Goal: Task Accomplishment & Management: Complete application form

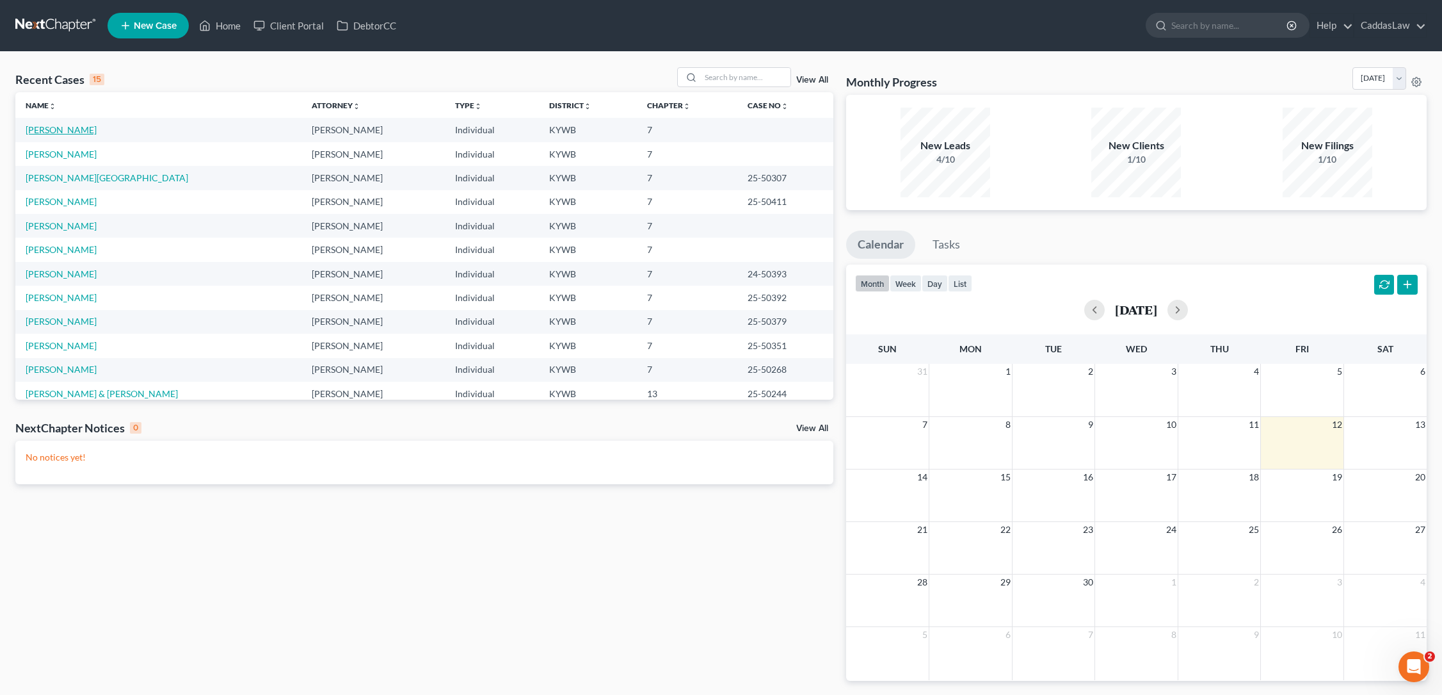
click at [39, 134] on link "[PERSON_NAME]" at bounding box center [61, 129] width 71 height 11
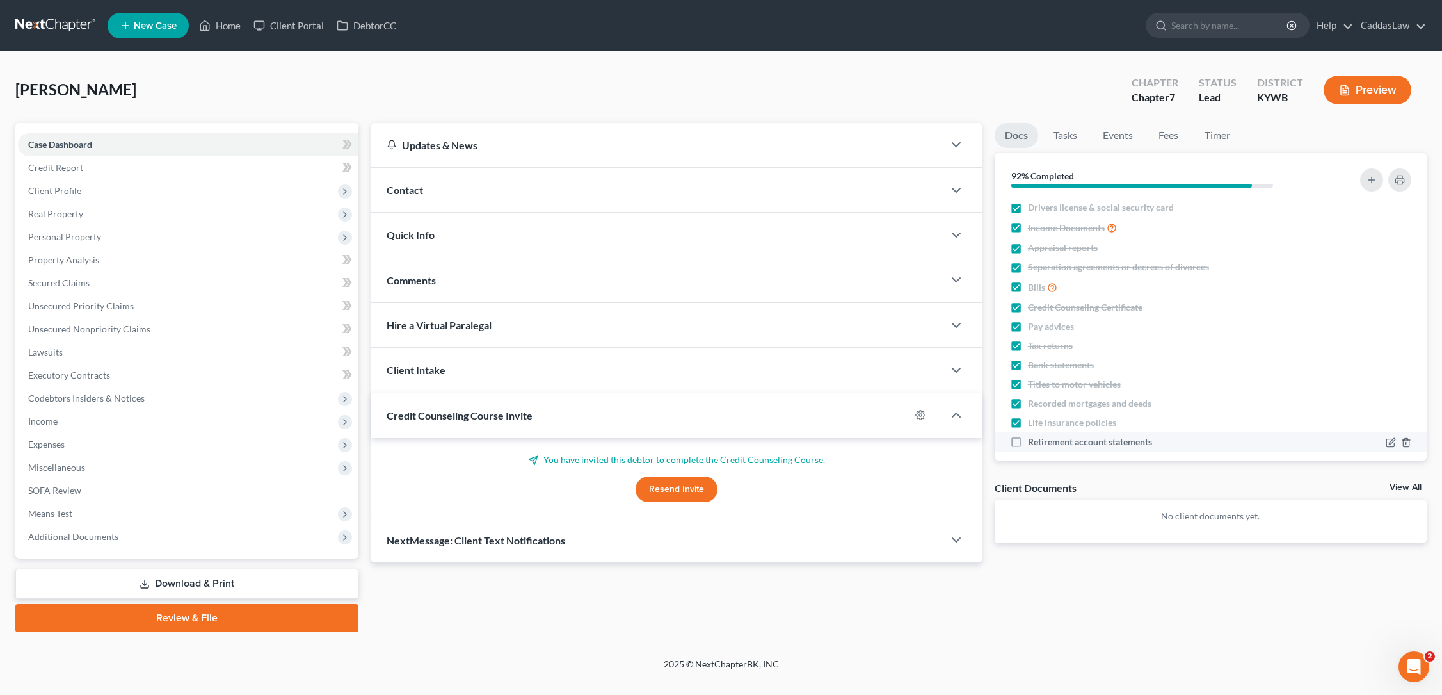
click at [1028, 442] on label "Retirement account statements" at bounding box center [1090, 441] width 124 height 13
click at [1033, 442] on input "Retirement account statements" at bounding box center [1037, 439] width 8 height 8
checkbox input "true"
click at [48, 168] on span "Credit Report" at bounding box center [55, 167] width 55 height 11
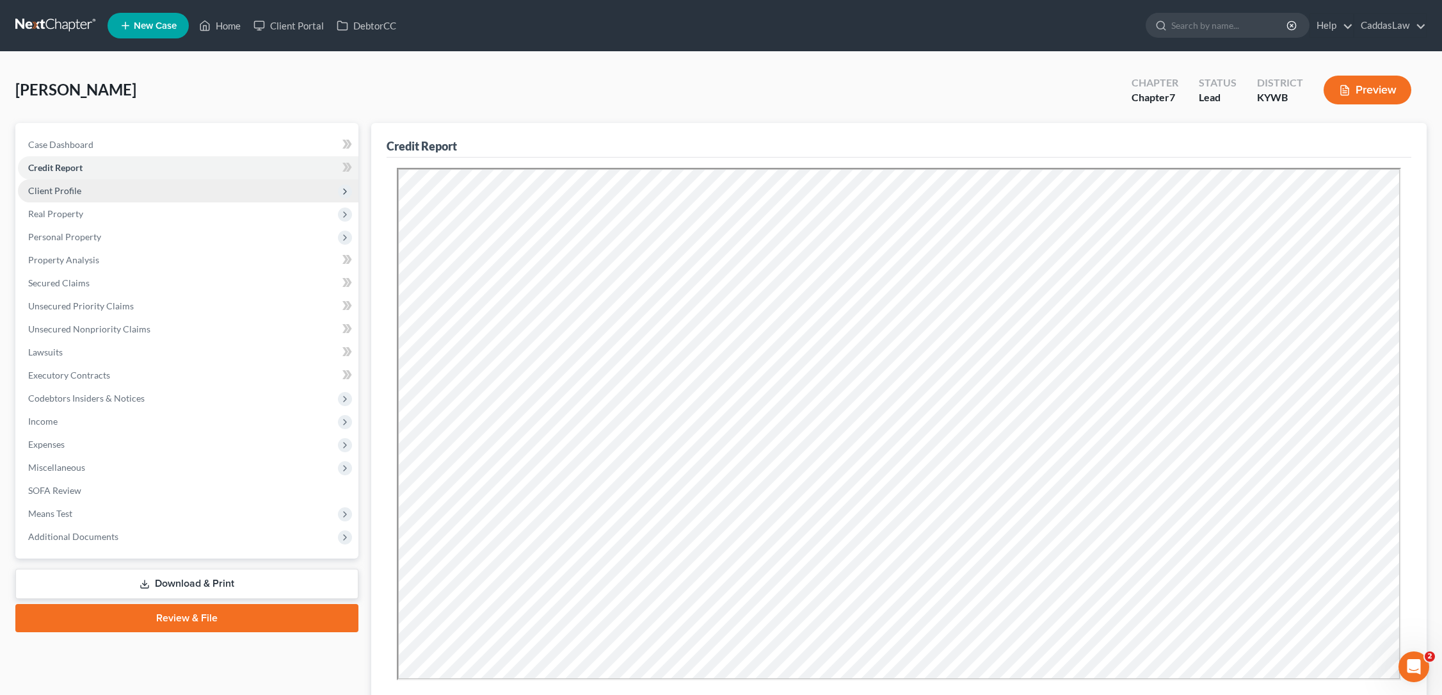
click at [63, 197] on span "Client Profile" at bounding box center [188, 190] width 341 height 23
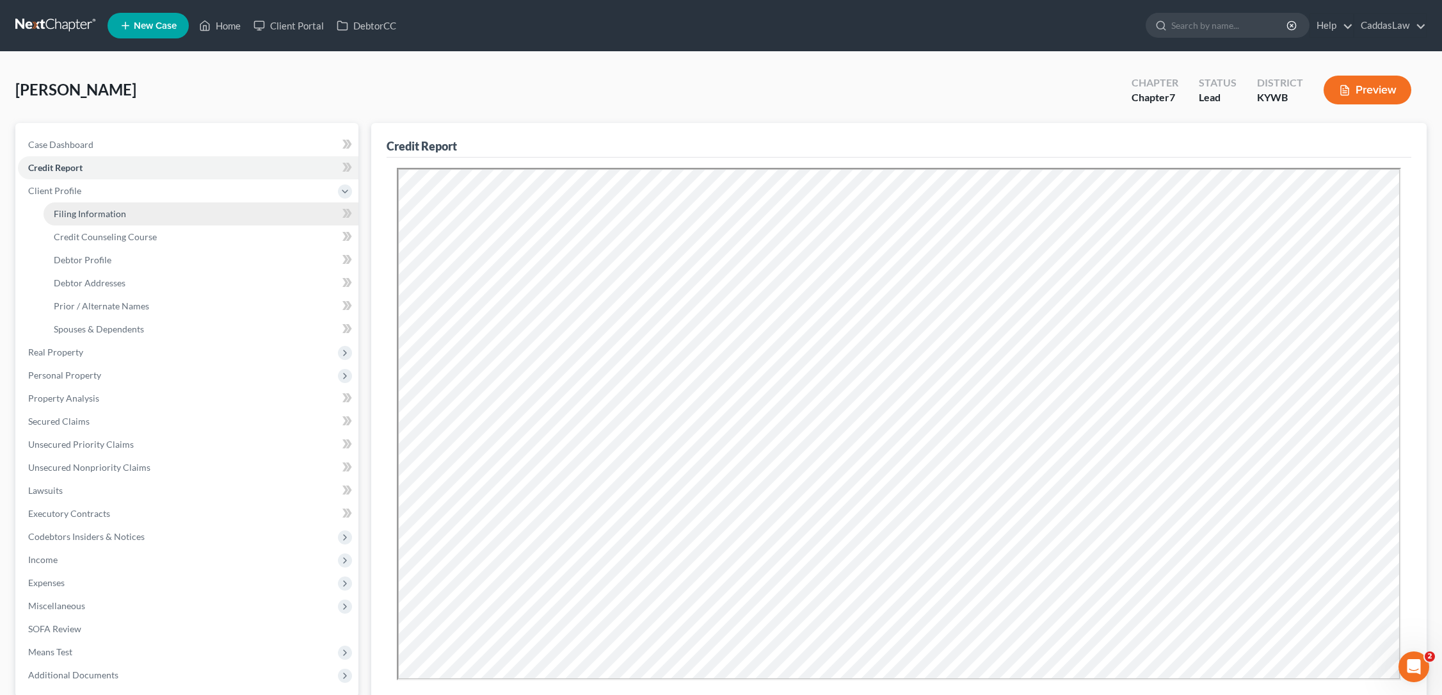
click at [70, 215] on span "Filing Information" at bounding box center [90, 213] width 72 height 11
select select "1"
select select "0"
select select "33"
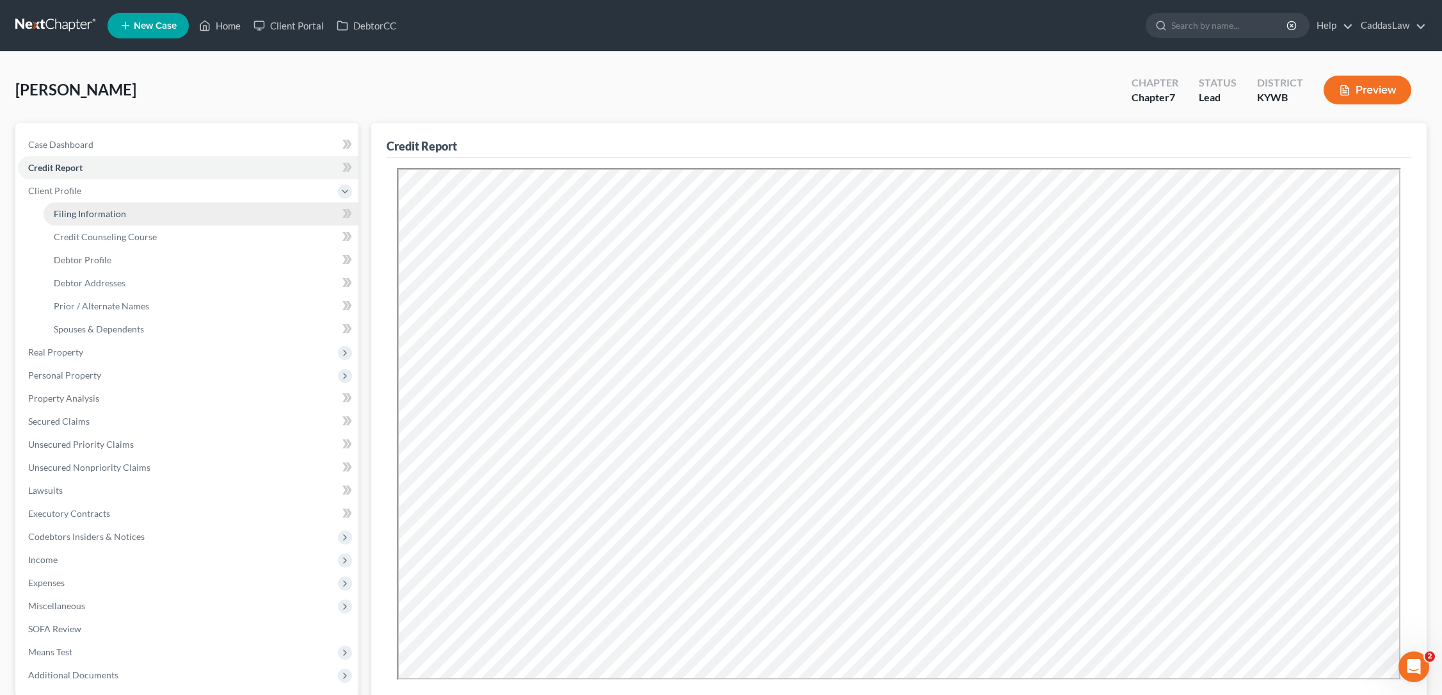
select select "0"
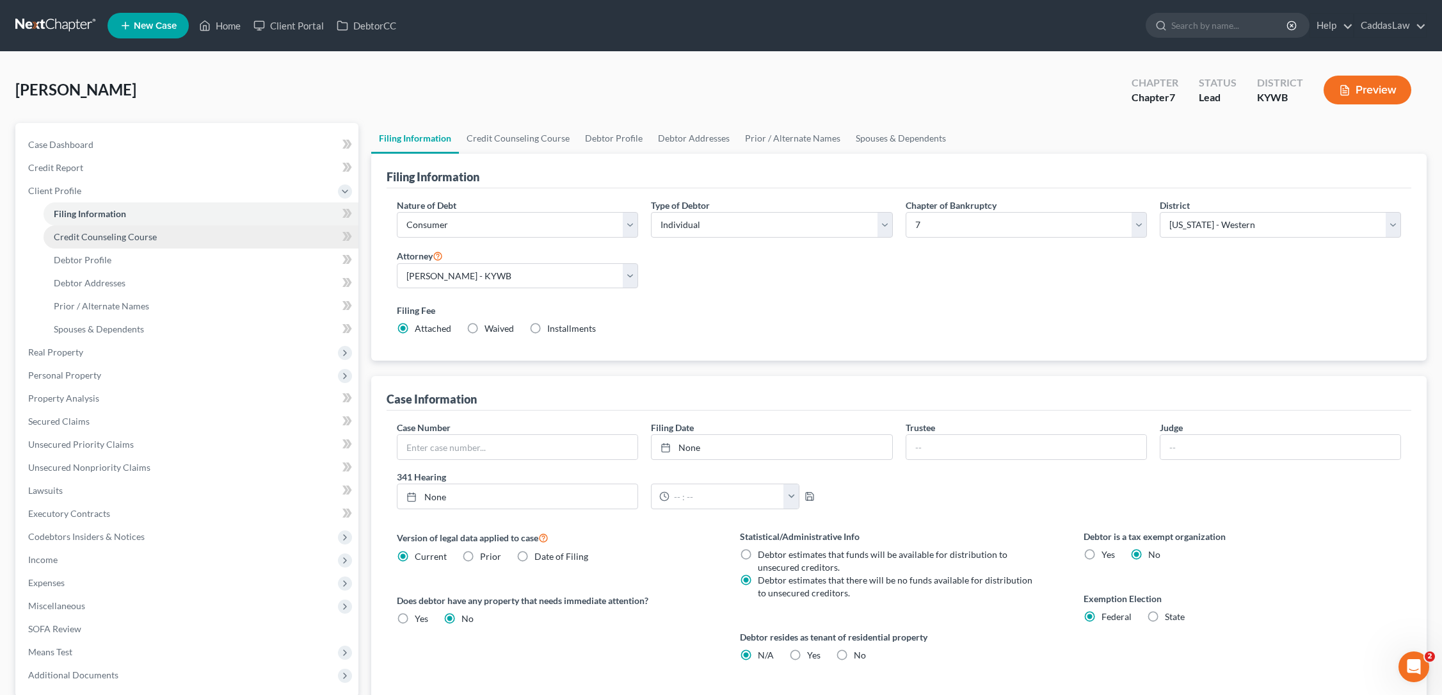
click at [115, 234] on span "Credit Counseling Course" at bounding box center [105, 236] width 103 height 11
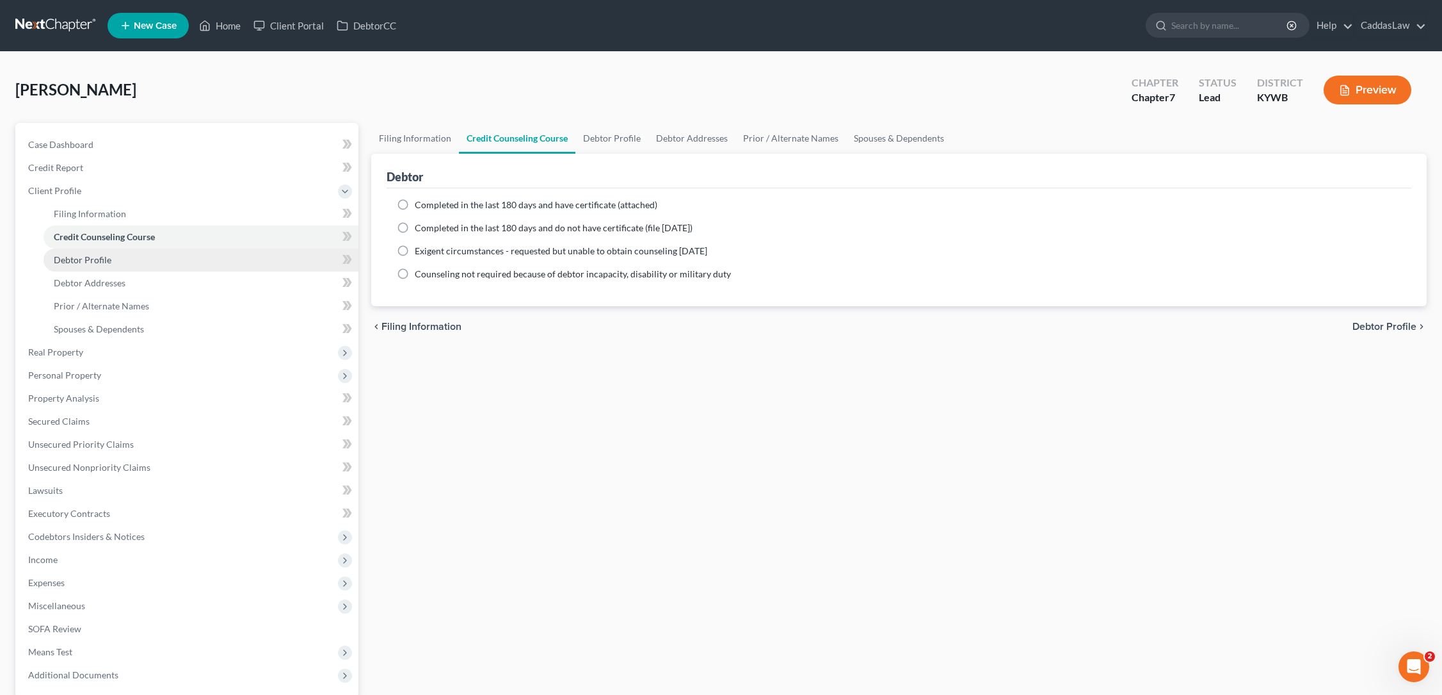
click at [99, 250] on link "Debtor Profile" at bounding box center [201, 259] width 315 height 23
select select "0"
select select "2"
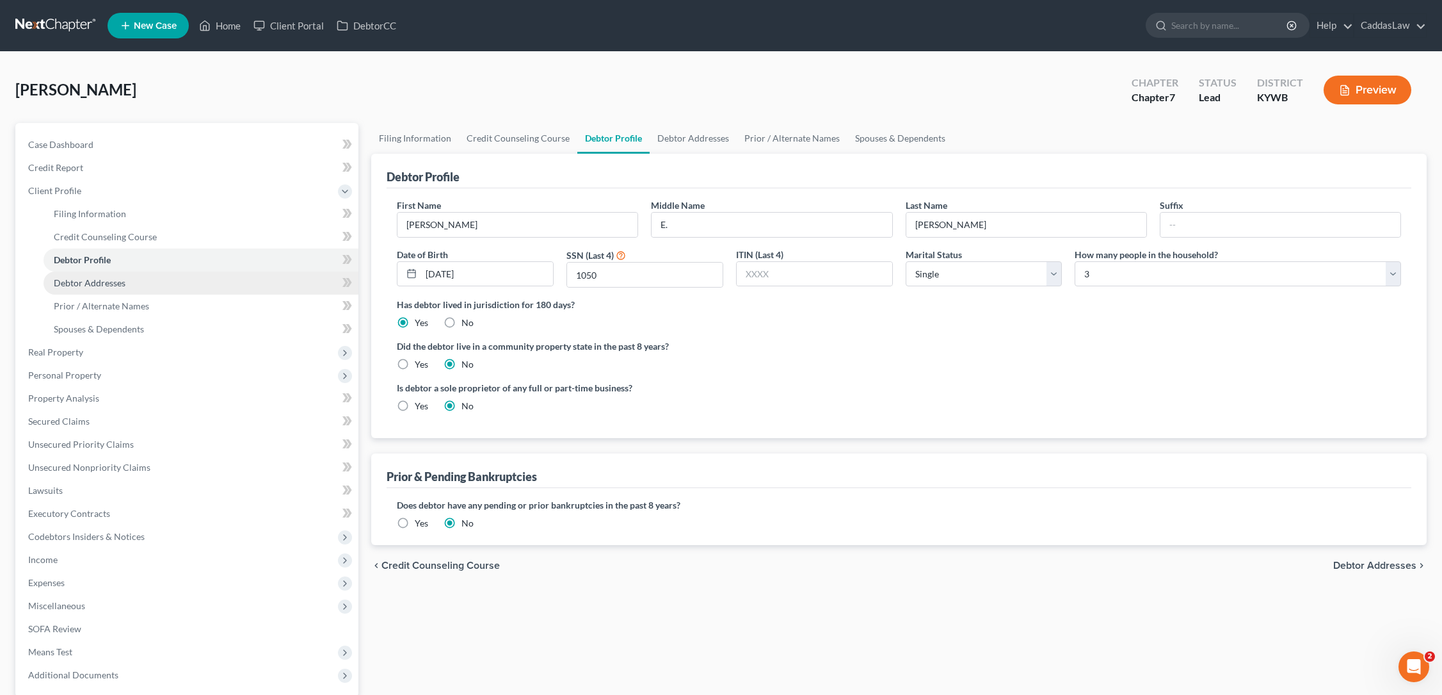
click at [97, 284] on span "Debtor Addresses" at bounding box center [90, 282] width 72 height 11
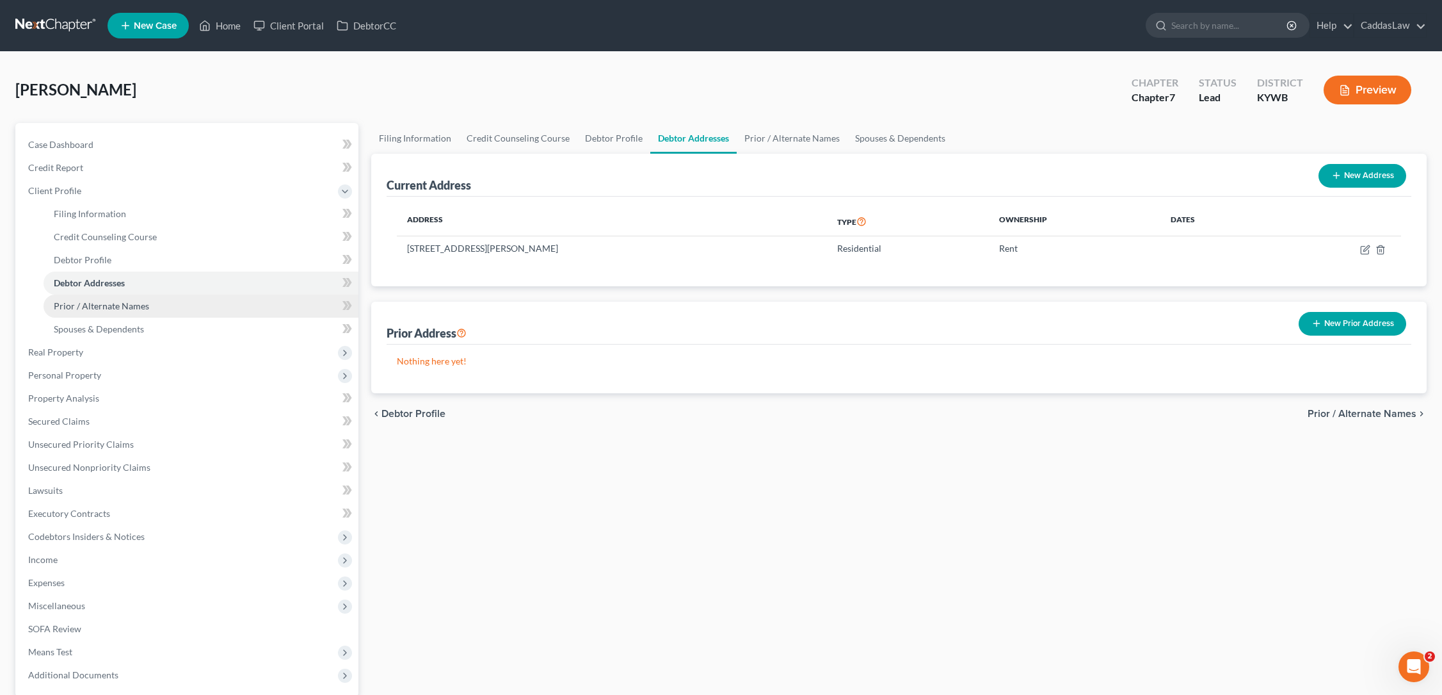
click at [89, 306] on span "Prior / Alternate Names" at bounding box center [101, 305] width 95 height 11
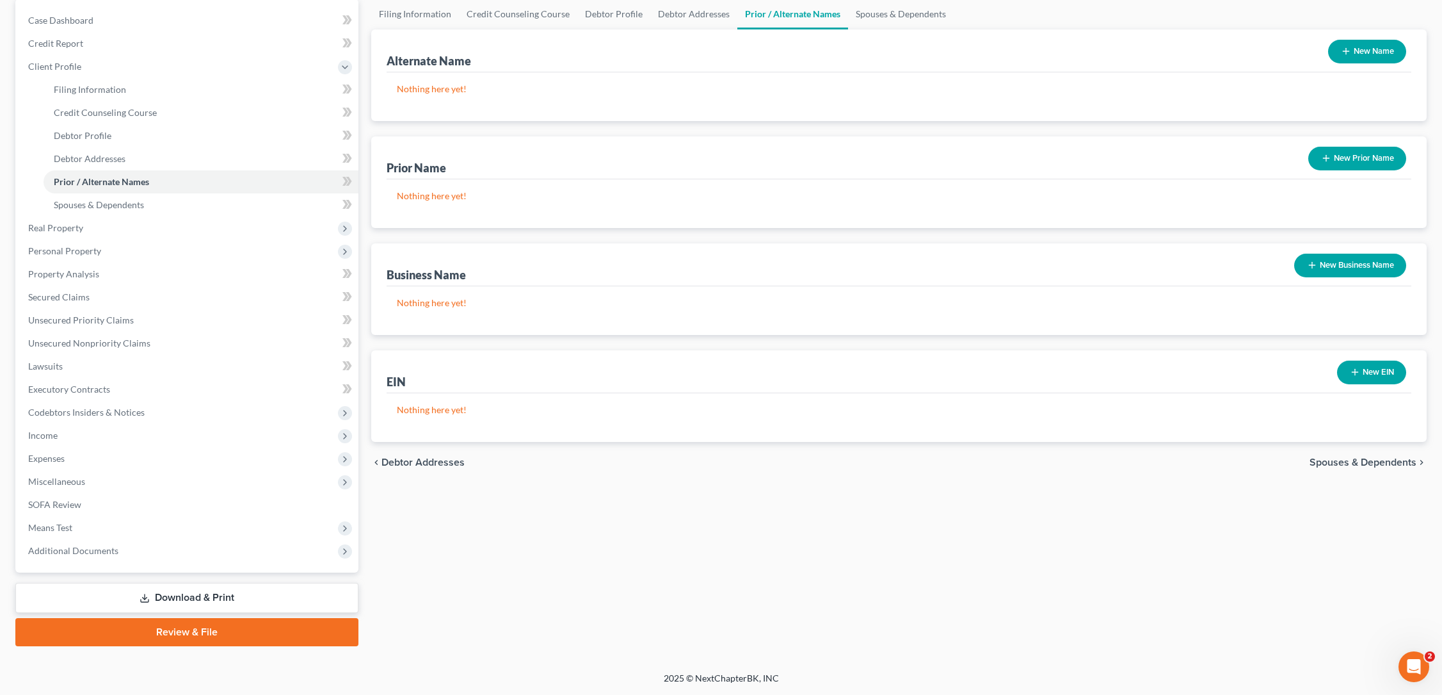
scroll to position [124, 0]
click at [75, 250] on span "Personal Property" at bounding box center [64, 250] width 73 height 11
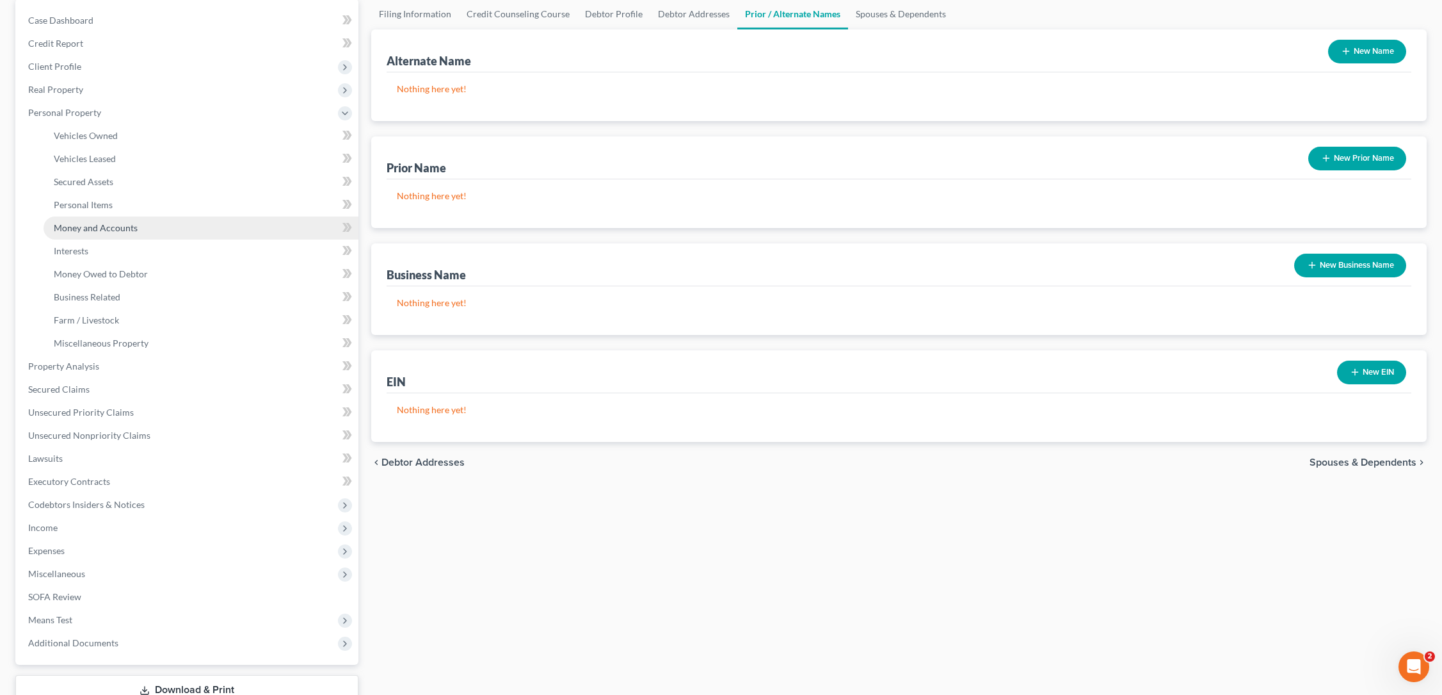
click at [110, 229] on span "Money and Accounts" at bounding box center [96, 227] width 84 height 11
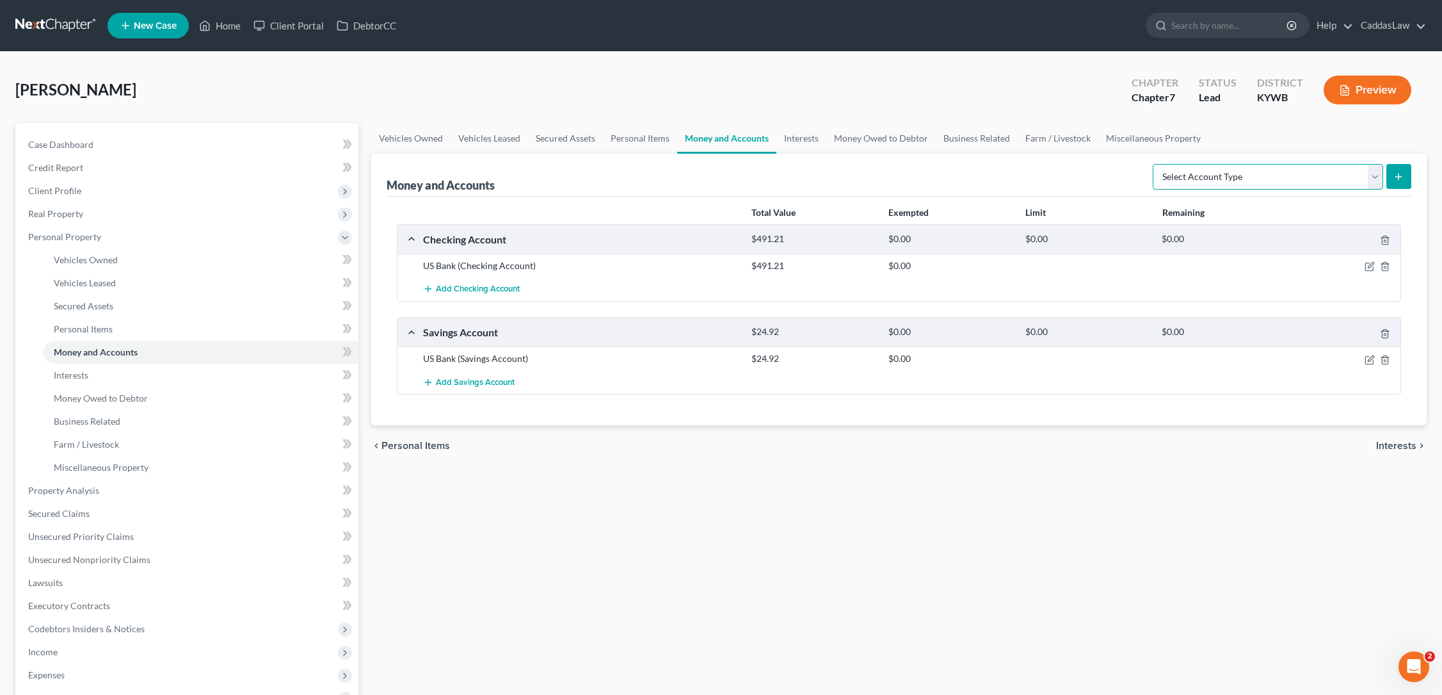
select select "checking"
click at [1401, 181] on icon "submit" at bounding box center [1399, 177] width 10 height 10
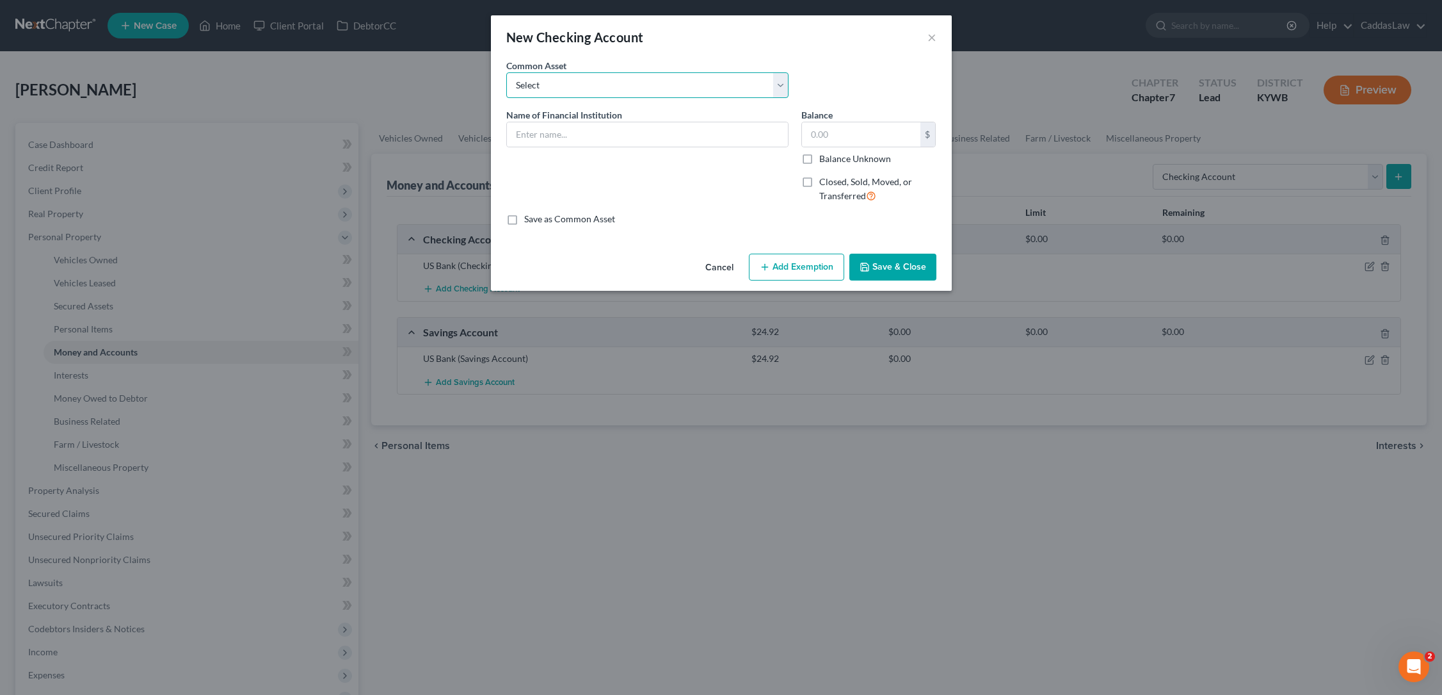
select select "2"
type input "CFSB"
click at [819, 188] on label "Closed, Sold, Moved, or Transferred" at bounding box center [877, 189] width 117 height 28
click at [825, 184] on input "Closed, Sold, Moved, or Transferred" at bounding box center [829, 179] width 8 height 8
checkbox input "true"
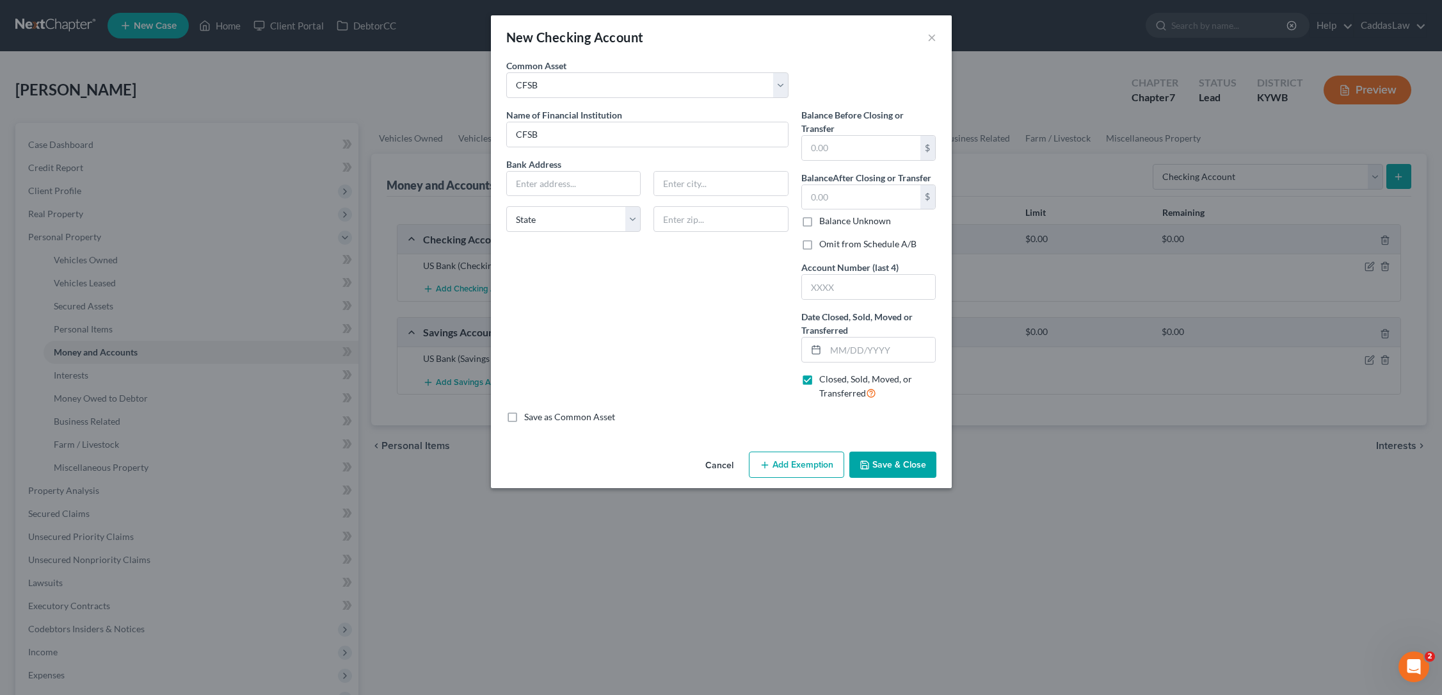
click at [819, 220] on label "Balance Unknown" at bounding box center [855, 220] width 72 height 13
click at [825, 220] on input "Balance Unknown" at bounding box center [829, 218] width 8 height 8
checkbox input "true"
type input "0.00"
click at [830, 346] on input "text" at bounding box center [881, 349] width 110 height 24
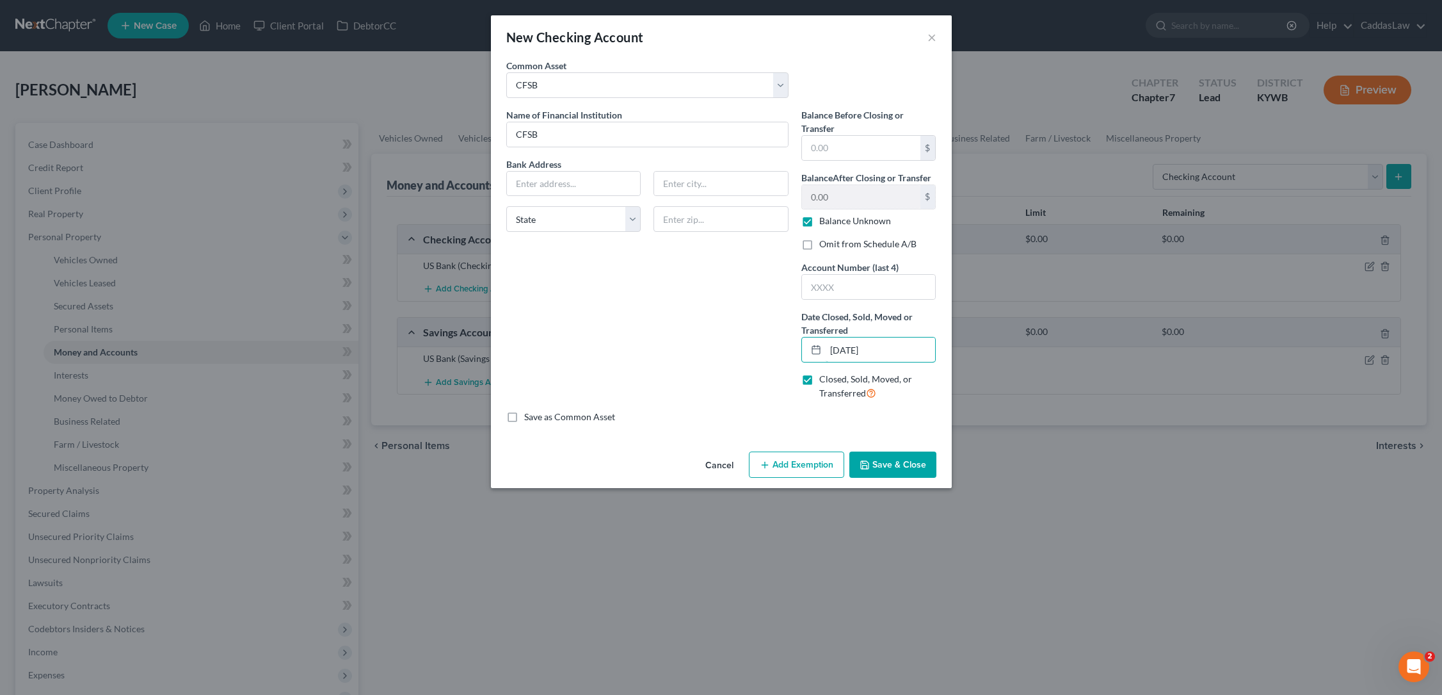
type input "[DATE]"
click at [902, 460] on button "Save & Close" at bounding box center [893, 464] width 87 height 27
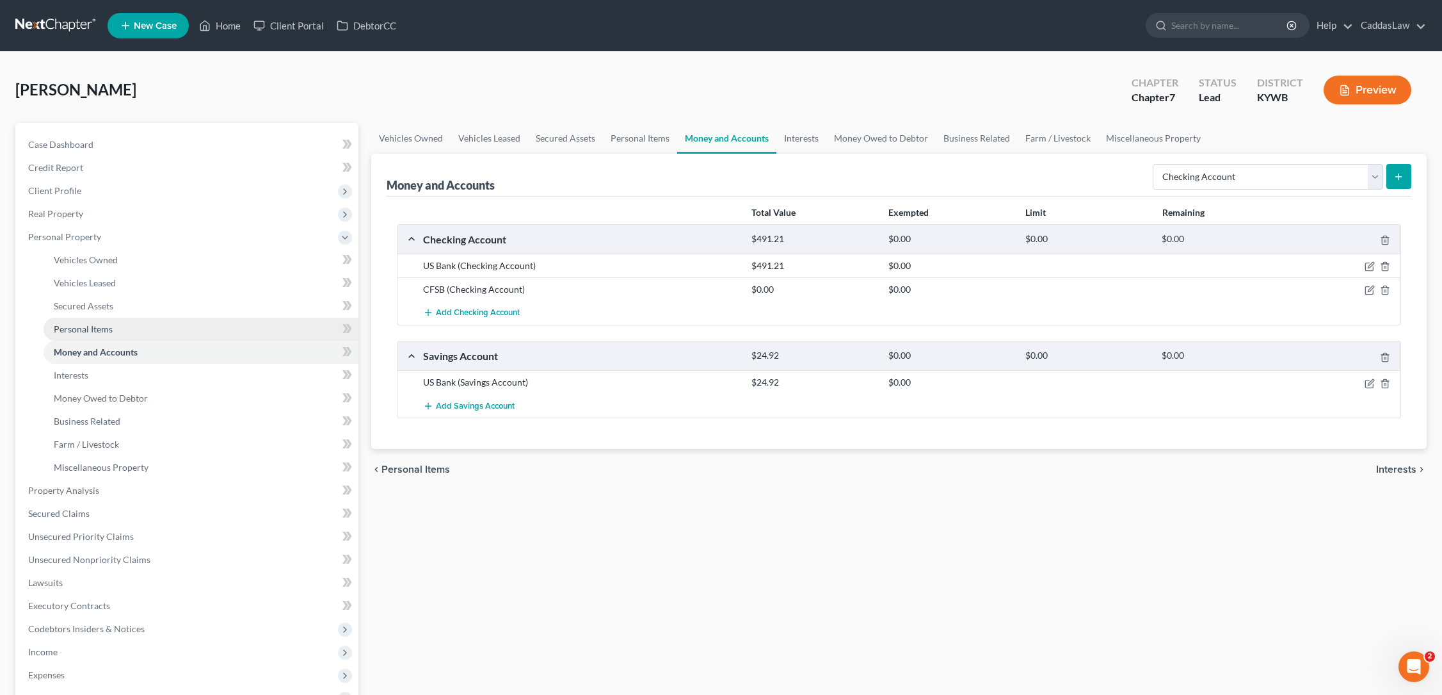
click at [89, 324] on span "Personal Items" at bounding box center [83, 328] width 59 height 11
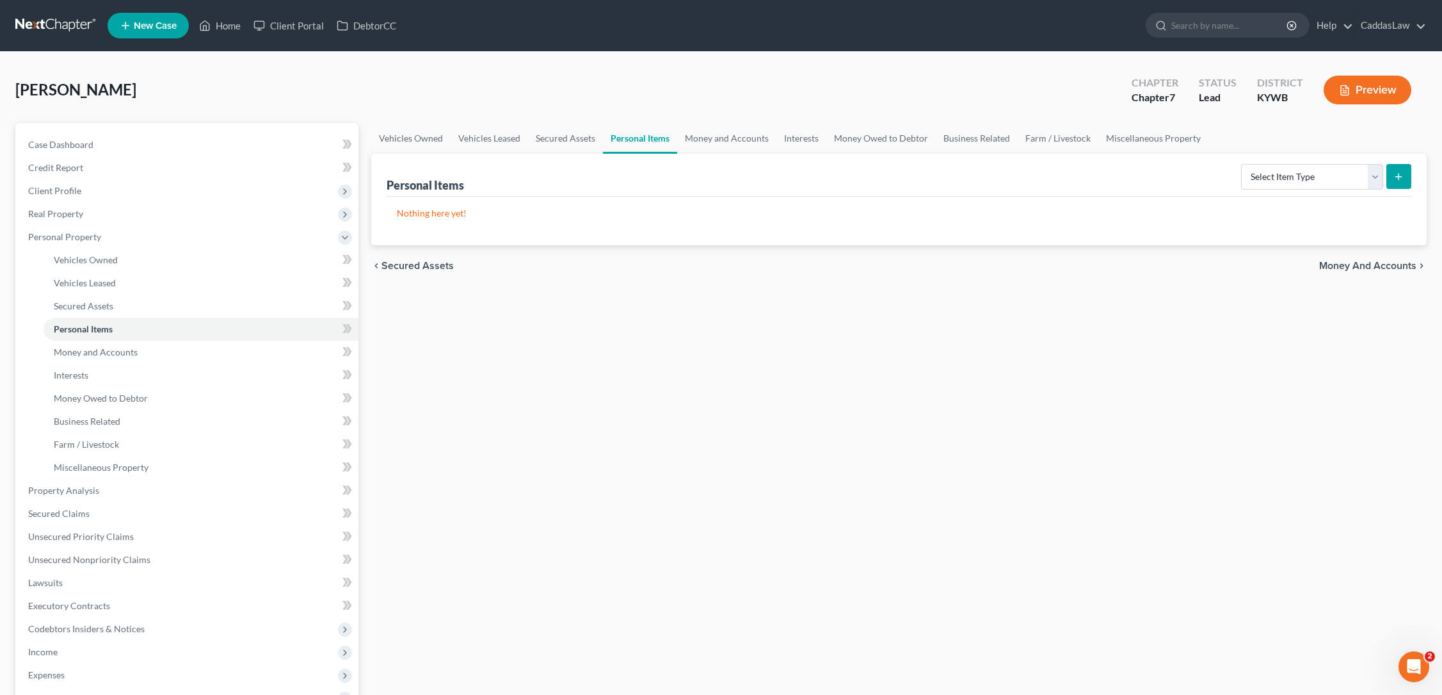
click at [1394, 181] on icon "submit" at bounding box center [1399, 177] width 10 height 10
select select "household_goods"
click at [1401, 177] on line "submit" at bounding box center [1399, 177] width 6 height 0
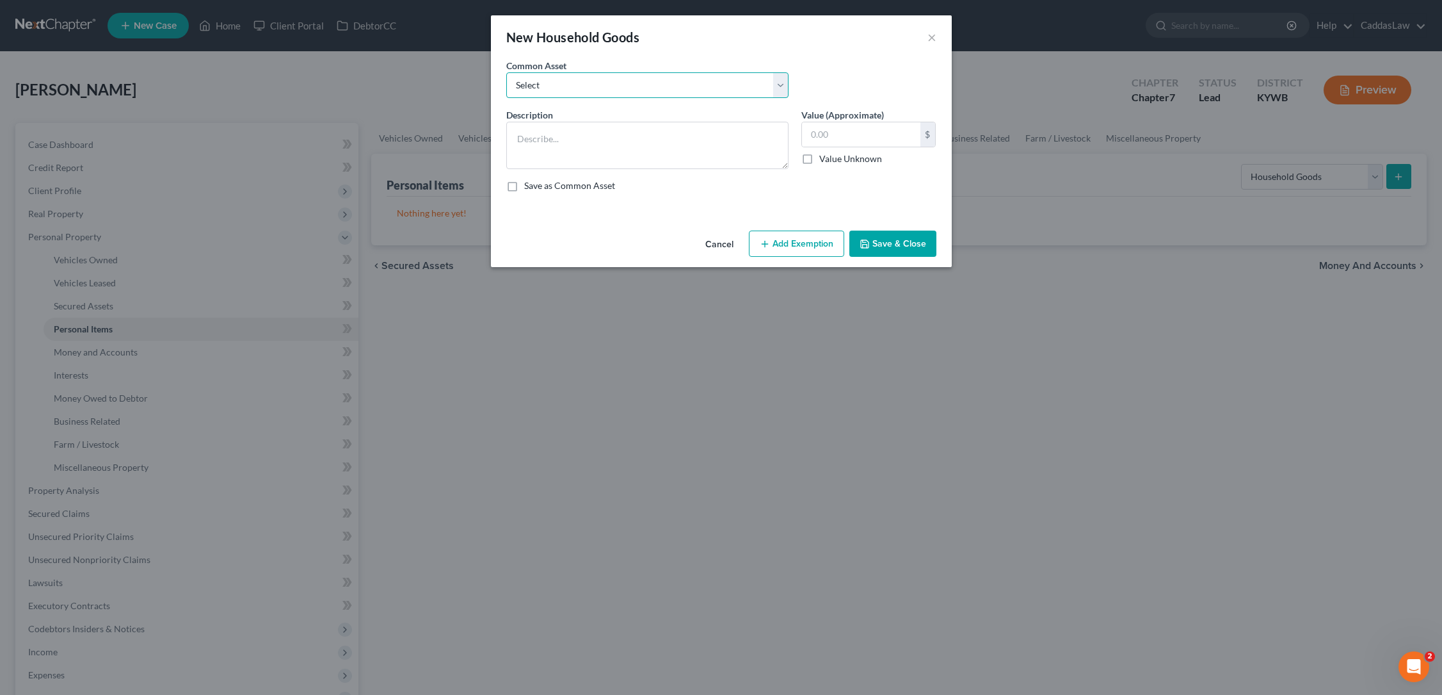
select select "1"
type textarea "Household goods,( living room, dining room, kitchen, bedrooms, bathrooms, garag…"
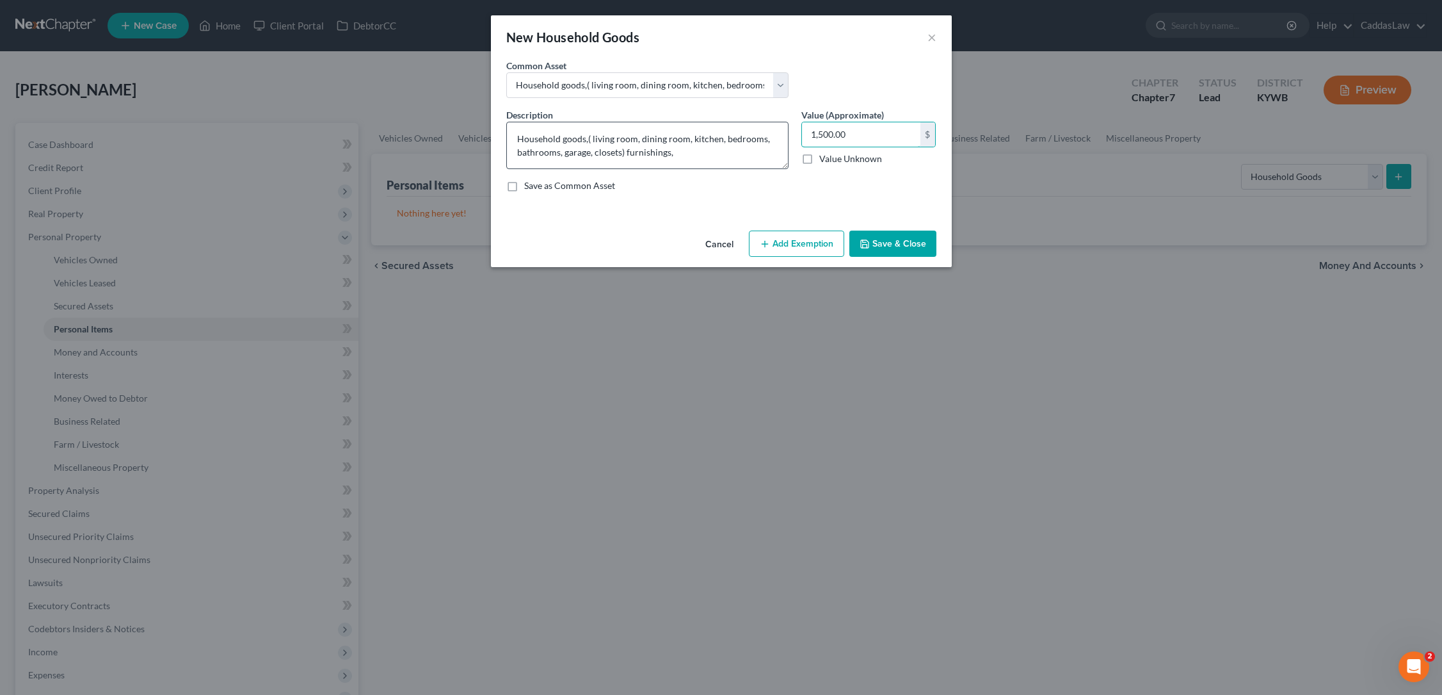
drag, startPoint x: 852, startPoint y: 134, endPoint x: 752, endPoint y: 135, distance: 99.9
click at [752, 134] on div "Description * Household goods,( living room, dining room, kitchen, bedrooms, ba…" at bounding box center [721, 155] width 443 height 94
type input "3,000.00"
click at [796, 236] on button "Add Exemption" at bounding box center [796, 243] width 95 height 27
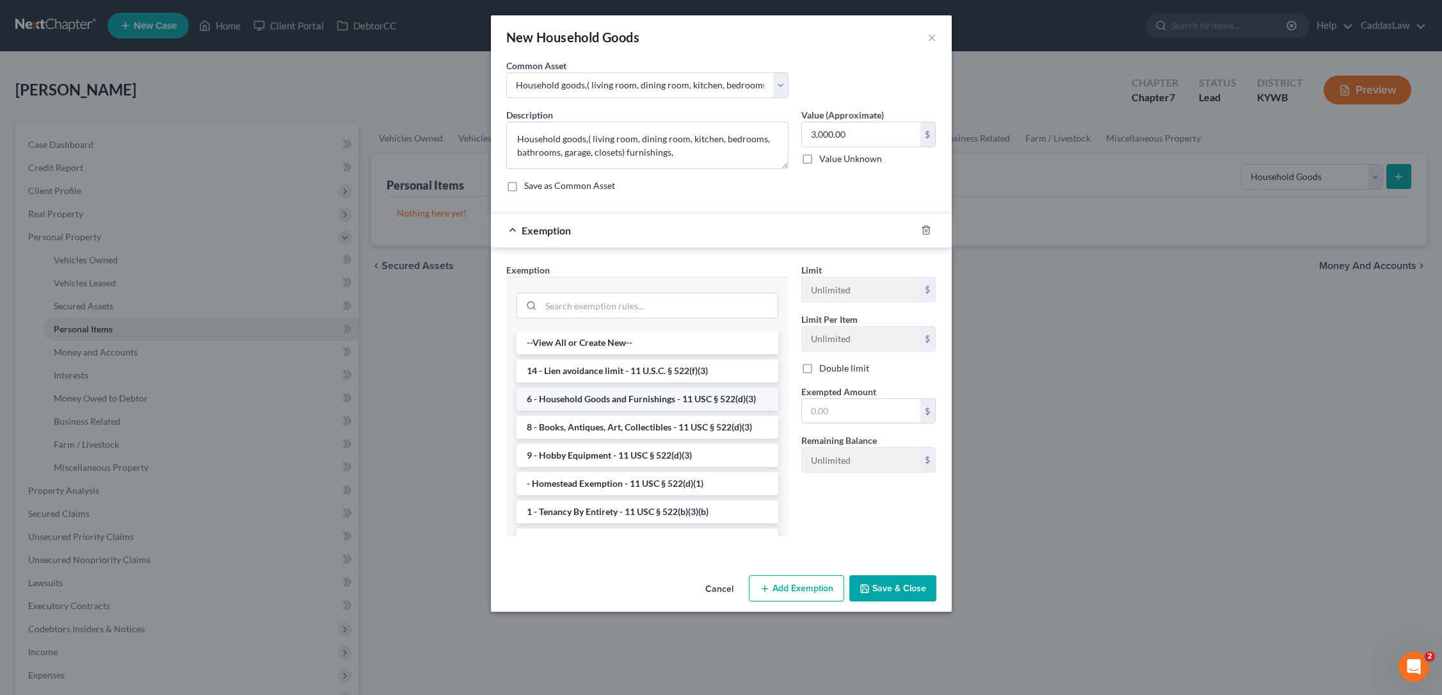
click at [583, 400] on li "6 - Household Goods and Furnishings - 11 USC § 522(d)(3)" at bounding box center [648, 398] width 262 height 23
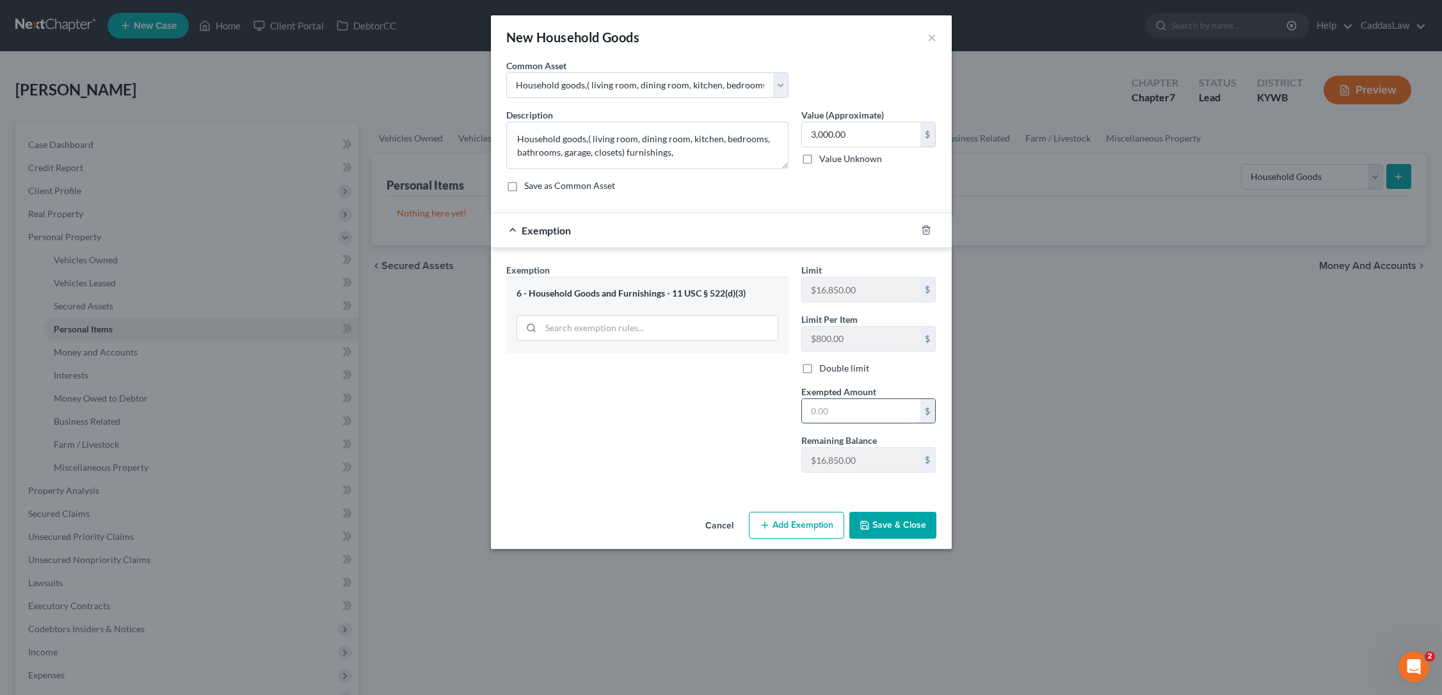
click at [838, 408] on input "text" at bounding box center [861, 411] width 118 height 24
type input "3,000.00"
click at [887, 531] on button "Save & Close" at bounding box center [893, 525] width 87 height 27
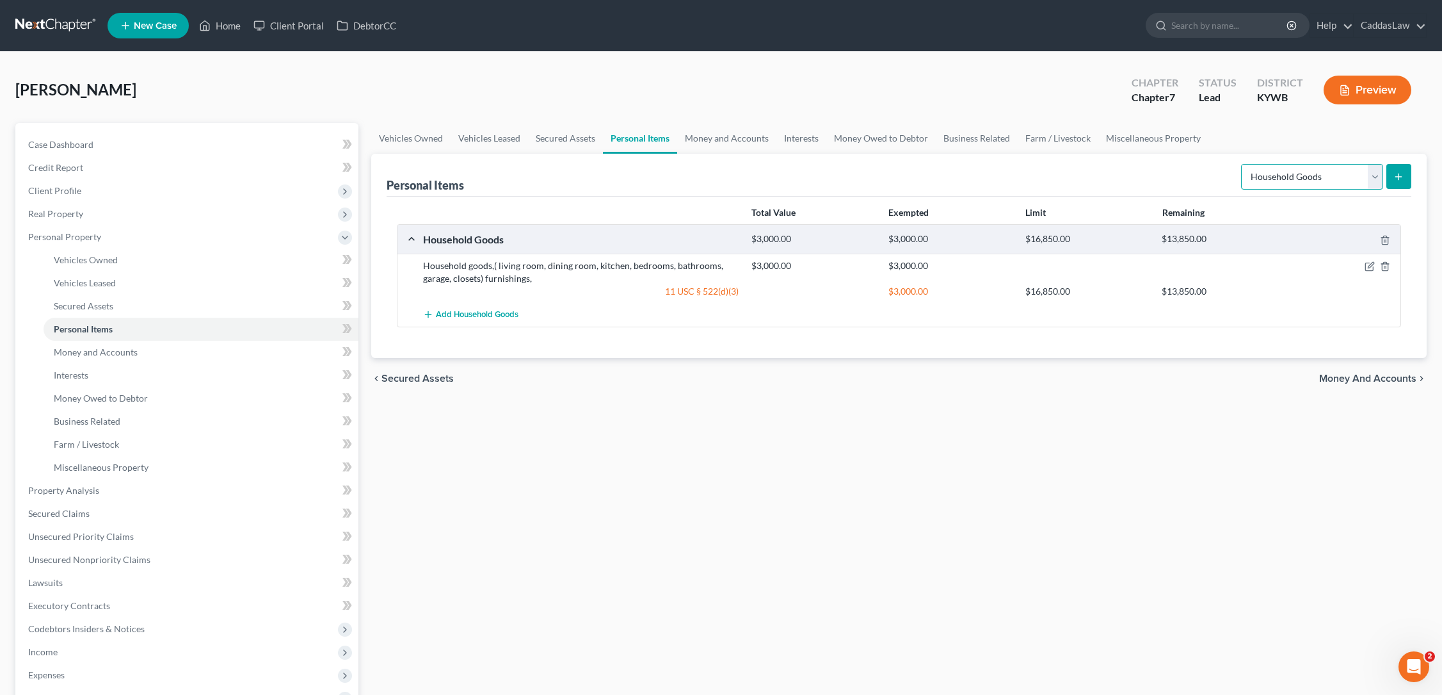
click at [1382, 176] on select "Select Item Type Clothing Collectibles Of Value Electronics Firearms Household …" at bounding box center [1312, 177] width 142 height 26
click at [1397, 178] on icon "submit" at bounding box center [1399, 177] width 10 height 10
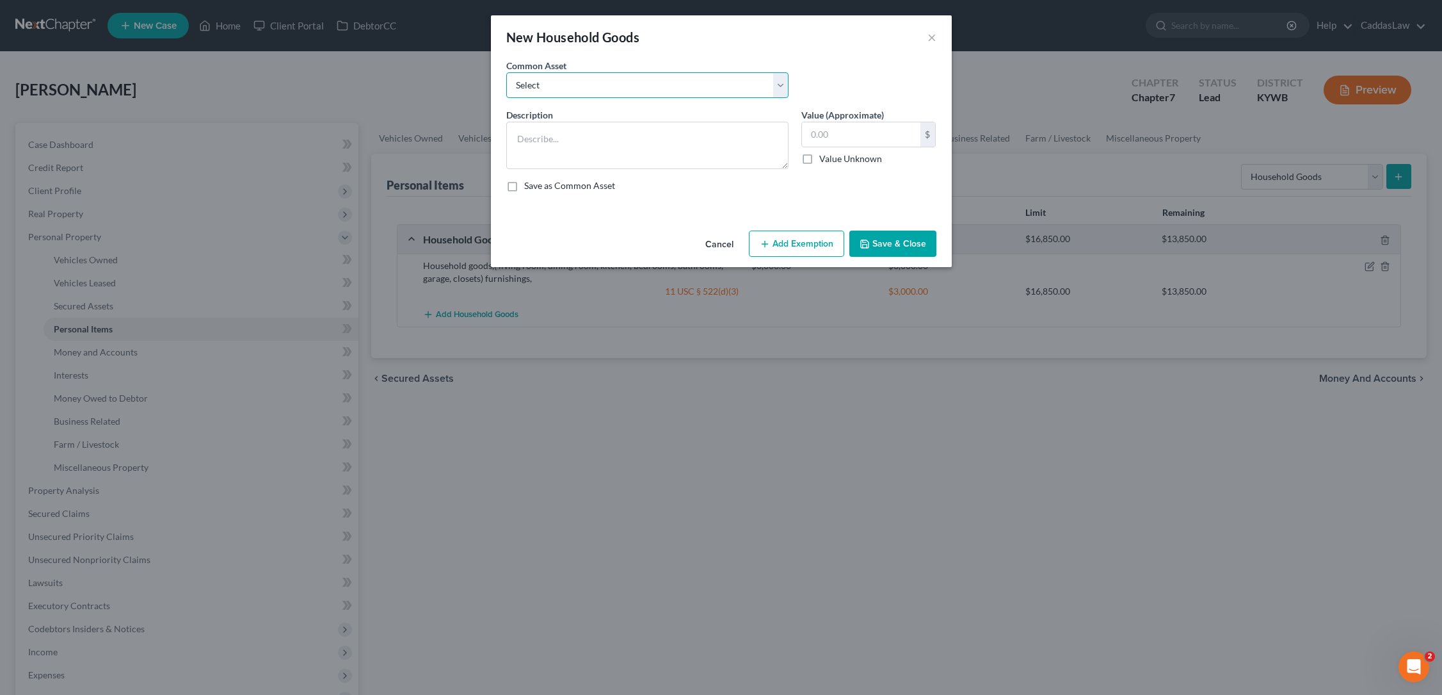
select select "3"
type textarea "Appliances"
drag, startPoint x: 841, startPoint y: 139, endPoint x: 729, endPoint y: 138, distance: 112.0
click at [729, 138] on div "Description * Appliances Value (Approximate) 200.00 $ Value Unknown Balance Und…" at bounding box center [721, 155] width 443 height 94
type input "1,000.00"
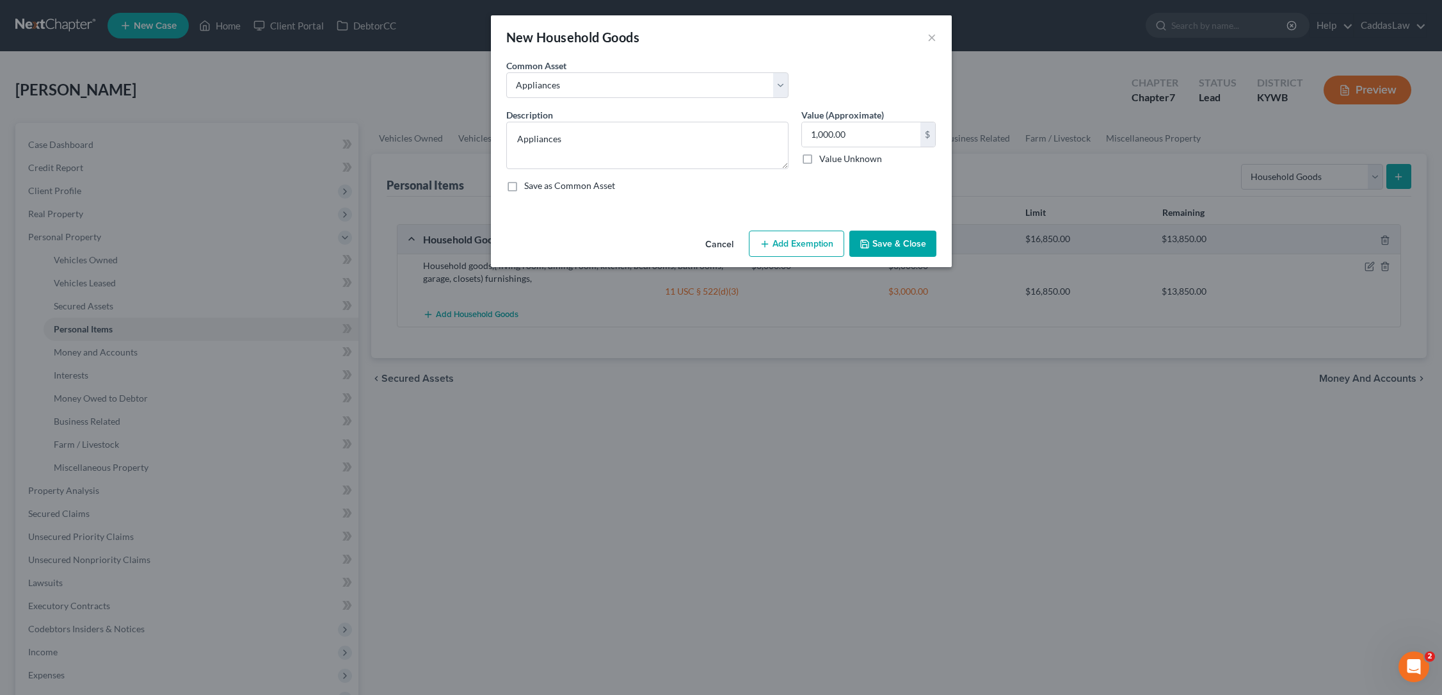
click at [781, 243] on button "Add Exemption" at bounding box center [796, 243] width 95 height 27
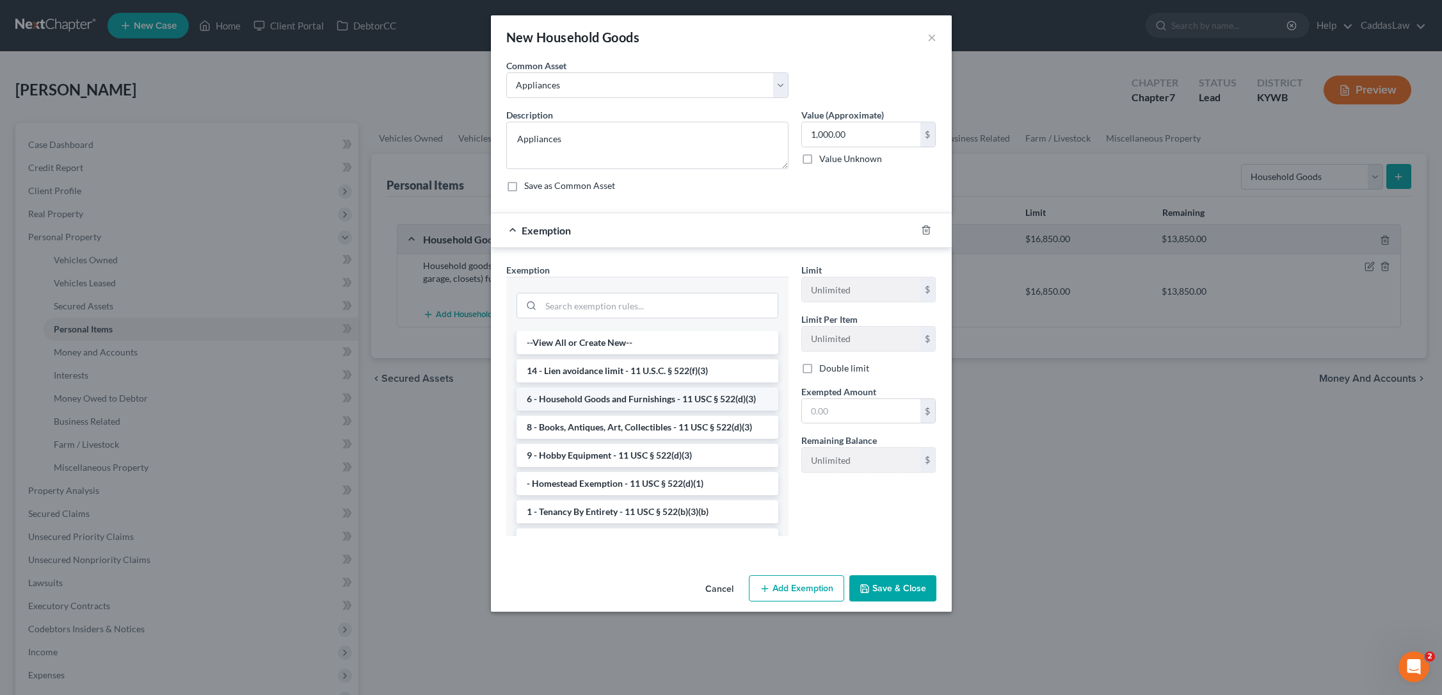
click at [587, 392] on li "6 - Household Goods and Furnishings - 11 USC § 522(d)(3)" at bounding box center [648, 398] width 262 height 23
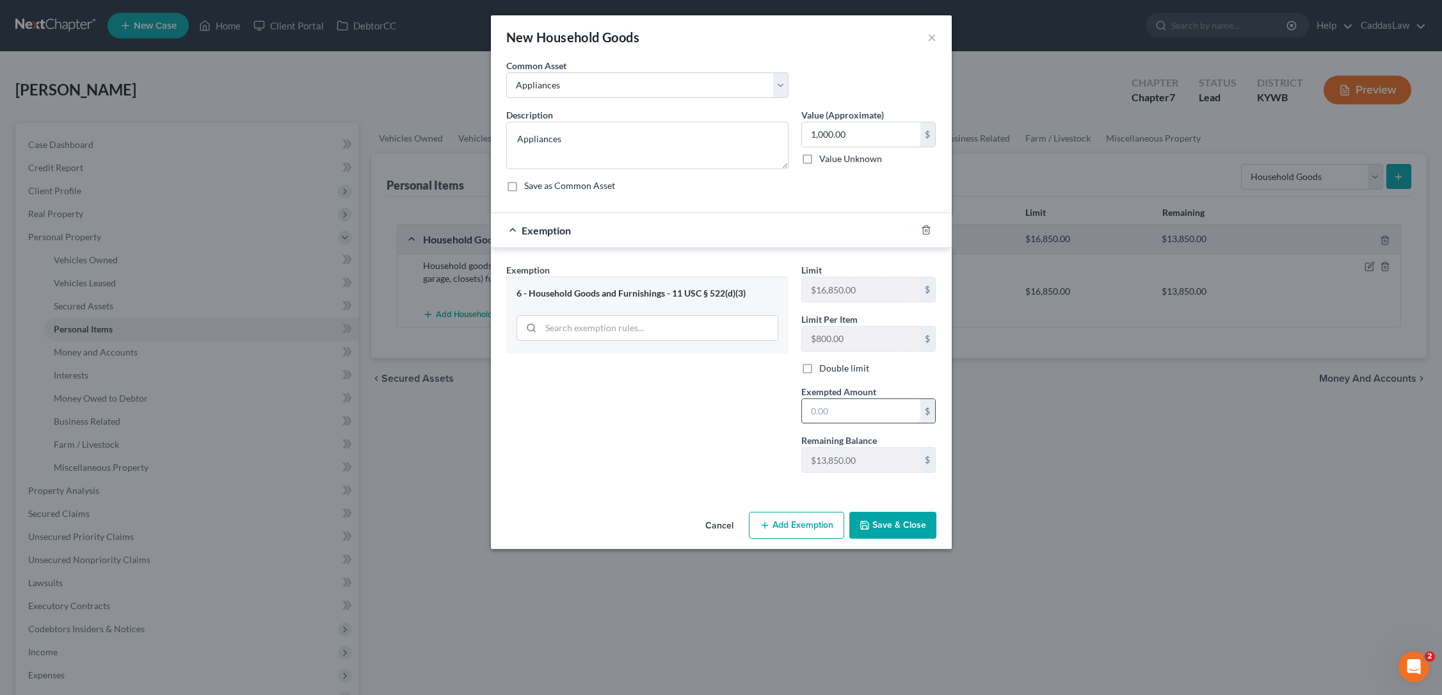
click at [814, 403] on input "text" at bounding box center [861, 411] width 118 height 24
type input "1,000.00"
click at [906, 529] on button "Save & Close" at bounding box center [893, 525] width 87 height 27
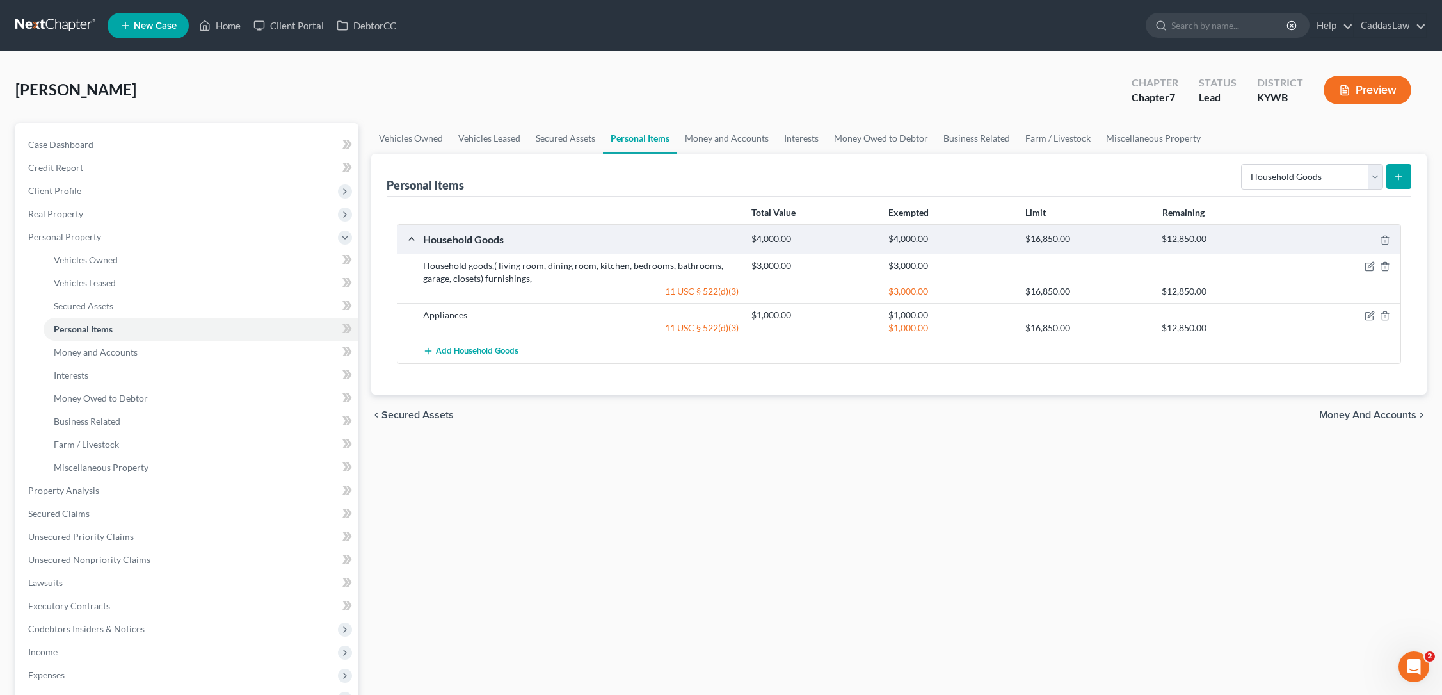
click at [1399, 182] on button "submit" at bounding box center [1399, 176] width 25 height 25
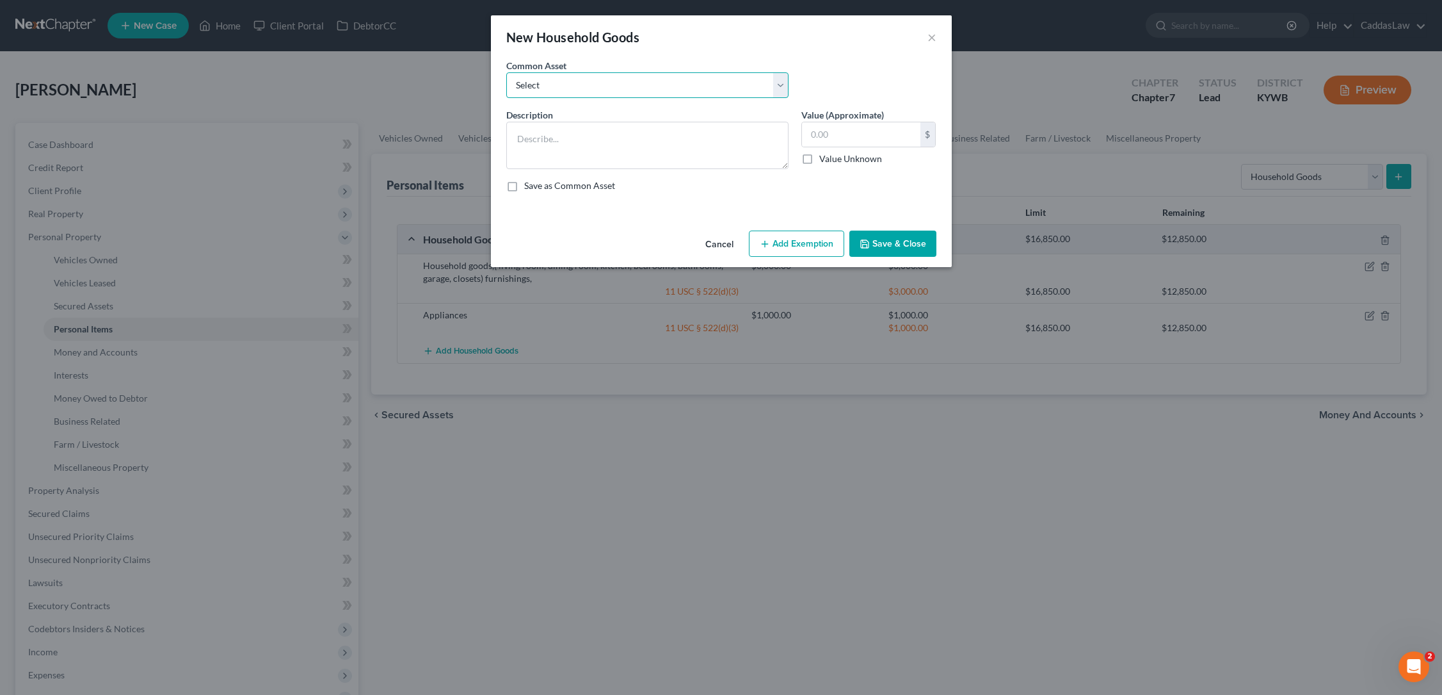
select select "2"
type textarea "Small Appliances/Countertop Appliances"
drag, startPoint x: 846, startPoint y: 134, endPoint x: 696, endPoint y: 134, distance: 150.4
click at [696, 134] on div "Description * Small Appliances/Countertop Appliances Value (Approximate) 300.00…" at bounding box center [721, 155] width 443 height 94
click at [816, 131] on input "100.00" at bounding box center [861, 134] width 118 height 24
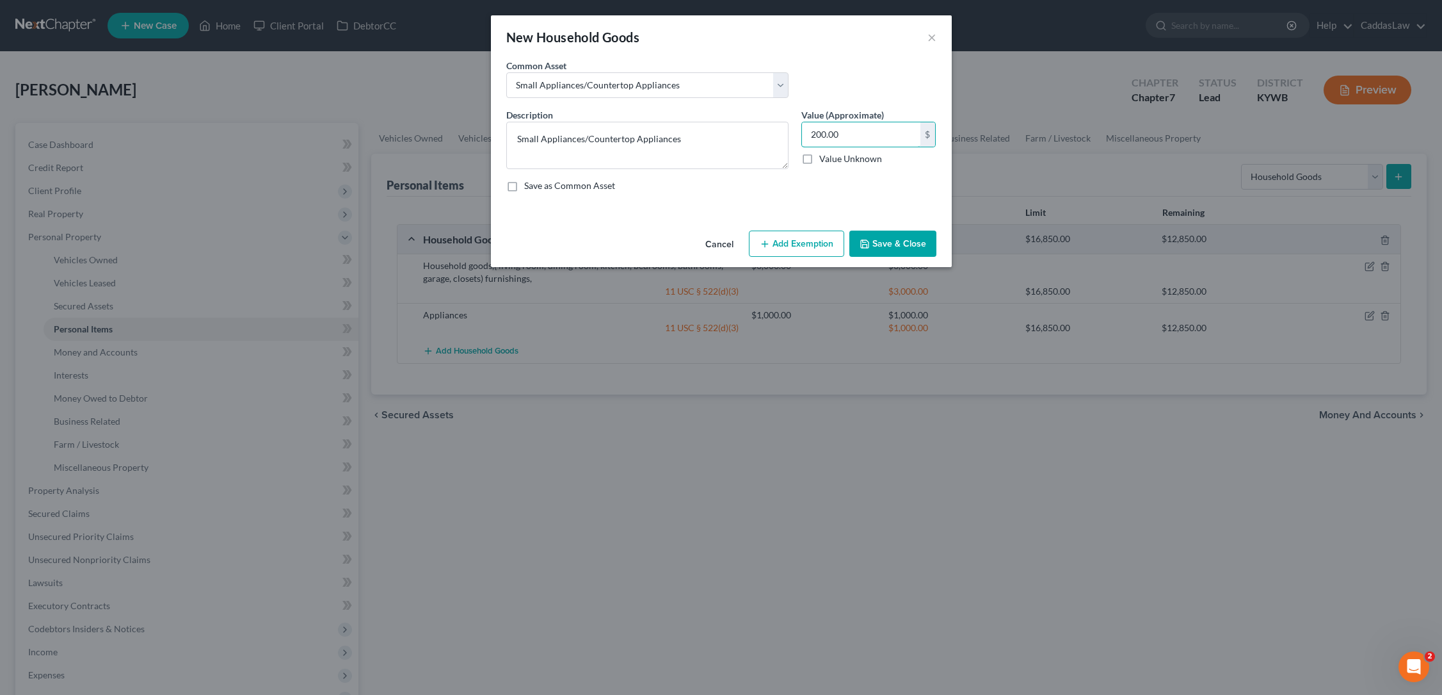
type input "200.00"
click at [889, 246] on button "Save & Close" at bounding box center [893, 243] width 87 height 27
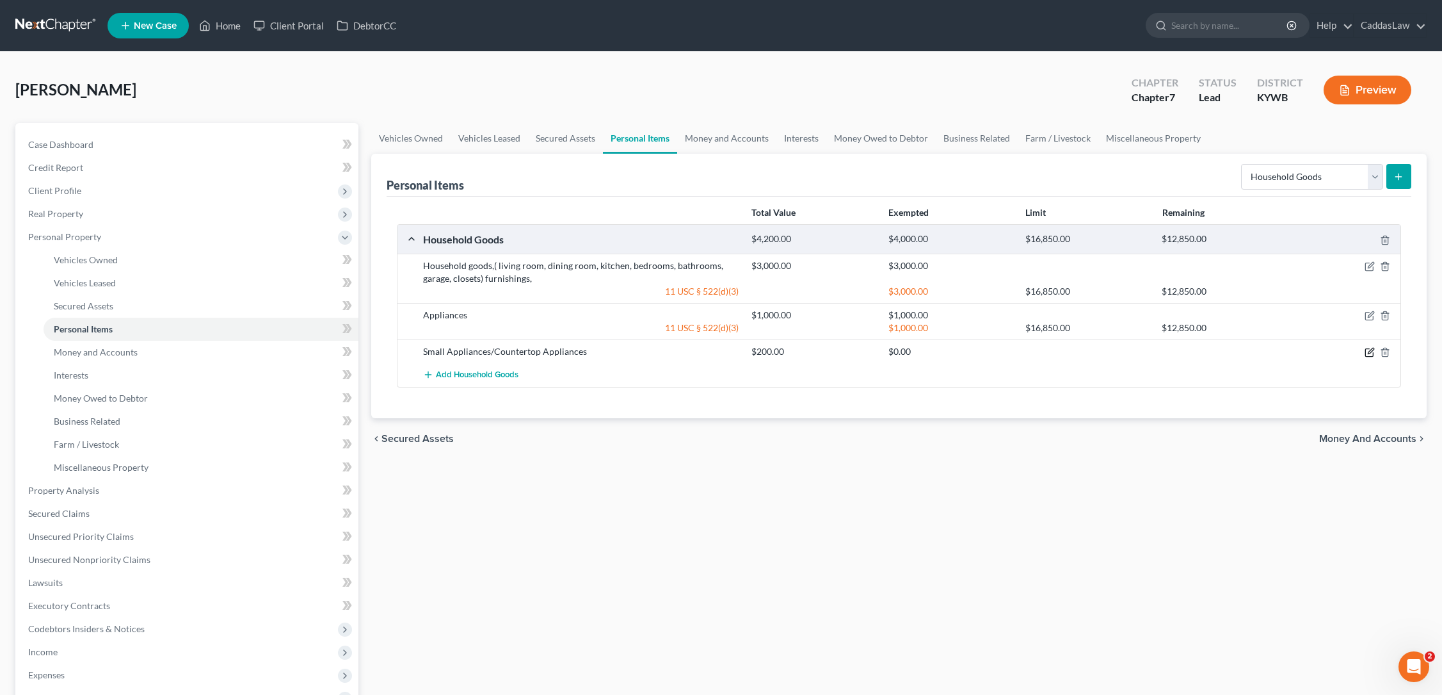
click at [1370, 353] on icon "button" at bounding box center [1370, 352] width 10 height 10
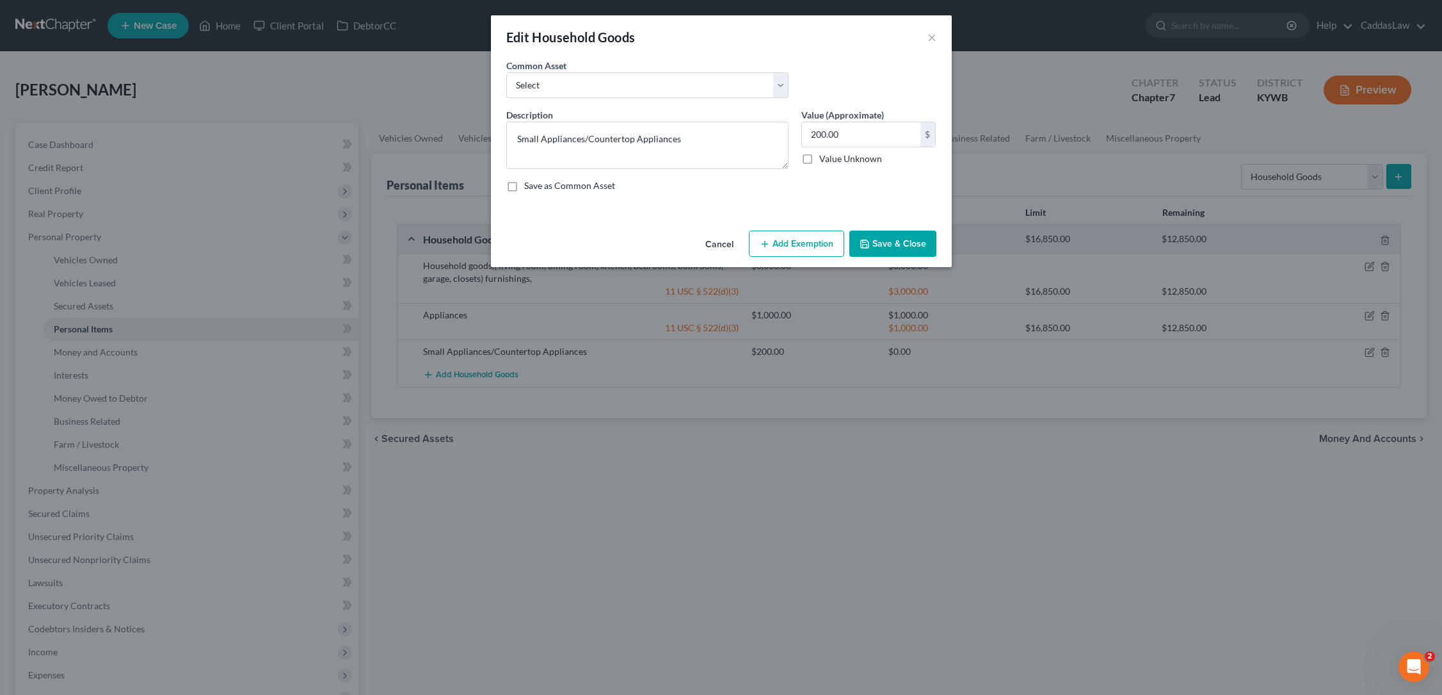
click at [776, 241] on button "Add Exemption" at bounding box center [796, 243] width 95 height 27
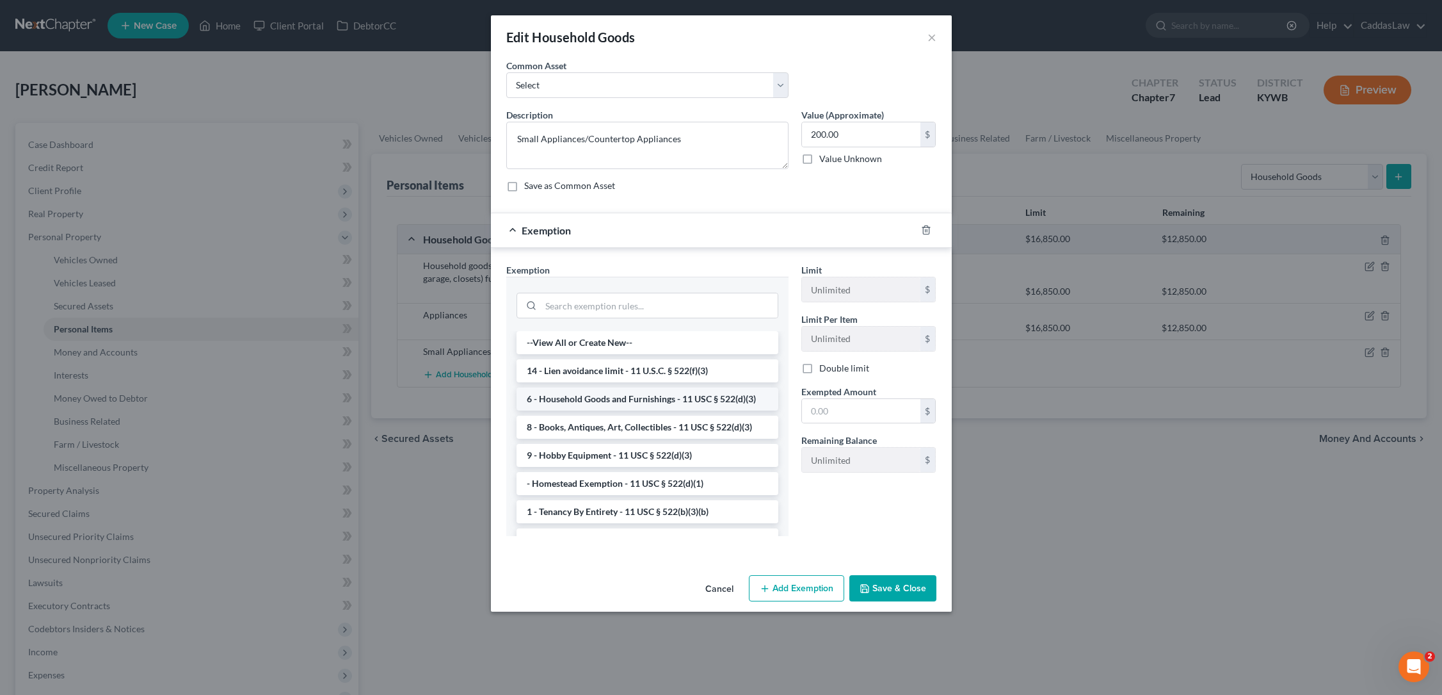
click at [595, 399] on li "6 - Household Goods and Furnishings - 11 USC § 522(d)(3)" at bounding box center [648, 398] width 262 height 23
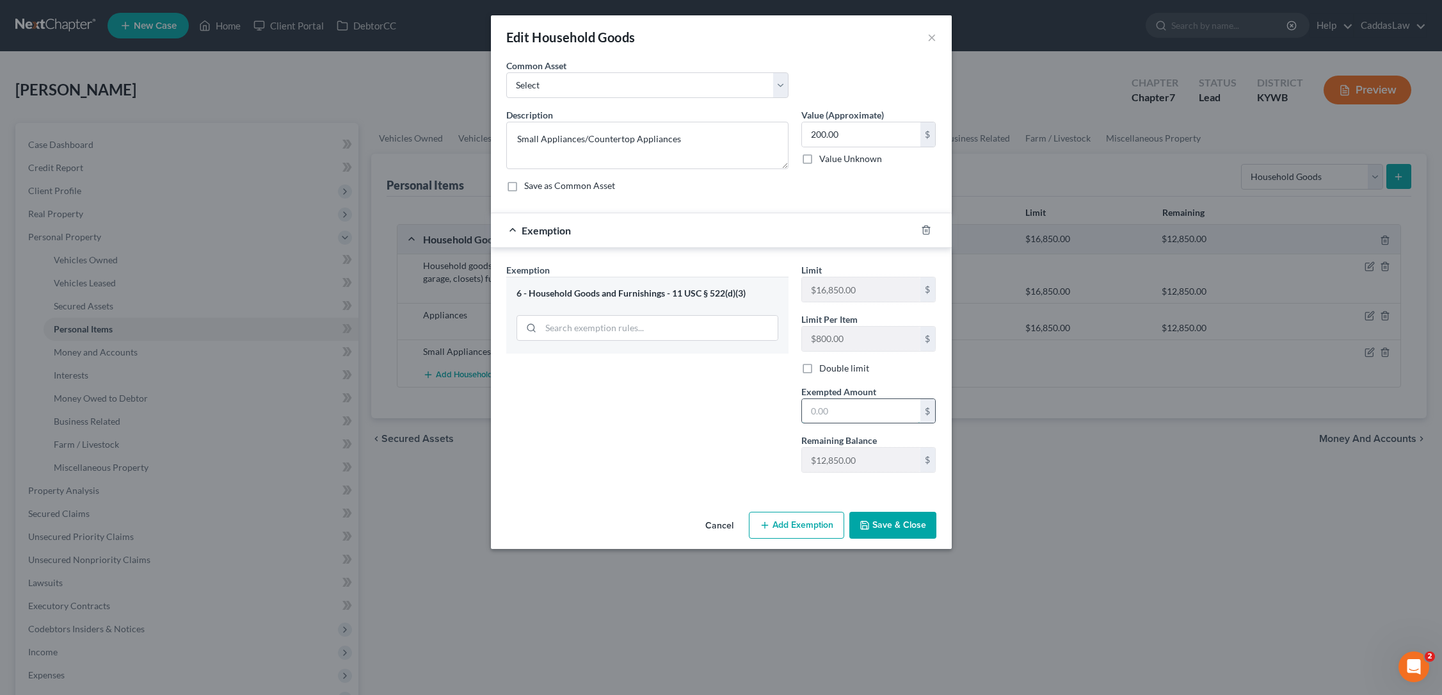
click at [837, 413] on input "text" at bounding box center [861, 411] width 118 height 24
type input "200.00"
click at [894, 524] on button "Save & Close" at bounding box center [893, 525] width 87 height 27
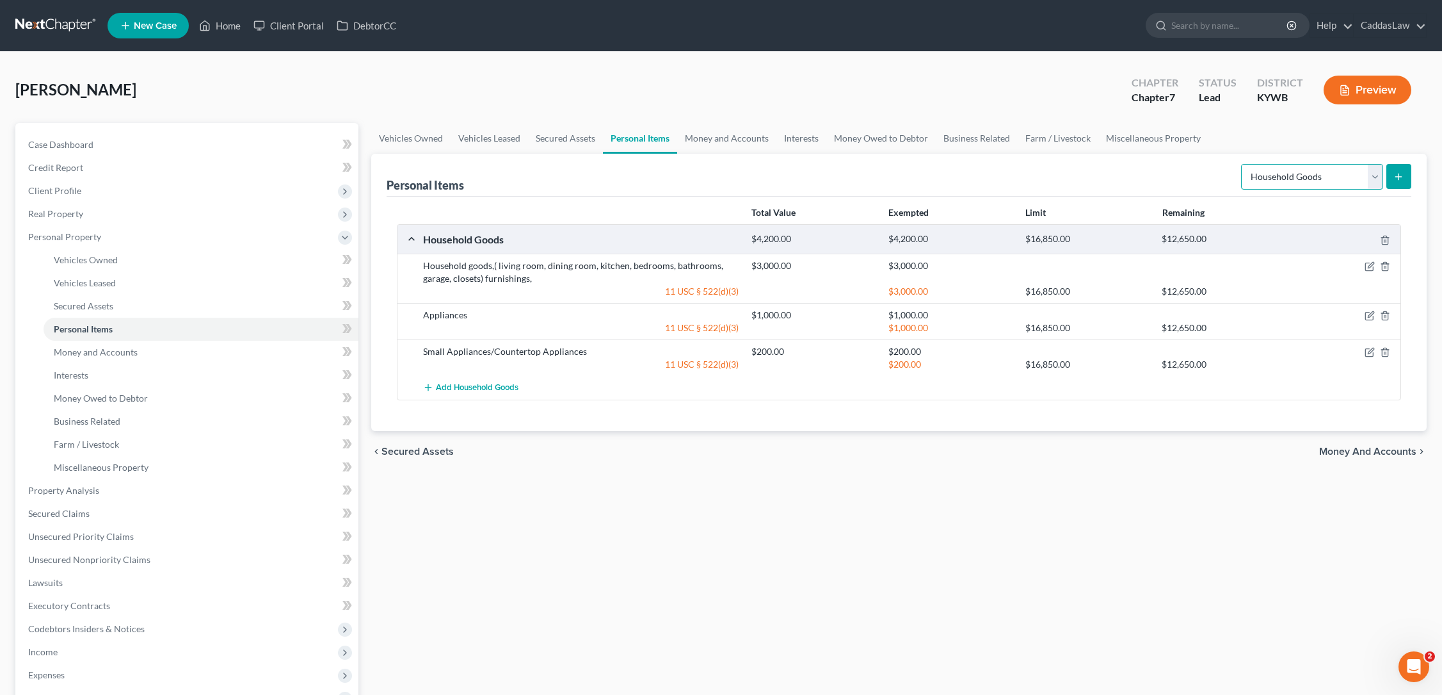
select select "electronics"
click at [1400, 186] on button "submit" at bounding box center [1399, 176] width 25 height 25
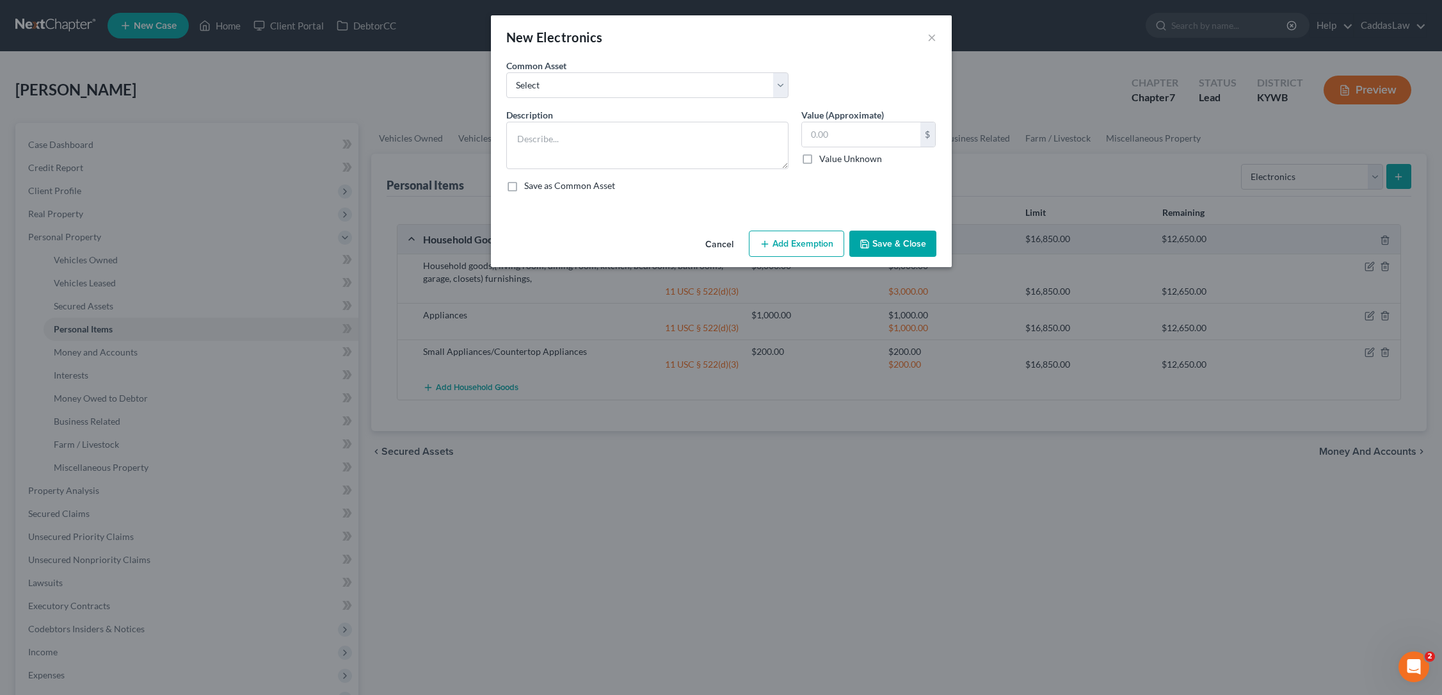
click at [611, 69] on div "Common Asset Select Household electronics, tv, DVD player etc. Computer and per…" at bounding box center [647, 78] width 295 height 39
select select "1"
type textarea "Computer and peripherals"
drag, startPoint x: 851, startPoint y: 134, endPoint x: 758, endPoint y: 135, distance: 92.8
click at [758, 135] on div "Description * Computer and peripherals Value (Approximate) 200.00 $ Value Unkno…" at bounding box center [721, 155] width 443 height 94
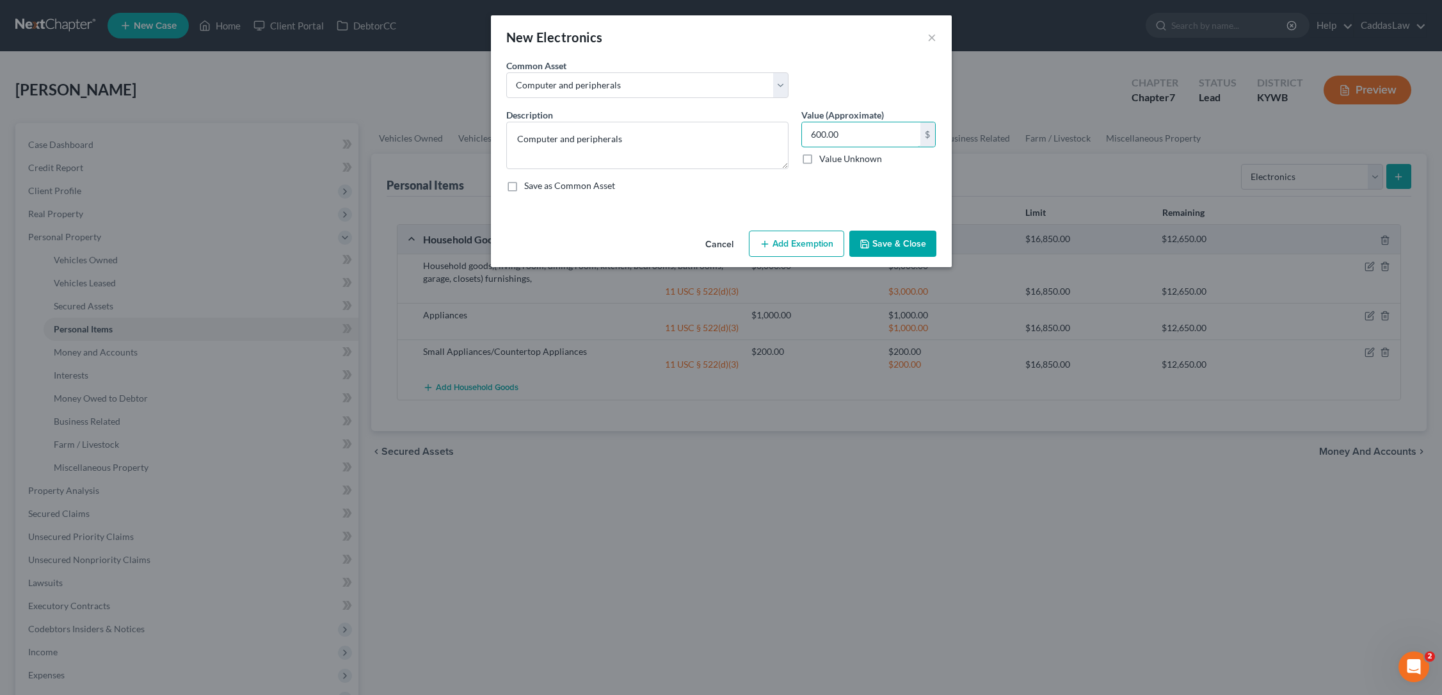
type input "600.00"
click at [798, 257] on button "Add Exemption" at bounding box center [796, 243] width 95 height 27
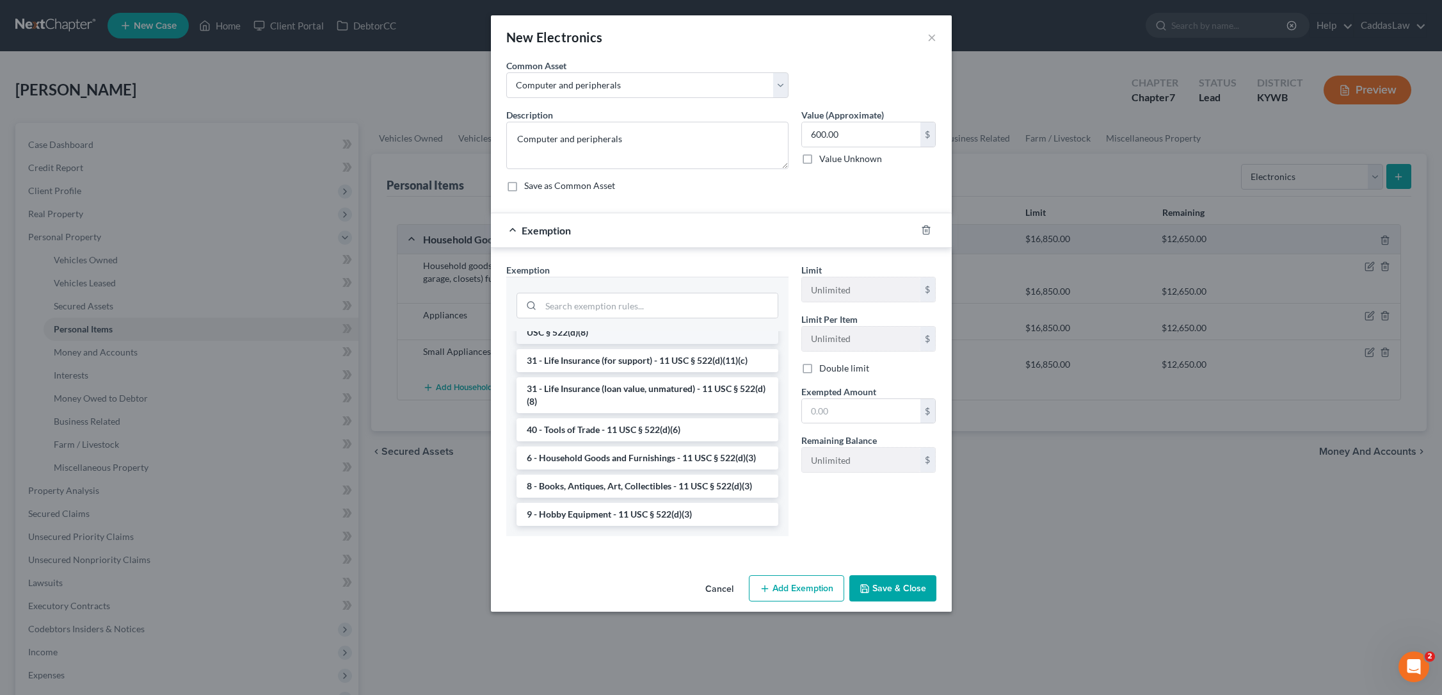
scroll to position [991, 0]
click at [584, 461] on li "6 - Household Goods and Furnishings - 11 USC § 522(d)(3)" at bounding box center [648, 457] width 262 height 23
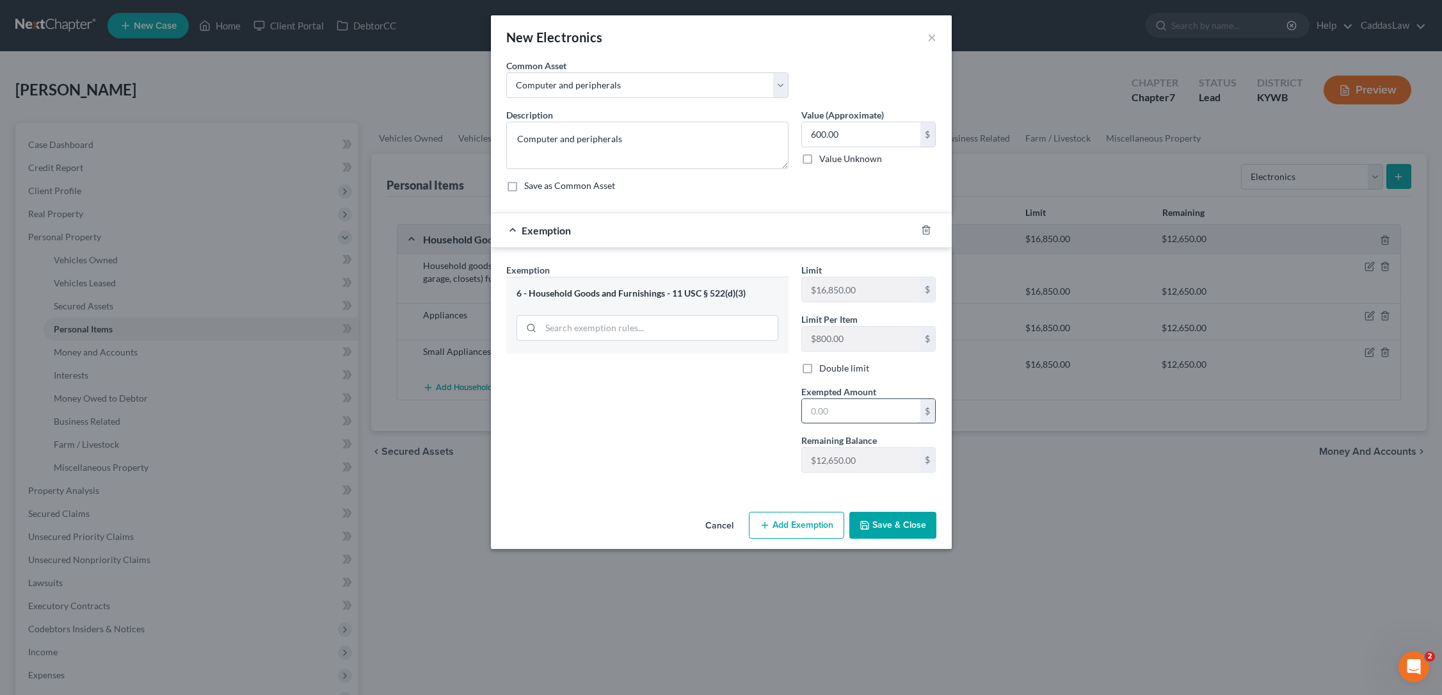
click at [858, 410] on input "text" at bounding box center [861, 411] width 118 height 24
type input "600.00"
click at [872, 522] on button "Save & Close" at bounding box center [893, 525] width 87 height 27
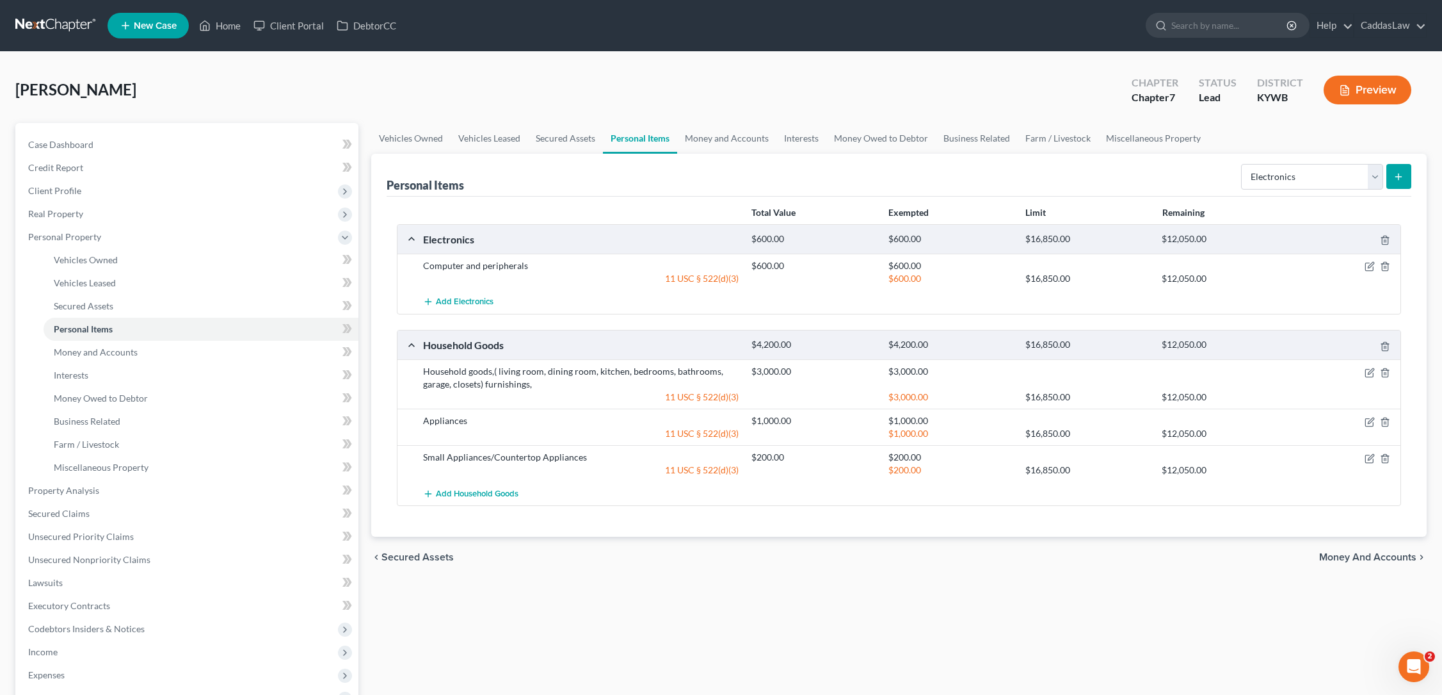
click at [1396, 179] on icon "submit" at bounding box center [1399, 177] width 10 height 10
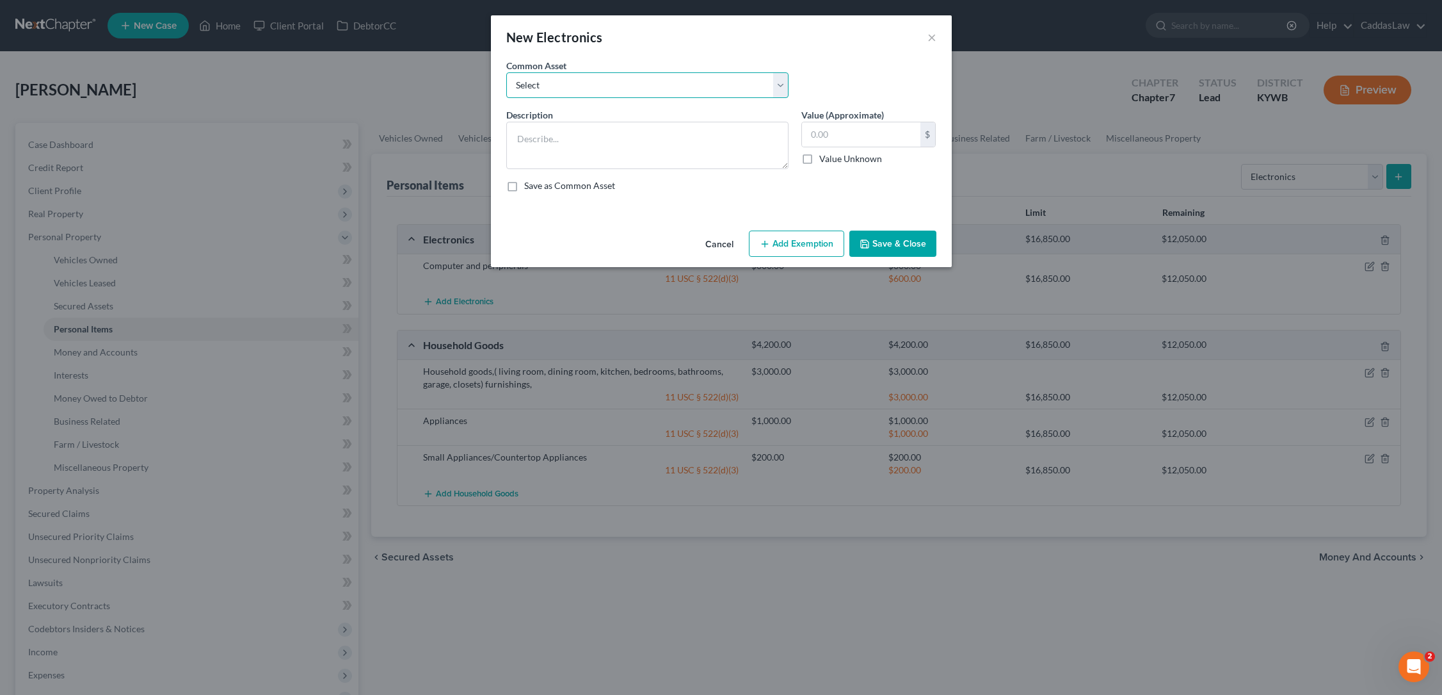
select select "2"
type textarea "TV, Video Game Console, DVD Player and other various electronics"
drag, startPoint x: 853, startPoint y: 138, endPoint x: 761, endPoint y: 137, distance: 91.6
click at [761, 138] on div "Description * TV, Video Game Console, DVD Player and other various electronics …" at bounding box center [721, 155] width 443 height 94
type input "100.00"
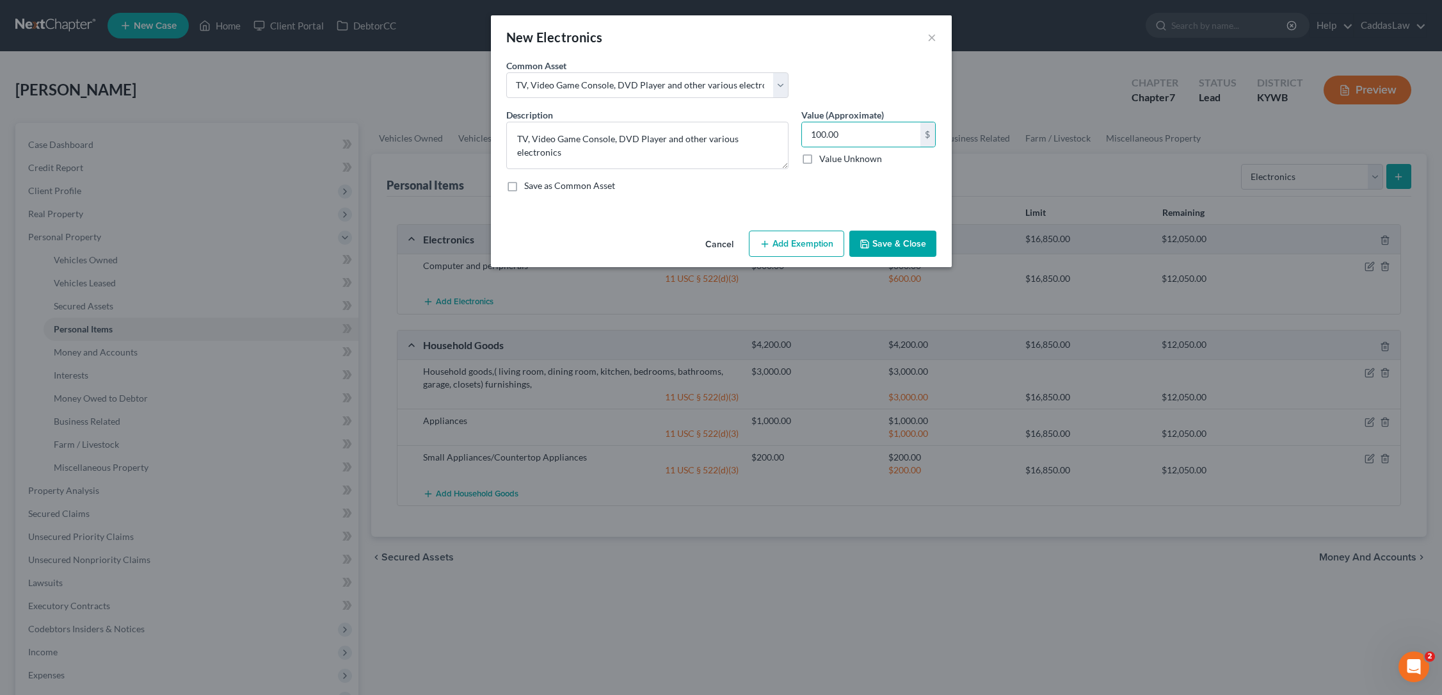
click at [790, 235] on button "Add Exemption" at bounding box center [796, 243] width 95 height 27
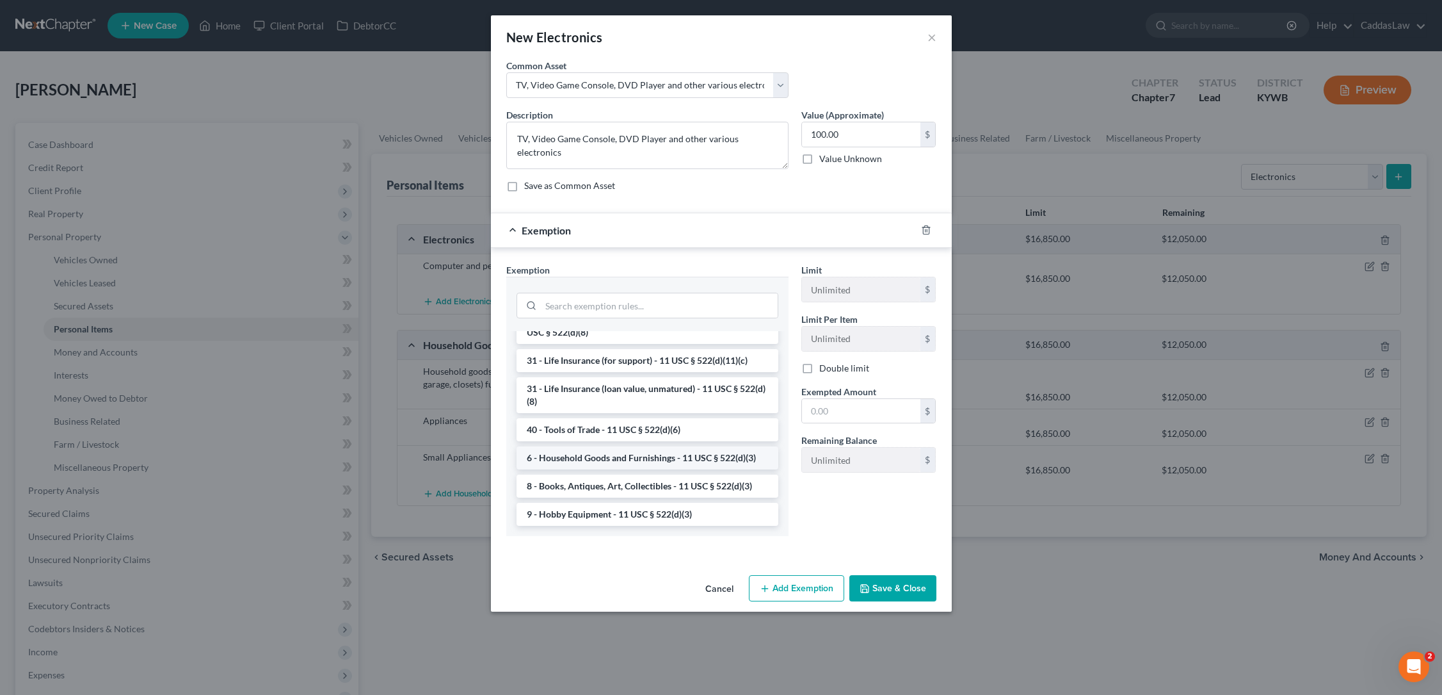
click at [583, 462] on li "6 - Household Goods and Furnishings - 11 USC § 522(d)(3)" at bounding box center [648, 457] width 262 height 23
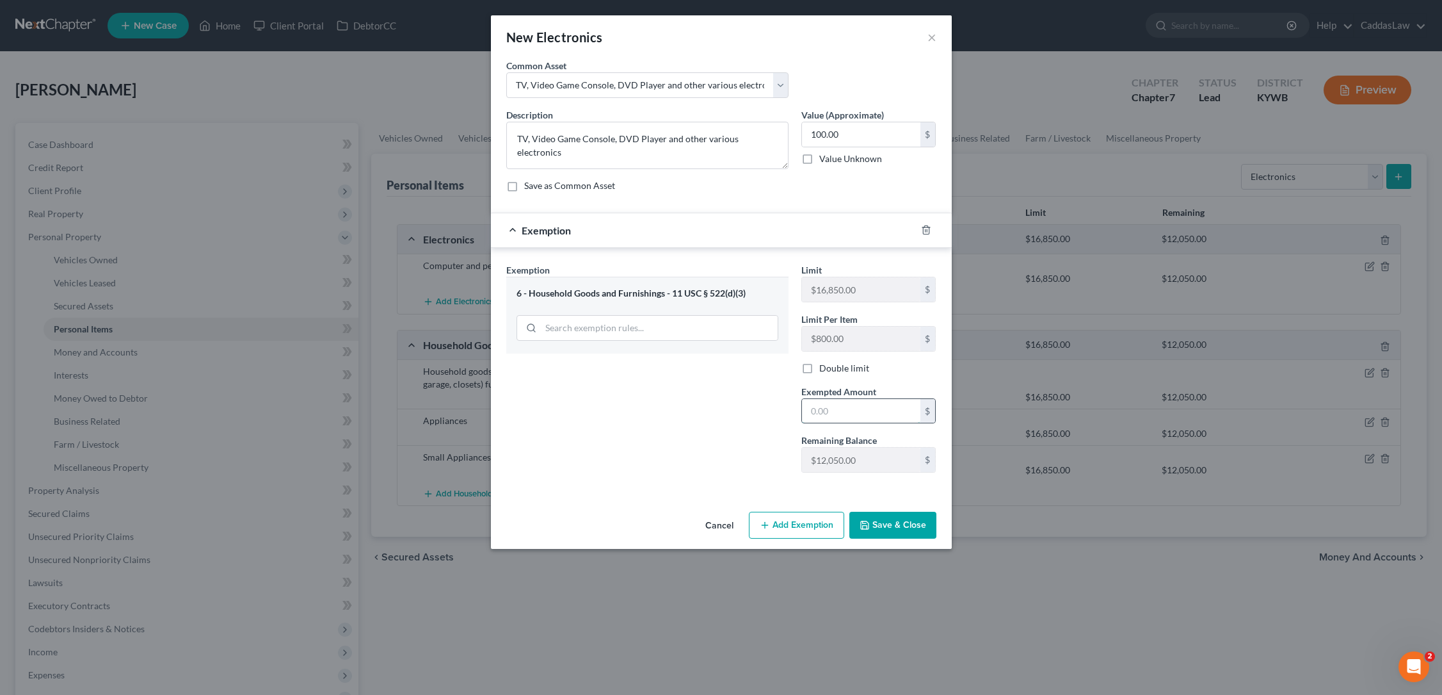
click at [860, 413] on input "text" at bounding box center [861, 411] width 118 height 24
type input "100.00"
click at [898, 524] on button "Save & Close" at bounding box center [893, 525] width 87 height 27
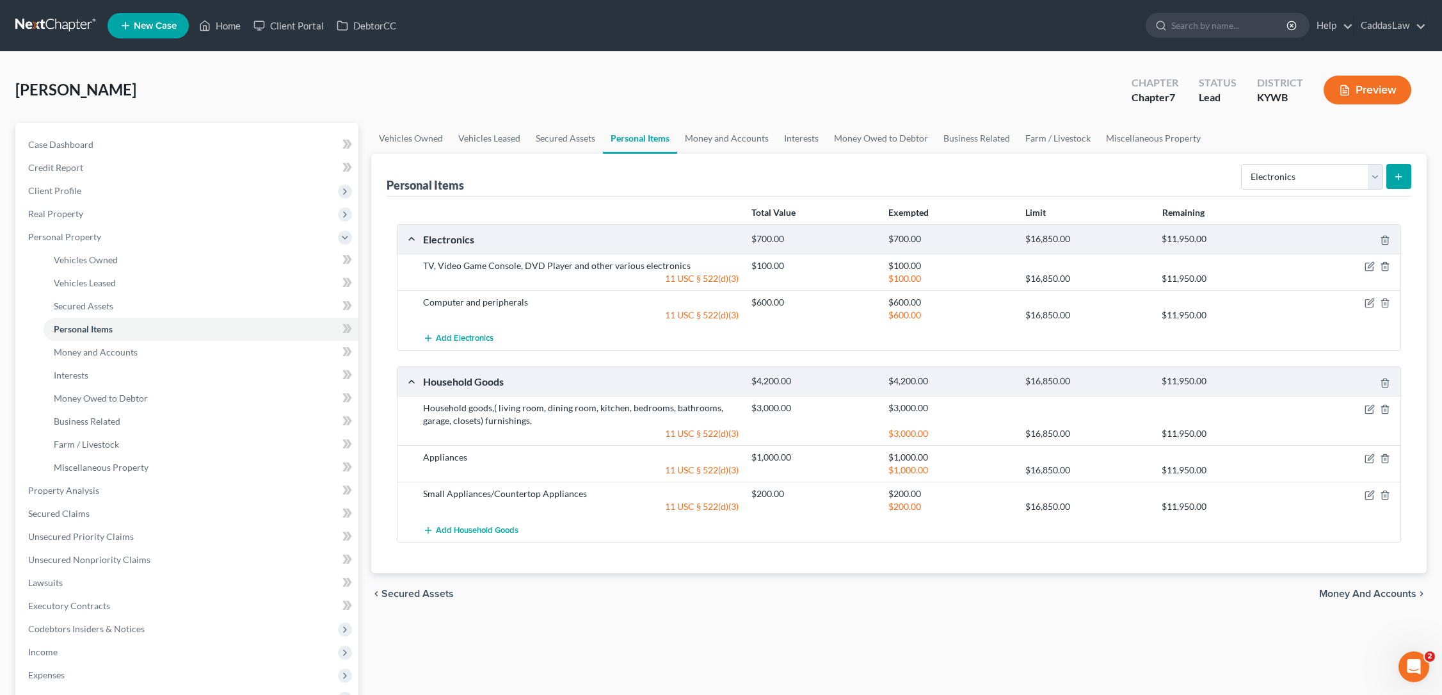
click at [1393, 173] on button "submit" at bounding box center [1399, 176] width 25 height 25
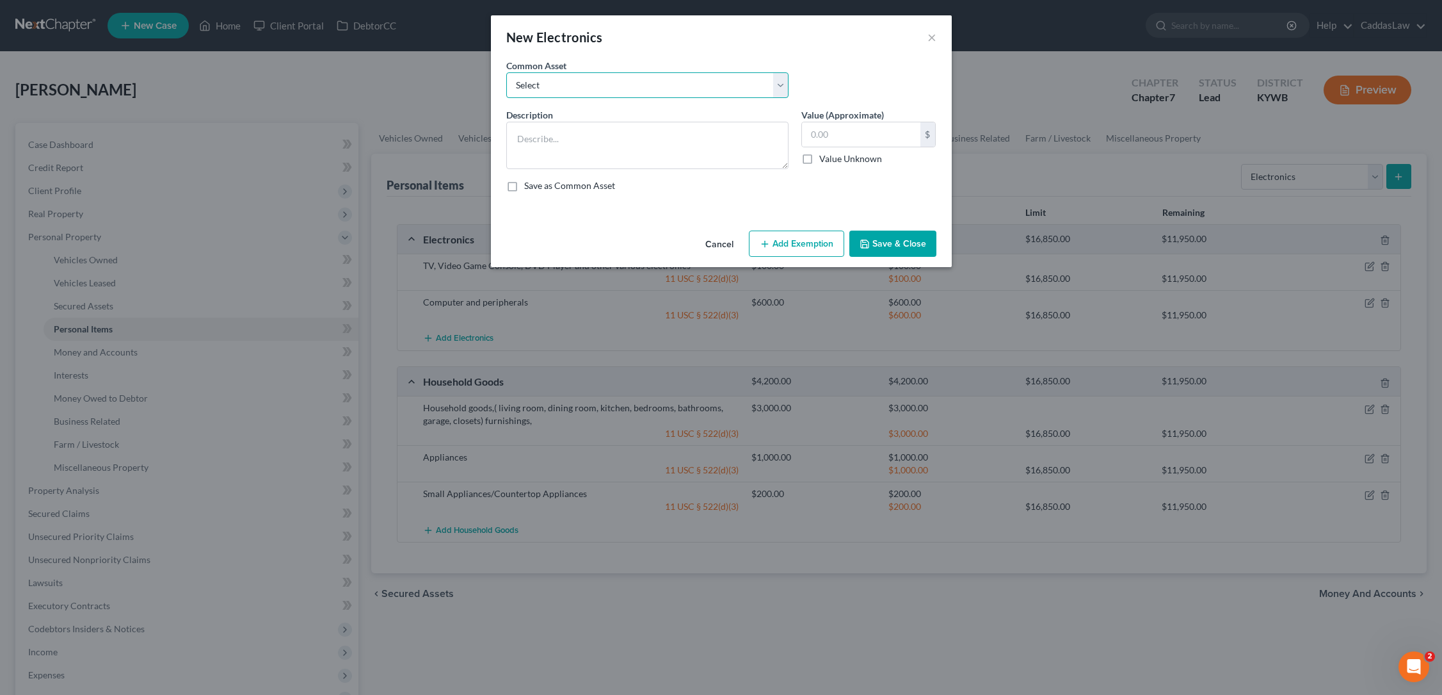
select select "3"
type textarea "Other Electronics"
type input "100.00"
click at [793, 238] on button "Add Exemption" at bounding box center [796, 243] width 95 height 27
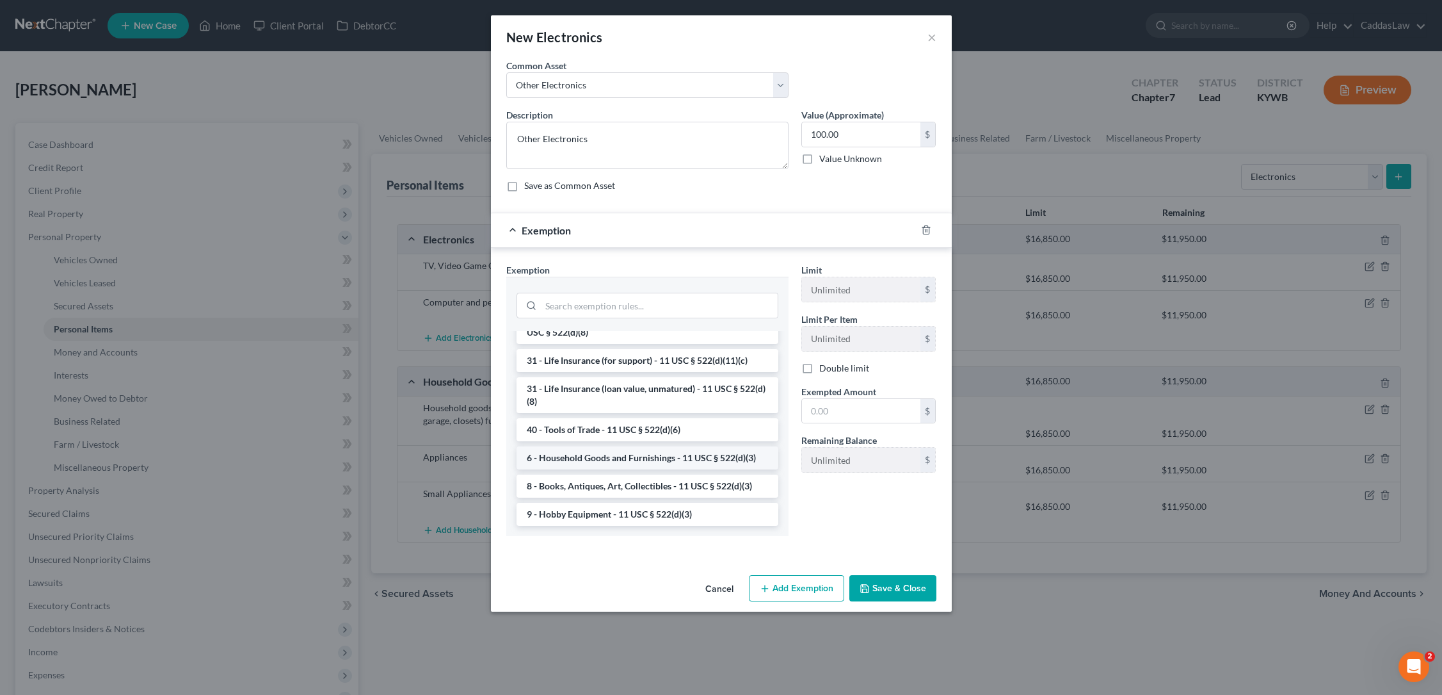
click at [602, 460] on li "6 - Household Goods and Furnishings - 11 USC § 522(d)(3)" at bounding box center [648, 457] width 262 height 23
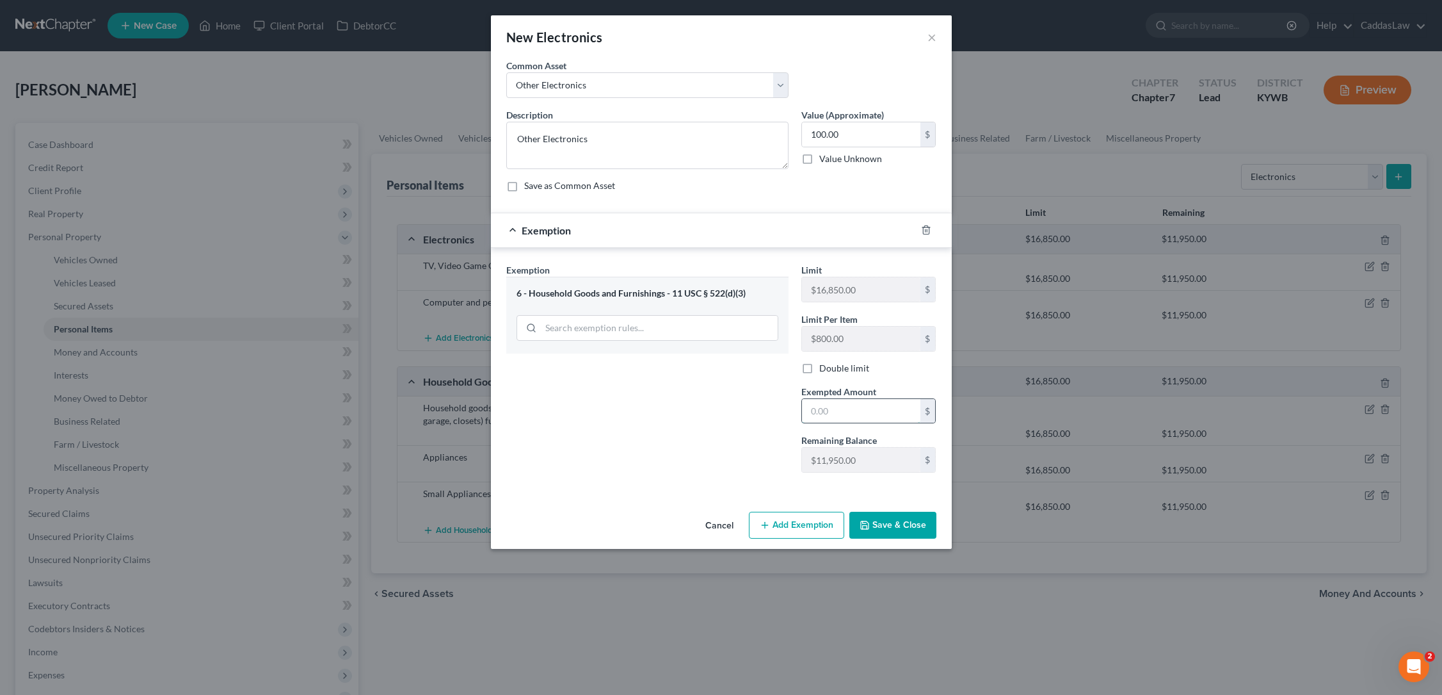
click at [861, 406] on input "text" at bounding box center [861, 411] width 118 height 24
type input "100.00"
click at [901, 529] on button "Save & Close" at bounding box center [893, 525] width 87 height 27
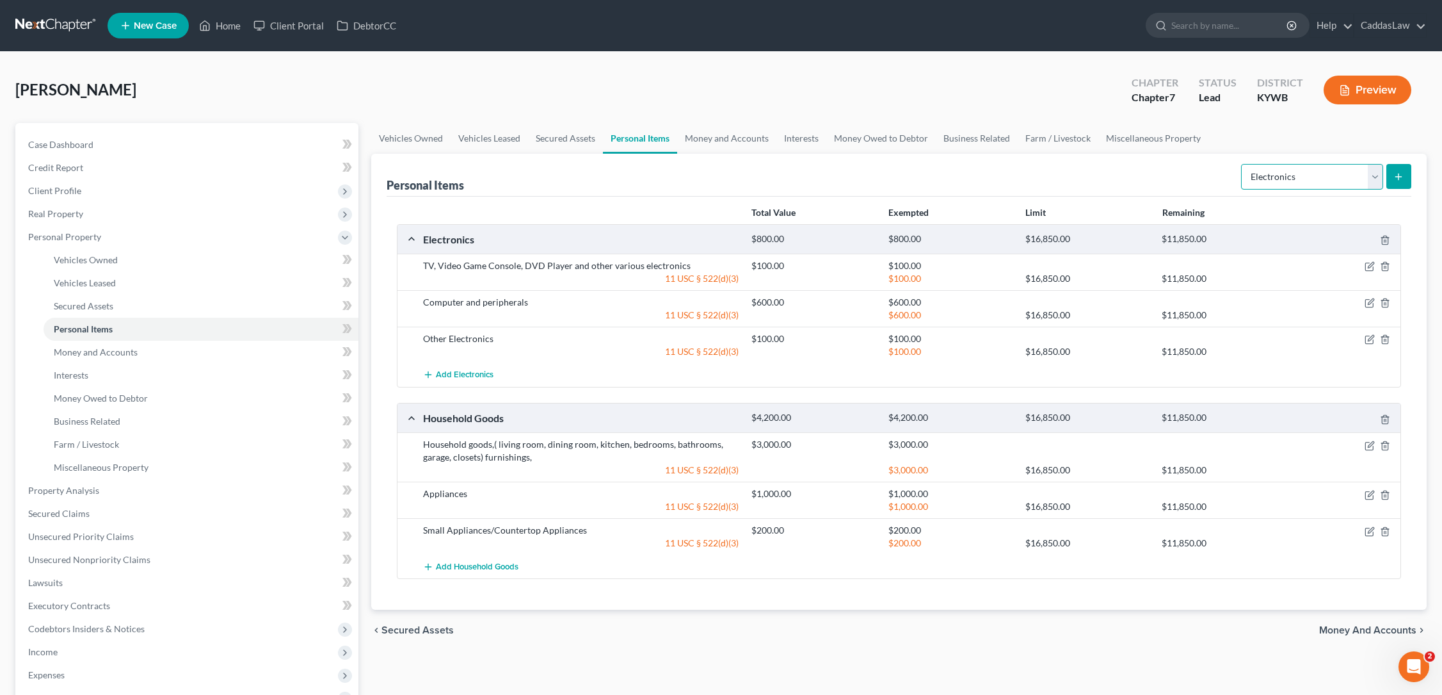
select select "household_goods"
click at [1399, 173] on icon "submit" at bounding box center [1399, 177] width 10 height 10
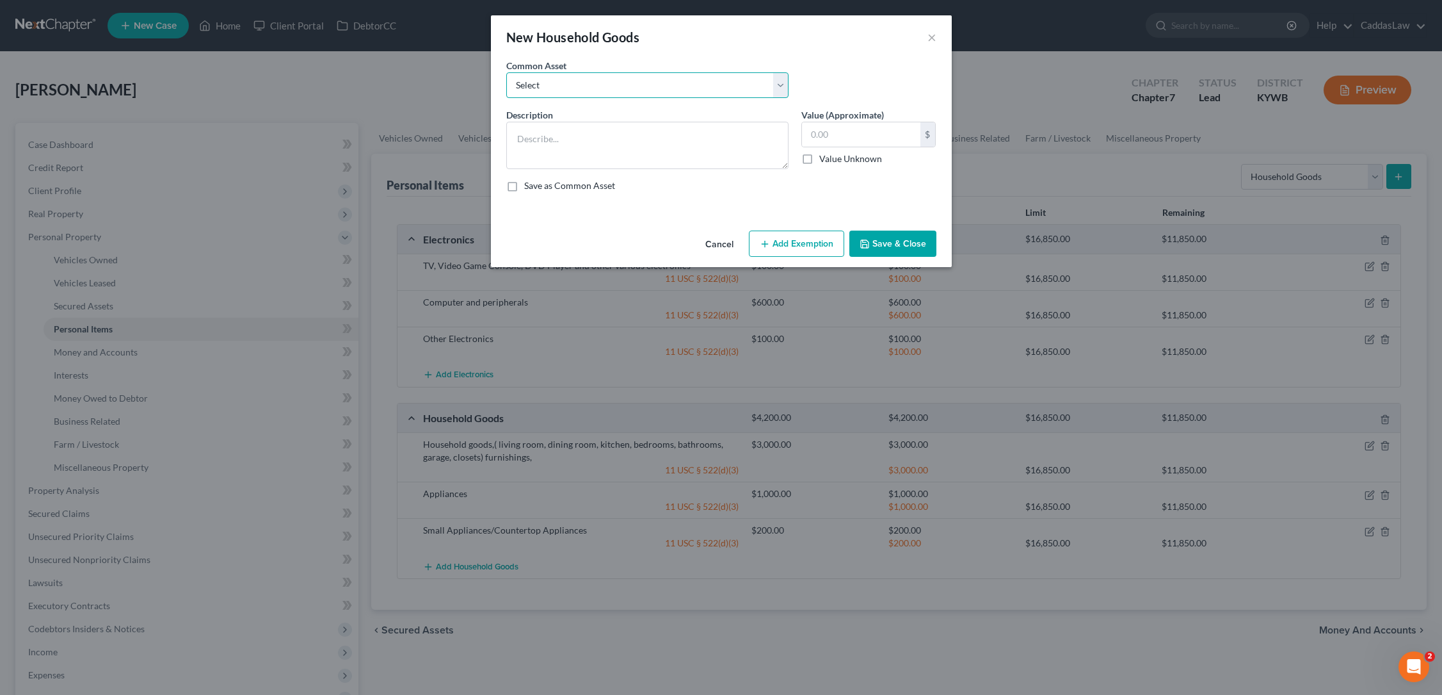
select select "4"
type textarea "Housewares, dishes, pots/pans etc."
type input "250.00"
type textarea "Housewares, dishes, pots/pans etc."
type input "100.00"
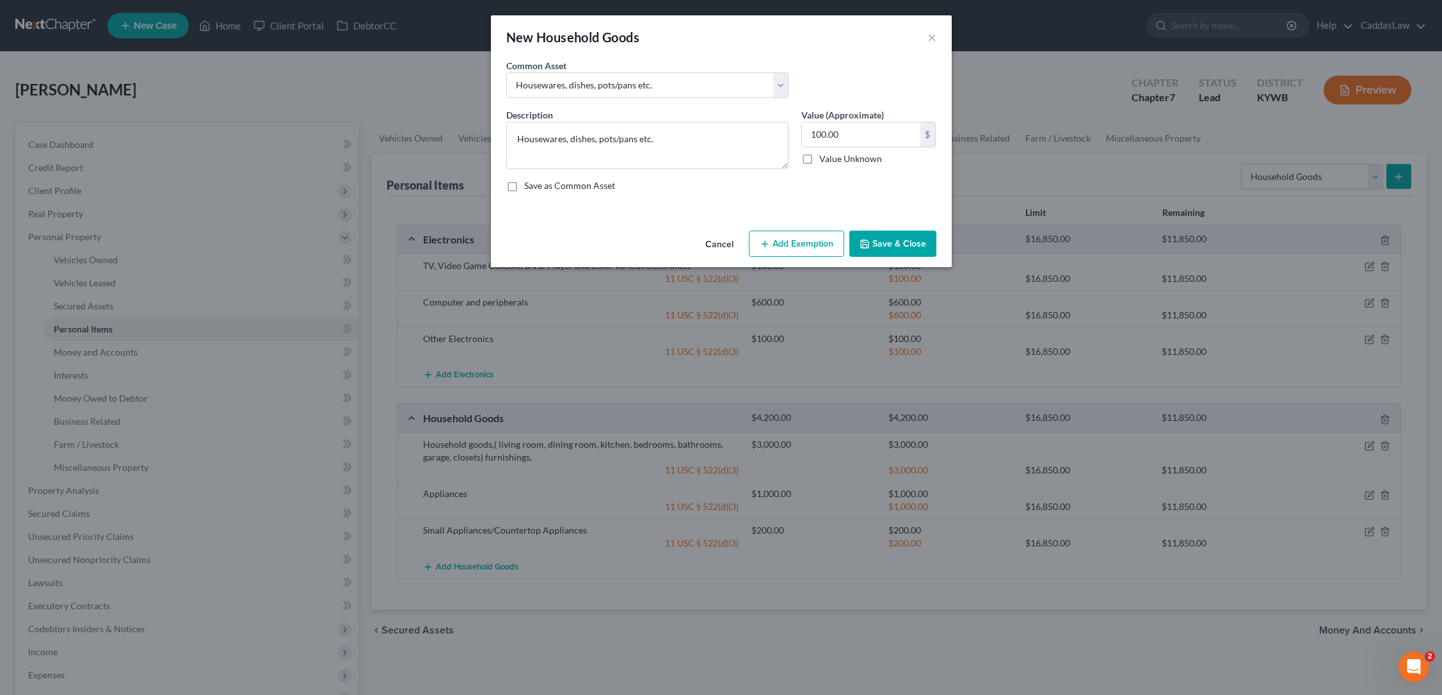
click at [791, 243] on button "Add Exemption" at bounding box center [796, 243] width 95 height 27
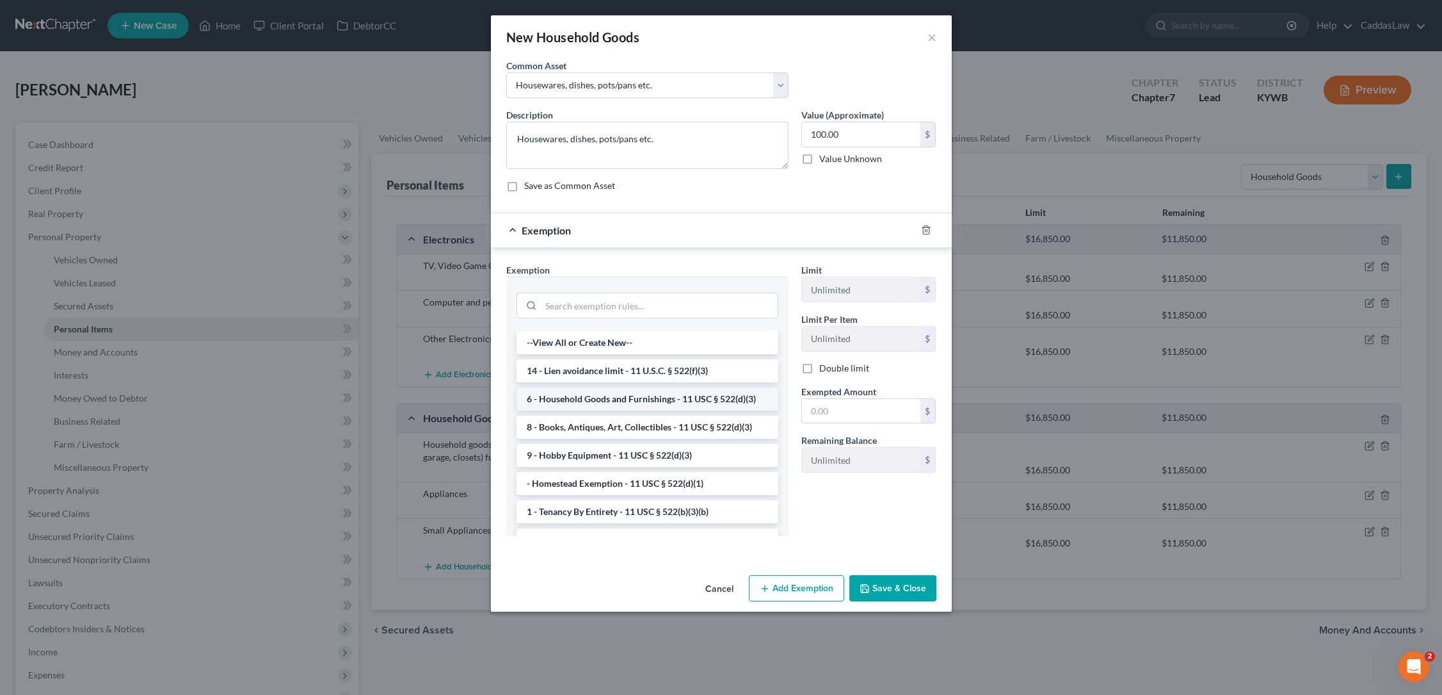
click at [627, 406] on li "6 - Household Goods and Furnishings - 11 USC § 522(d)(3)" at bounding box center [648, 398] width 262 height 23
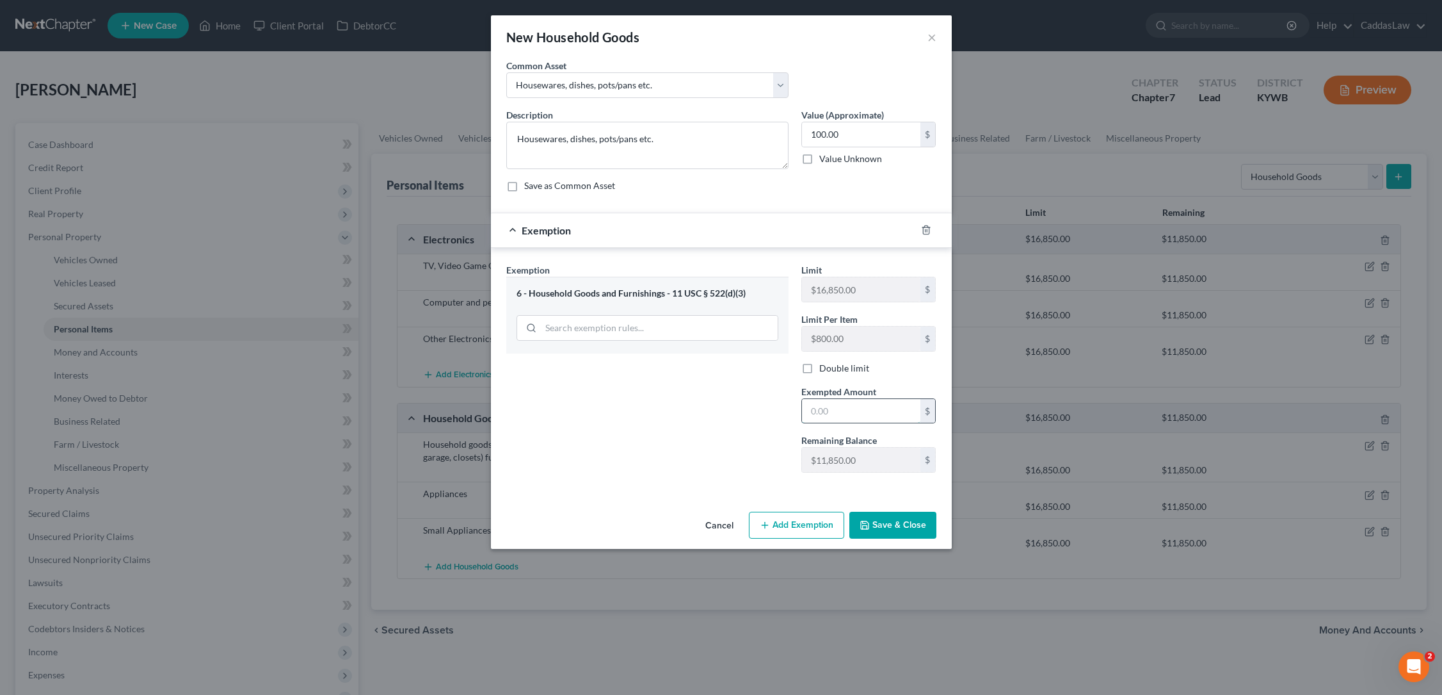
click at [830, 411] on input "text" at bounding box center [861, 411] width 118 height 24
type input "100.00"
click at [882, 528] on button "Save & Close" at bounding box center [893, 525] width 87 height 27
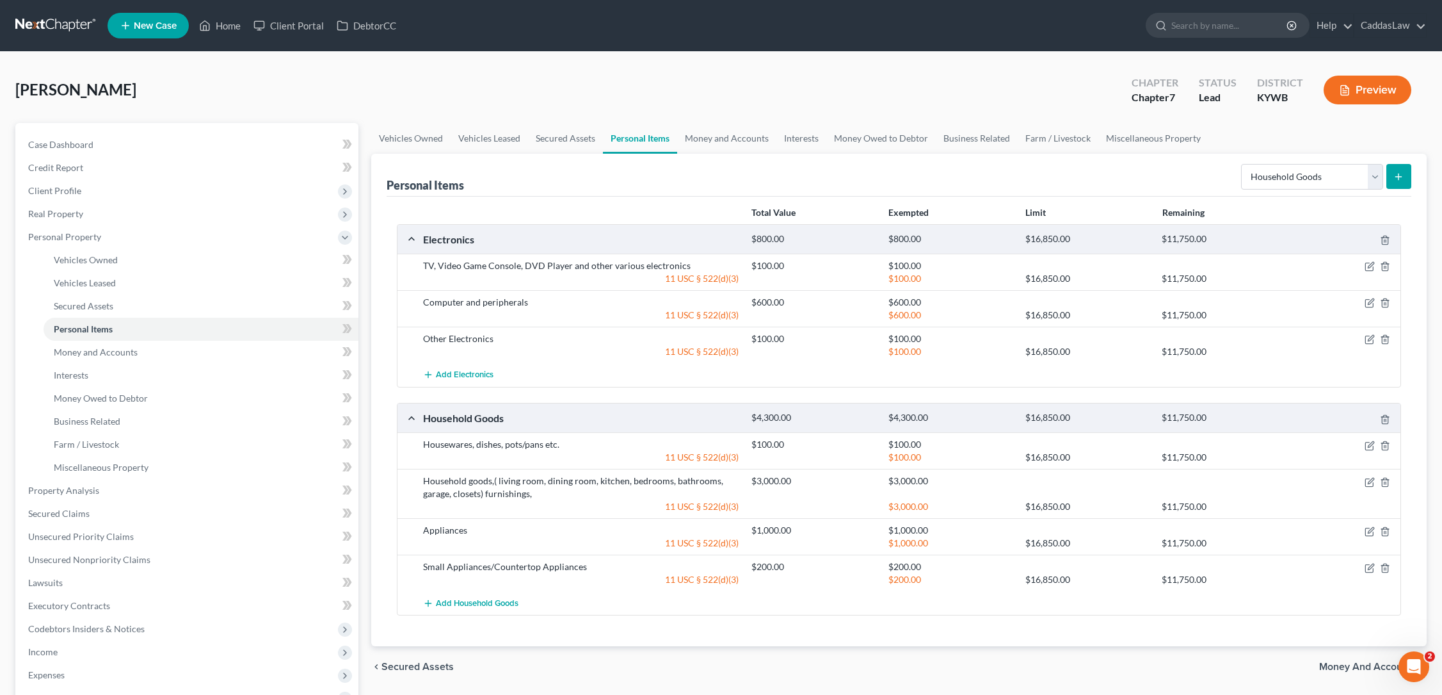
click at [1393, 176] on button "submit" at bounding box center [1399, 176] width 25 height 25
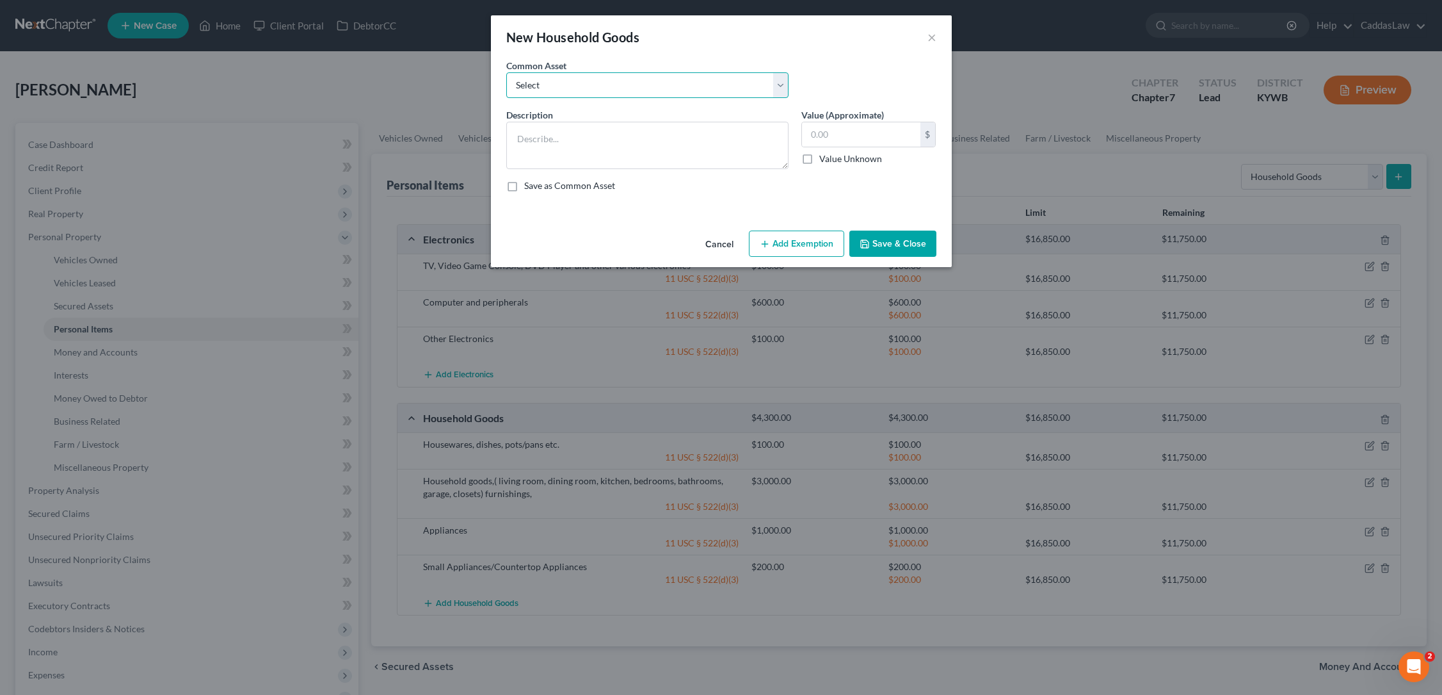
select select "5"
type textarea "Small Furnishings, lamps etc."
drag, startPoint x: 814, startPoint y: 138, endPoint x: 689, endPoint y: 148, distance: 124.6
click at [689, 148] on div "Description * Small Furnishings, lamps etc. Value (Approximate) 250.00 $ Value …" at bounding box center [721, 155] width 443 height 94
type input "2"
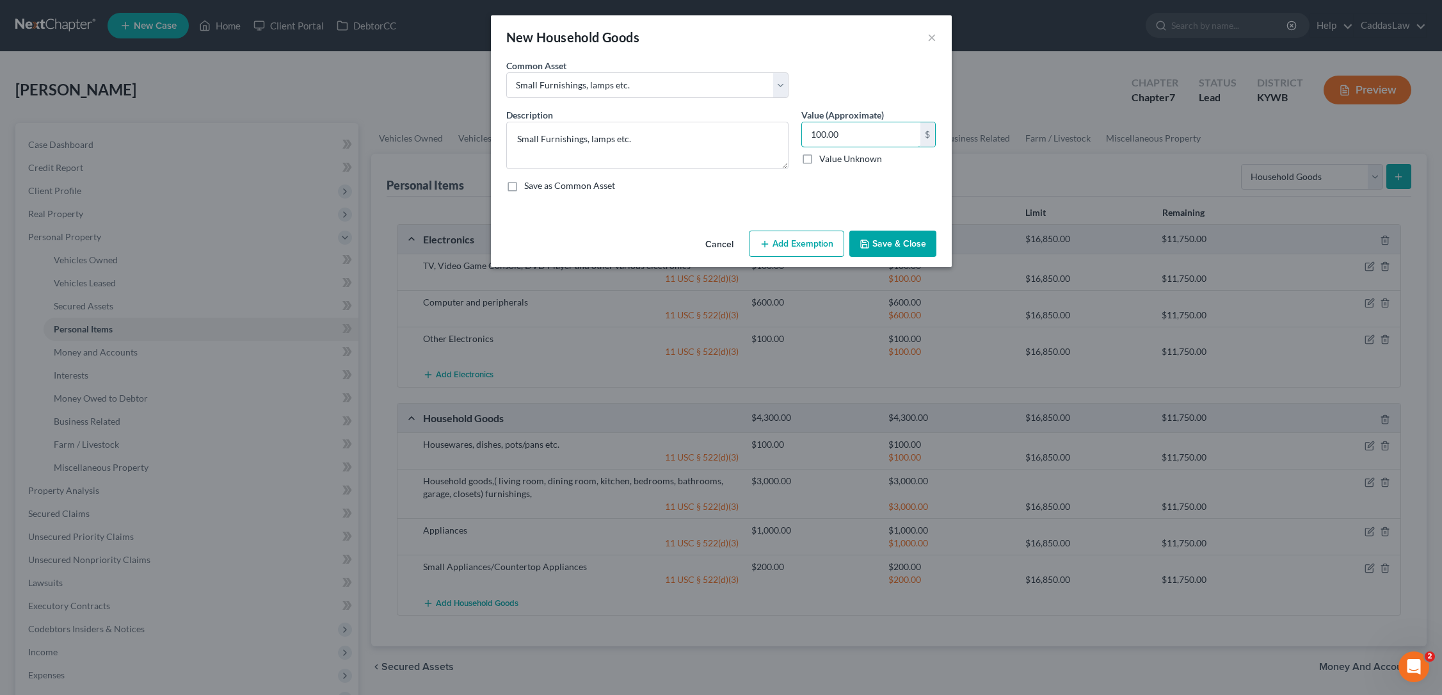
type input "100.00"
click at [802, 245] on button "Add Exemption" at bounding box center [796, 243] width 95 height 27
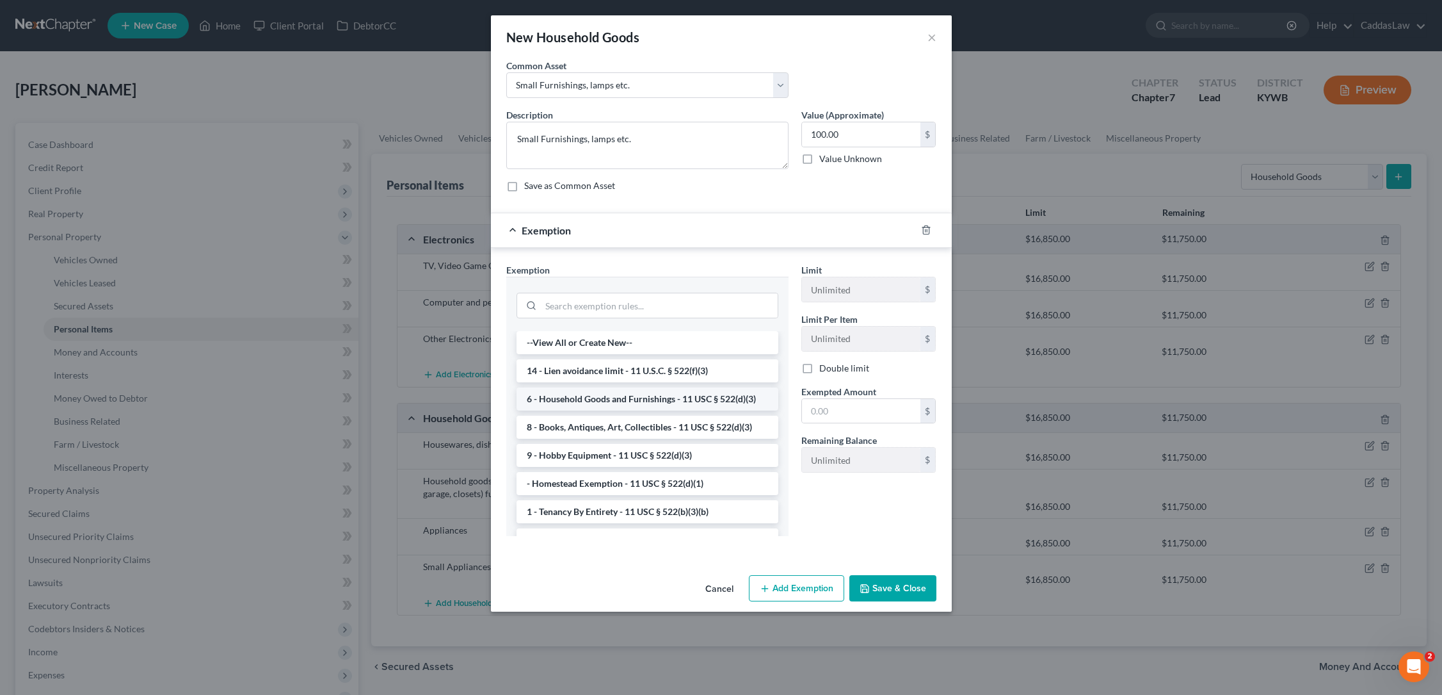
click at [571, 405] on li "6 - Household Goods and Furnishings - 11 USC § 522(d)(3)" at bounding box center [648, 398] width 262 height 23
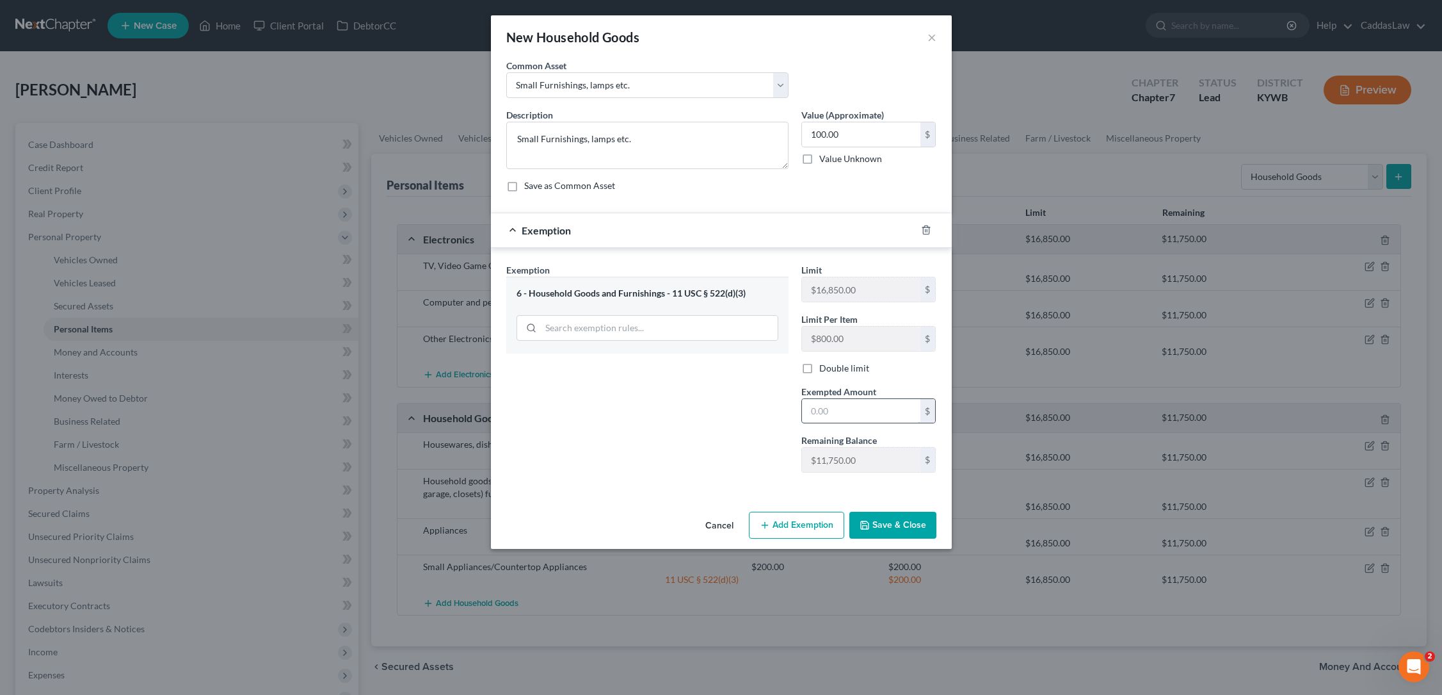
click at [853, 414] on input "text" at bounding box center [861, 411] width 118 height 24
type input "100.00"
click at [889, 523] on button "Save & Close" at bounding box center [893, 525] width 87 height 27
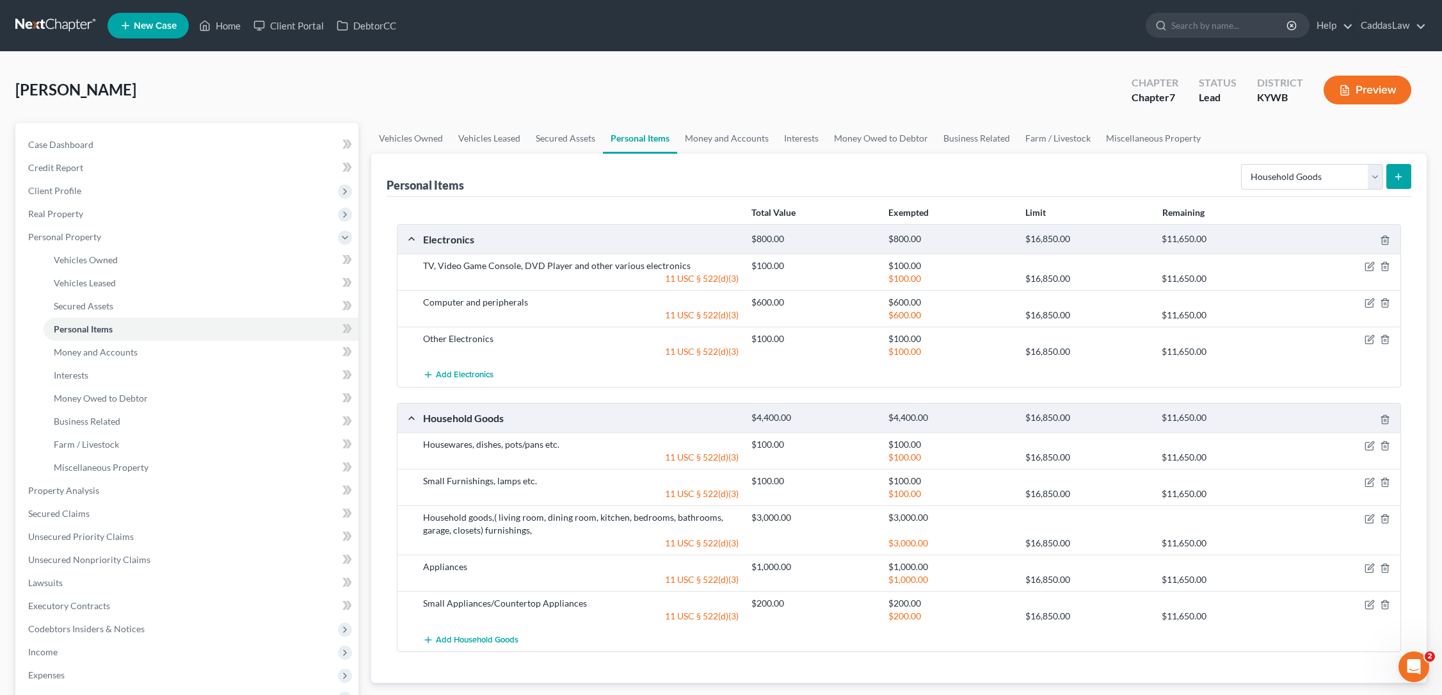
click at [1398, 172] on icon "submit" at bounding box center [1399, 177] width 10 height 10
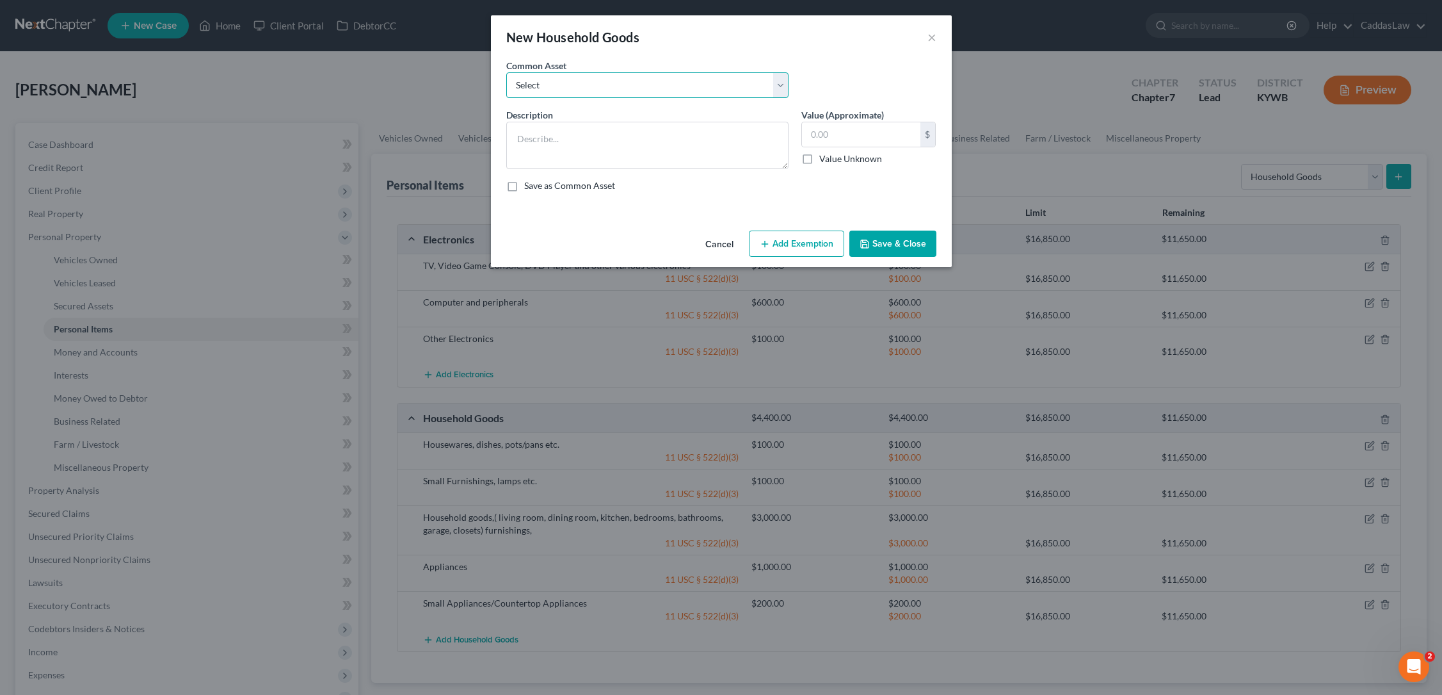
select select "0"
type textarea "Gardening tools, outdoor maintenance equipment"
drag, startPoint x: 840, startPoint y: 127, endPoint x: 754, endPoint y: 124, distance: 85.8
click at [752, 125] on div "Description * Gardening tools, outdoor maintenance equipment Value (Approximate…" at bounding box center [721, 155] width 443 height 94
drag, startPoint x: 837, startPoint y: 132, endPoint x: 784, endPoint y: 132, distance: 53.8
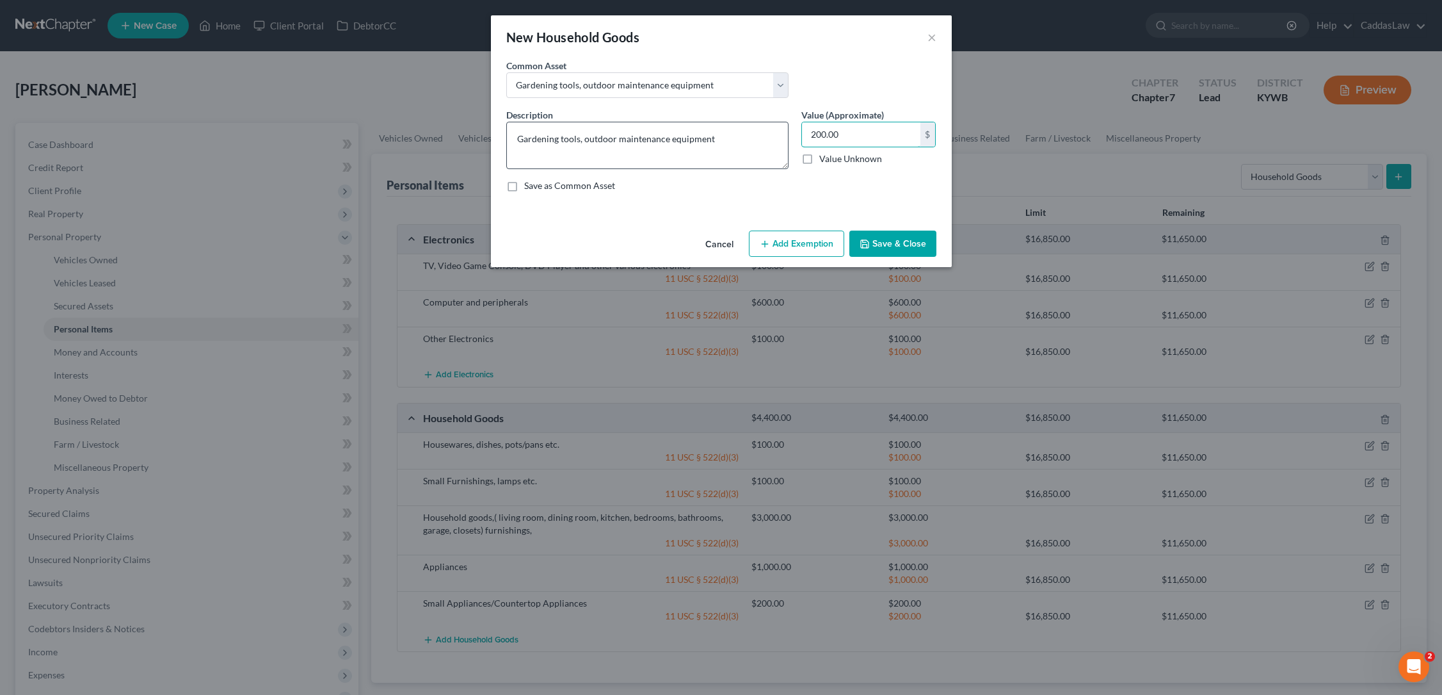
click at [784, 132] on div "Description * Gardening tools, outdoor maintenance equipment Value (Approximate…" at bounding box center [721, 155] width 443 height 94
type input "50.00"
click at [791, 244] on button "Add Exemption" at bounding box center [796, 243] width 95 height 27
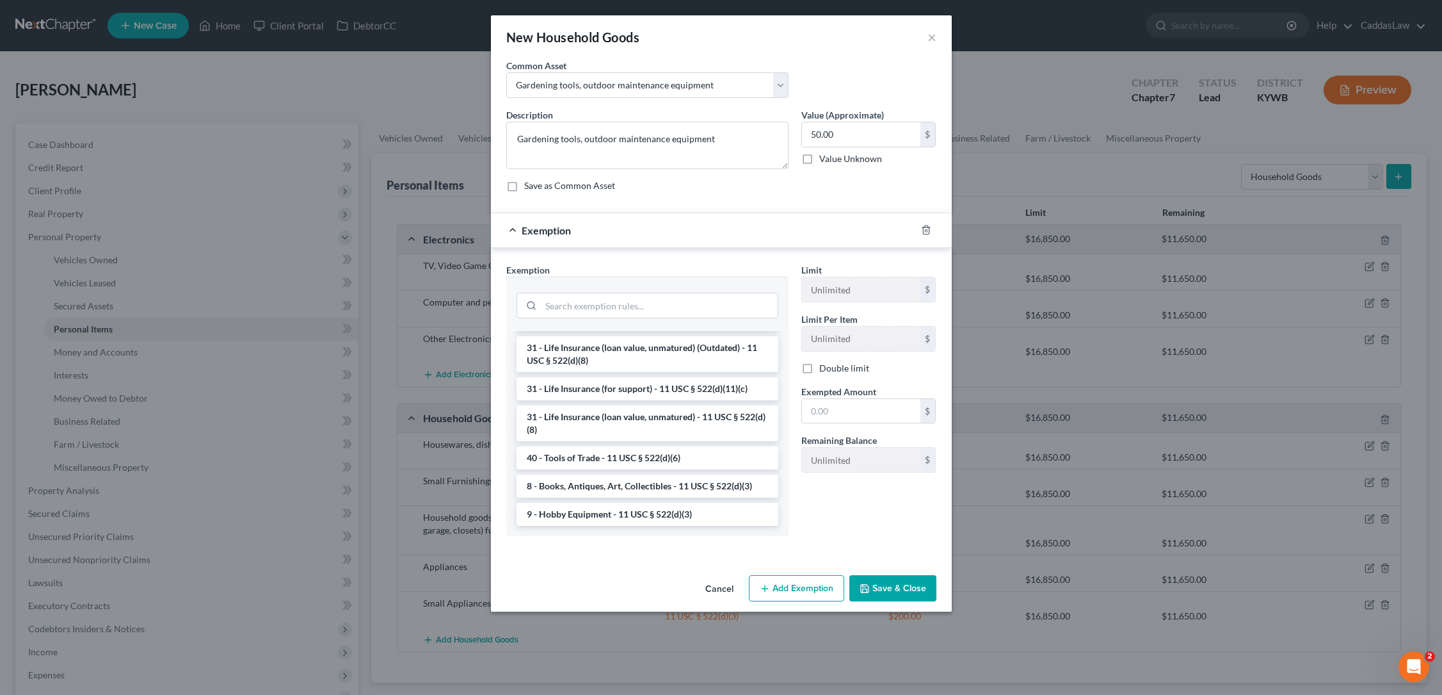
scroll to position [1076, 0]
click at [588, 511] on li "9 - Hobby Equipment - 11 USC § 522(d)(3)" at bounding box center [648, 514] width 262 height 23
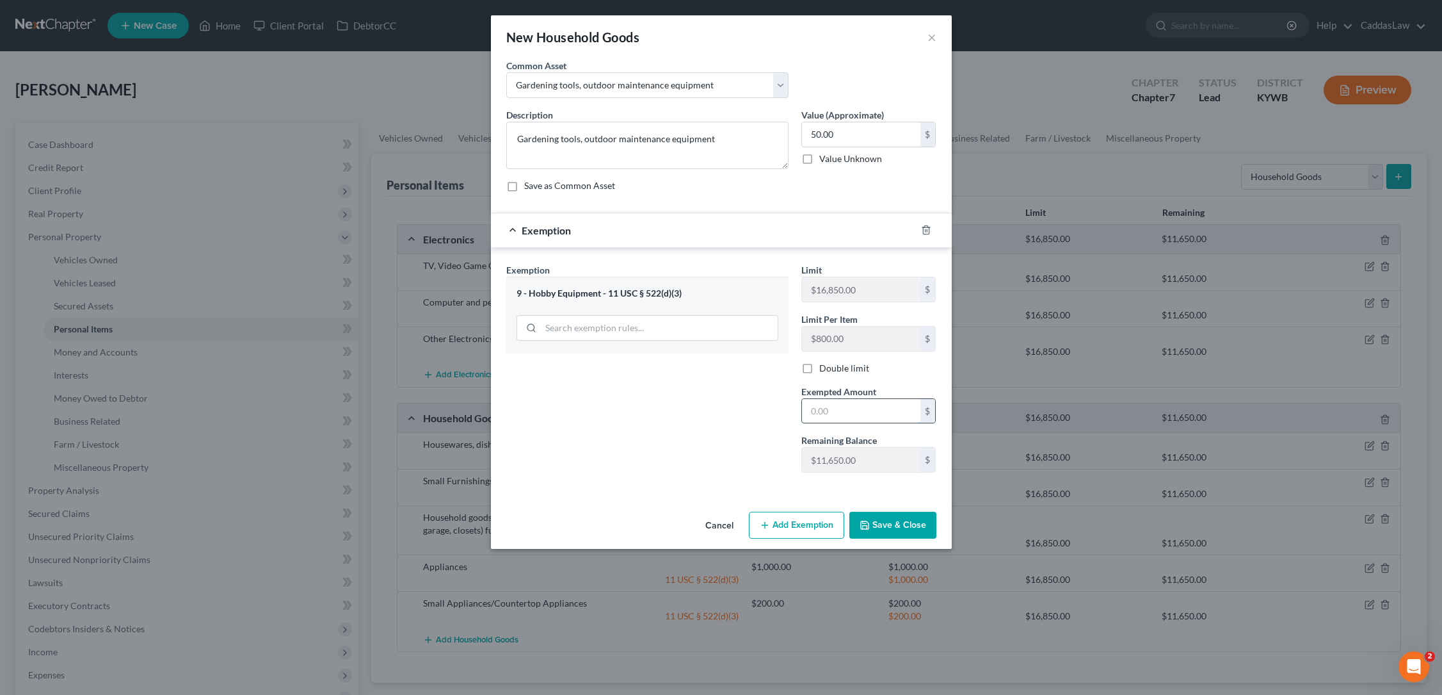
click at [840, 409] on input "text" at bounding box center [861, 411] width 118 height 24
type input "50.00"
click at [894, 536] on button "Save & Close" at bounding box center [893, 525] width 87 height 27
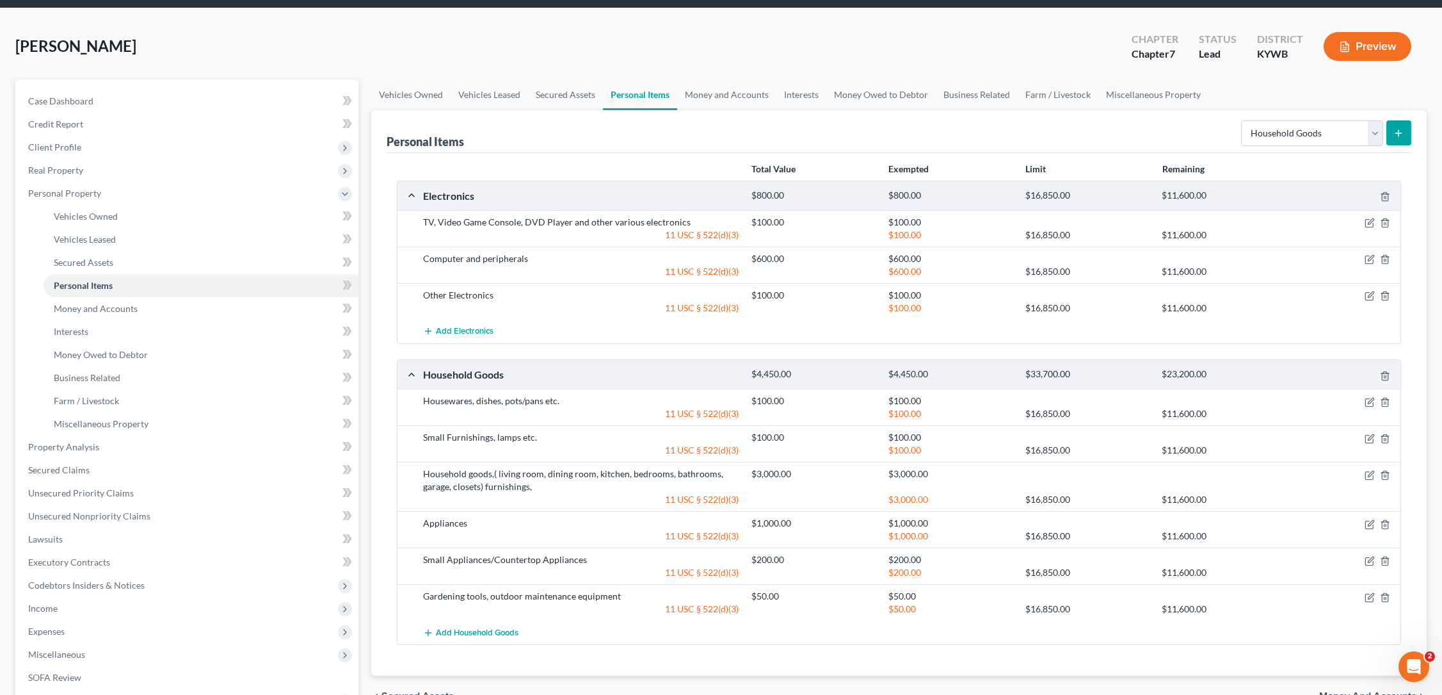
scroll to position [56, 0]
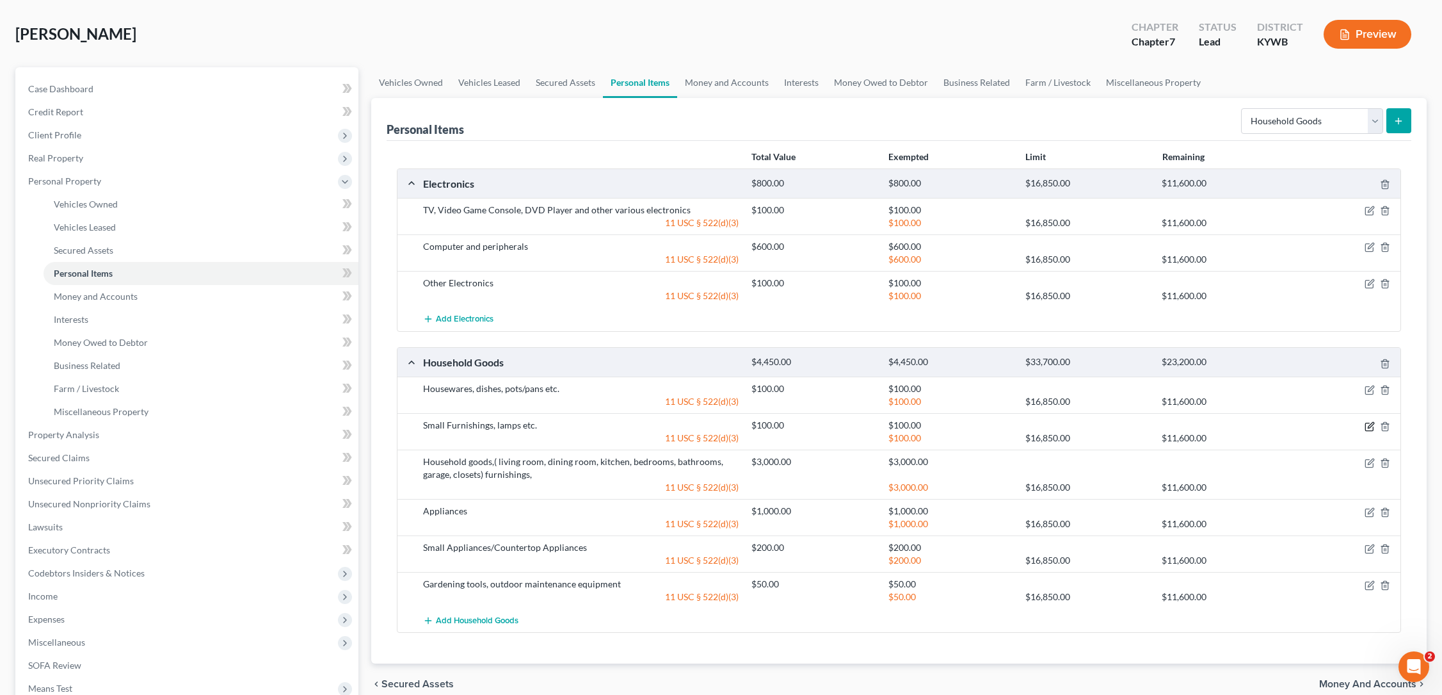
click at [1369, 430] on icon "button" at bounding box center [1370, 427] width 8 height 8
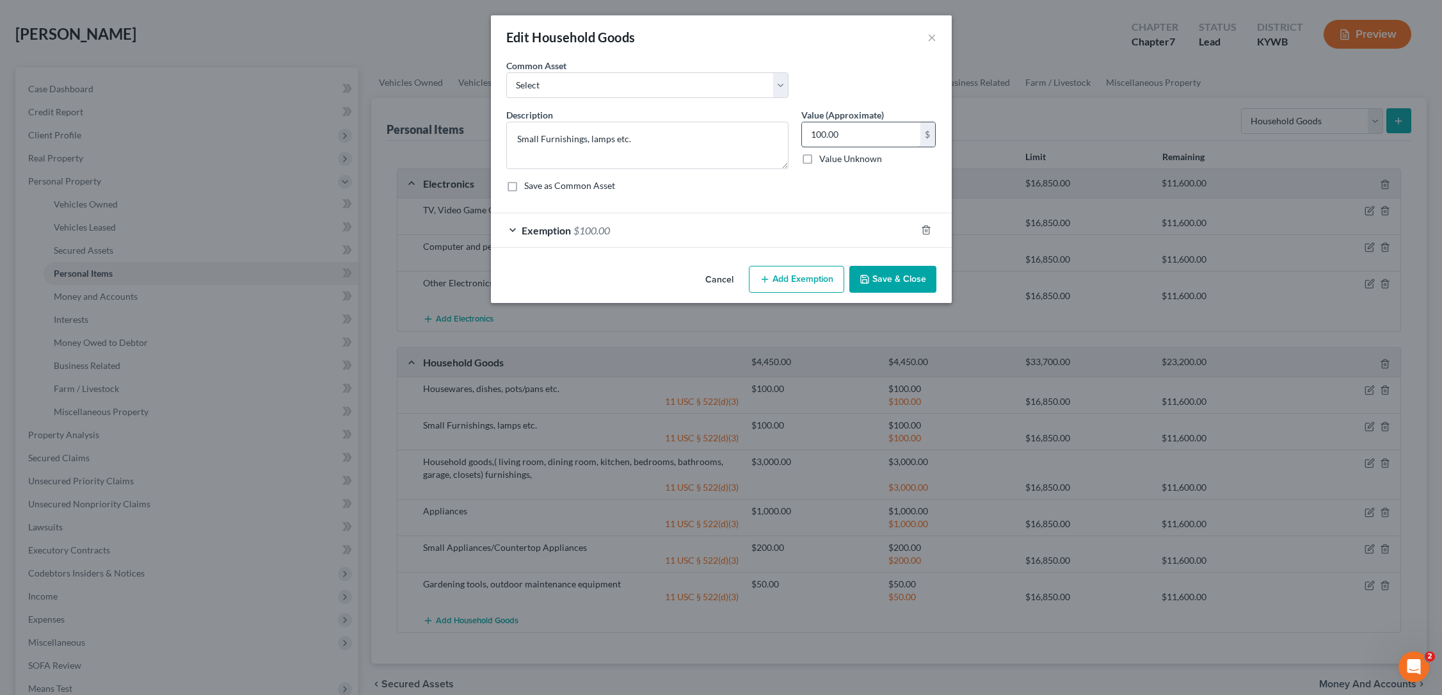
click at [848, 139] on input "100.00" at bounding box center [861, 134] width 118 height 24
type input "1"
type input "50.00"
click at [570, 229] on div "Exemption $100.00" at bounding box center [703, 230] width 425 height 34
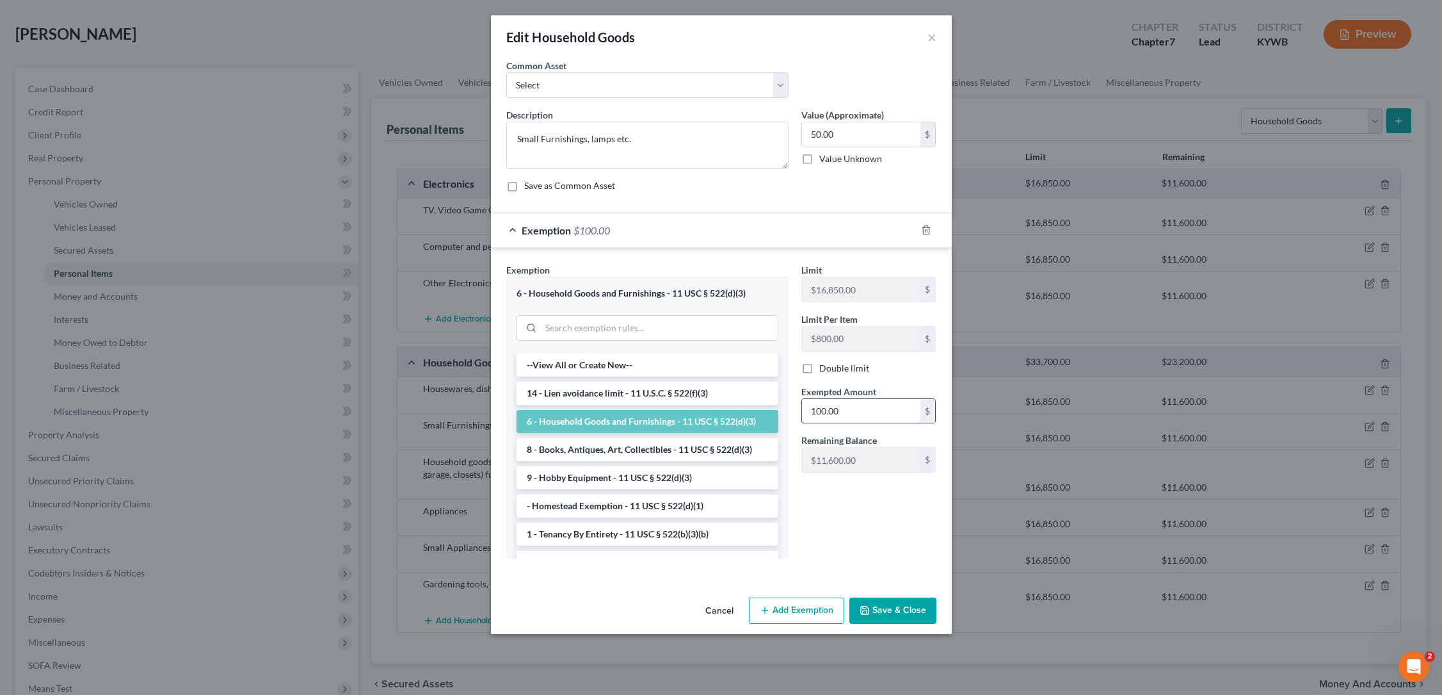
click at [861, 414] on input "100.00" at bounding box center [861, 411] width 118 height 24
type input "1"
type input "50.00"
click at [880, 615] on button "Save & Close" at bounding box center [893, 610] width 87 height 27
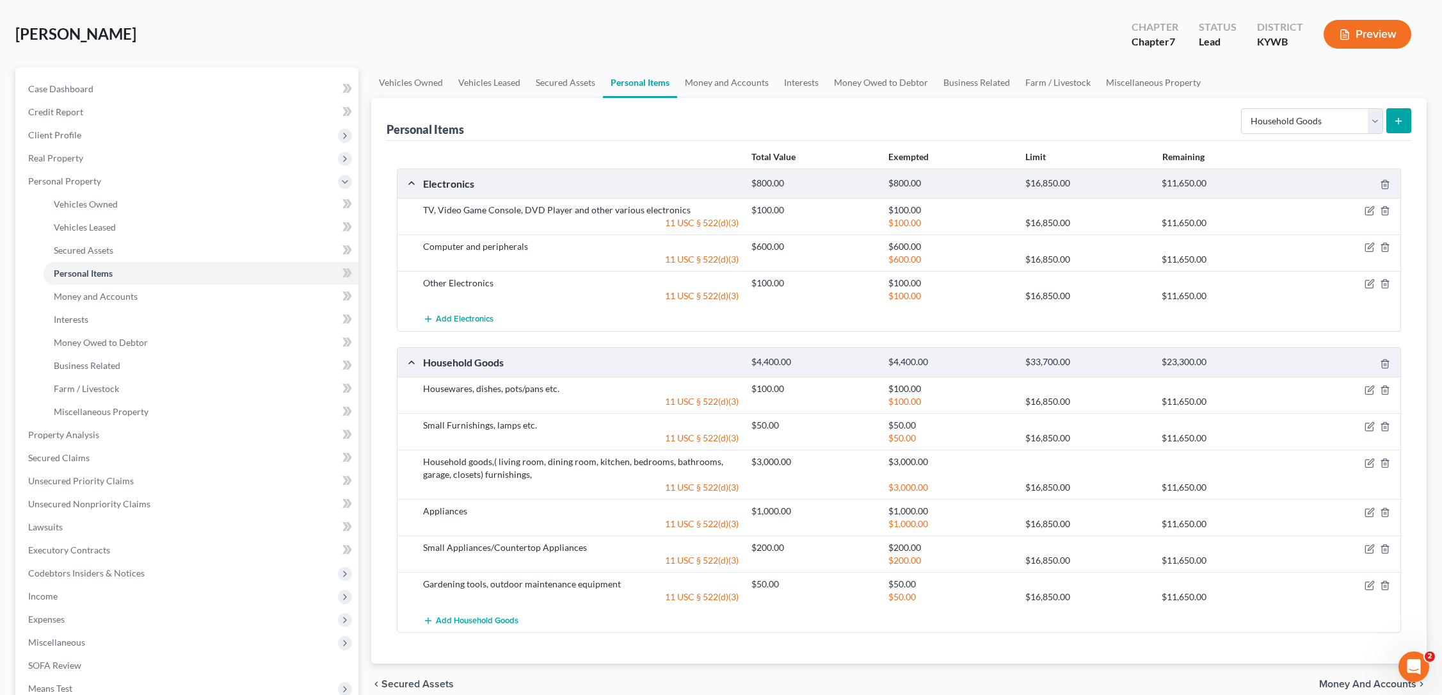
click at [1395, 126] on button "submit" at bounding box center [1399, 120] width 25 height 25
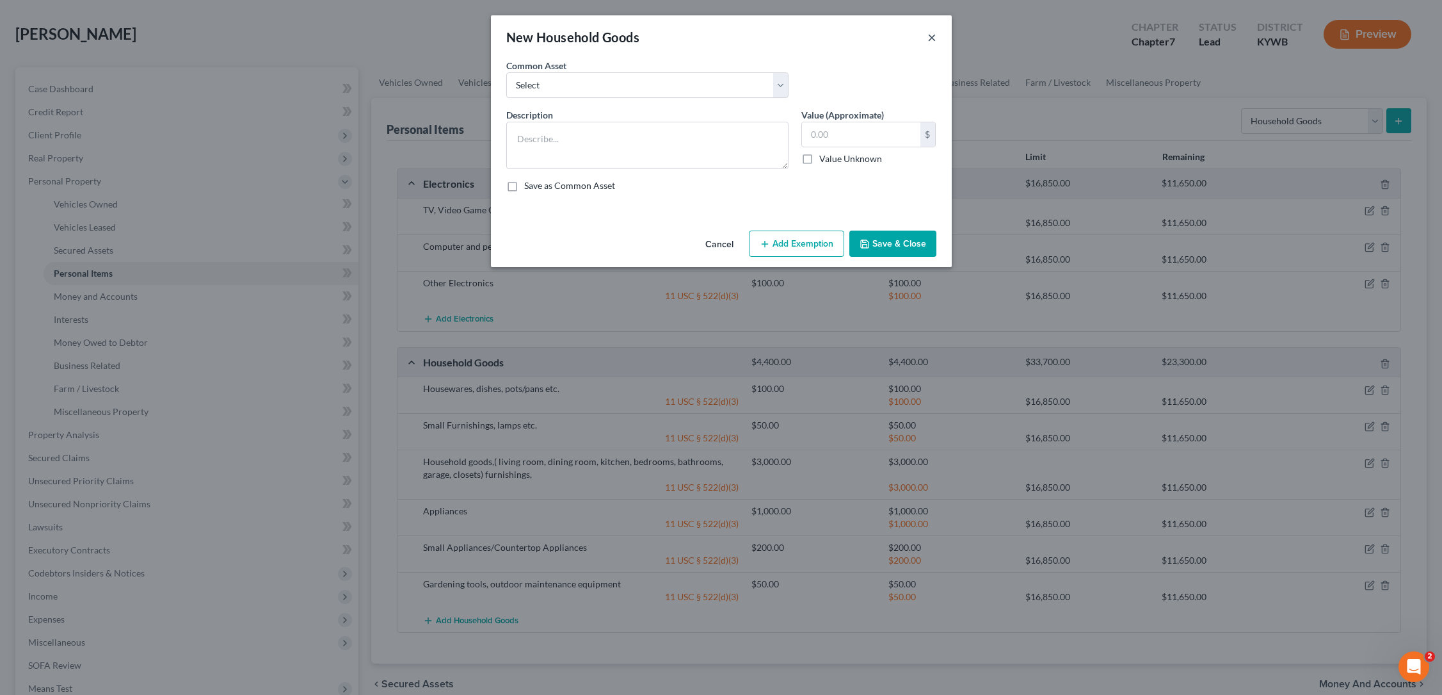
click at [933, 35] on button "×" at bounding box center [932, 36] width 9 height 15
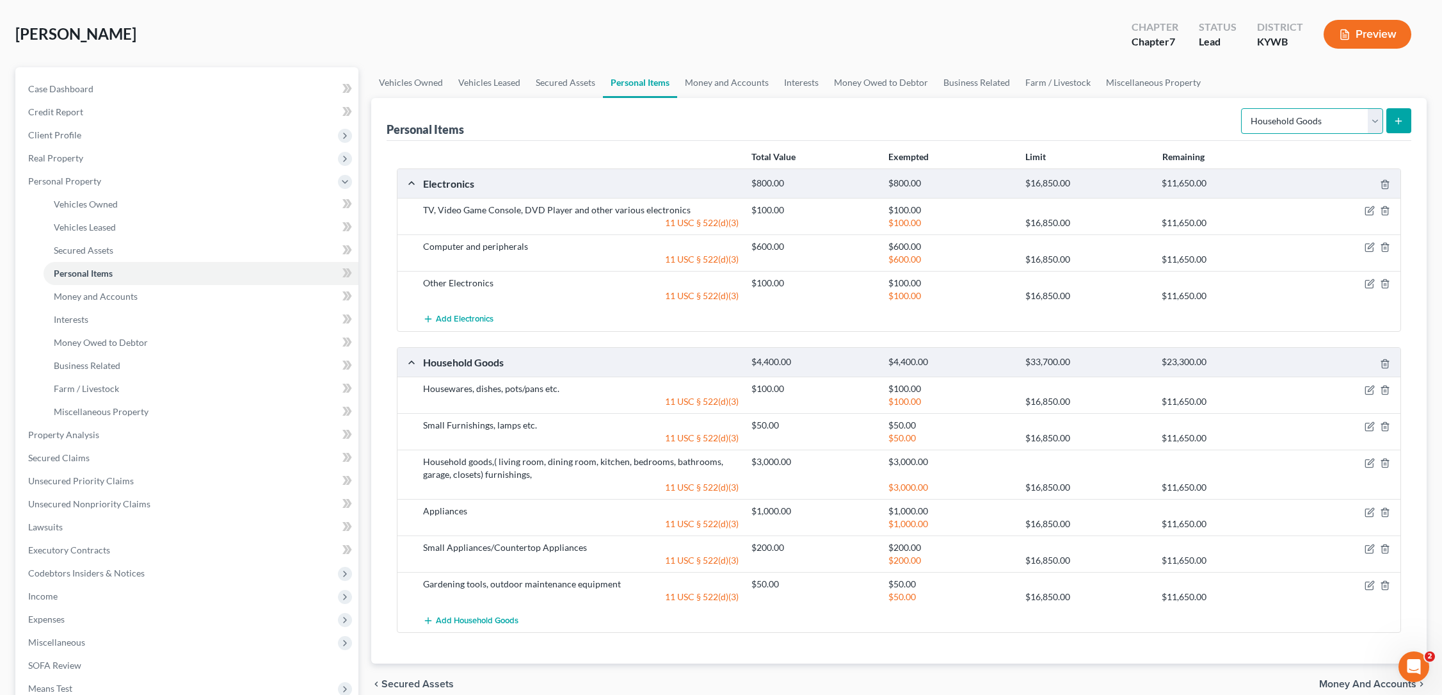
select select "clothing"
click at [1401, 124] on icon "submit" at bounding box center [1399, 121] width 10 height 10
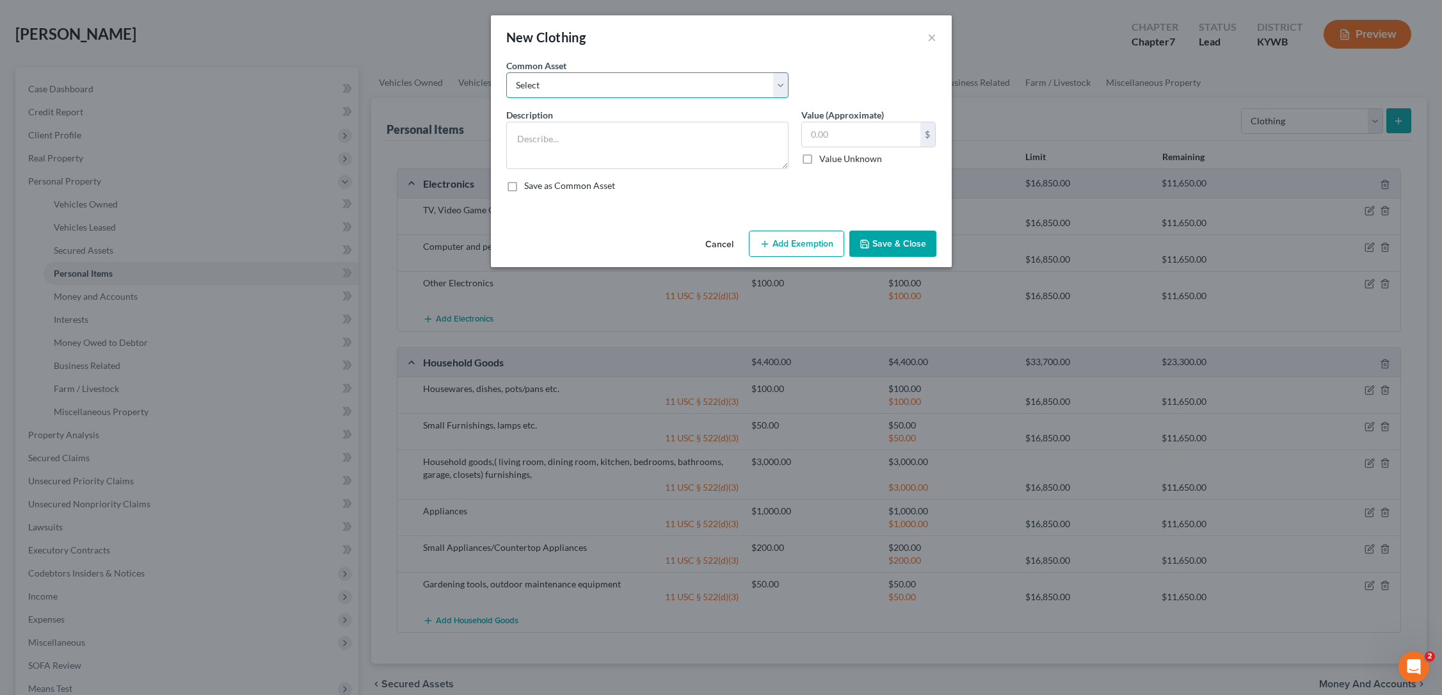
select select "2"
type textarea "Women's and Children's clothing for one adult and two children"
drag, startPoint x: 849, startPoint y: 134, endPoint x: 748, endPoint y: 133, distance: 101.2
click at [748, 133] on div "Description * Women's and Children's clothing for one adult and two children Va…" at bounding box center [721, 155] width 443 height 94
type input "1,000.00"
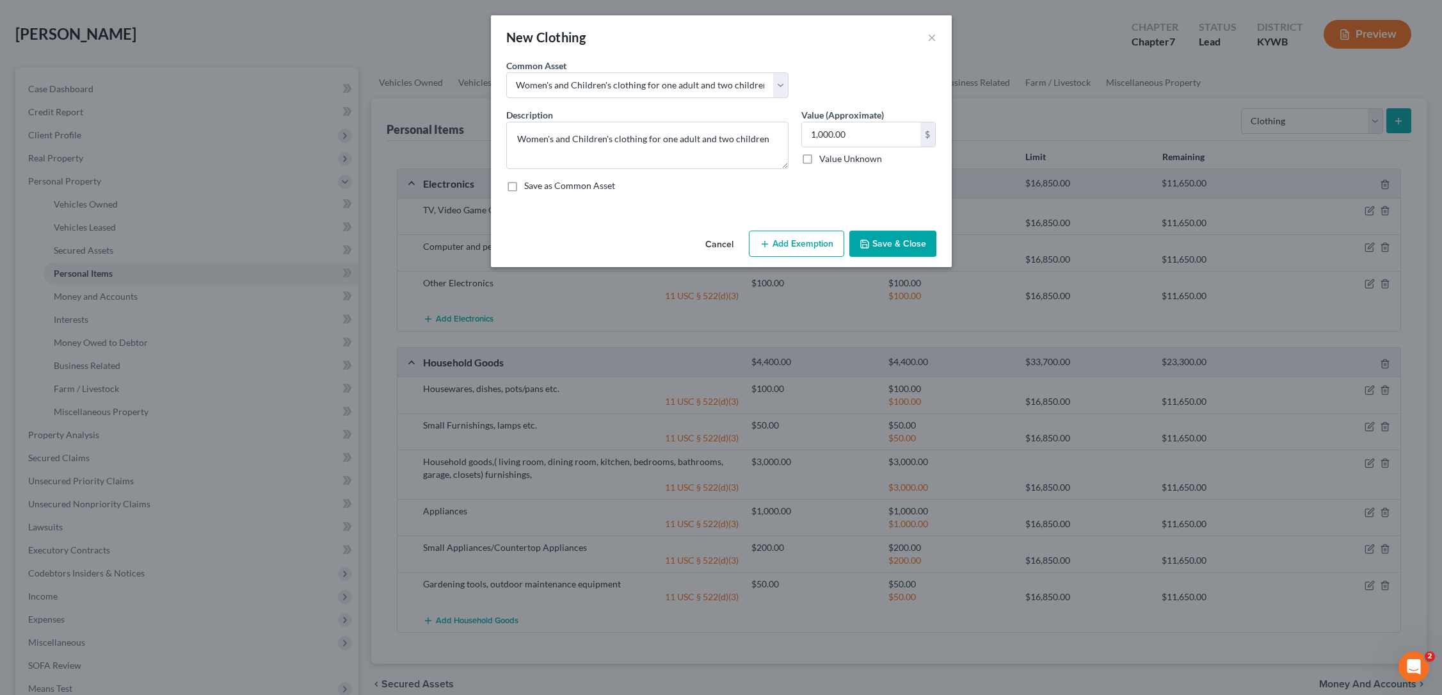
click at [795, 248] on button "Add Exemption" at bounding box center [796, 243] width 95 height 27
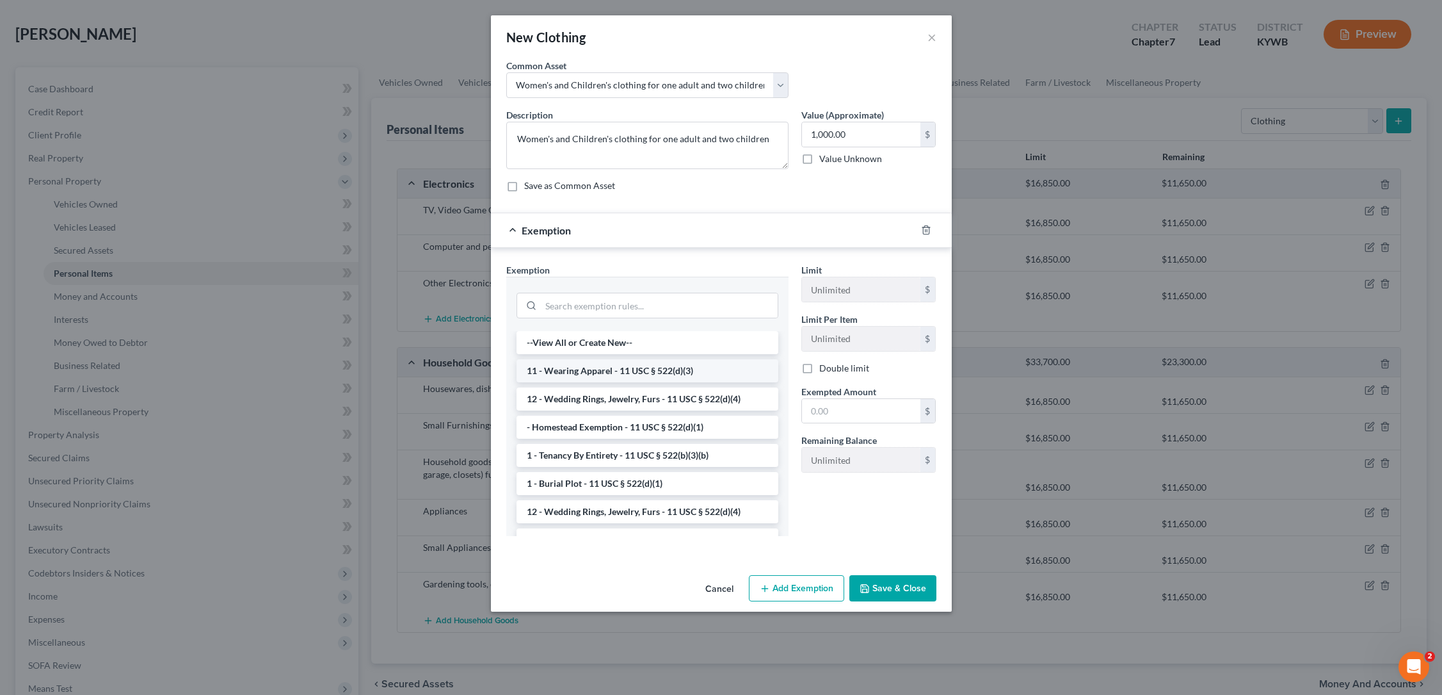
click at [578, 378] on li "11 - Wearing Apparel - 11 USC § 522(d)(3)" at bounding box center [648, 370] width 262 height 23
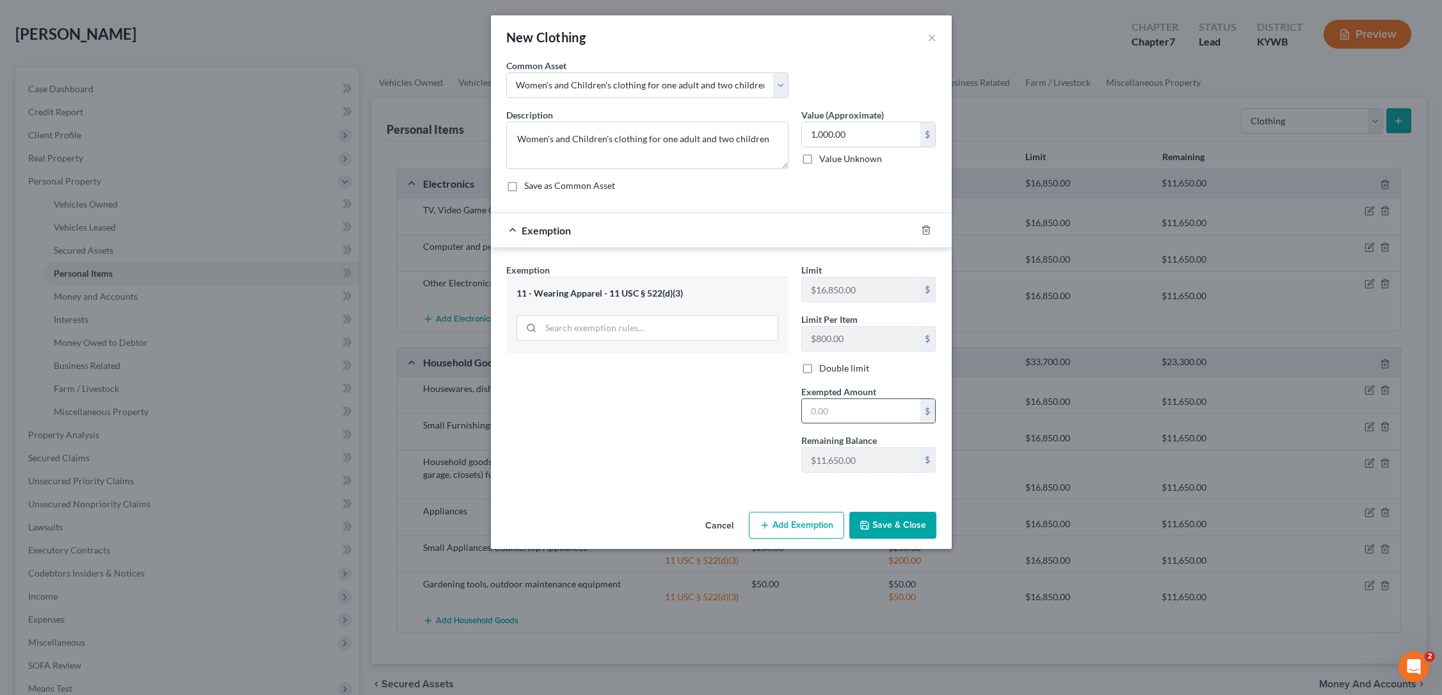
click at [835, 419] on input "text" at bounding box center [861, 411] width 118 height 24
type input "1,000.00"
click at [876, 533] on button "Save & Close" at bounding box center [893, 525] width 87 height 27
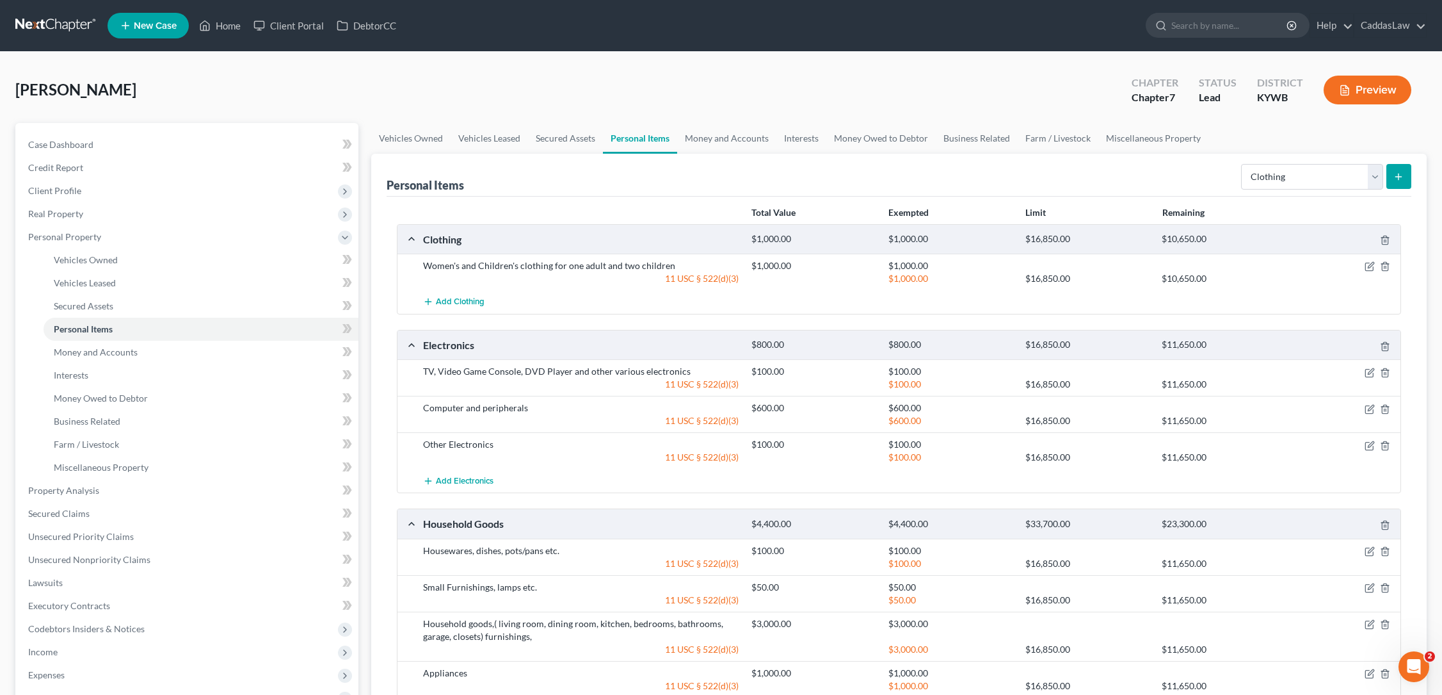
scroll to position [0, 0]
click at [1404, 180] on button "submit" at bounding box center [1399, 176] width 25 height 25
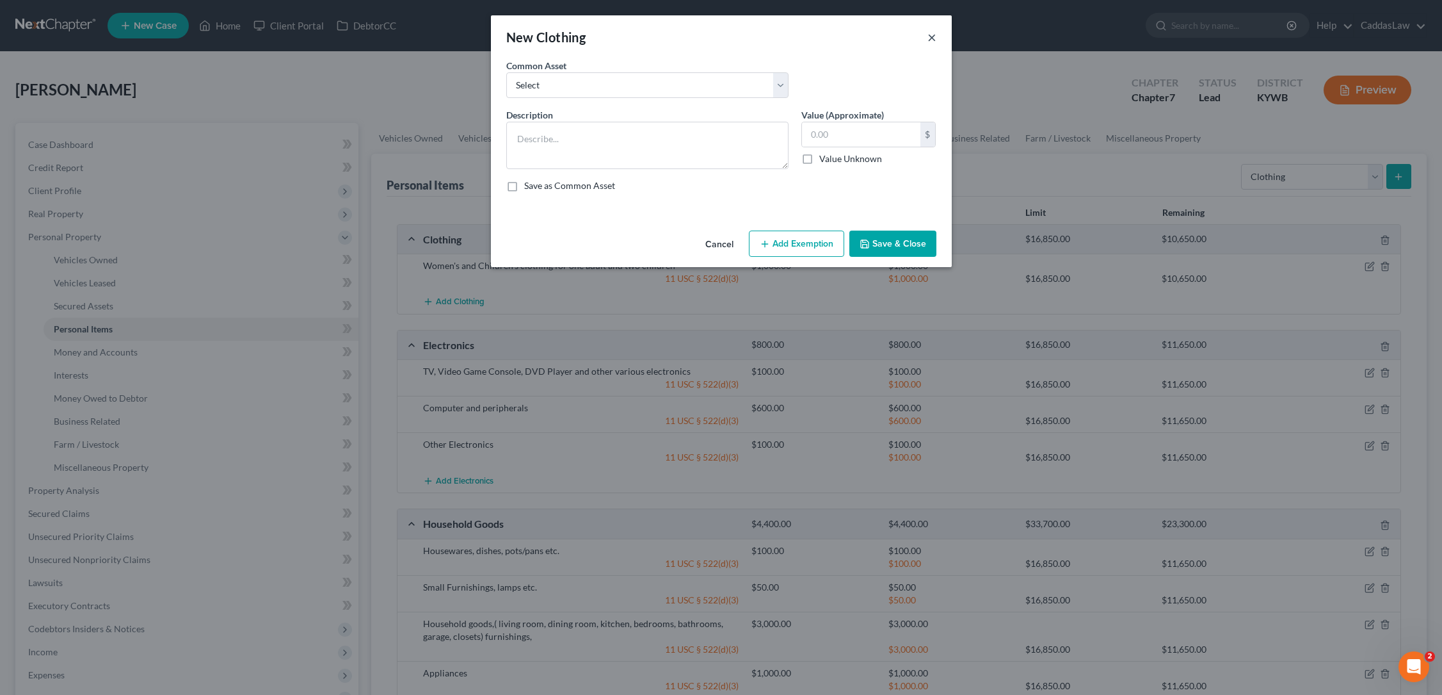
click at [934, 33] on button "×" at bounding box center [932, 36] width 9 height 15
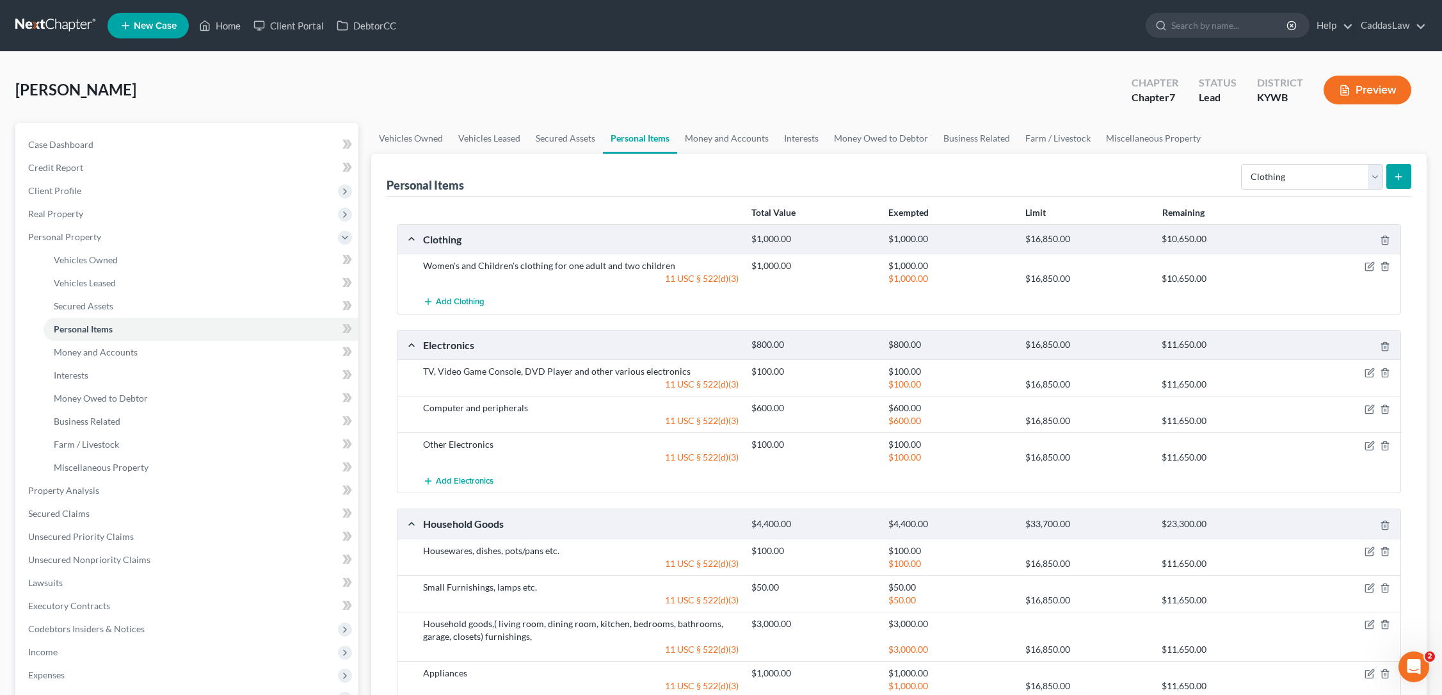
click at [1351, 163] on div "Select Item Type Clothing Collectibles Of Value Electronics Firearms Household …" at bounding box center [1323, 176] width 175 height 34
select select "jewelry"
click at [1398, 177] on icon "submit" at bounding box center [1399, 177] width 10 height 10
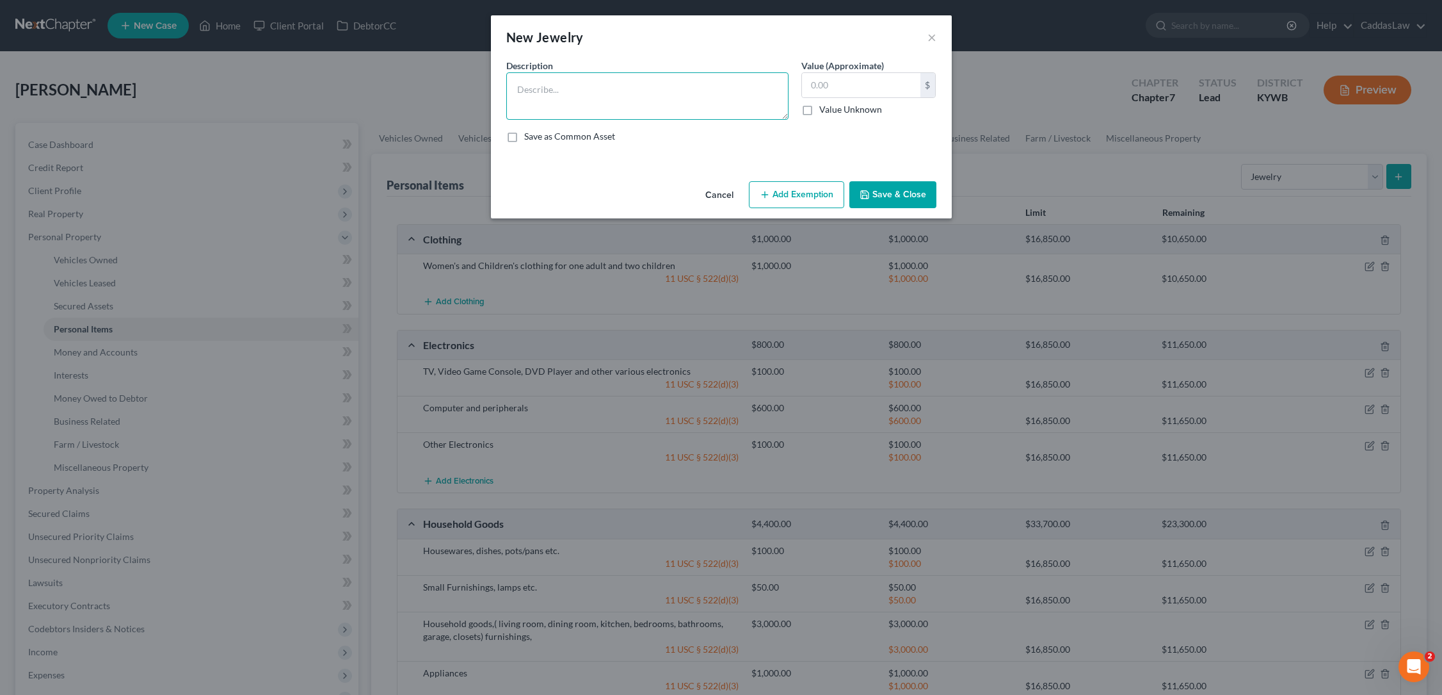
click at [633, 88] on textarea at bounding box center [647, 95] width 282 height 47
type textarea "Jewelry"
type input "100.00"
click at [777, 198] on button "Add Exemption" at bounding box center [796, 194] width 95 height 27
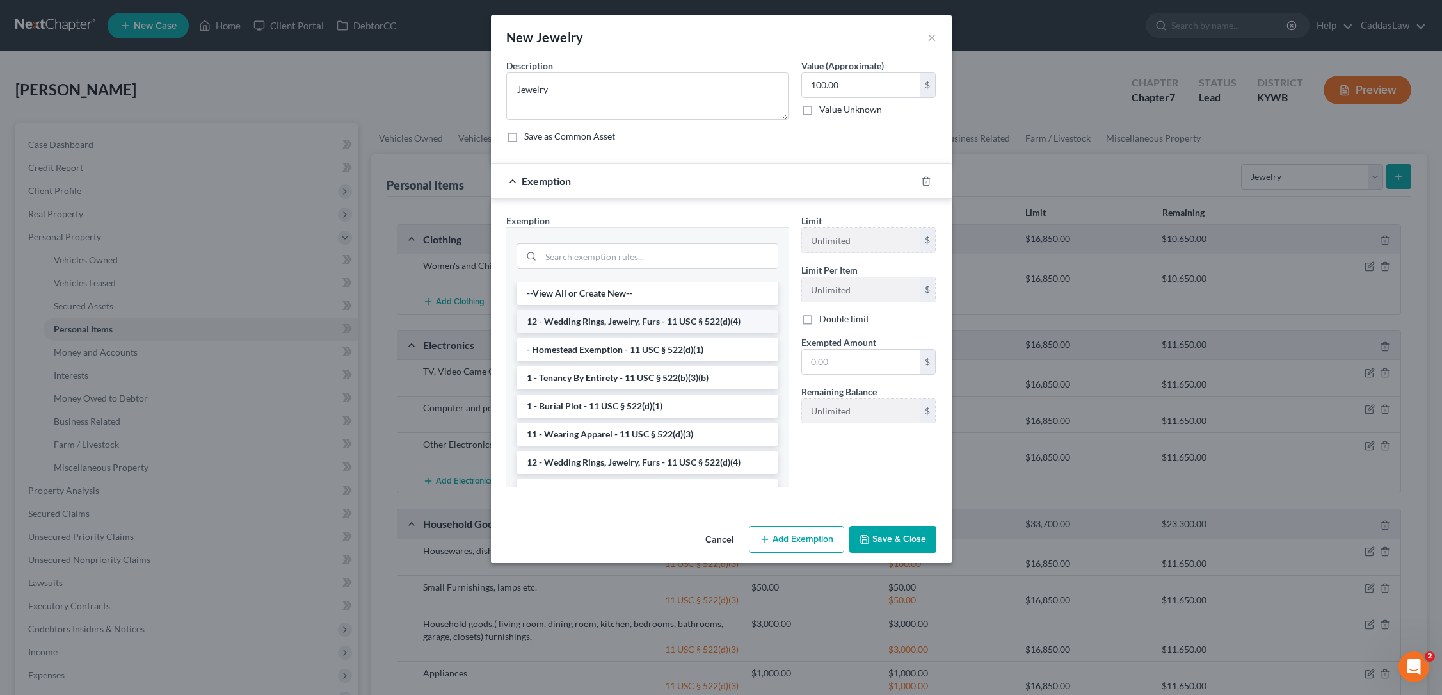
click at [572, 320] on li "12 - Wedding Rings, Jewelry, Furs - 11 USC § 522(d)(4)" at bounding box center [648, 321] width 262 height 23
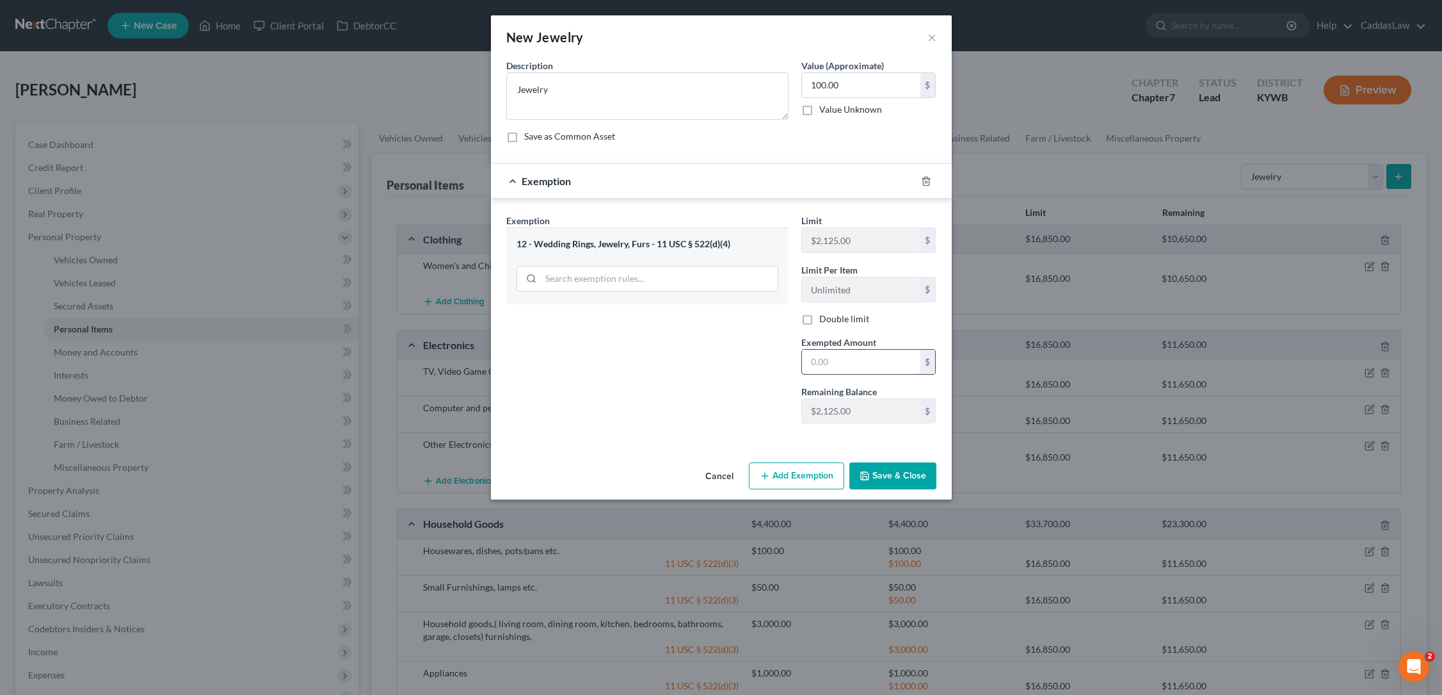
click at [870, 371] on input "text" at bounding box center [861, 362] width 118 height 24
type input "100.00"
click at [851, 488] on button "Save & Close" at bounding box center [893, 475] width 87 height 27
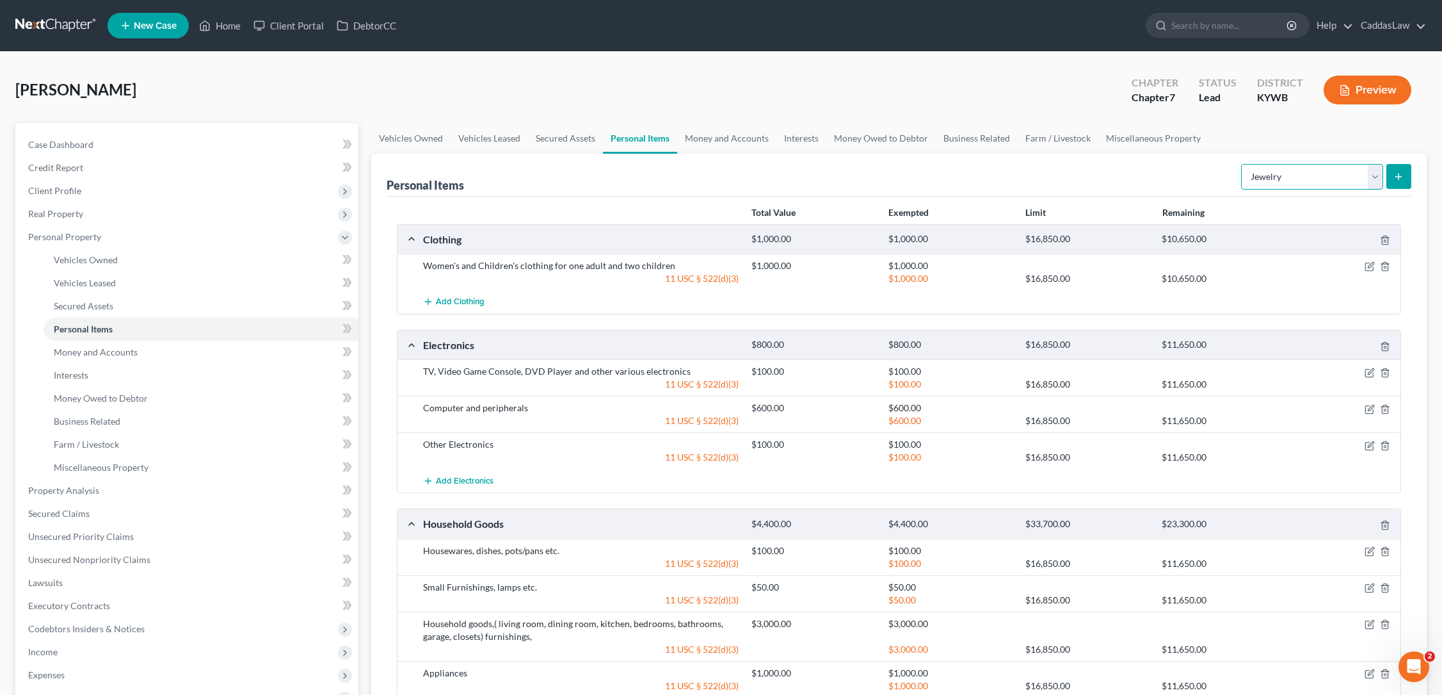
select select "firearms"
click at [1394, 180] on icon "submit" at bounding box center [1399, 177] width 10 height 10
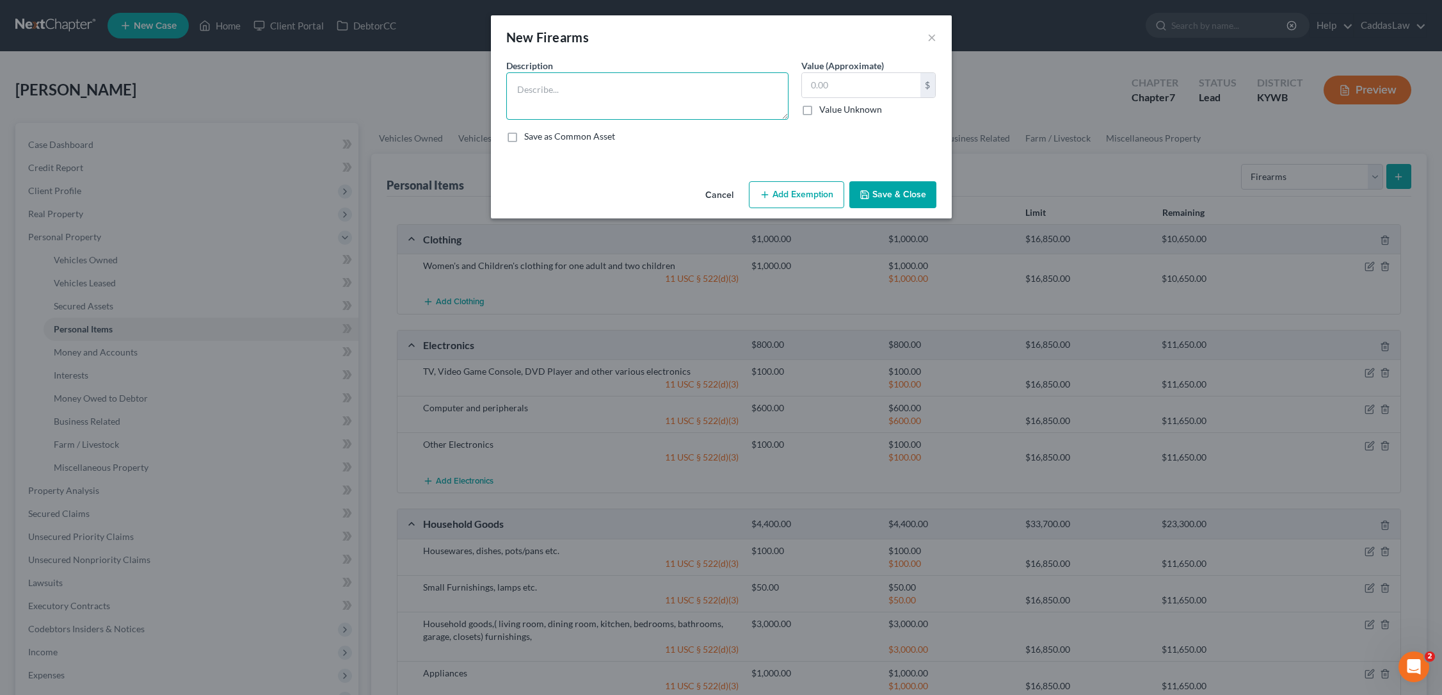
click at [658, 95] on textarea at bounding box center [647, 95] width 282 height 47
type textarea "9mm"
type input "100.00"
click at [795, 195] on button "Add Exemption" at bounding box center [796, 194] width 95 height 27
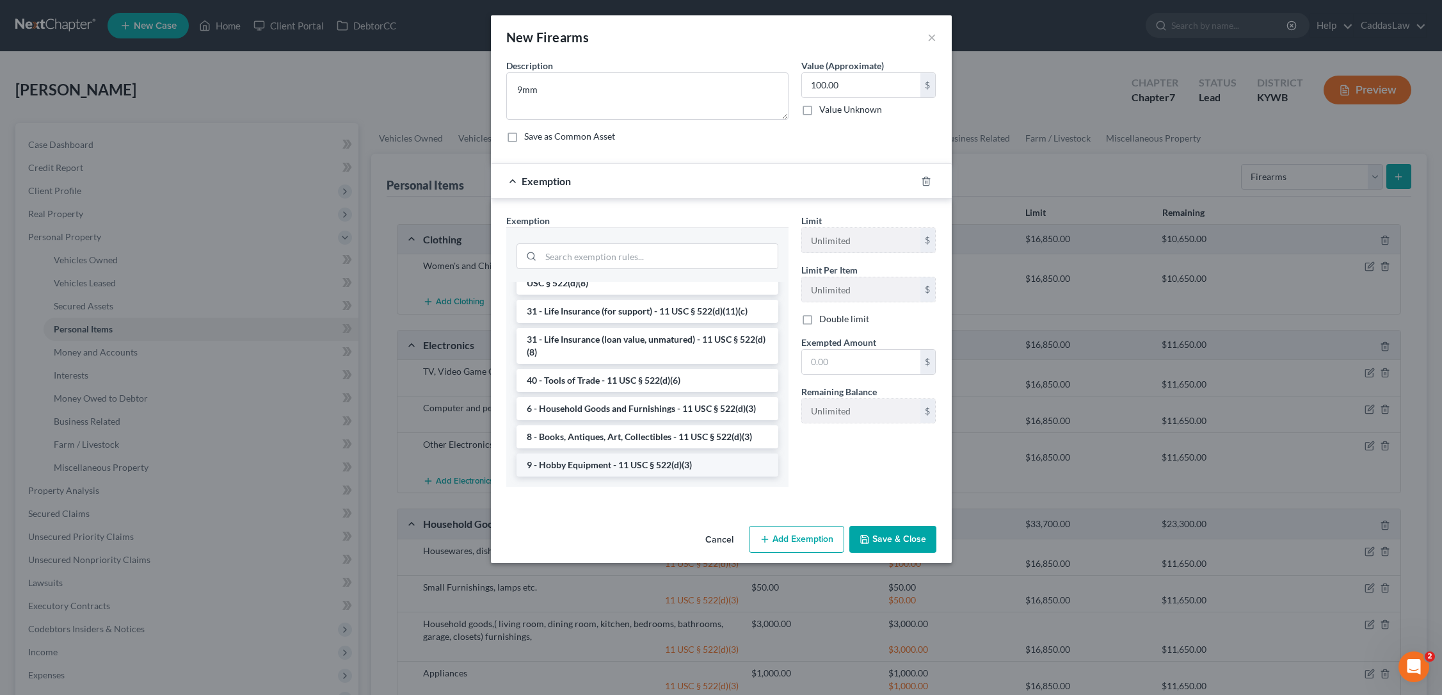
scroll to position [991, 0]
click at [552, 462] on li "9 - Hobby Equipment - 11 USC § 522(d)(3)" at bounding box center [648, 464] width 262 height 23
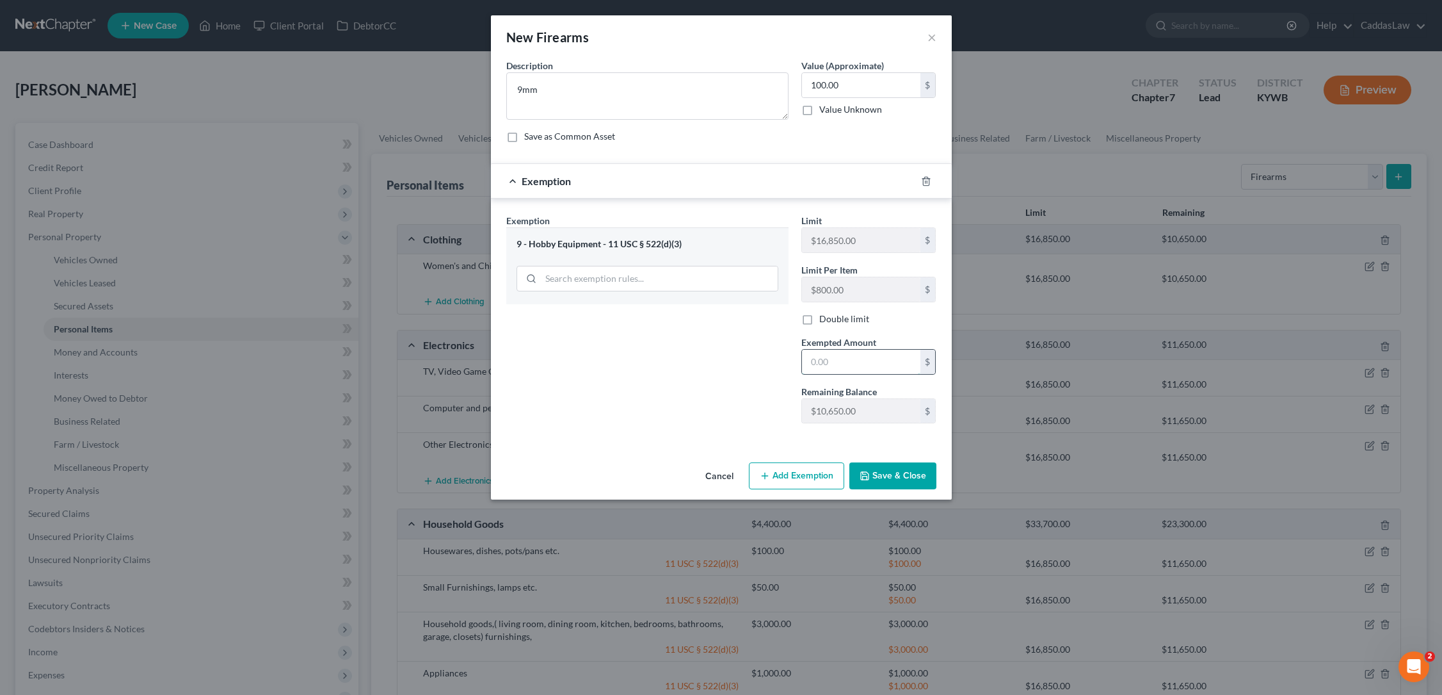
click at [857, 357] on input "text" at bounding box center [861, 362] width 118 height 24
type input "100.00"
click at [885, 480] on button "Save & Close" at bounding box center [893, 475] width 87 height 27
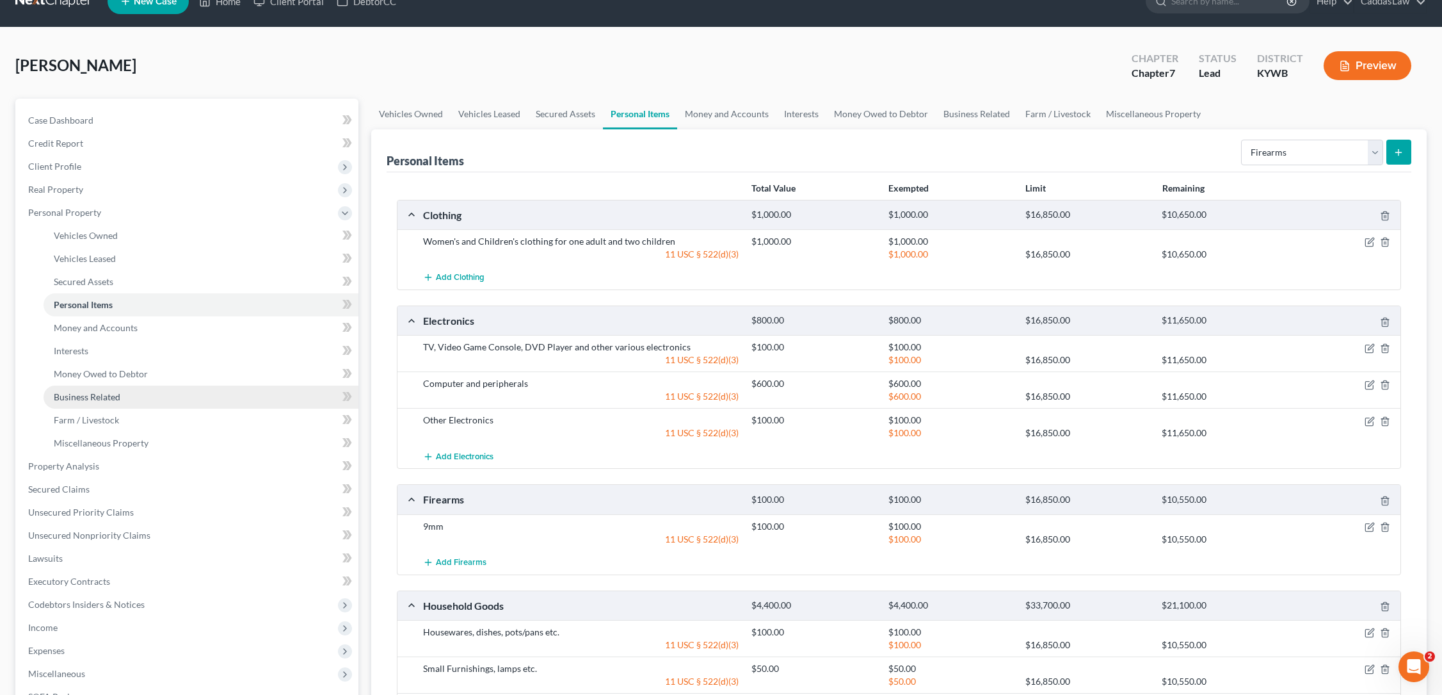
scroll to position [14, 0]
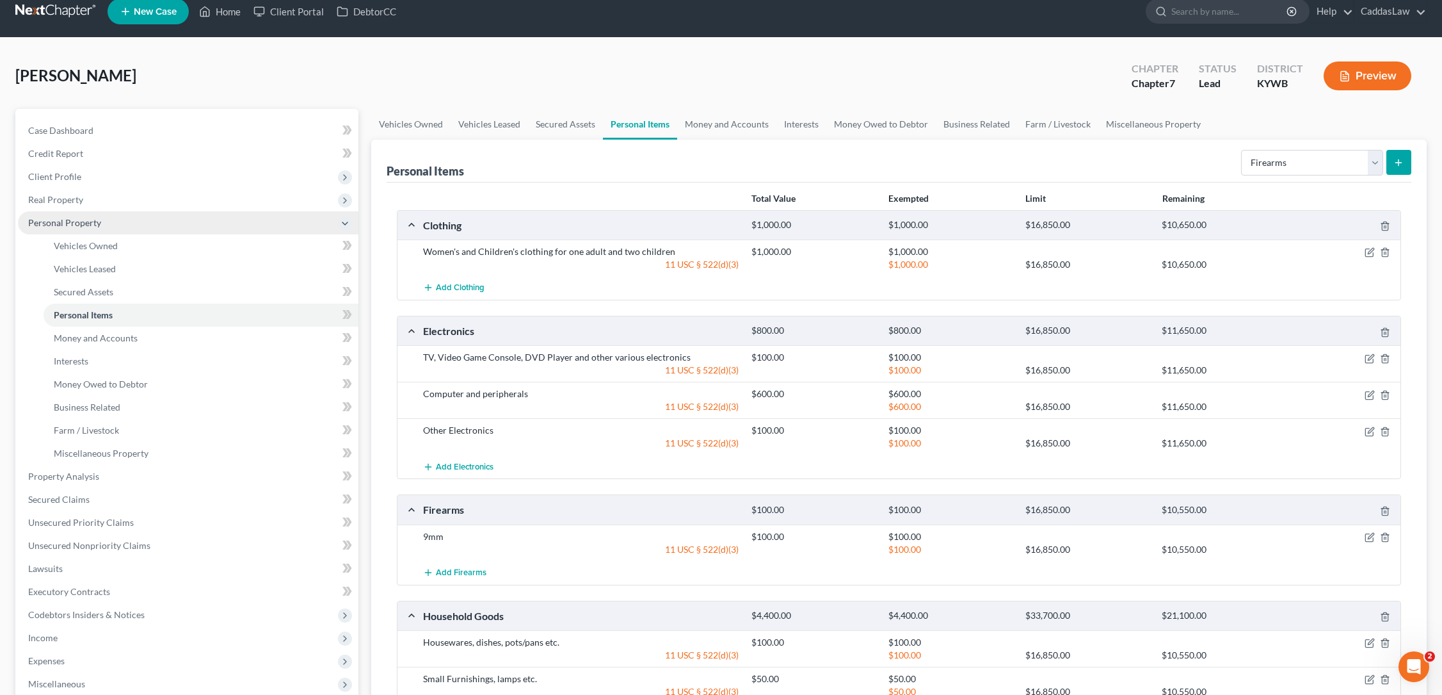
click at [345, 226] on icon at bounding box center [345, 223] width 10 height 10
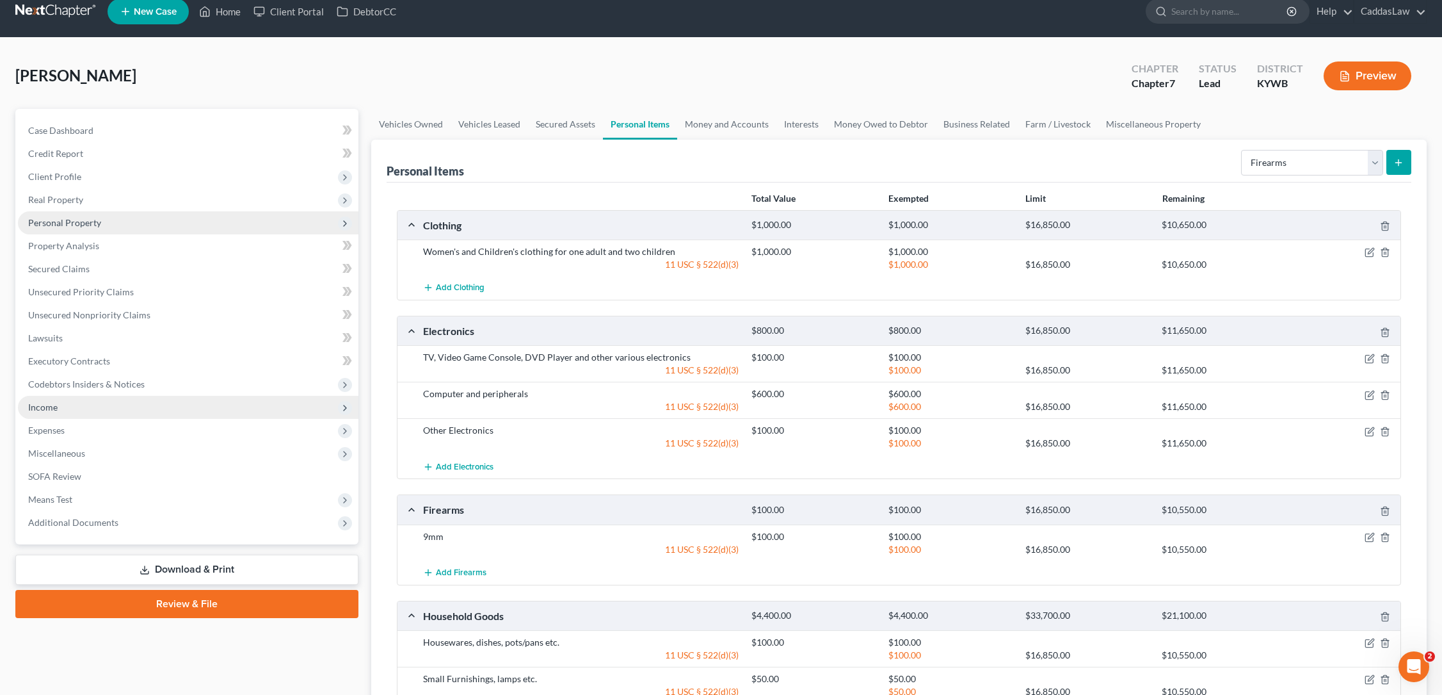
click at [48, 408] on span "Income" at bounding box center [42, 406] width 29 height 11
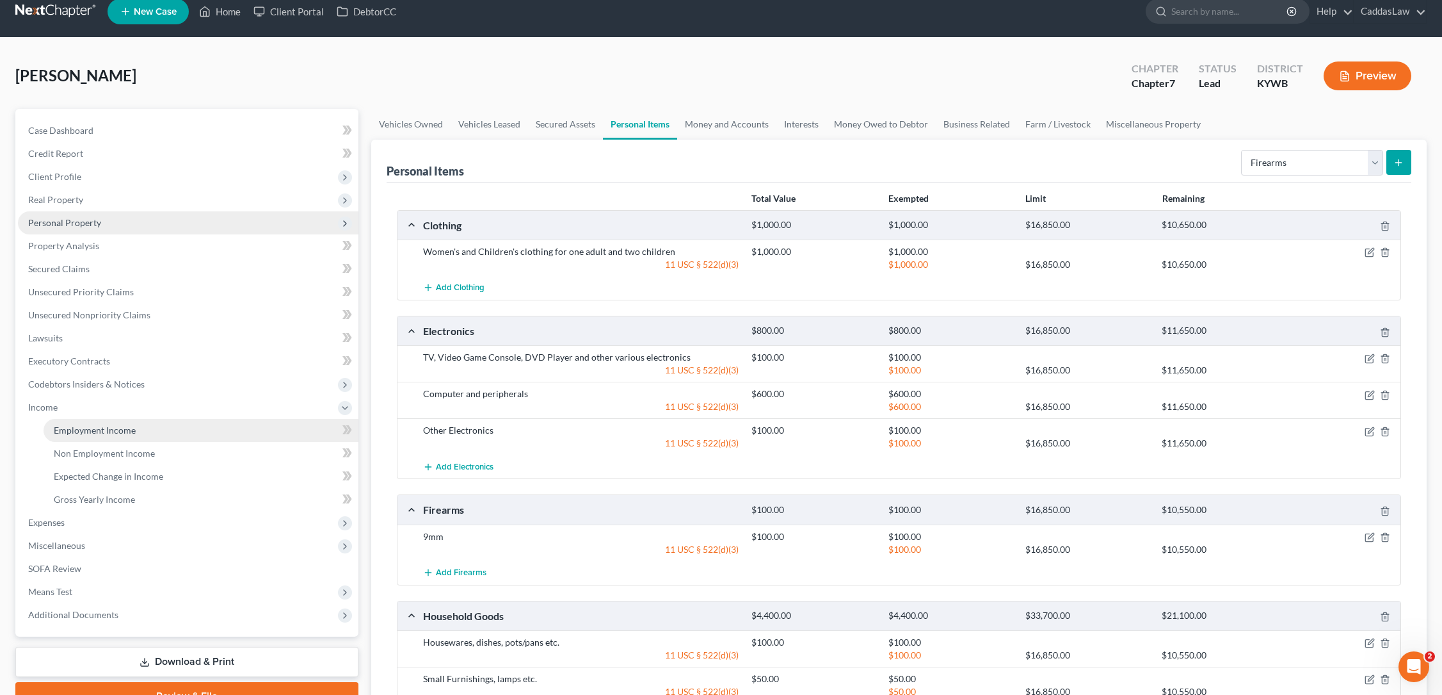
click at [104, 438] on link "Employment Income" at bounding box center [201, 430] width 315 height 23
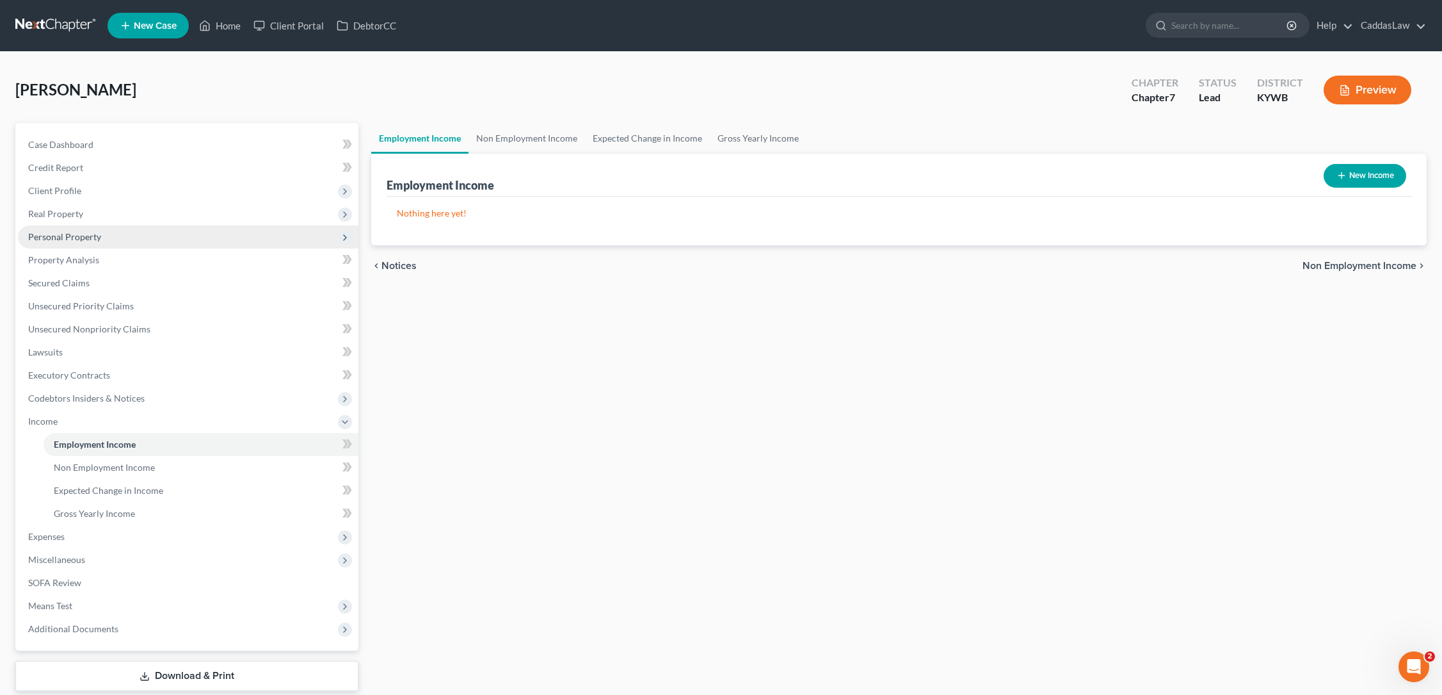
click at [1372, 177] on button "New Income" at bounding box center [1365, 176] width 83 height 24
select select "0"
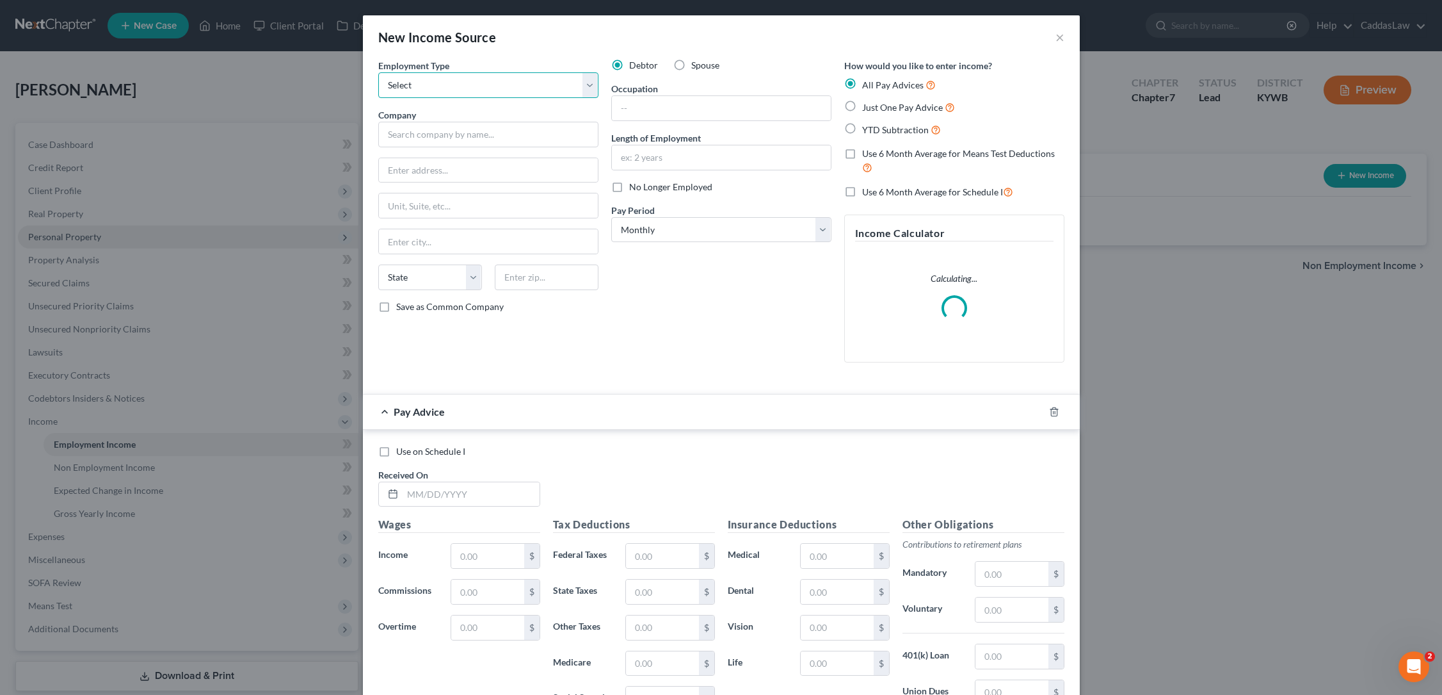
select select "0"
click at [437, 135] on input "text" at bounding box center [488, 135] width 220 height 26
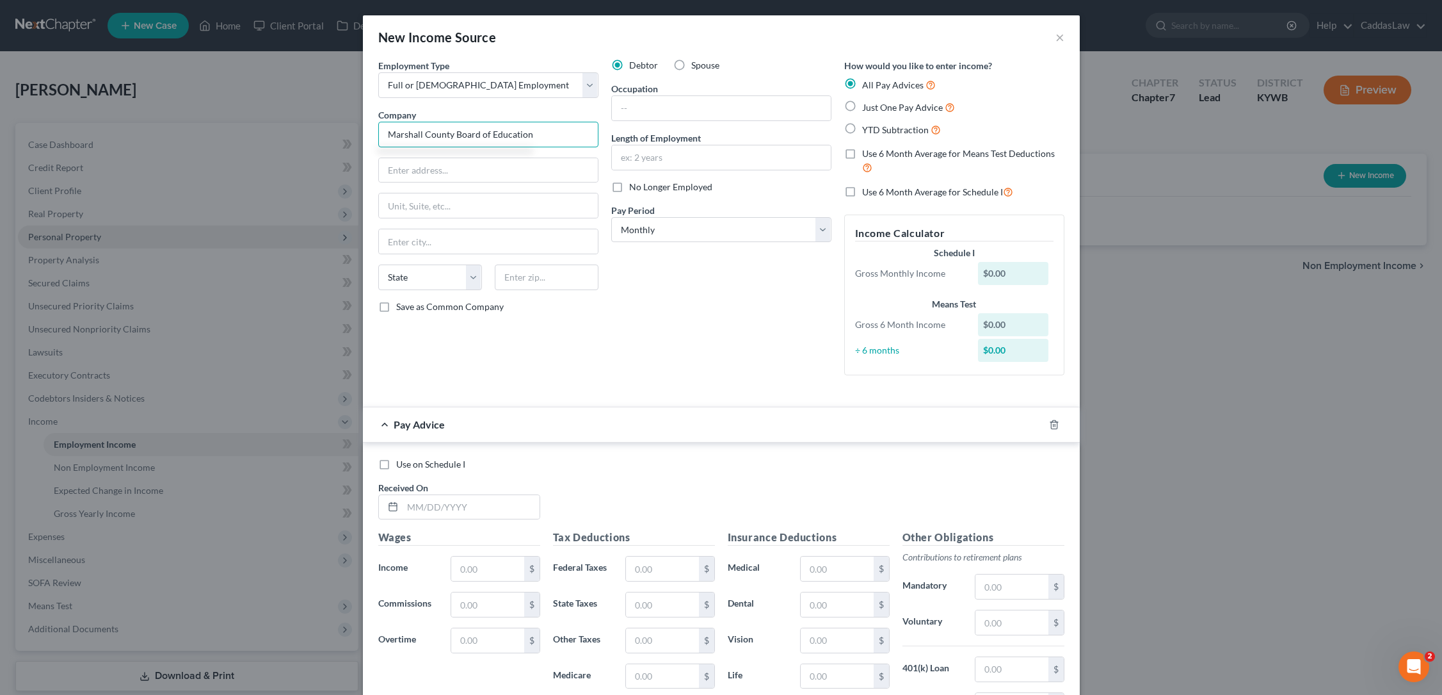
type input "Marshall County Board of Education"
type input "[STREET_ADDRESS]"
type input "[PERSON_NAME]"
select select "18"
type input "42025"
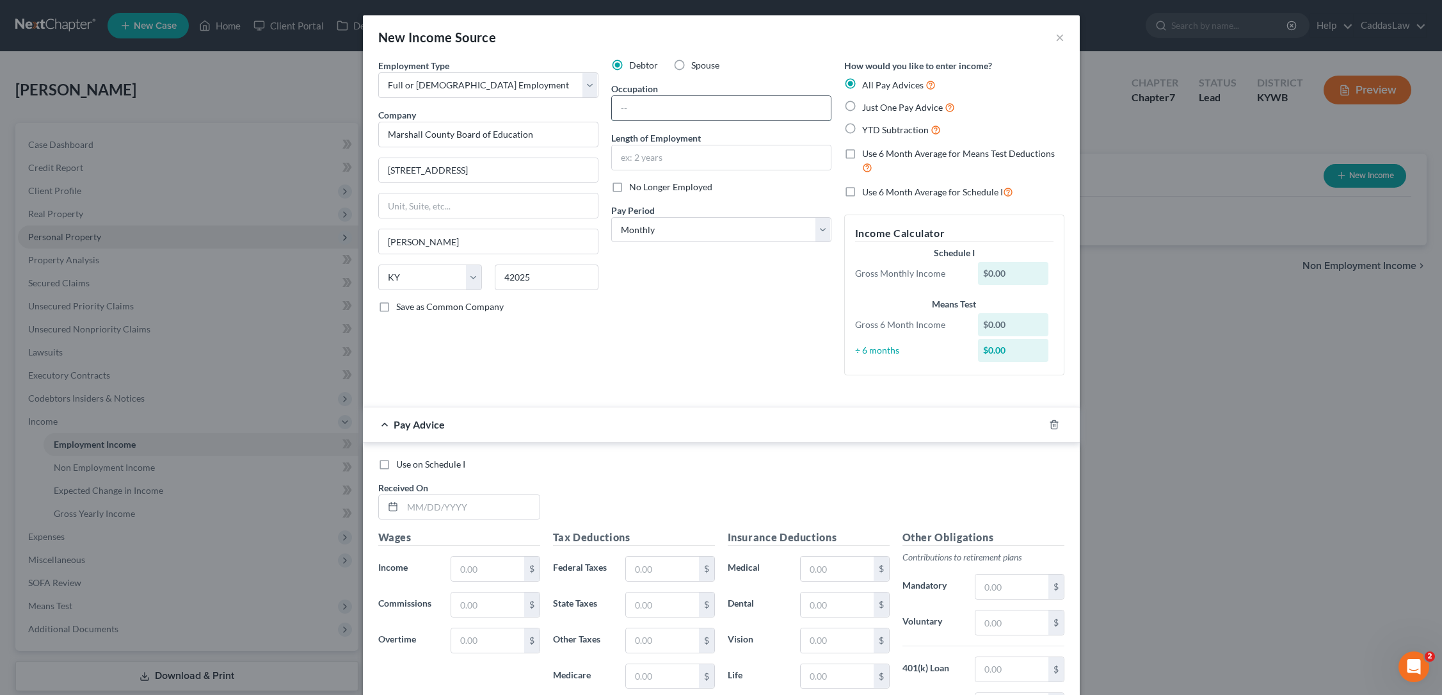
click at [666, 112] on input "text" at bounding box center [721, 108] width 219 height 24
click at [625, 107] on input "teacher" at bounding box center [721, 108] width 219 height 24
type input "Teacher"
click at [650, 158] on input "text" at bounding box center [721, 157] width 219 height 24
type input "12 years"
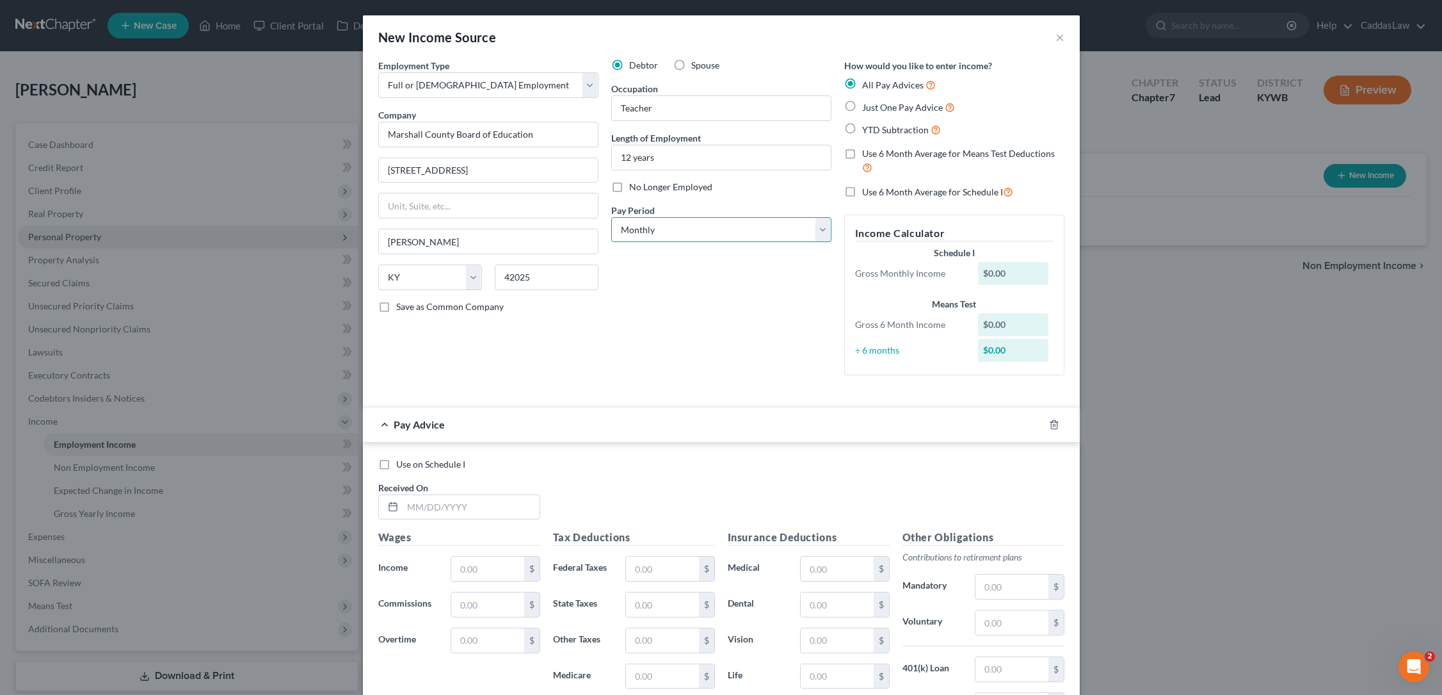
select select "1"
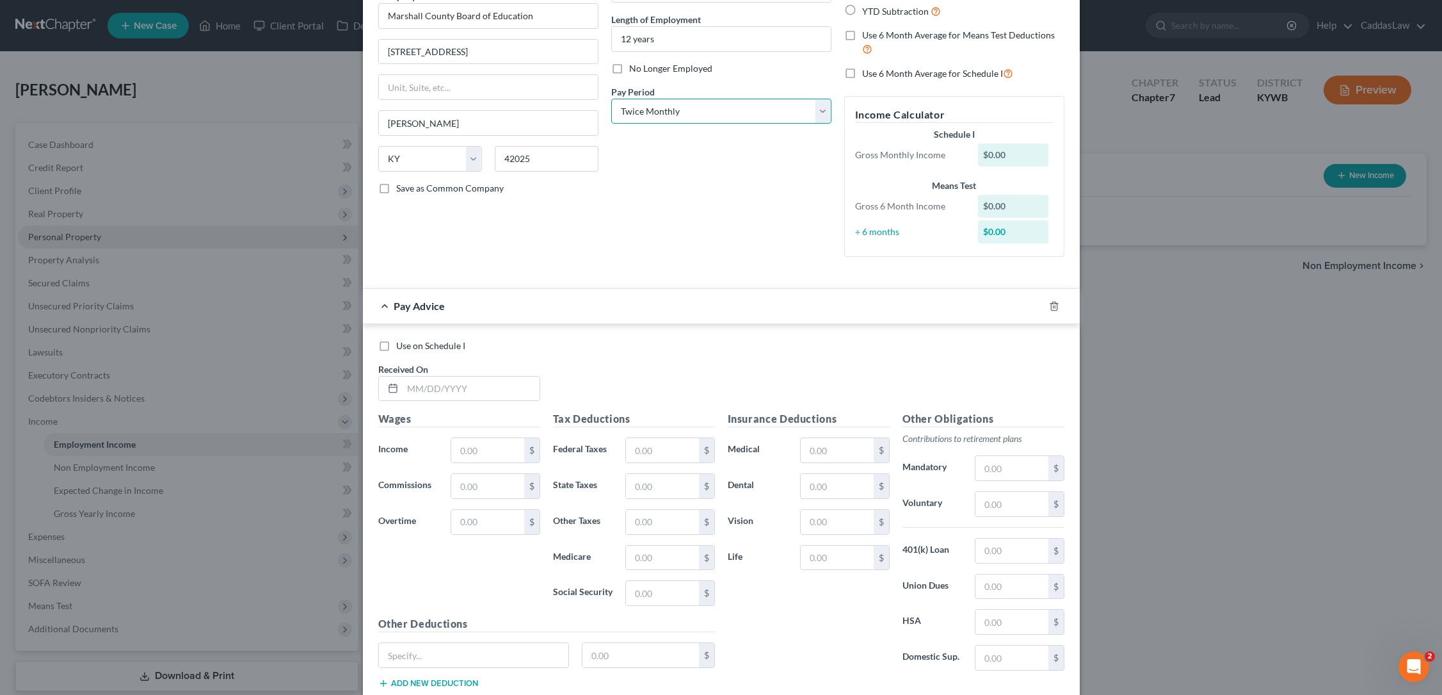
scroll to position [141, 0]
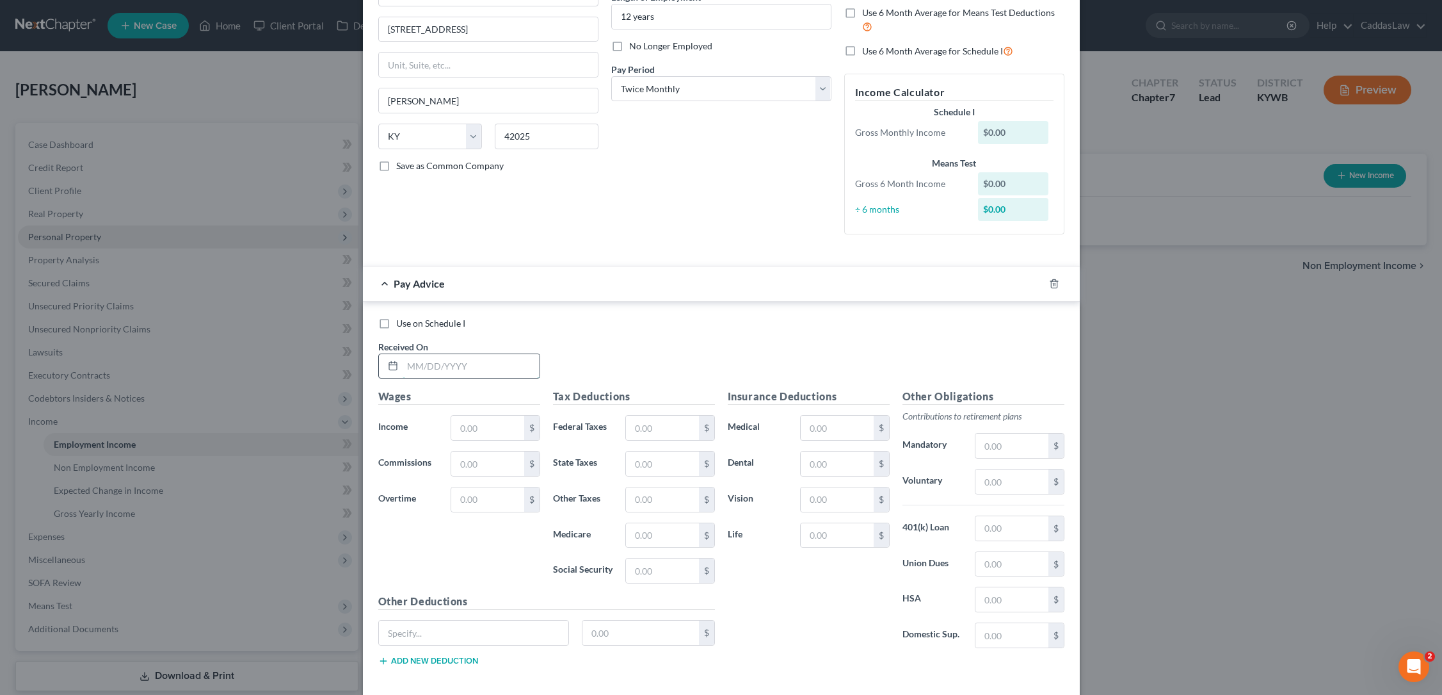
click at [413, 364] on input "text" at bounding box center [471, 366] width 137 height 24
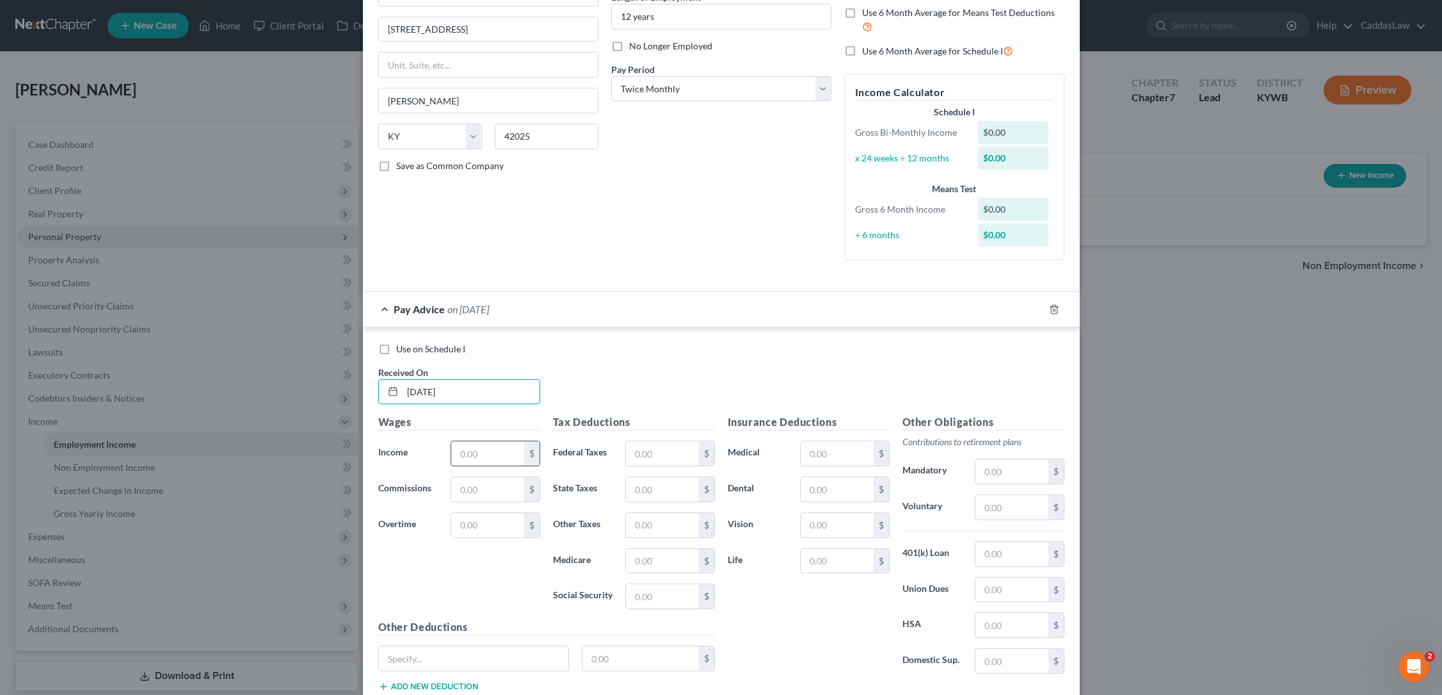
type input "[DATE]"
click at [485, 458] on input "text" at bounding box center [487, 453] width 72 height 24
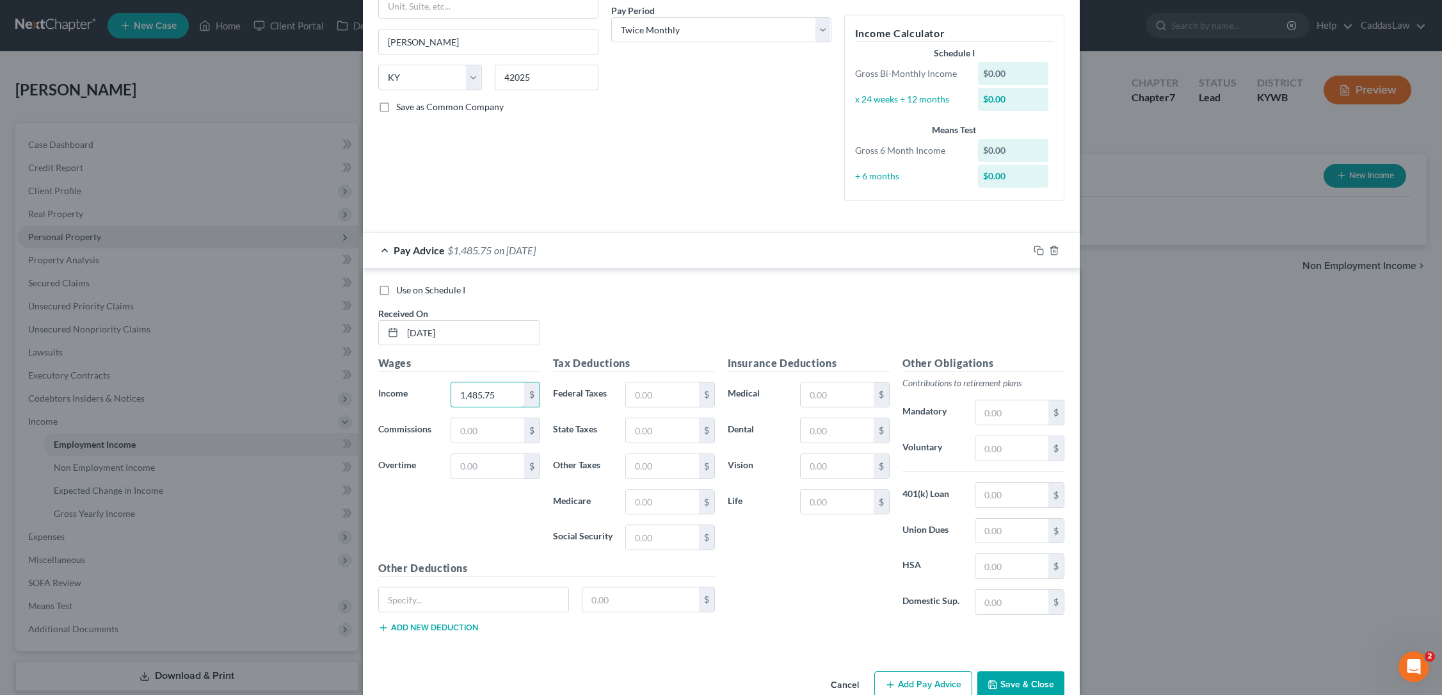
scroll to position [204, 0]
type input "1,485.75"
click at [646, 387] on input "text" at bounding box center [662, 390] width 72 height 24
type input "282.88"
type input "153.64"
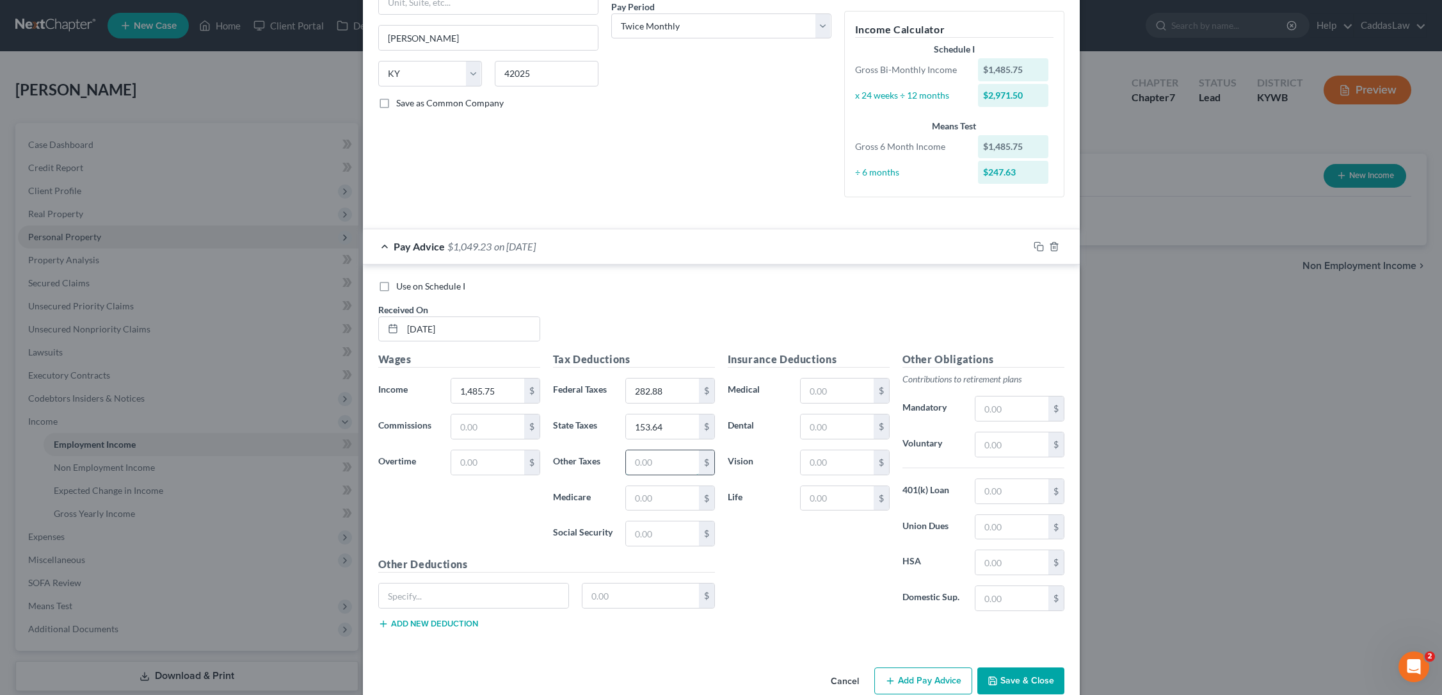
click at [646, 463] on input "text" at bounding box center [662, 462] width 72 height 24
type input "24.70"
click at [667, 495] on input "text" at bounding box center [662, 498] width 72 height 24
type input "68.85"
click at [832, 398] on input "text" at bounding box center [837, 390] width 72 height 24
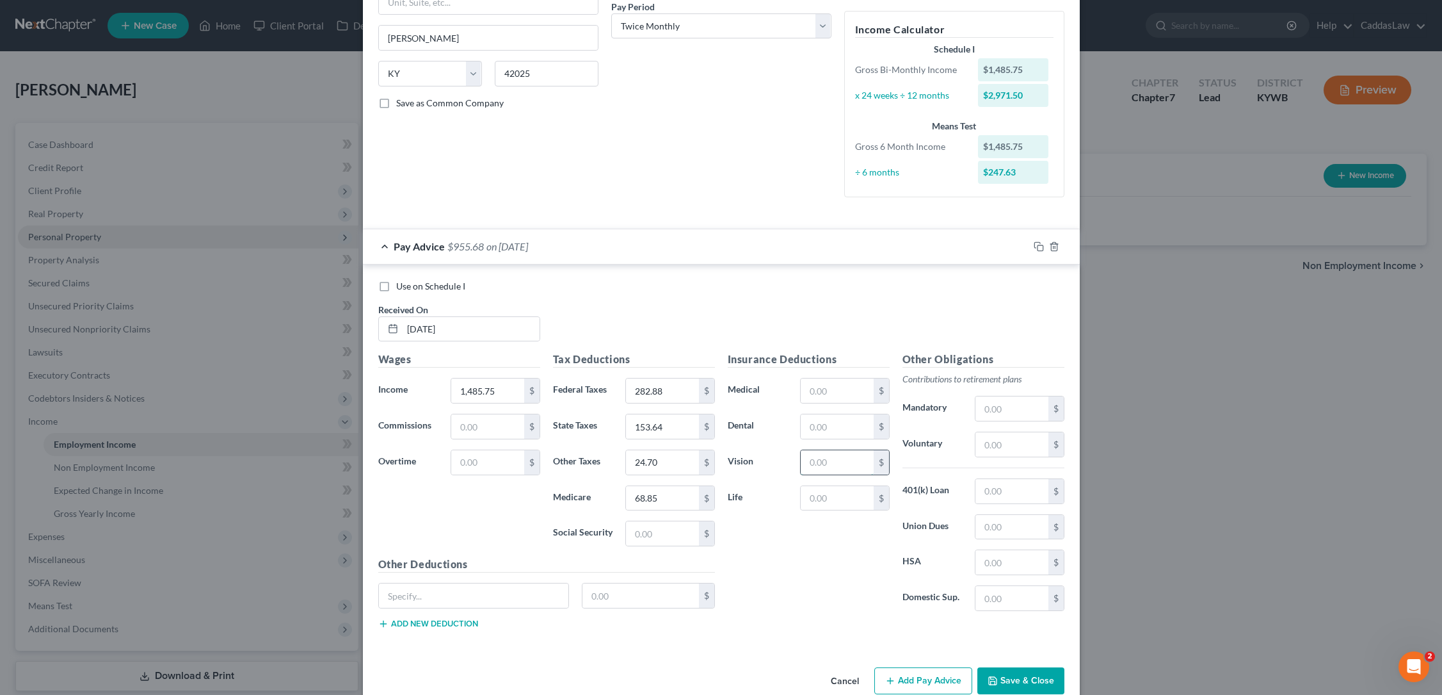
click at [823, 460] on input "text" at bounding box center [837, 462] width 72 height 24
type input "7.33"
click at [827, 494] on input "text" at bounding box center [837, 498] width 72 height 24
click at [825, 430] on input "text" at bounding box center [837, 426] width 72 height 24
type input "46.60"
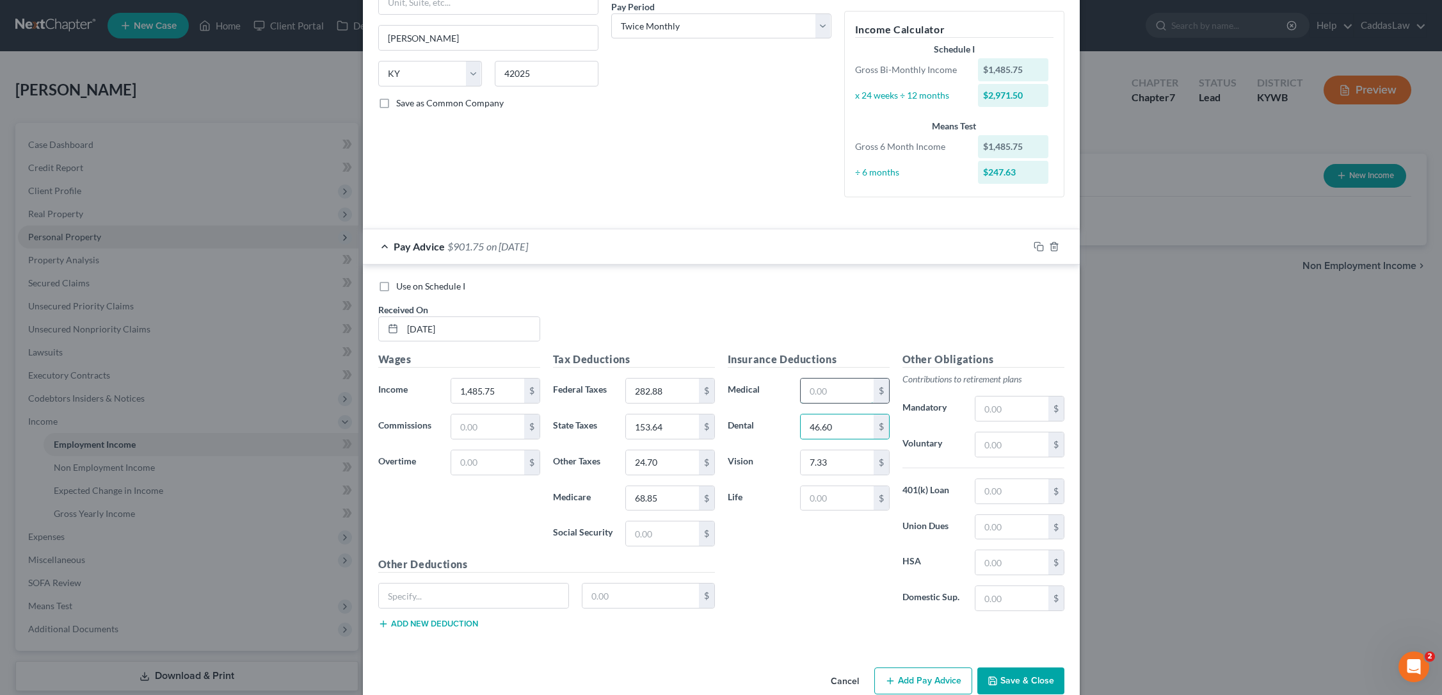
click at [826, 389] on input "text" at bounding box center [837, 390] width 72 height 24
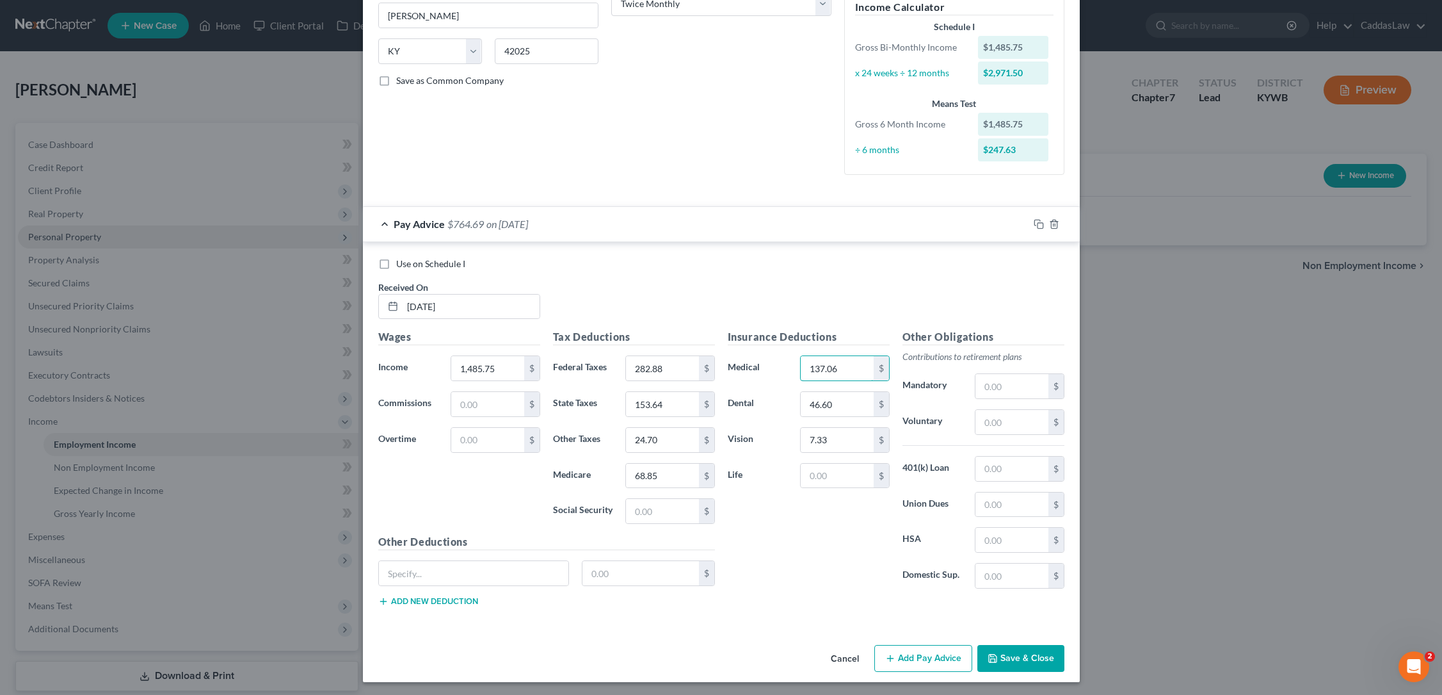
scroll to position [225, 0]
type input "137.06"
type input "Road Tax"
type input "49.40"
click at [995, 419] on input "text" at bounding box center [1012, 422] width 72 height 24
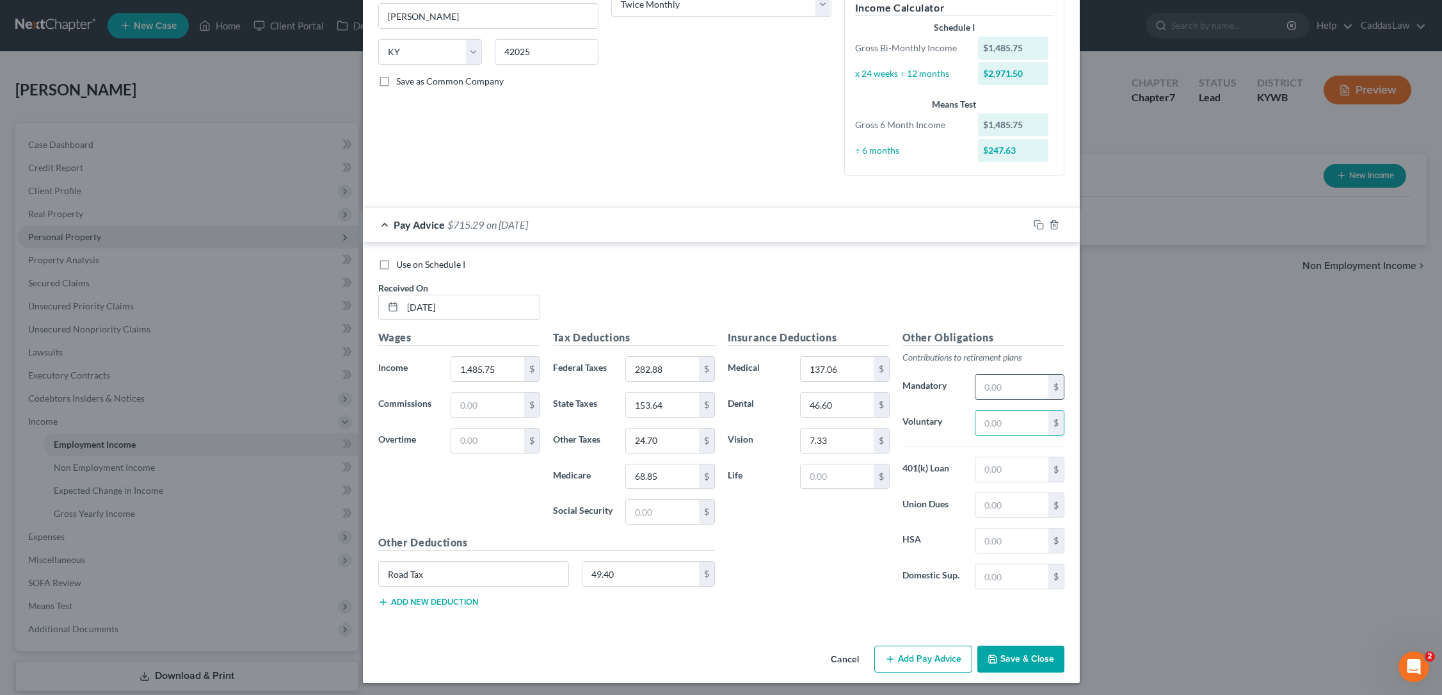
click at [997, 386] on input "text" at bounding box center [1012, 387] width 72 height 24
type input "63.97"
click at [992, 422] on input "text" at bounding box center [1012, 422] width 72 height 24
click at [510, 362] on input "1,485.75" at bounding box center [487, 369] width 72 height 24
type input "1"
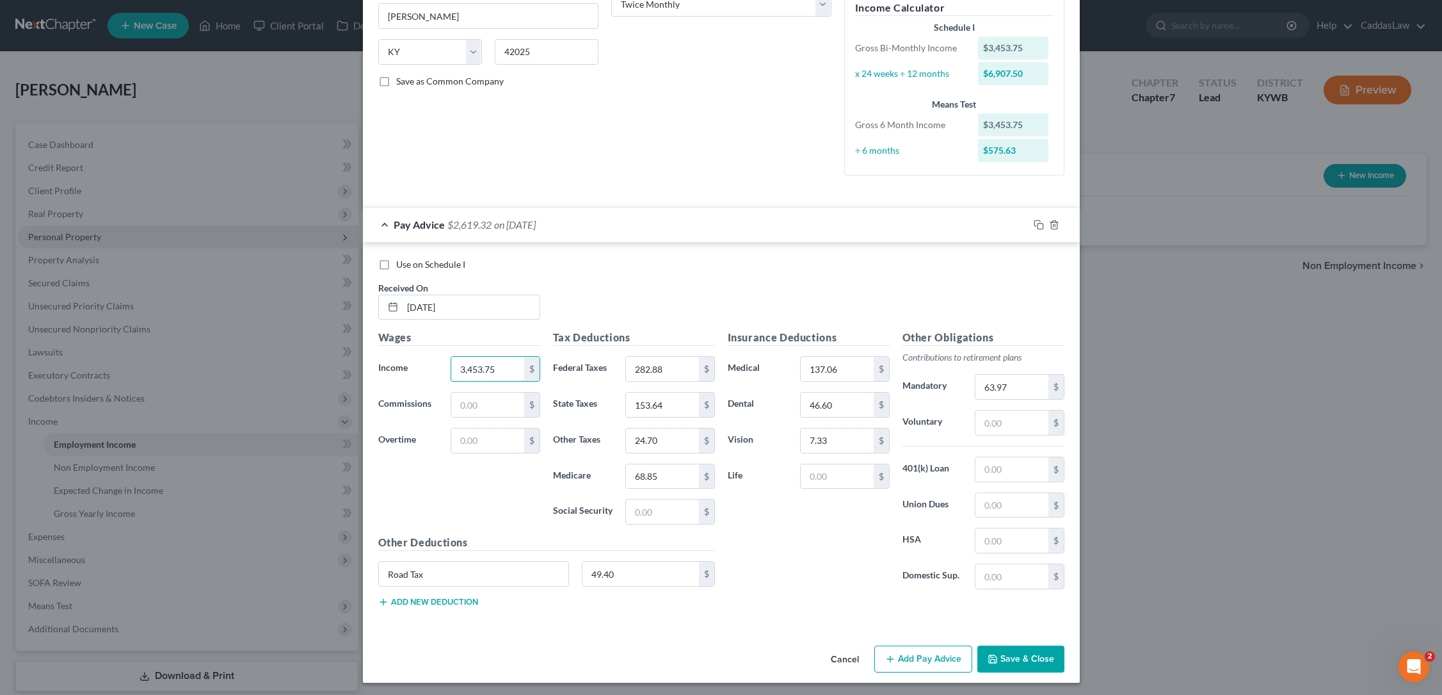
type input "3,453.75"
click at [420, 597] on button "Add new deduction" at bounding box center [428, 602] width 100 height 10
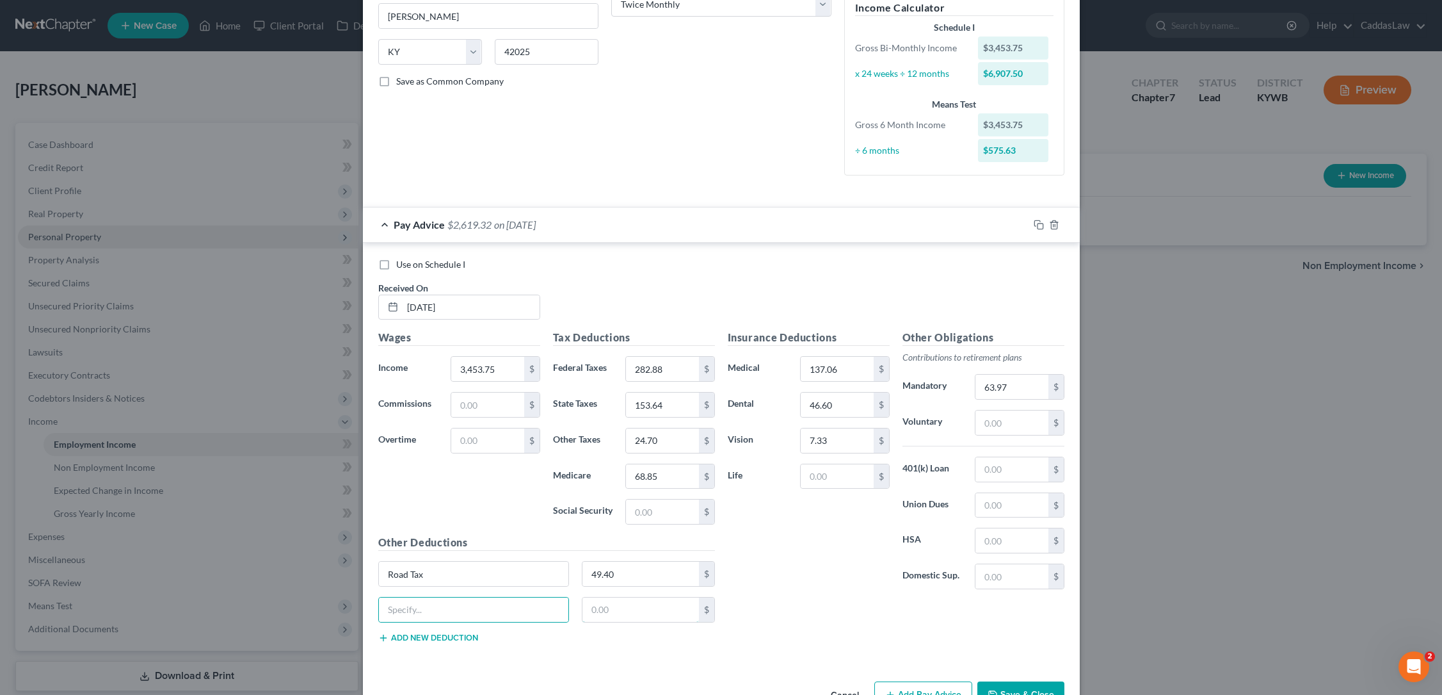
click at [617, 604] on input "text" at bounding box center [641, 609] width 117 height 24
type input "80.32"
click at [483, 608] on input "text" at bounding box center [474, 609] width 190 height 24
type input "Other"
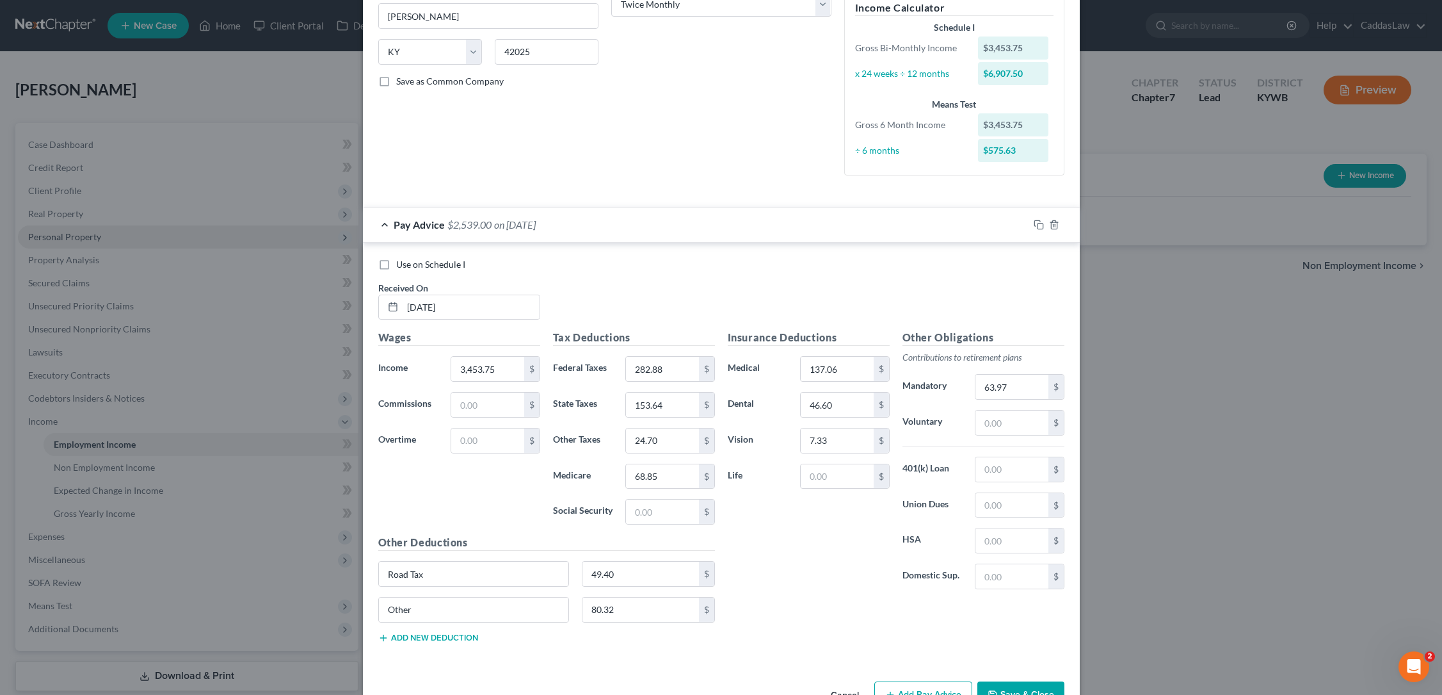
click at [780, 590] on div "Insurance Deductions Medical 137.06 $ Dental 46.60 $ Vision 7.33 $ Life $" at bounding box center [809, 465] width 175 height 270
click at [994, 381] on input "63.97" at bounding box center [1012, 387] width 72 height 24
type input "634.97"
click at [615, 283] on div "Use on Schedule I Received On * [DATE]" at bounding box center [721, 294] width 699 height 72
click at [647, 522] on div "Tax Deductions Federal Taxes 282.88 $ State Taxes 153.64 $ Other Taxes 24.70 $ …" at bounding box center [634, 432] width 175 height 205
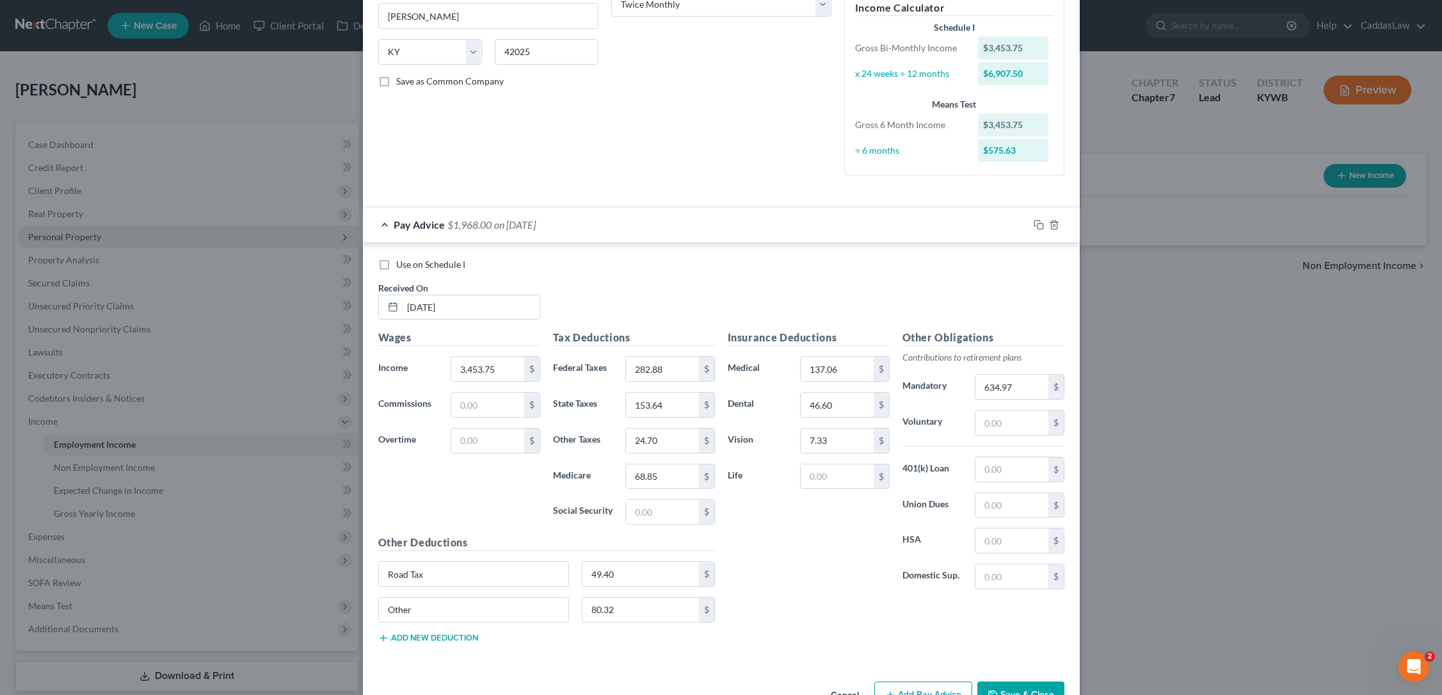
click at [391, 3] on div "Employment Type * Select Full or [DEMOGRAPHIC_DATA] Employment Self Employment …" at bounding box center [488, 10] width 233 height 352
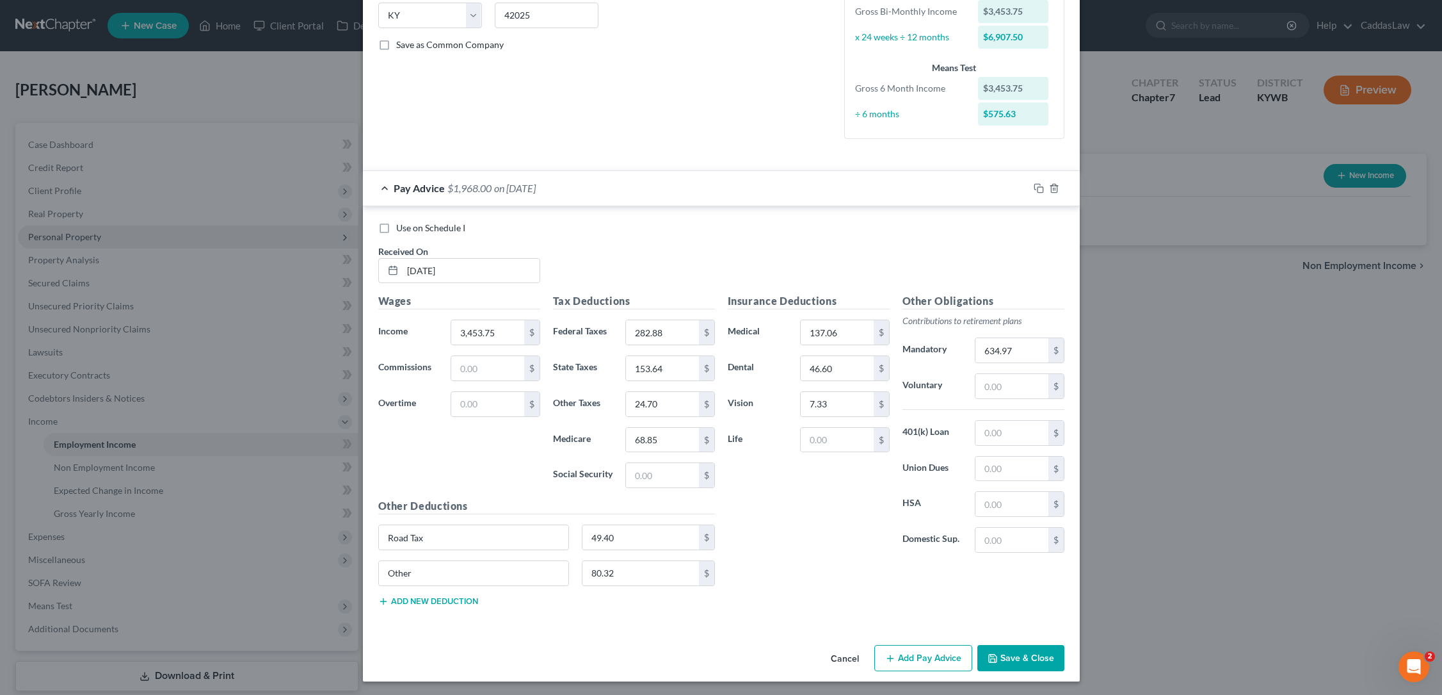
scroll to position [261, 0]
click at [1036, 661] on button "Save & Close" at bounding box center [1021, 658] width 87 height 27
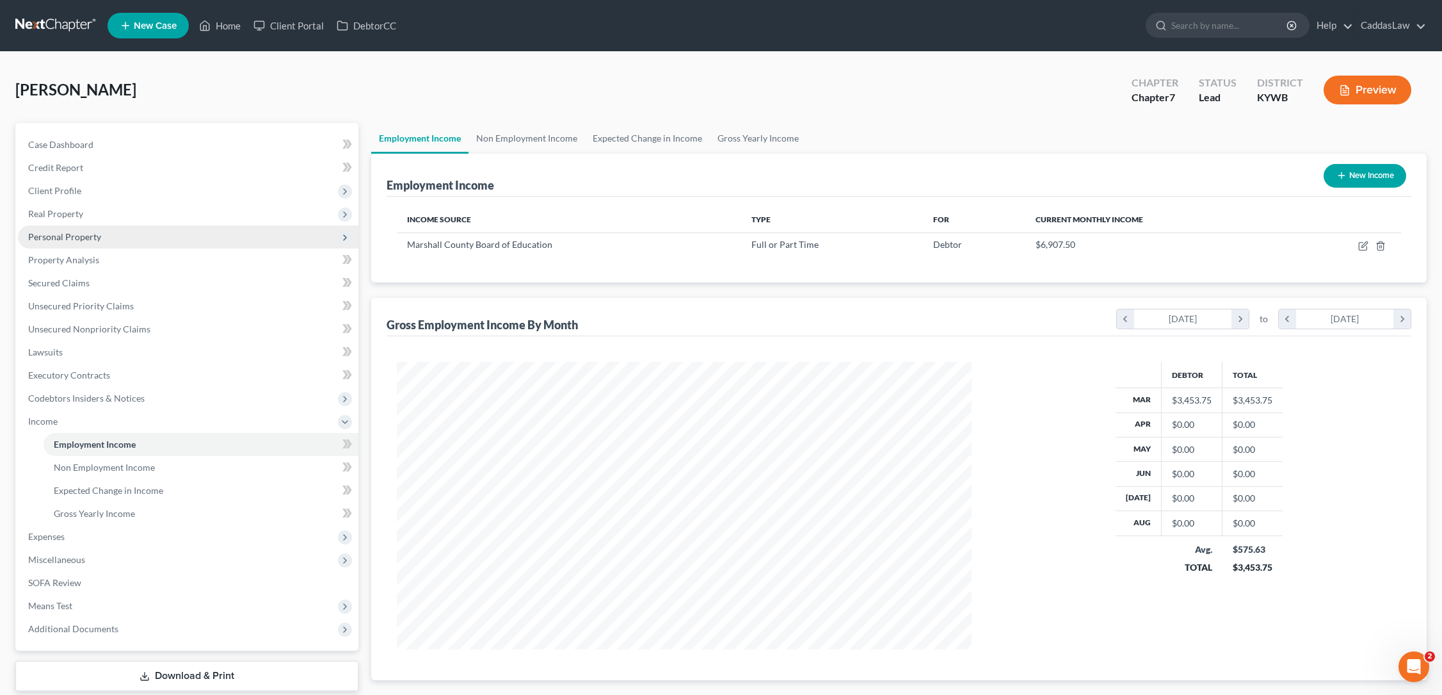
scroll to position [287, 601]
click at [1365, 245] on icon "button" at bounding box center [1364, 246] width 10 height 10
select select "0"
select select "18"
select select "1"
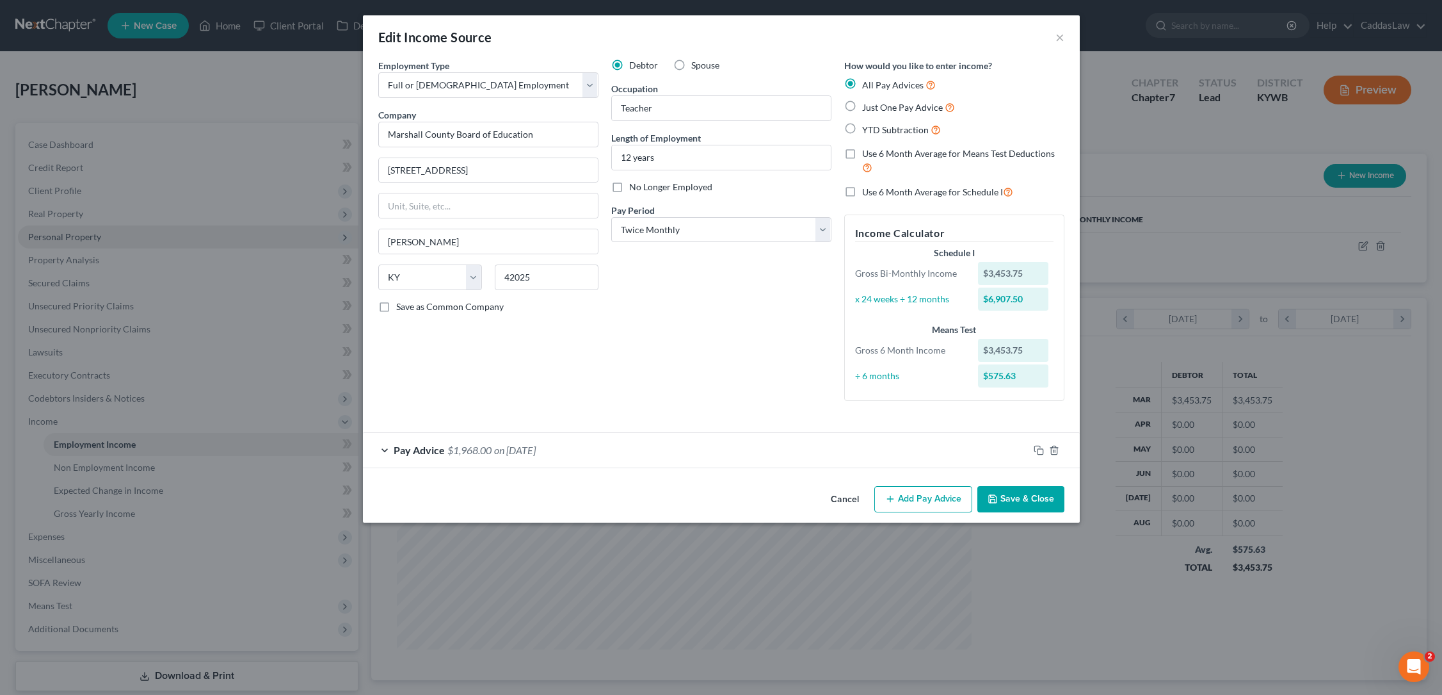
click at [929, 462] on div "Pay Advice $1,968.00 on [DATE]" at bounding box center [696, 450] width 666 height 34
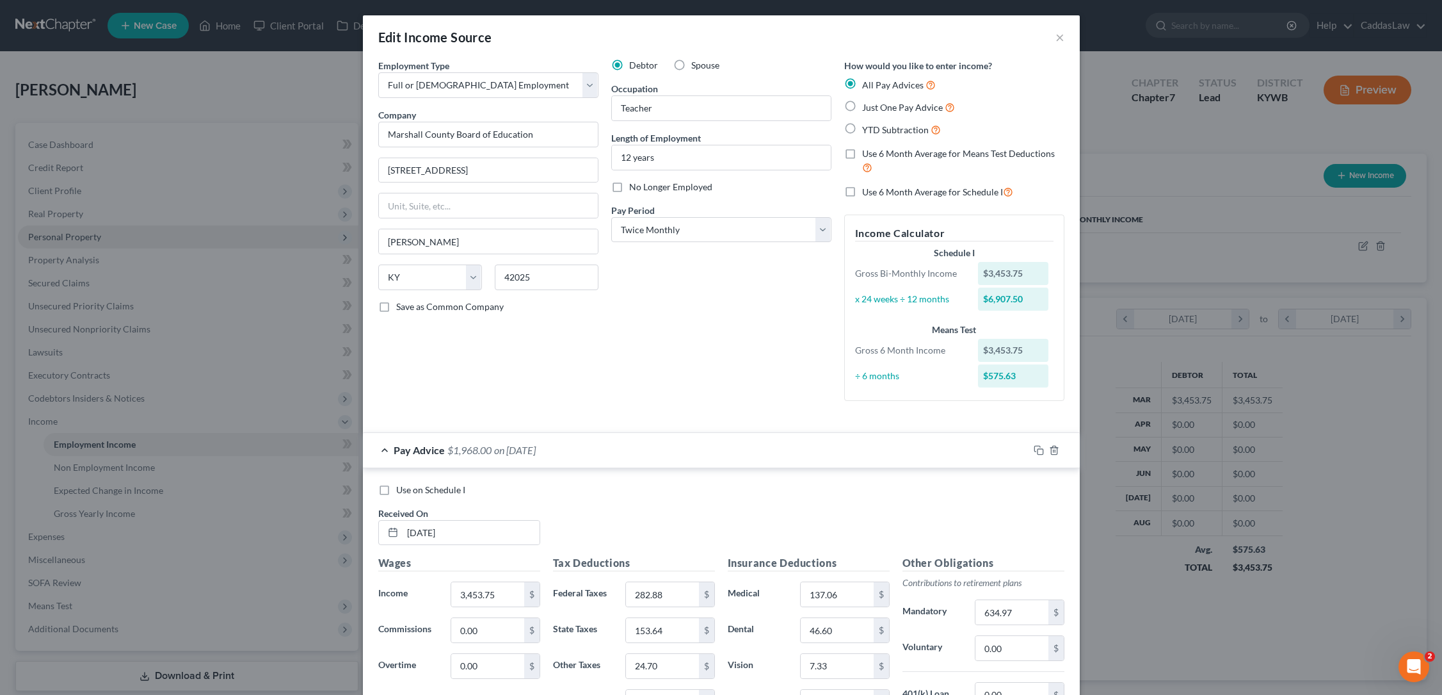
click at [928, 462] on div "Pay Advice $1,968.00 on [DATE]" at bounding box center [696, 450] width 666 height 34
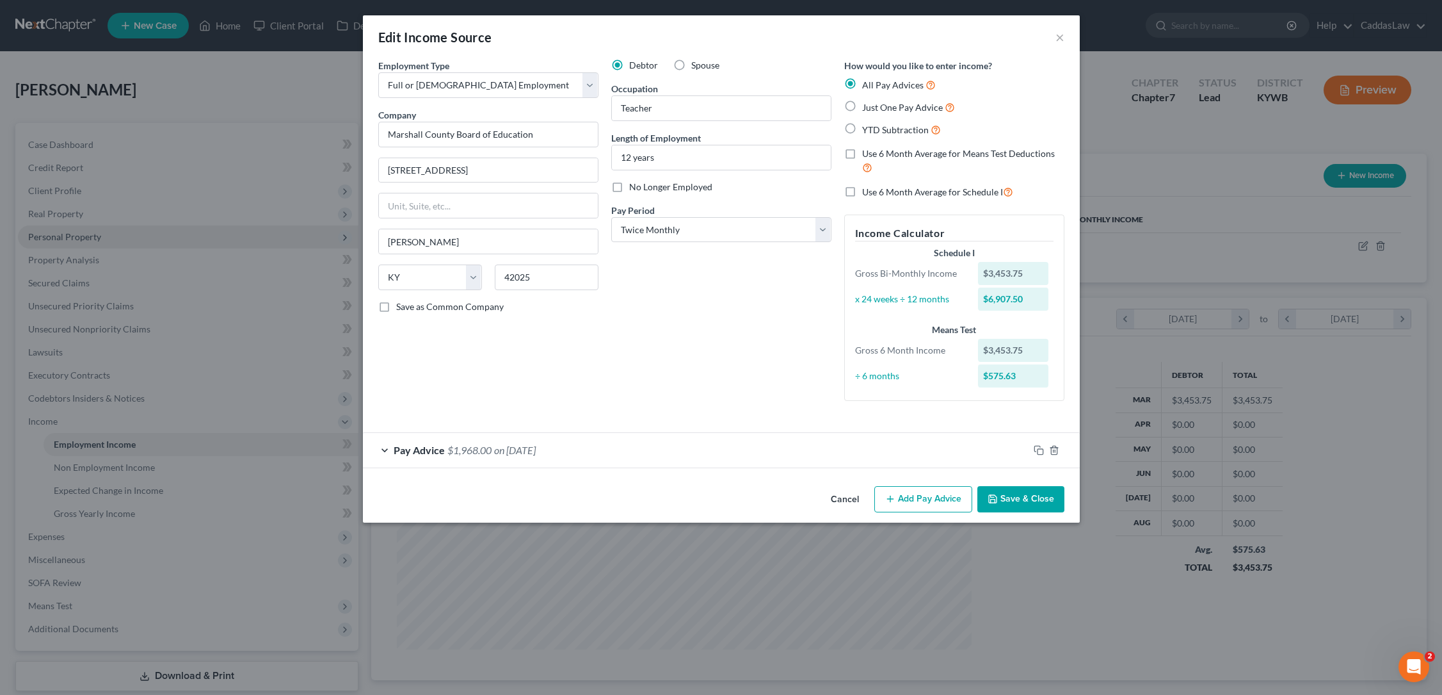
click at [917, 499] on button "Add Pay Advice" at bounding box center [924, 499] width 98 height 27
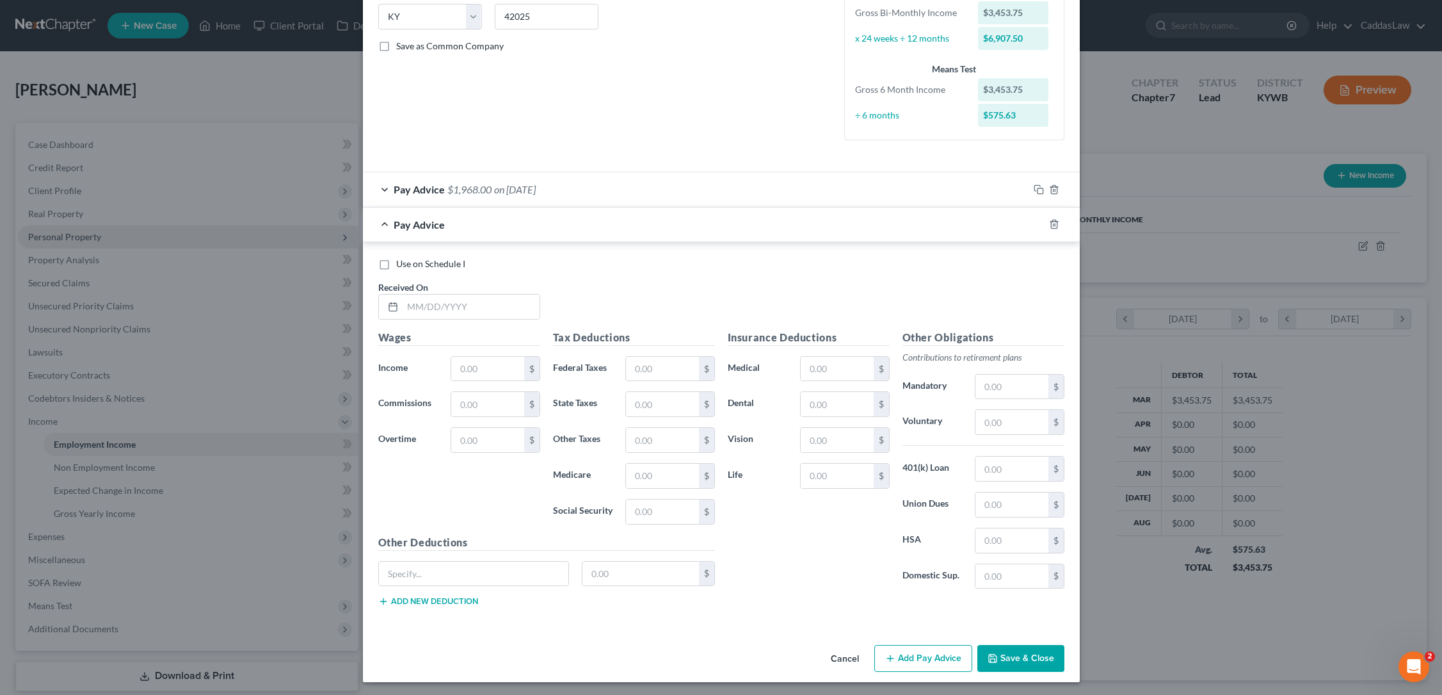
scroll to position [260, 0]
click at [669, 202] on div "Pay Advice $1,968.00 on [DATE]" at bounding box center [696, 190] width 666 height 34
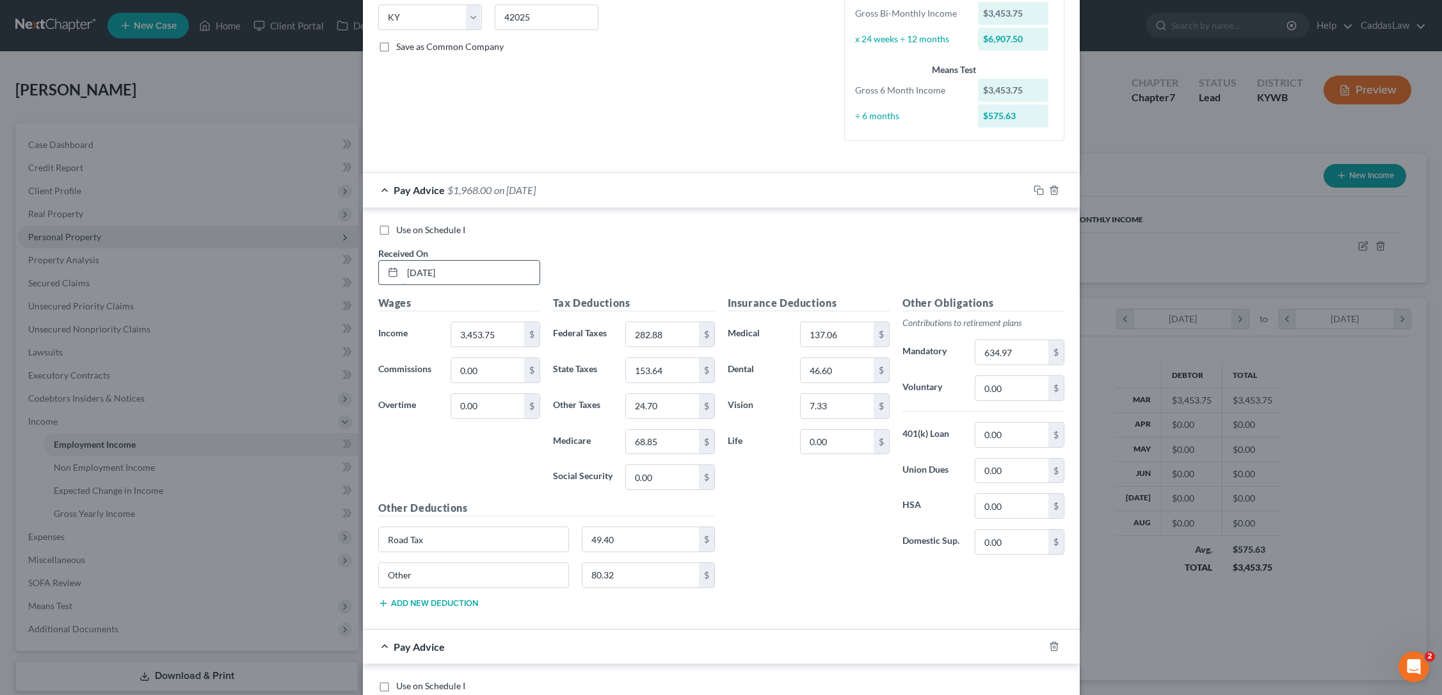
click at [428, 270] on input "[DATE]" at bounding box center [471, 273] width 137 height 24
type input "[DATE]"
click at [603, 224] on div "Use on Schedule I" at bounding box center [721, 229] width 686 height 13
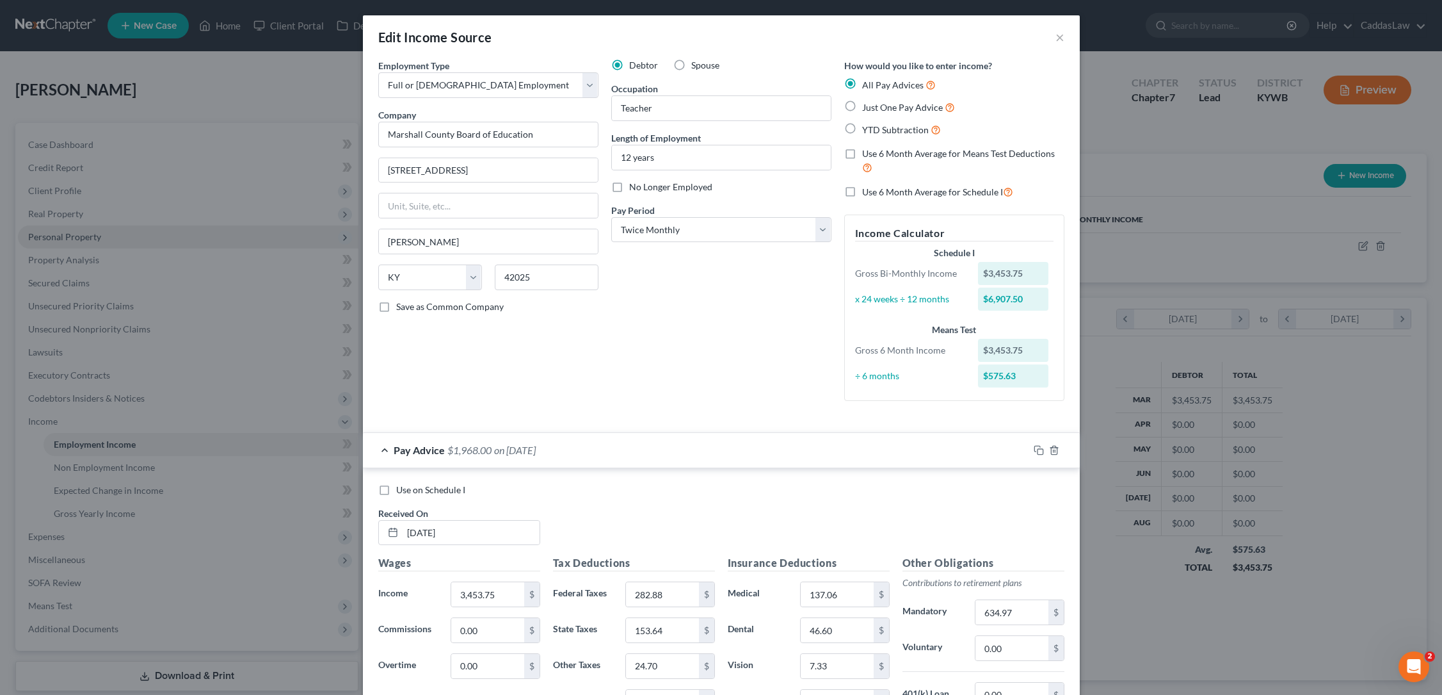
scroll to position [0, 0]
select select "0"
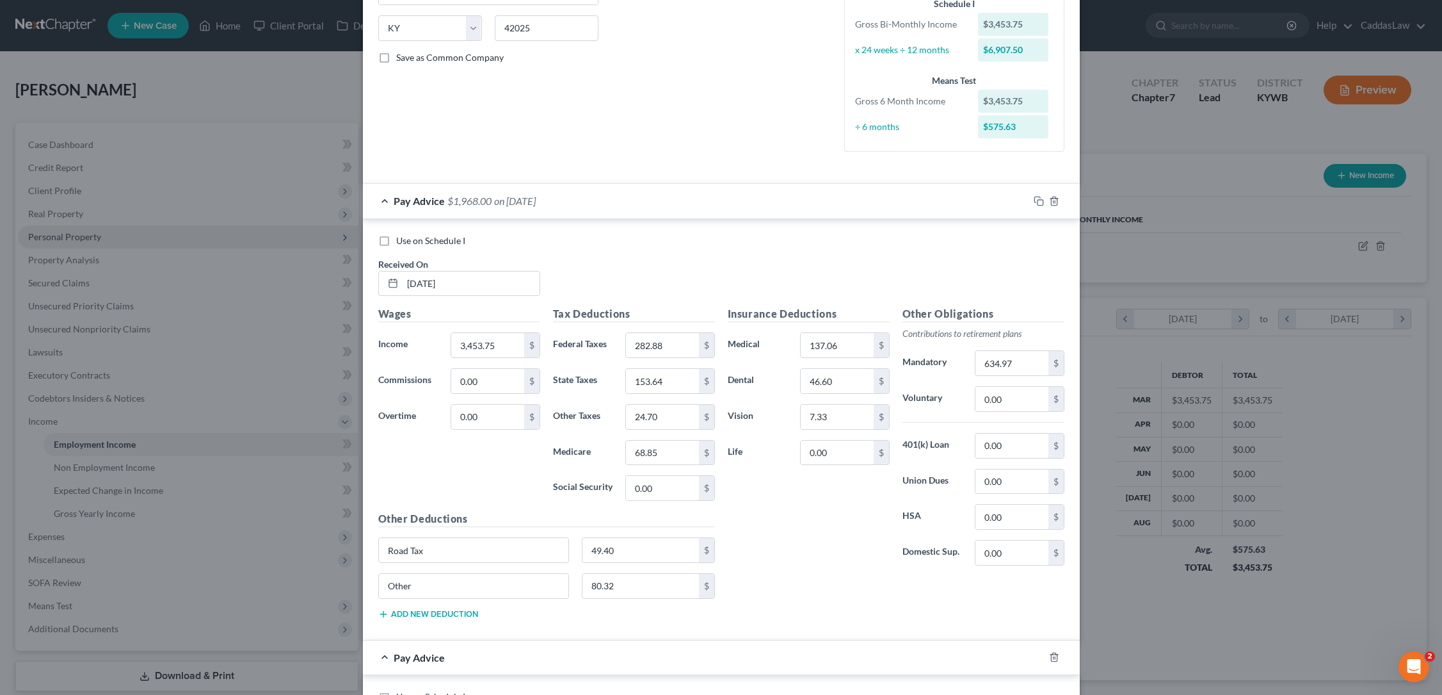
scroll to position [368, 0]
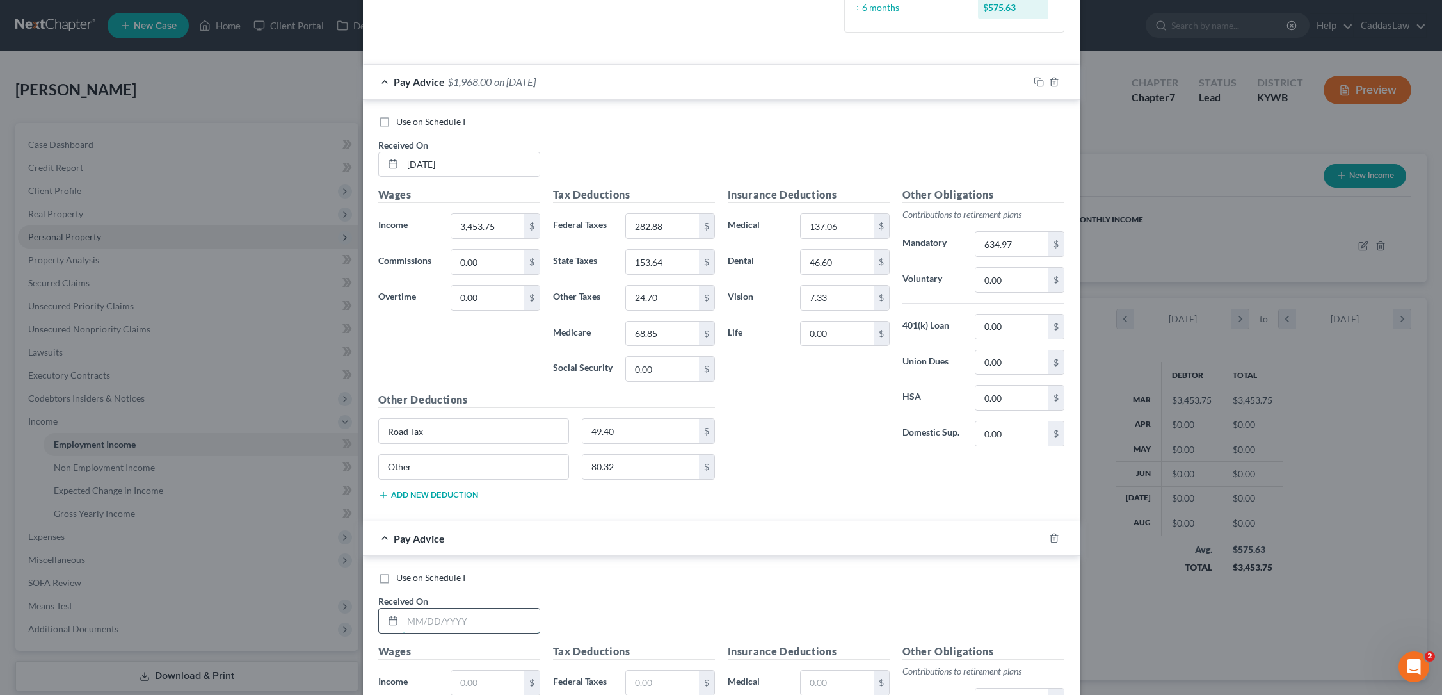
click at [416, 618] on input "text" at bounding box center [471, 620] width 137 height 24
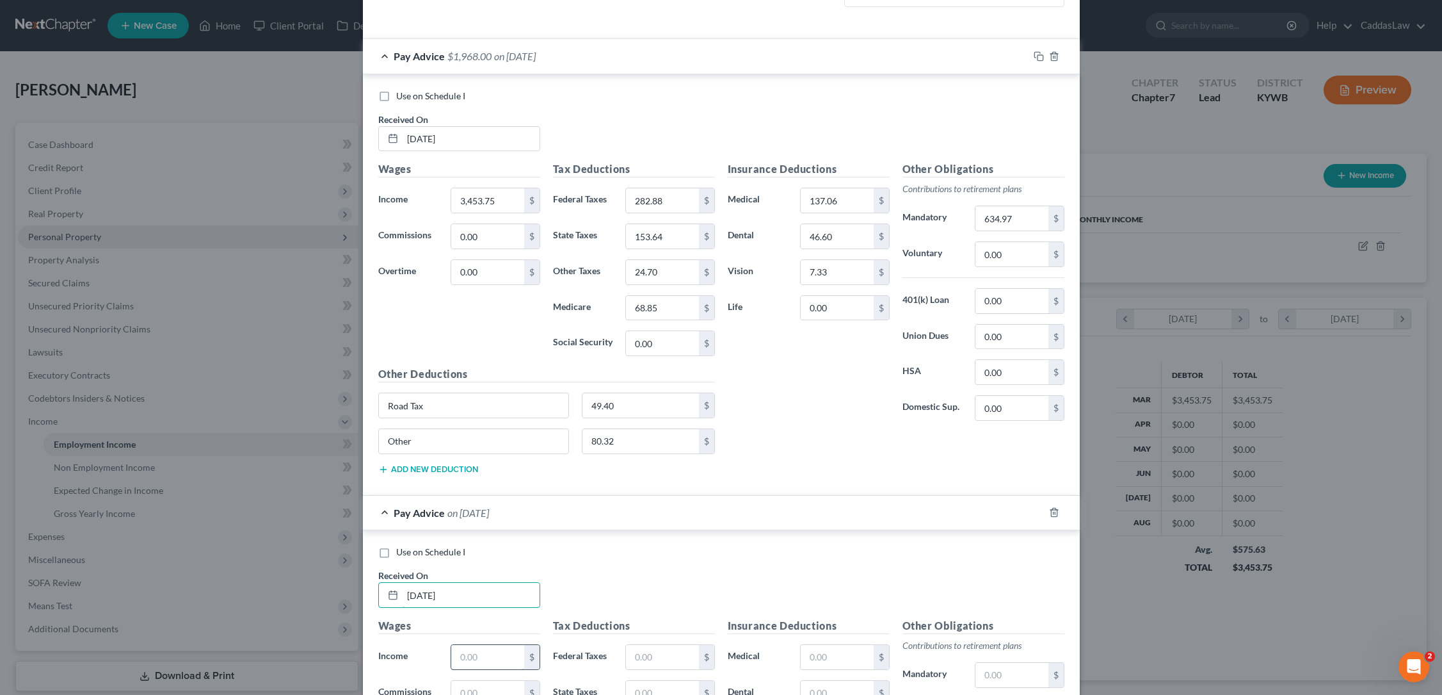
type input "[DATE]"
click at [465, 650] on input "text" at bounding box center [487, 657] width 72 height 24
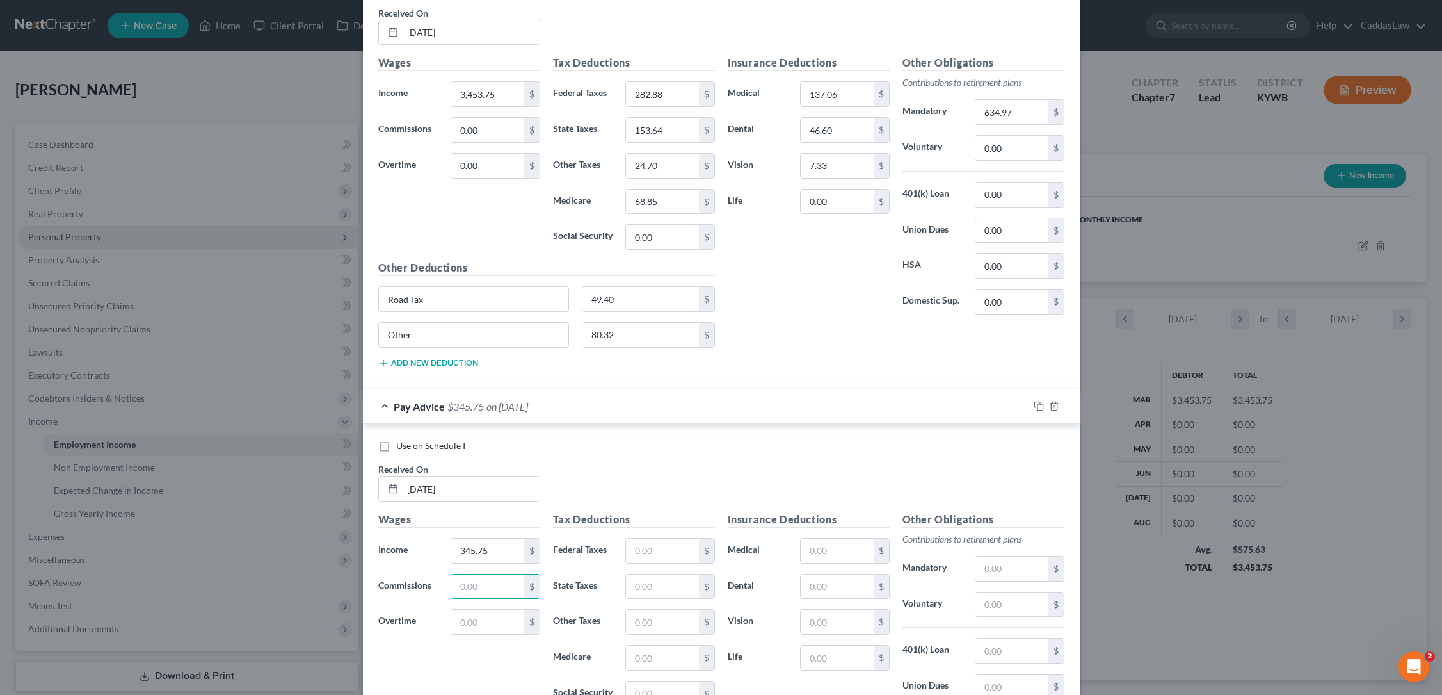
scroll to position [504, 0]
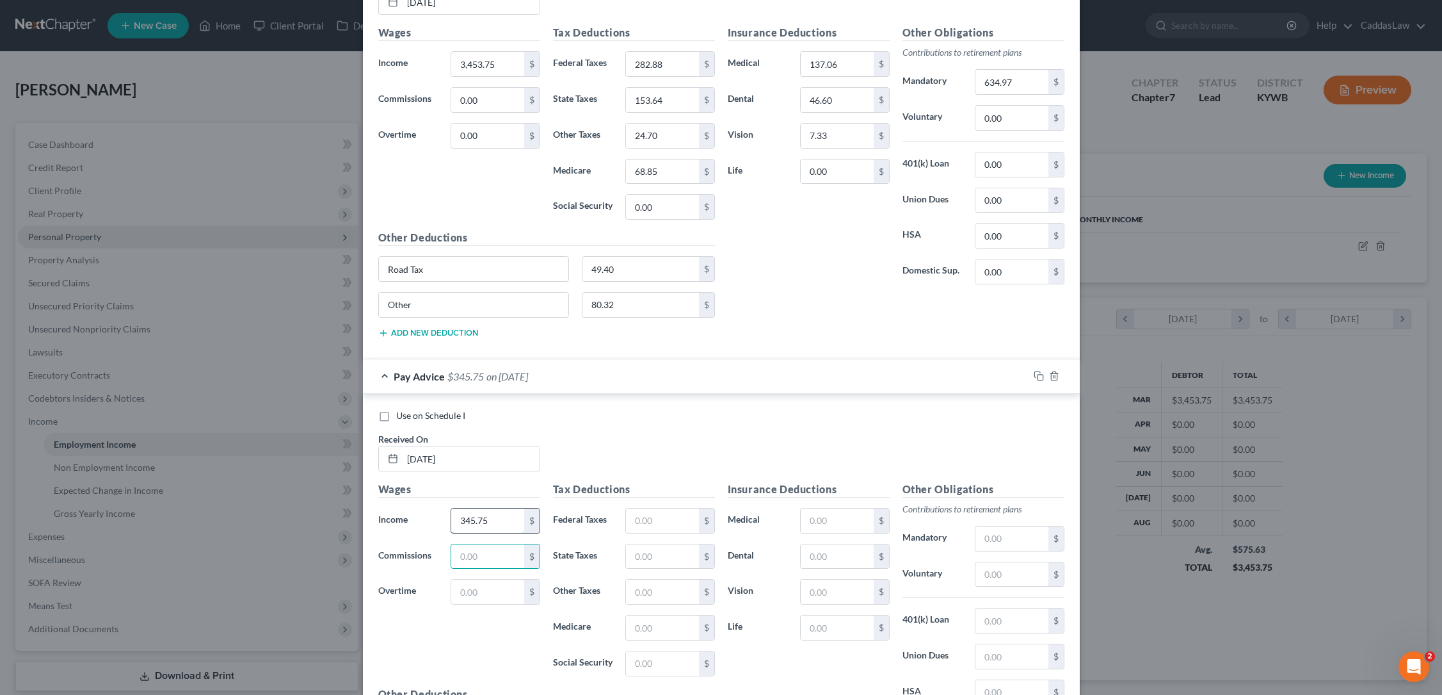
click at [464, 515] on input "345.75" at bounding box center [487, 520] width 72 height 24
type input "3,453.75"
click at [645, 516] on input "text" at bounding box center [662, 520] width 72 height 24
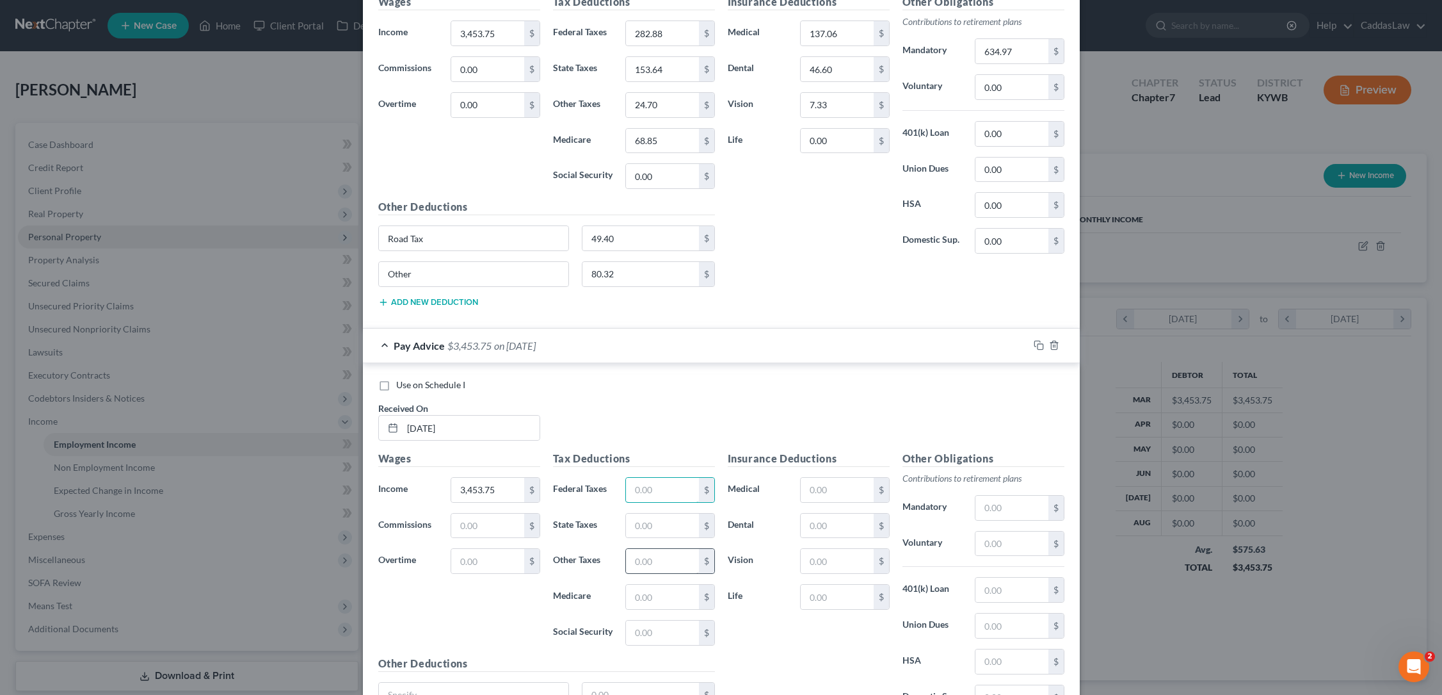
scroll to position [537, 0]
click at [650, 588] on input "text" at bounding box center [662, 595] width 72 height 24
type input "68.85"
click at [654, 560] on input "text" at bounding box center [662, 559] width 72 height 24
type input "24.70"
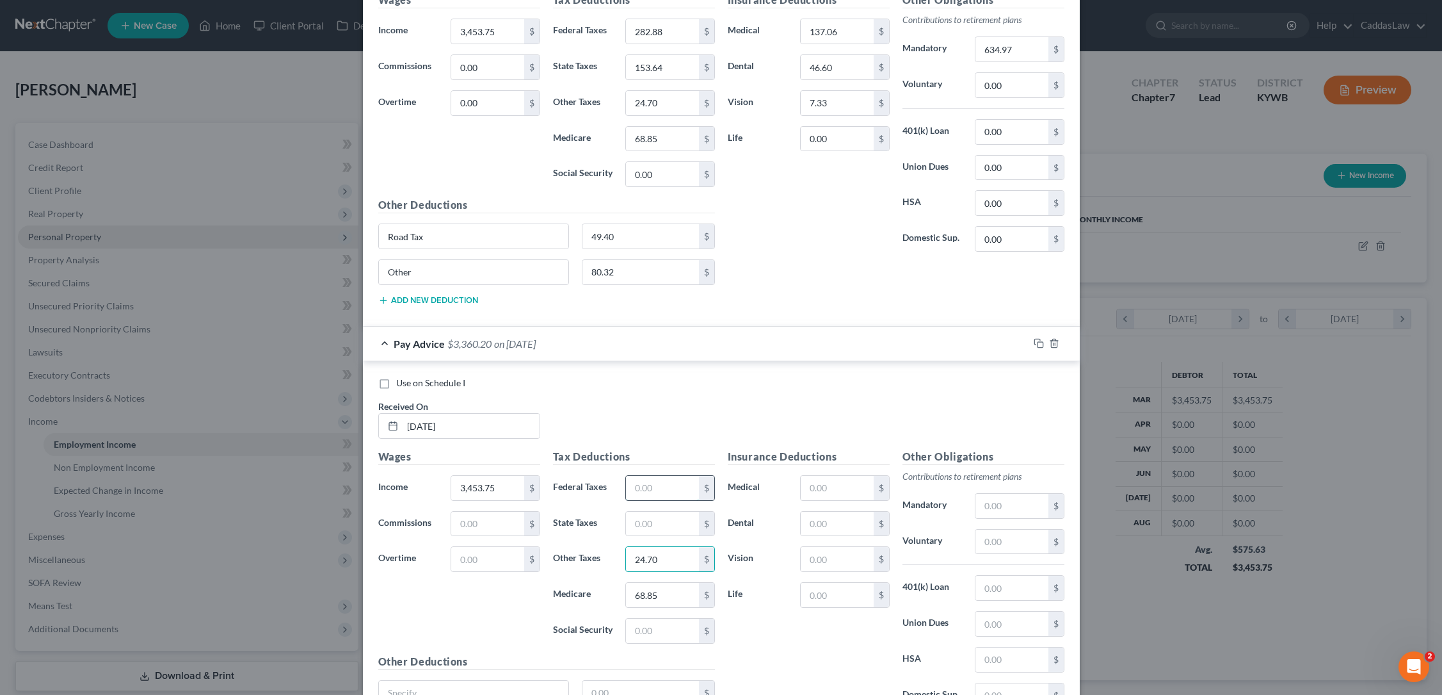
click at [645, 480] on input "text" at bounding box center [662, 488] width 72 height 24
type input "282.88"
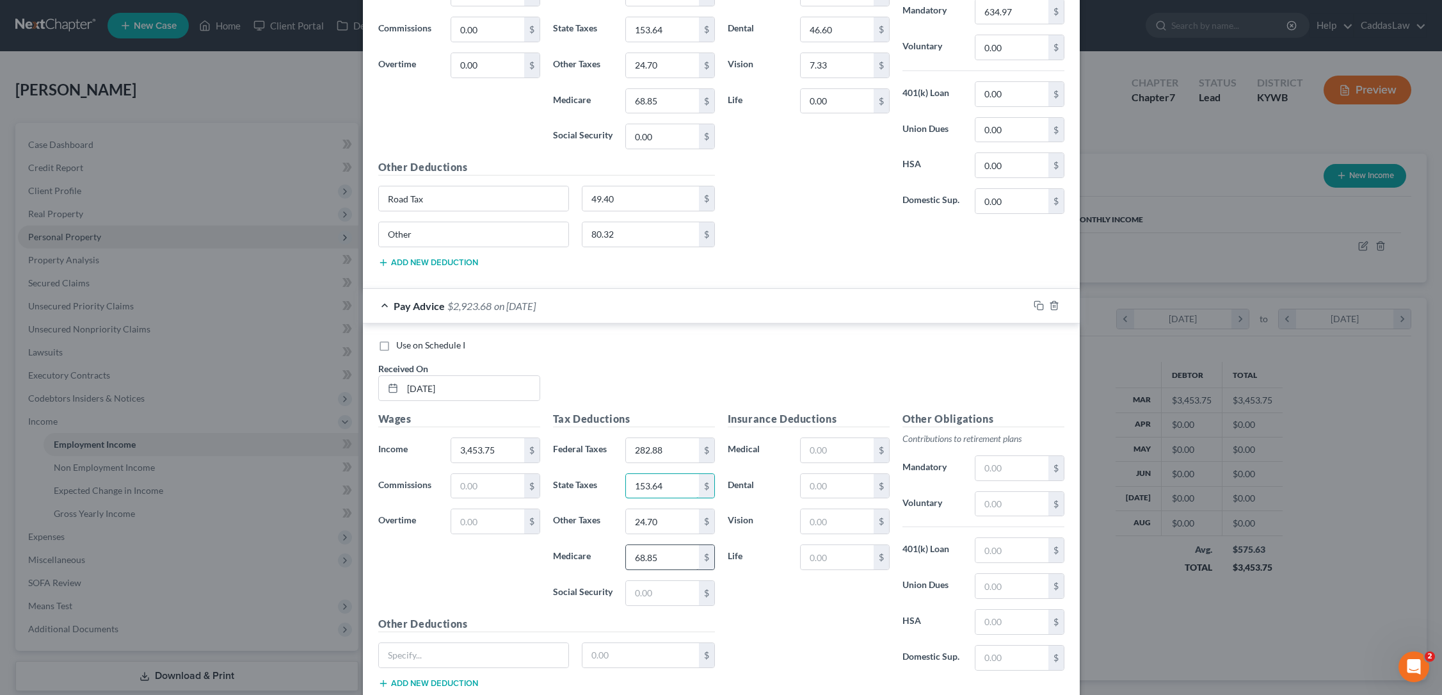
scroll to position [577, 0]
type input "153.64"
click at [818, 522] on input "text" at bounding box center [837, 518] width 72 height 24
type input "7.33"
click at [854, 471] on div "$" at bounding box center [844, 484] width 89 height 26
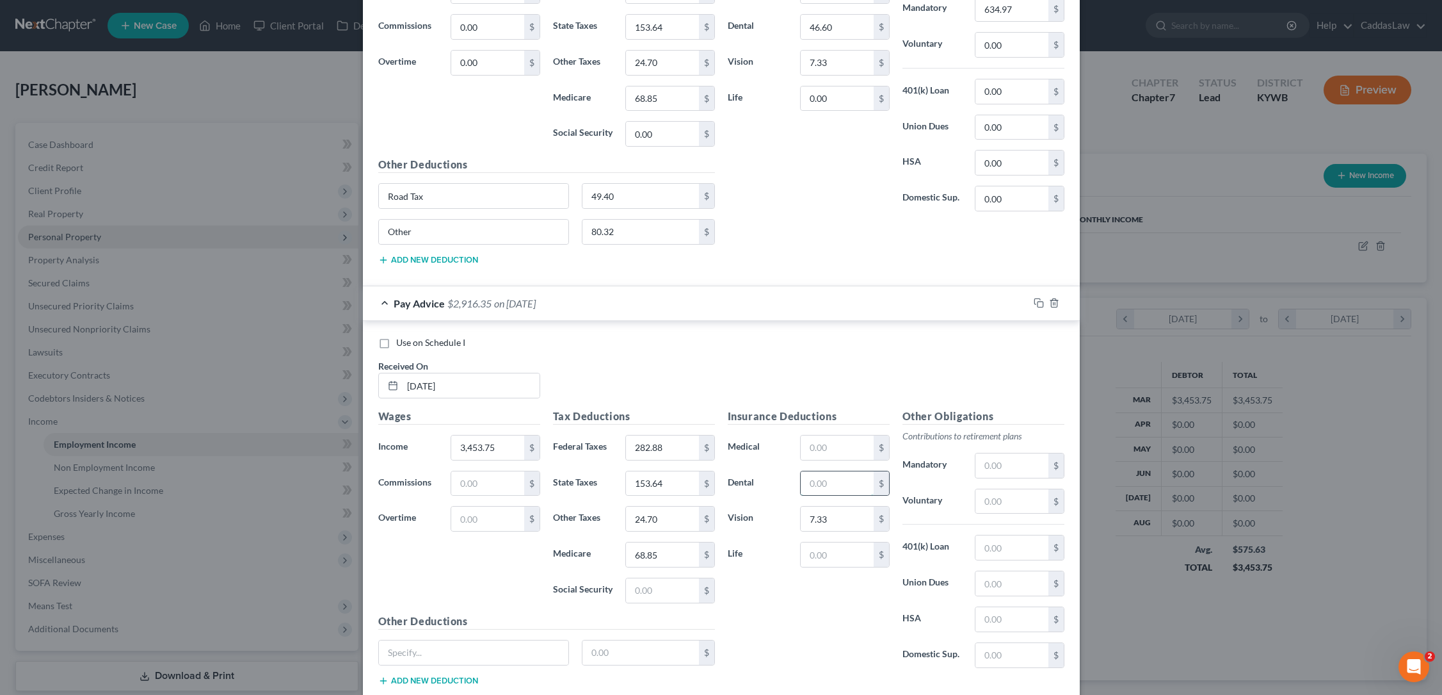
click at [853, 475] on input "text" at bounding box center [837, 483] width 72 height 24
type input "46.60"
click at [839, 446] on input "text" at bounding box center [837, 447] width 72 height 24
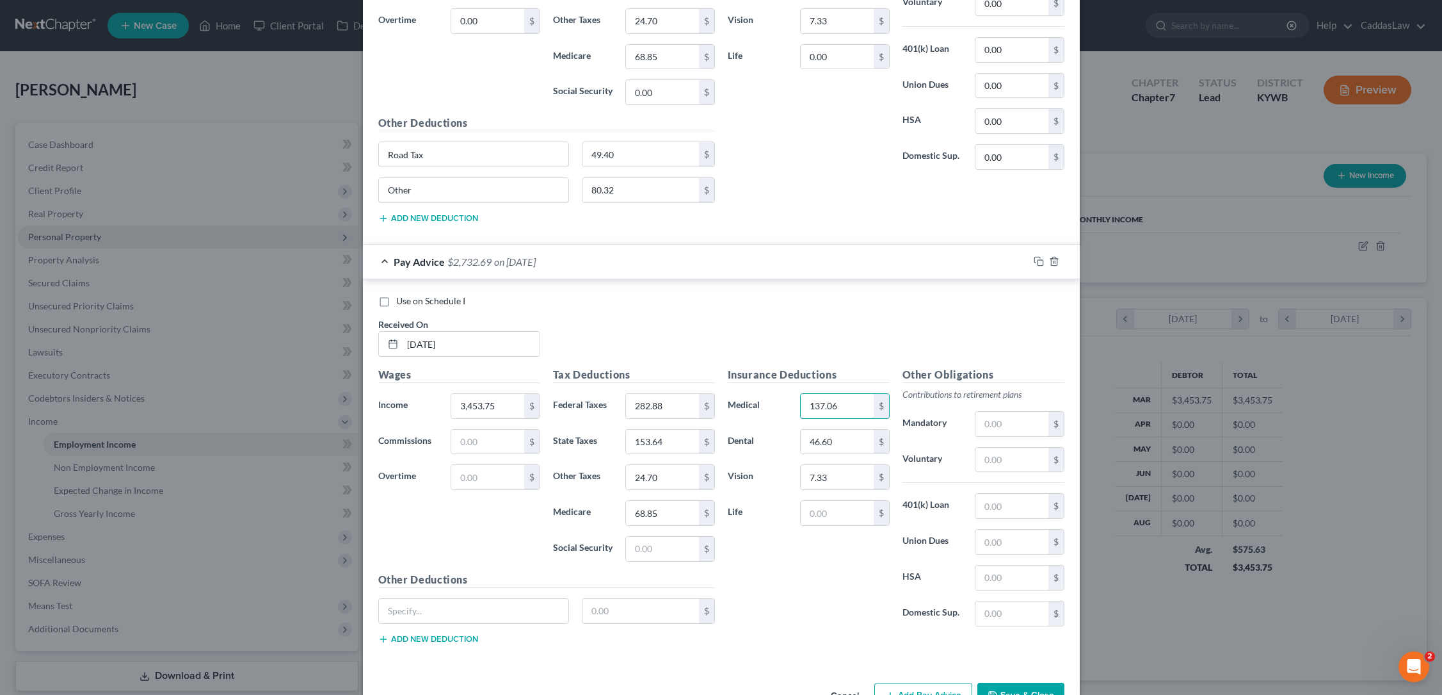
scroll to position [627, 0]
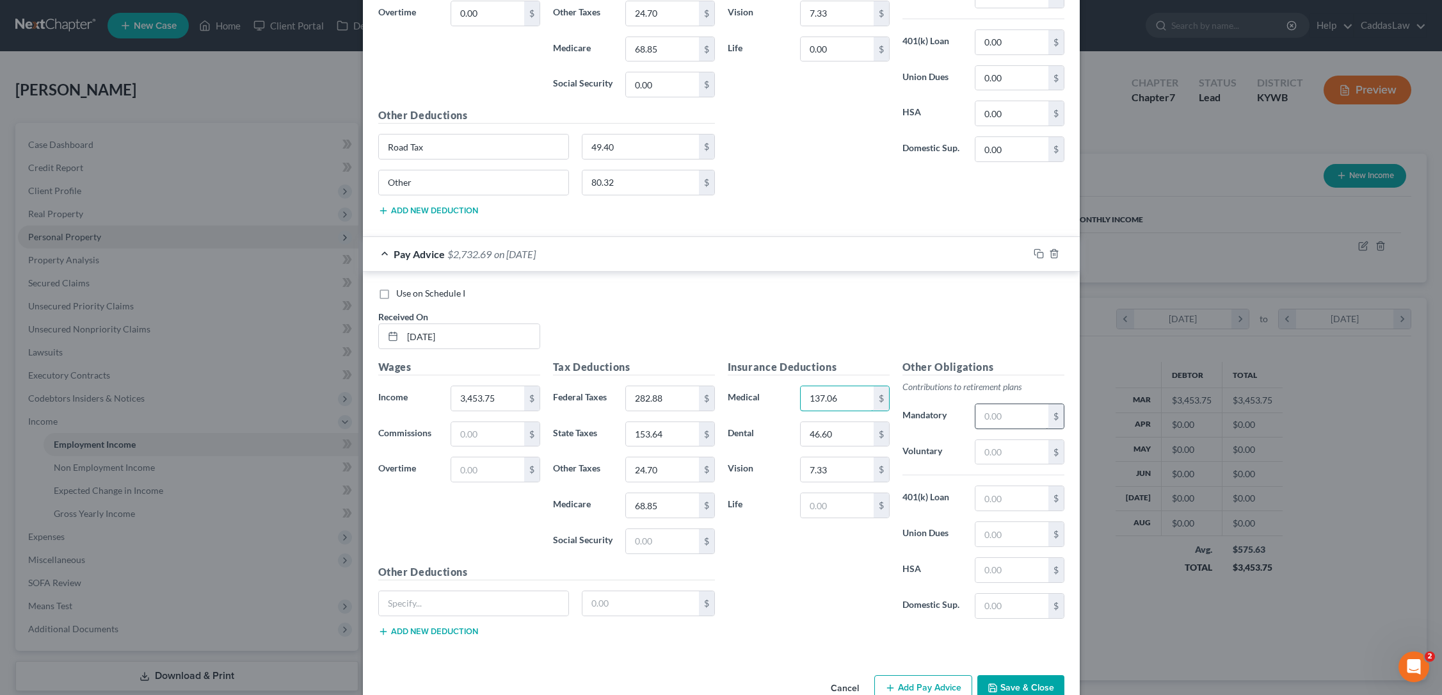
type input "137.06"
click at [980, 415] on input "text" at bounding box center [1012, 416] width 72 height 24
click at [1002, 407] on input "text" at bounding box center [1012, 416] width 72 height 24
type input "634.97"
type input "Road Tax"
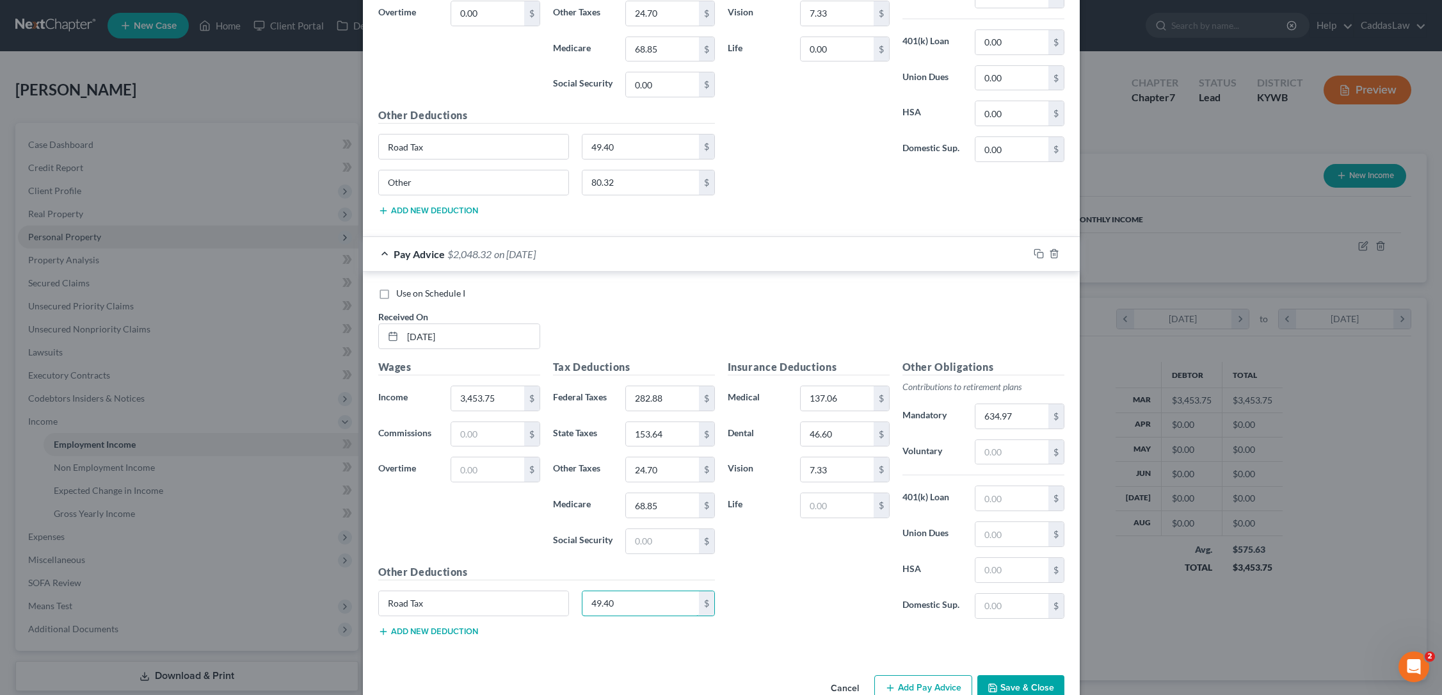
type input "49.40"
click at [413, 628] on button "Add new deduction" at bounding box center [428, 631] width 100 height 10
type input "Other"
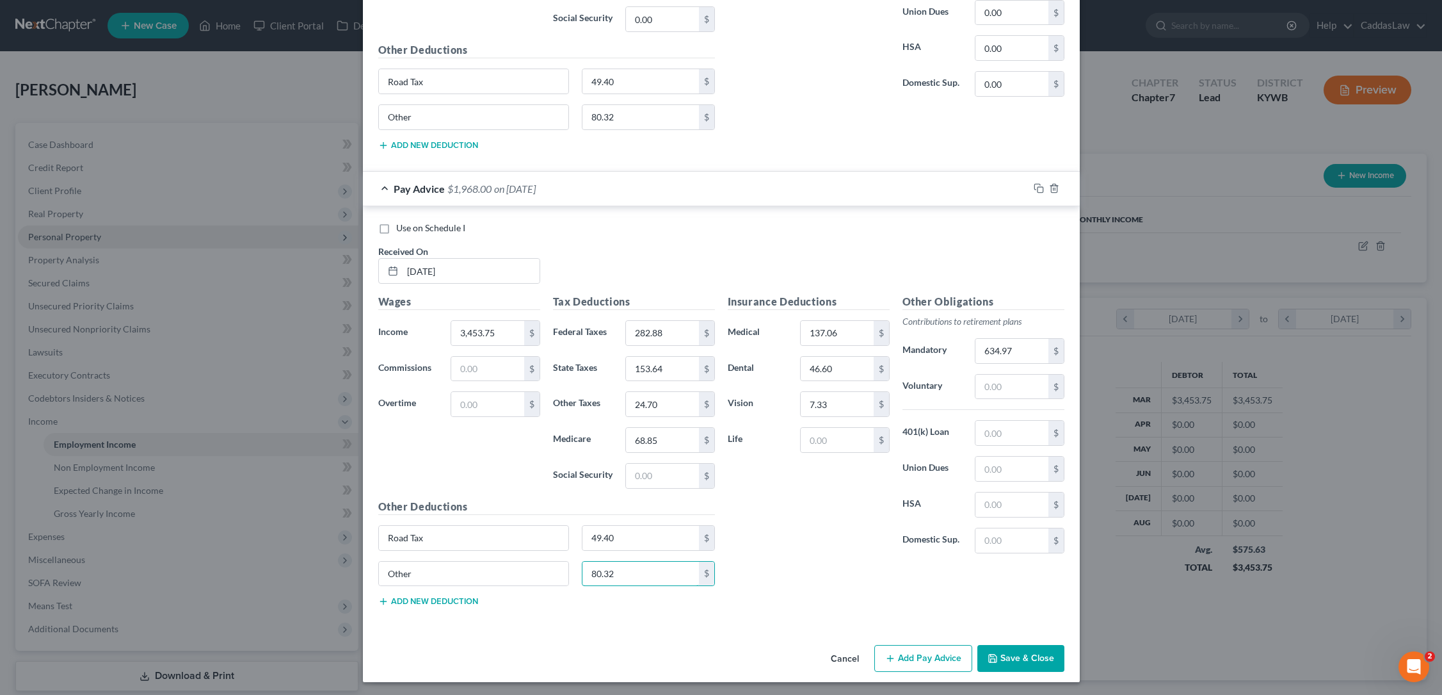
scroll to position [691, 0]
type input "80.32"
click at [1022, 387] on input "text" at bounding box center [1012, 387] width 72 height 24
type input "17.00"
click at [627, 572] on input "80.32" at bounding box center [641, 574] width 117 height 24
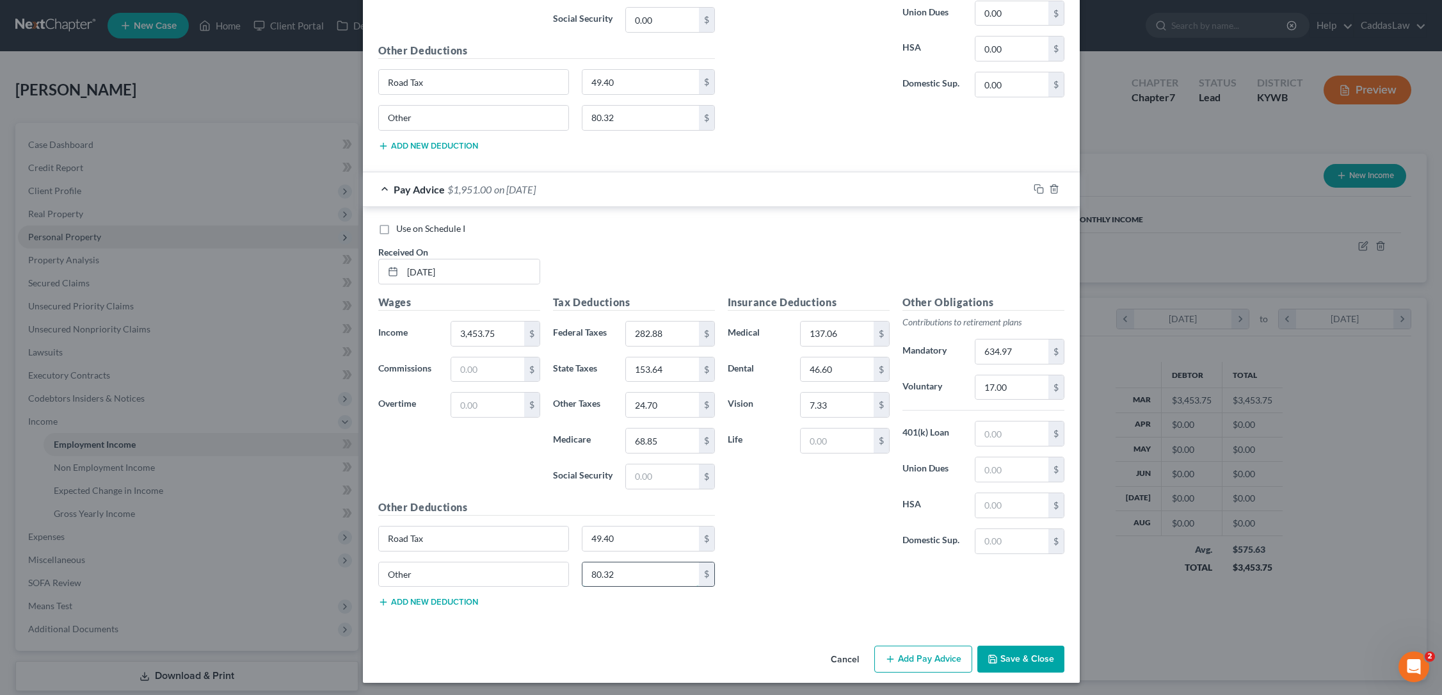
click at [597, 570] on input "80.32" at bounding box center [641, 574] width 117 height 24
type input "0"
type input "63.32"
click at [1042, 186] on icon "button" at bounding box center [1039, 189] width 10 height 10
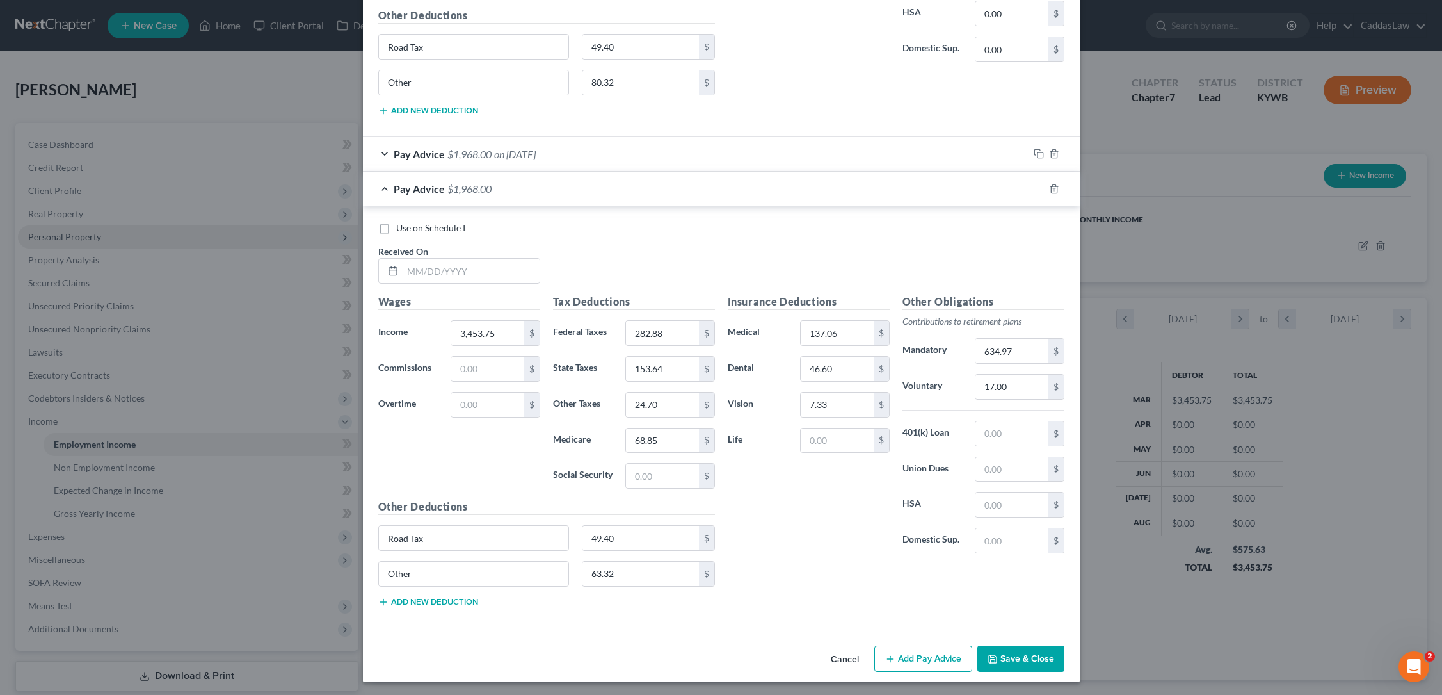
scroll to position [726, 0]
click at [421, 273] on input "text" at bounding box center [471, 271] width 137 height 24
click at [426, 268] on input "[DATE]" at bounding box center [471, 271] width 137 height 24
type input "[DATE]"
click at [491, 338] on input "3,453.75" at bounding box center [487, 333] width 72 height 24
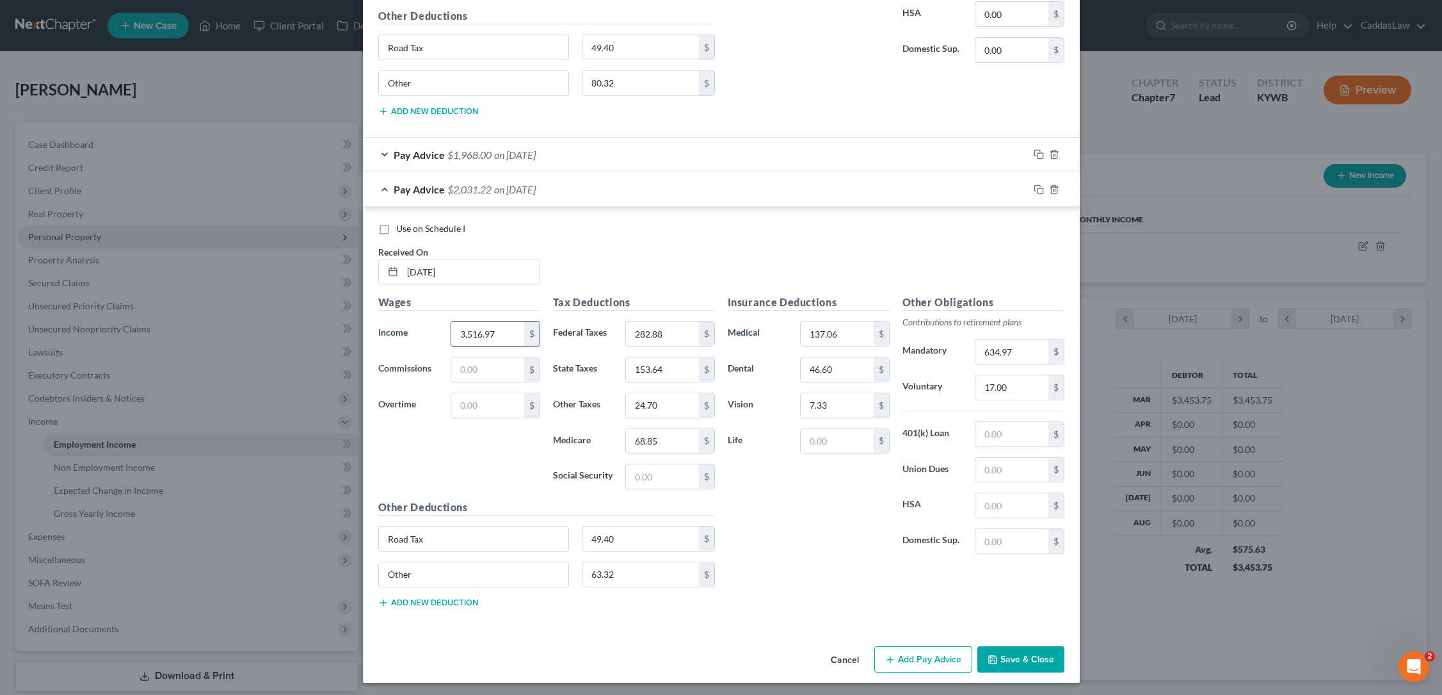
type input "3,516.97"
click at [698, 245] on div "Use on Schedule I Received On * [DATE]" at bounding box center [721, 258] width 699 height 72
click at [687, 431] on input "68.85" at bounding box center [662, 441] width 72 height 24
type input "6"
type input "70.16"
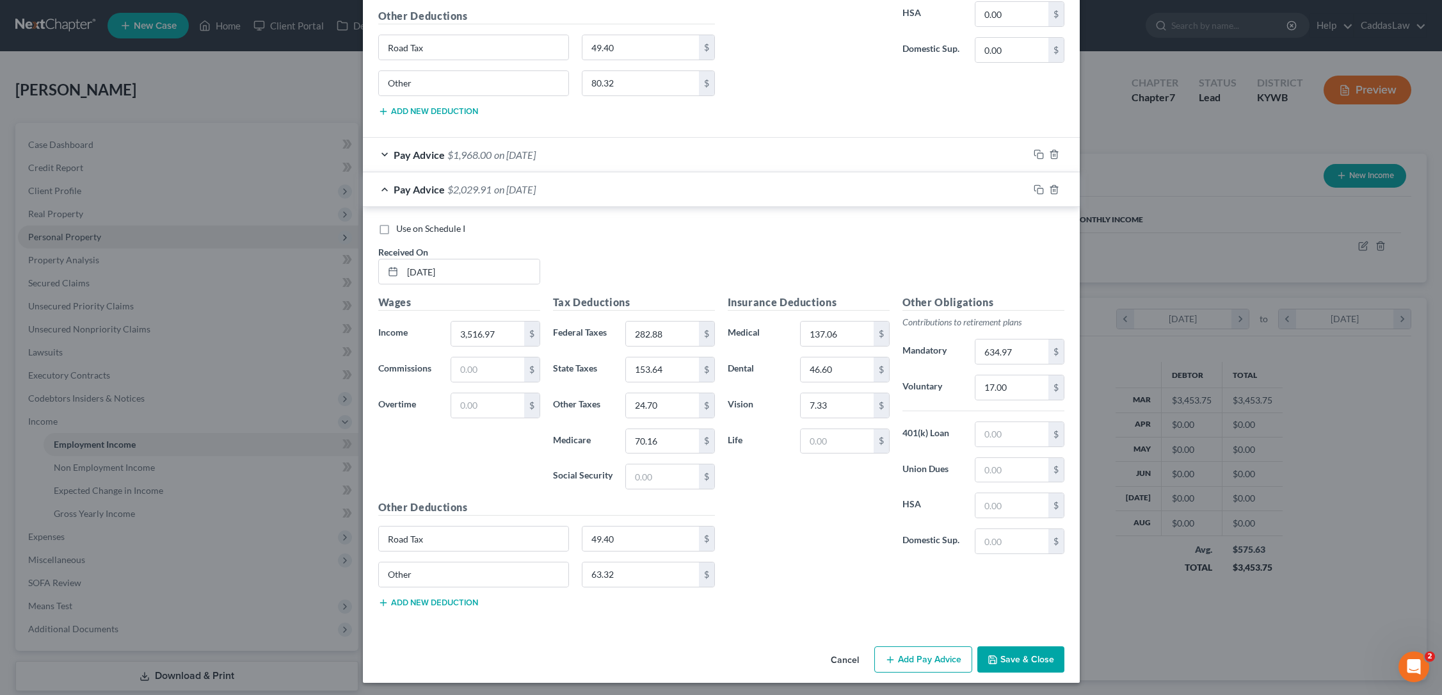
click at [671, 317] on div "Tax Deductions Federal Taxes 282.88 $ State Taxes 153.64 $ Other Taxes 24.70 $ …" at bounding box center [634, 396] width 175 height 205
click at [670, 328] on input "282.88" at bounding box center [662, 333] width 72 height 24
type input "292.29"
type input "156.78"
click at [663, 408] on input "24.70" at bounding box center [662, 405] width 72 height 24
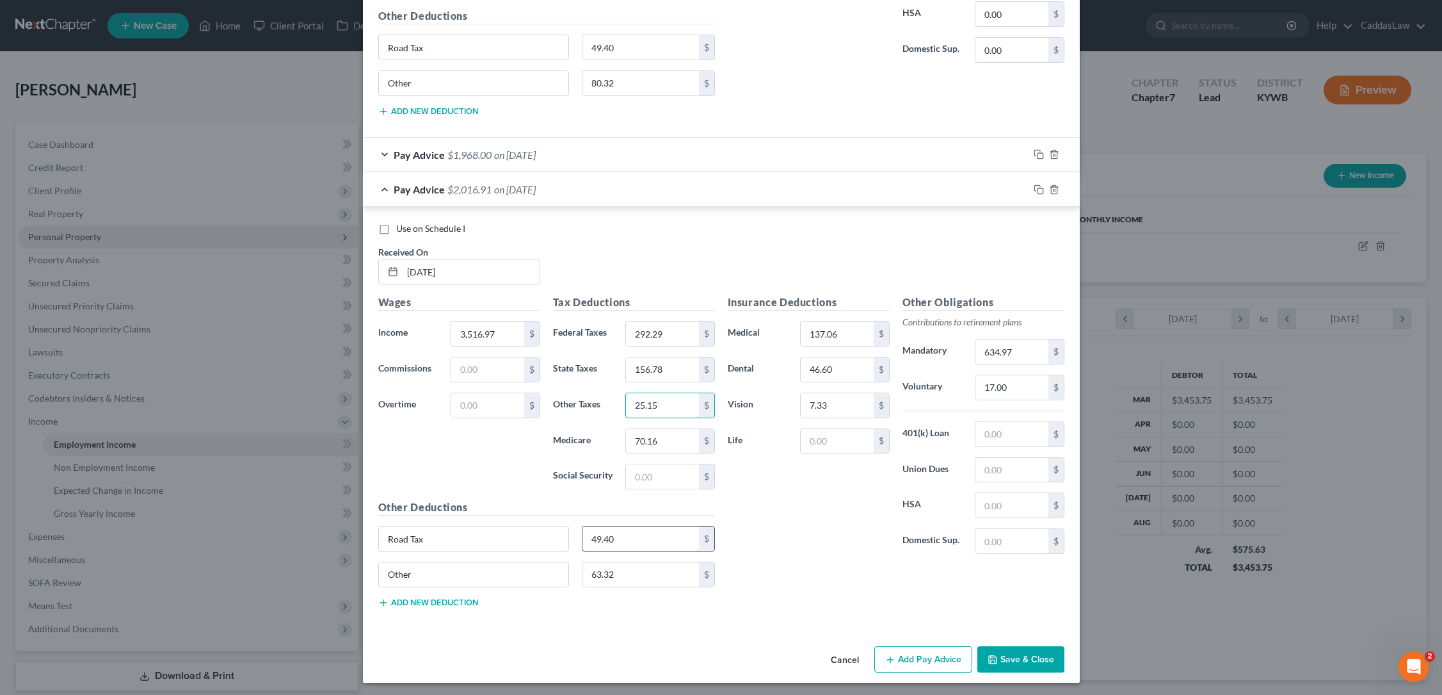
type input "25.15"
click at [634, 539] on input "49.40" at bounding box center [641, 538] width 117 height 24
type input "4"
type input "50.30"
click at [1017, 355] on input "634.97" at bounding box center [1012, 351] width 72 height 24
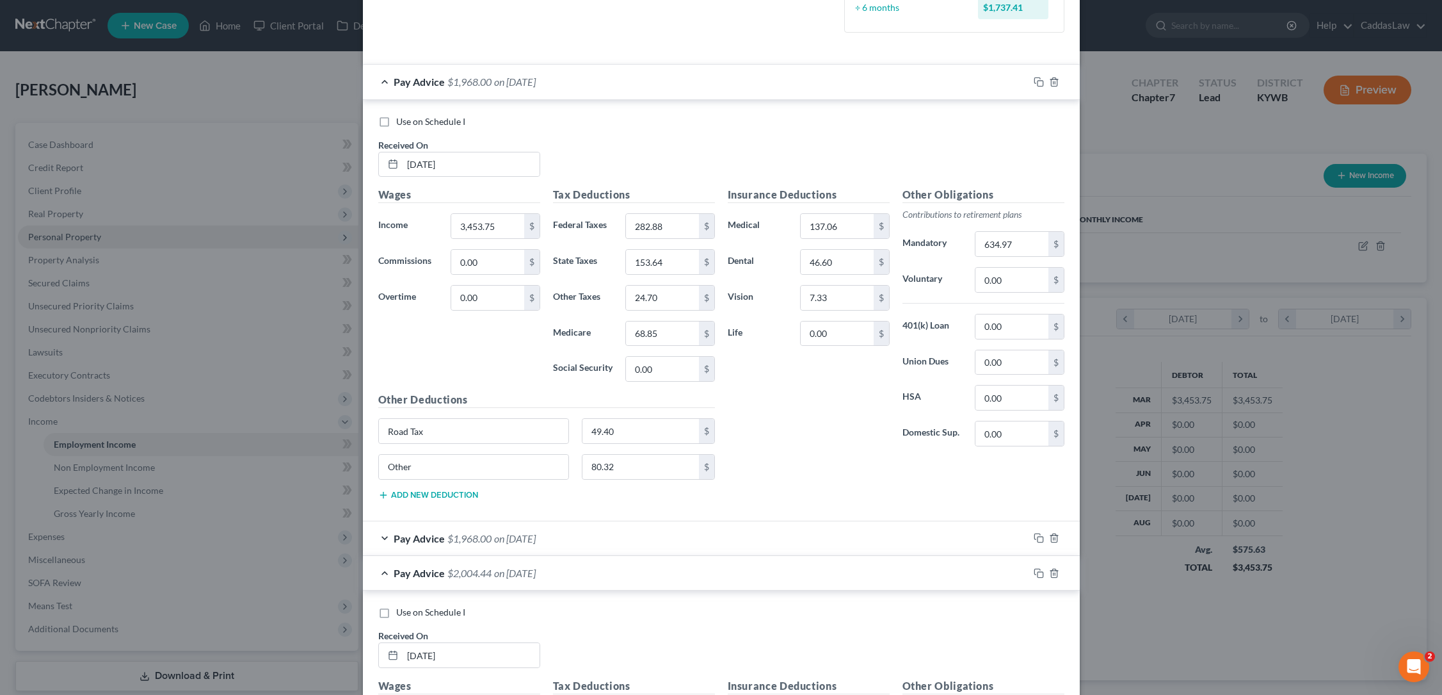
scroll to position [342, 0]
type input "646.54"
click at [1037, 77] on icon "button" at bounding box center [1039, 82] width 10 height 10
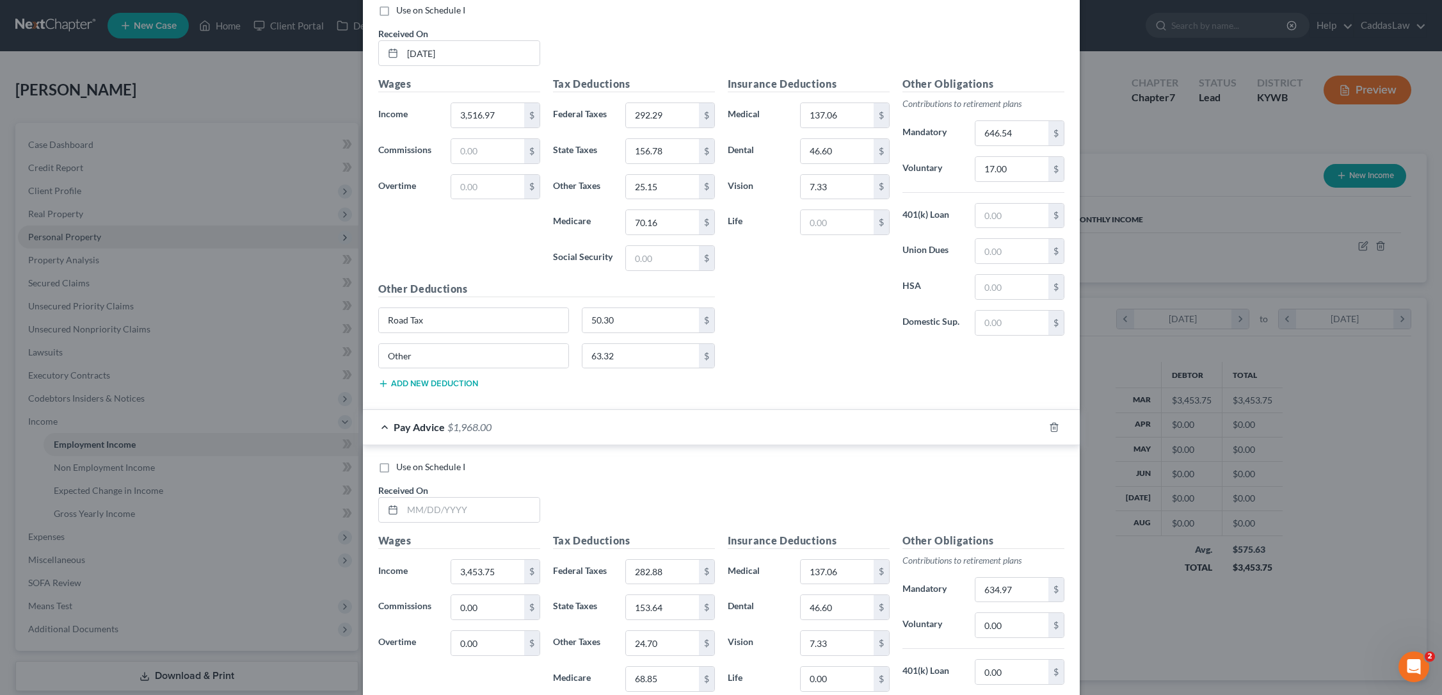
scroll to position [622, 0]
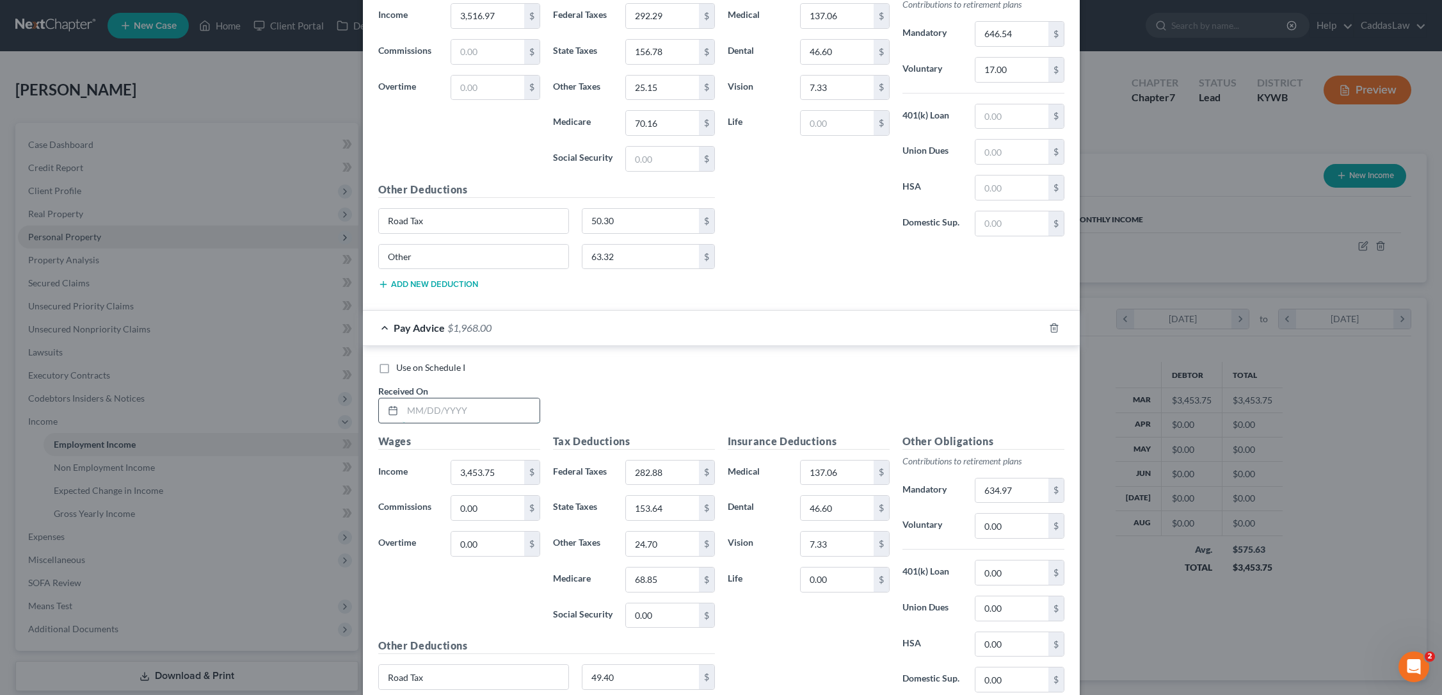
click at [407, 398] on input "text" at bounding box center [471, 410] width 137 height 24
click at [423, 412] on input "[DATE]" at bounding box center [471, 410] width 137 height 24
click at [426, 405] on input "[DATE]" at bounding box center [471, 410] width 137 height 24
type input "[DATE]"
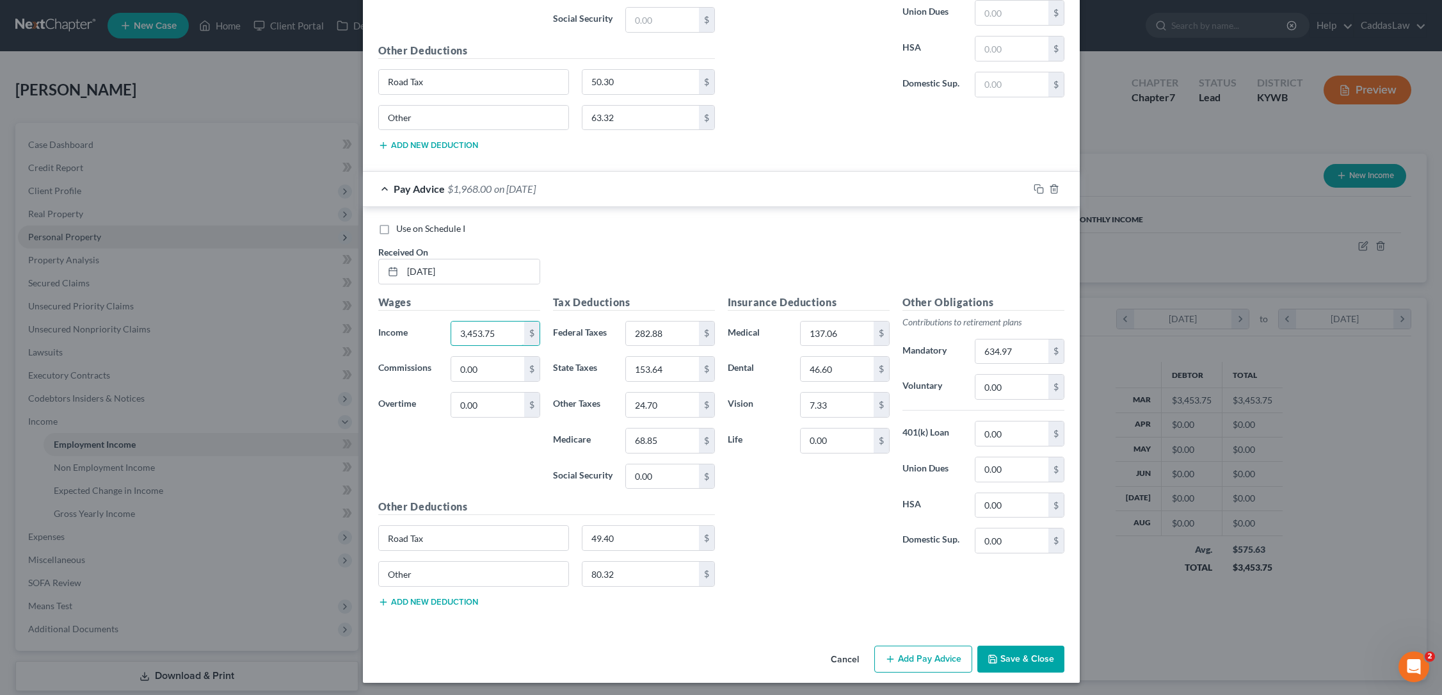
scroll to position [761, 0]
click at [1011, 388] on input "0.00" at bounding box center [1012, 387] width 72 height 24
type input "0"
type input "17.00"
click at [599, 570] on input "80.32" at bounding box center [641, 574] width 117 height 24
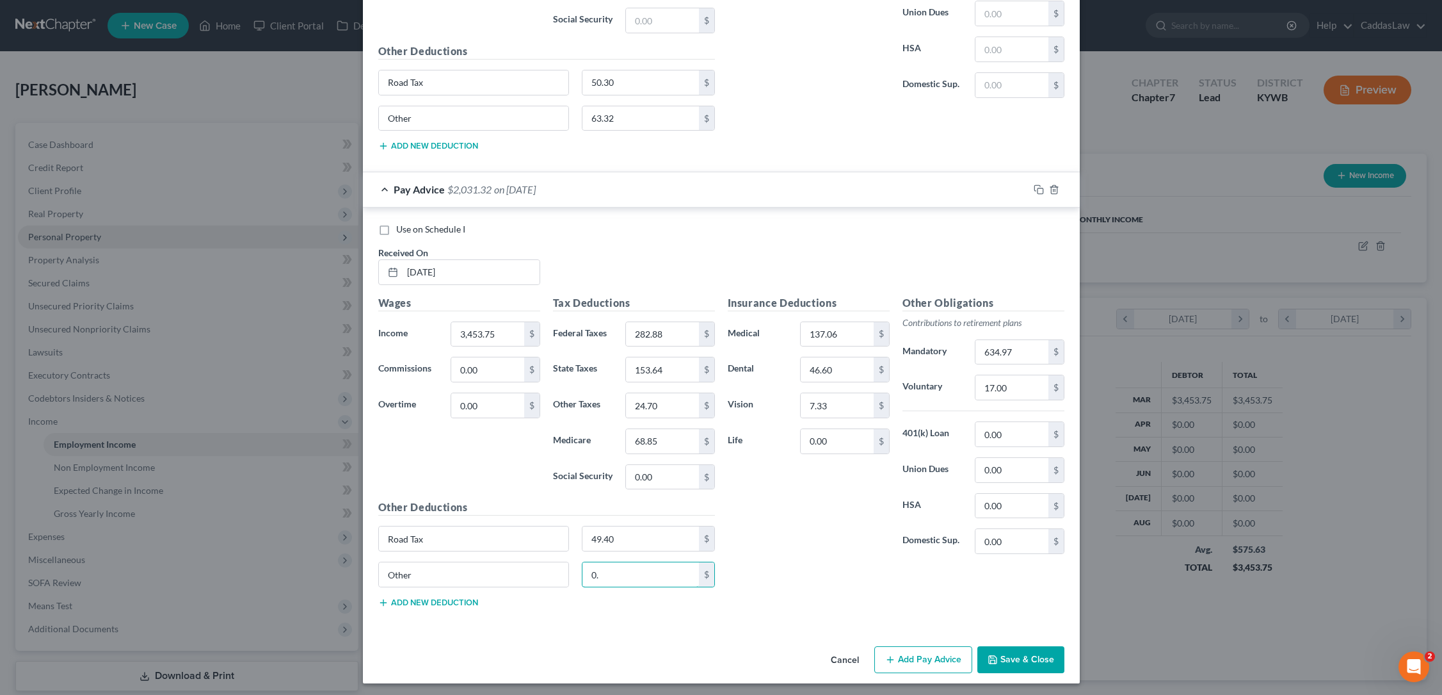
type input "0"
type input "63.32"
click at [1004, 655] on button "Save & Close" at bounding box center [1021, 659] width 87 height 27
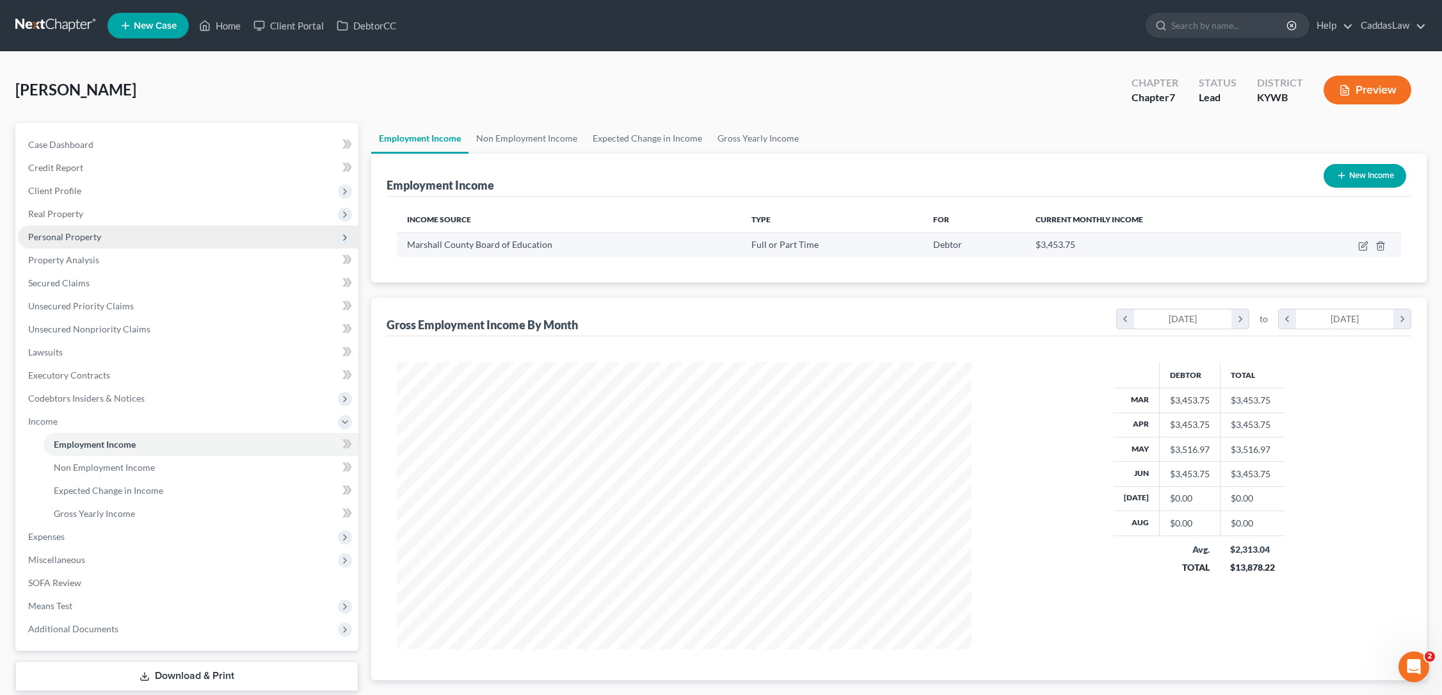
click at [1357, 246] on td at bounding box center [1346, 244] width 110 height 24
click at [1362, 246] on icon "button" at bounding box center [1364, 246] width 10 height 10
select select "0"
select select "18"
select select "0"
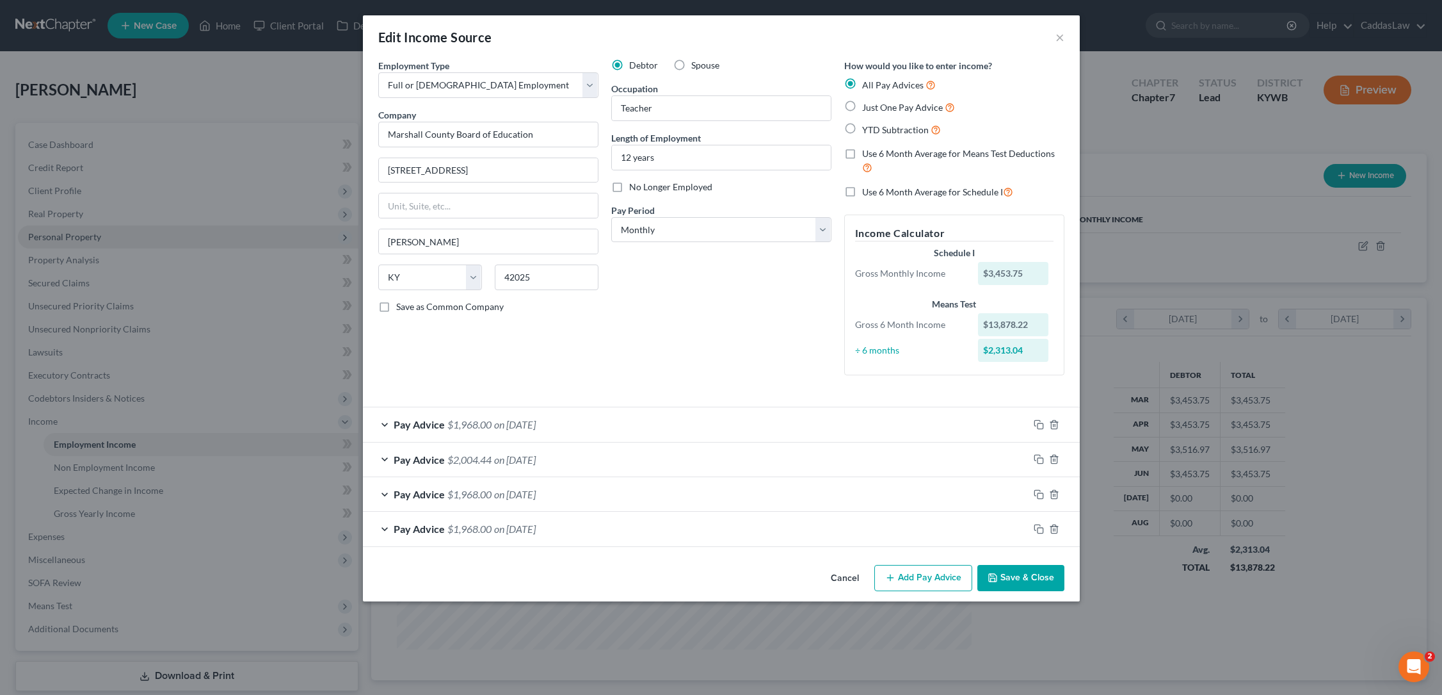
click at [536, 526] on span "on [DATE]" at bounding box center [515, 528] width 42 height 12
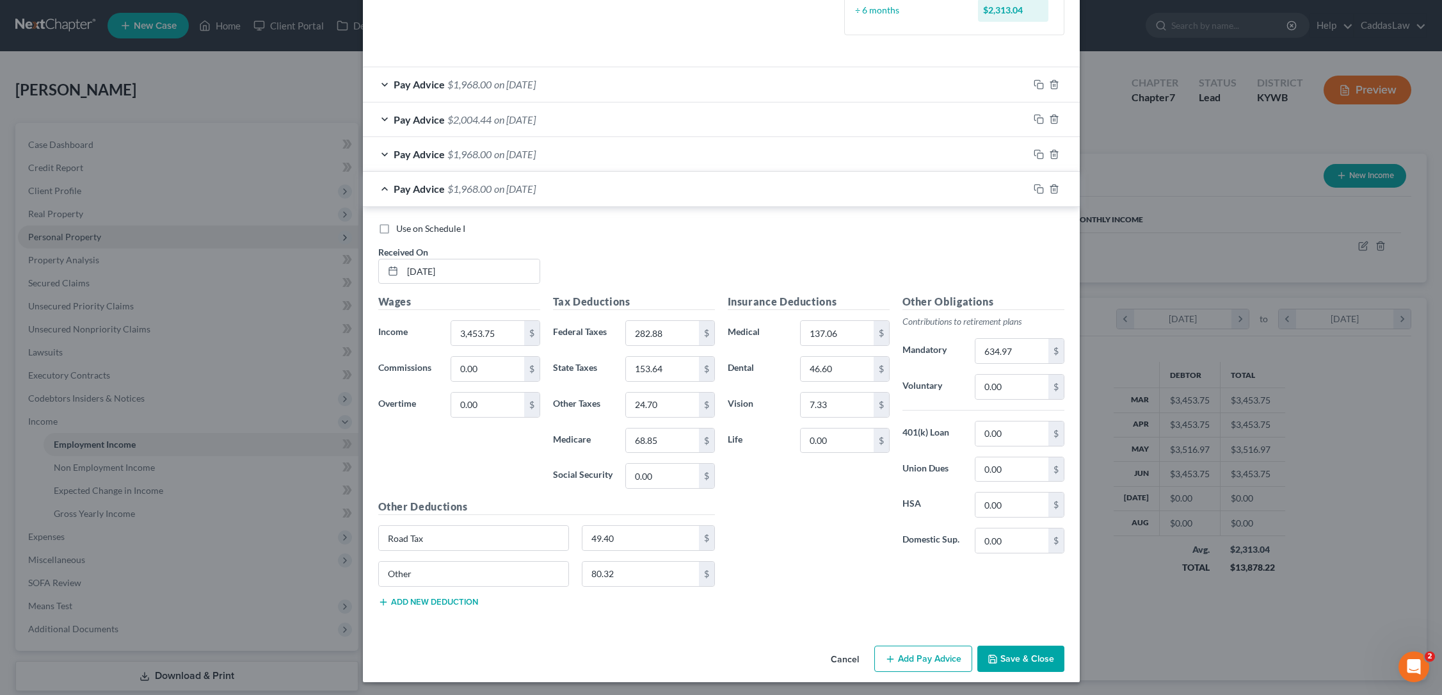
scroll to position [339, 0]
click at [1008, 387] on input "0.00" at bounding box center [1012, 387] width 72 height 24
type input "0"
type input "17.00"
drag, startPoint x: 618, startPoint y: 576, endPoint x: 559, endPoint y: 575, distance: 58.9
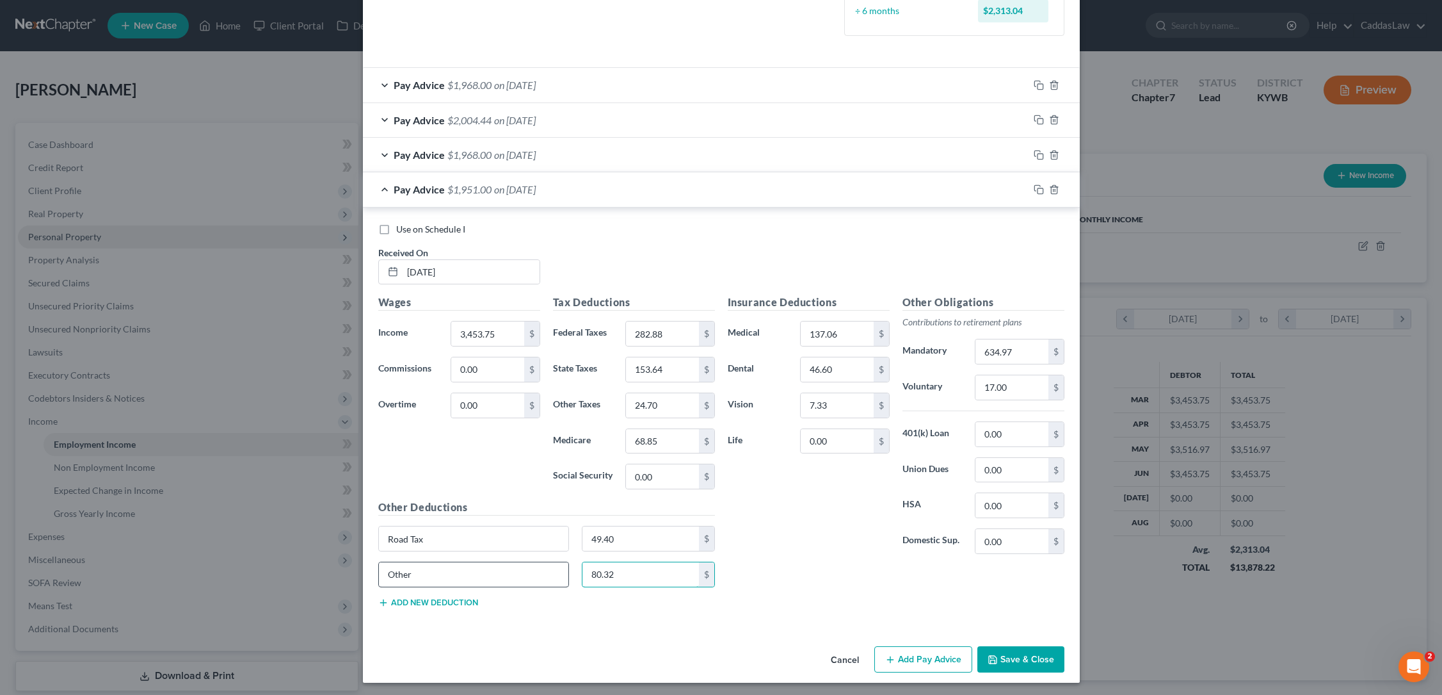
click at [559, 575] on div "Other 80.32 $" at bounding box center [547, 579] width 350 height 36
type input "63.32"
click at [1006, 654] on button "Save & Close" at bounding box center [1021, 659] width 87 height 27
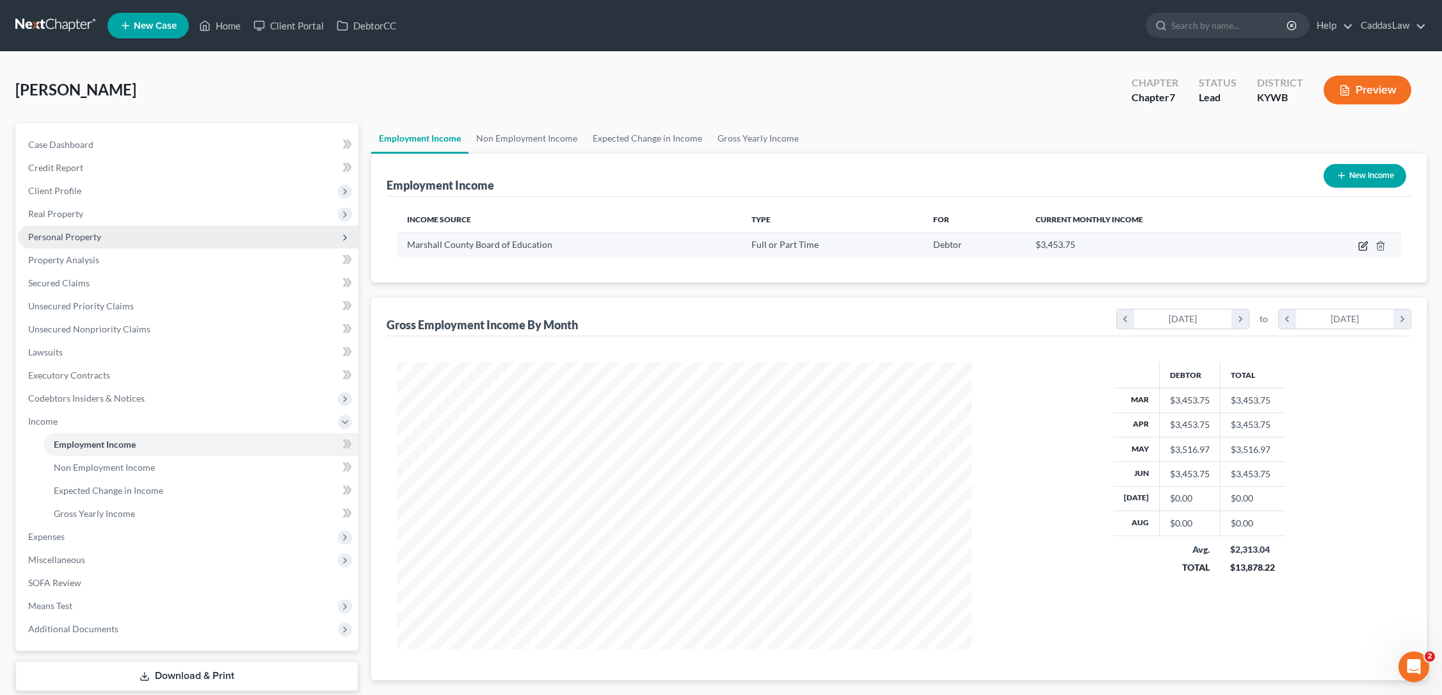
click at [1361, 243] on icon "button" at bounding box center [1364, 246] width 10 height 10
select select "0"
select select "18"
select select "0"
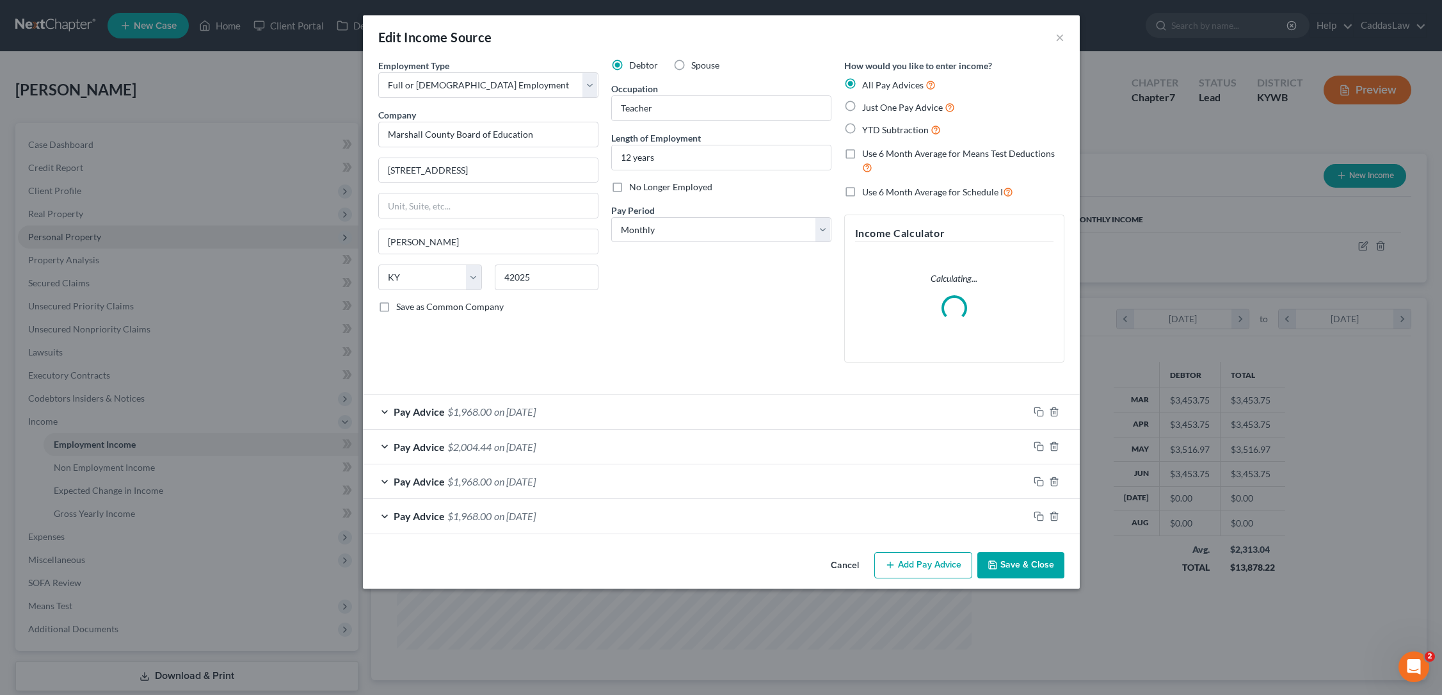
click at [576, 521] on div "Pay Advice $1,968.00 on [DATE]" at bounding box center [696, 516] width 666 height 34
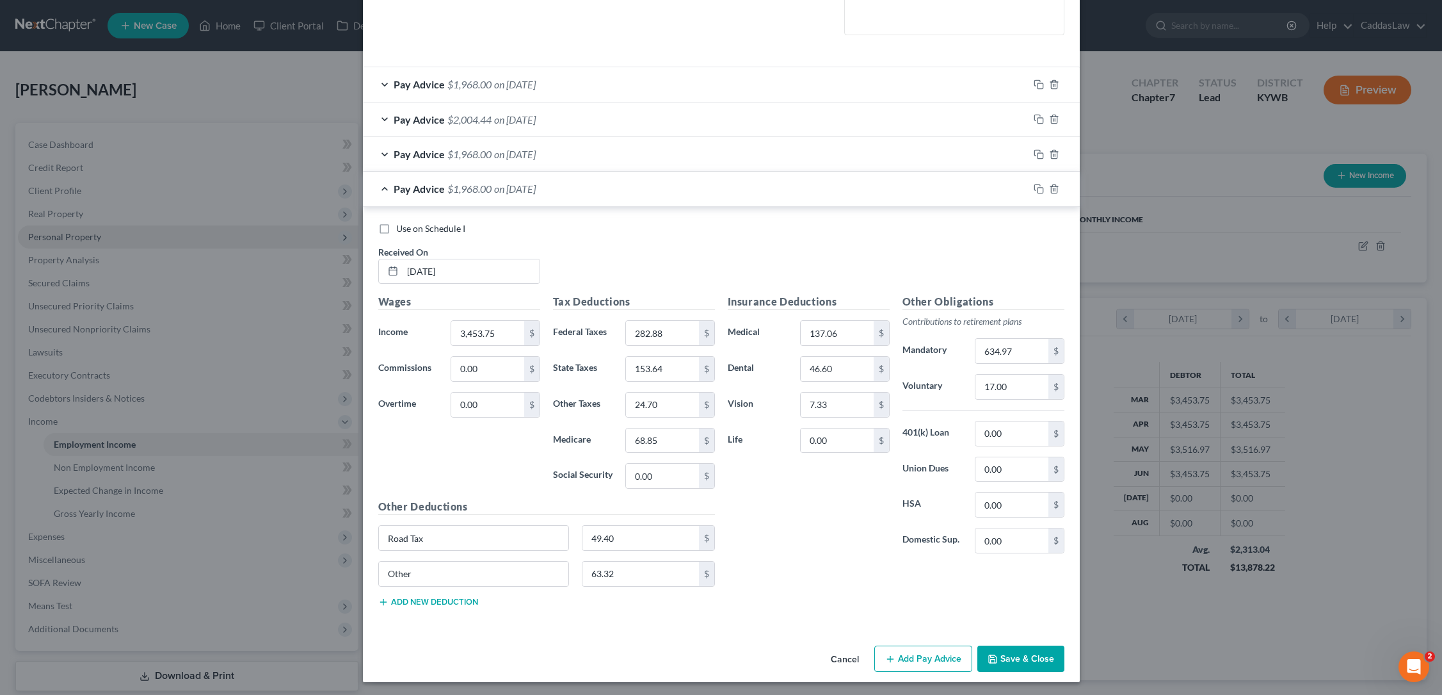
scroll to position [327, 0]
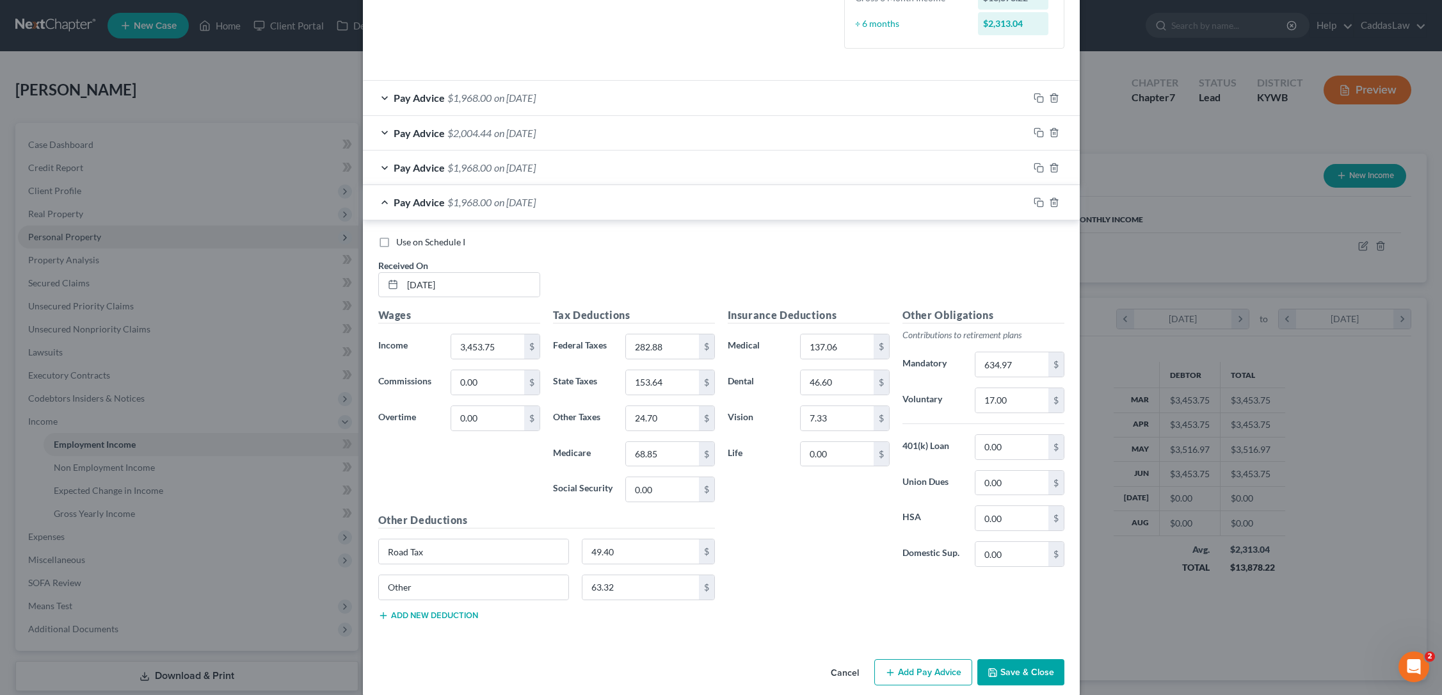
click at [534, 167] on span "on [DATE]" at bounding box center [515, 167] width 42 height 12
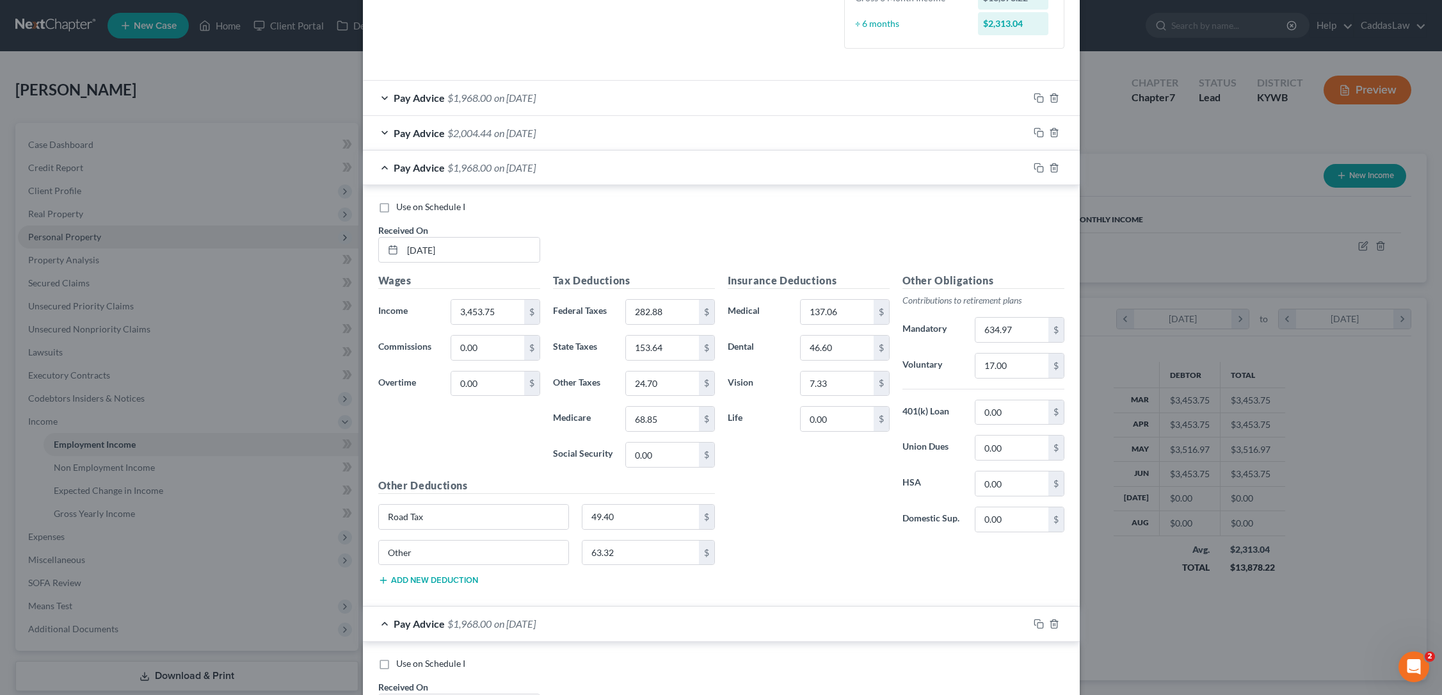
click at [517, 165] on span "on [DATE]" at bounding box center [515, 167] width 42 height 12
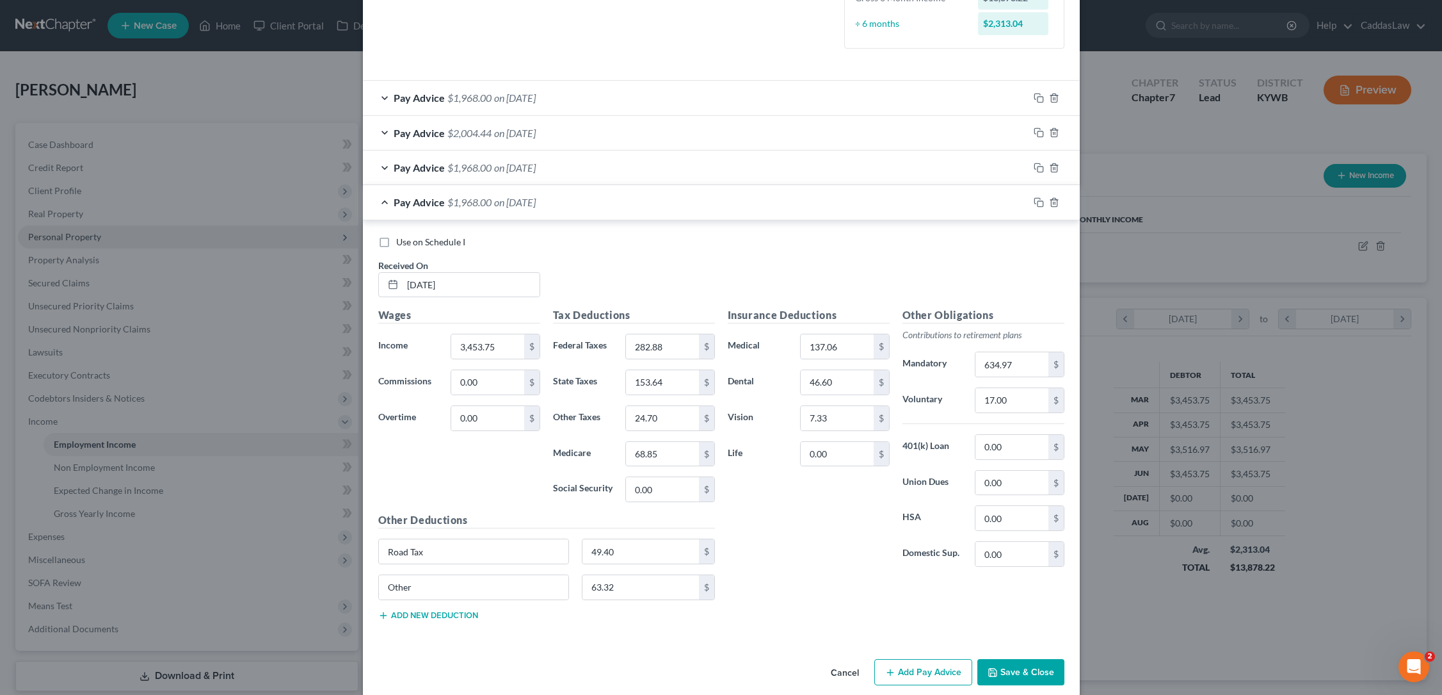
click at [519, 166] on span "on [DATE]" at bounding box center [515, 167] width 42 height 12
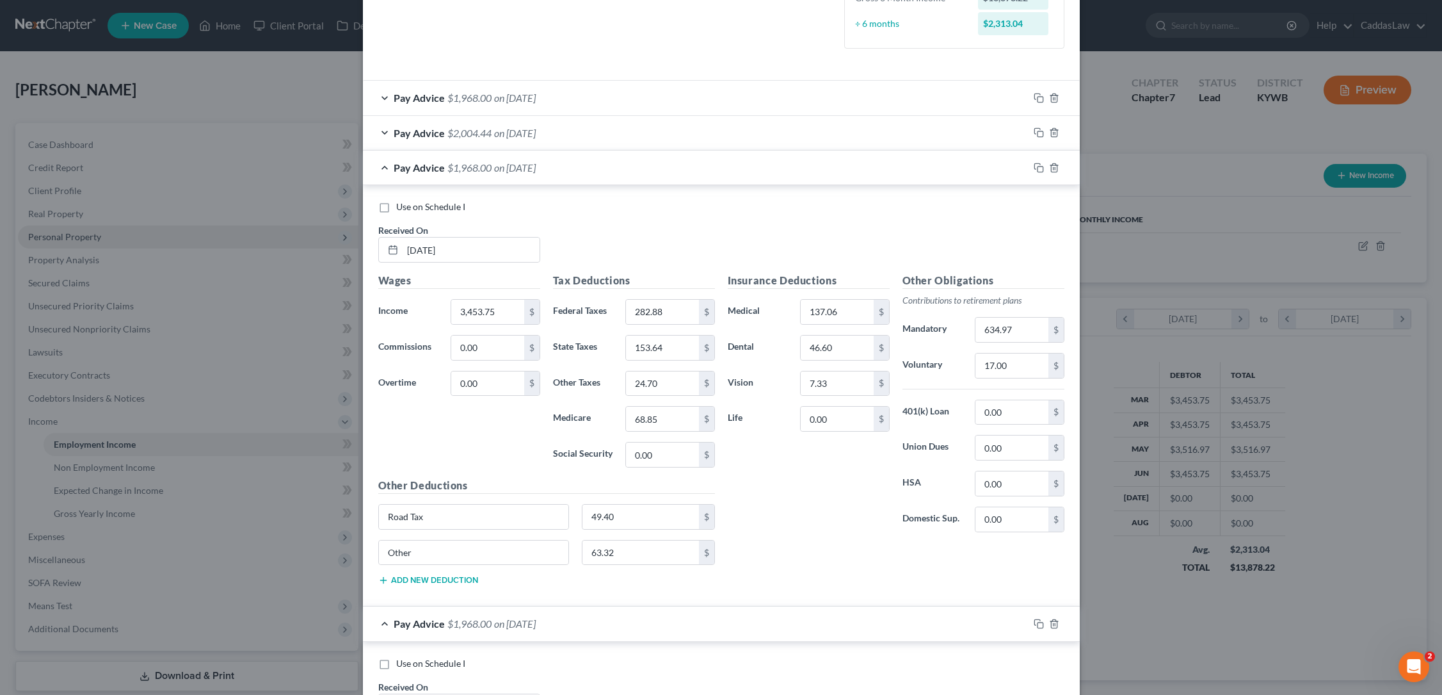
click at [504, 170] on div "Pay Advice $1,968.00 on [DATE]" at bounding box center [696, 167] width 666 height 34
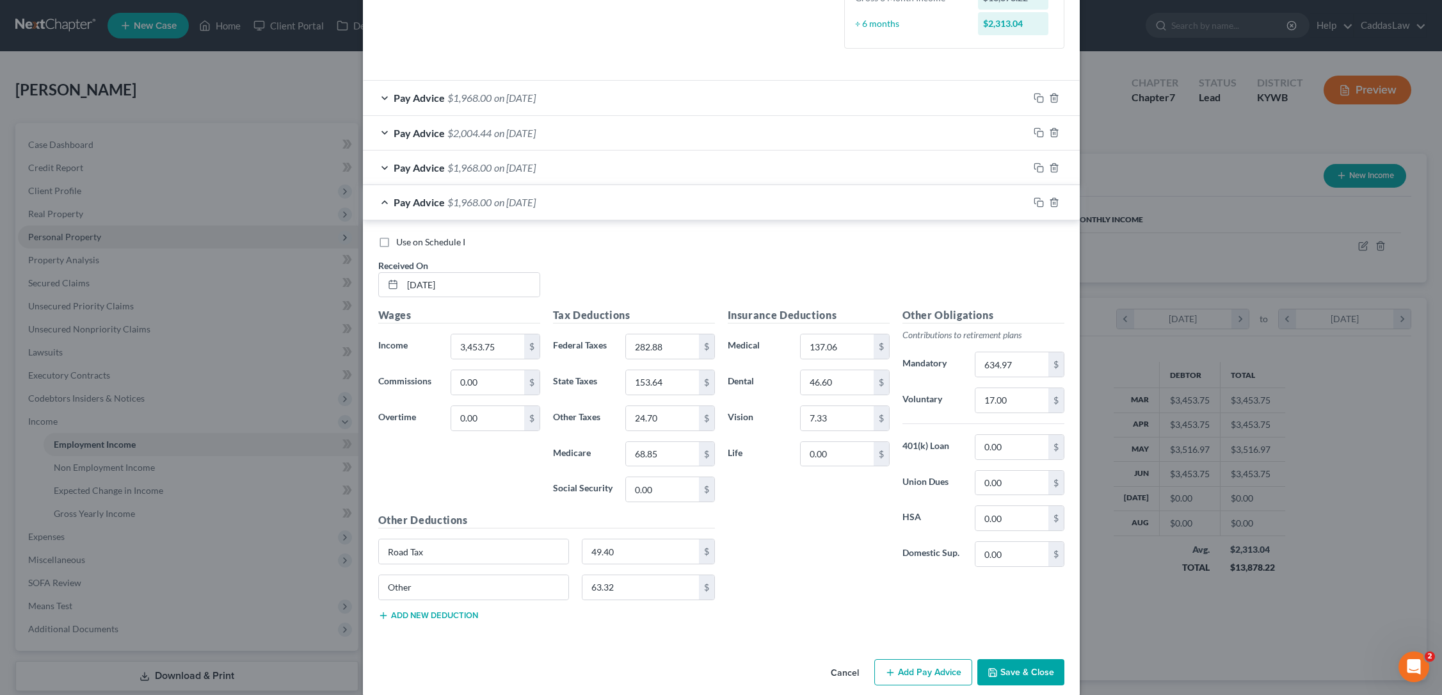
click at [509, 131] on span "on [DATE]" at bounding box center [515, 133] width 42 height 12
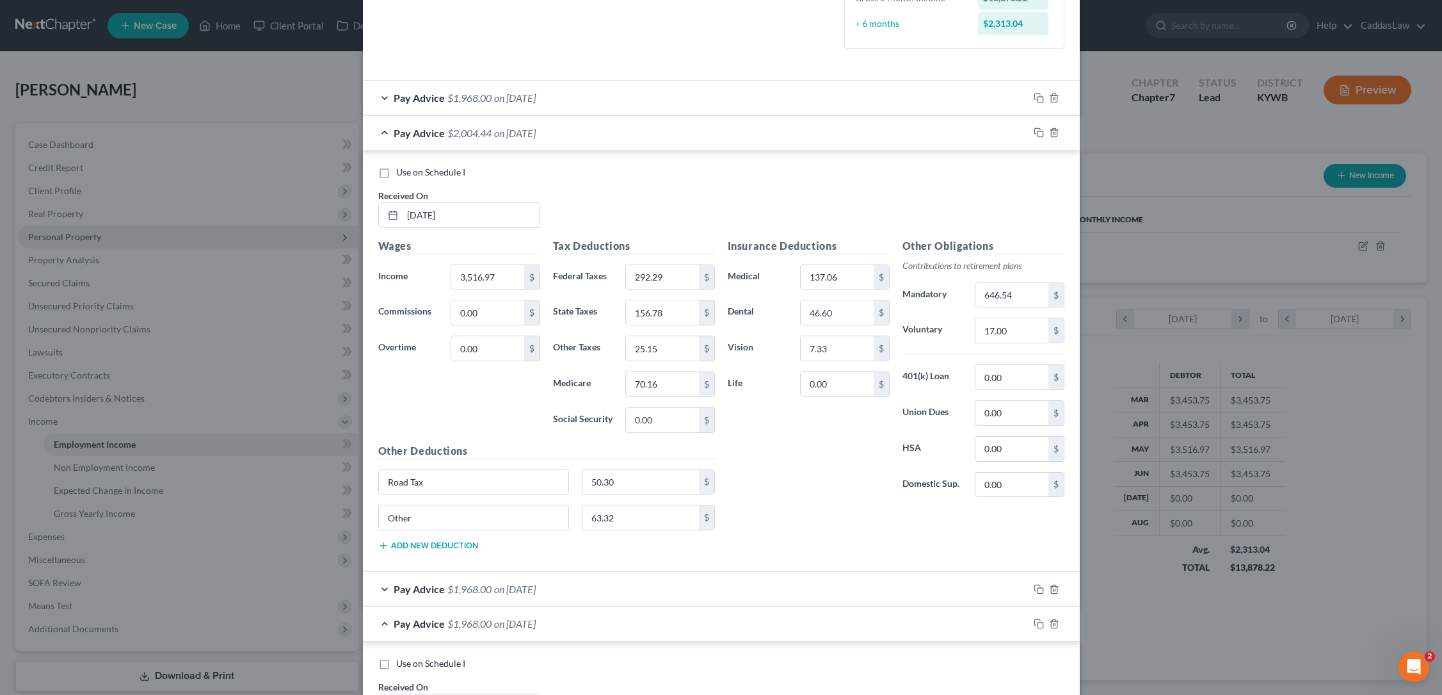
click at [387, 137] on div "Pay Advice $2,004.44 on [DATE]" at bounding box center [696, 133] width 666 height 34
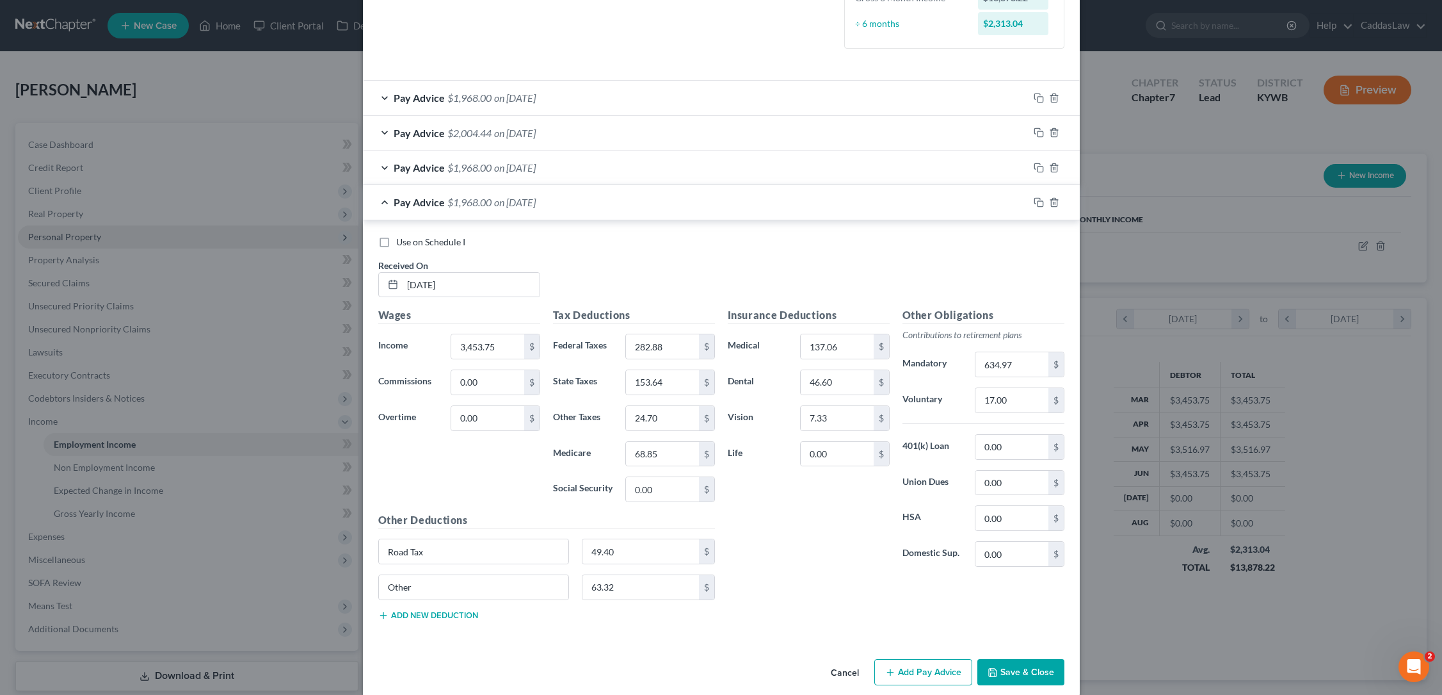
click at [597, 196] on div "Pay Advice $1,968.00 on [DATE]" at bounding box center [696, 202] width 666 height 34
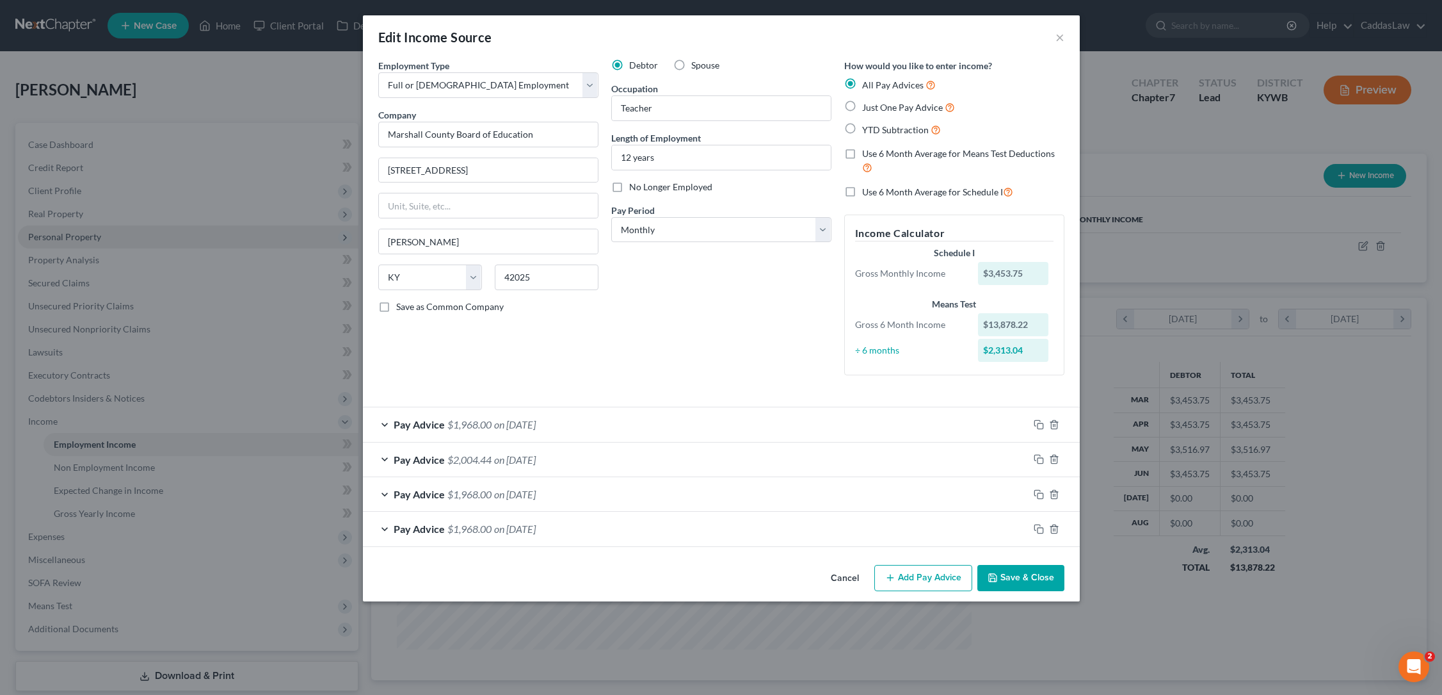
scroll to position [0, 0]
click at [536, 423] on span "on [DATE]" at bounding box center [515, 424] width 42 height 12
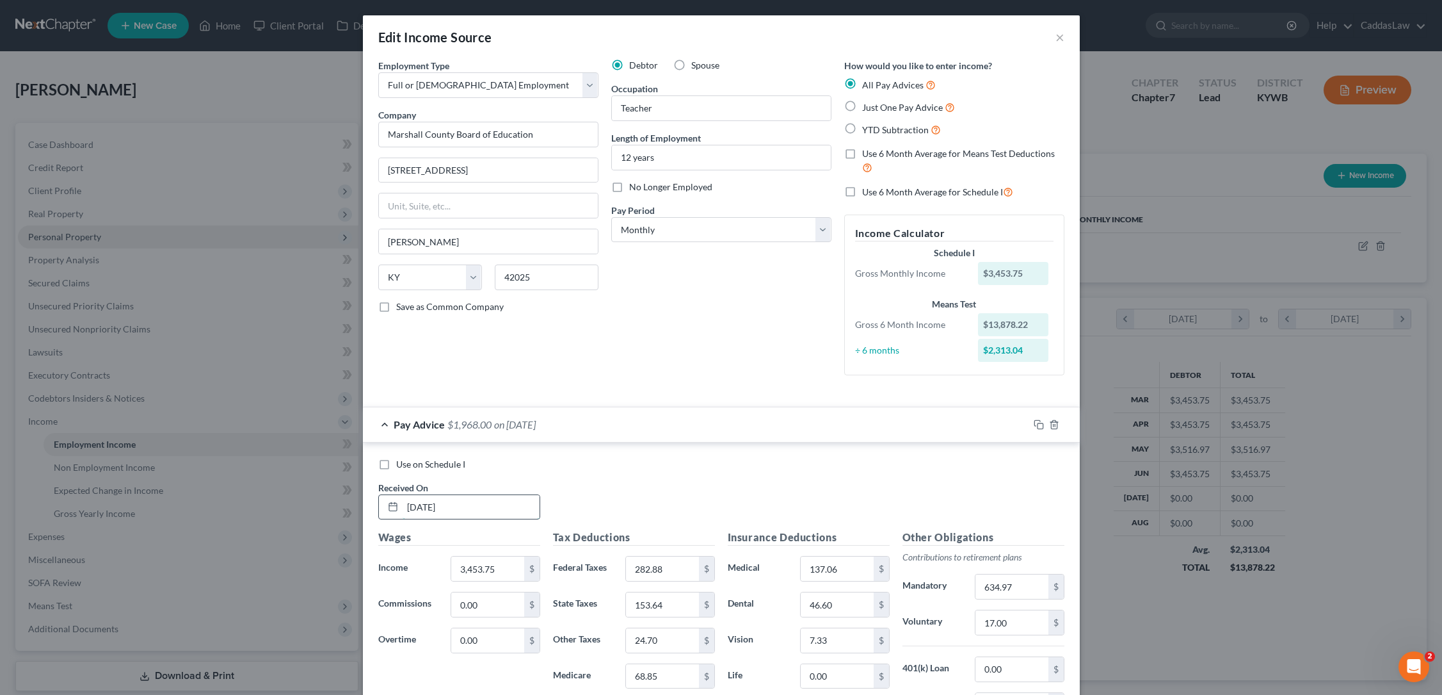
click at [430, 503] on input "[DATE]" at bounding box center [471, 507] width 137 height 24
type input "[DATE]"
click at [390, 422] on div "Pay Advice $1,968.00 on [DATE]" at bounding box center [696, 424] width 666 height 34
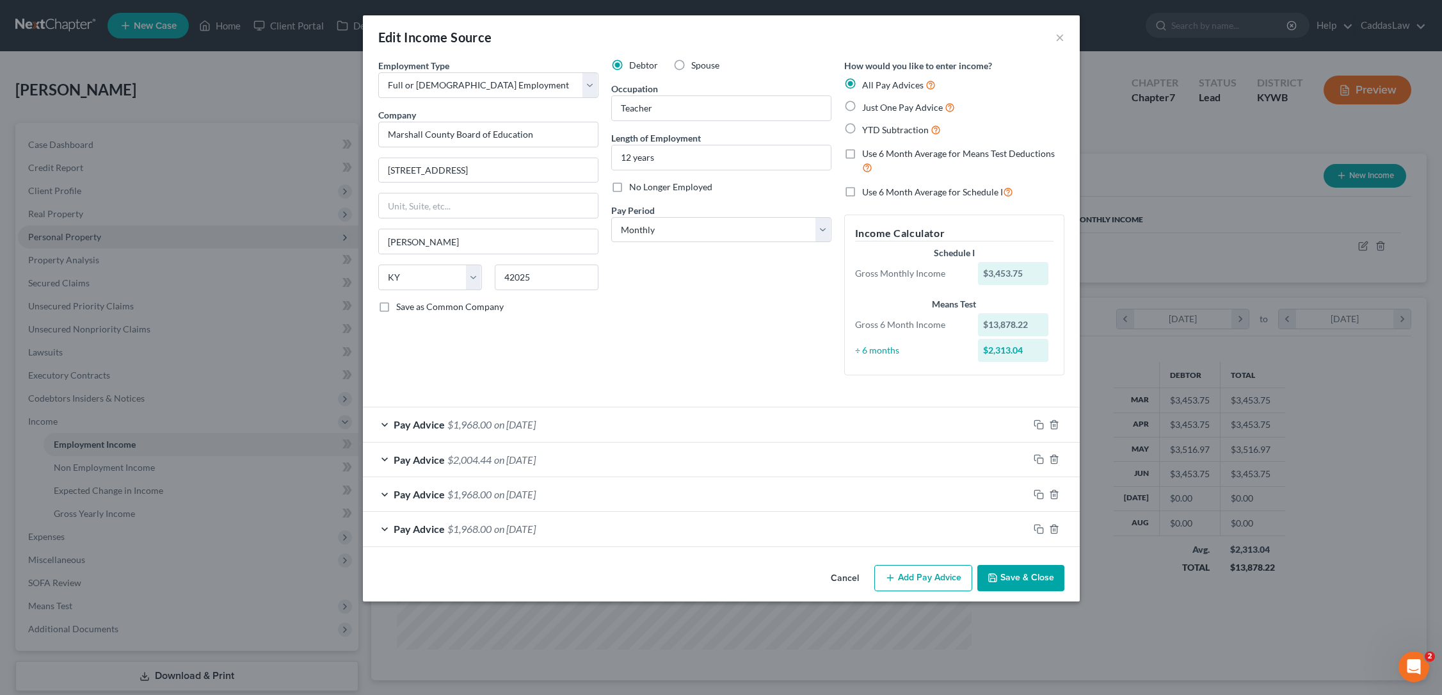
click at [907, 574] on button "Add Pay Advice" at bounding box center [924, 578] width 98 height 27
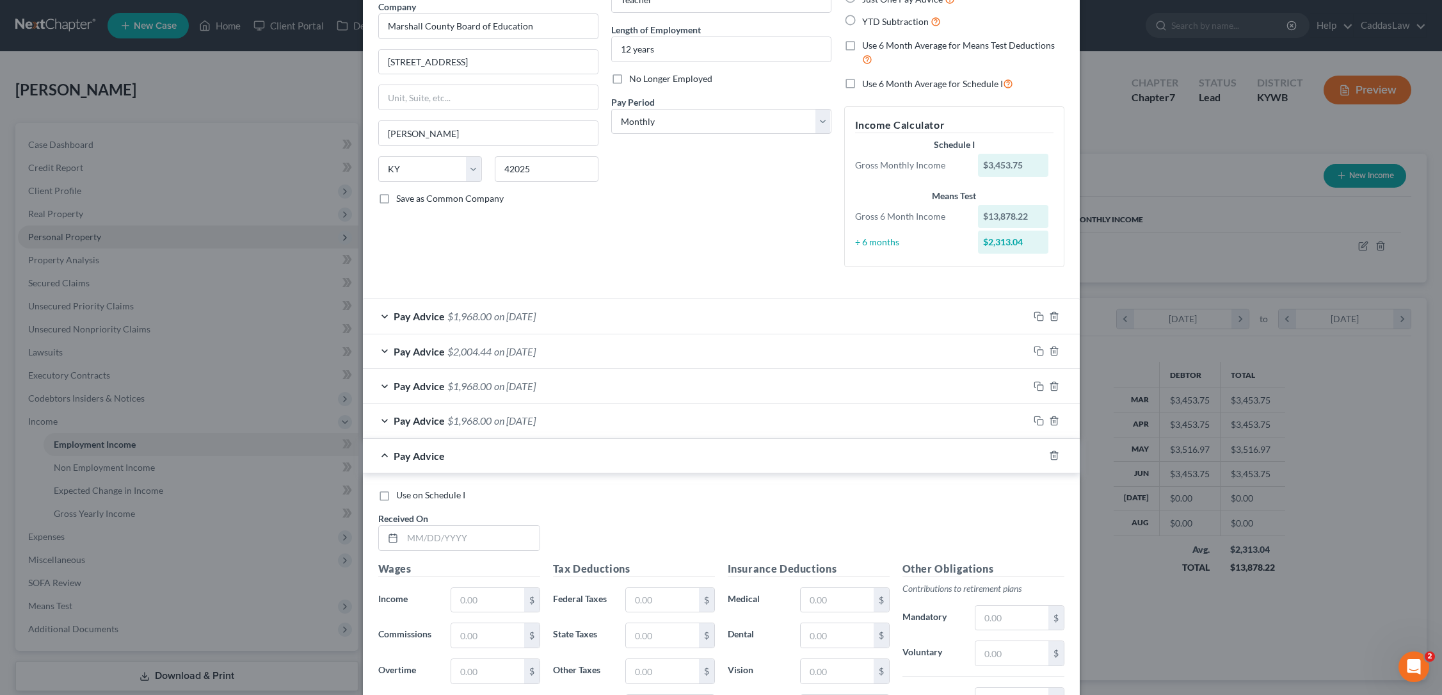
scroll to position [200, 0]
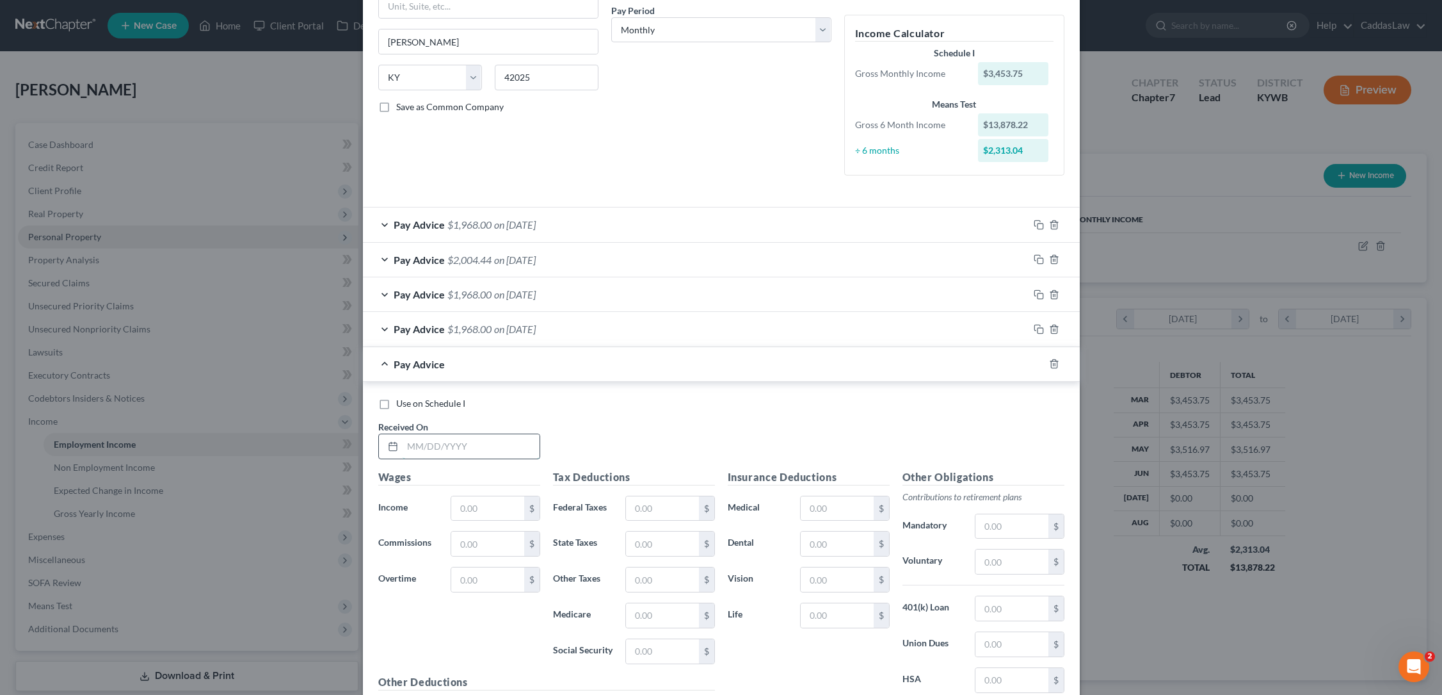
click at [412, 442] on input "text" at bounding box center [471, 446] width 137 height 24
type input "[DATE]"
click at [474, 513] on input "text" at bounding box center [487, 508] width 72 height 24
click at [1054, 362] on icon "button" at bounding box center [1054, 364] width 10 height 10
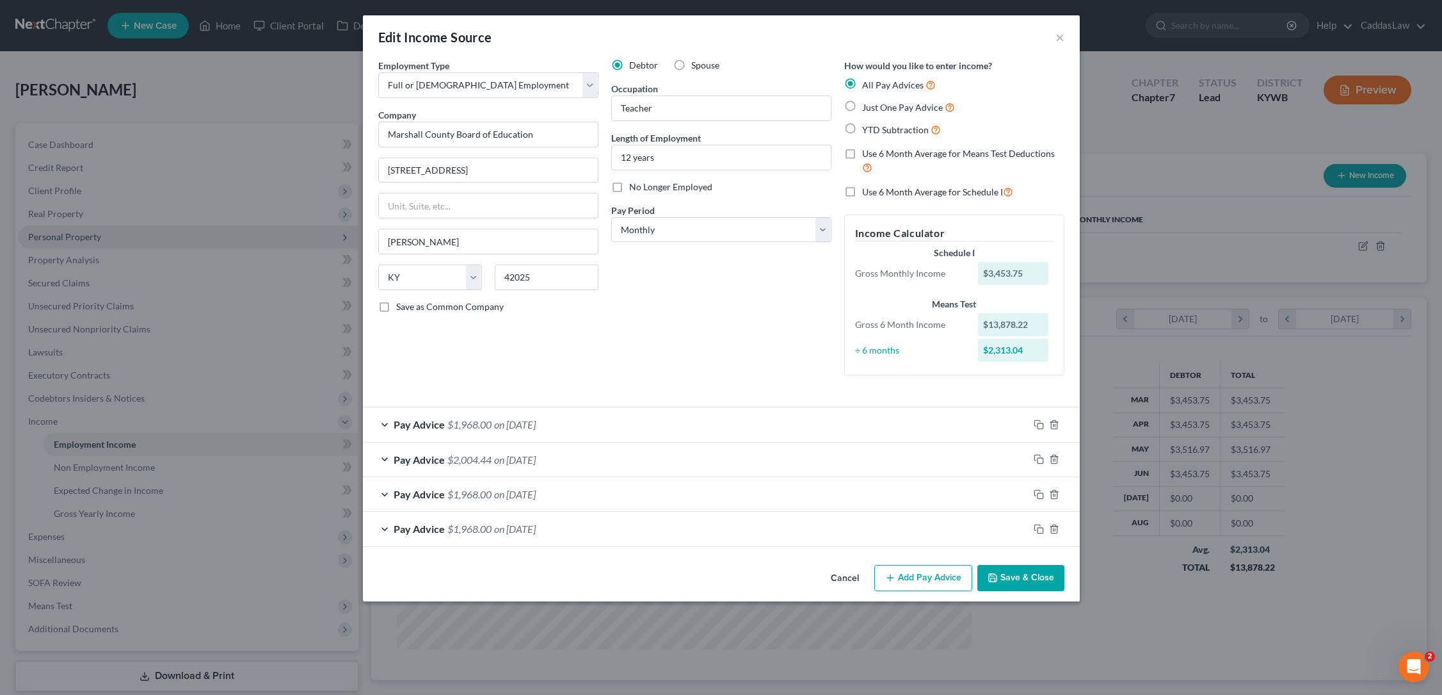
scroll to position [0, 0]
click at [656, 421] on div "Pay Advice $1,968.00 on [DATE]" at bounding box center [696, 424] width 666 height 34
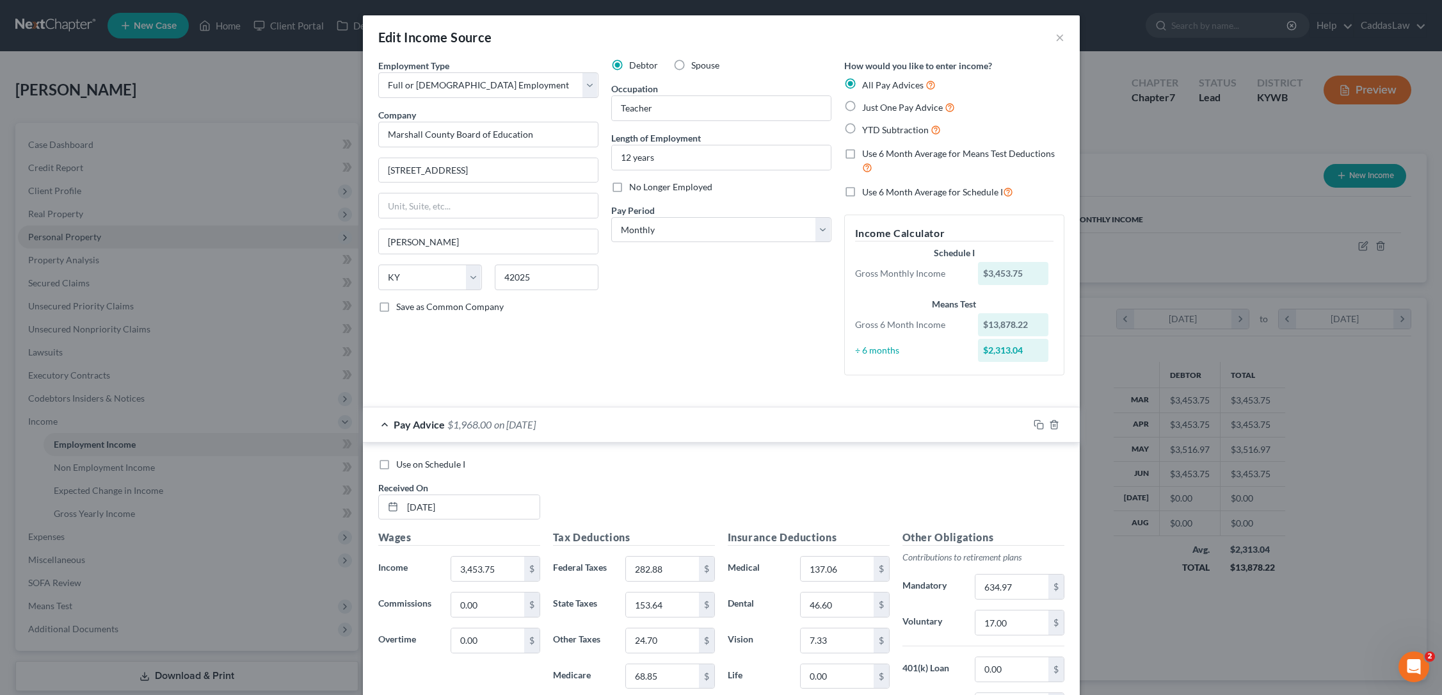
click at [1032, 423] on div at bounding box center [1054, 424] width 51 height 20
click at [1038, 421] on icon "button" at bounding box center [1039, 424] width 10 height 10
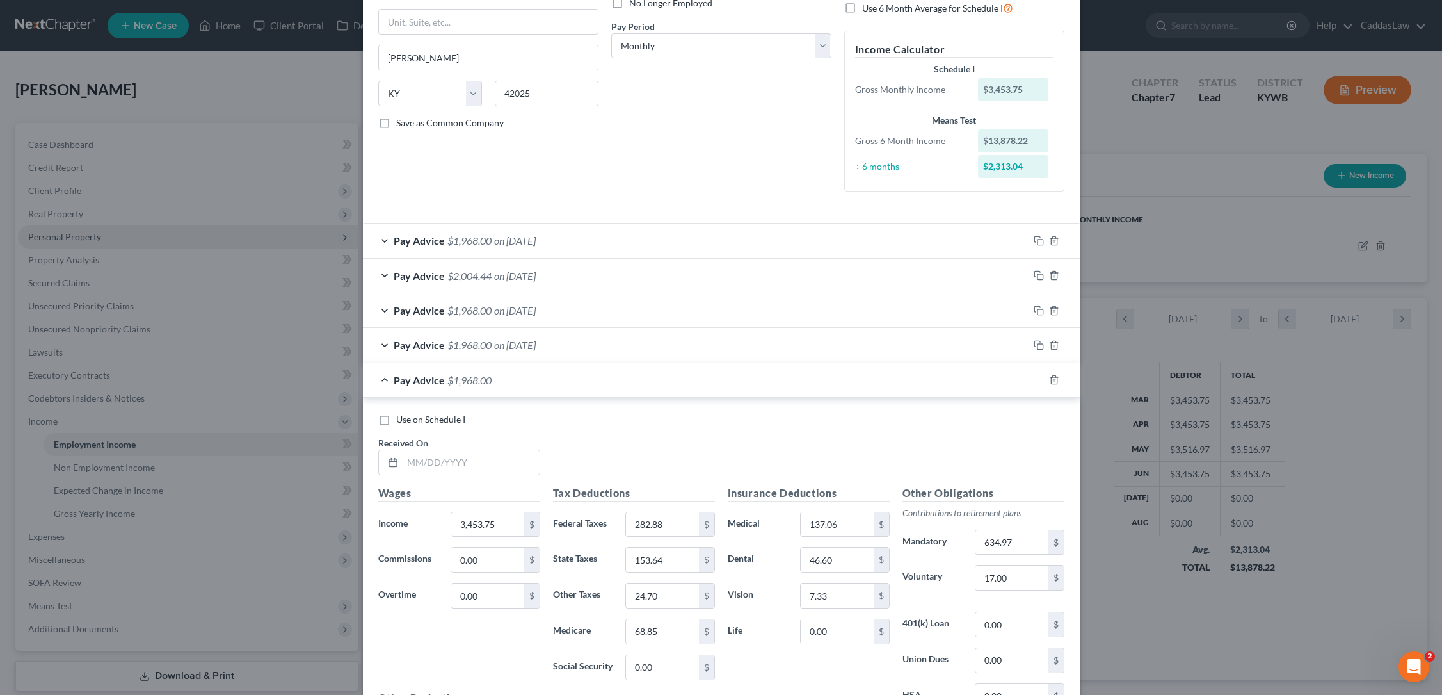
scroll to position [262, 0]
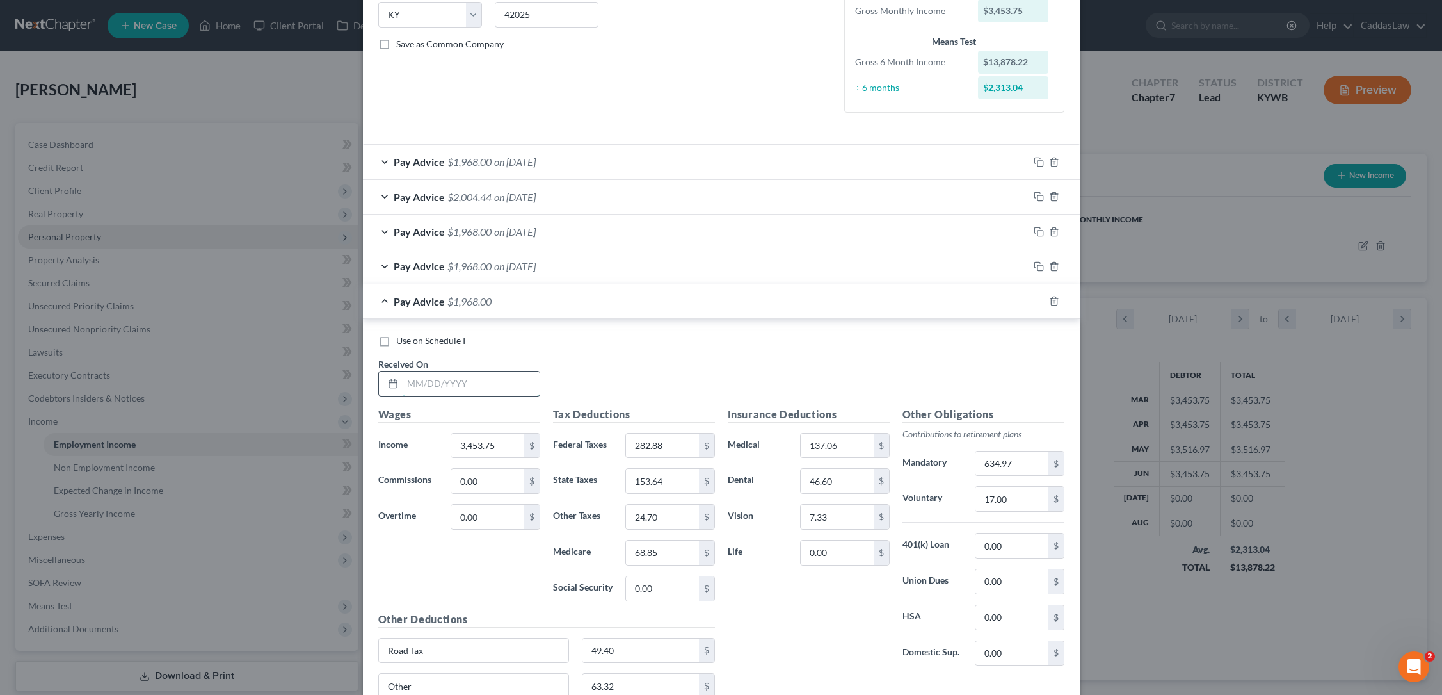
click at [473, 372] on input "text" at bounding box center [471, 383] width 137 height 24
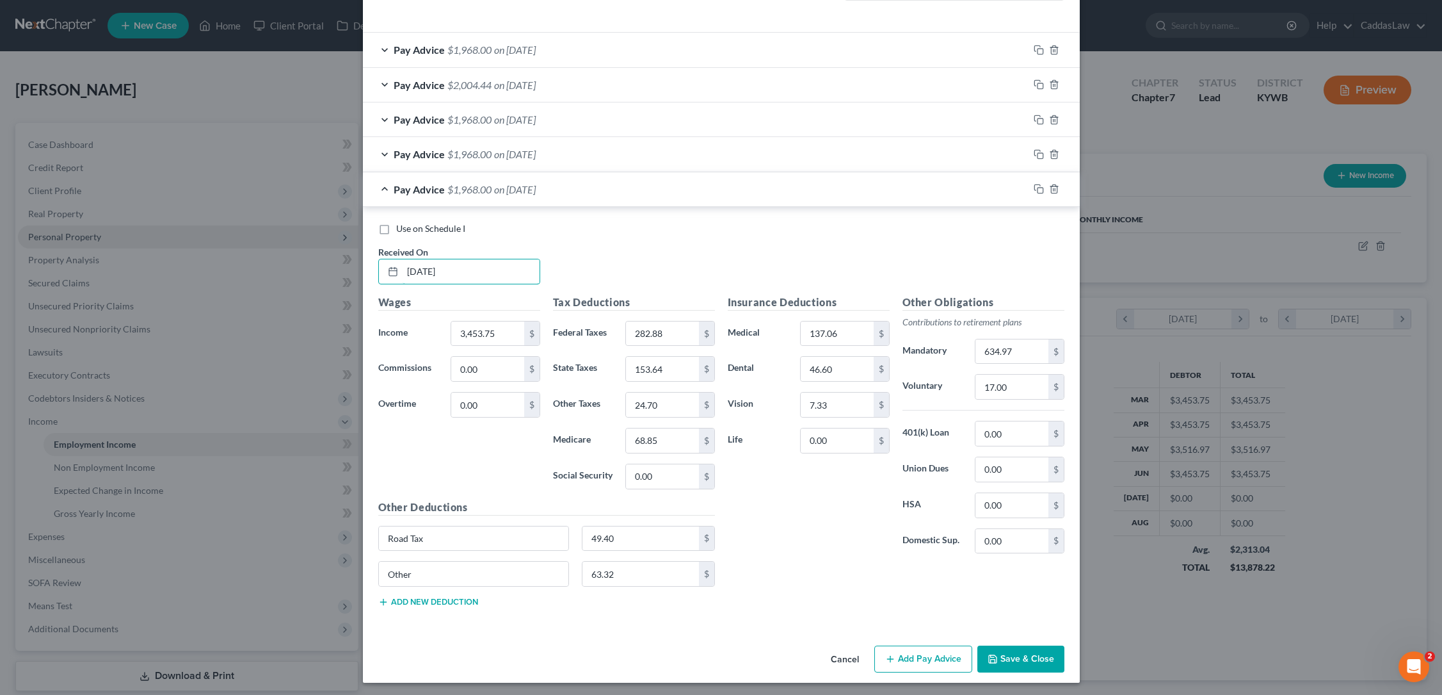
scroll to position [374, 0]
click at [419, 270] on input "[DATE]" at bounding box center [471, 272] width 137 height 24
type input "[DATE]"
click at [939, 652] on button "Add Pay Advice" at bounding box center [924, 659] width 98 height 27
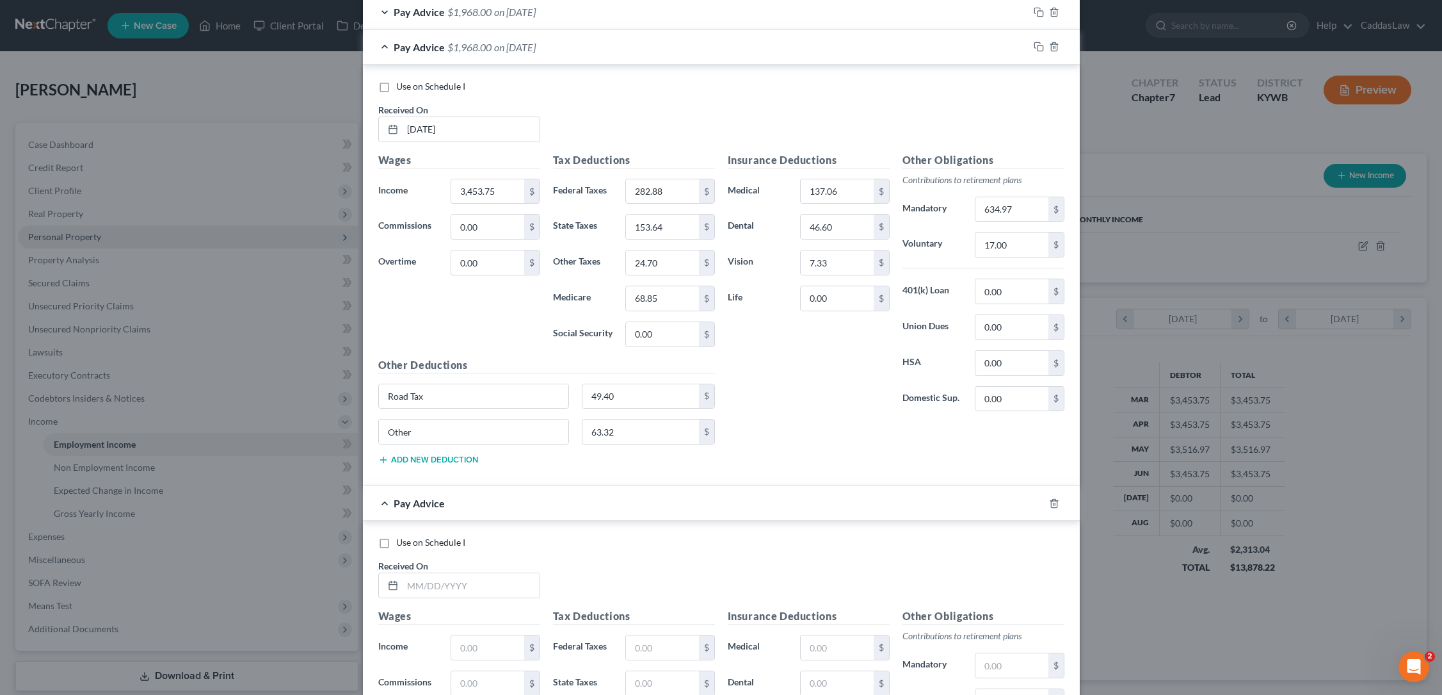
scroll to position [530, 0]
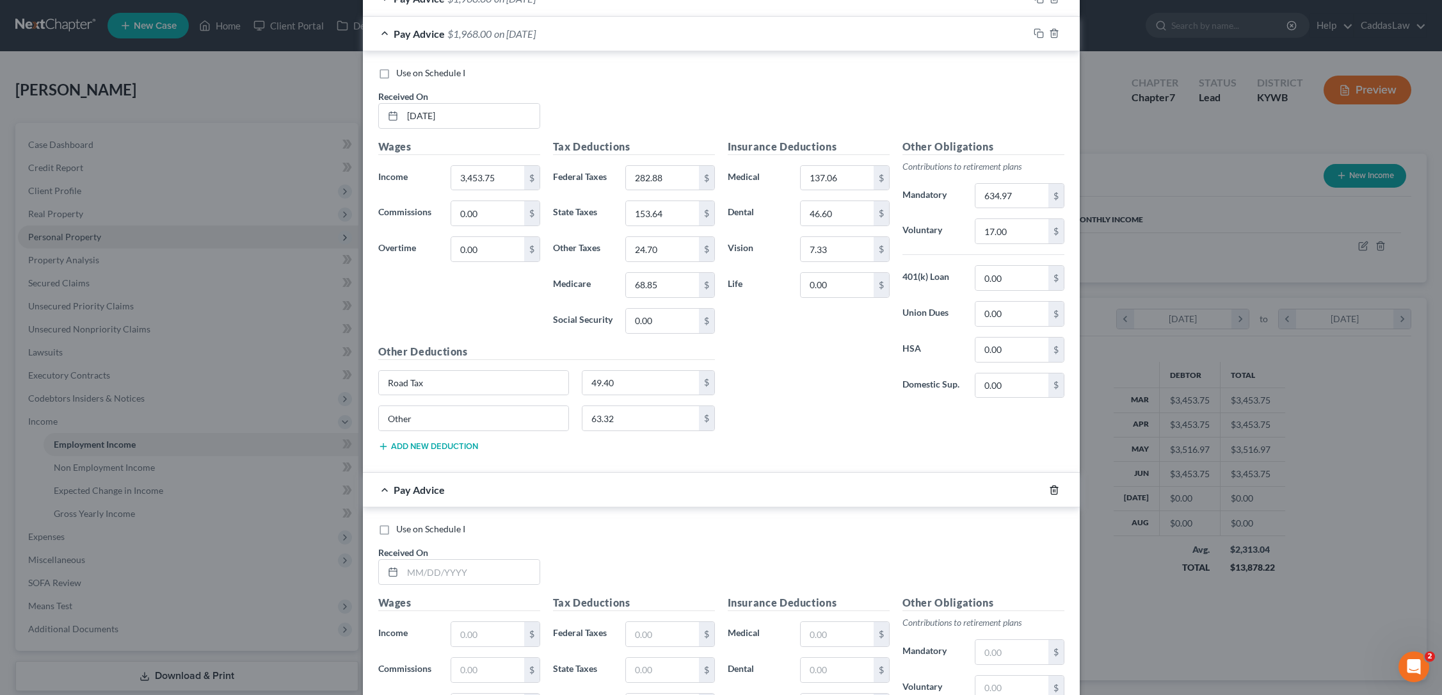
click at [1054, 487] on icon "button" at bounding box center [1054, 490] width 10 height 10
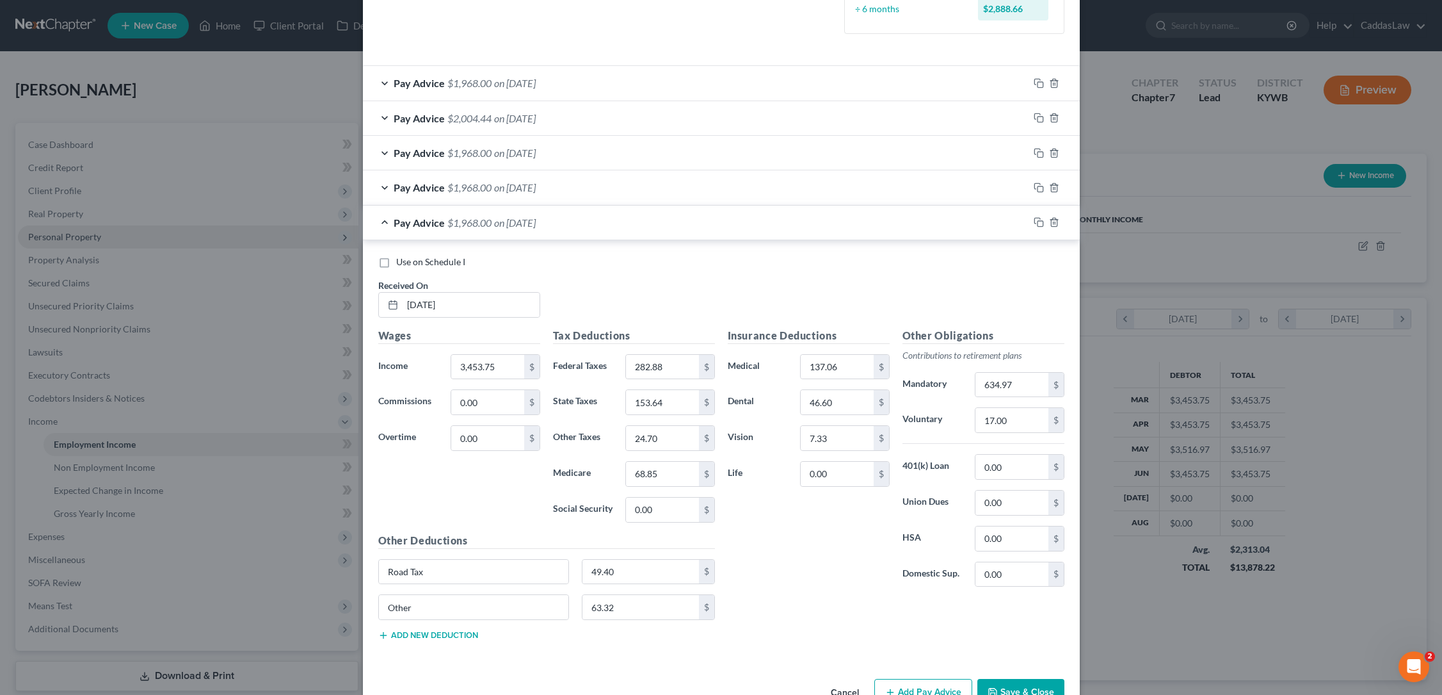
scroll to position [369, 0]
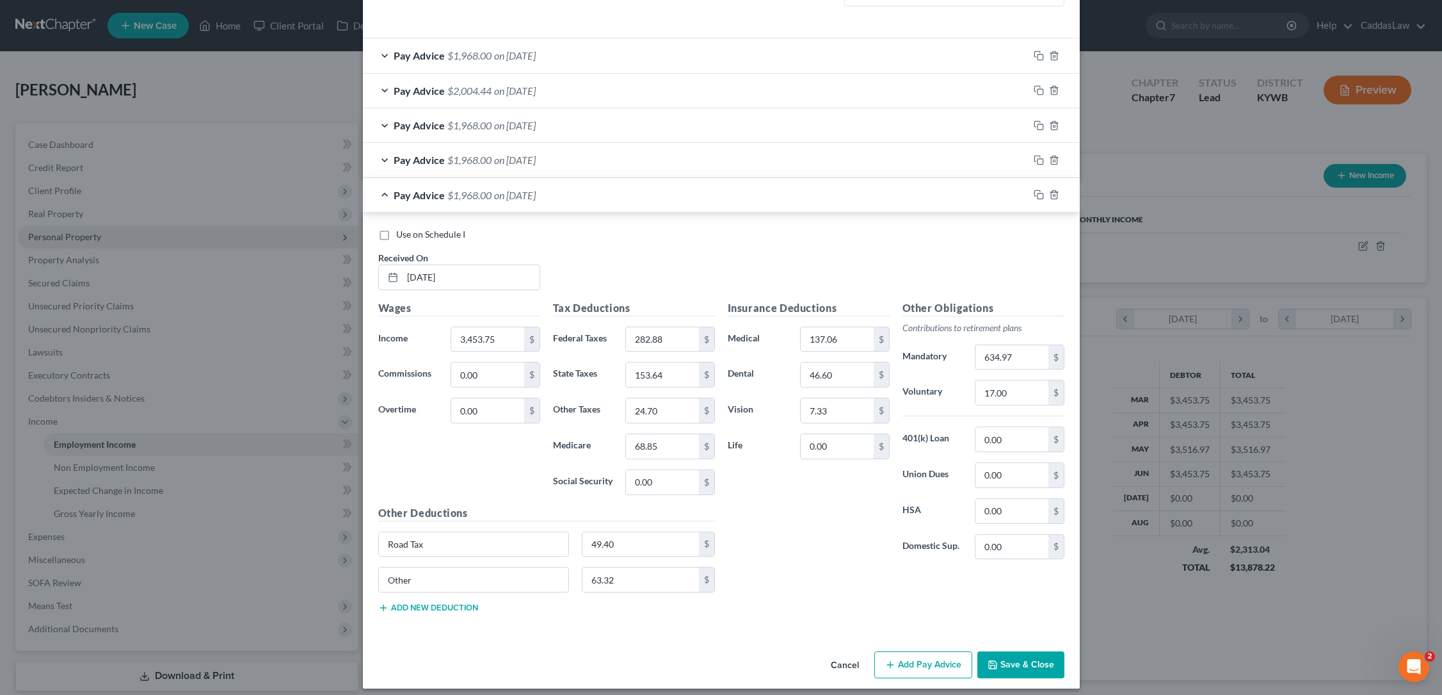
click at [900, 659] on button "Add Pay Advice" at bounding box center [924, 664] width 98 height 27
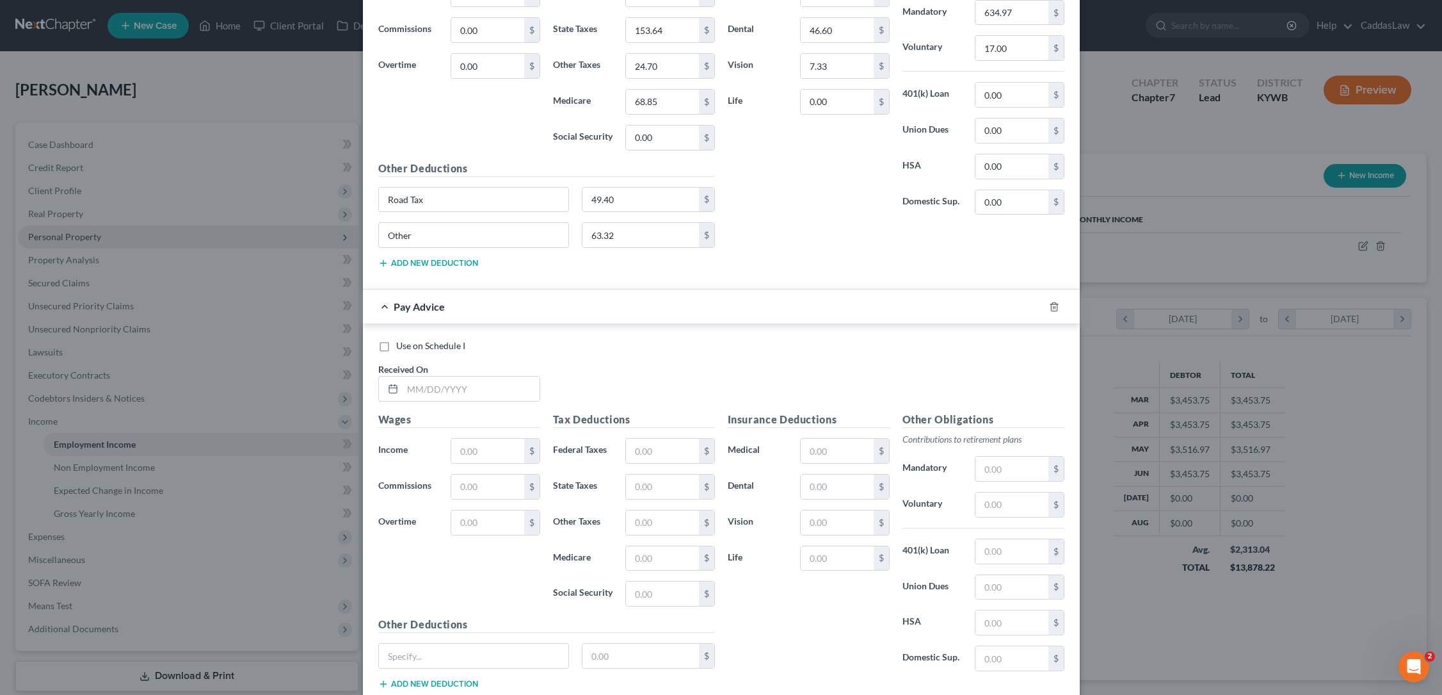
scroll to position [761, 0]
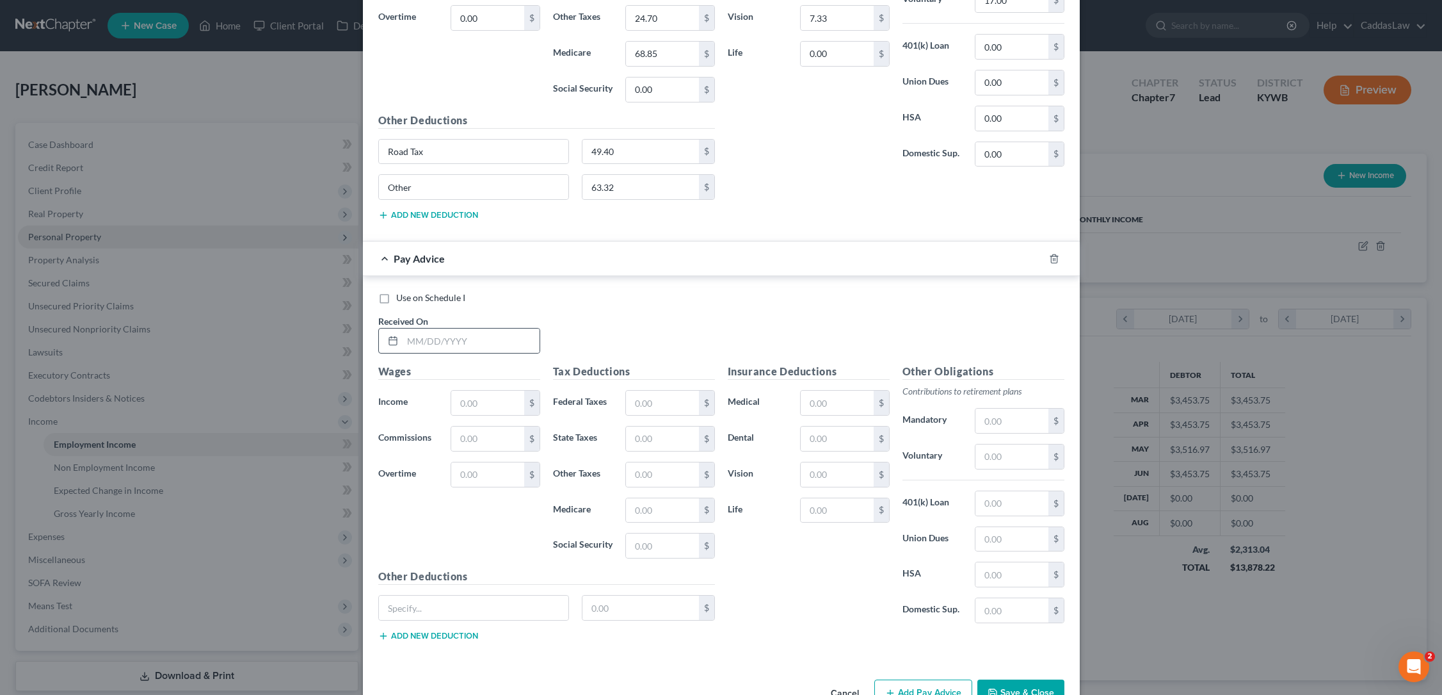
click at [398, 341] on icon at bounding box center [393, 340] width 10 height 10
click at [422, 337] on input "text" at bounding box center [471, 340] width 137 height 24
click at [436, 338] on input "[DATE]" at bounding box center [471, 340] width 137 height 24
type input "[DATE]"
type input "3,430.22"
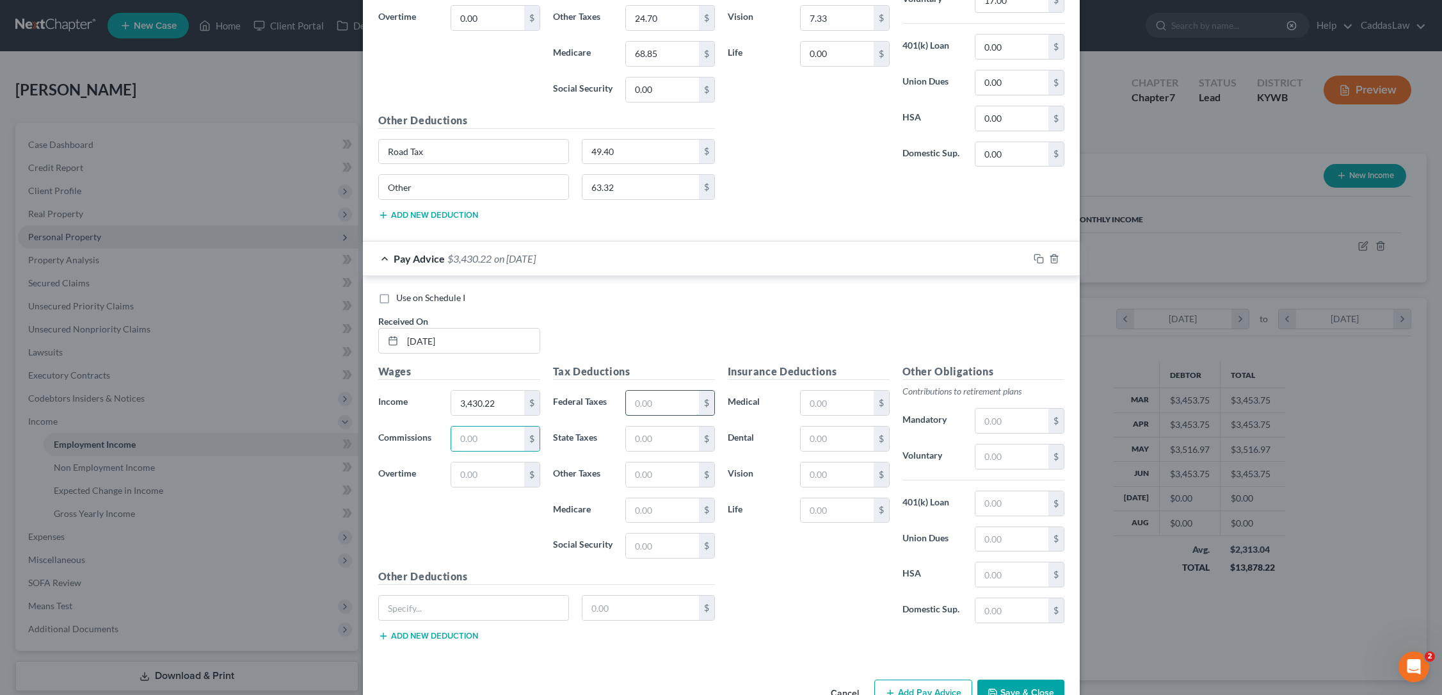
click at [661, 402] on input "text" at bounding box center [662, 403] width 72 height 24
type input "326.33"
type input "154.50"
click at [646, 472] on input "text" at bounding box center [662, 474] width 72 height 24
type input "24.82"
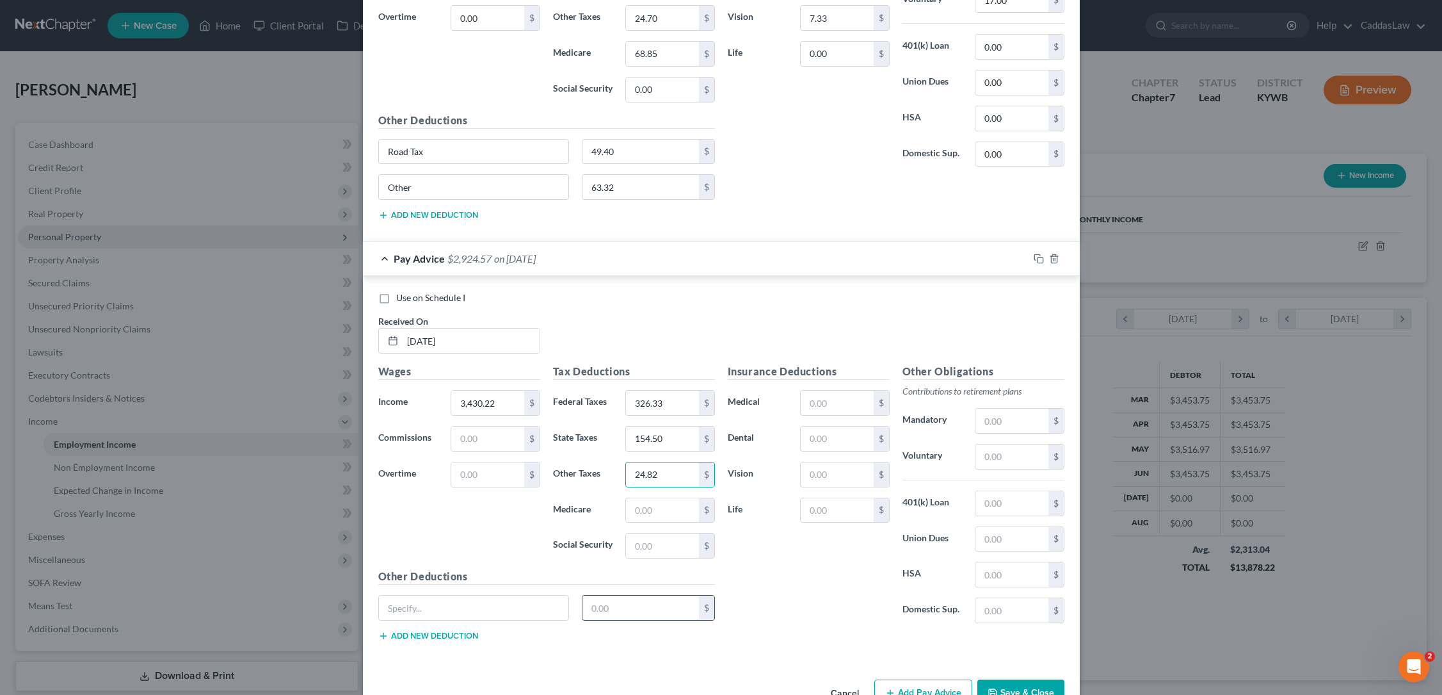
click at [622, 606] on input "text" at bounding box center [641, 607] width 117 height 24
type input "49.64"
type input "Road Tax"
click at [388, 631] on icon "button" at bounding box center [383, 636] width 10 height 10
type input "Other"
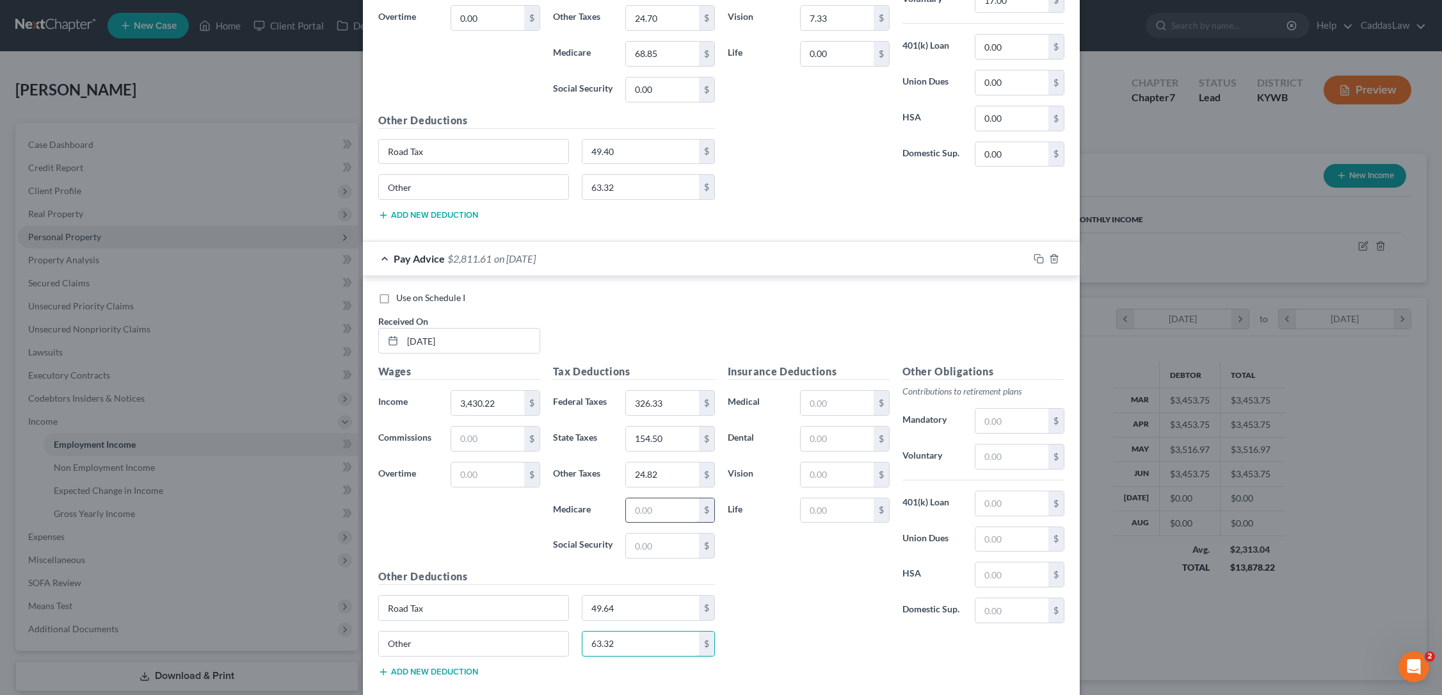
type input "63.32"
click at [657, 504] on input "text" at bounding box center [662, 510] width 72 height 24
type input "69.21"
click at [840, 463] on input "text" at bounding box center [837, 474] width 72 height 24
type input "7.33"
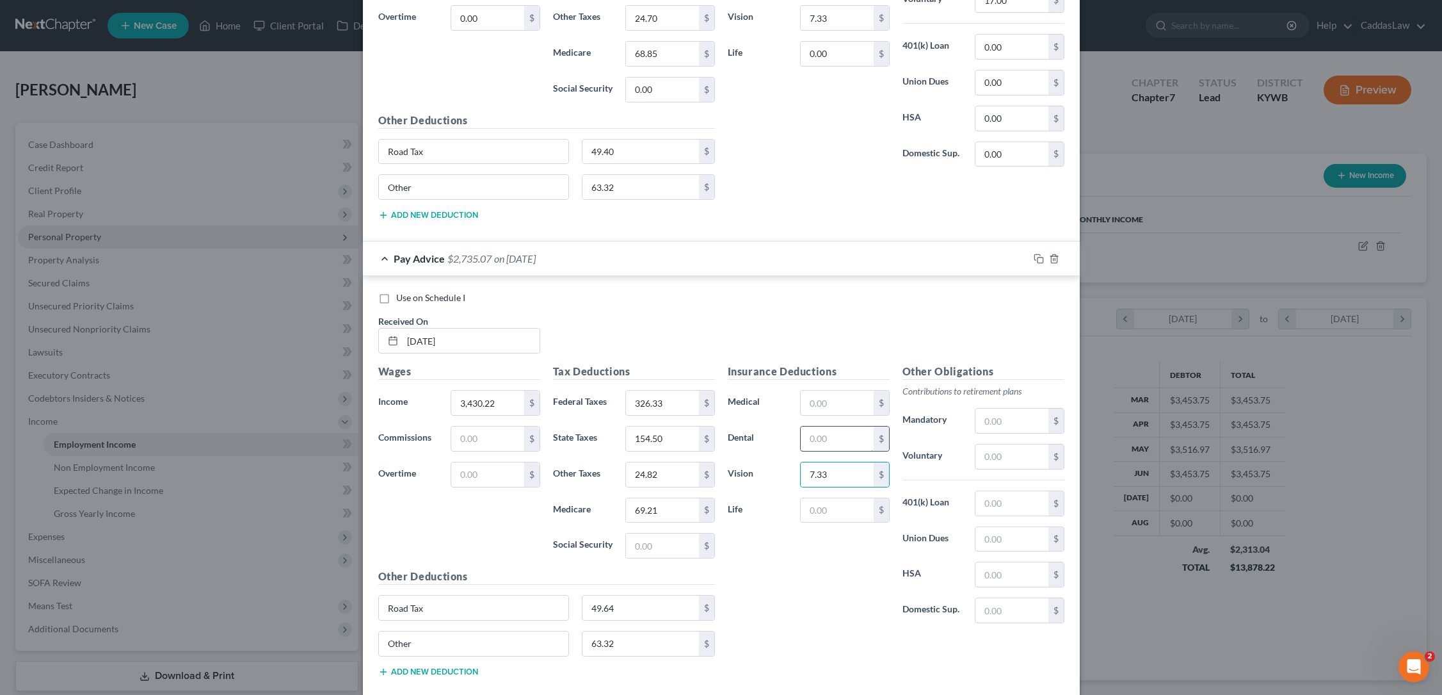
click at [835, 437] on input "text" at bounding box center [837, 438] width 72 height 24
type input "46.60"
click at [850, 405] on input "text" at bounding box center [837, 403] width 72 height 24
type input "137.06"
click at [1017, 422] on input "text" at bounding box center [1012, 420] width 72 height 24
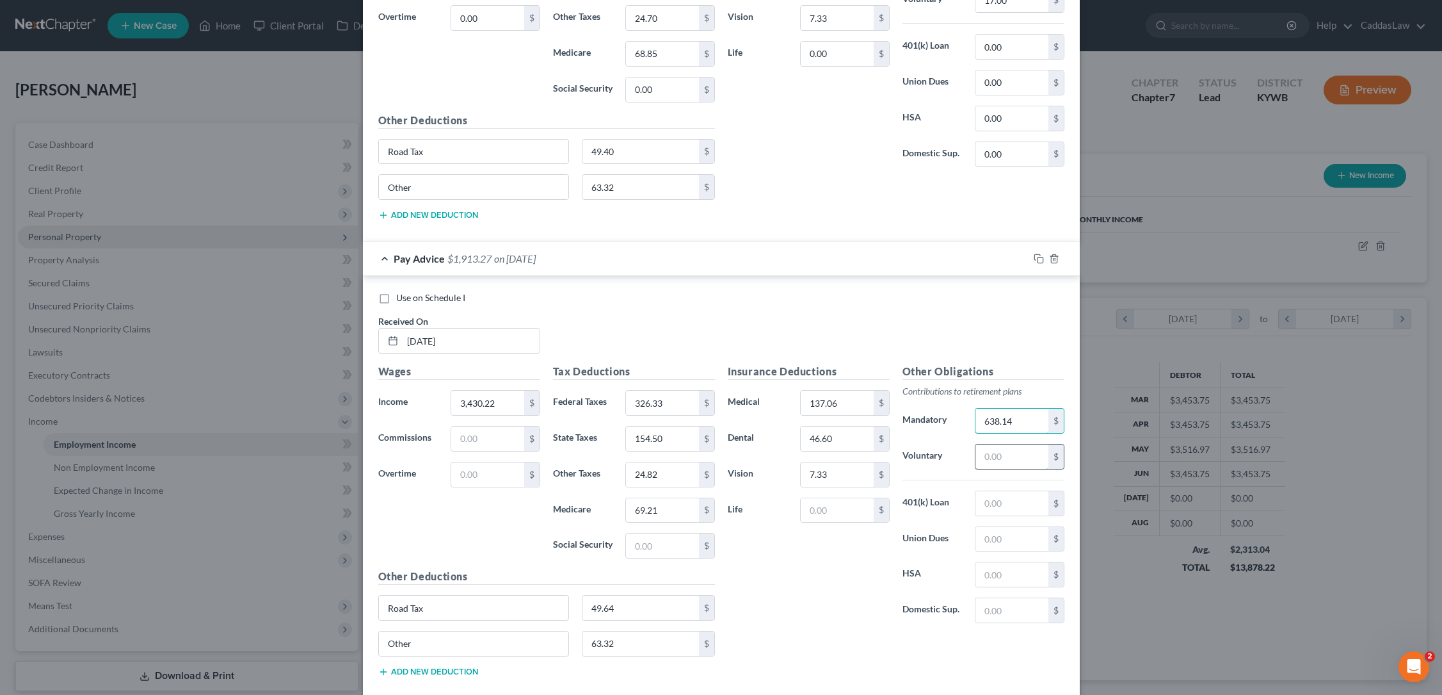
type input "638.14"
click at [1016, 452] on input "text" at bounding box center [1012, 456] width 72 height 24
type input "17.00"
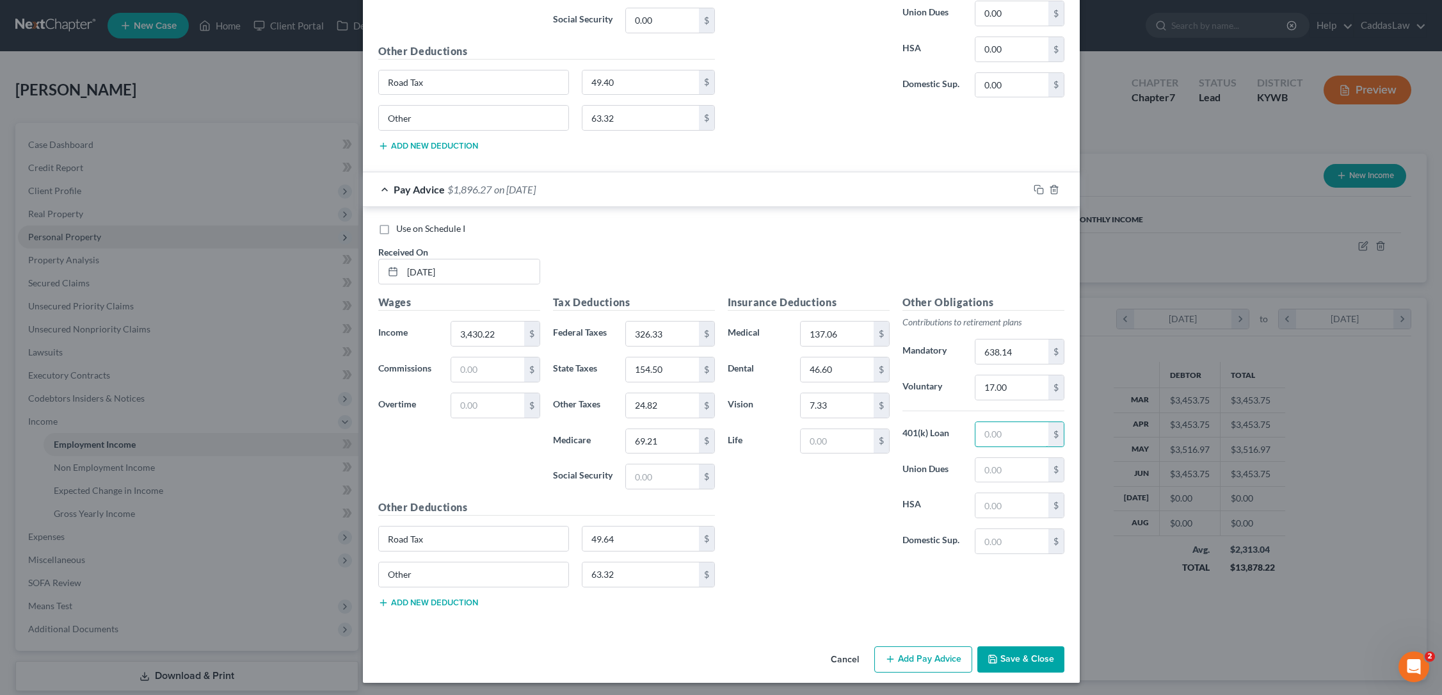
scroll to position [830, 0]
click at [1017, 649] on button "Save & Close" at bounding box center [1021, 660] width 87 height 27
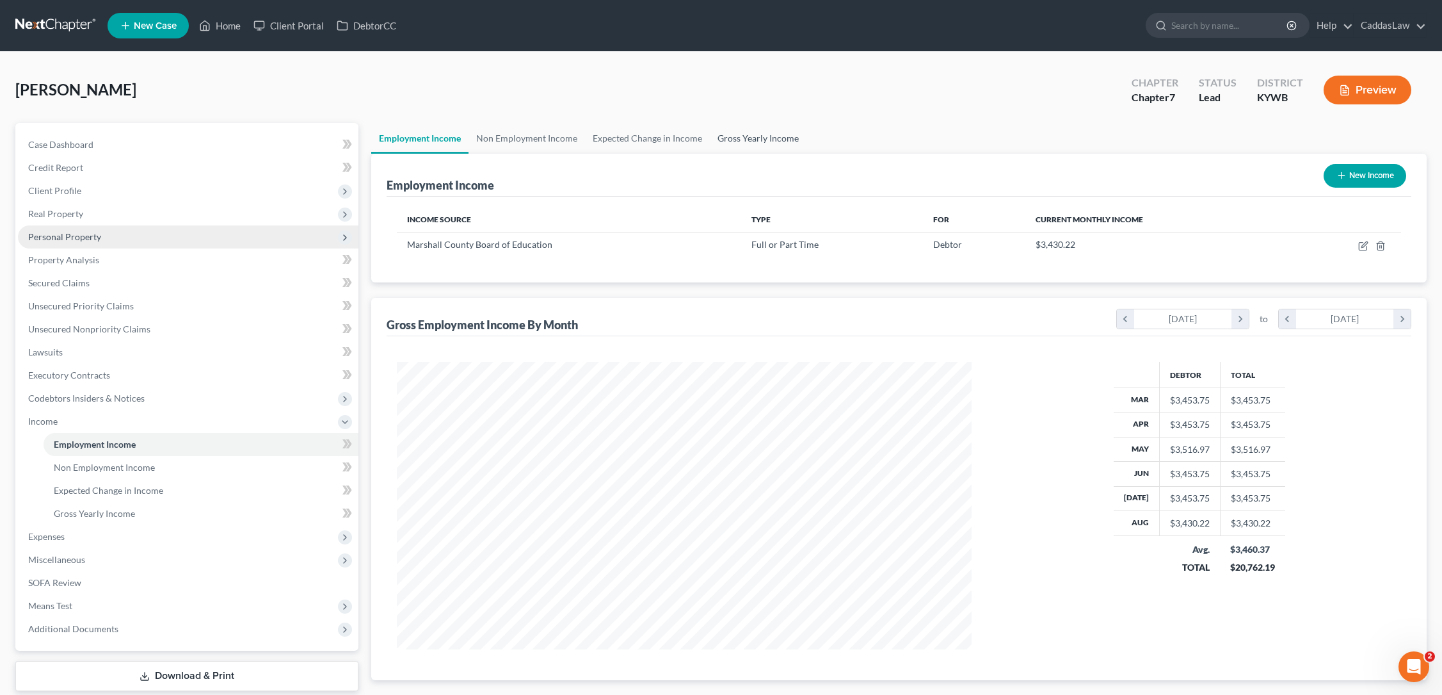
click at [734, 138] on link "Gross Yearly Income" at bounding box center [758, 138] width 97 height 31
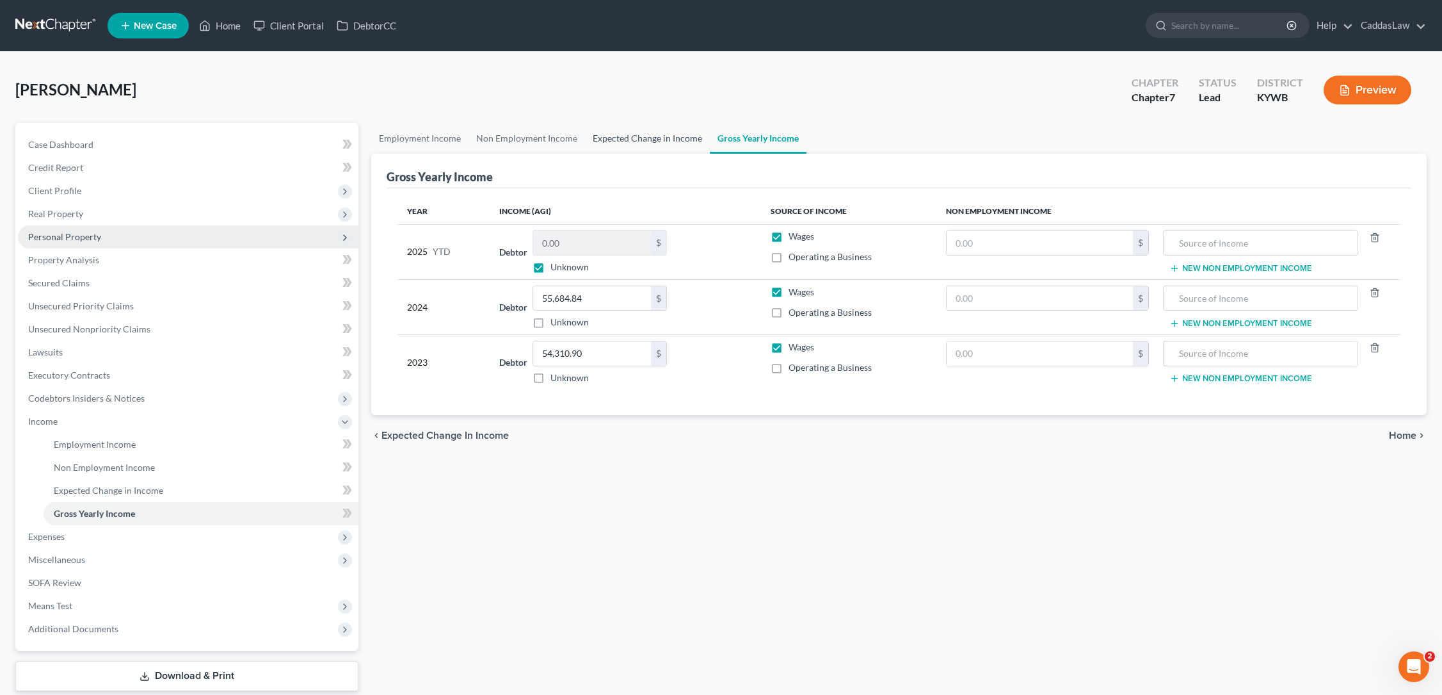
click at [607, 131] on link "Expected Change in Income" at bounding box center [647, 138] width 125 height 31
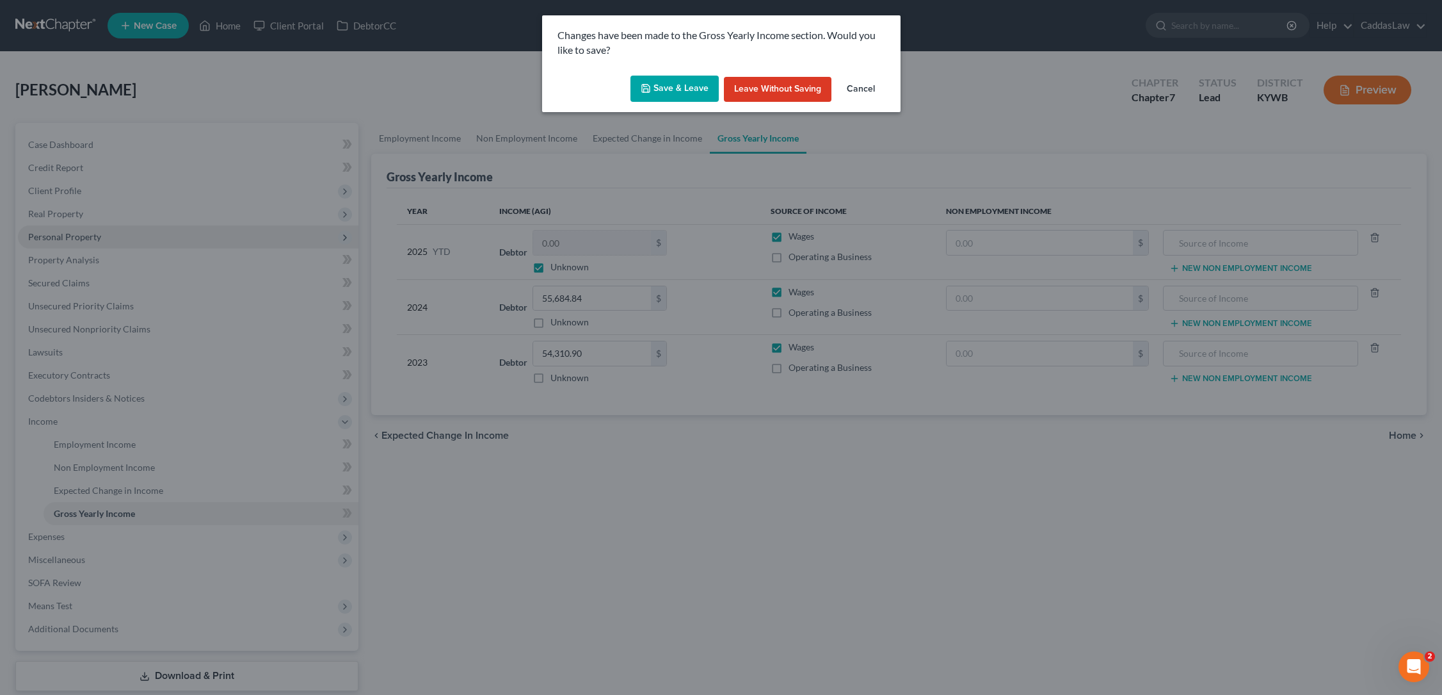
click at [659, 93] on button "Save & Leave" at bounding box center [675, 89] width 88 height 27
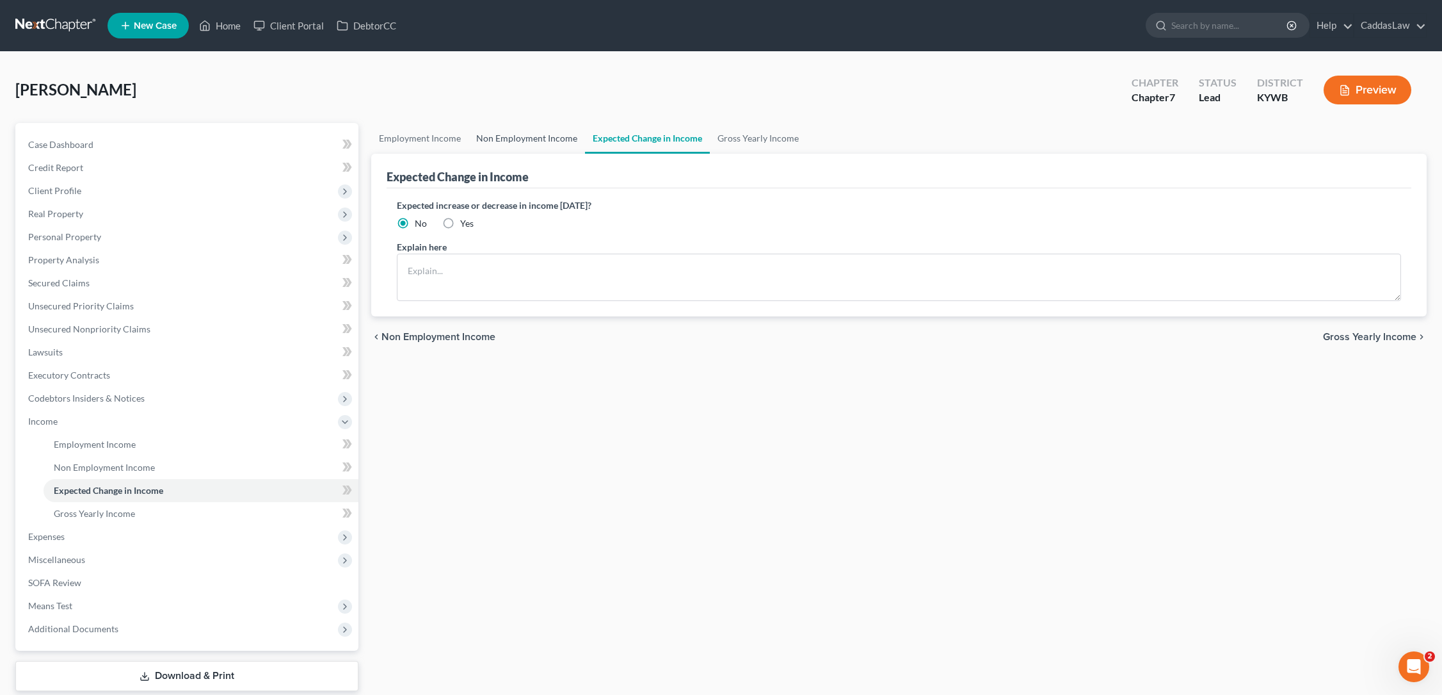
click at [517, 142] on link "Non Employment Income" at bounding box center [527, 138] width 117 height 31
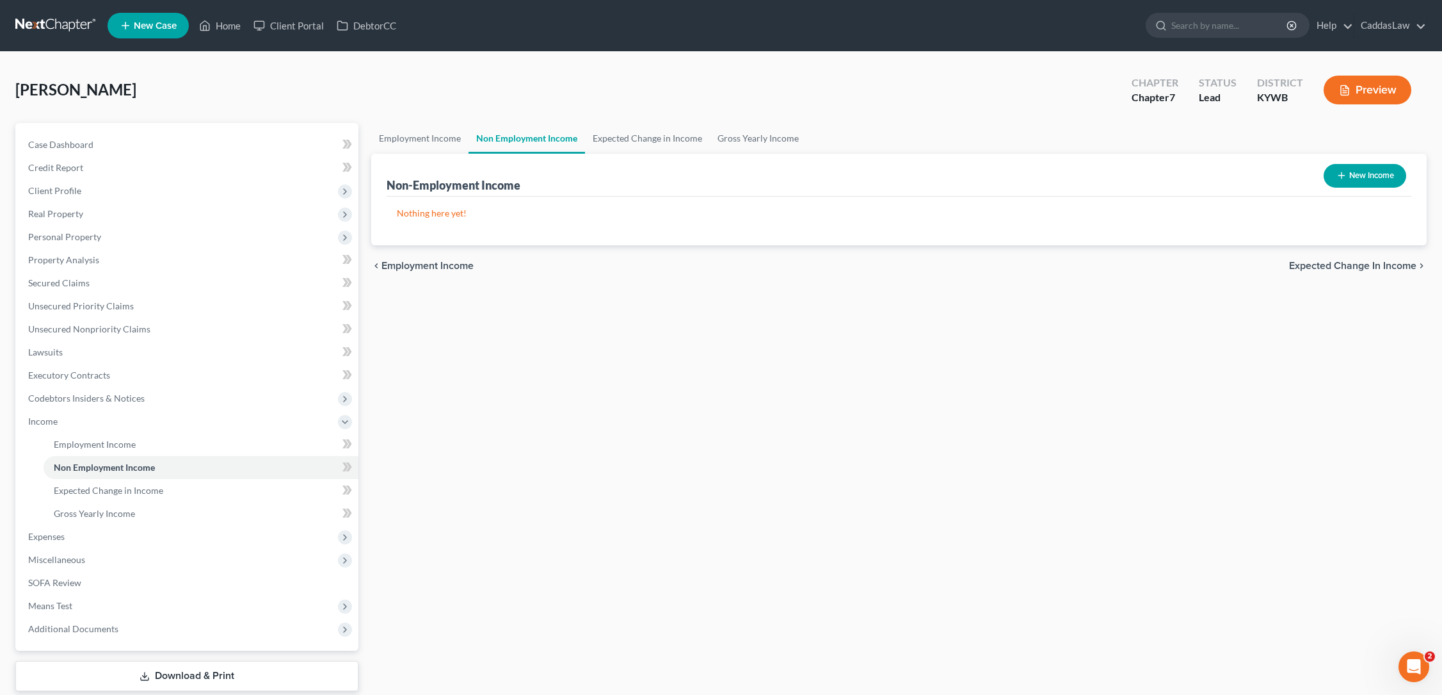
click at [1385, 182] on button "New Income" at bounding box center [1365, 176] width 83 height 24
select select "0"
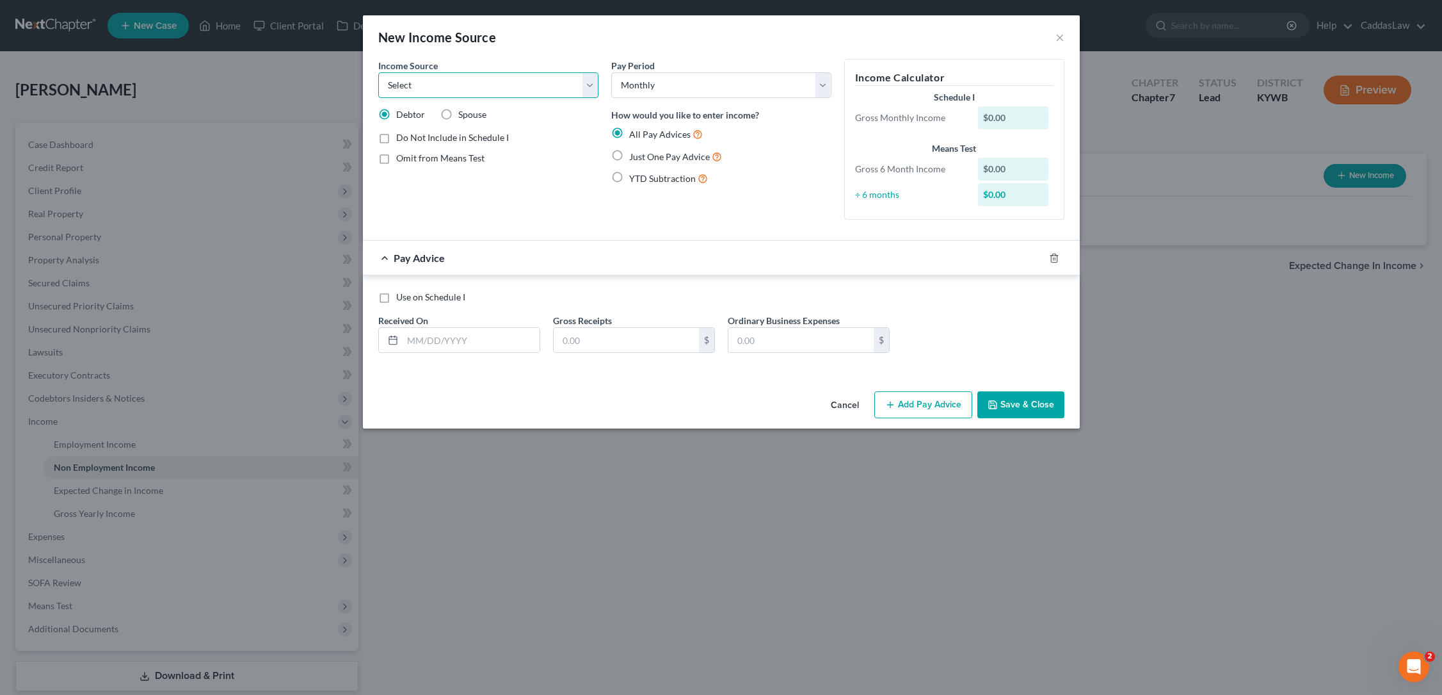
select select "3"
click at [629, 154] on label "Just One Pay Advice" at bounding box center [675, 156] width 93 height 15
click at [634, 154] on input "Just One Pay Advice" at bounding box center [638, 153] width 8 height 8
radio input "true"
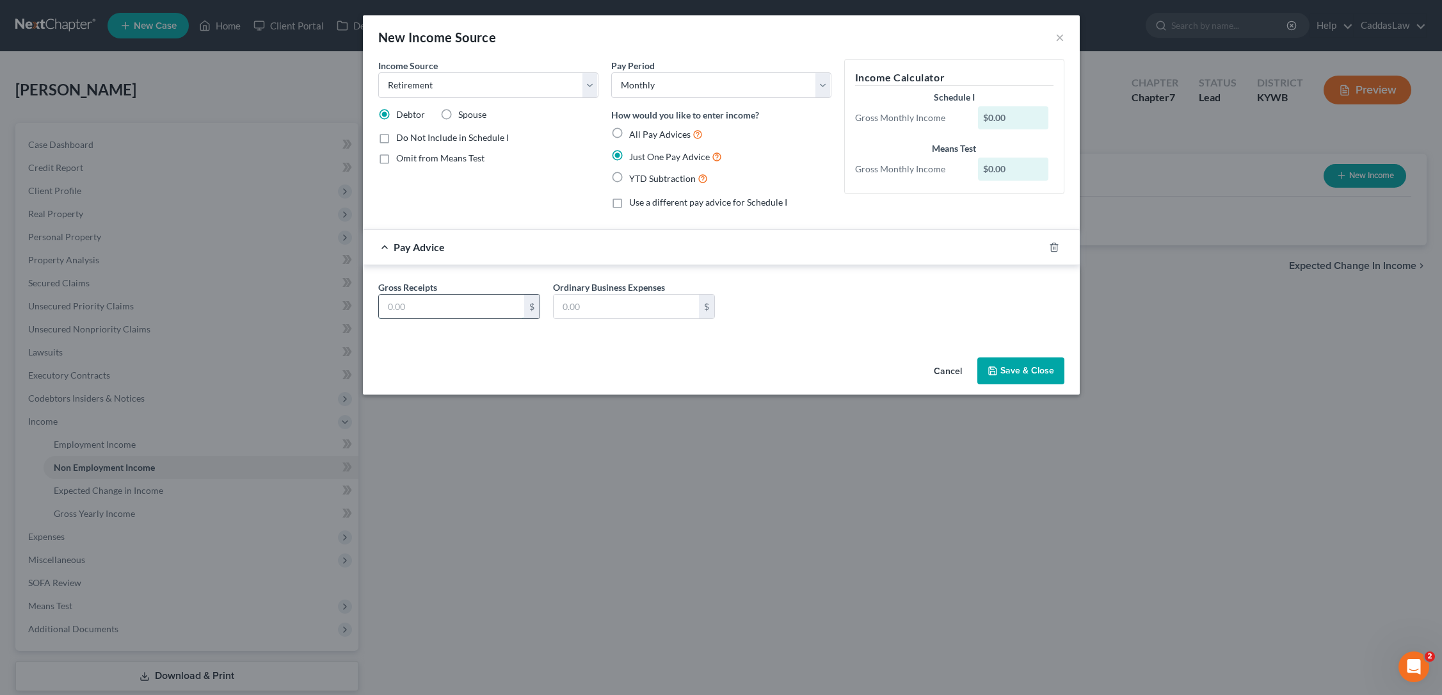
click at [410, 312] on input "text" at bounding box center [451, 306] width 145 height 24
type input "52,976.96"
drag, startPoint x: 362, startPoint y: 309, endPoint x: 319, endPoint y: 309, distance: 43.5
click at [319, 309] on div "New Income Source × Income Source * Select Unemployment Disability (from employ…" at bounding box center [721, 347] width 1442 height 695
click at [429, 304] on input "52,976.96" at bounding box center [451, 306] width 145 height 24
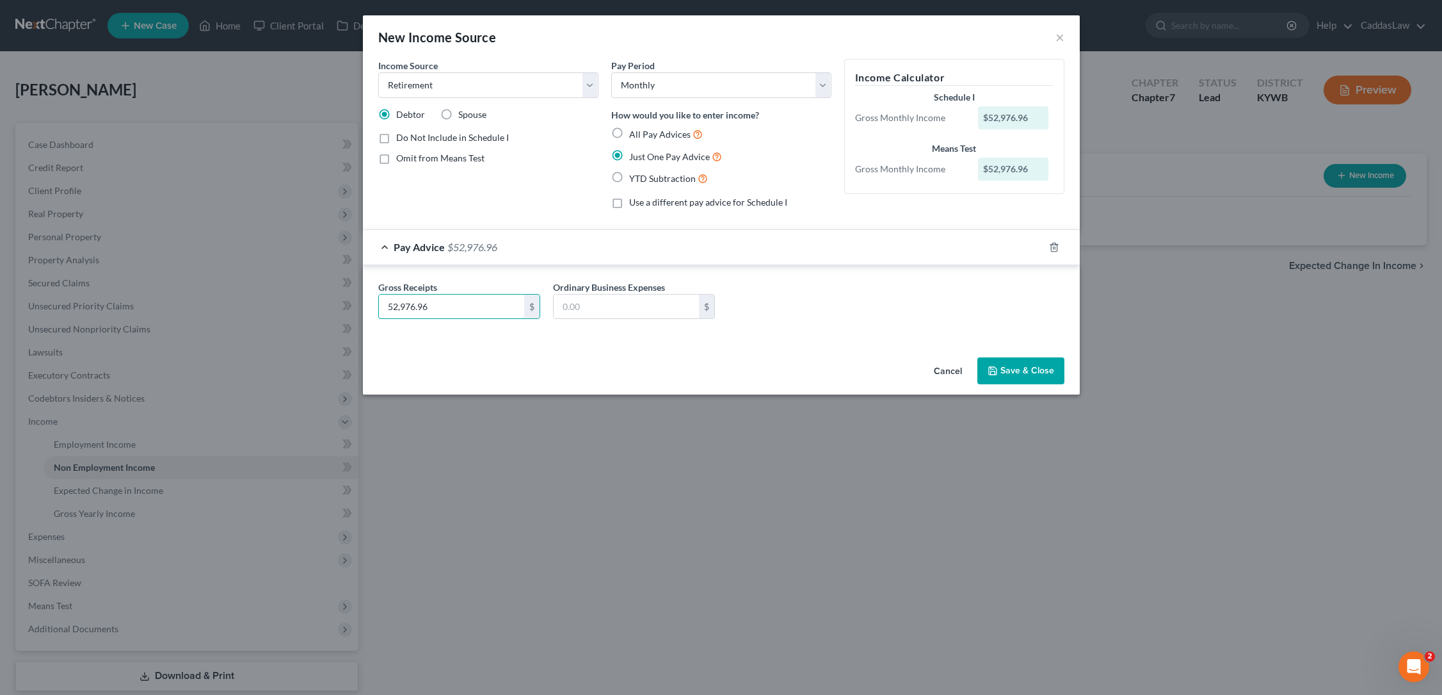
drag, startPoint x: 429, startPoint y: 304, endPoint x: 295, endPoint y: 303, distance: 133.8
click at [295, 303] on div "New Income Source × Income Source * Select Unemployment Disability (from employ…" at bounding box center [721, 347] width 1442 height 695
type input "4,823.55"
click at [629, 176] on label "YTD Subtraction" at bounding box center [668, 178] width 79 height 15
click at [634, 176] on input "YTD Subtraction" at bounding box center [638, 175] width 8 height 8
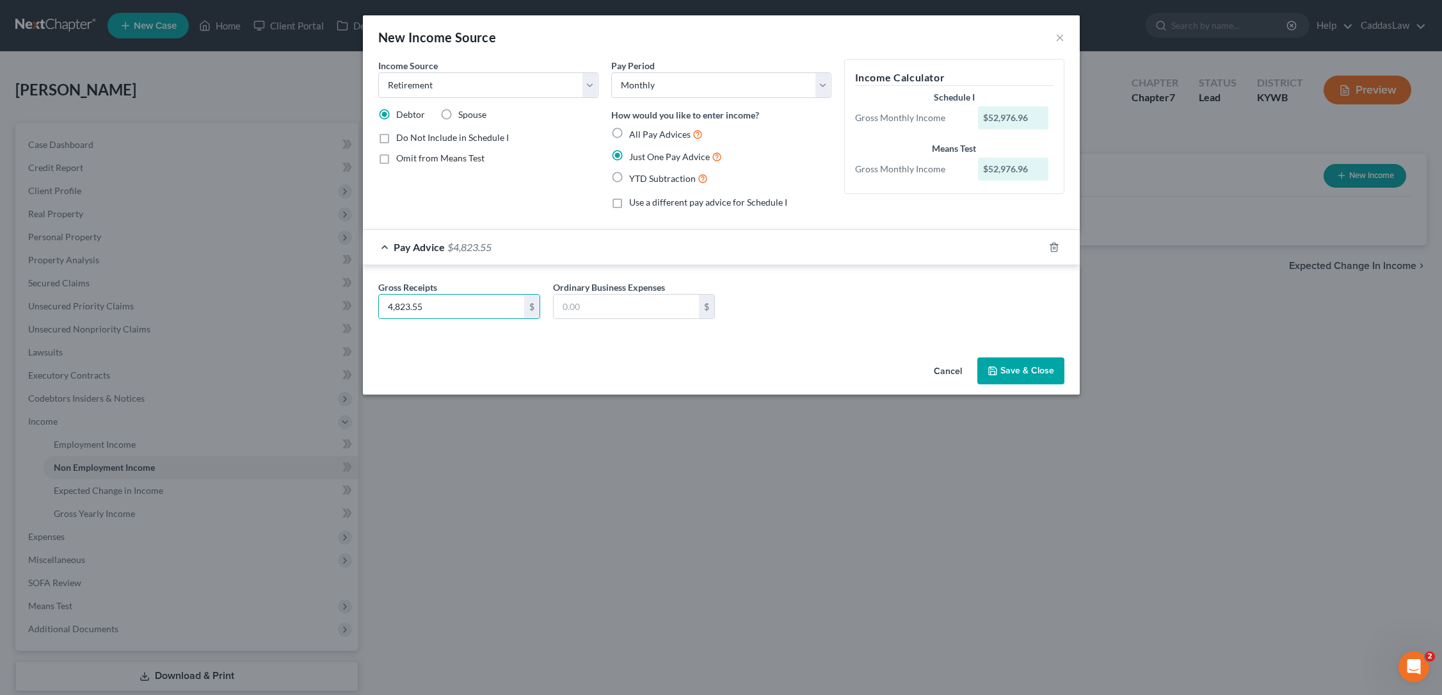
radio input "true"
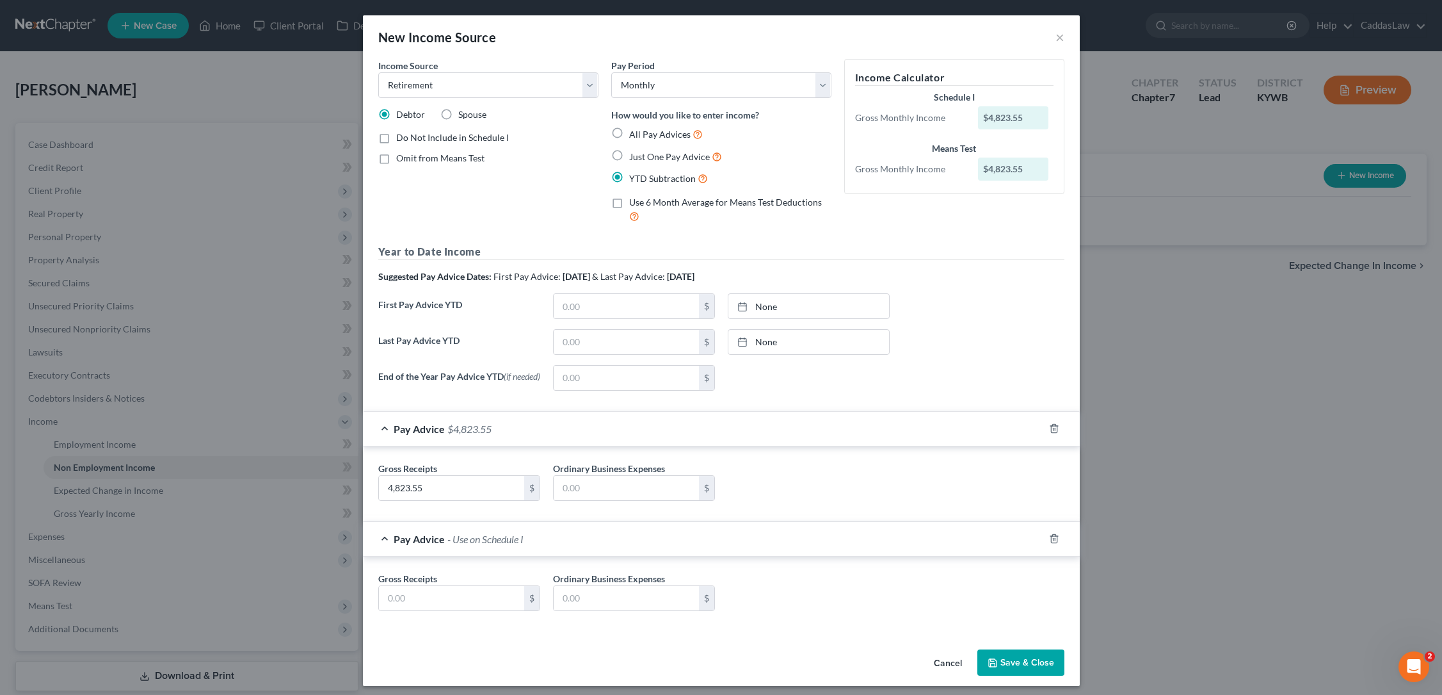
click at [629, 157] on label "Just One Pay Advice" at bounding box center [675, 156] width 93 height 15
click at [634, 157] on input "Just One Pay Advice" at bounding box center [638, 153] width 8 height 8
radio input "true"
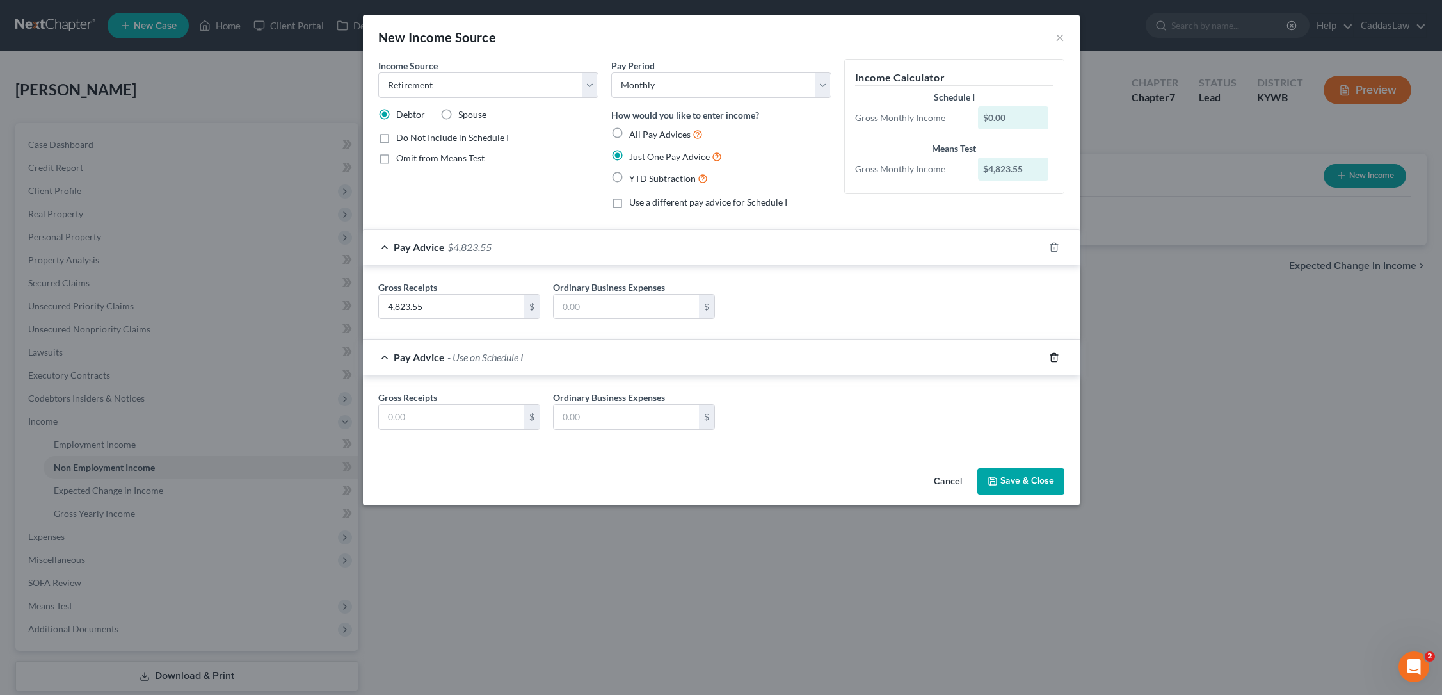
click at [1057, 356] on icon "button" at bounding box center [1054, 357] width 6 height 8
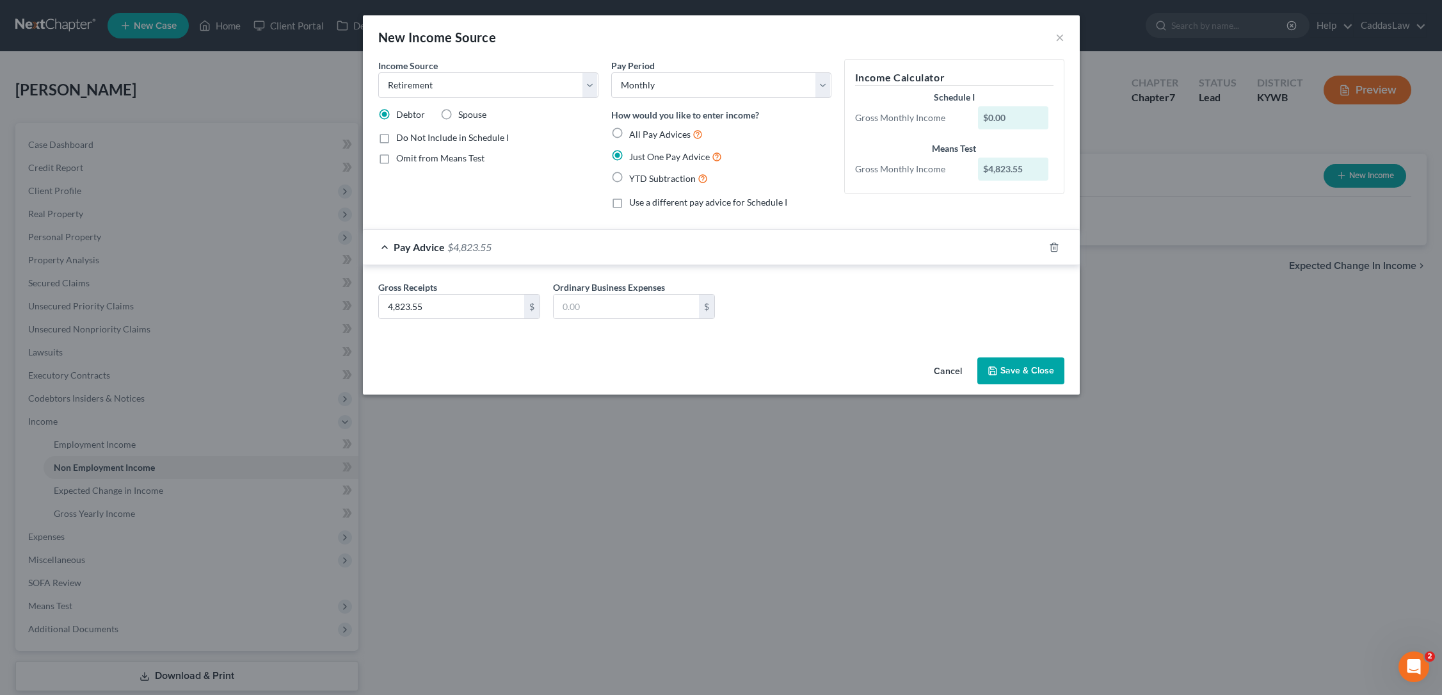
click at [1025, 366] on button "Save & Close" at bounding box center [1021, 370] width 87 height 27
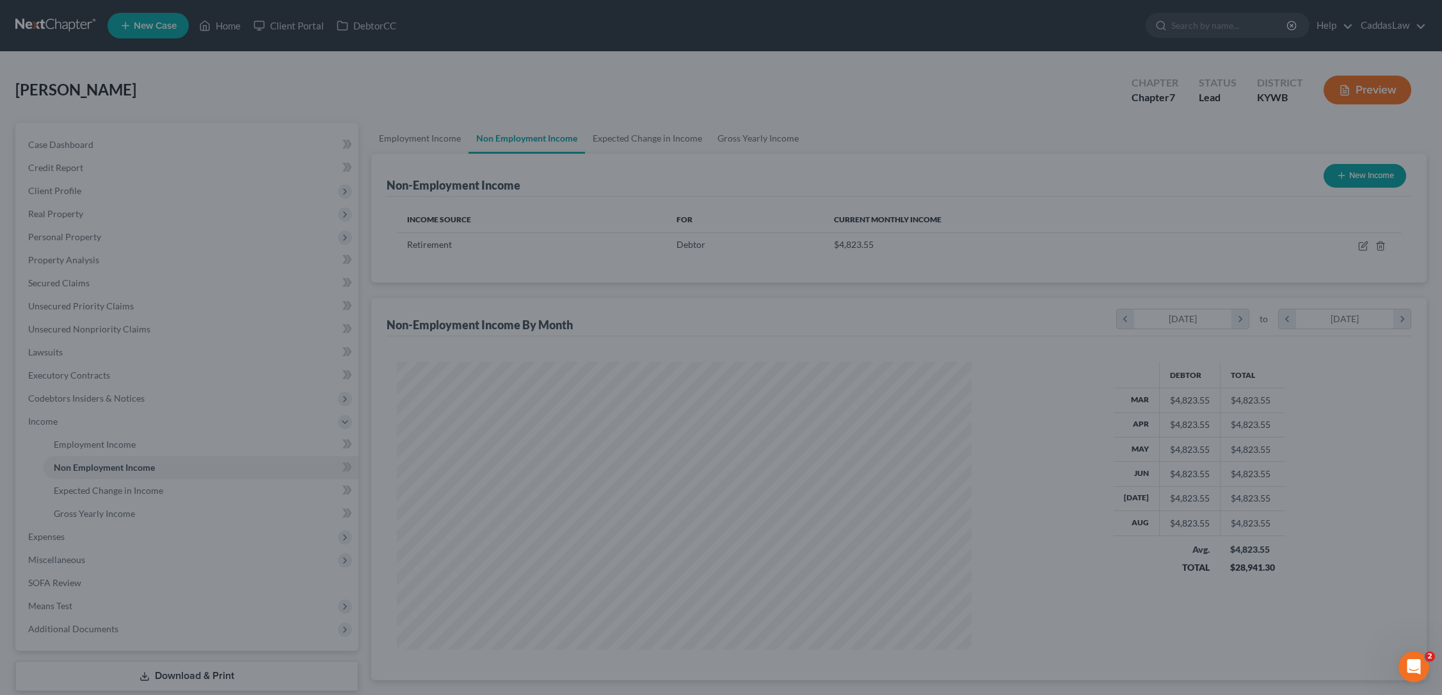
scroll to position [287, 601]
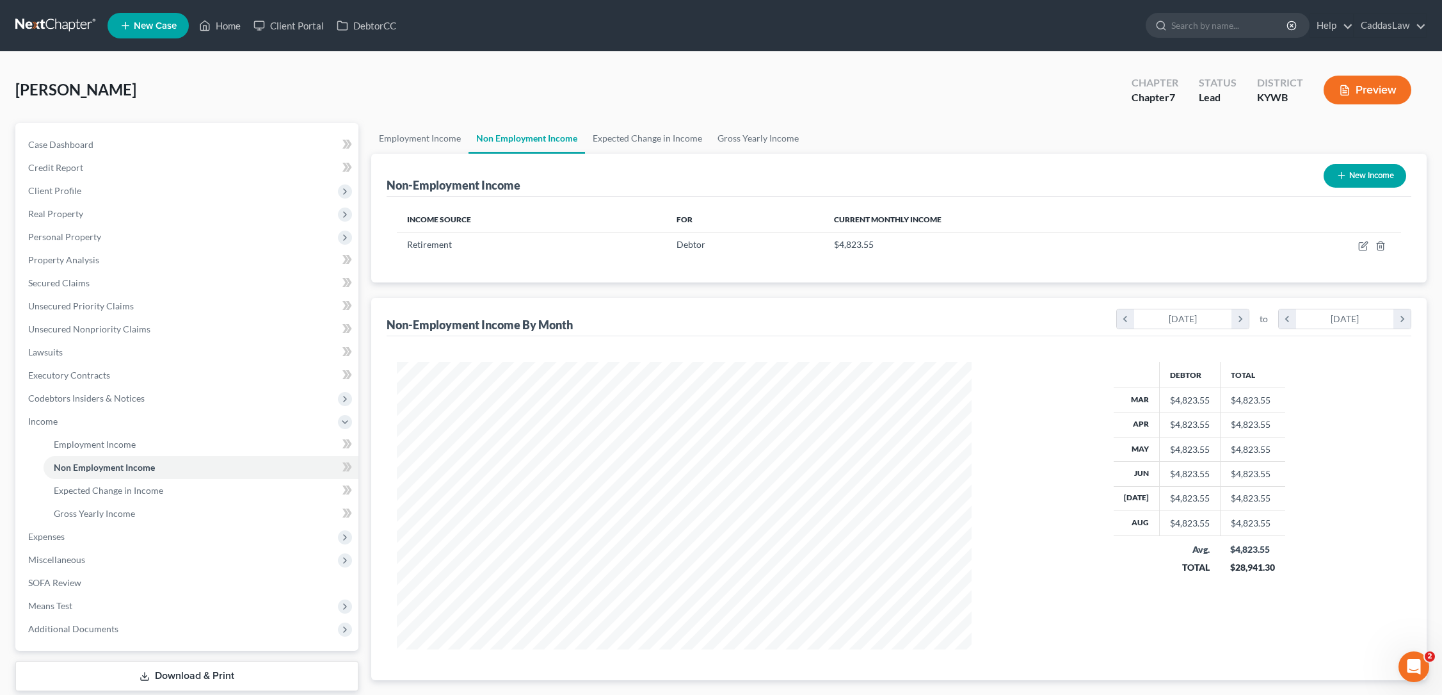
click at [1350, 180] on button "New Income" at bounding box center [1365, 176] width 83 height 24
select select "0"
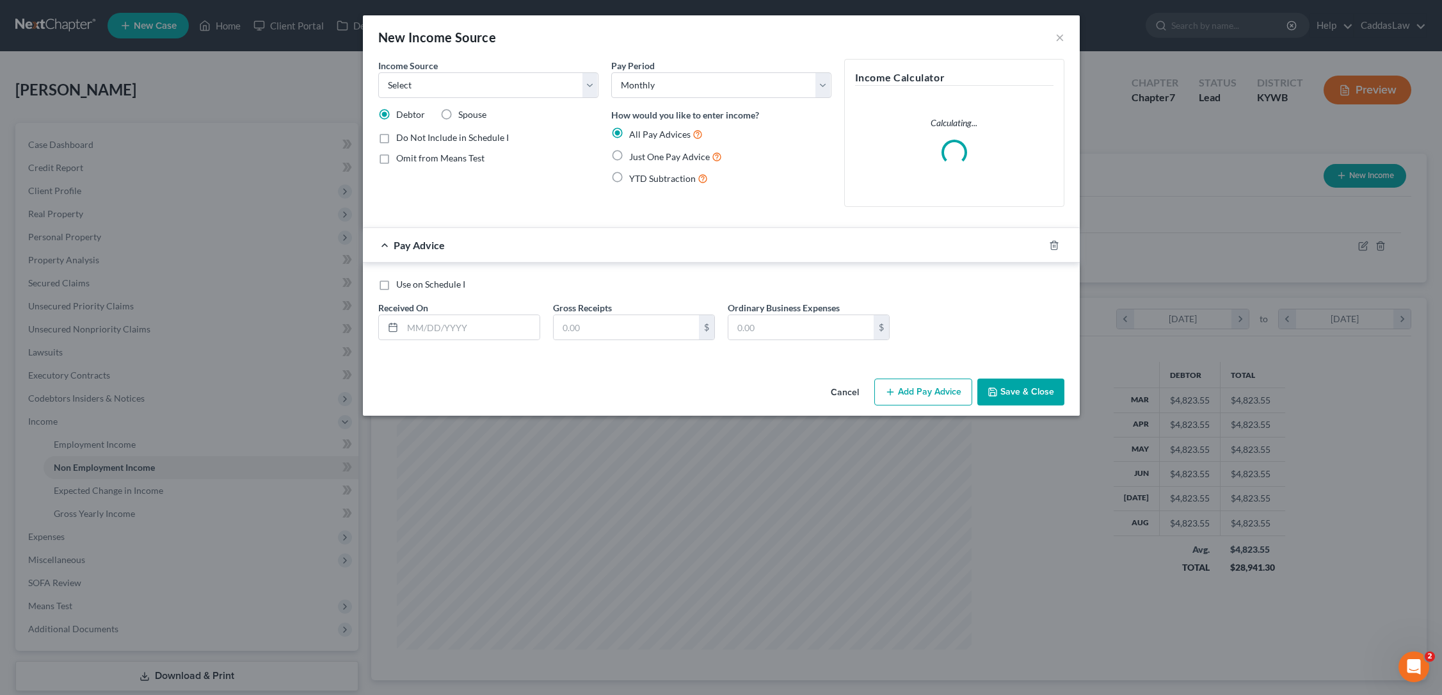
click at [501, 72] on div "Income Source * Select Unemployment Disability (from employer) Pension Retireme…" at bounding box center [488, 78] width 220 height 39
select select "2"
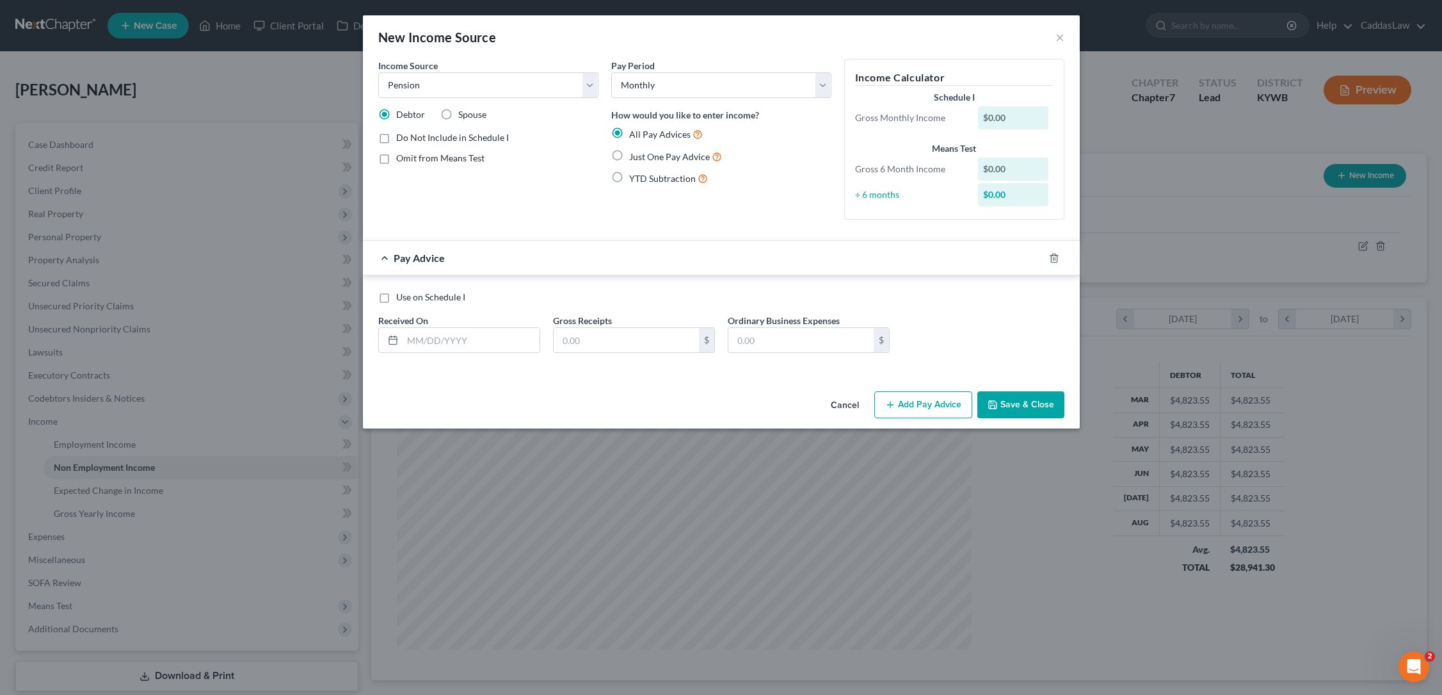
click at [629, 152] on label "Just One Pay Advice" at bounding box center [675, 156] width 93 height 15
click at [634, 152] on input "Just One Pay Advice" at bounding box center [638, 153] width 8 height 8
radio input "true"
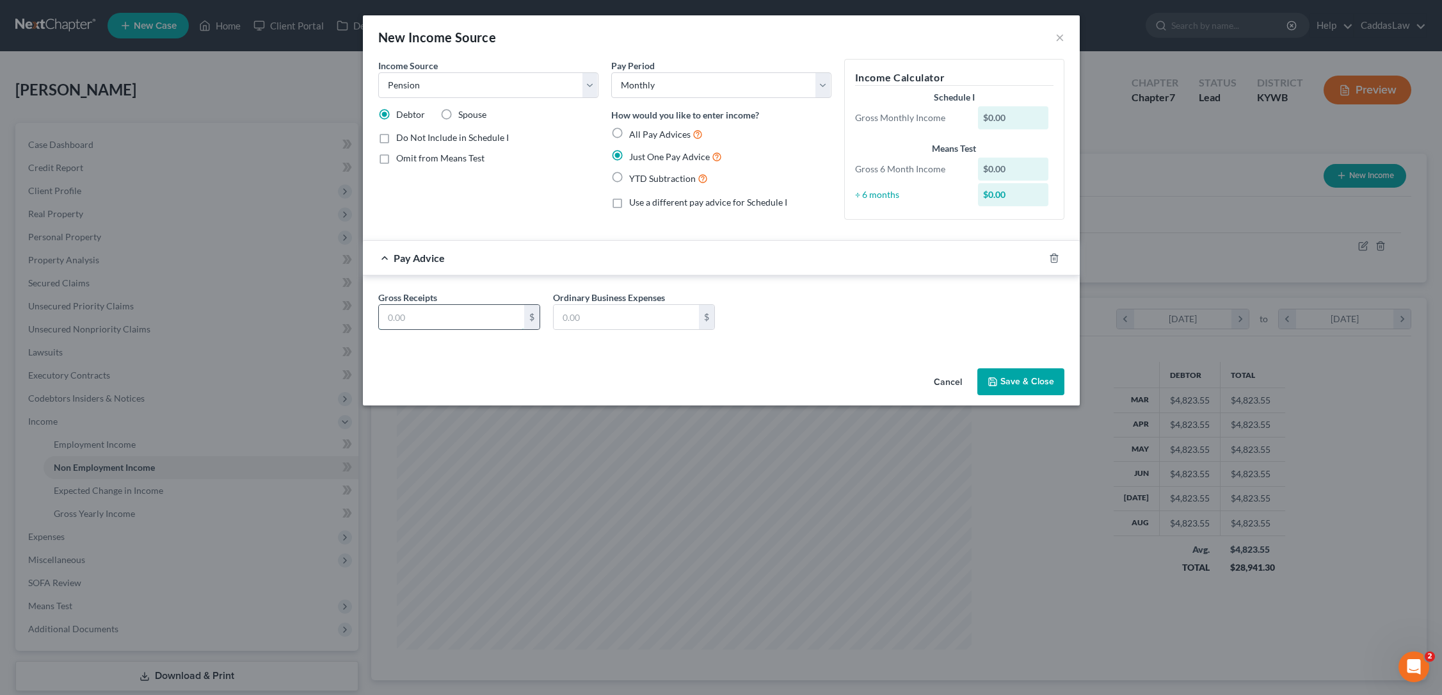
click at [440, 318] on input "text" at bounding box center [451, 317] width 145 height 24
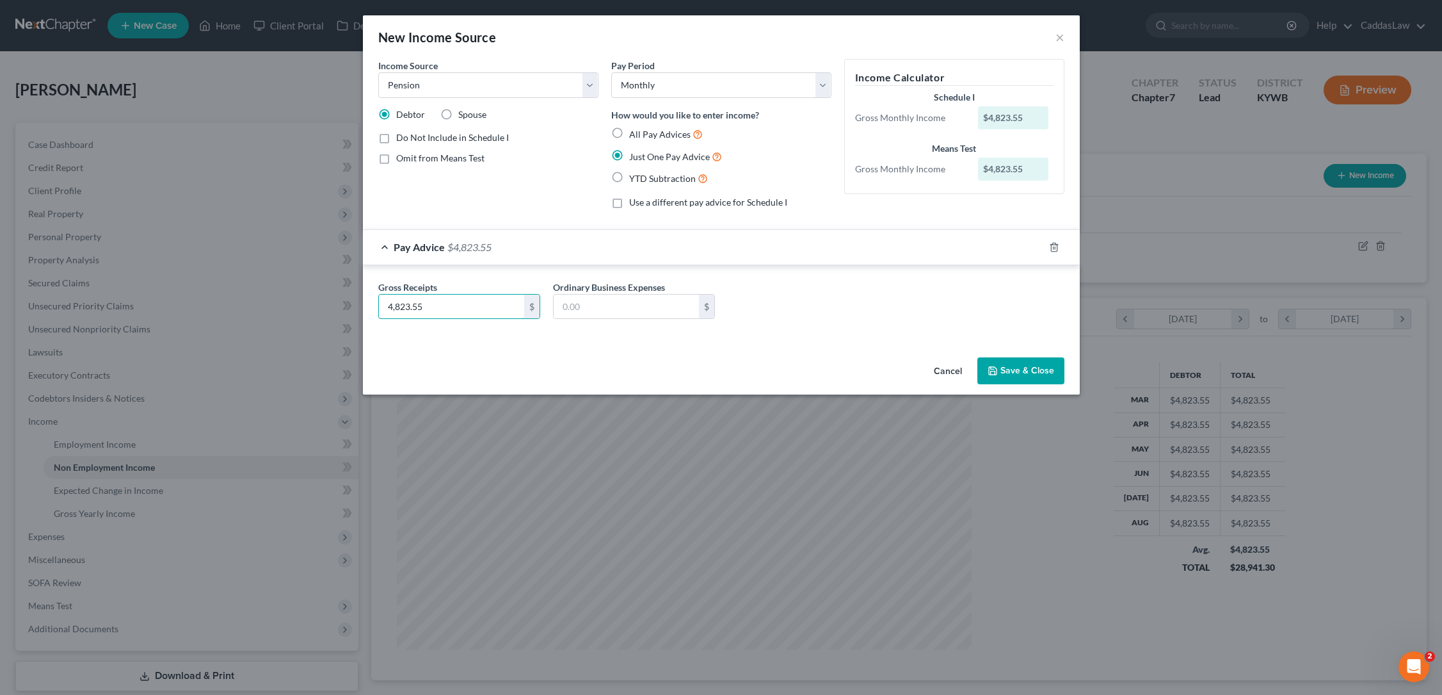
type input "4,823.55"
click at [1010, 368] on button "Save & Close" at bounding box center [1021, 370] width 87 height 27
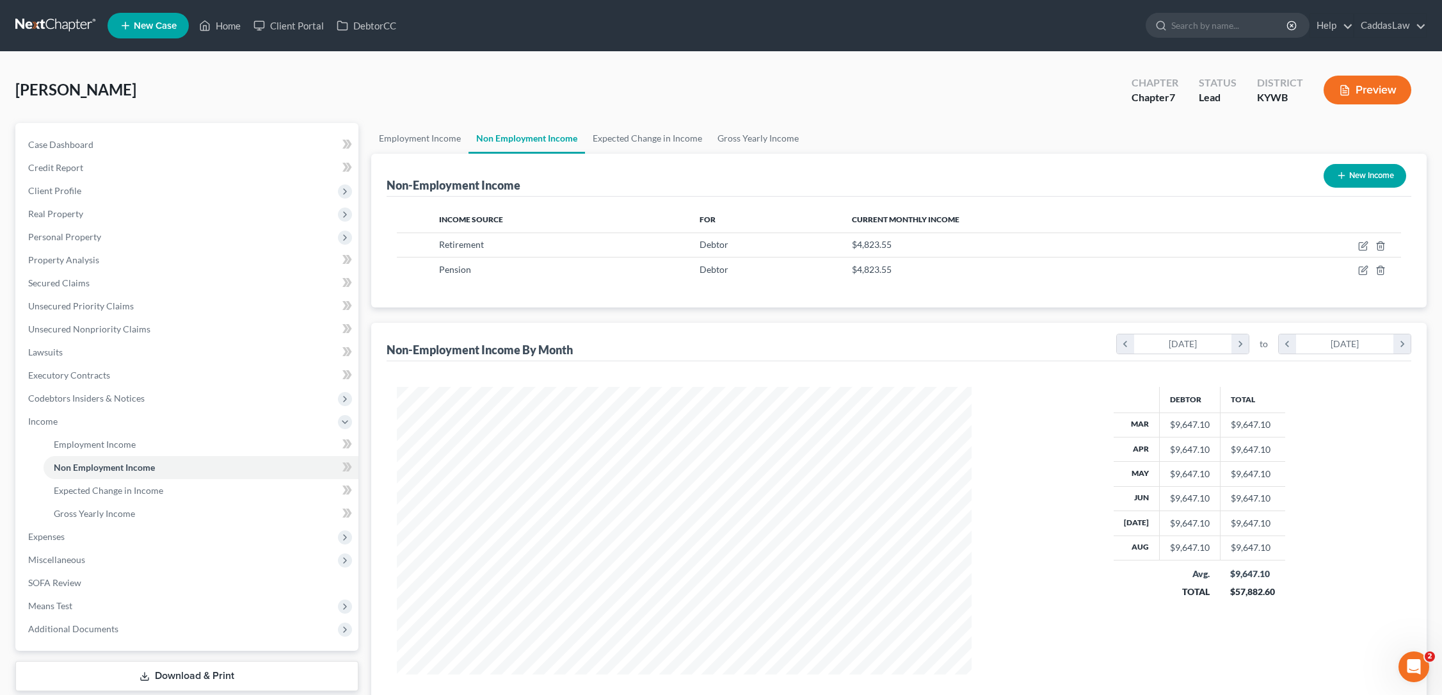
click at [1361, 179] on button "New Income" at bounding box center [1365, 176] width 83 height 24
select select "0"
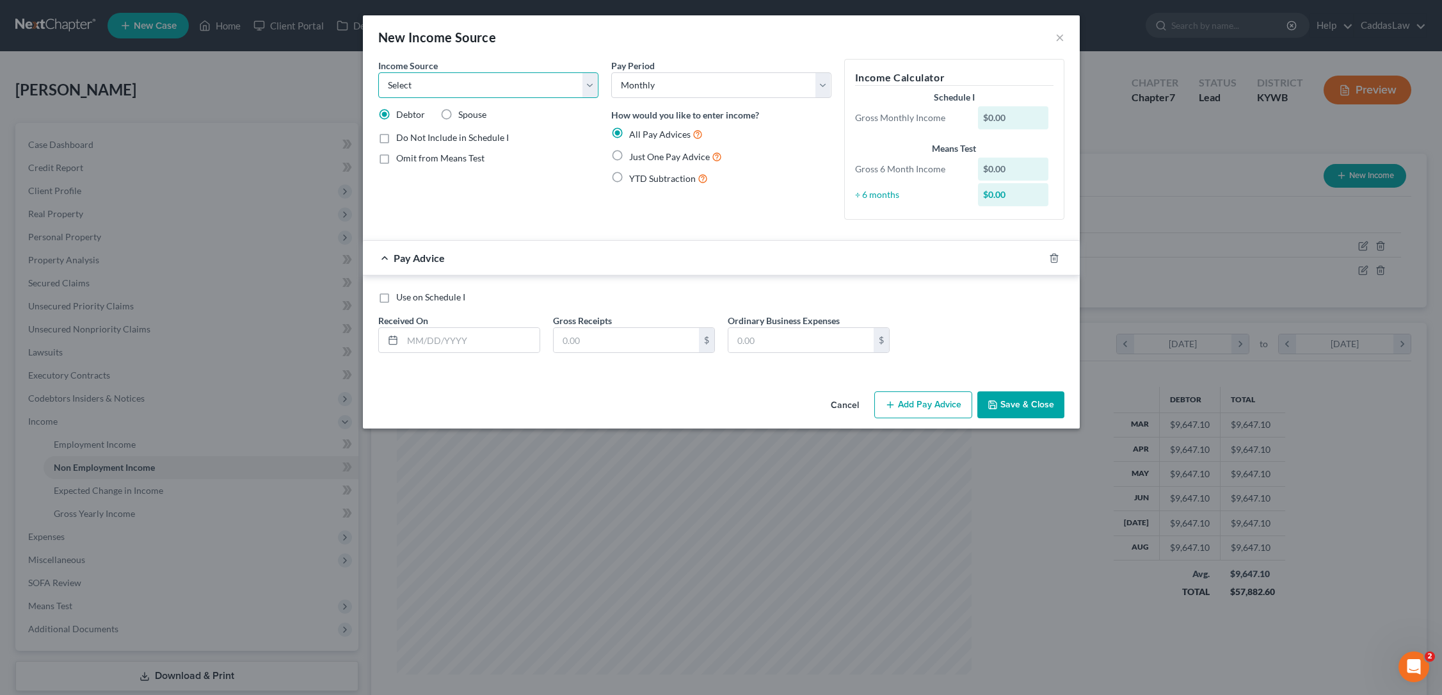
select select "13"
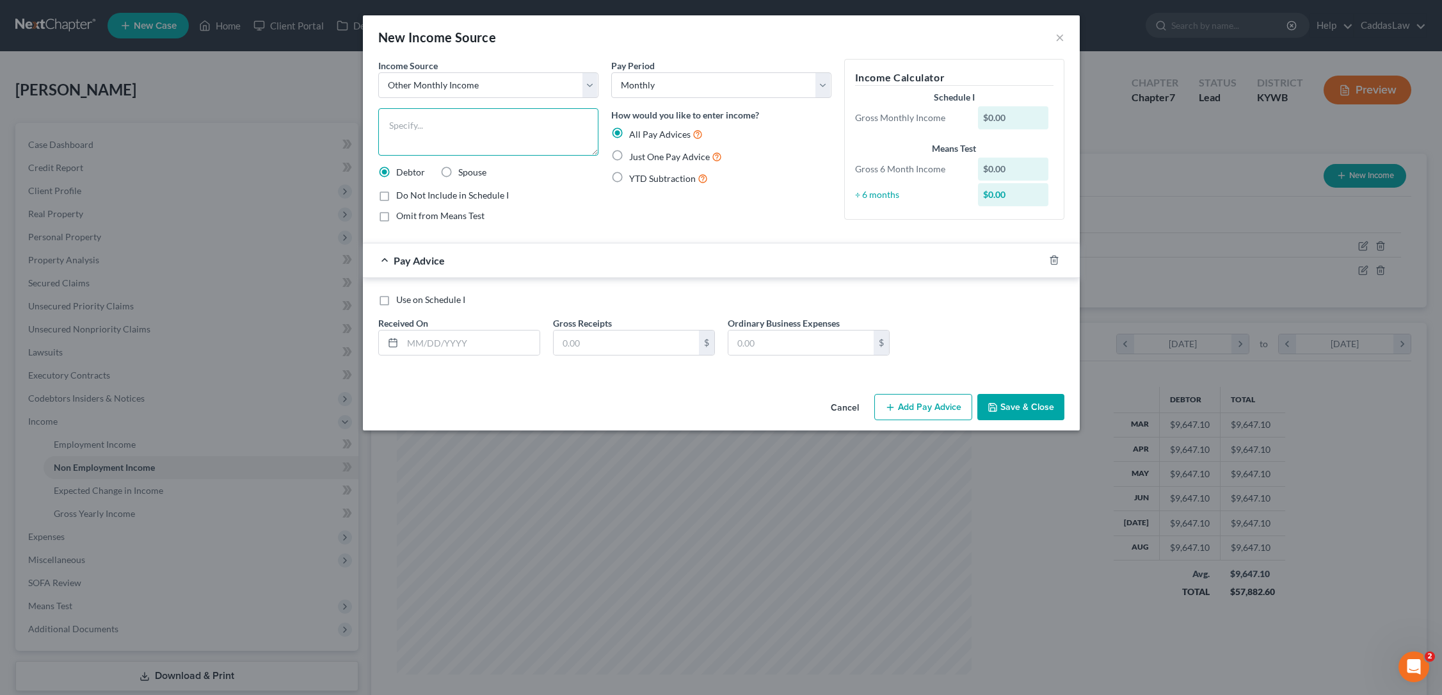
click at [474, 118] on textarea at bounding box center [488, 131] width 220 height 47
type textarea "Health Insurance"
click at [629, 157] on label "Just One Pay Advice" at bounding box center [675, 156] width 93 height 15
click at [634, 157] on input "Just One Pay Advice" at bounding box center [638, 153] width 8 height 8
radio input "true"
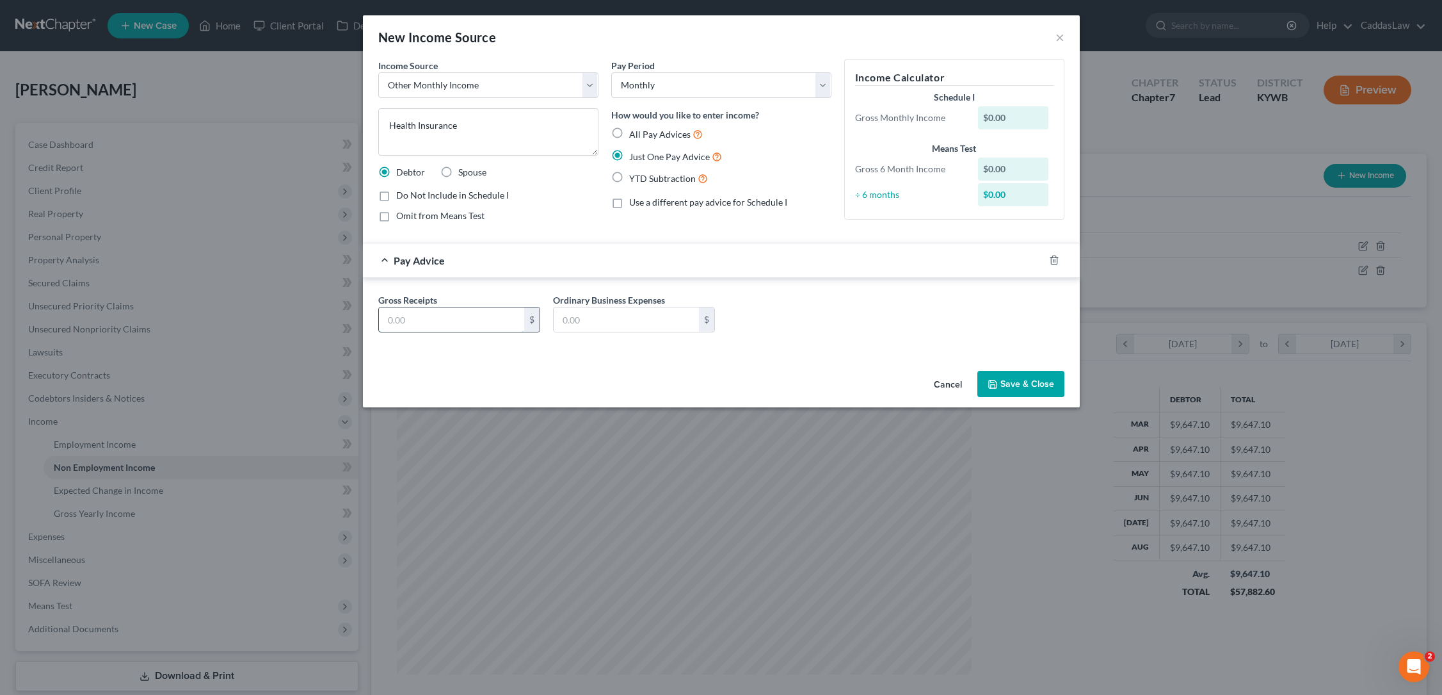
click at [428, 323] on input "text" at bounding box center [451, 319] width 145 height 24
type input "1,986.61"
click at [1022, 375] on button "Save & Close" at bounding box center [1021, 384] width 87 height 27
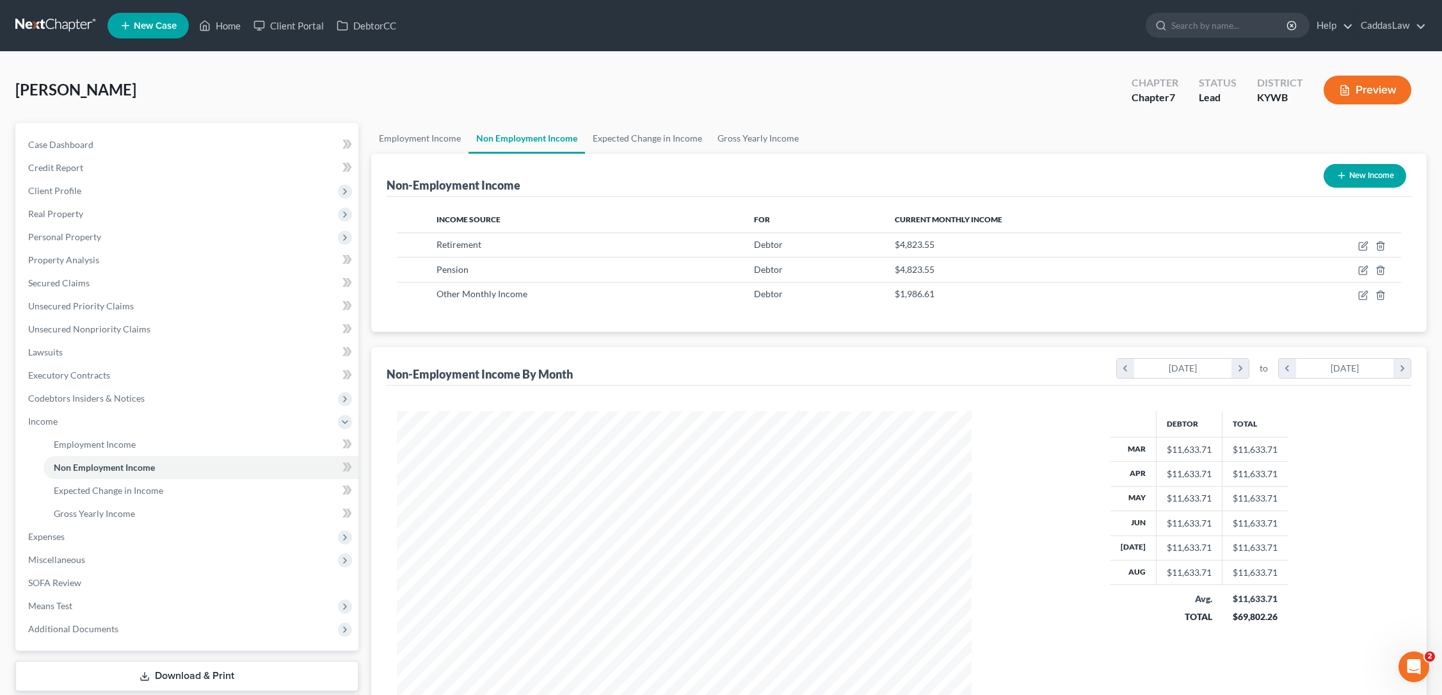
scroll to position [19, 0]
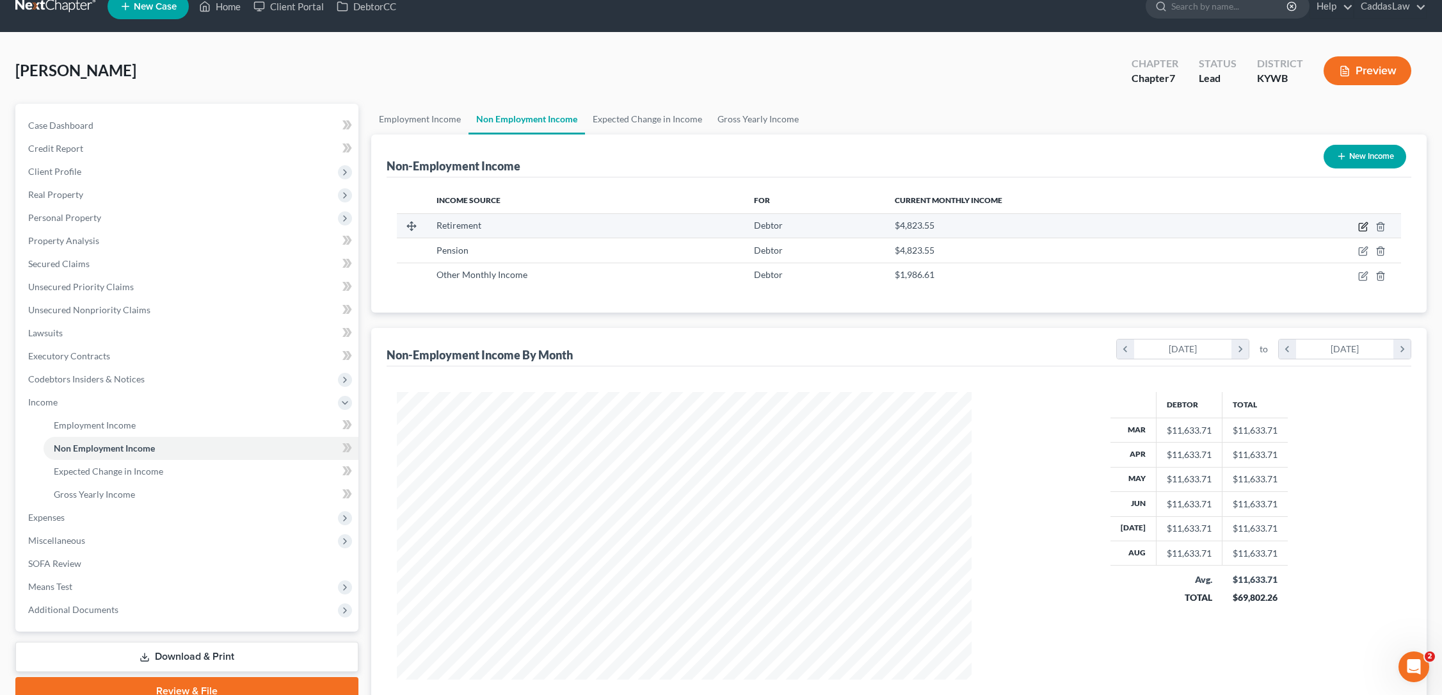
click at [1364, 229] on icon "button" at bounding box center [1364, 227] width 10 height 10
select select "3"
select select "0"
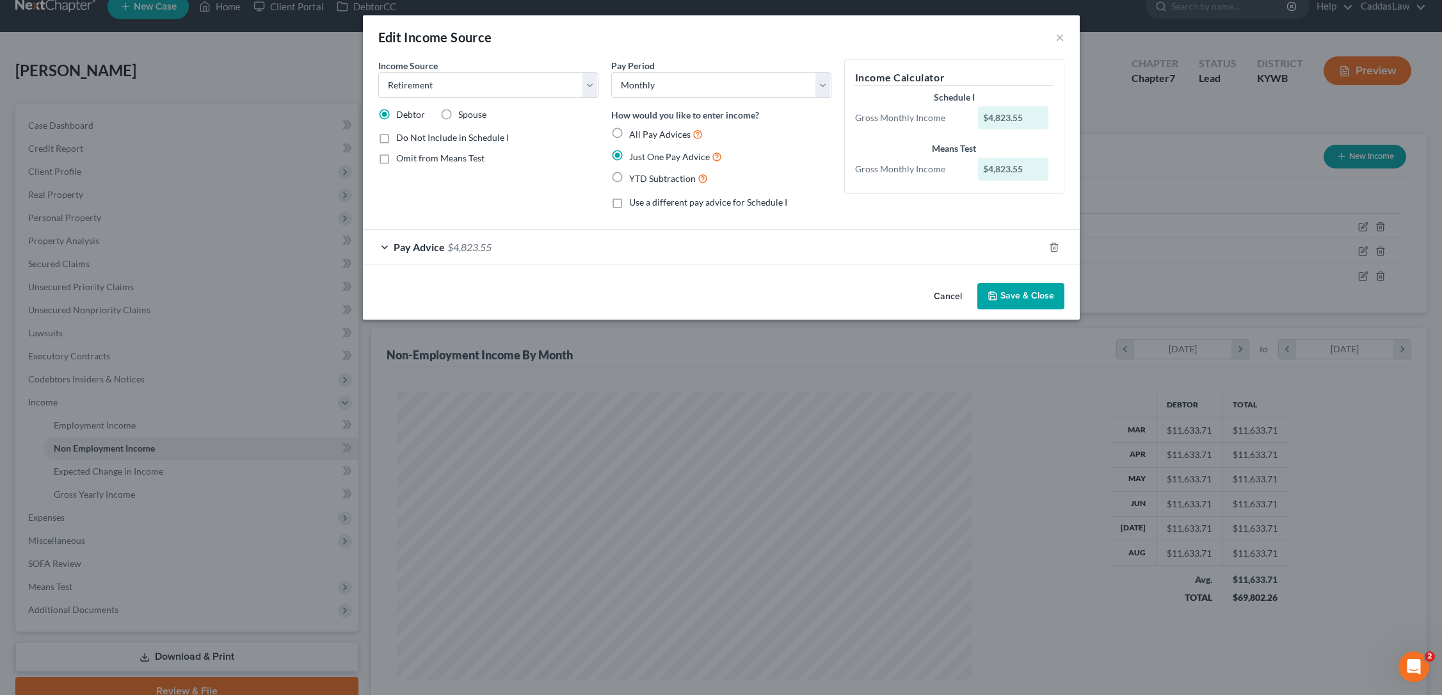
click at [629, 171] on label "YTD Subtraction" at bounding box center [668, 178] width 79 height 15
click at [634, 171] on input "YTD Subtraction" at bounding box center [638, 175] width 8 height 8
radio input "true"
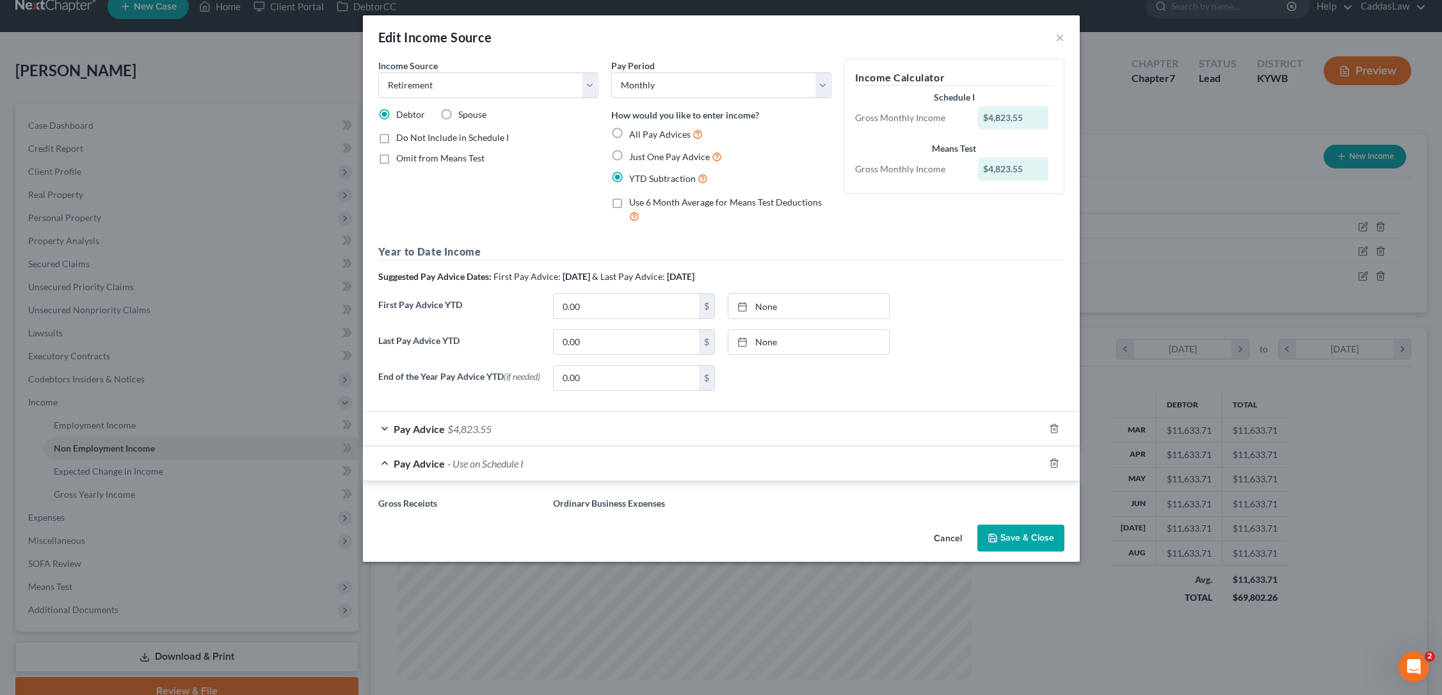
click at [629, 172] on label "YTD Subtraction" at bounding box center [668, 178] width 79 height 15
click at [634, 172] on input "YTD Subtraction" at bounding box center [638, 175] width 8 height 8
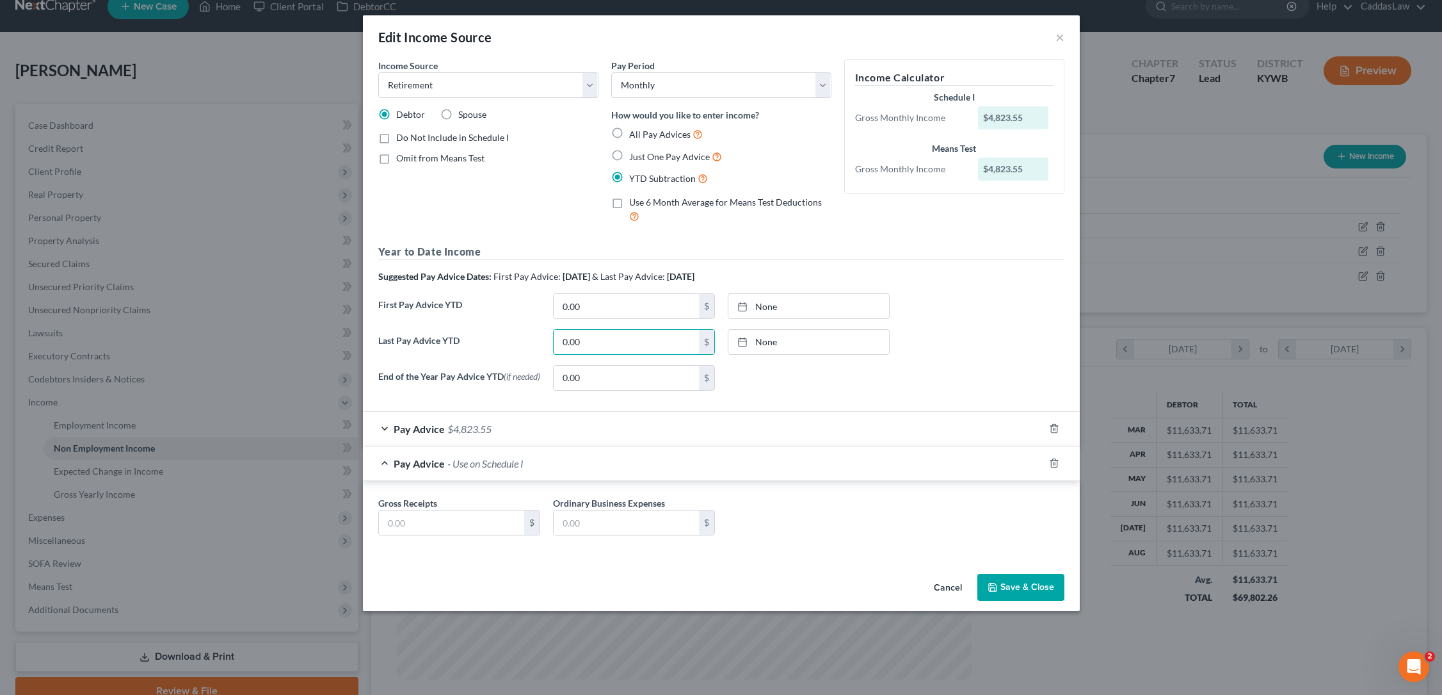
drag, startPoint x: 595, startPoint y: 335, endPoint x: 509, endPoint y: 335, distance: 85.8
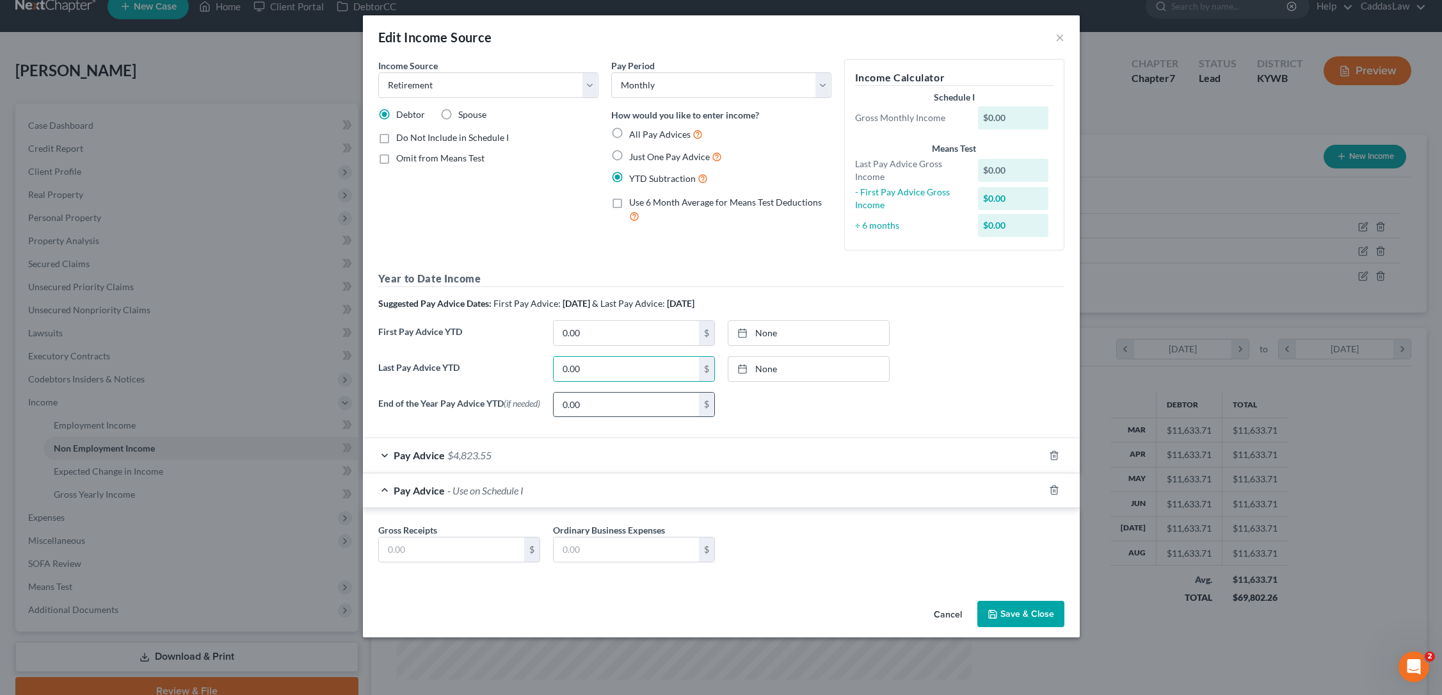
click at [604, 407] on input "0.00" at bounding box center [626, 404] width 145 height 24
type input "0"
type input "52,976.96"
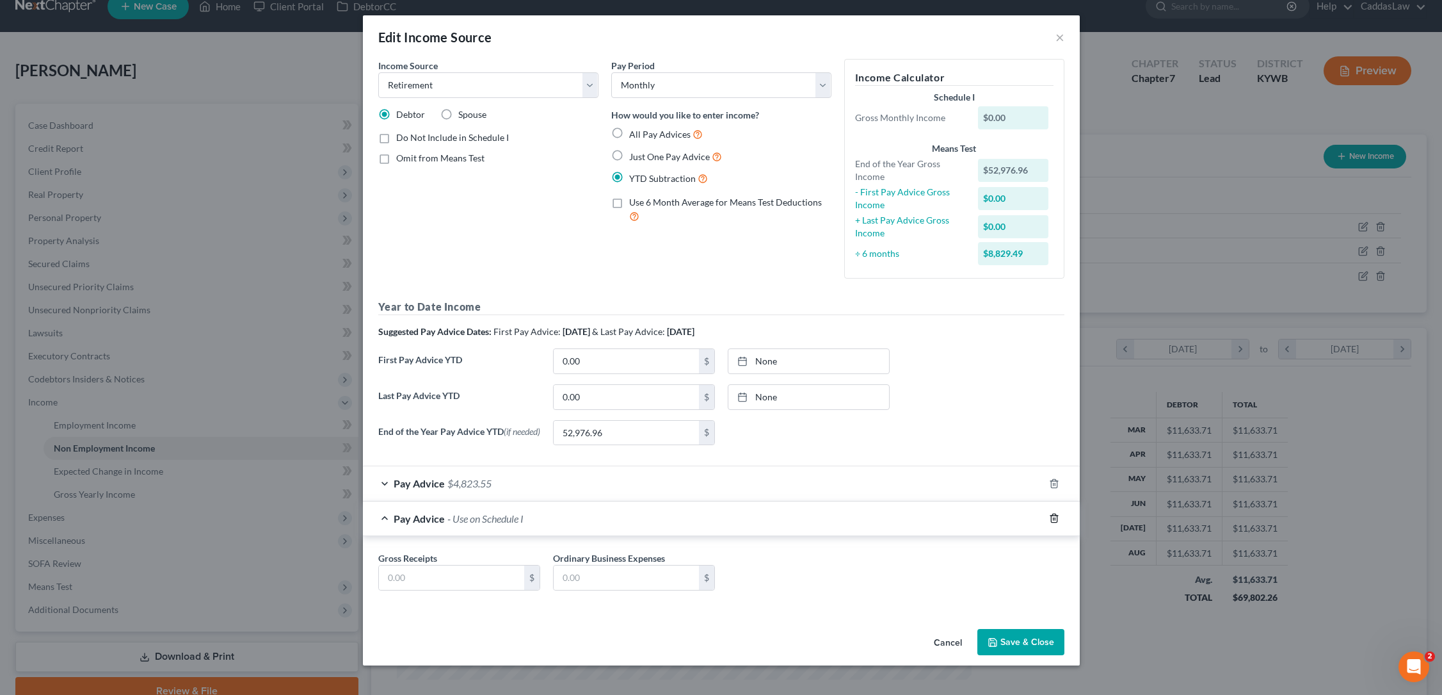
click at [1054, 519] on icon "button" at bounding box center [1054, 518] width 10 height 10
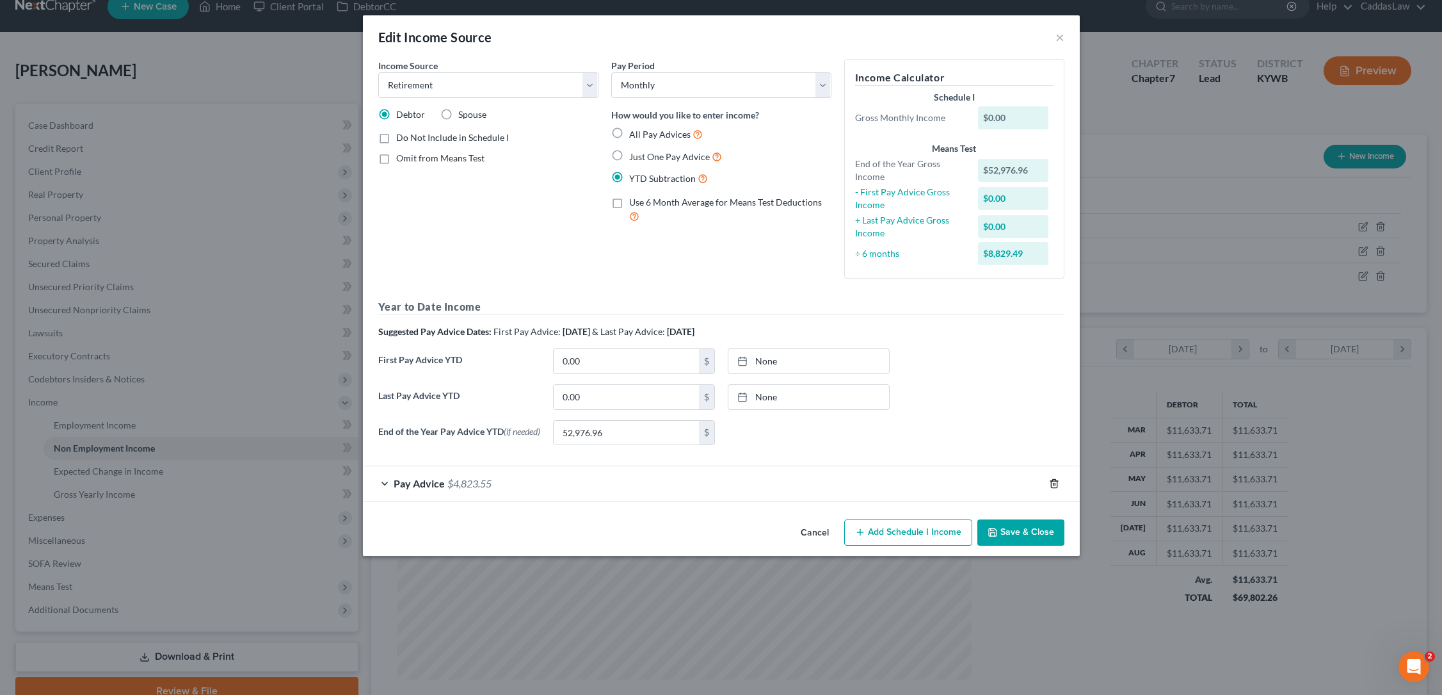
click at [1053, 481] on polyline "button" at bounding box center [1055, 481] width 8 height 0
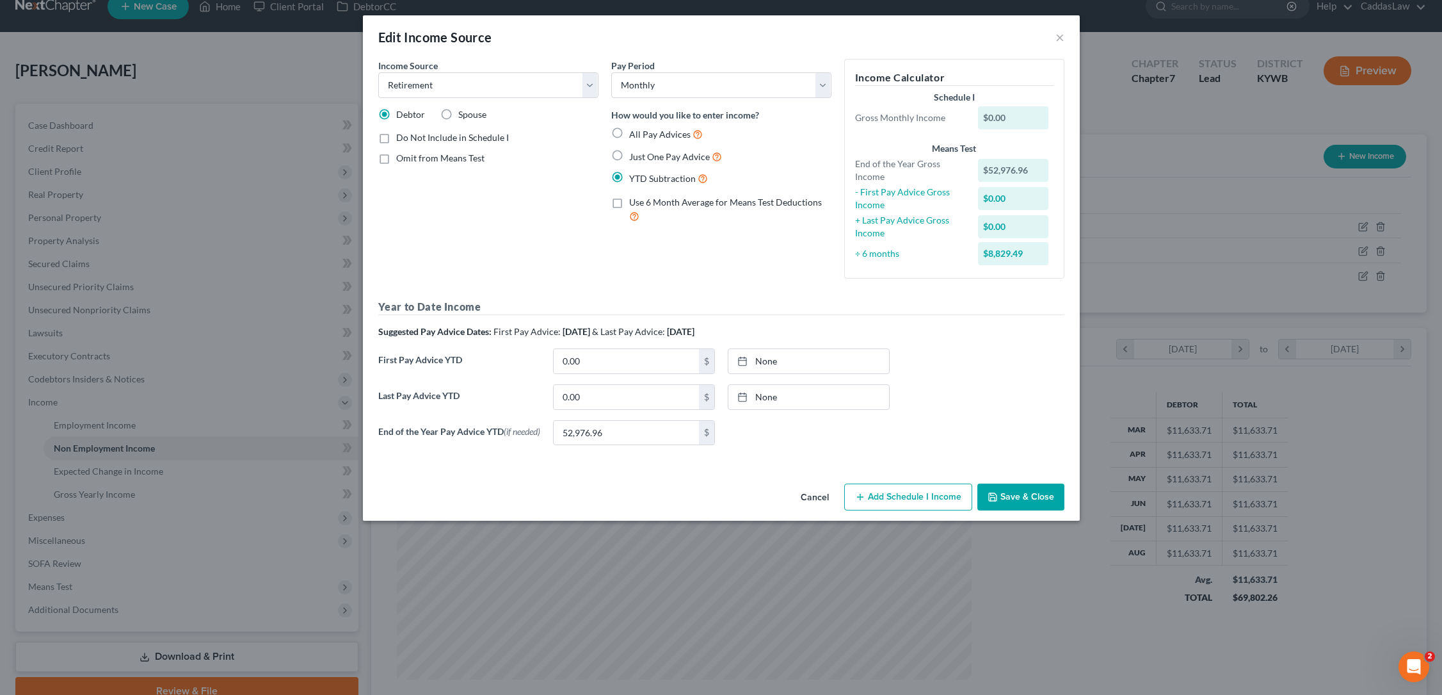
click at [1005, 503] on button "Save & Close" at bounding box center [1021, 496] width 87 height 27
click at [1001, 503] on button "Save & Close" at bounding box center [1021, 496] width 87 height 27
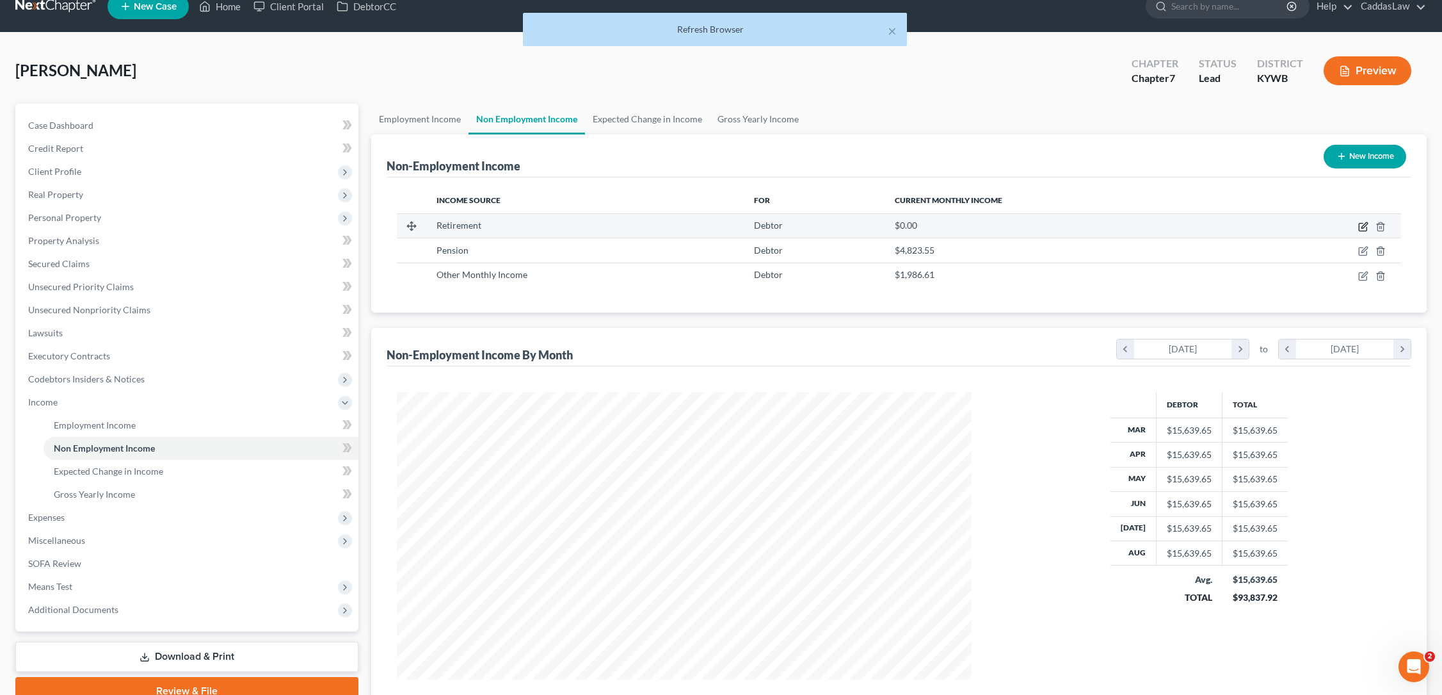
click at [1364, 229] on icon "button" at bounding box center [1364, 227] width 10 height 10
select select "3"
select select "0"
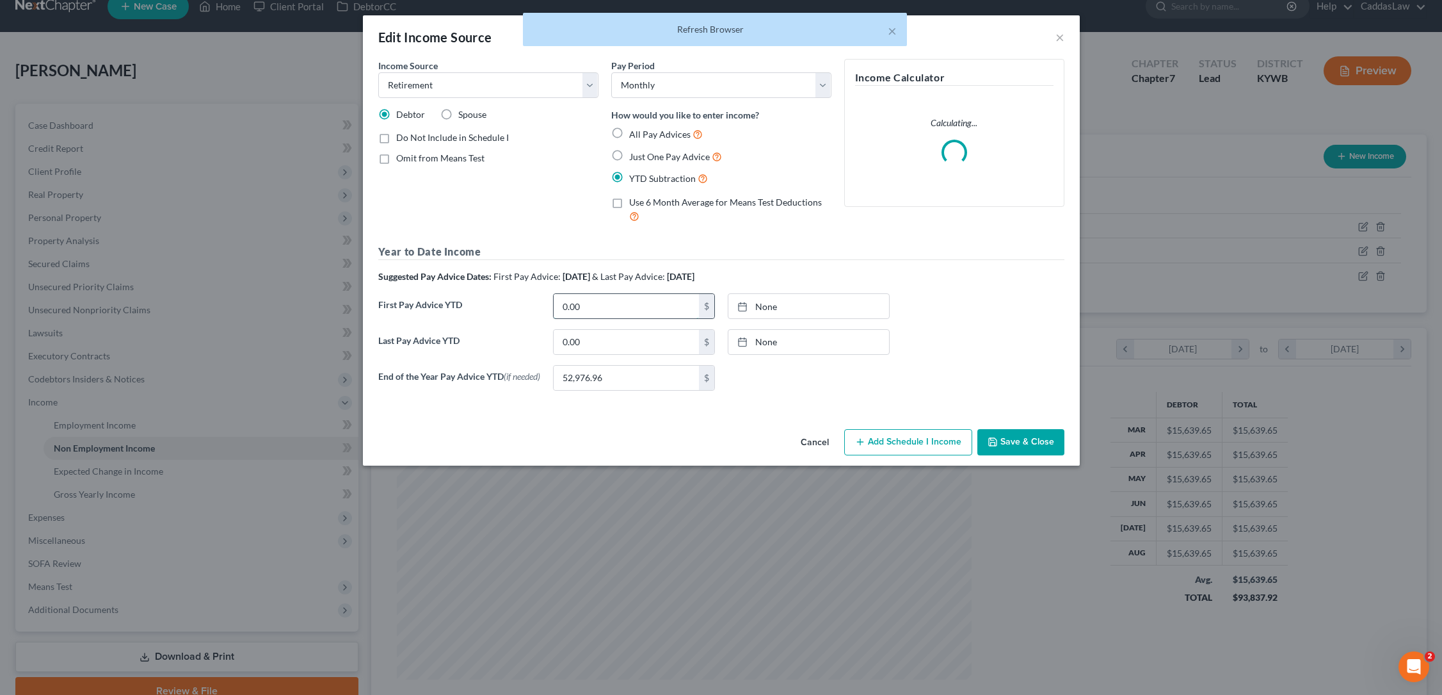
click at [596, 305] on input "0.00" at bounding box center [626, 306] width 145 height 24
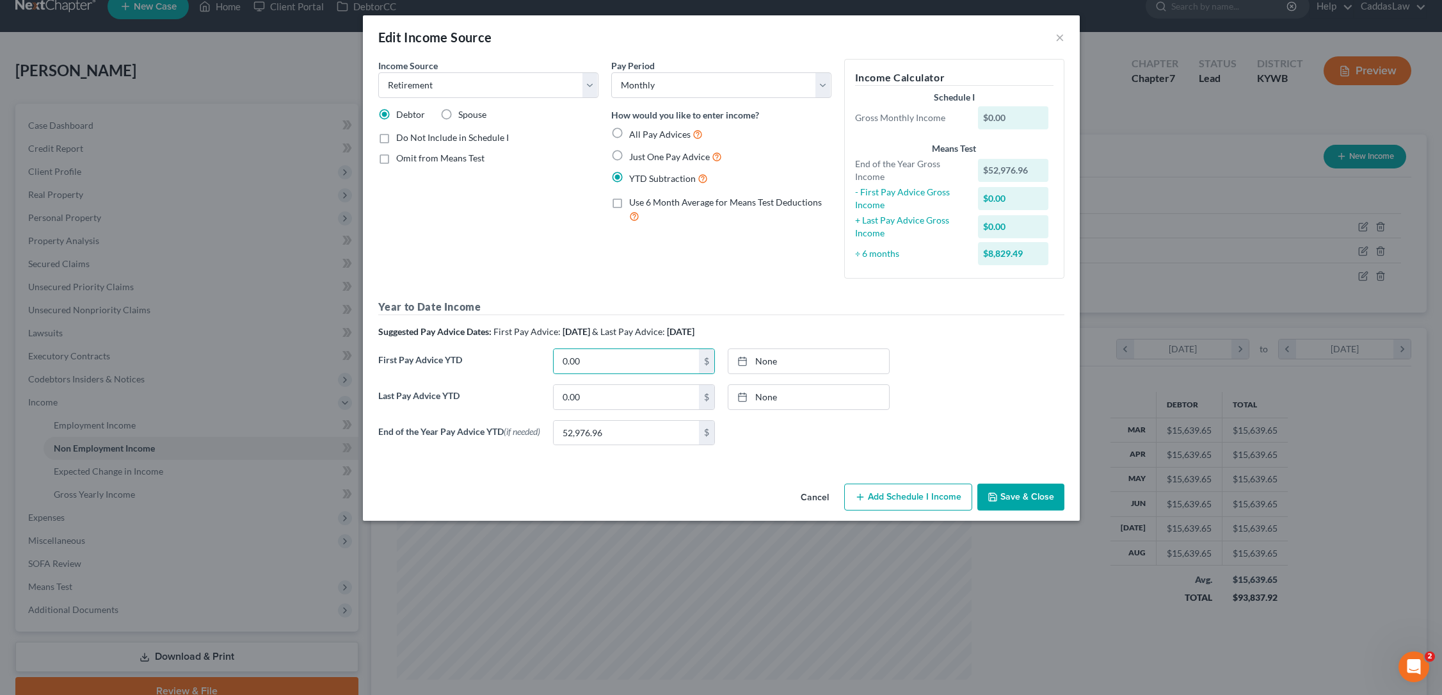
click at [629, 203] on label "Use 6 Month Average for Means Test Deductions" at bounding box center [730, 210] width 202 height 28
click at [634, 203] on input "Use 6 Month Average for Means Test Deductions" at bounding box center [638, 200] width 8 height 8
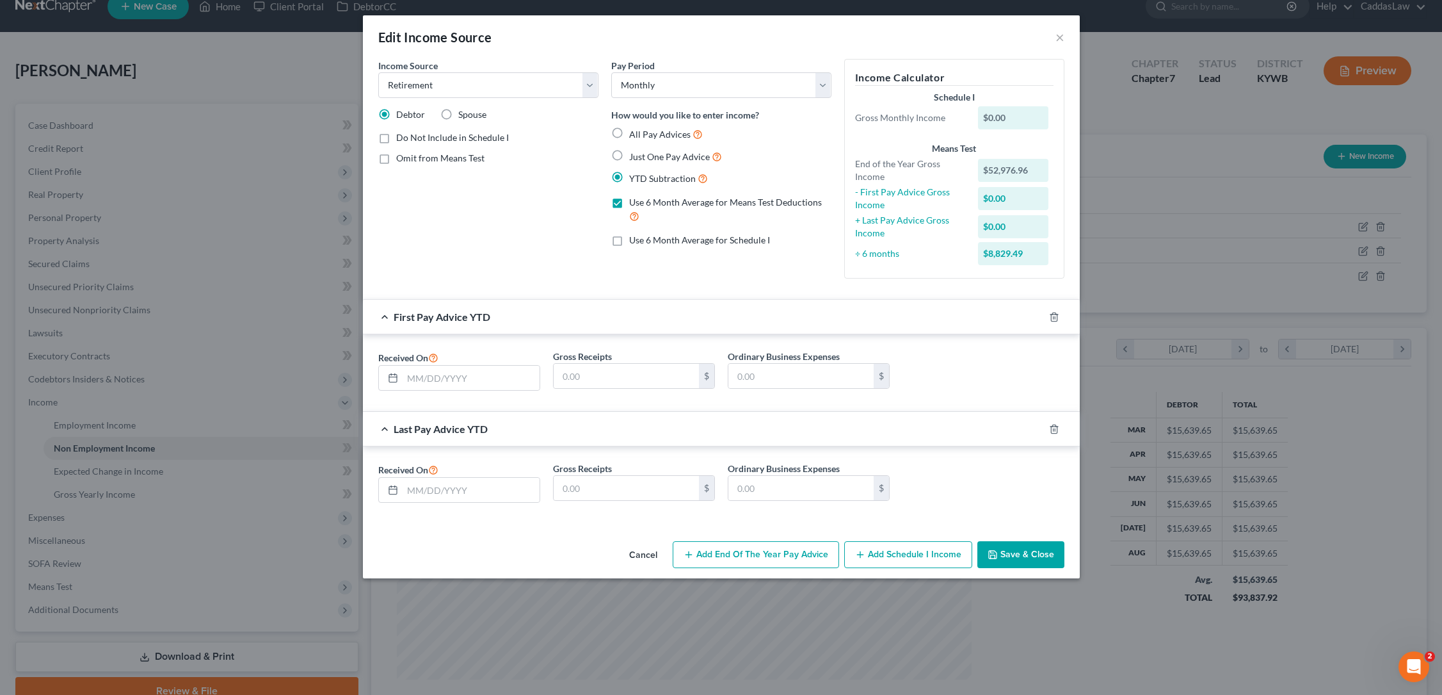
click at [629, 171] on label "YTD Subtraction" at bounding box center [668, 178] width 79 height 15
click at [634, 171] on input "YTD Subtraction" at bounding box center [638, 175] width 8 height 8
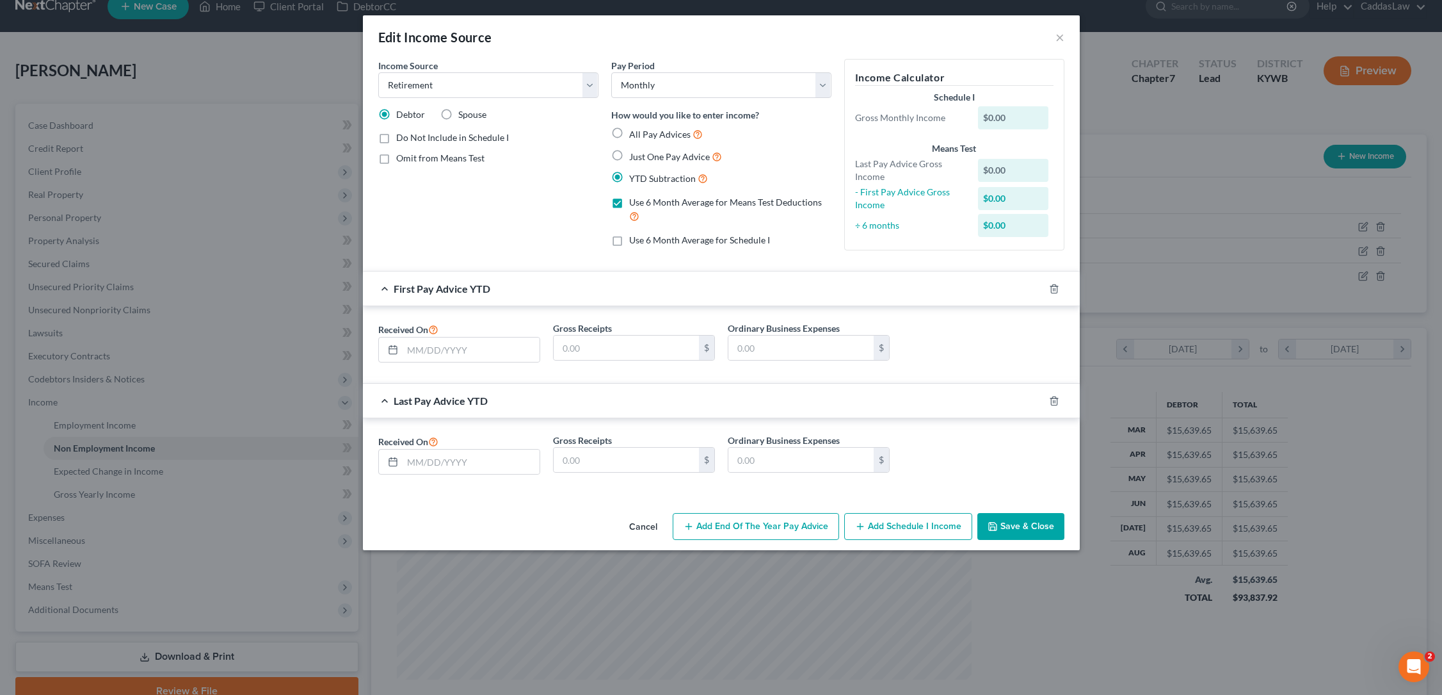
click at [629, 198] on label "Use 6 Month Average for Means Test Deductions" at bounding box center [730, 210] width 202 height 28
click at [634, 198] on input "Use 6 Month Average for Means Test Deductions" at bounding box center [638, 200] width 8 height 8
checkbox input "false"
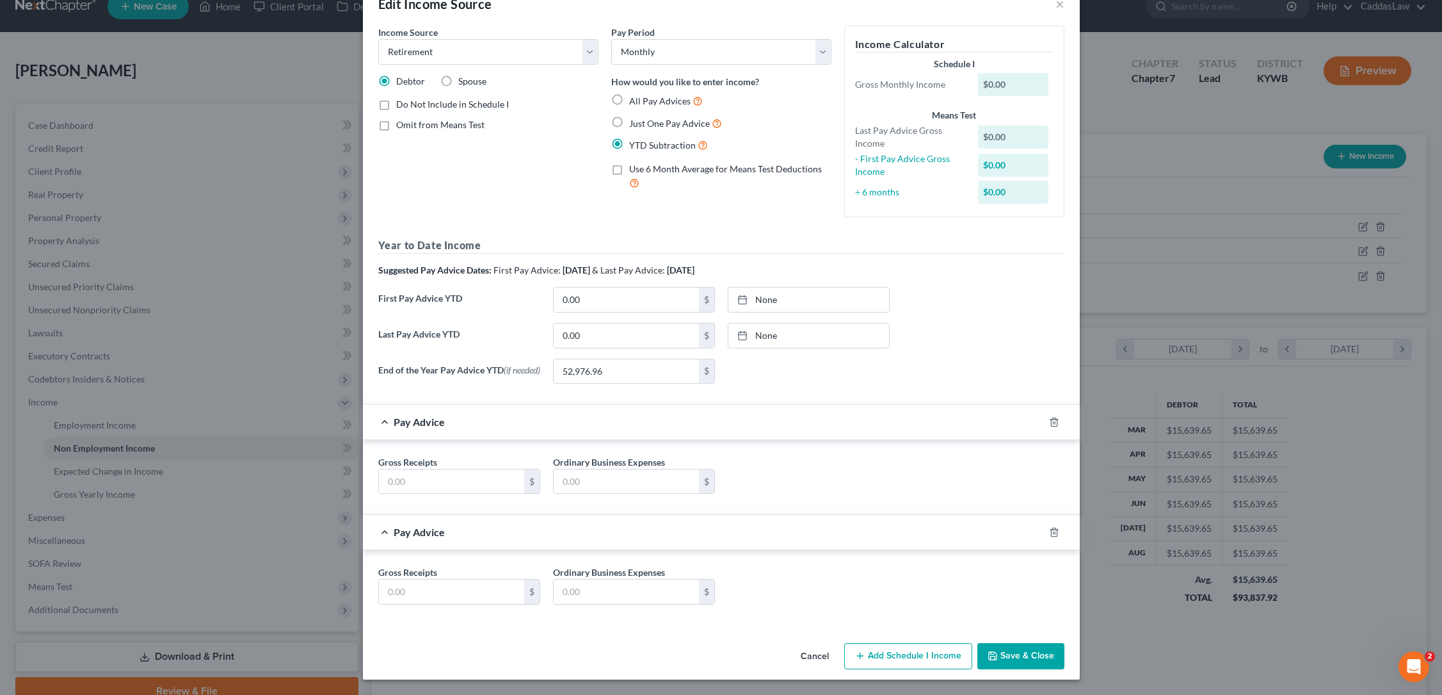
scroll to position [36, 0]
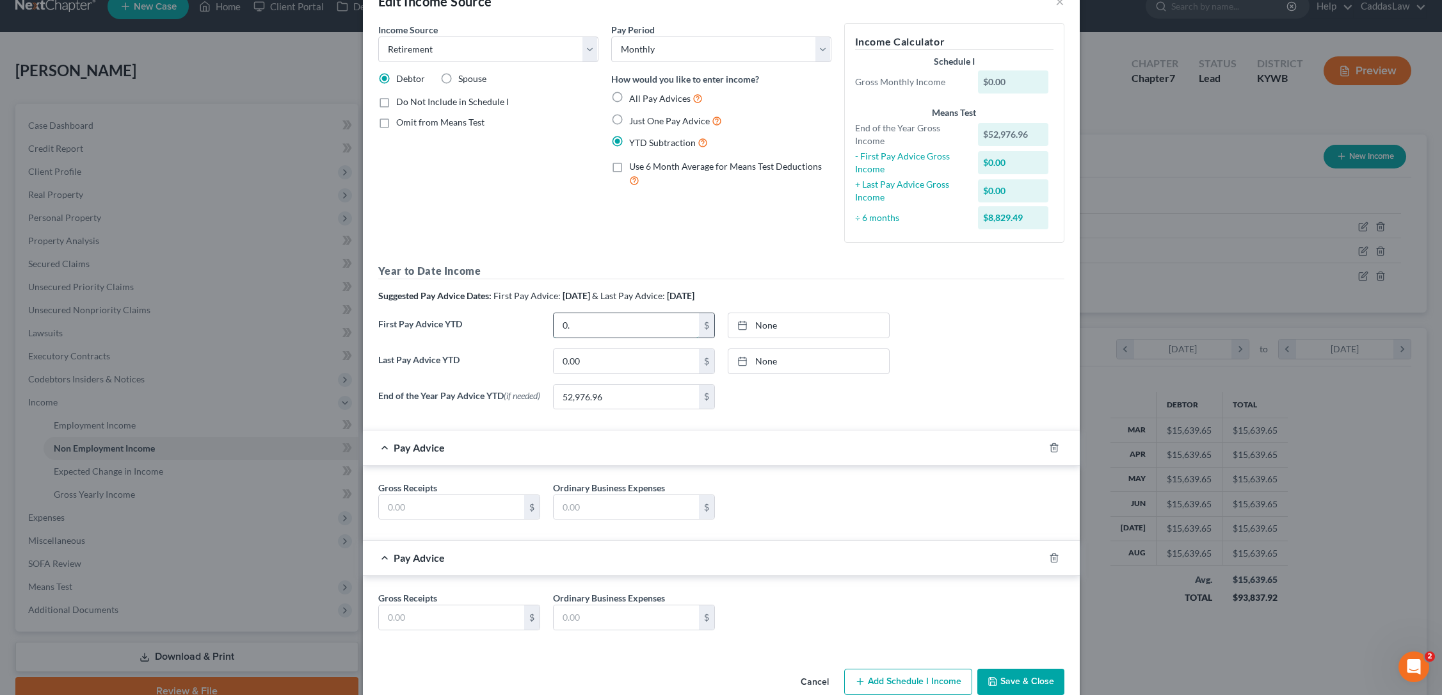
type input "0"
type input "4,414.75"
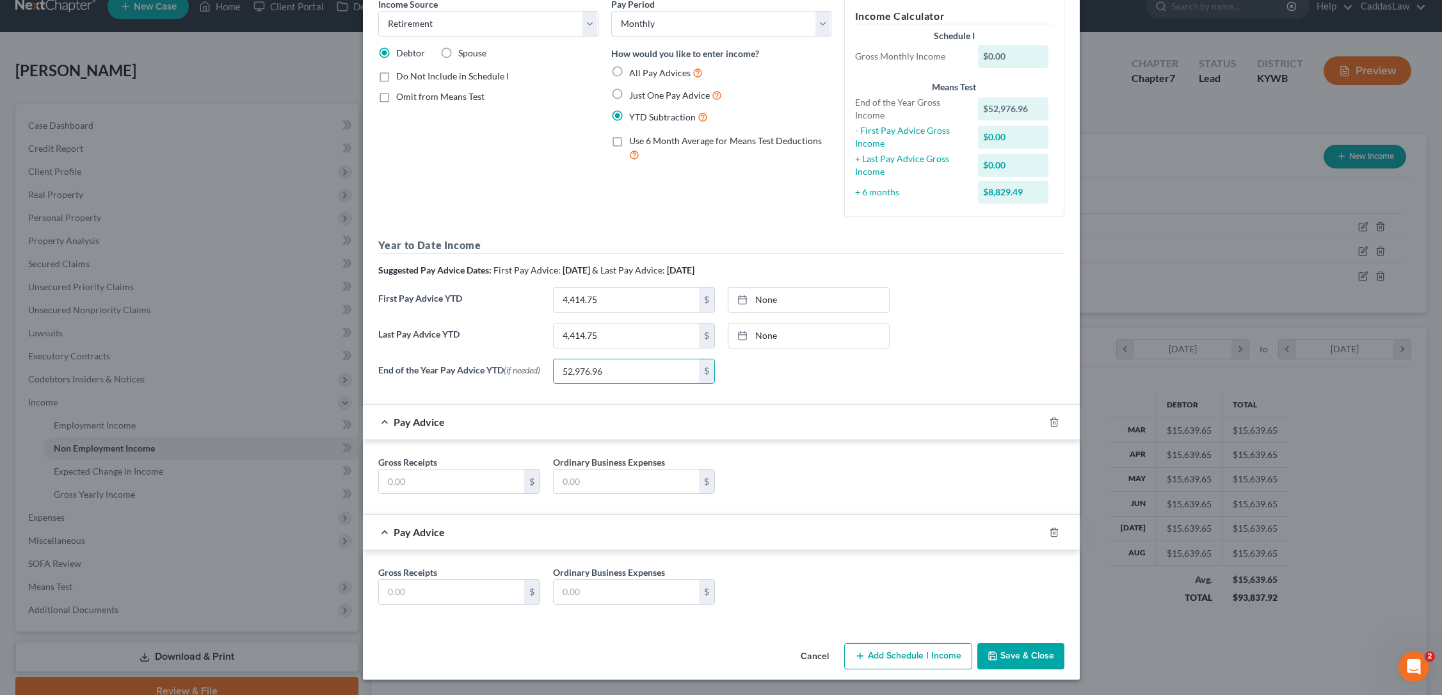
scroll to position [64, 0]
click at [1050, 426] on icon "button" at bounding box center [1054, 422] width 10 height 10
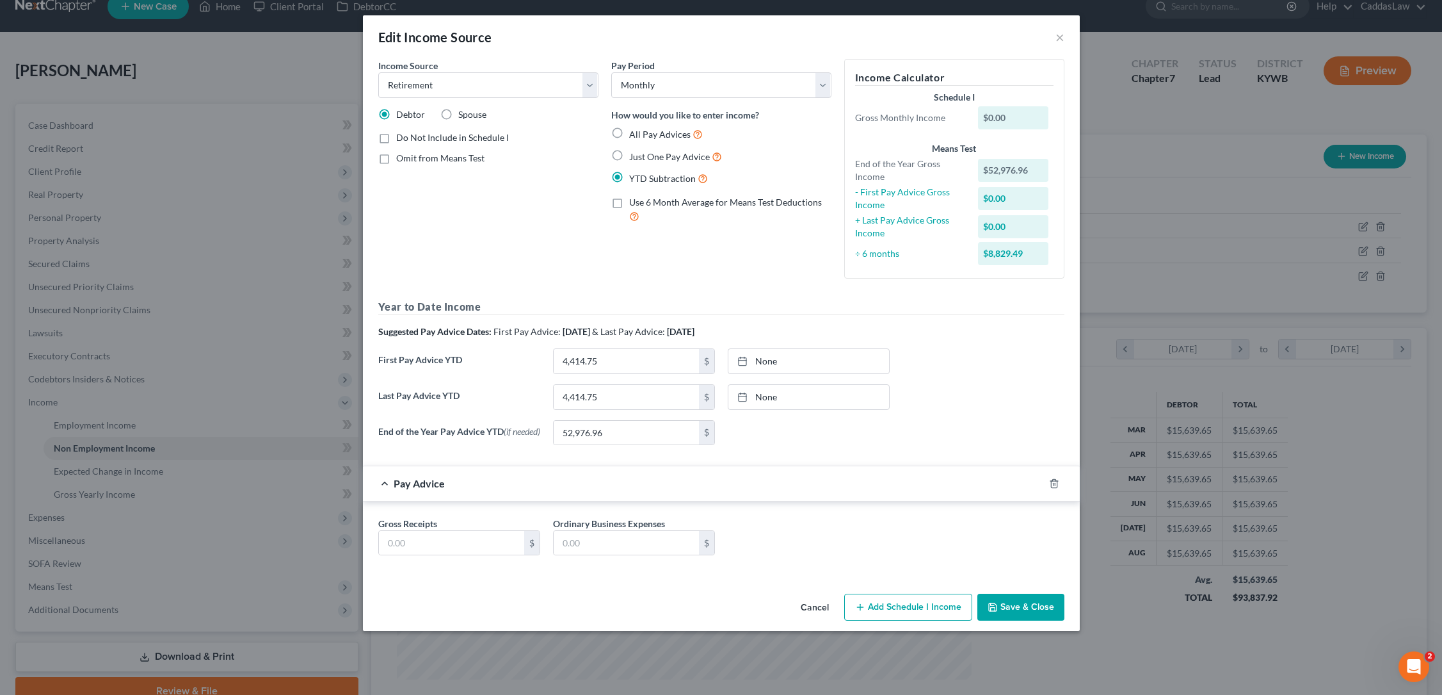
scroll to position [0, 0]
click at [1055, 485] on line "button" at bounding box center [1055, 484] width 0 height 3
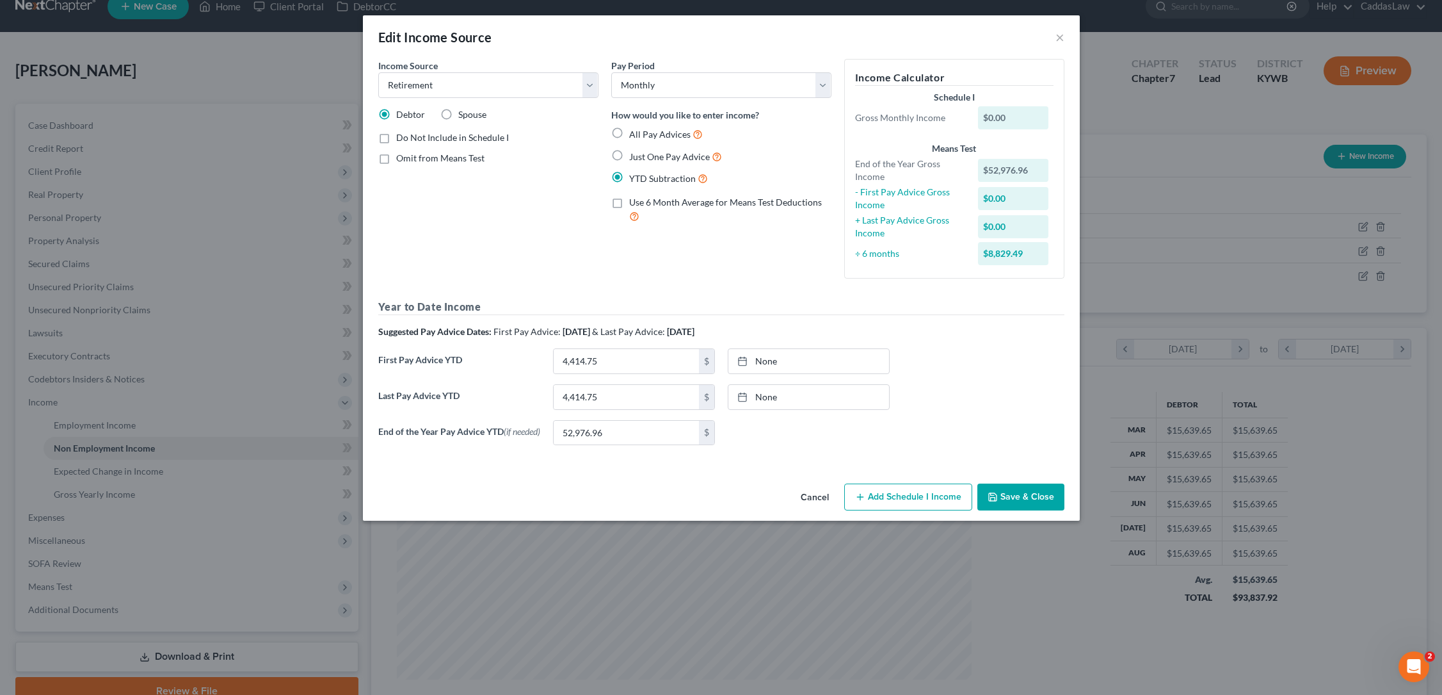
click at [1008, 507] on button "Save & Close" at bounding box center [1021, 496] width 87 height 27
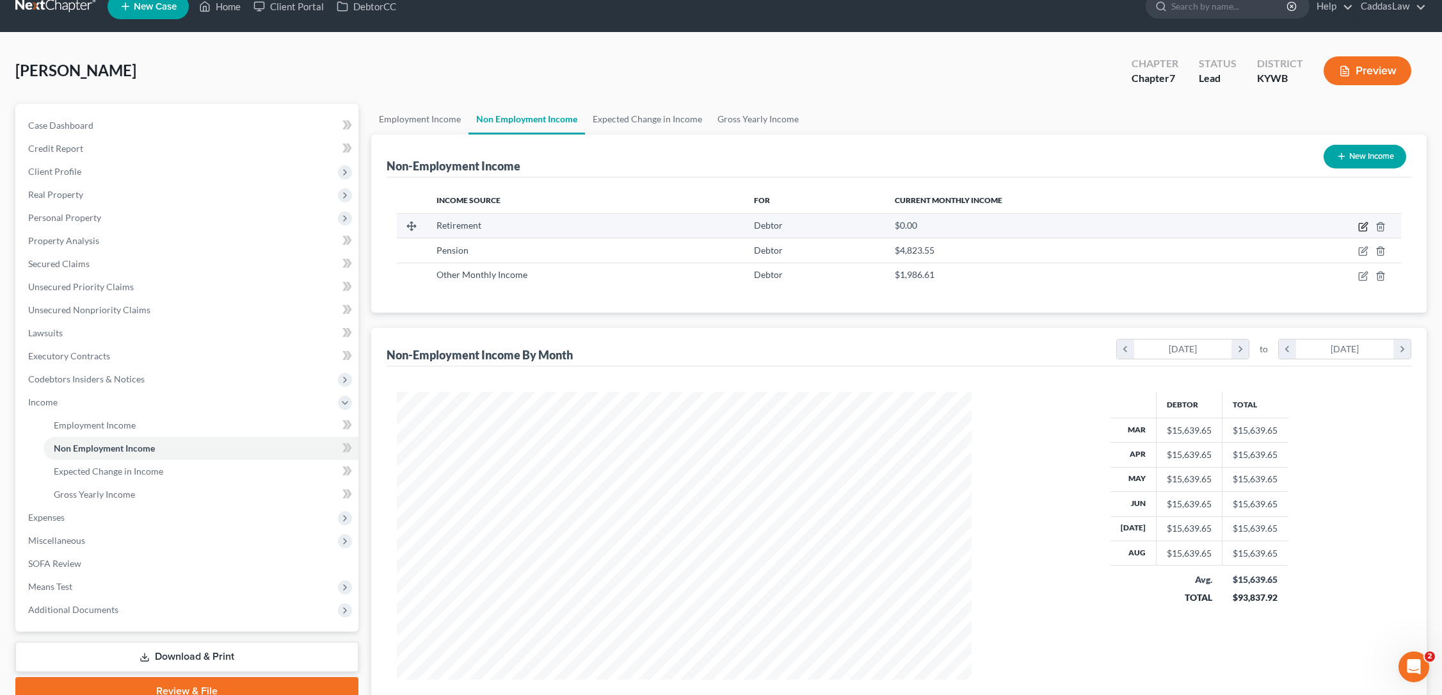
click at [1360, 230] on icon "button" at bounding box center [1363, 227] width 8 height 8
select select "3"
select select "0"
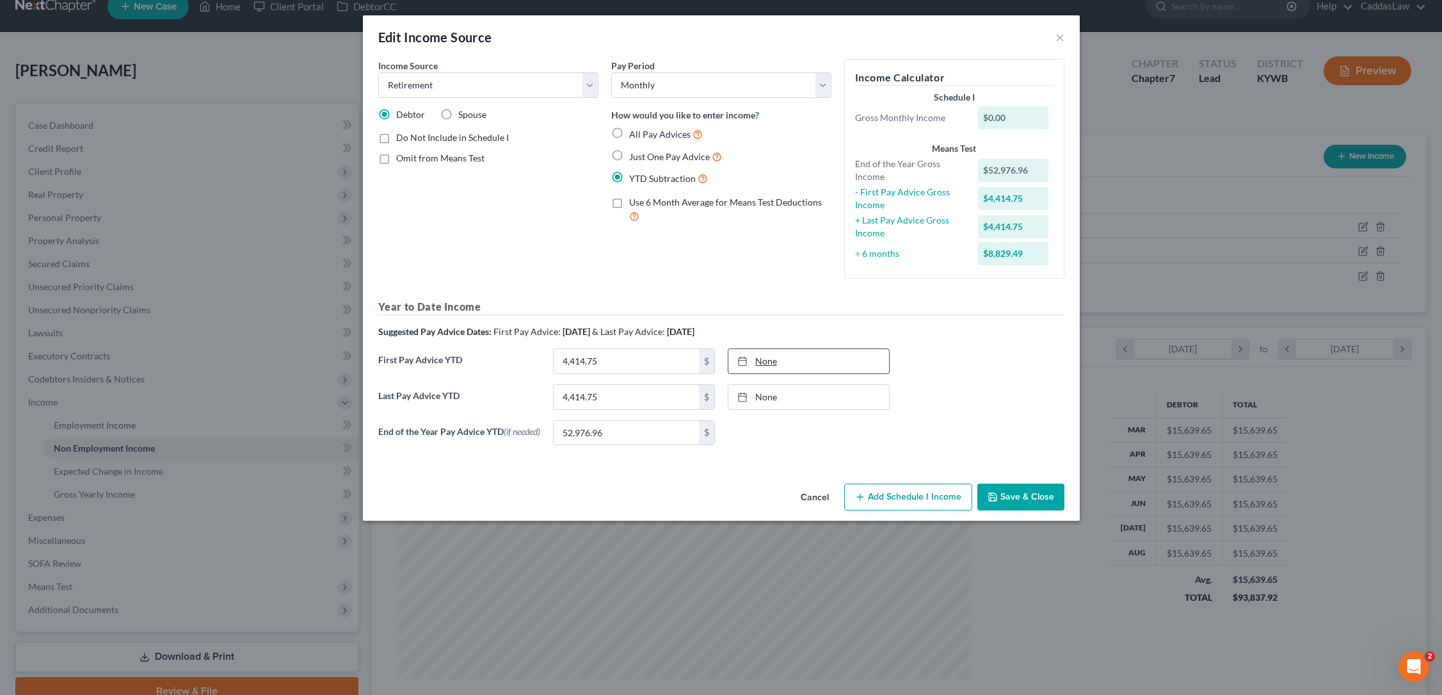
click at [781, 359] on link "None" at bounding box center [809, 361] width 161 height 24
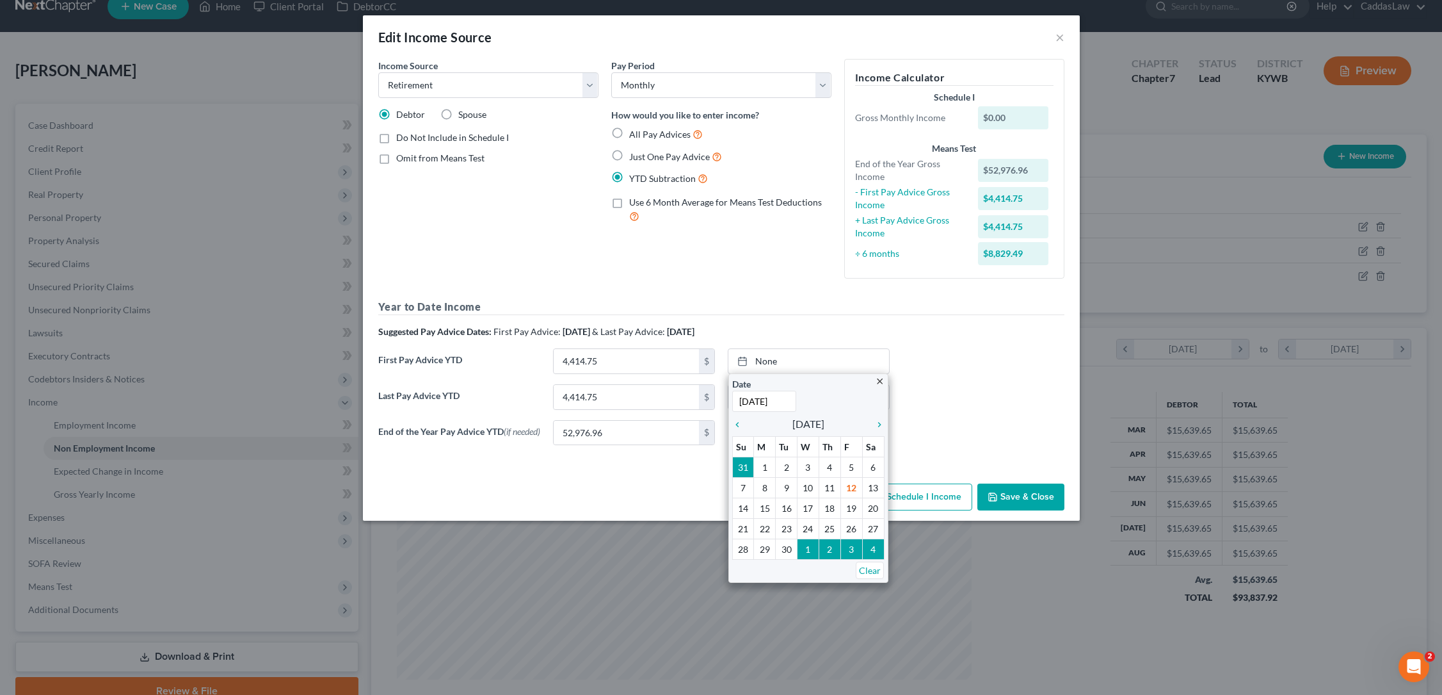
type input "[DATE]"
click at [977, 364] on div "First Pay Advice YTD 4,414.75 $ None close Date [DATE] Time 12:00 AM chevron_le…" at bounding box center [721, 366] width 699 height 36
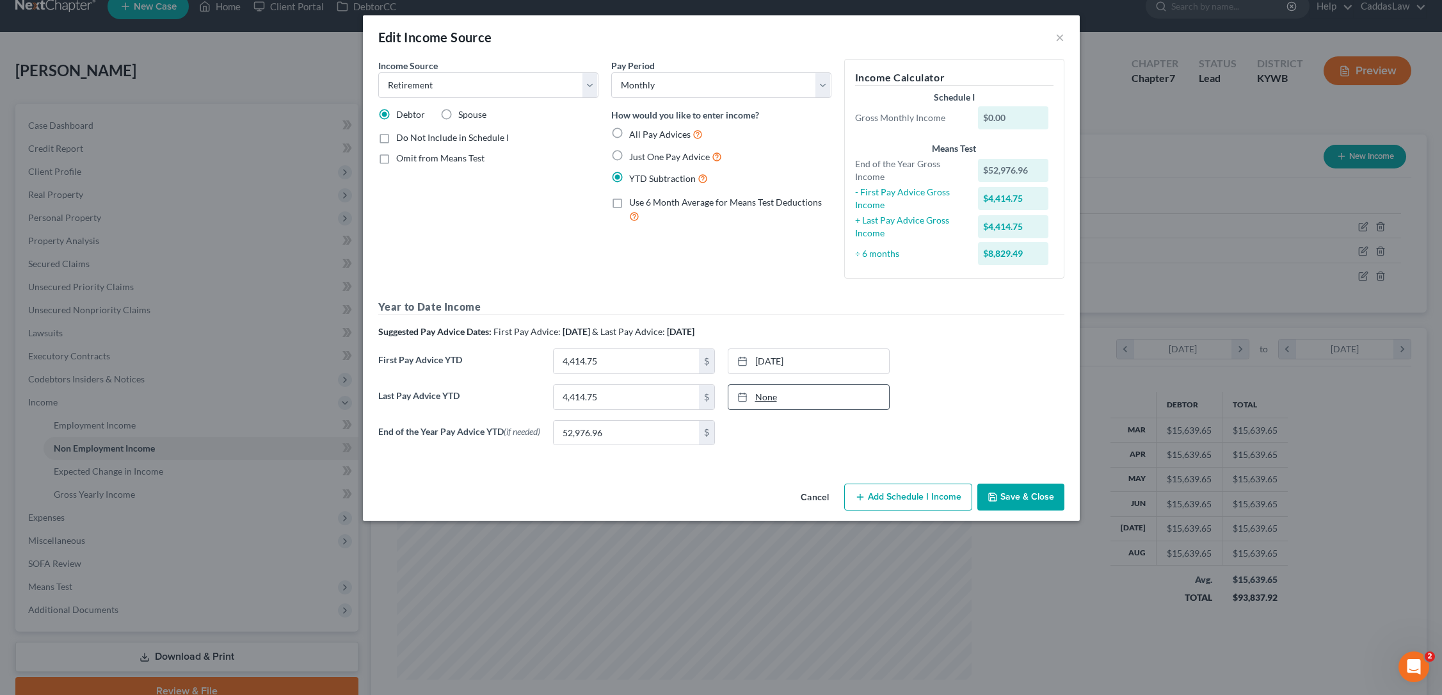
click at [827, 396] on link "None" at bounding box center [809, 397] width 161 height 24
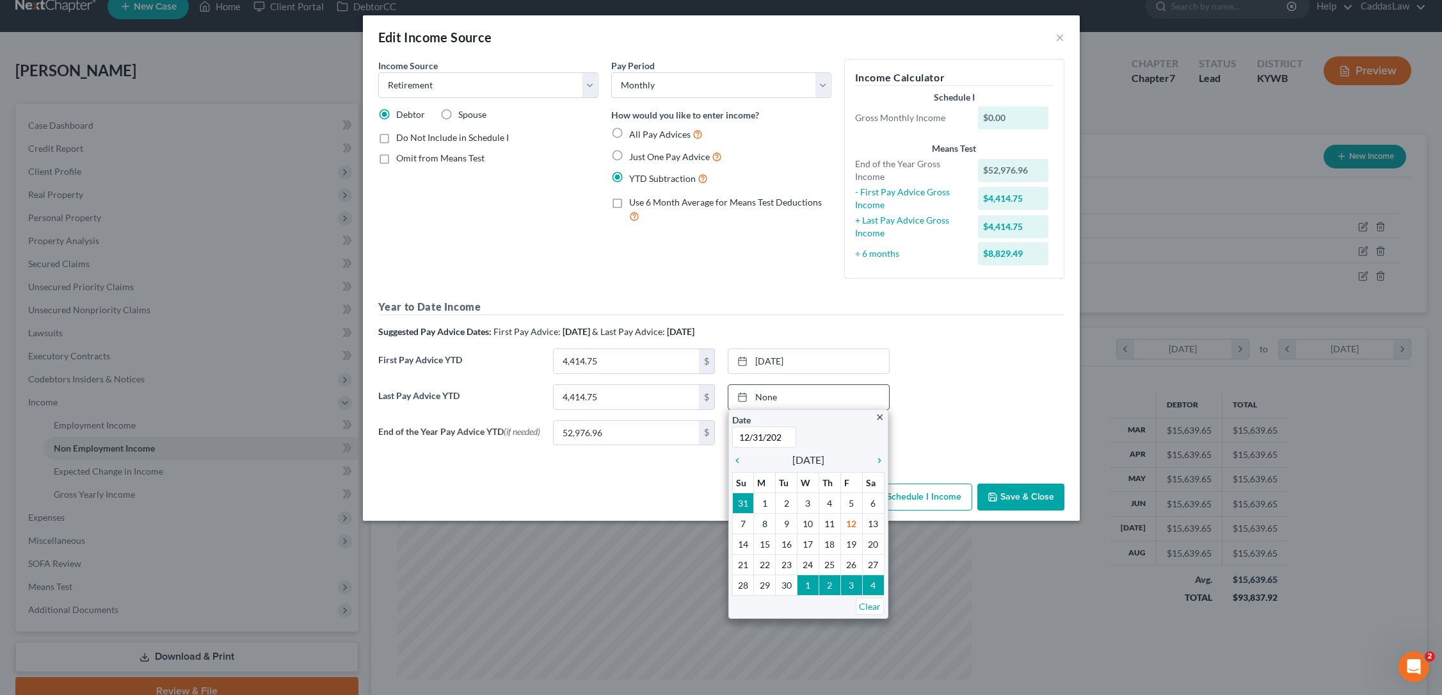
type input "[DATE]"
click at [952, 350] on div "First Pay Advice YTD 4,414.75 $ [DATE] close Date [DATE] Time 12:00 AM chevron_…" at bounding box center [721, 366] width 699 height 36
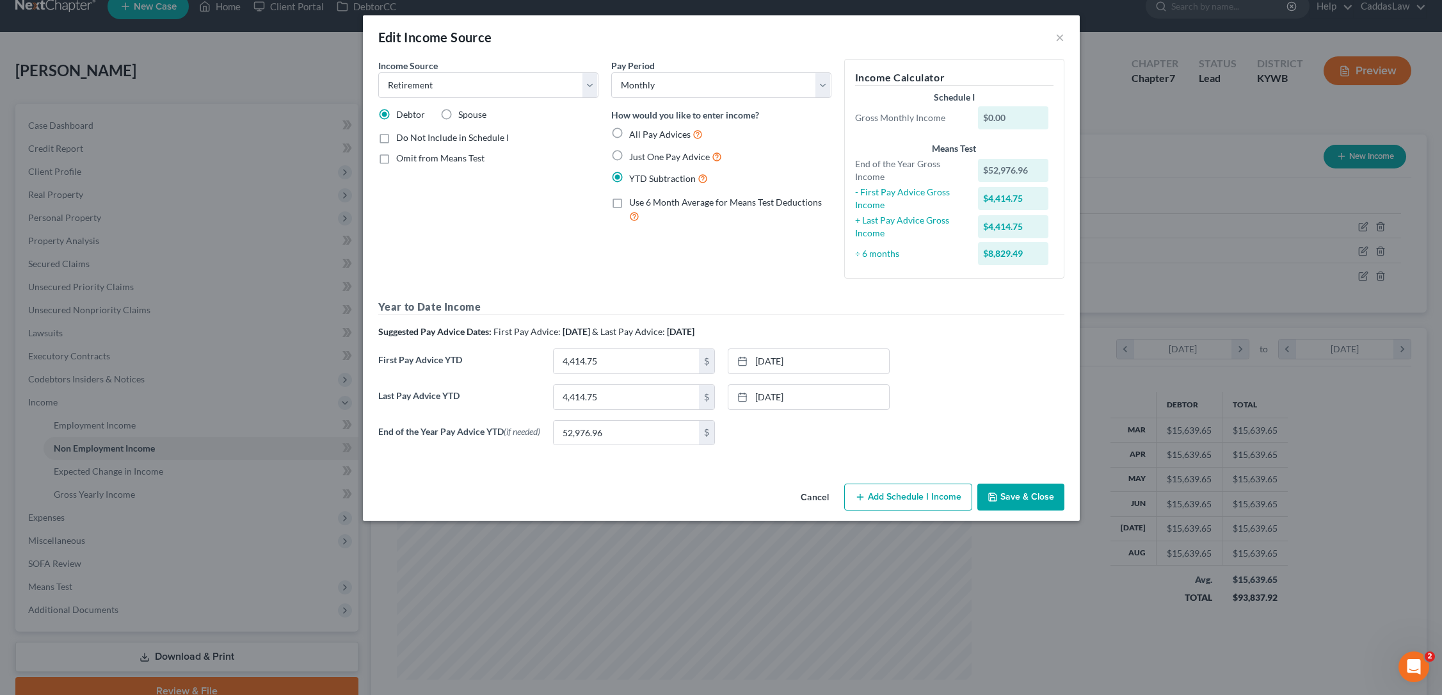
click at [1001, 494] on button "Save & Close" at bounding box center [1021, 496] width 87 height 27
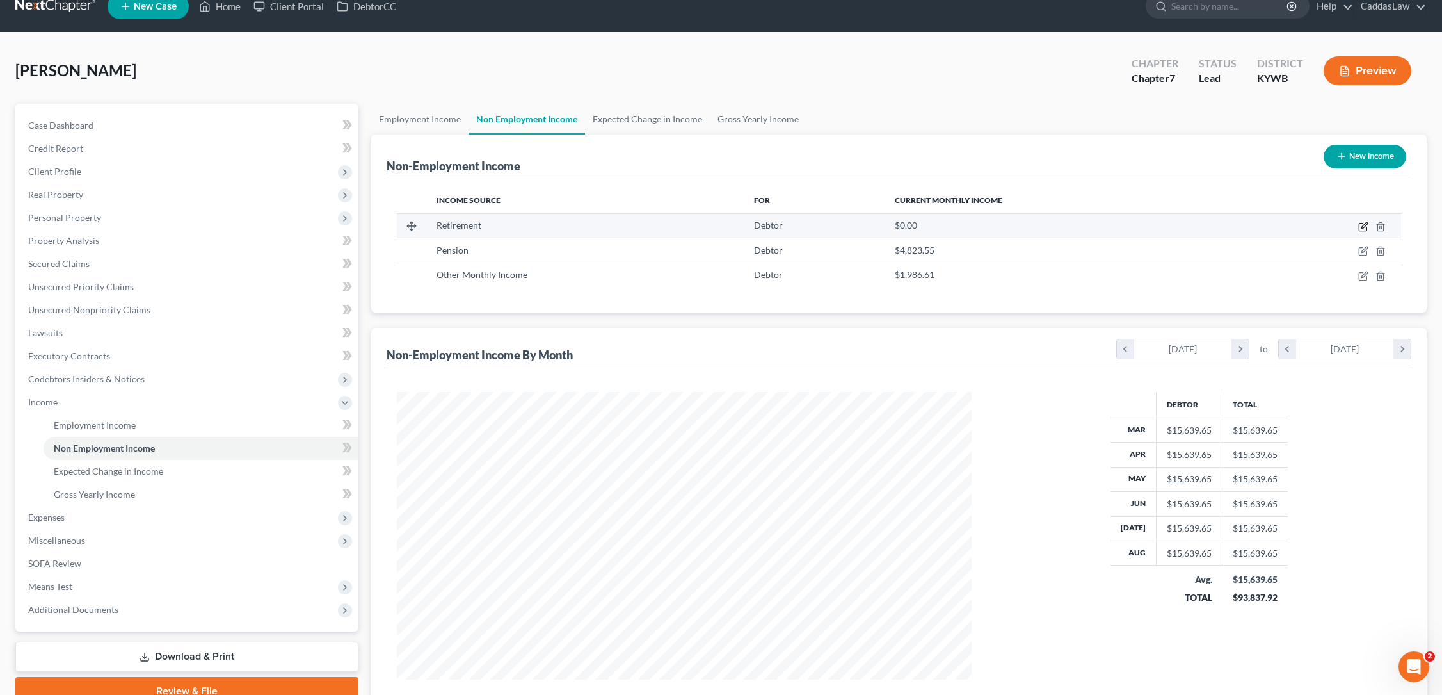
click at [1369, 224] on icon "button" at bounding box center [1364, 227] width 10 height 10
select select "3"
select select "0"
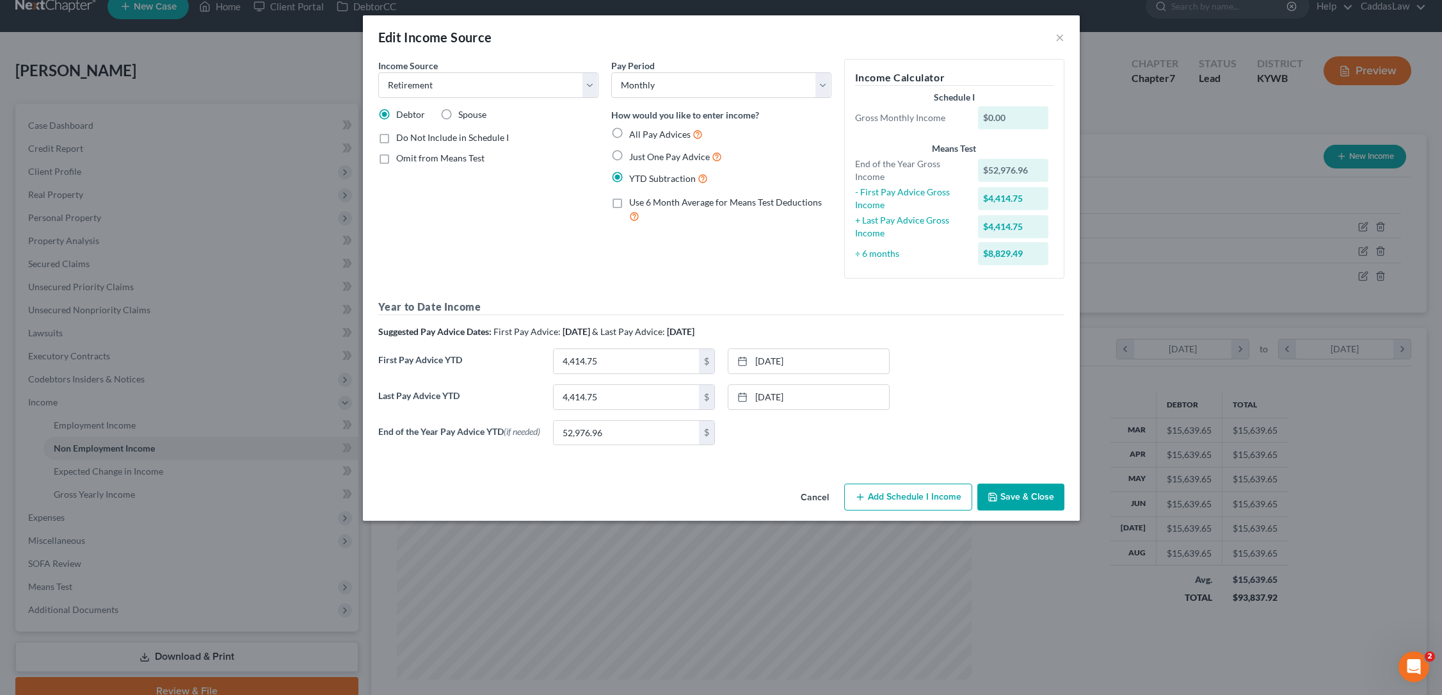
click at [1019, 497] on button "Save & Close" at bounding box center [1021, 496] width 87 height 27
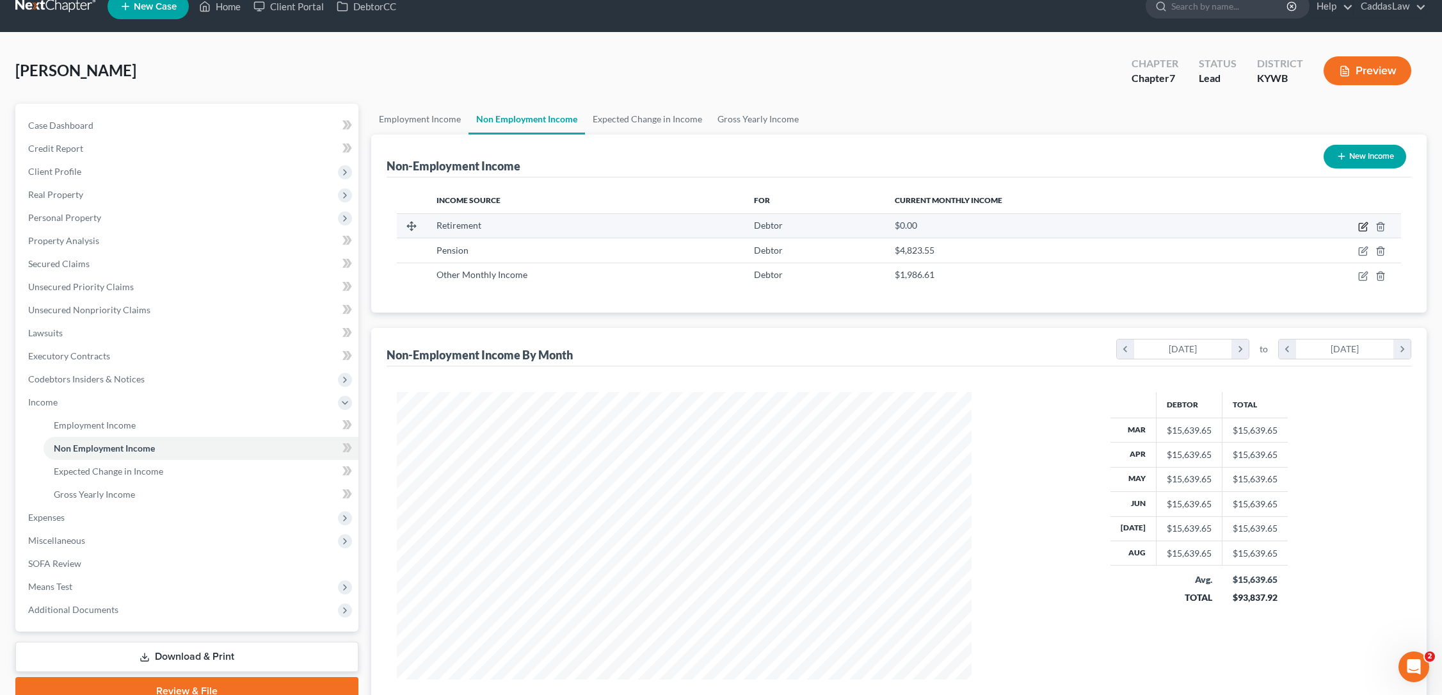
click at [1364, 229] on icon "button" at bounding box center [1364, 227] width 10 height 10
select select "3"
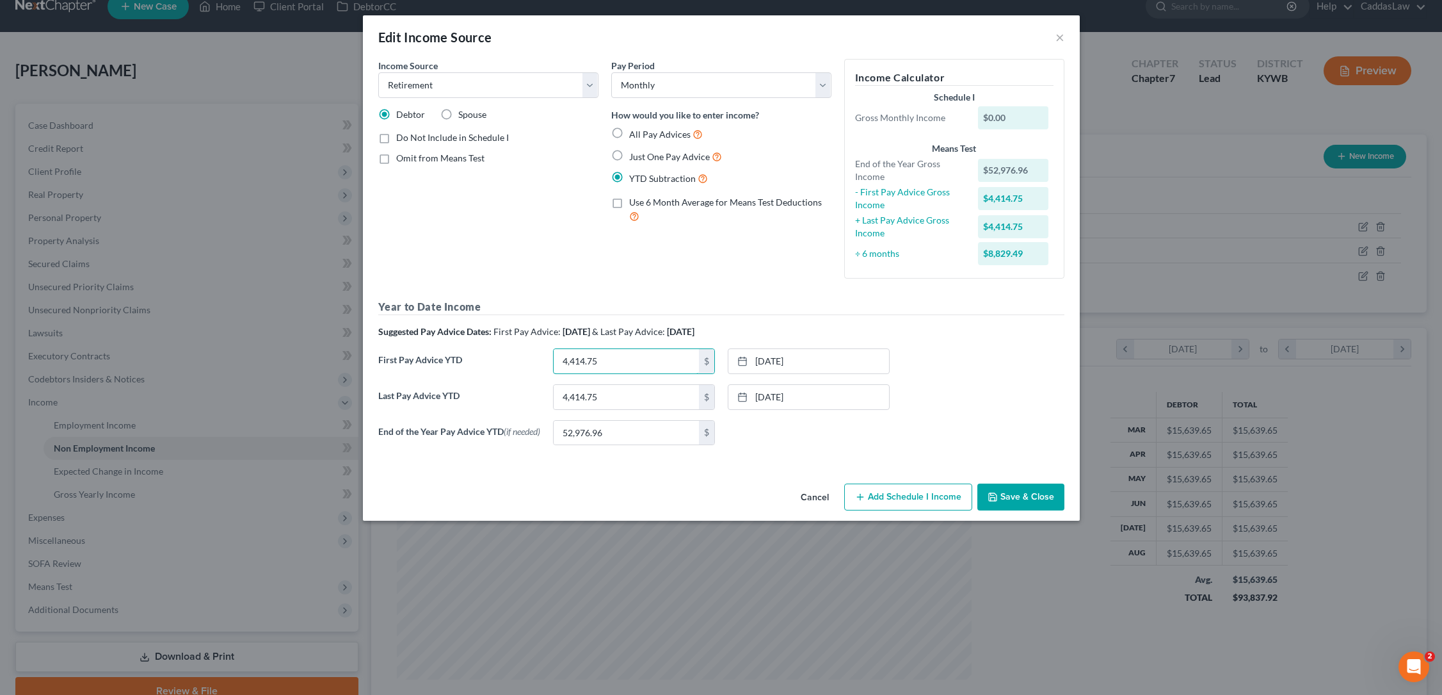
drag, startPoint x: 609, startPoint y: 364, endPoint x: 483, endPoint y: 364, distance: 126.1
click at [483, 364] on div "First Pay Advice YTD 4,414.75 $ [DATE] close Date [DATE] Time 12:00 AM chevron_…" at bounding box center [721, 366] width 699 height 36
click at [991, 508] on button "Save & Close" at bounding box center [1021, 496] width 87 height 27
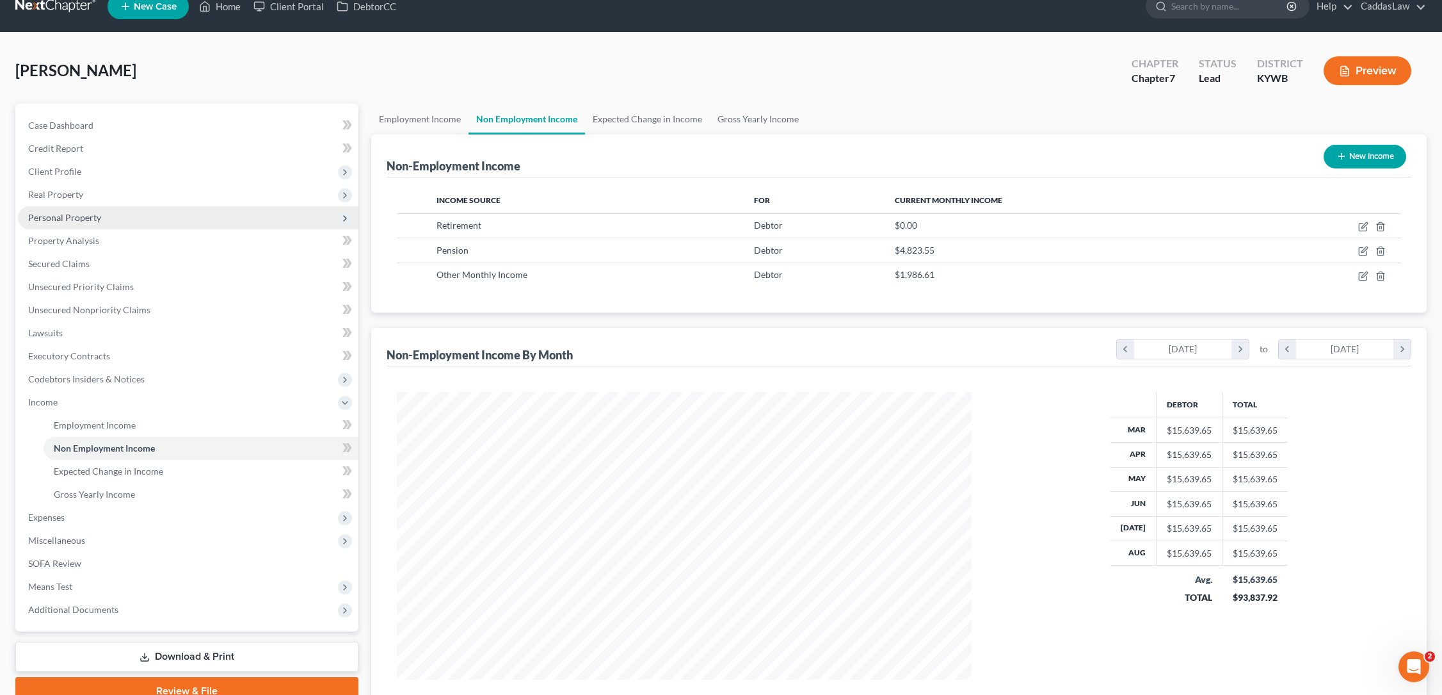
click at [77, 222] on span "Personal Property" at bounding box center [64, 217] width 73 height 11
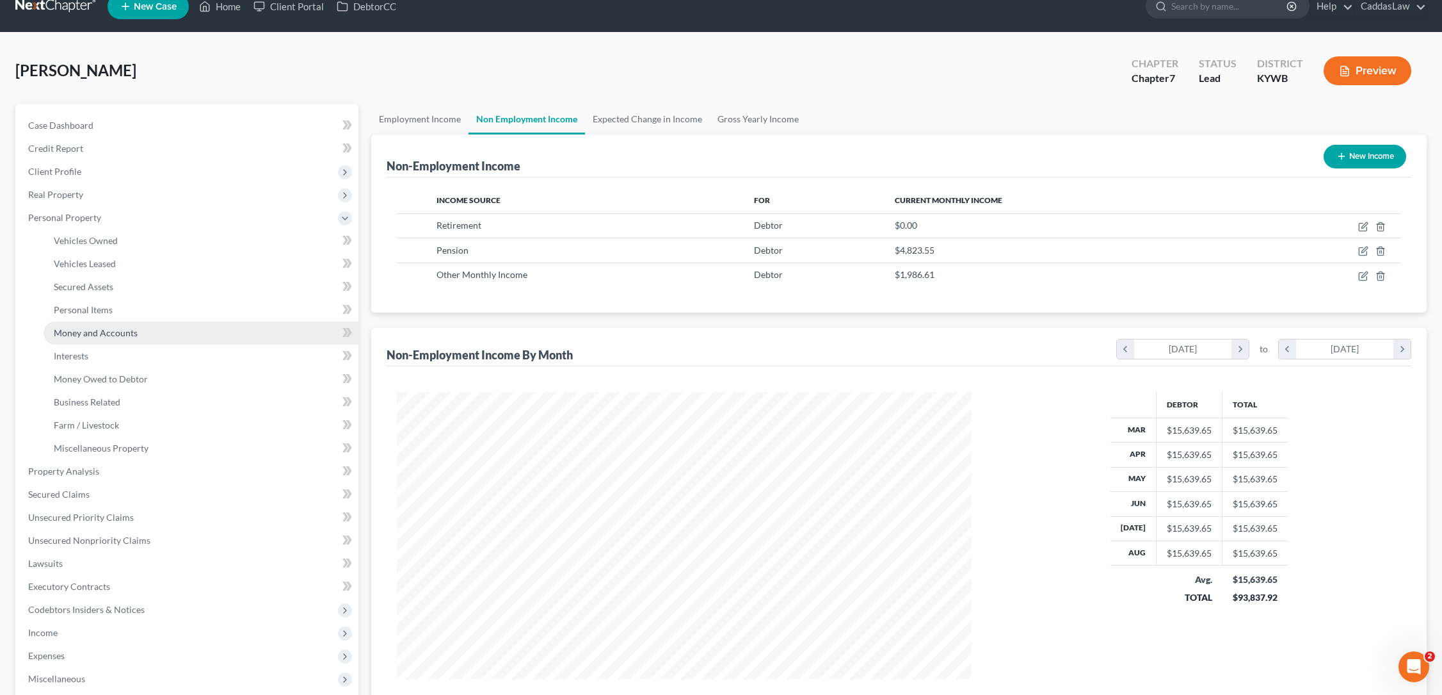
click at [83, 330] on span "Money and Accounts" at bounding box center [96, 332] width 84 height 11
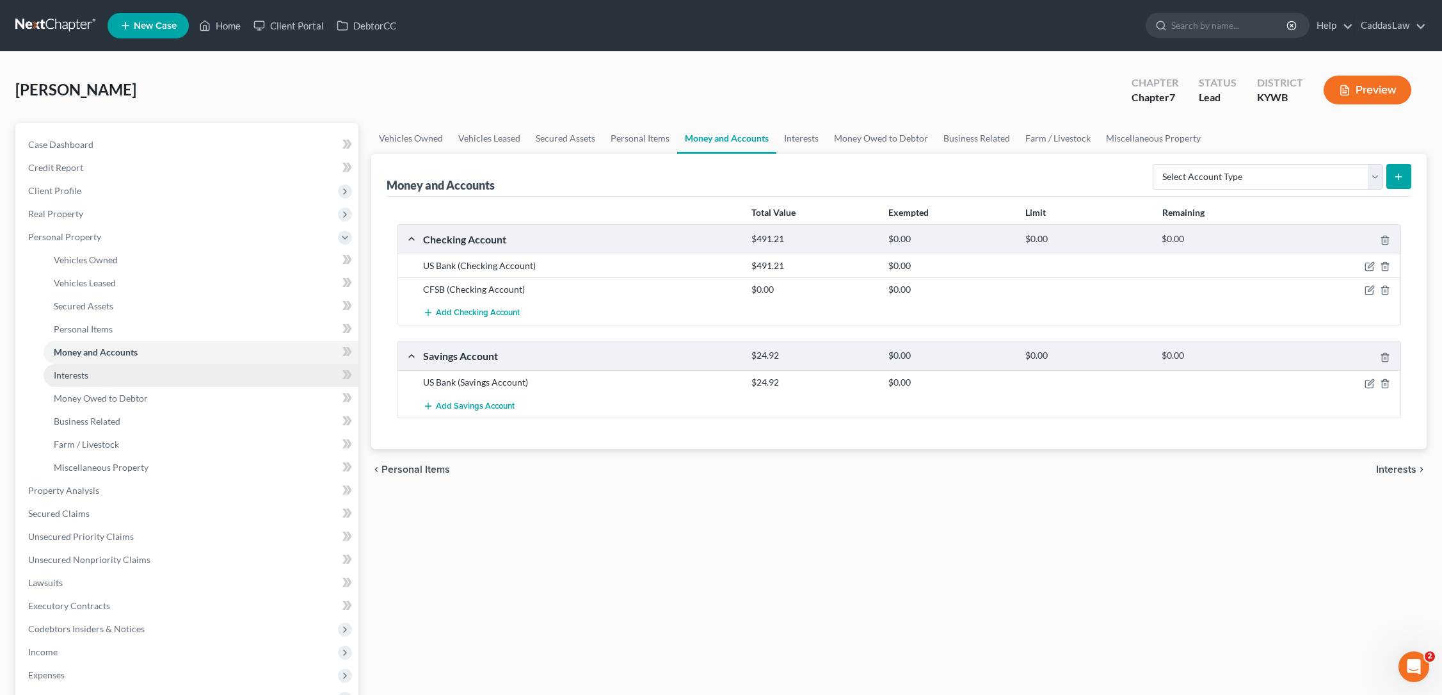
click at [87, 380] on link "Interests" at bounding box center [201, 375] width 315 height 23
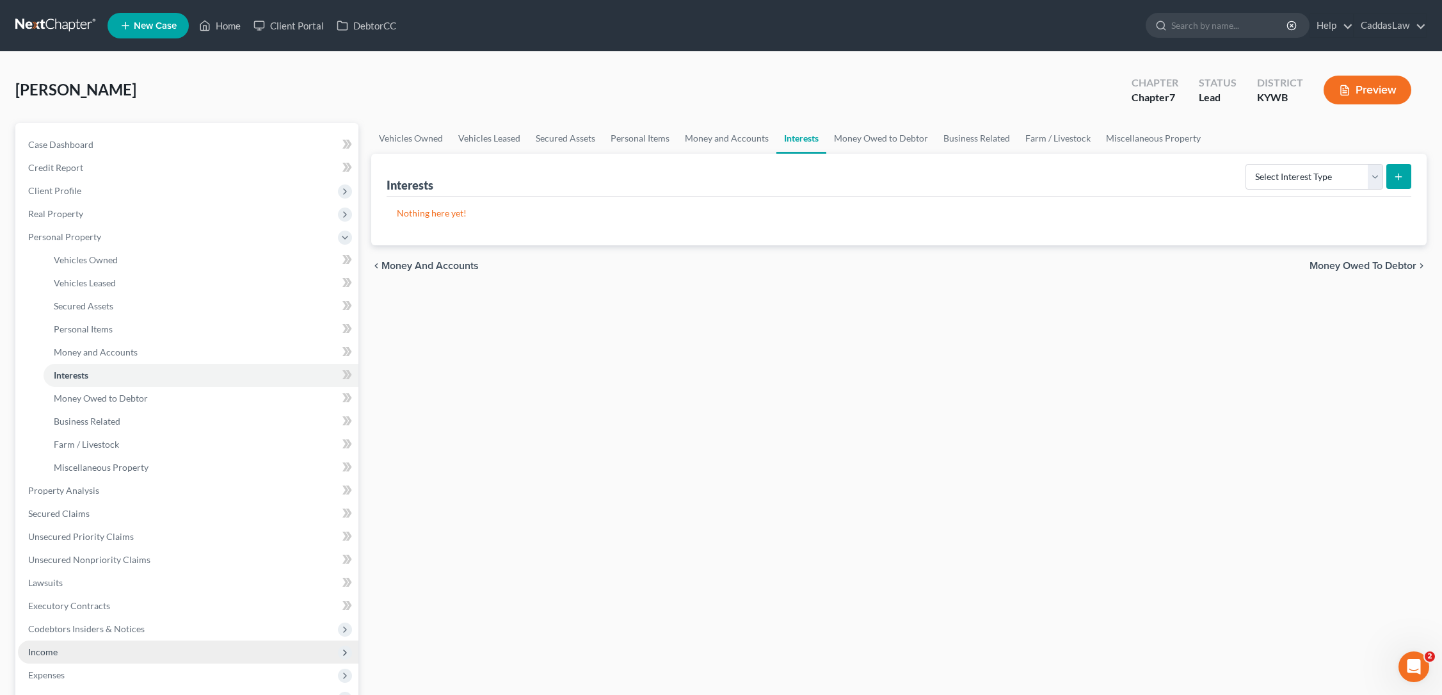
click at [34, 655] on span "Income" at bounding box center [42, 651] width 29 height 11
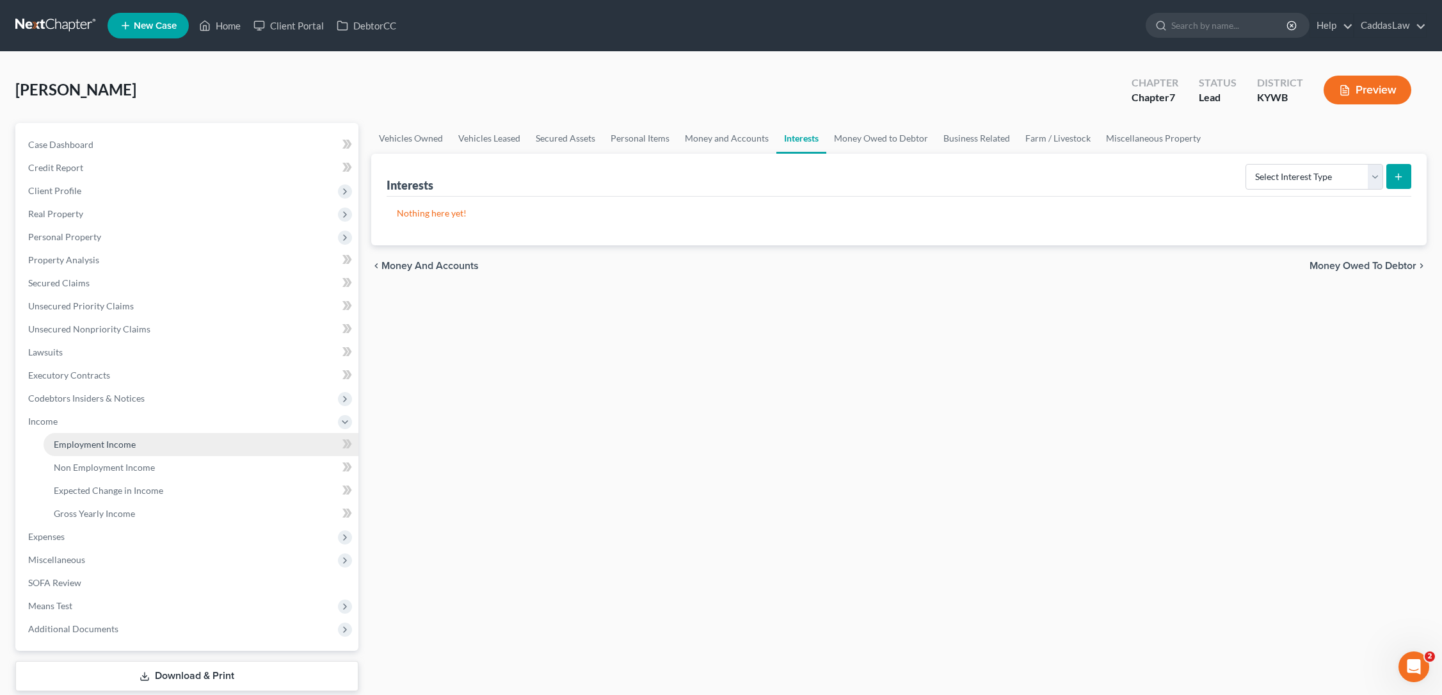
click at [102, 444] on span "Employment Income" at bounding box center [95, 444] width 82 height 11
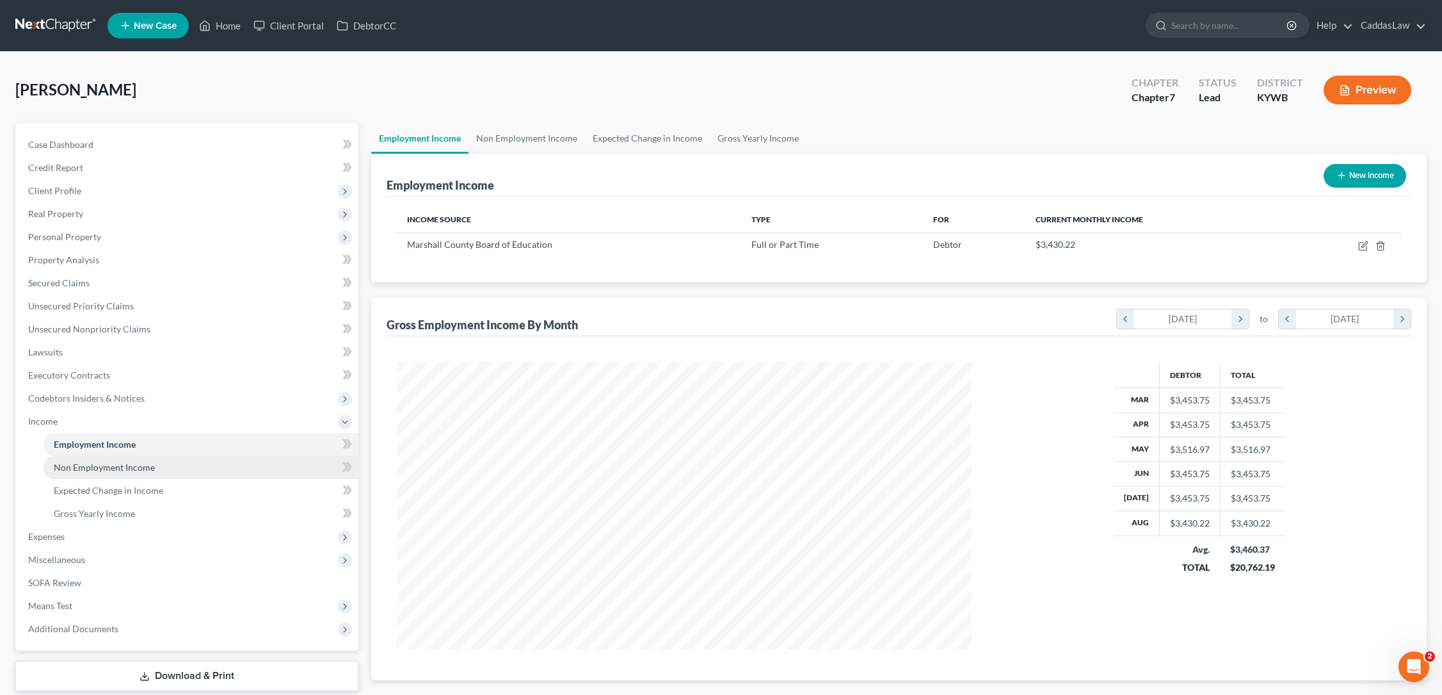
scroll to position [287, 601]
click at [98, 468] on span "Non Employment Income" at bounding box center [104, 467] width 101 height 11
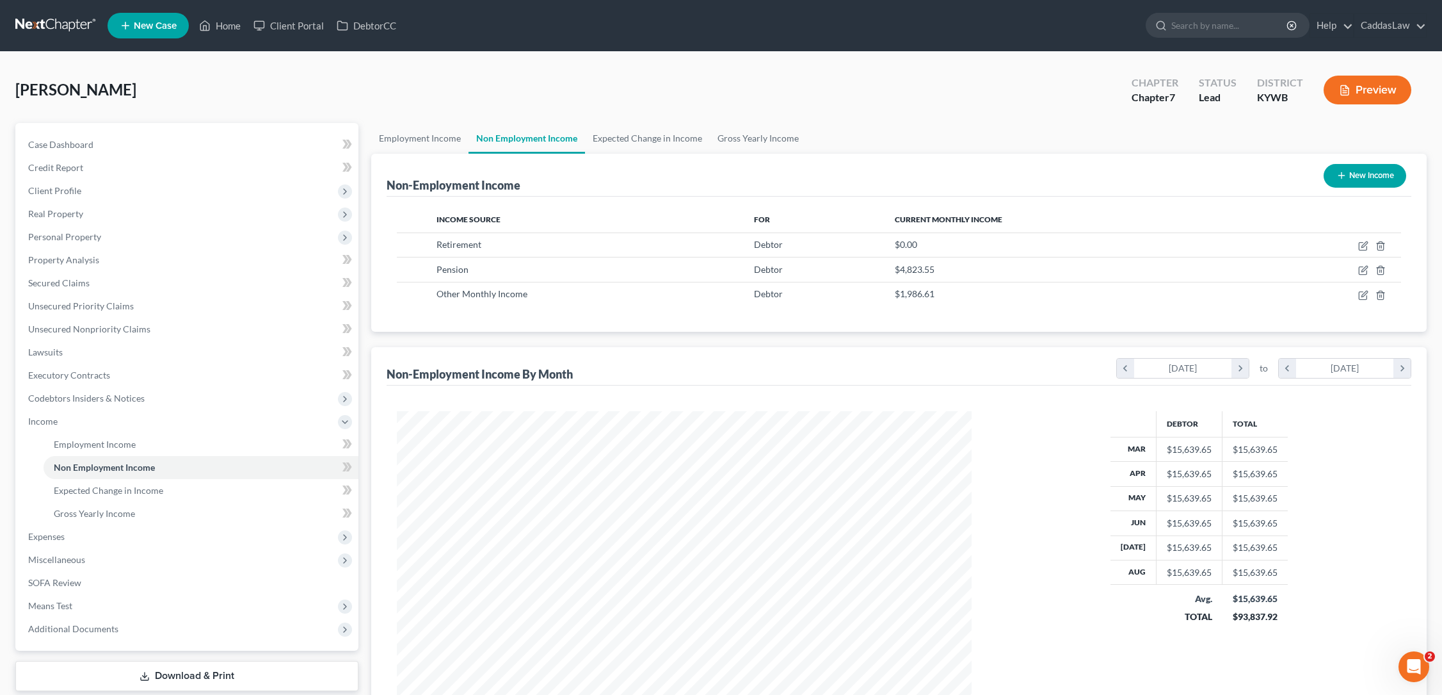
scroll to position [287, 601]
click at [1379, 244] on icon "button" at bounding box center [1381, 246] width 10 height 10
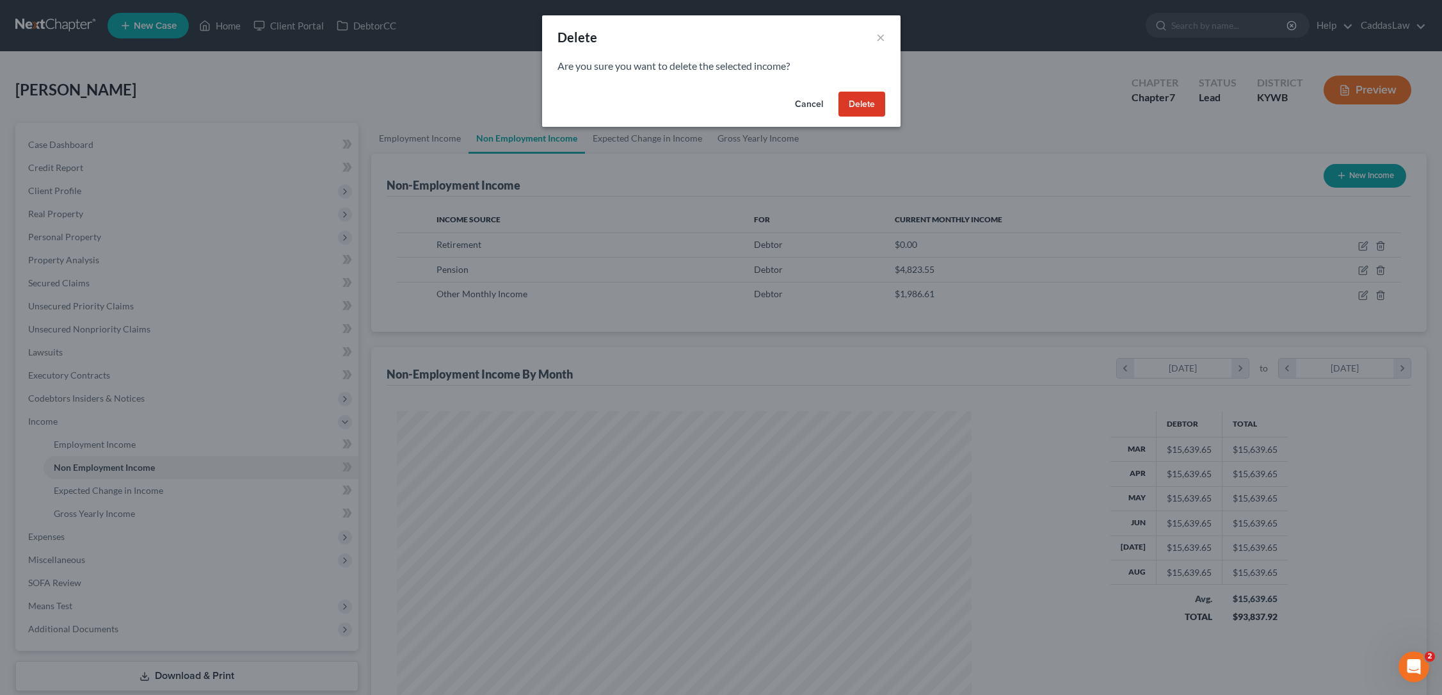
click at [852, 101] on button "Delete" at bounding box center [862, 105] width 47 height 26
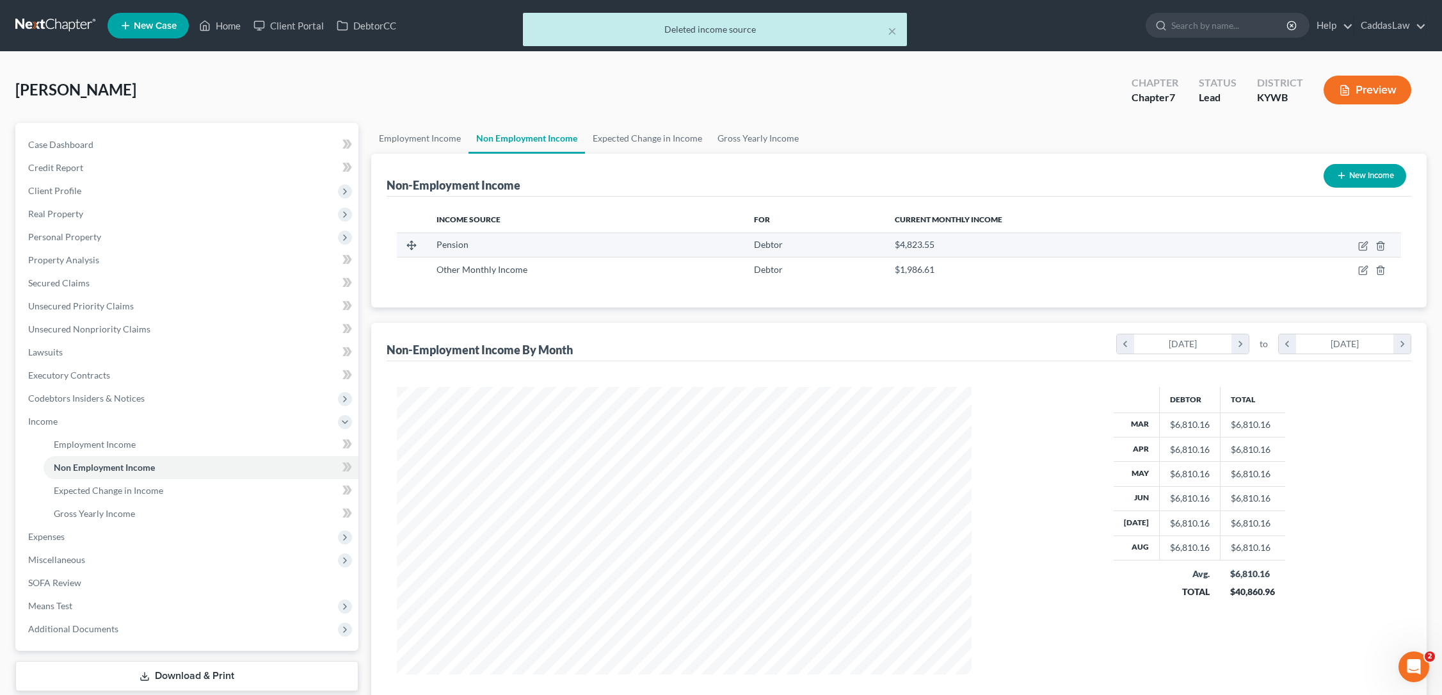
click at [1385, 239] on td at bounding box center [1326, 244] width 152 height 24
click at [1385, 245] on icon "button" at bounding box center [1381, 246] width 10 height 10
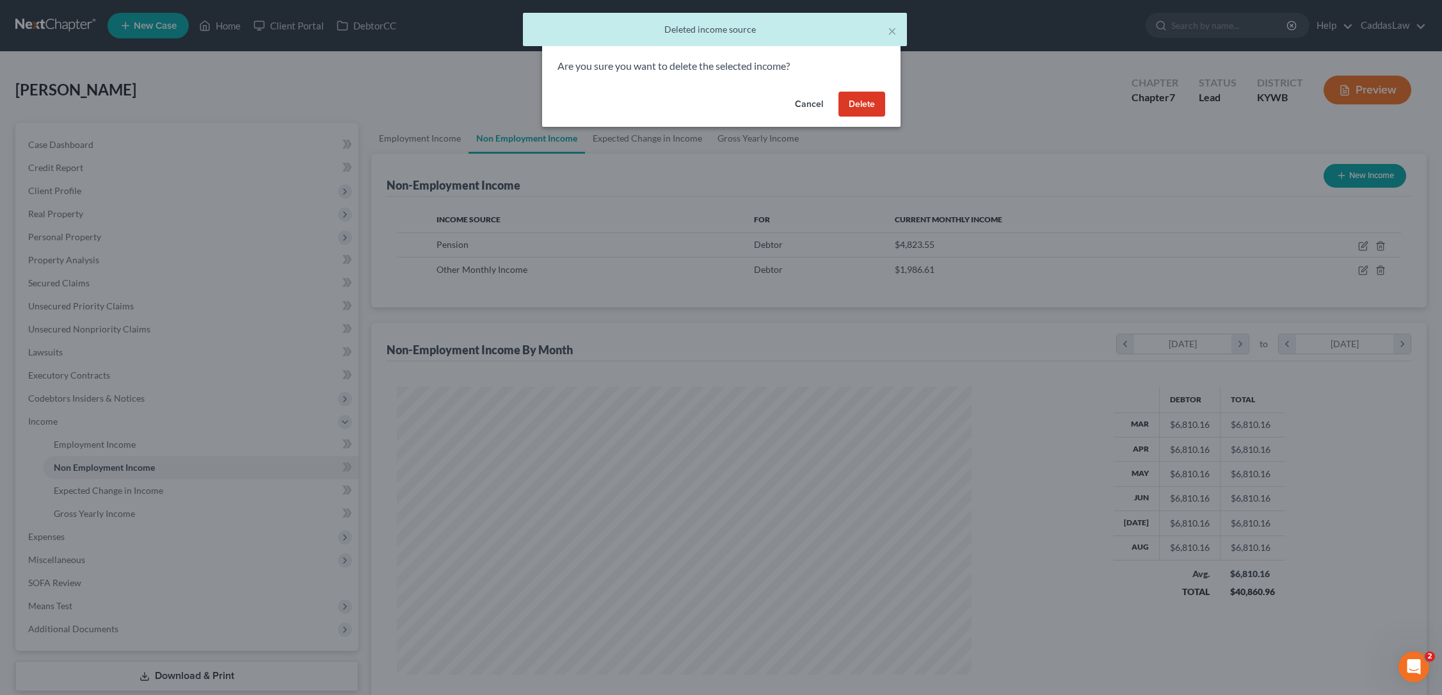
click at [864, 102] on button "Delete" at bounding box center [862, 105] width 47 height 26
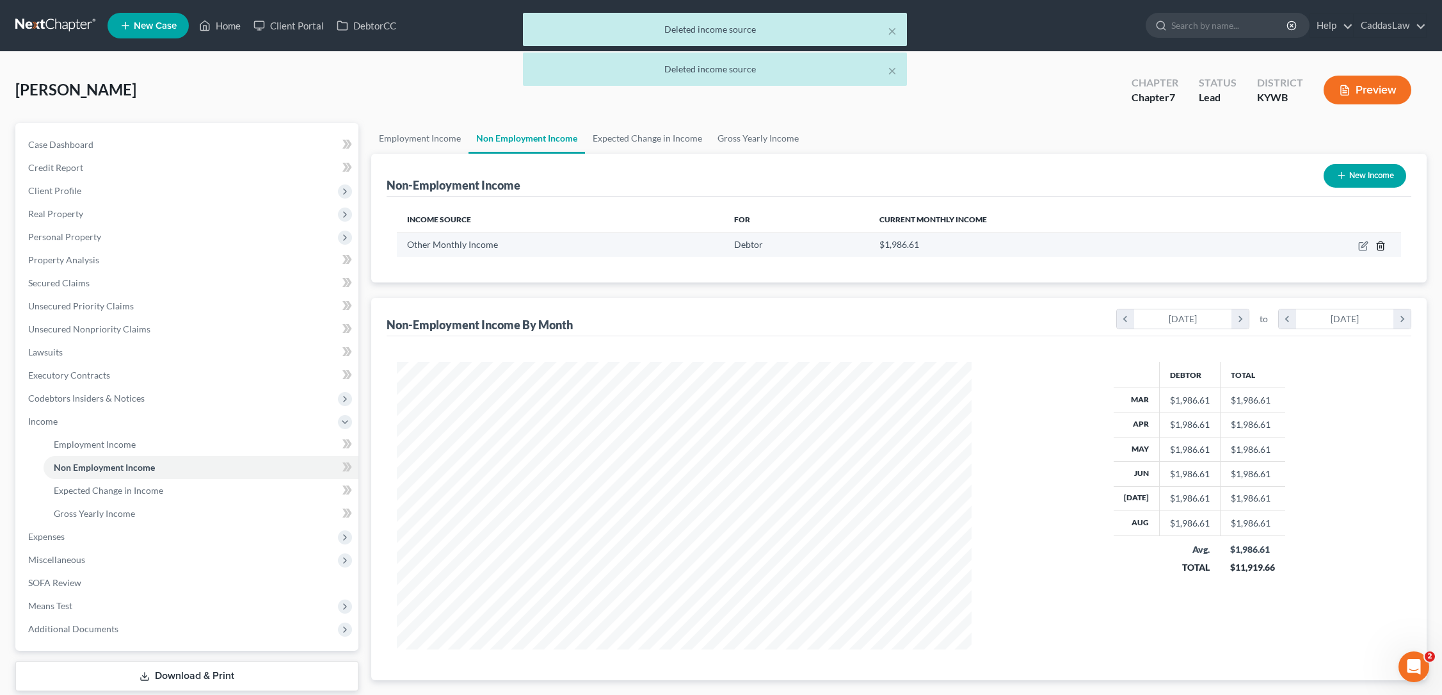
click at [1383, 247] on icon "button" at bounding box center [1381, 246] width 10 height 10
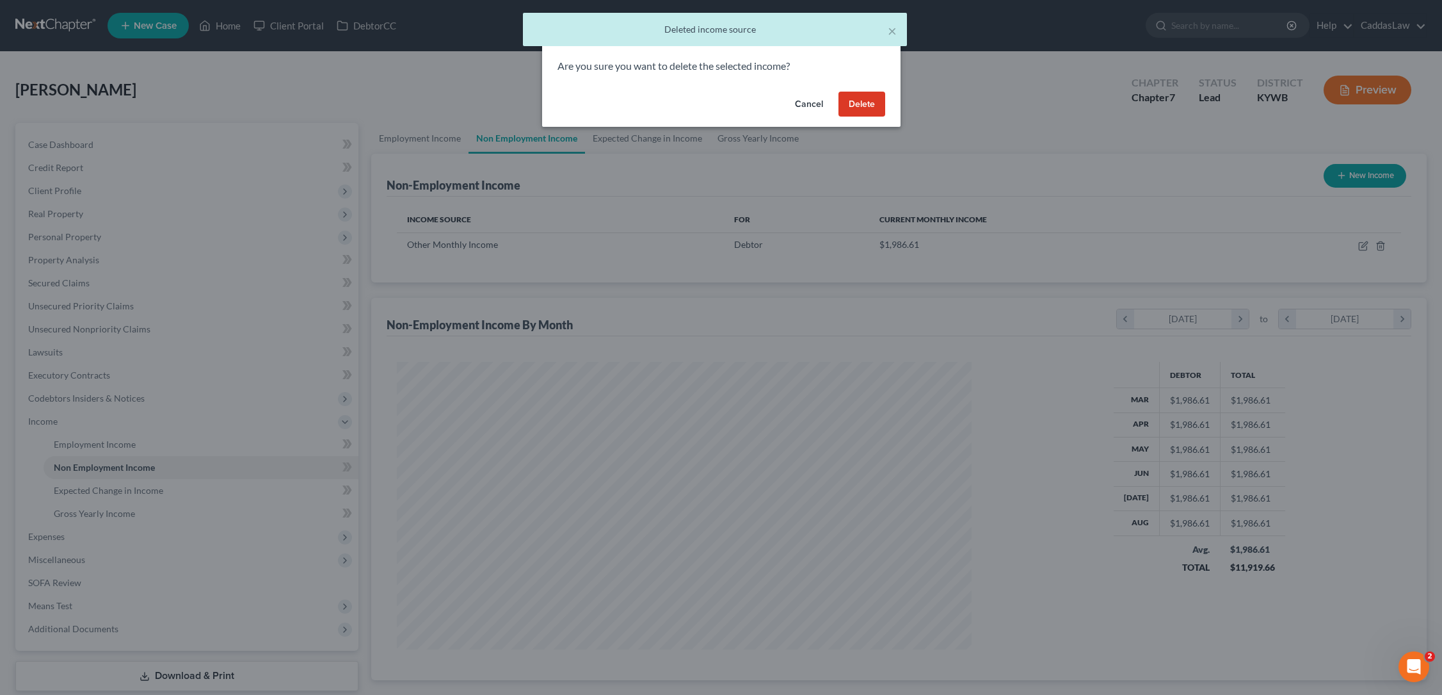
click at [851, 101] on button "Delete" at bounding box center [862, 105] width 47 height 26
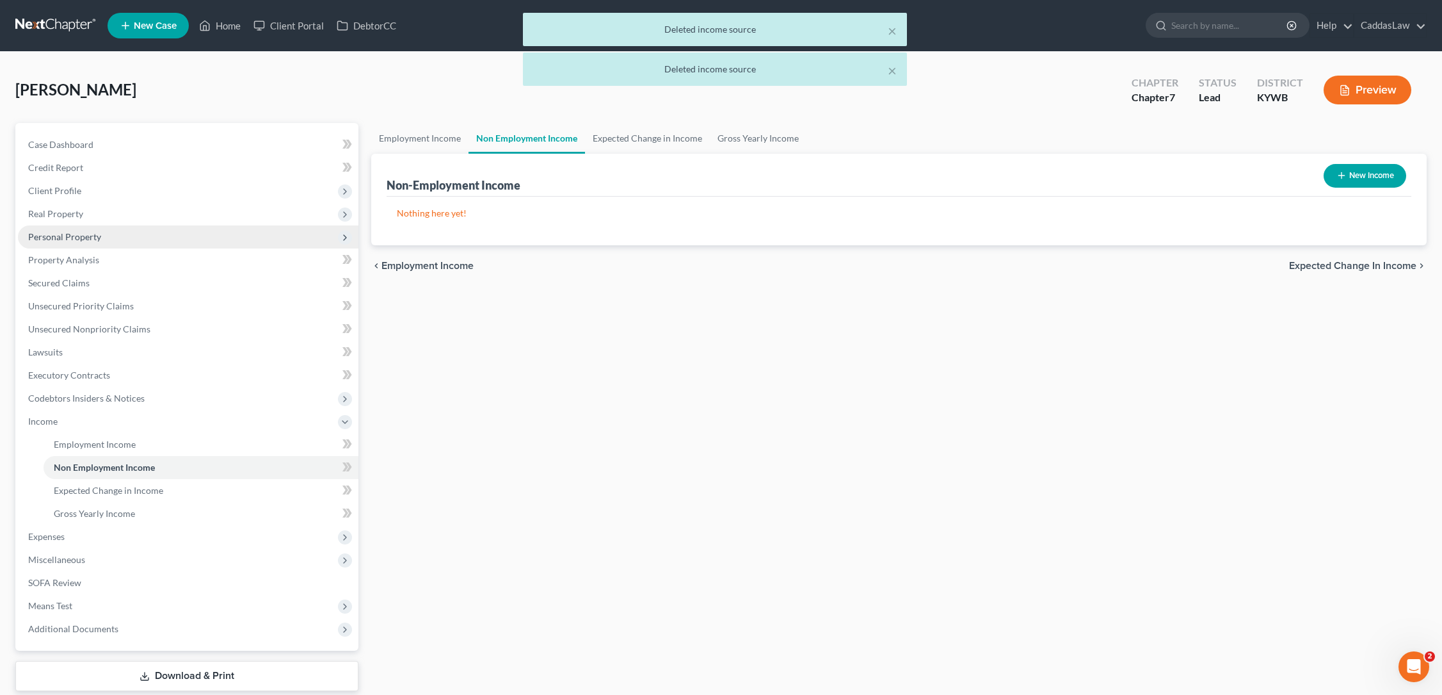
click at [56, 239] on span "Personal Property" at bounding box center [64, 236] width 73 height 11
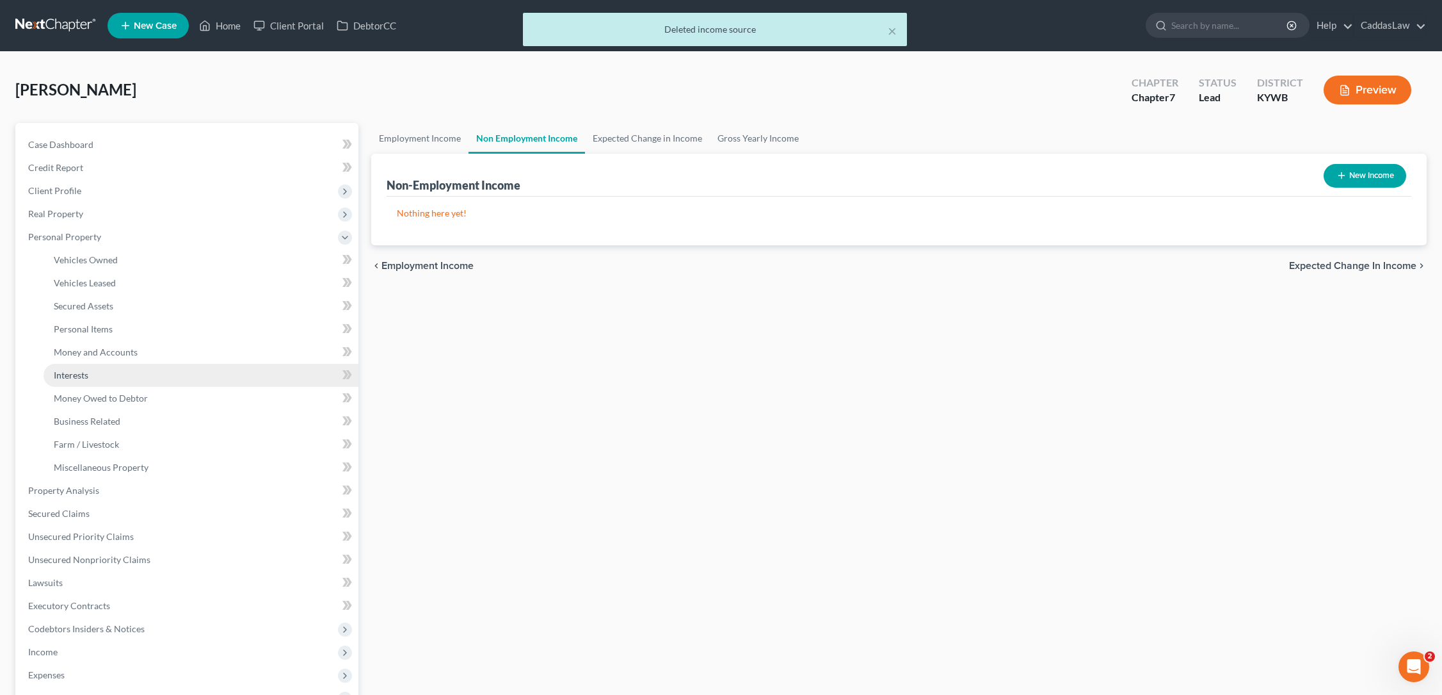
click at [83, 374] on span "Interests" at bounding box center [71, 374] width 35 height 11
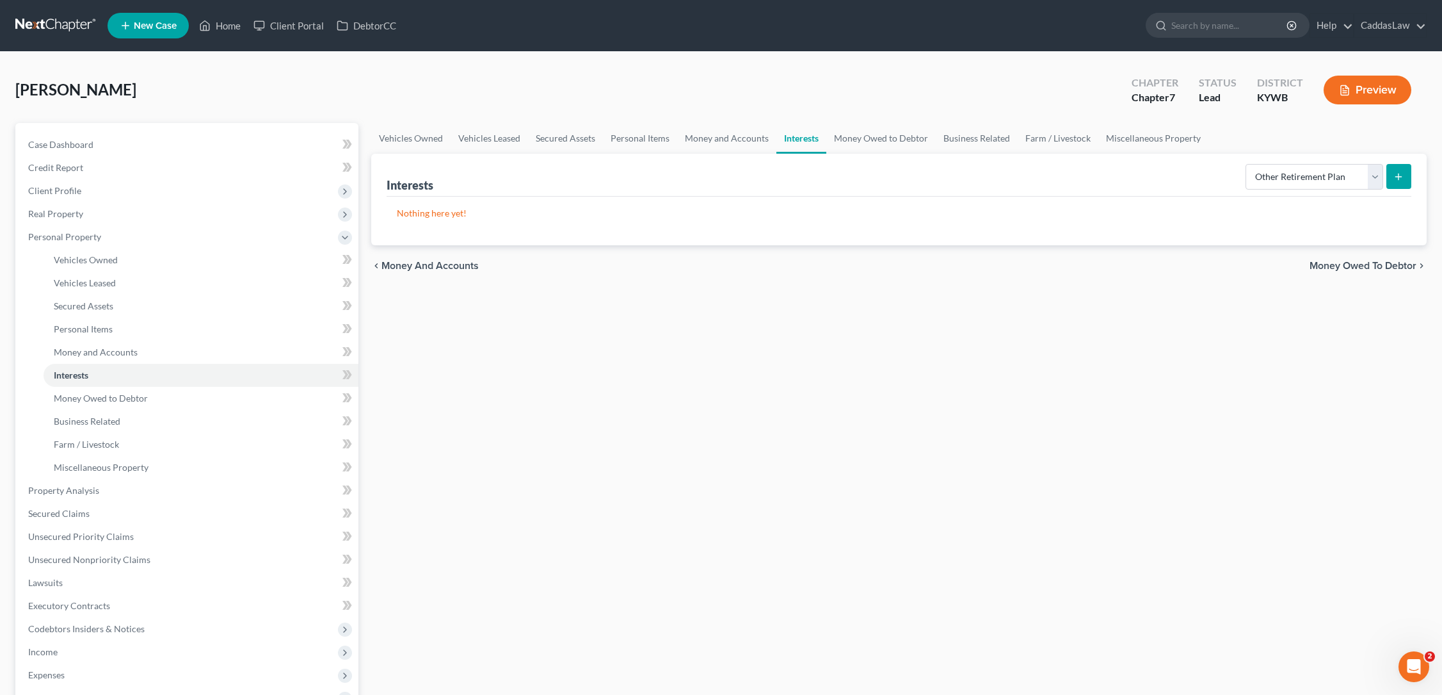
click at [1406, 178] on button "submit" at bounding box center [1399, 176] width 25 height 25
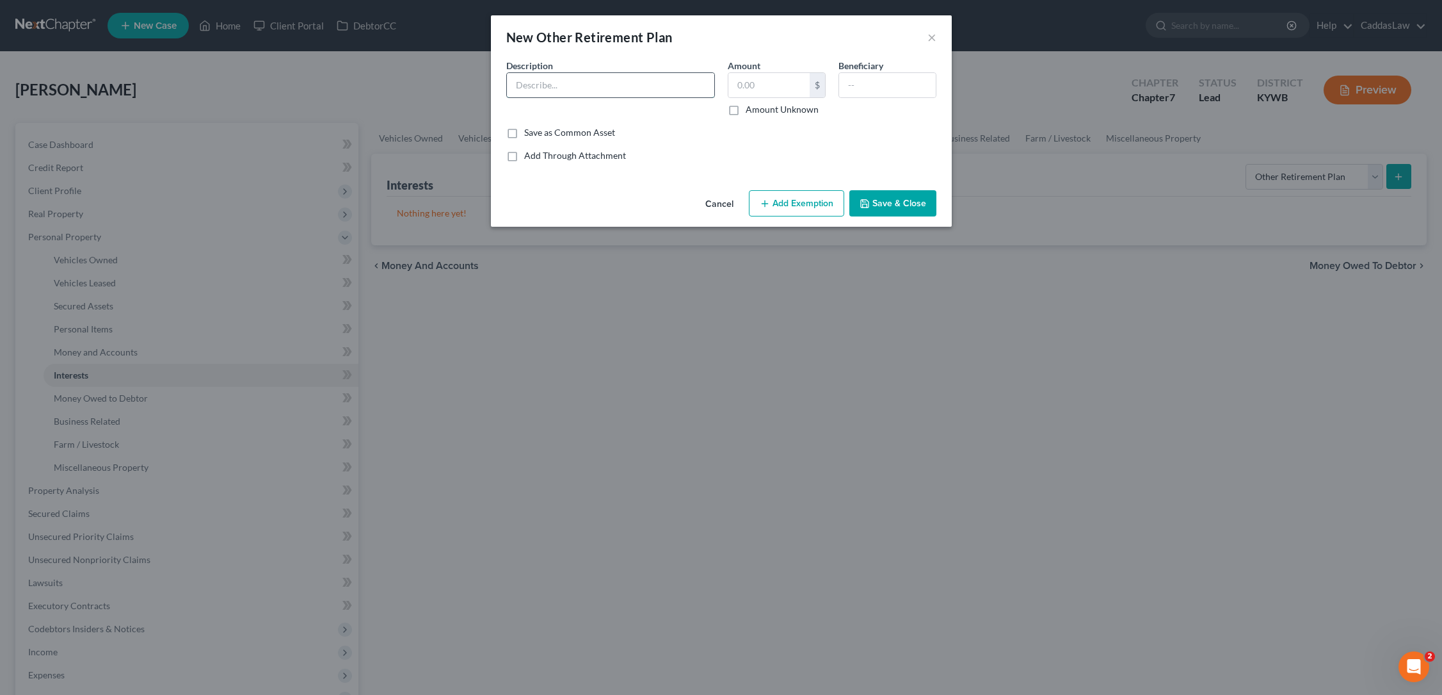
click at [602, 77] on input "text" at bounding box center [610, 85] width 207 height 24
click at [754, 85] on input "text" at bounding box center [769, 85] width 81 height 24
click at [876, 87] on input "text" at bounding box center [887, 85] width 97 height 24
click at [898, 205] on button "Save & Close" at bounding box center [893, 203] width 87 height 27
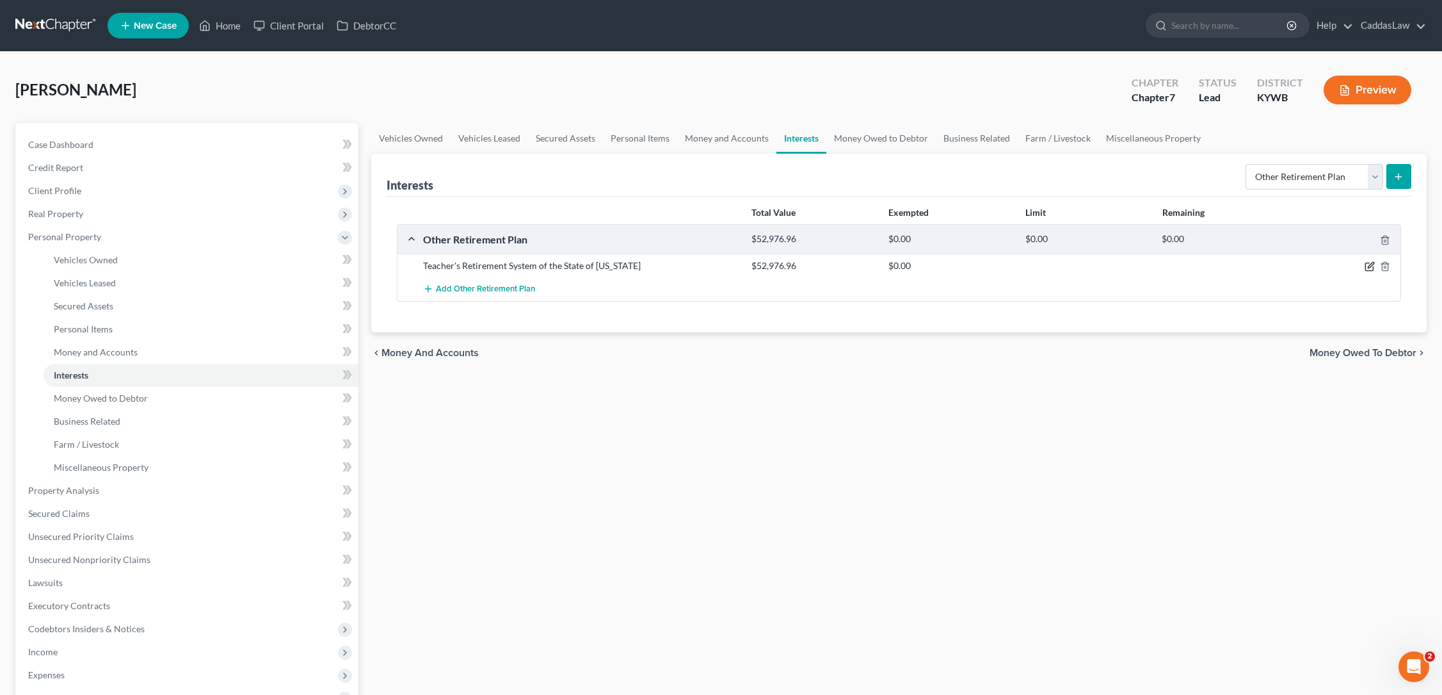
click at [1368, 269] on icon "button" at bounding box center [1370, 266] width 10 height 10
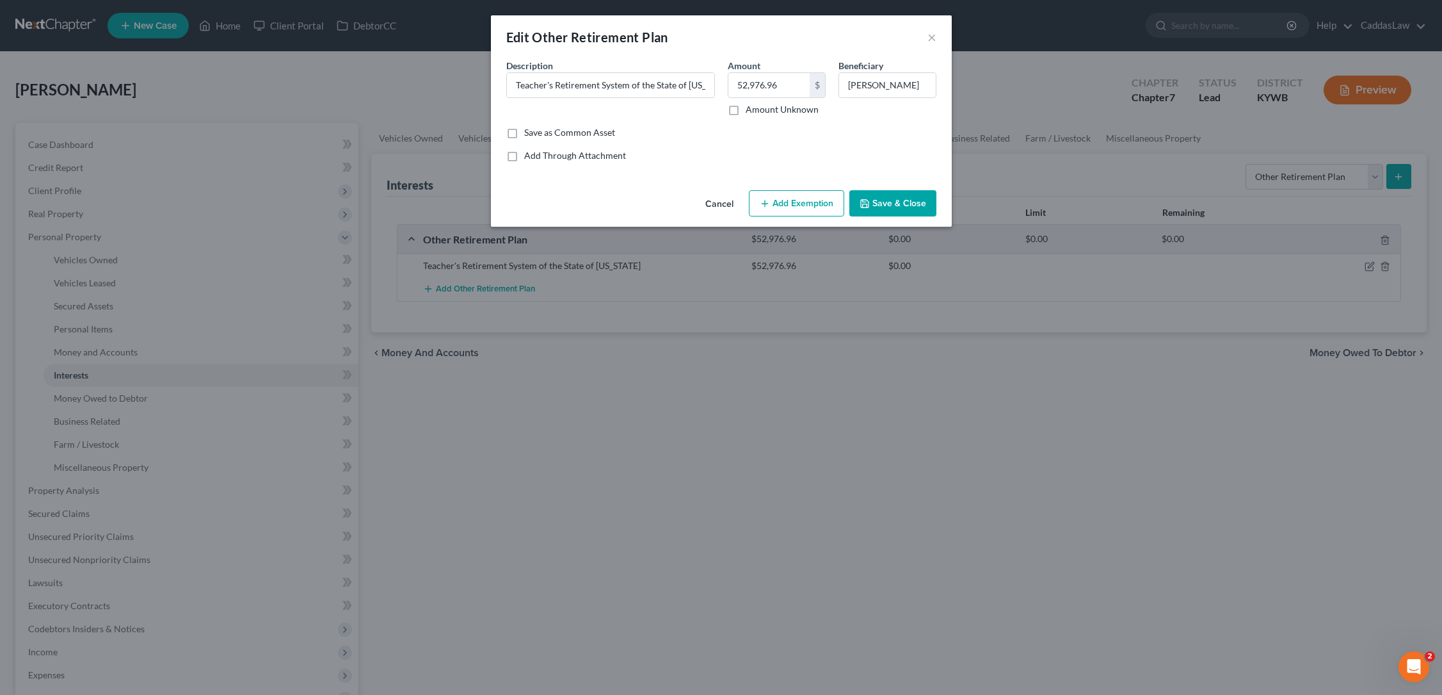
click at [793, 193] on button "Add Exemption" at bounding box center [796, 203] width 95 height 27
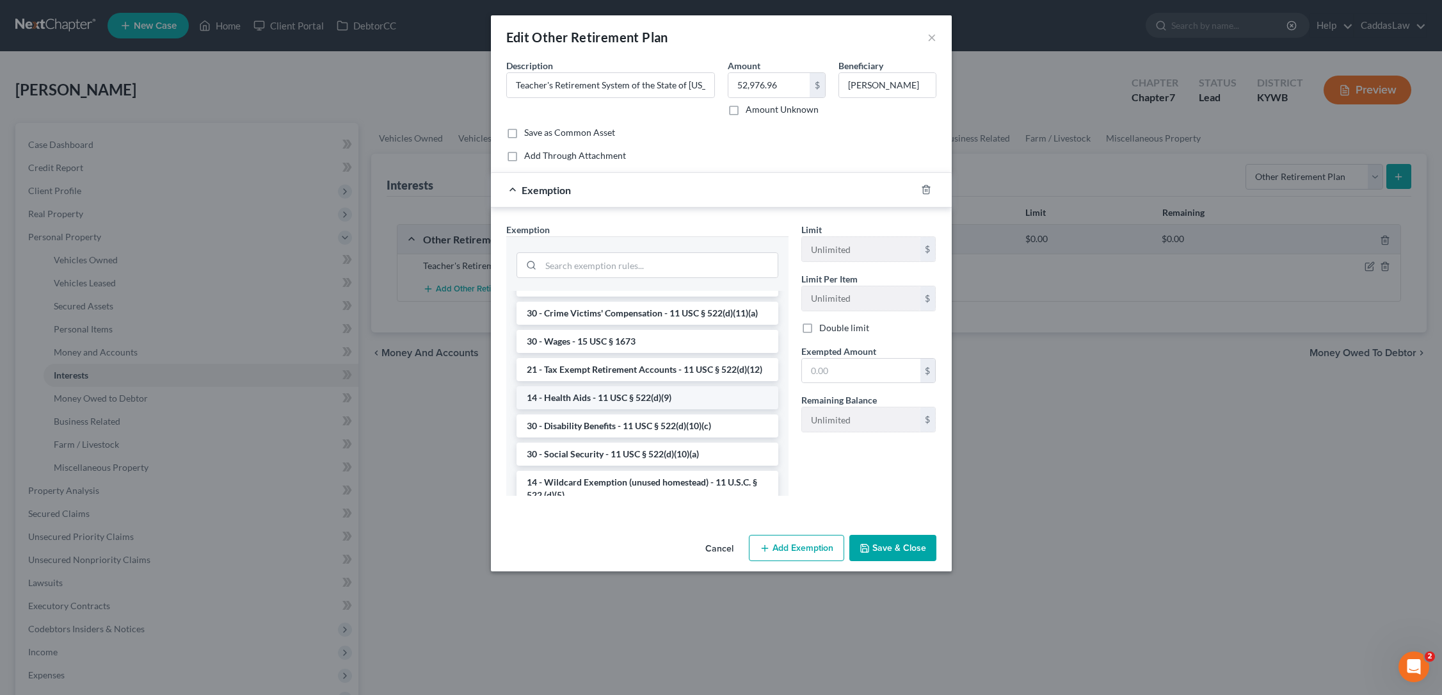
scroll to position [577, 0]
click at [613, 375] on li "21 - Tax Exempt Retirement Accounts - 11 USC § 522(d)(12)" at bounding box center [648, 370] width 262 height 23
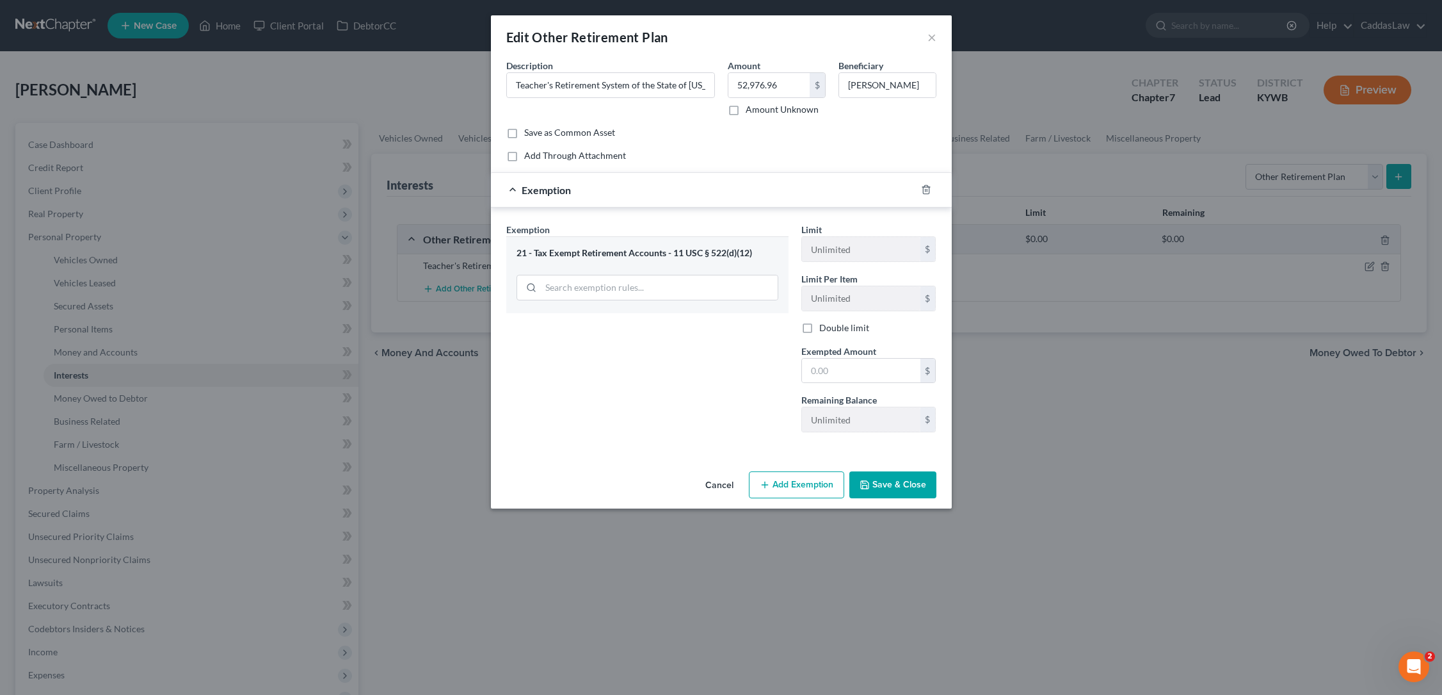
click at [903, 478] on button "Save & Close" at bounding box center [893, 484] width 87 height 27
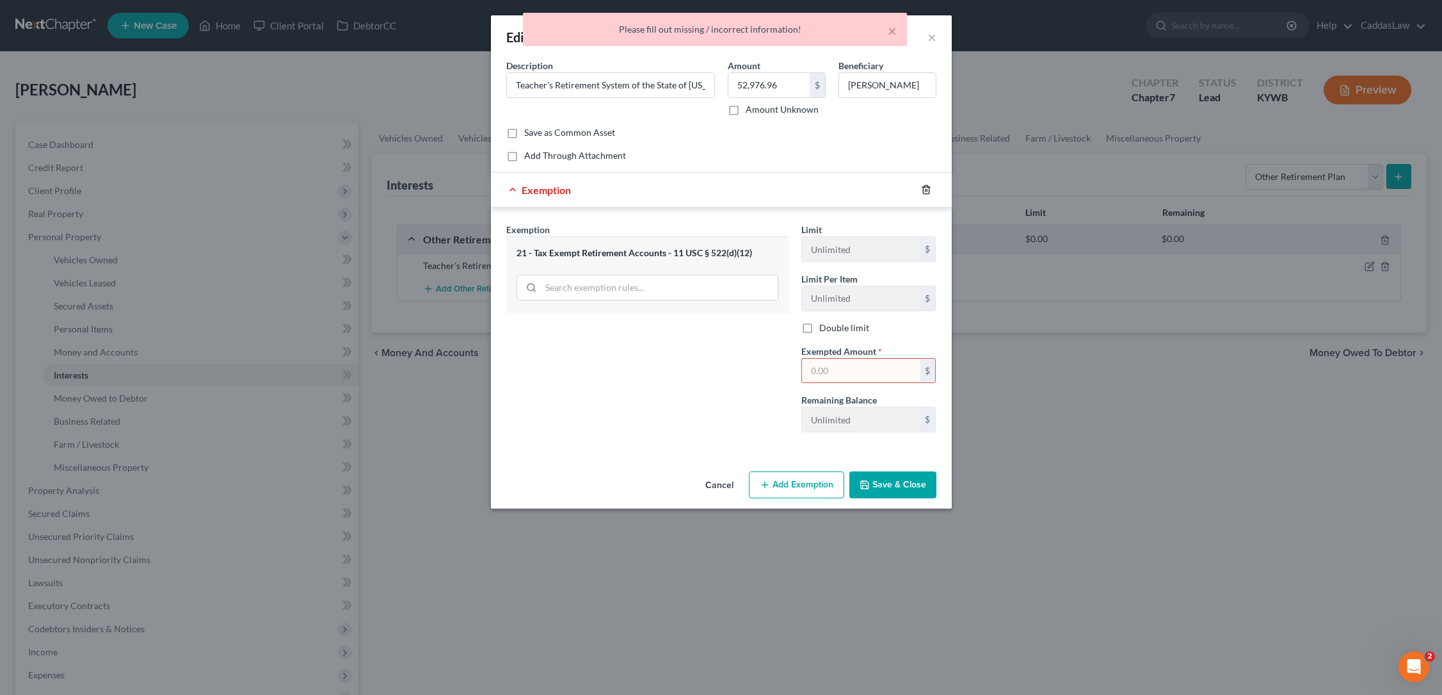
click at [928, 191] on icon "button" at bounding box center [926, 189] width 10 height 10
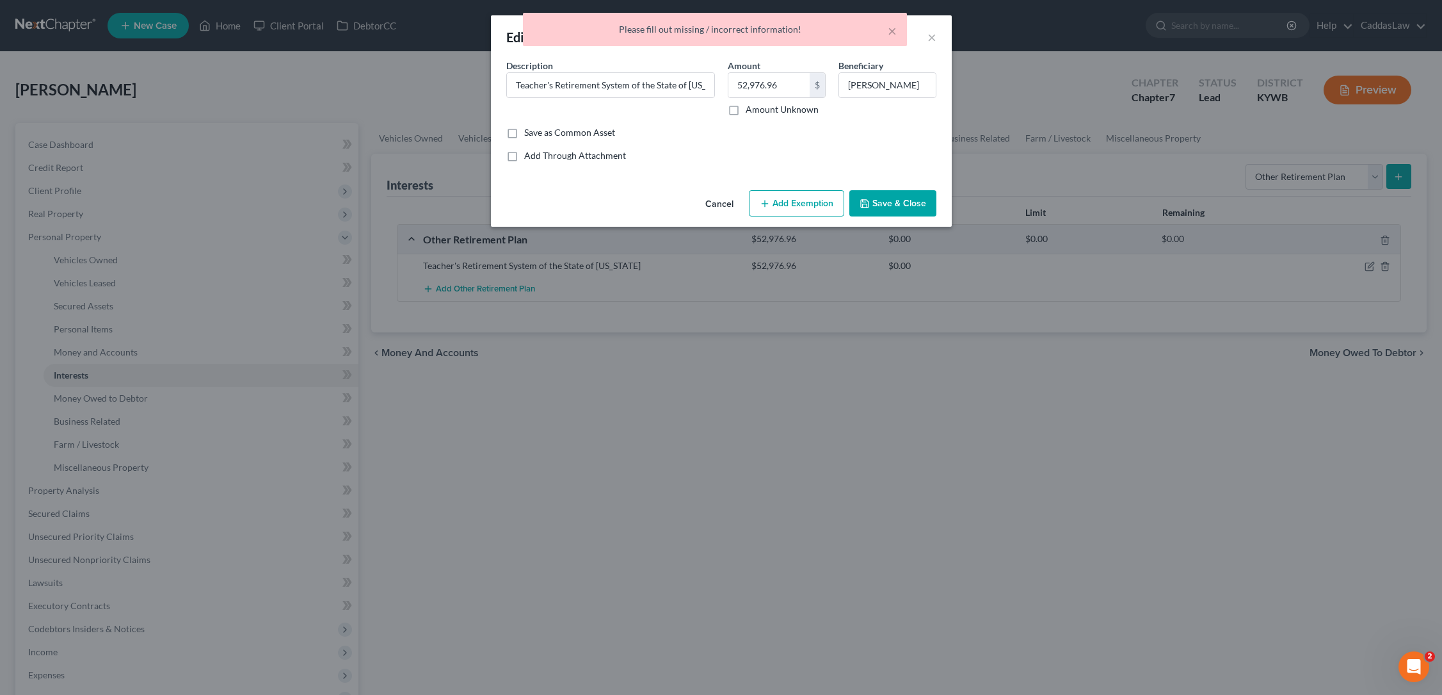
click at [886, 207] on button "Save & Close" at bounding box center [893, 203] width 87 height 27
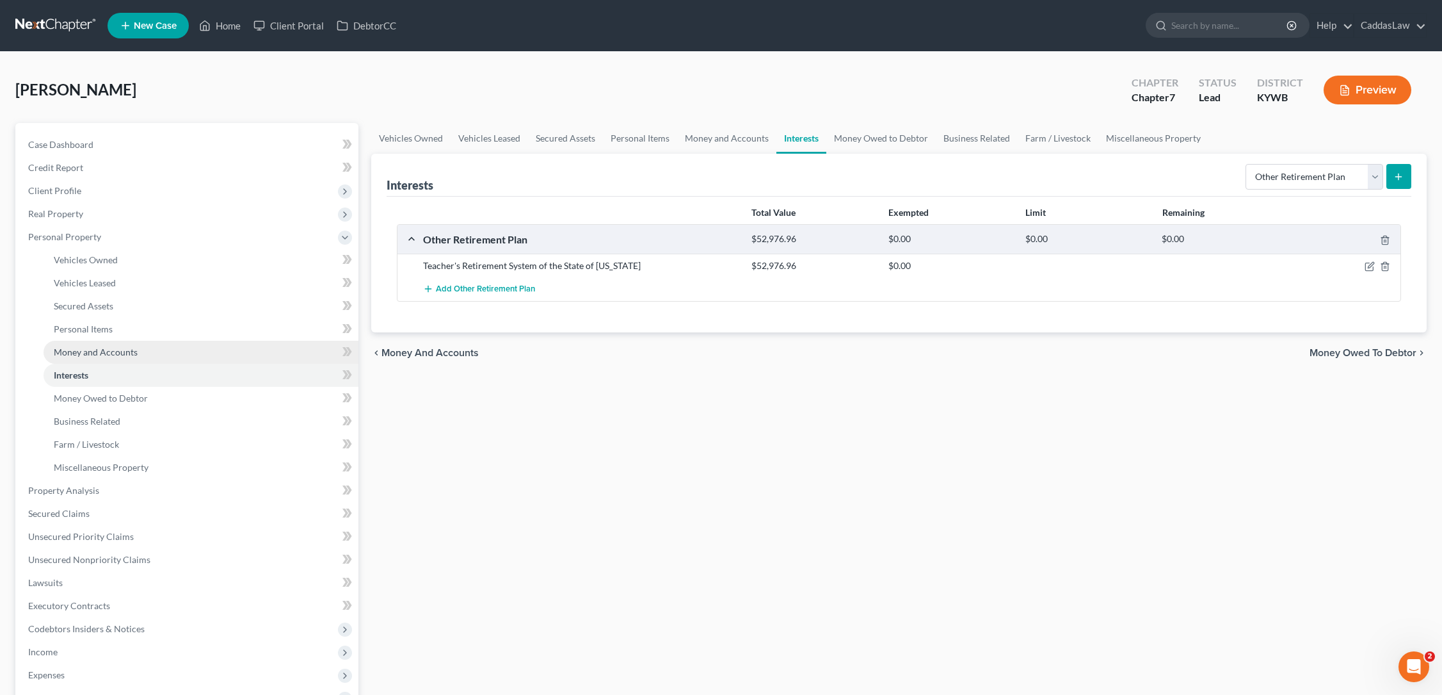
click at [77, 357] on span "Money and Accounts" at bounding box center [96, 351] width 84 height 11
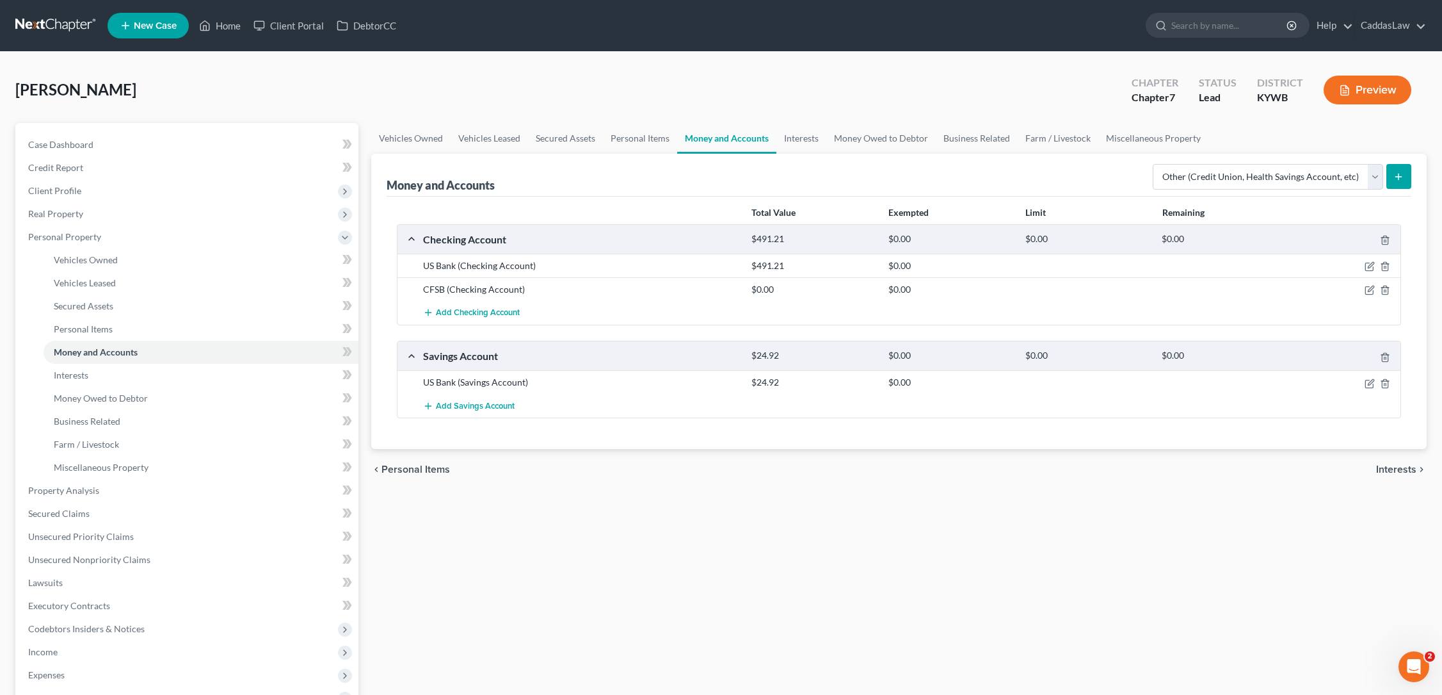
click at [1401, 179] on icon "submit" at bounding box center [1399, 177] width 10 height 10
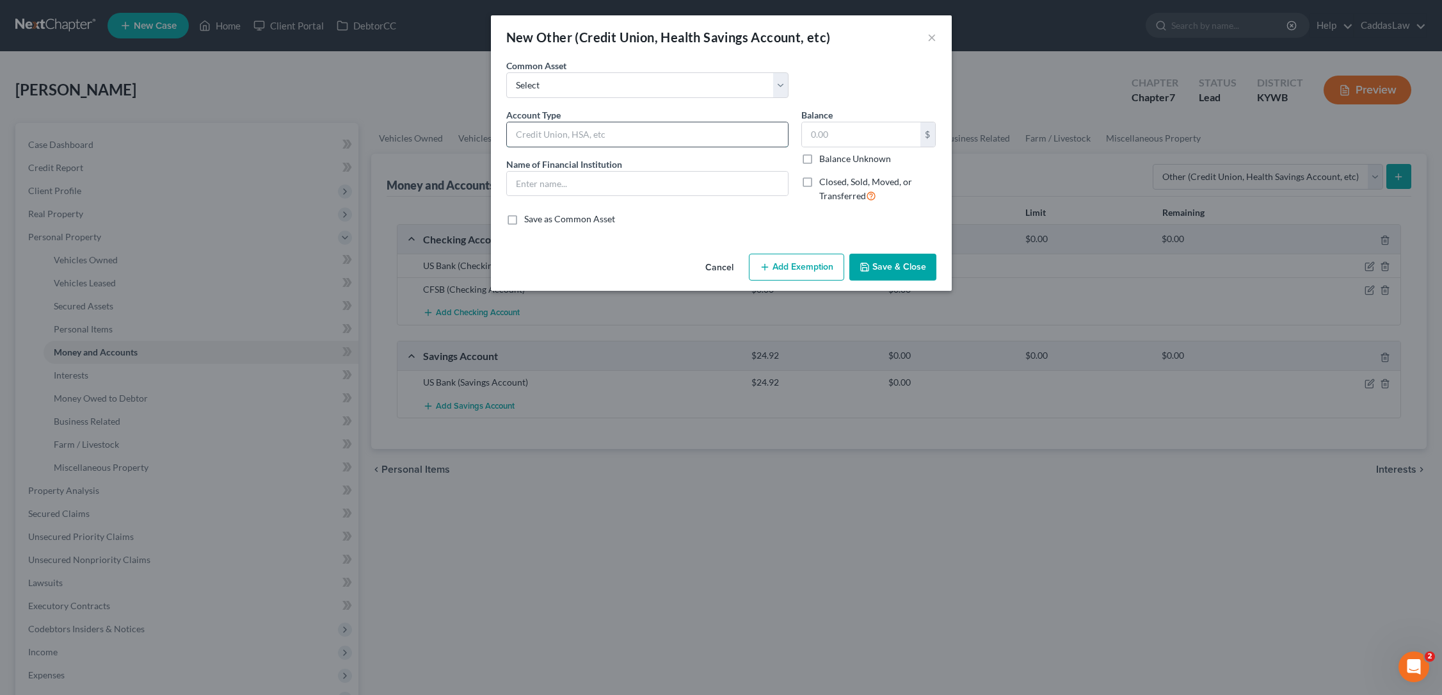
click at [585, 140] on input "text" at bounding box center [647, 134] width 281 height 24
click at [890, 134] on input "text" at bounding box center [861, 134] width 118 height 24
click at [607, 185] on input "text" at bounding box center [647, 184] width 281 height 24
click at [785, 267] on button "Add Exemption" at bounding box center [796, 267] width 95 height 27
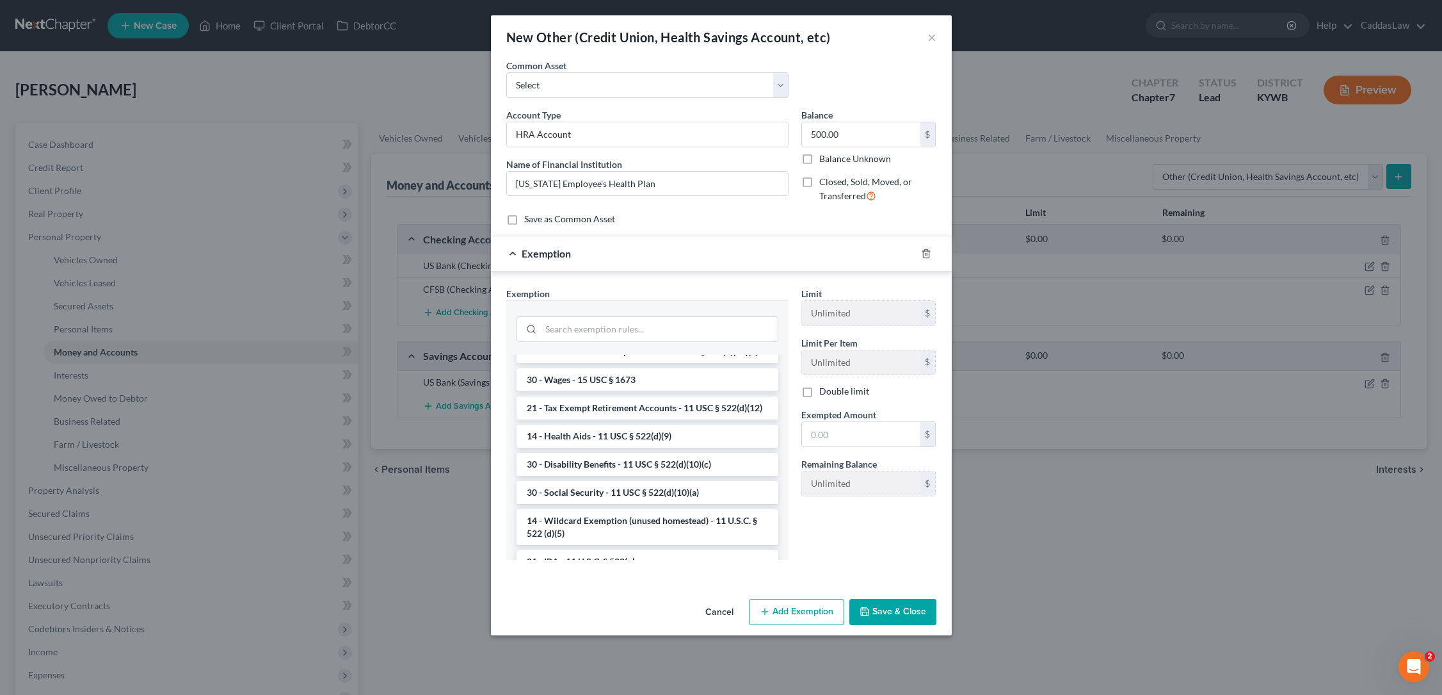
scroll to position [603, 0]
click at [600, 434] on li "14 - Health Aids - 11 USC § 522(d)(9)" at bounding box center [648, 436] width 262 height 23
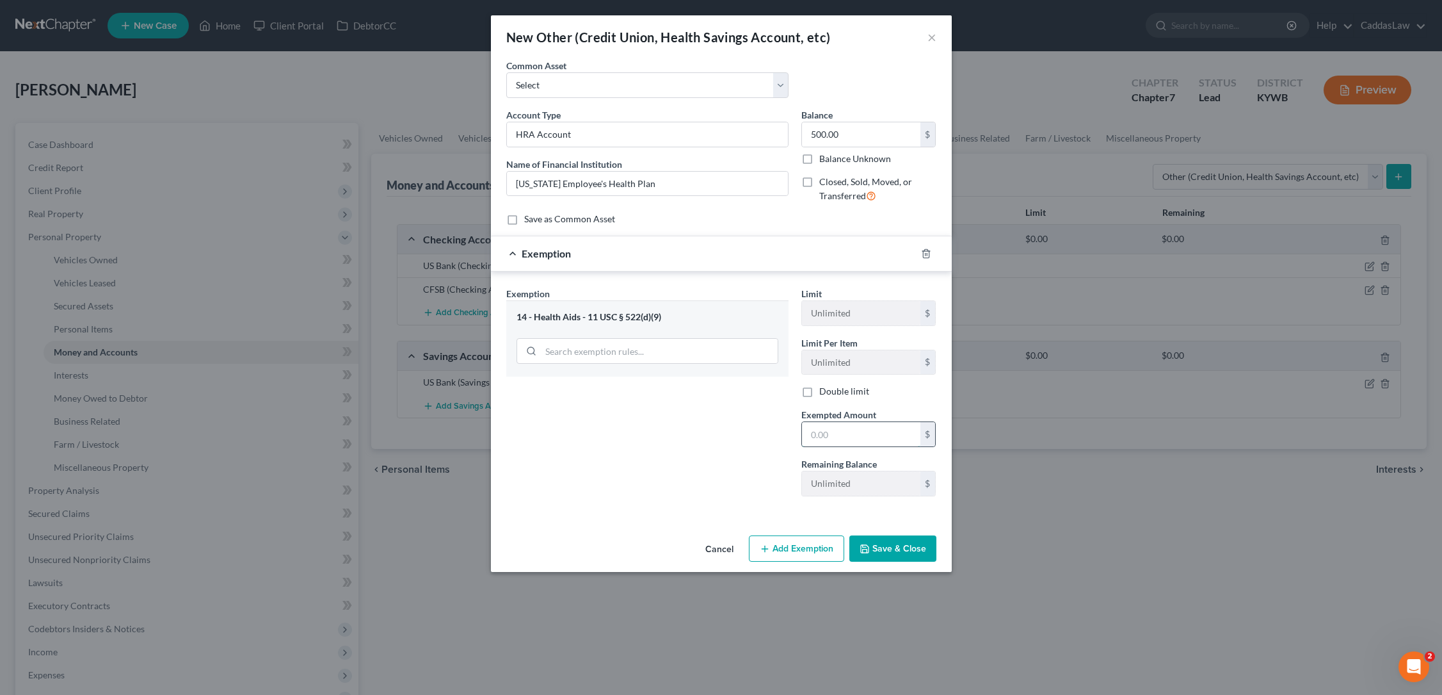
click at [875, 439] on input "text" at bounding box center [861, 434] width 118 height 24
click at [903, 547] on button "Save & Close" at bounding box center [893, 548] width 87 height 27
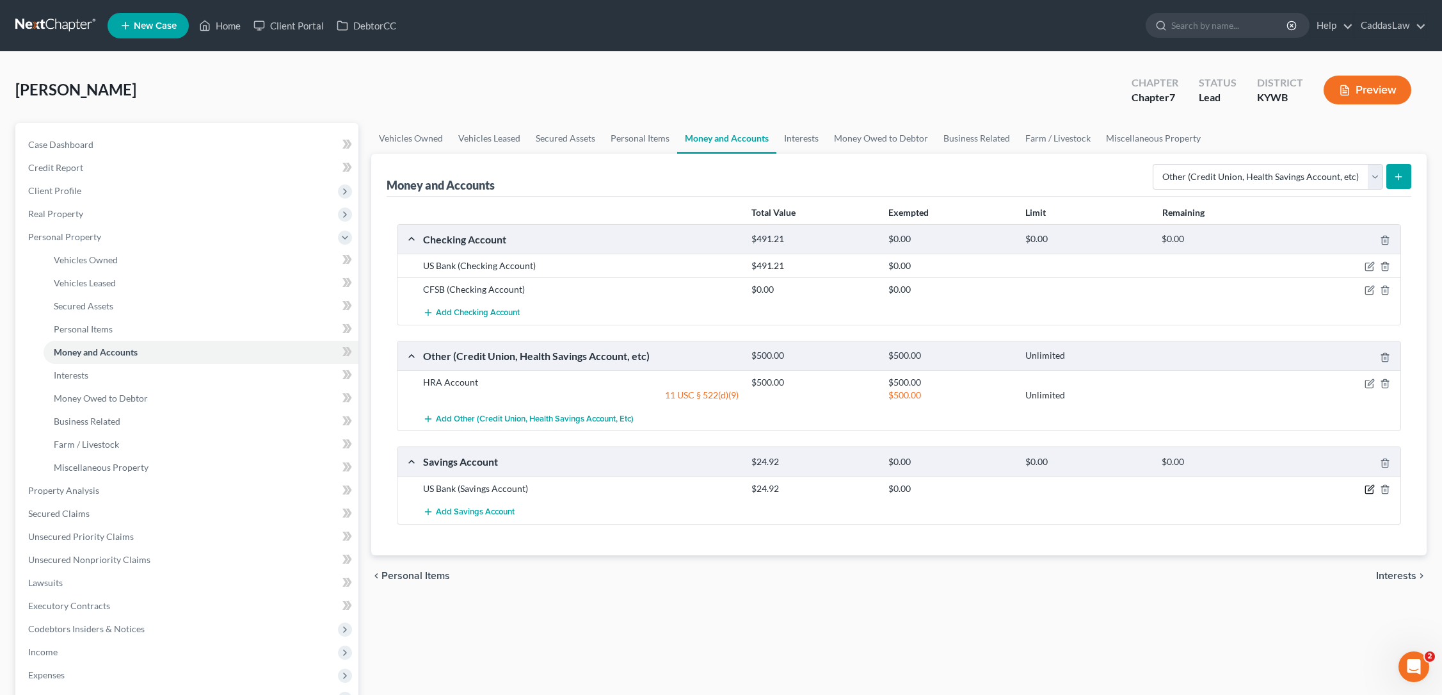
click at [1368, 487] on icon "button" at bounding box center [1370, 489] width 10 height 10
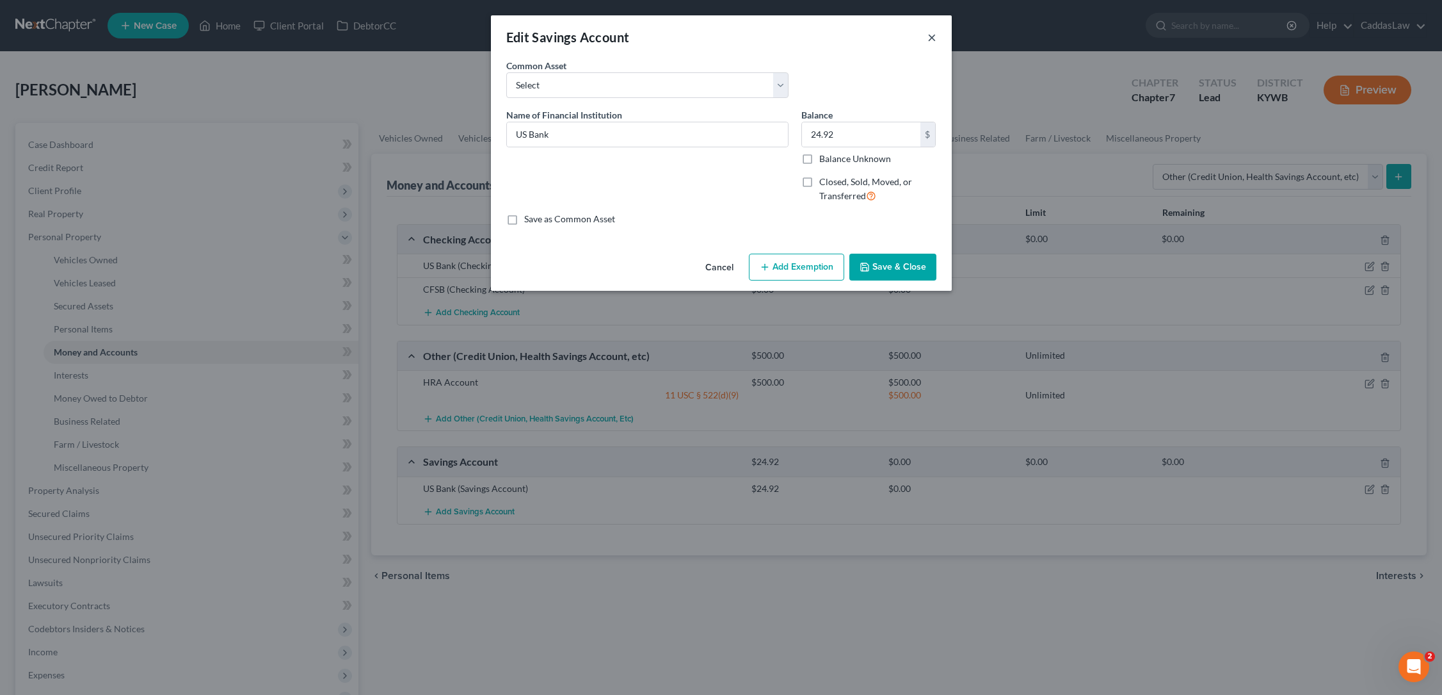
click at [928, 37] on button "×" at bounding box center [932, 36] width 9 height 15
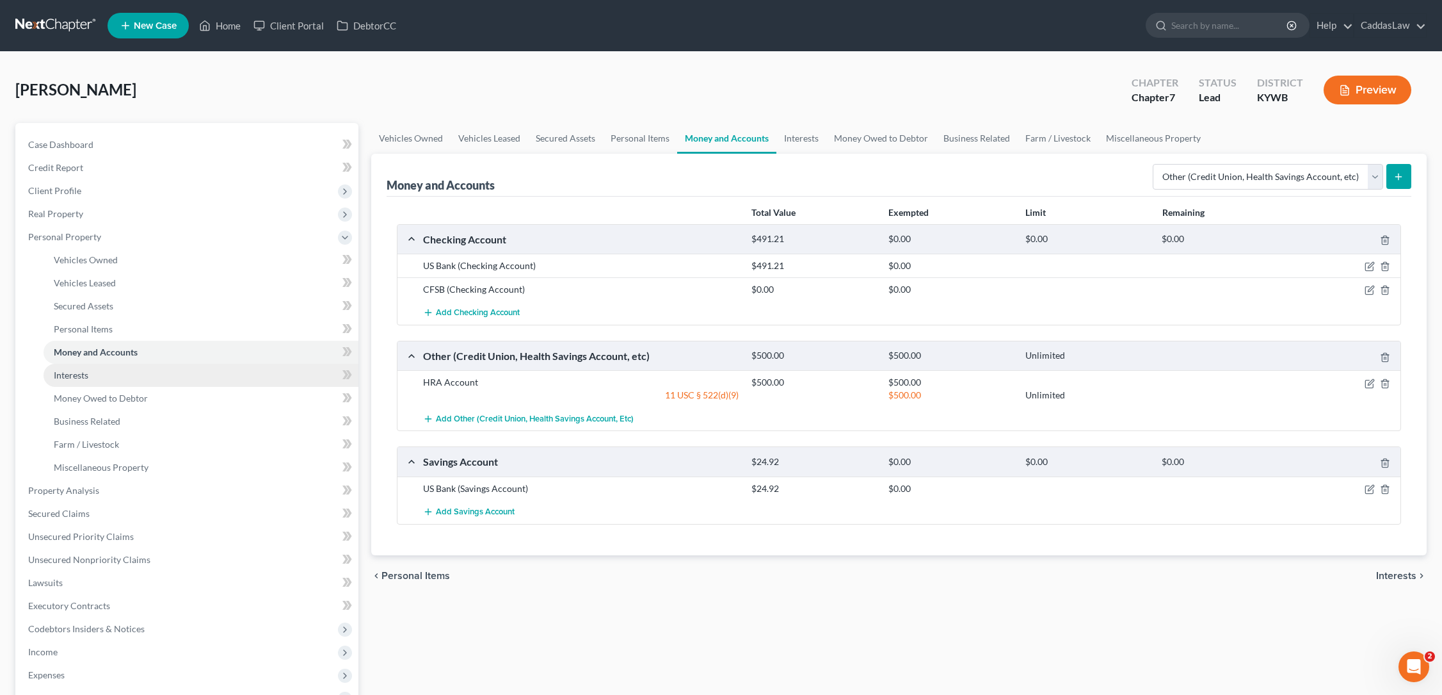
click at [67, 377] on span "Interests" at bounding box center [71, 374] width 35 height 11
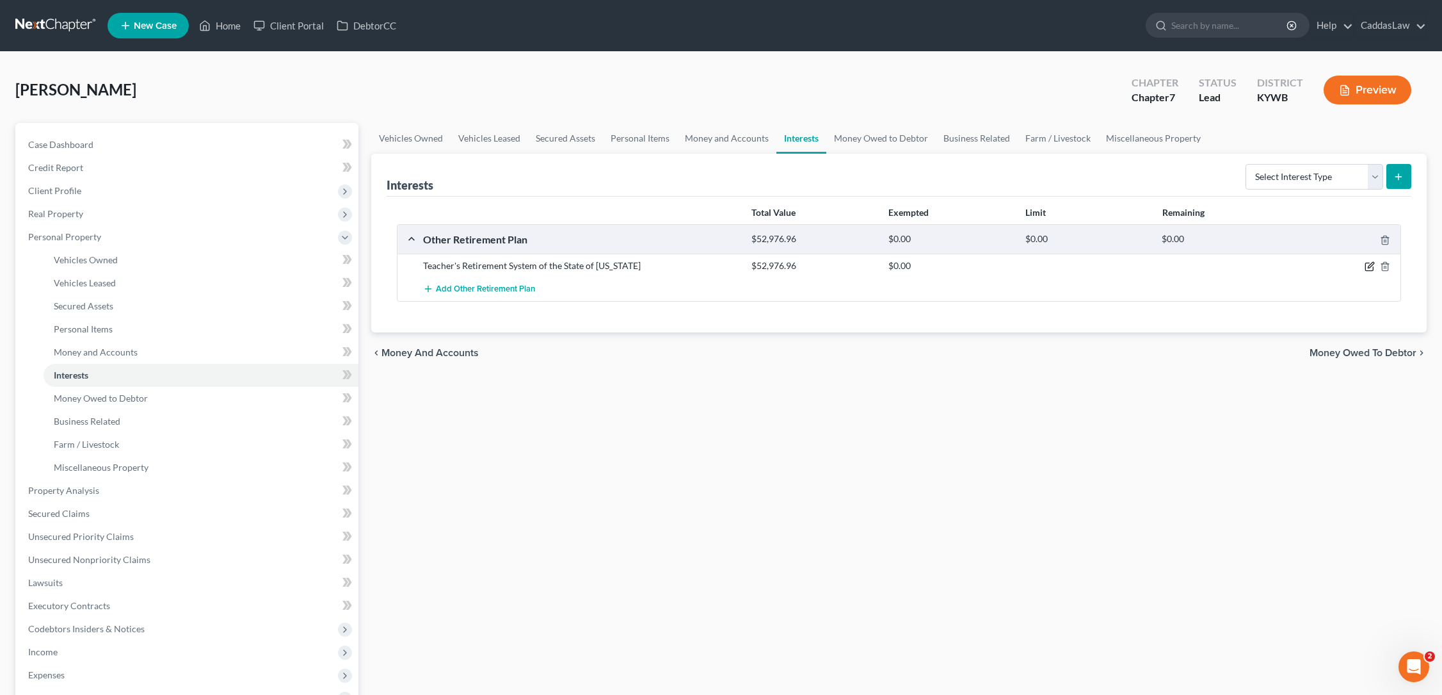
click at [1366, 266] on icon "button" at bounding box center [1370, 267] width 8 height 8
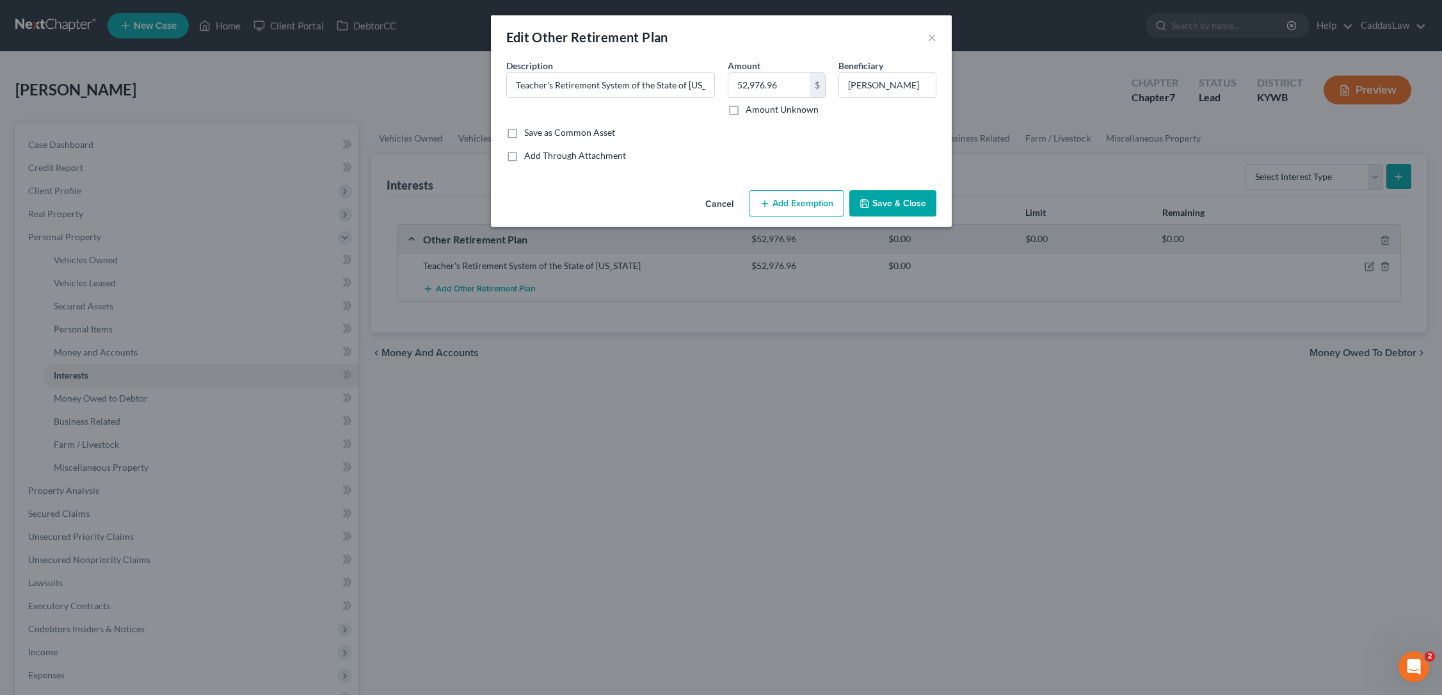
click at [782, 211] on button "Add Exemption" at bounding box center [796, 203] width 95 height 27
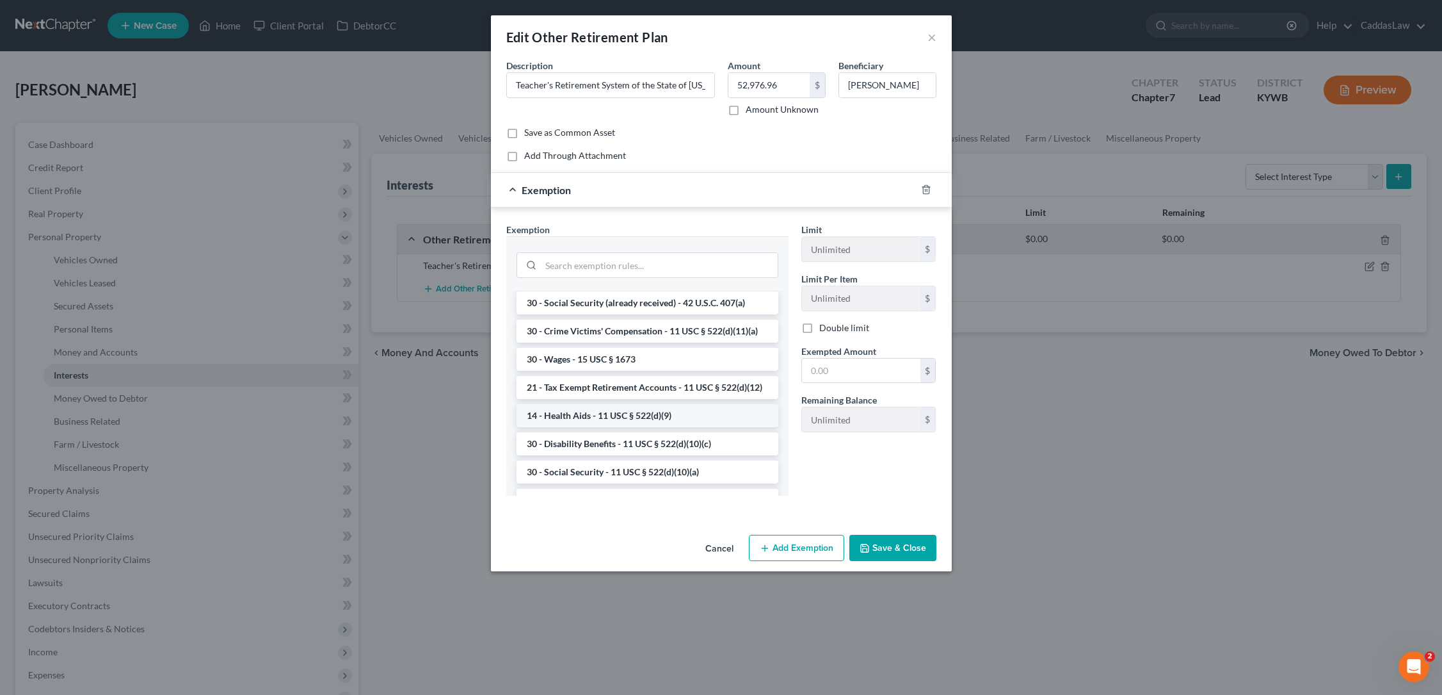
scroll to position [566, 0]
click at [640, 384] on li "21 - Tax Exempt Retirement Accounts - 11 USC § 522(d)(12)" at bounding box center [648, 381] width 262 height 23
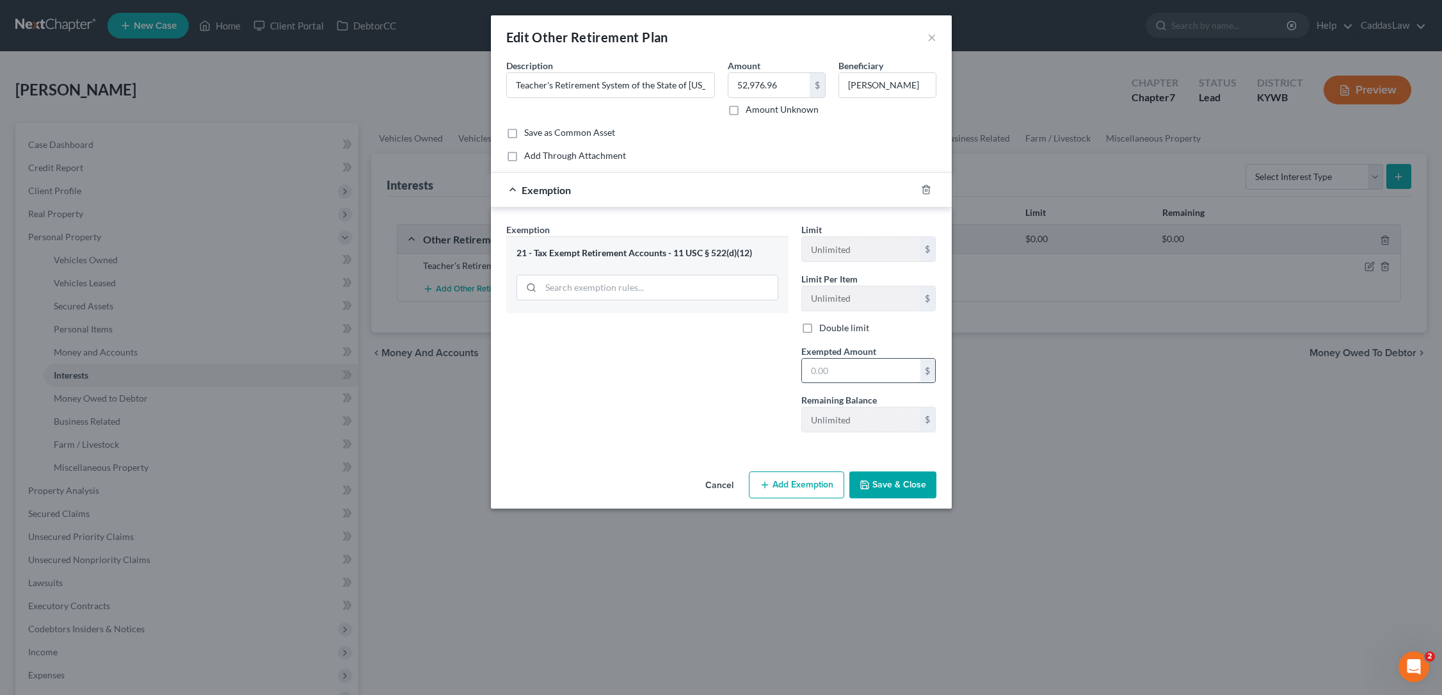
click at [821, 367] on input "text" at bounding box center [861, 371] width 118 height 24
click at [896, 490] on button "Save & Close" at bounding box center [893, 484] width 87 height 27
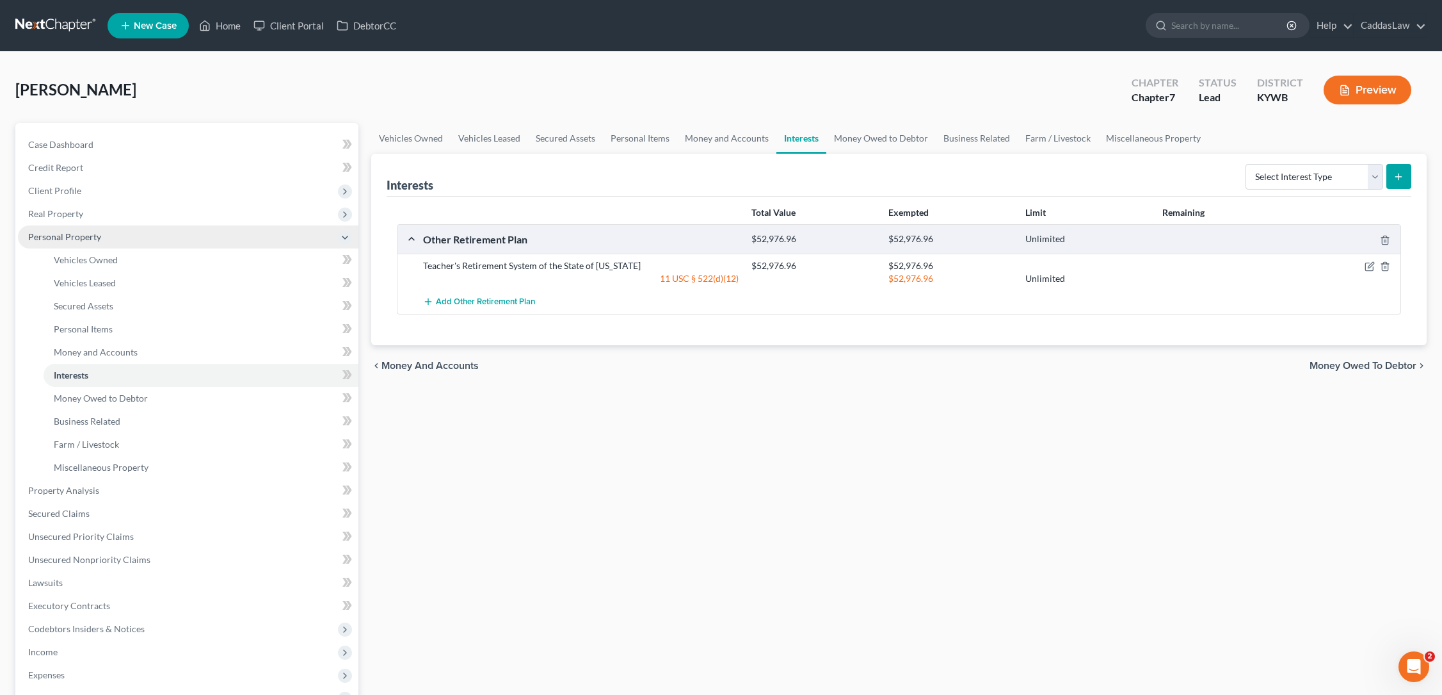
click at [346, 237] on icon at bounding box center [345, 237] width 10 height 10
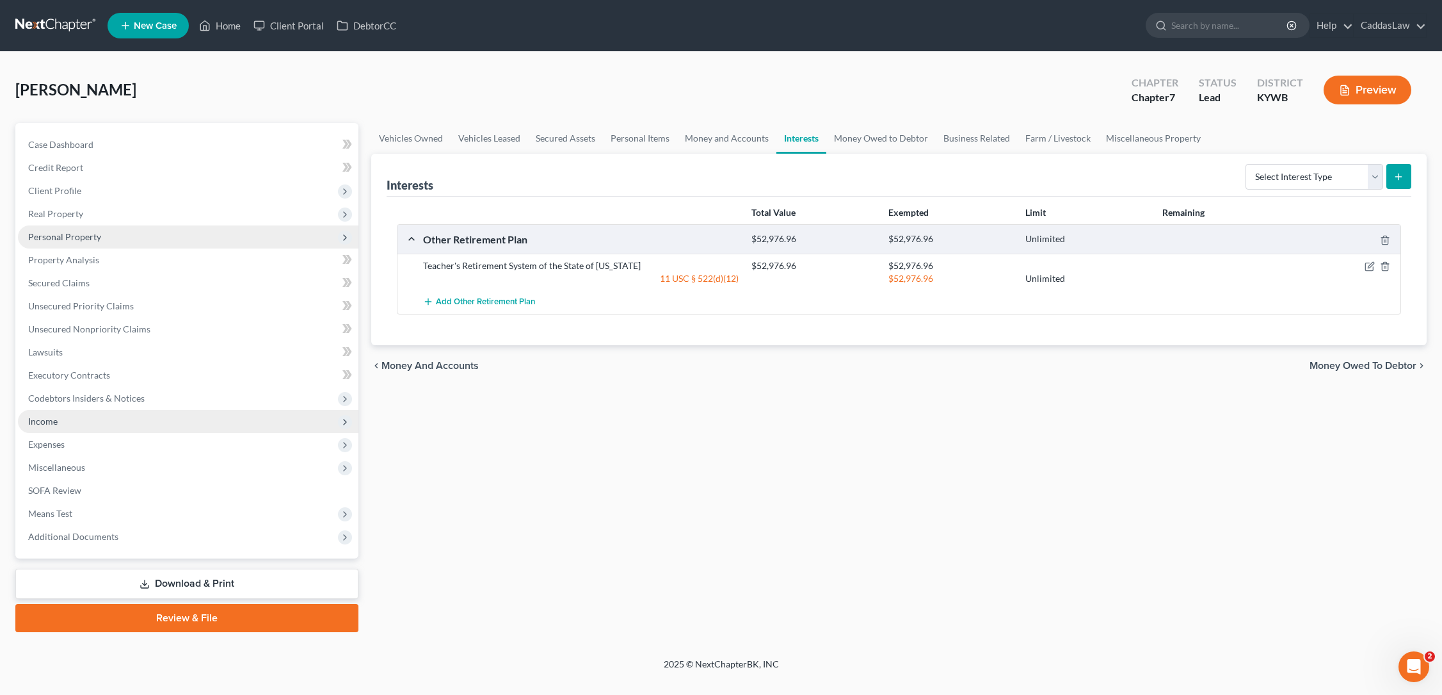
scroll to position [0, 0]
click at [76, 423] on span "Income" at bounding box center [188, 421] width 341 height 23
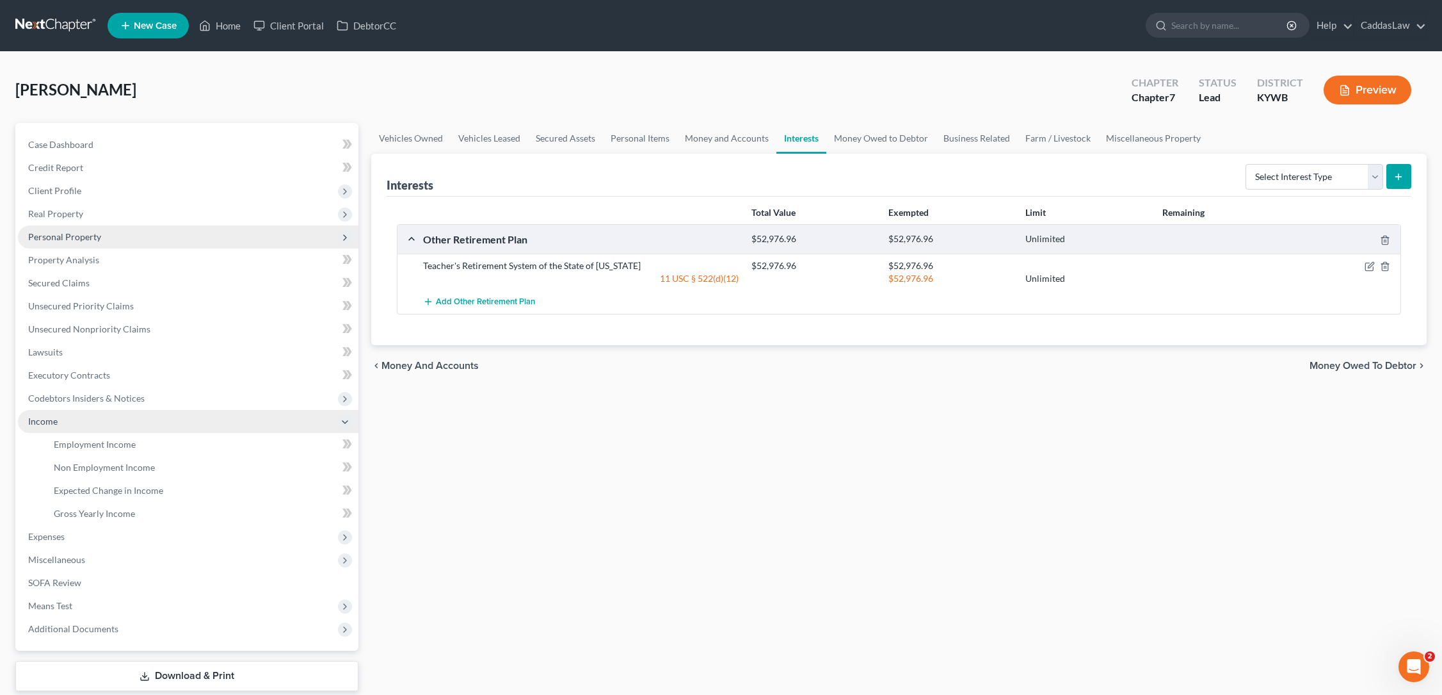
click at [76, 423] on span "Income" at bounding box center [188, 421] width 341 height 23
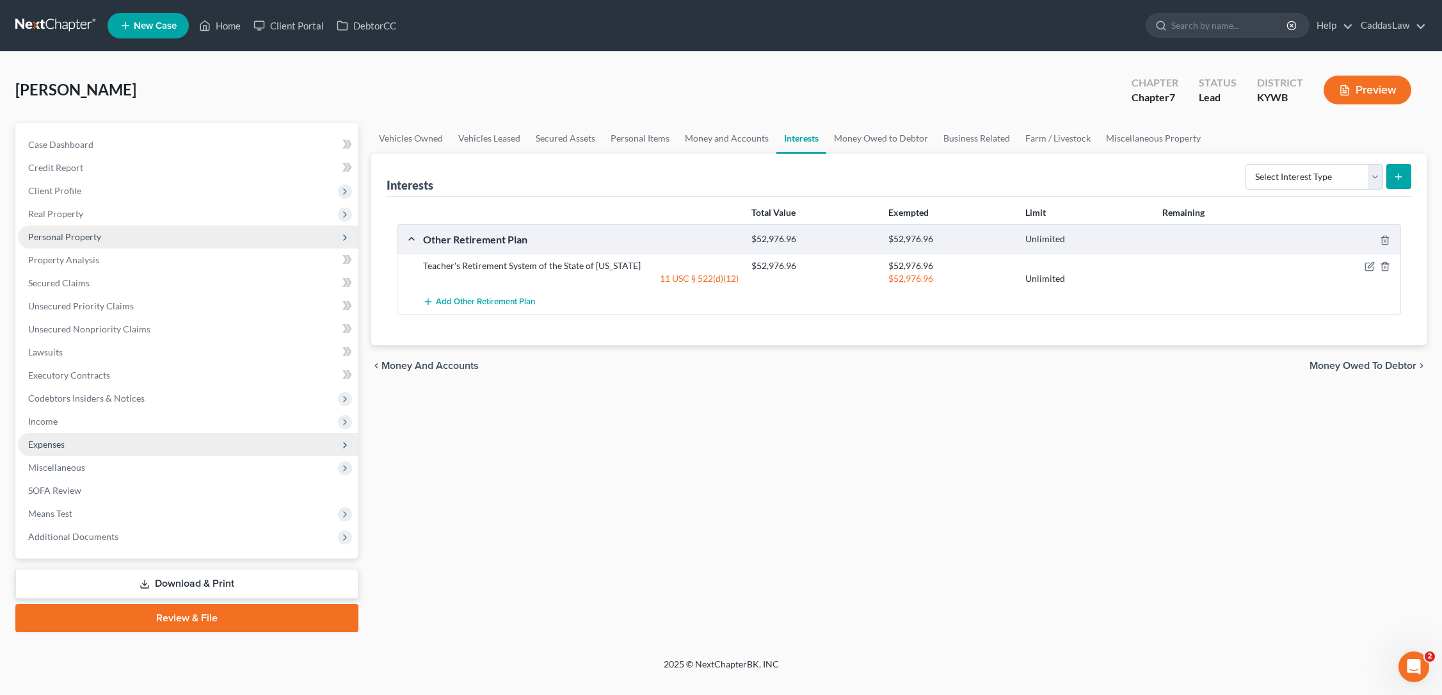
click at [65, 444] on span "Expenses" at bounding box center [46, 444] width 36 height 11
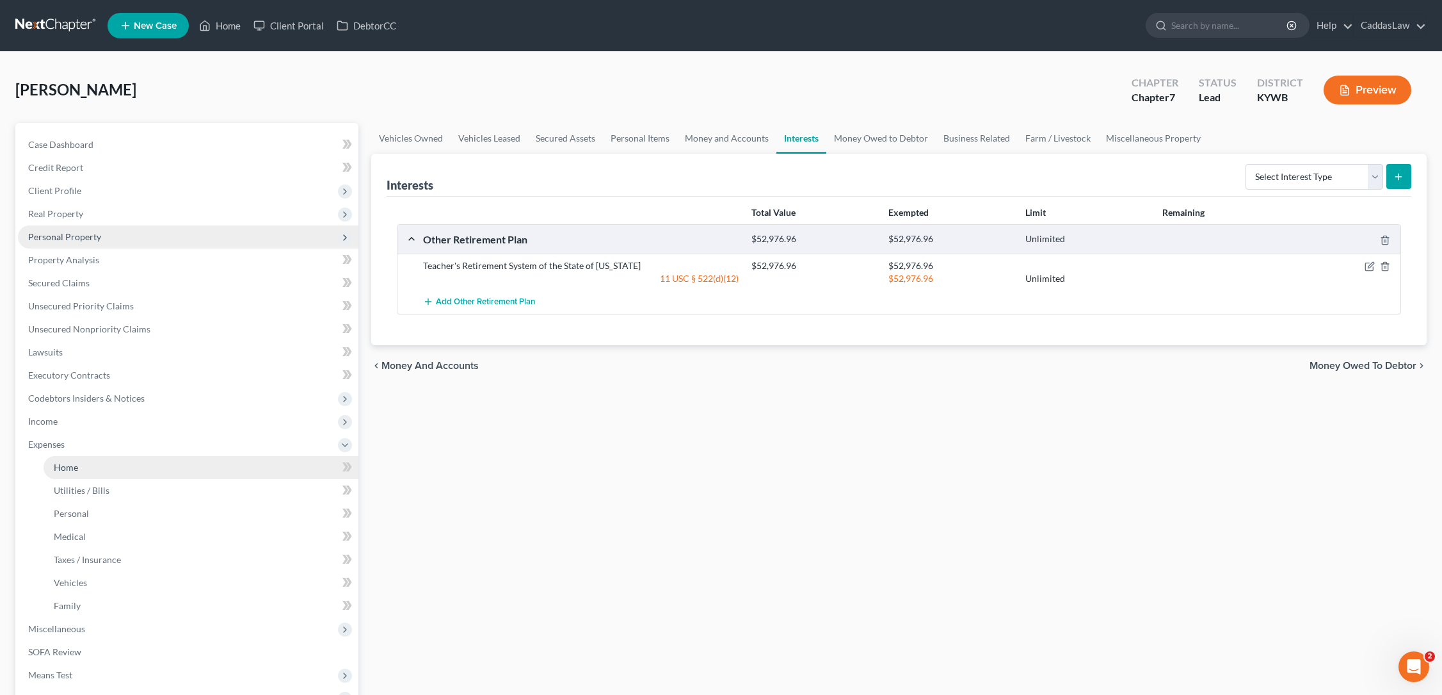
click at [77, 471] on span "Home" at bounding box center [66, 467] width 24 height 11
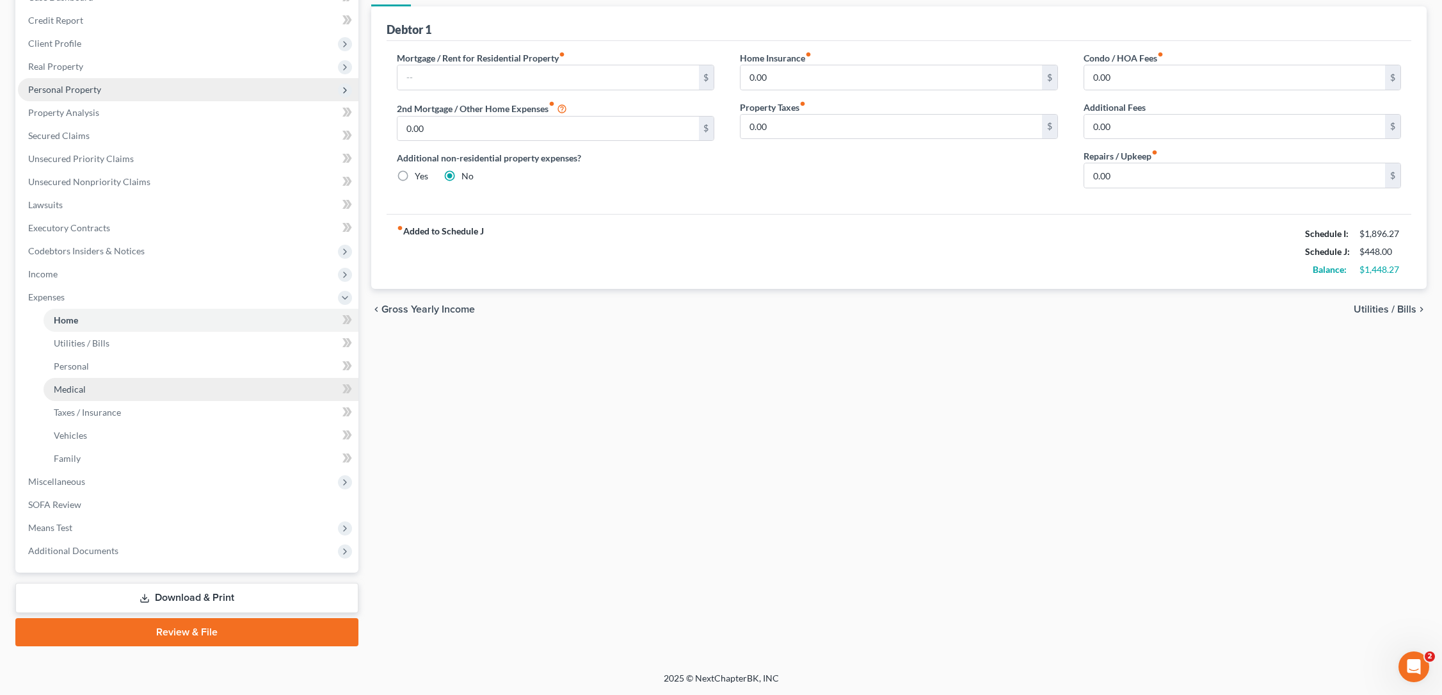
scroll to position [147, 0]
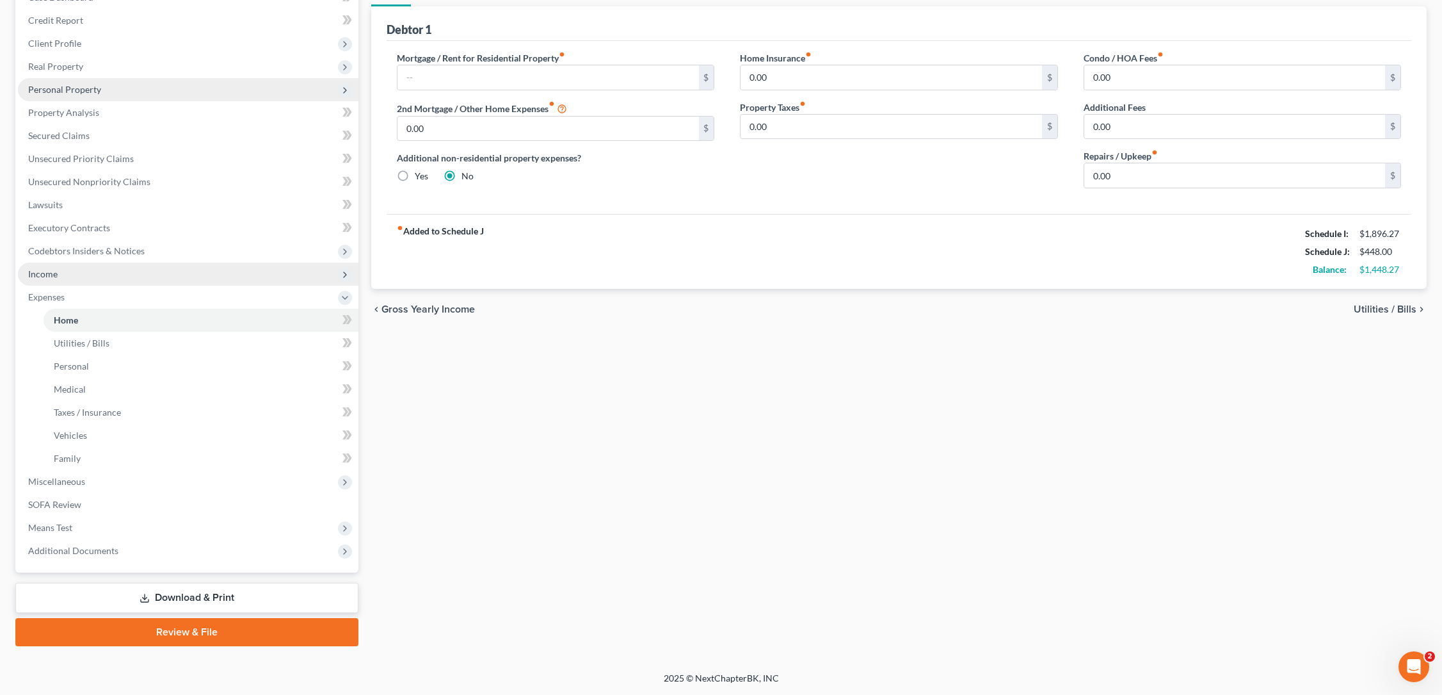
click at [65, 282] on span "Income" at bounding box center [188, 273] width 341 height 23
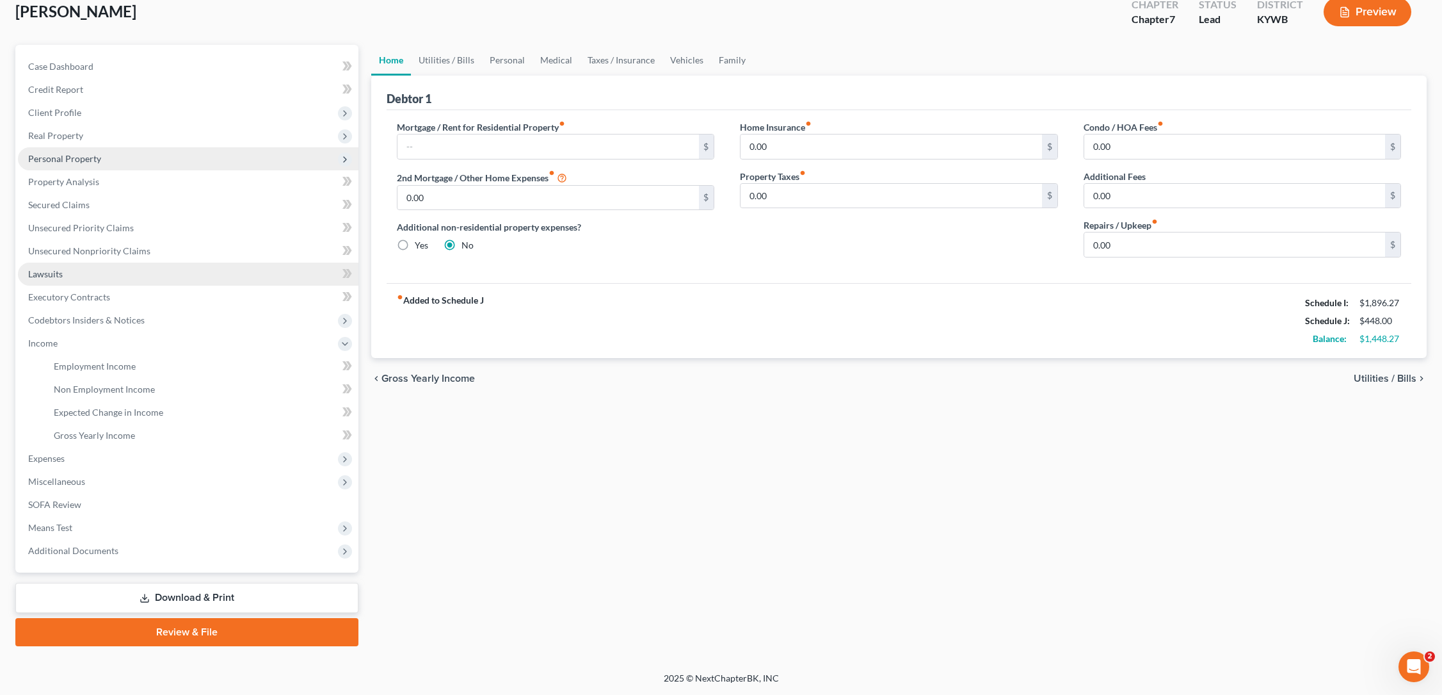
scroll to position [78, 0]
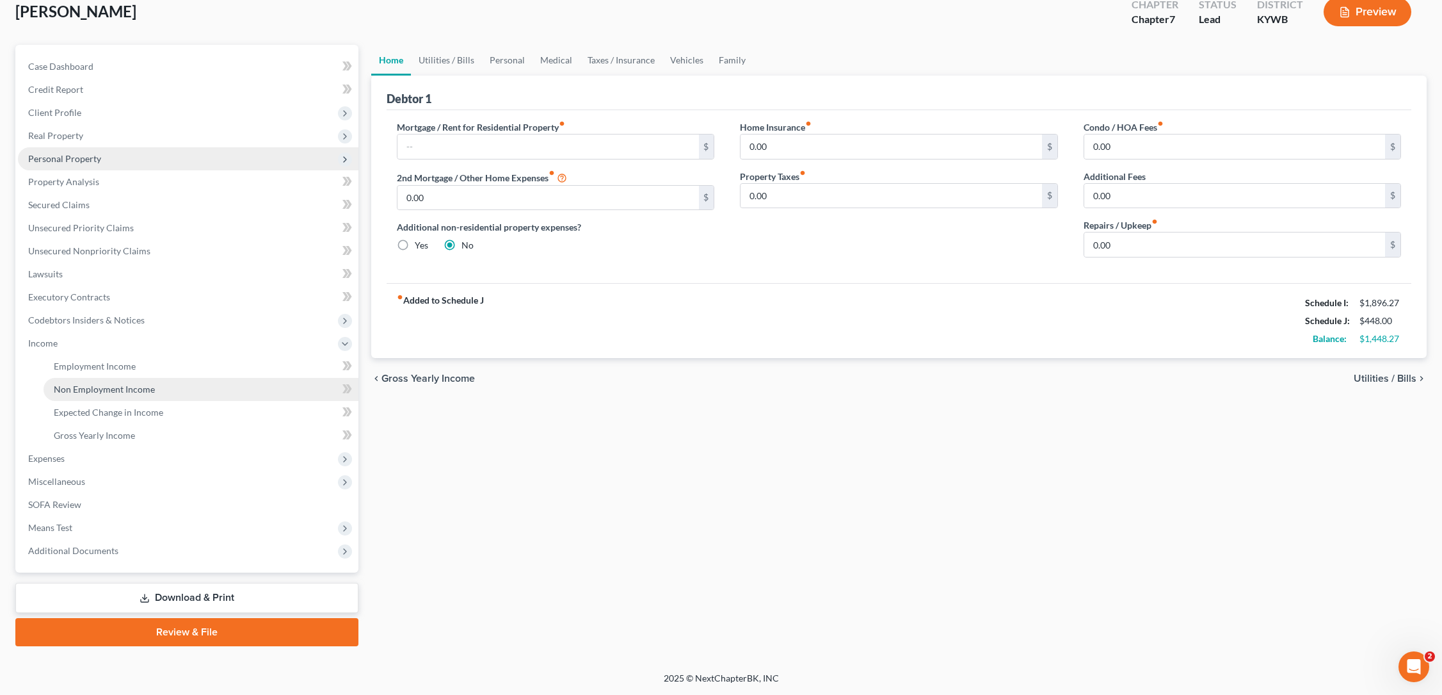
click at [85, 394] on link "Non Employment Income" at bounding box center [201, 389] width 315 height 23
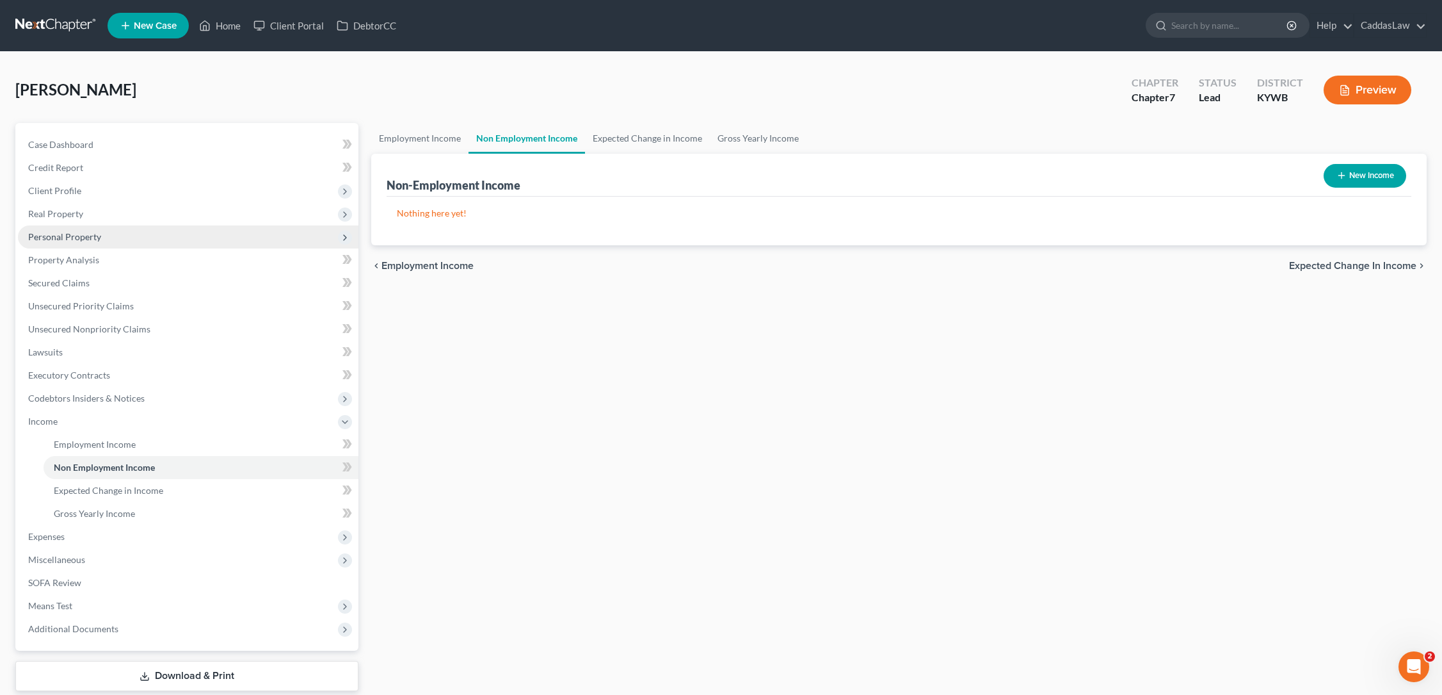
click at [1348, 172] on button "New Income" at bounding box center [1365, 176] width 83 height 24
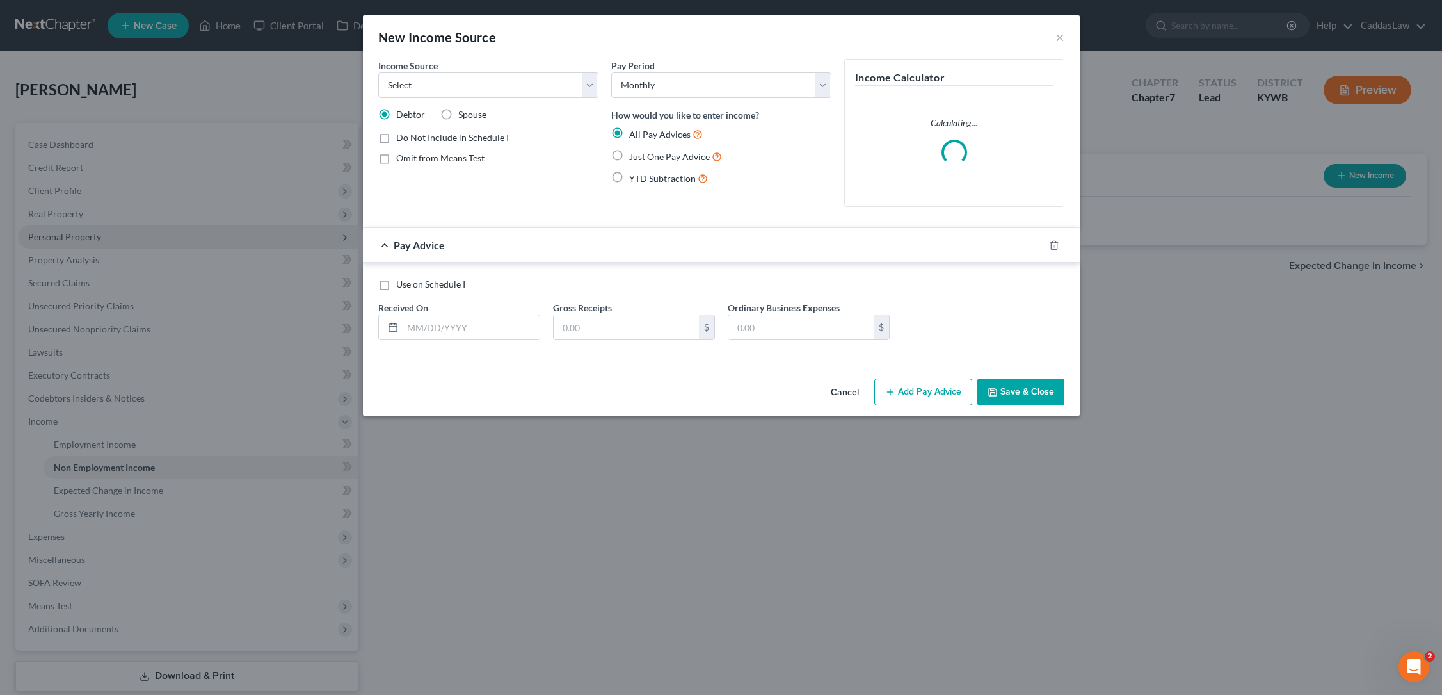
click at [426, 100] on div "Income Source * Select Unemployment Disability (from employer) Pension Retireme…" at bounding box center [488, 138] width 233 height 158
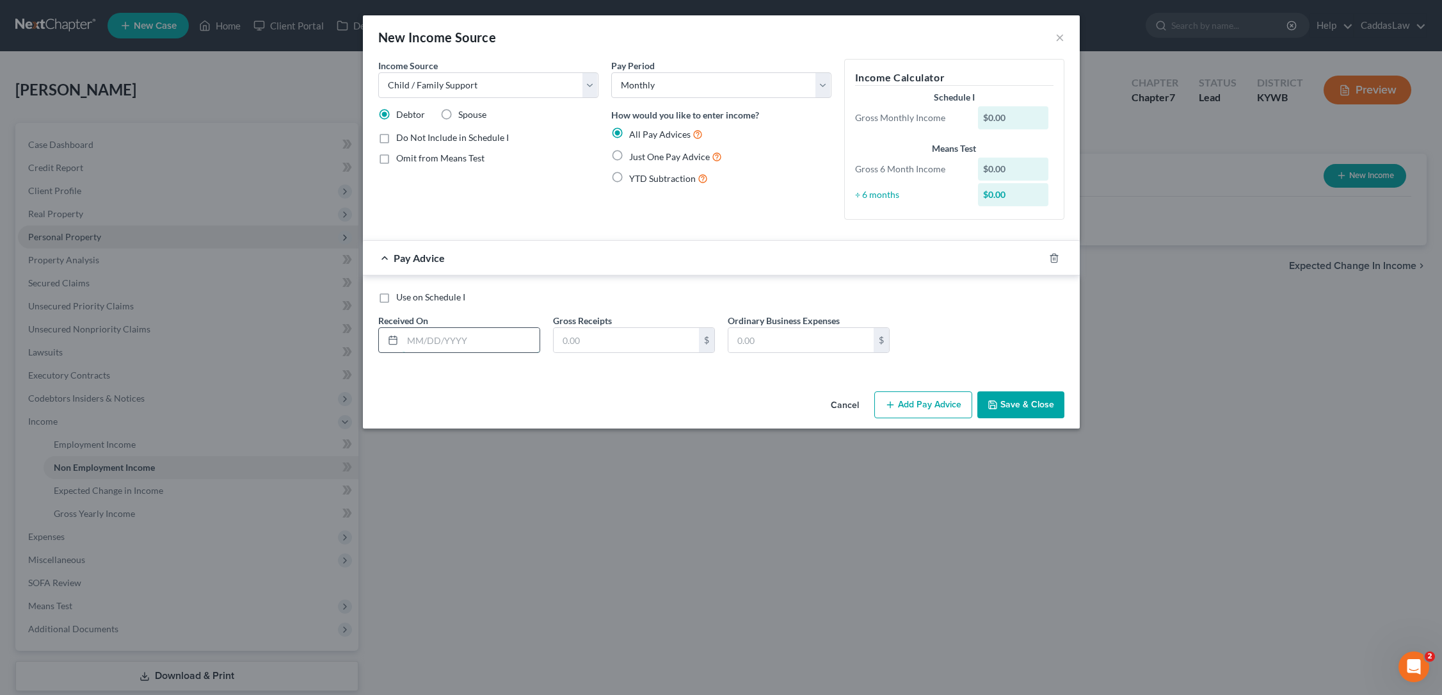
click at [453, 344] on input "text" at bounding box center [471, 340] width 137 height 24
click at [615, 343] on input "text" at bounding box center [626, 340] width 145 height 24
click at [1007, 410] on button "Save & Close" at bounding box center [1021, 404] width 87 height 27
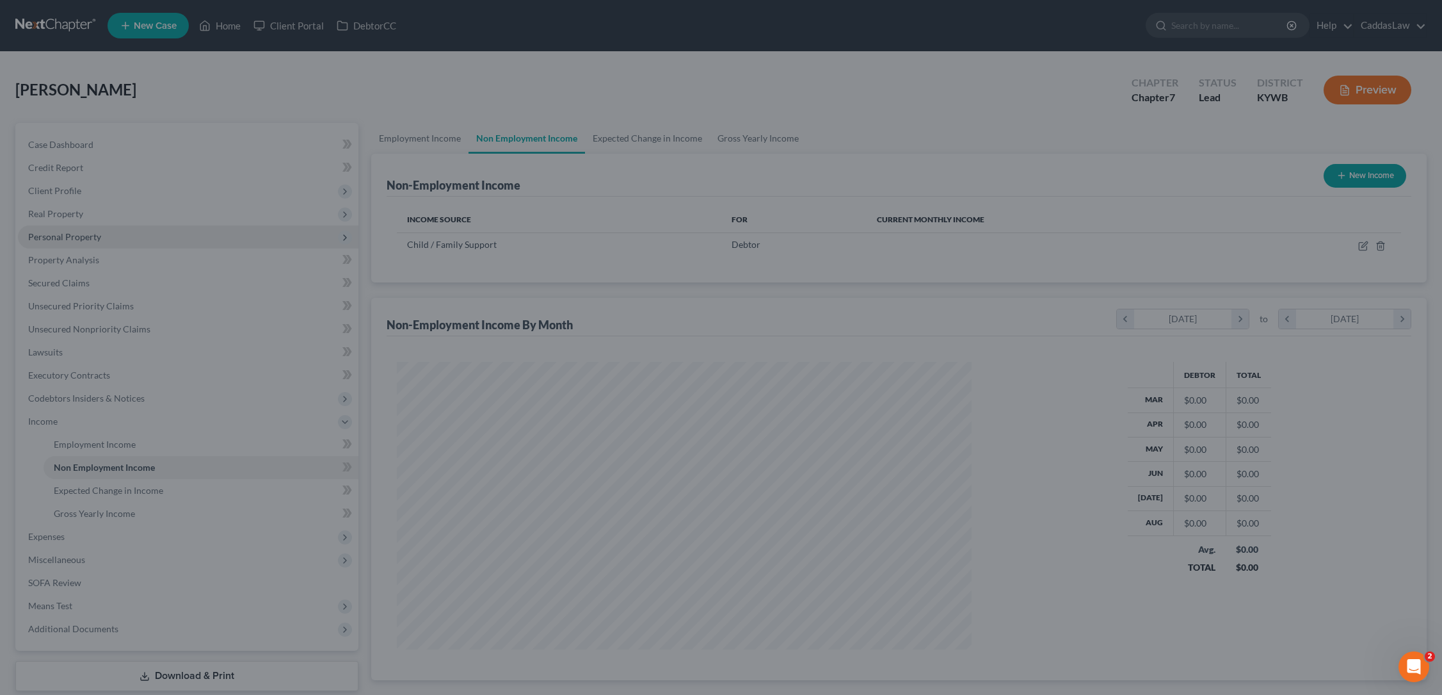
scroll to position [287, 601]
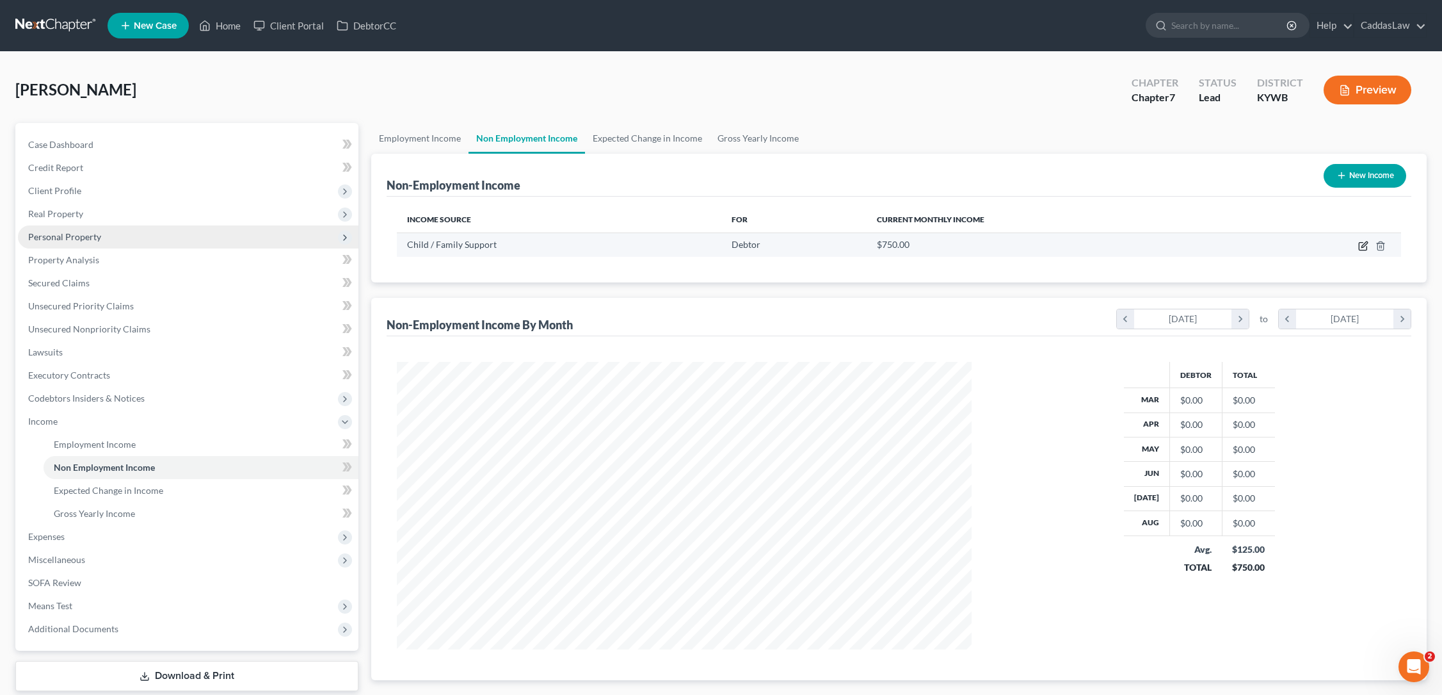
click at [1359, 248] on icon "button" at bounding box center [1364, 246] width 10 height 10
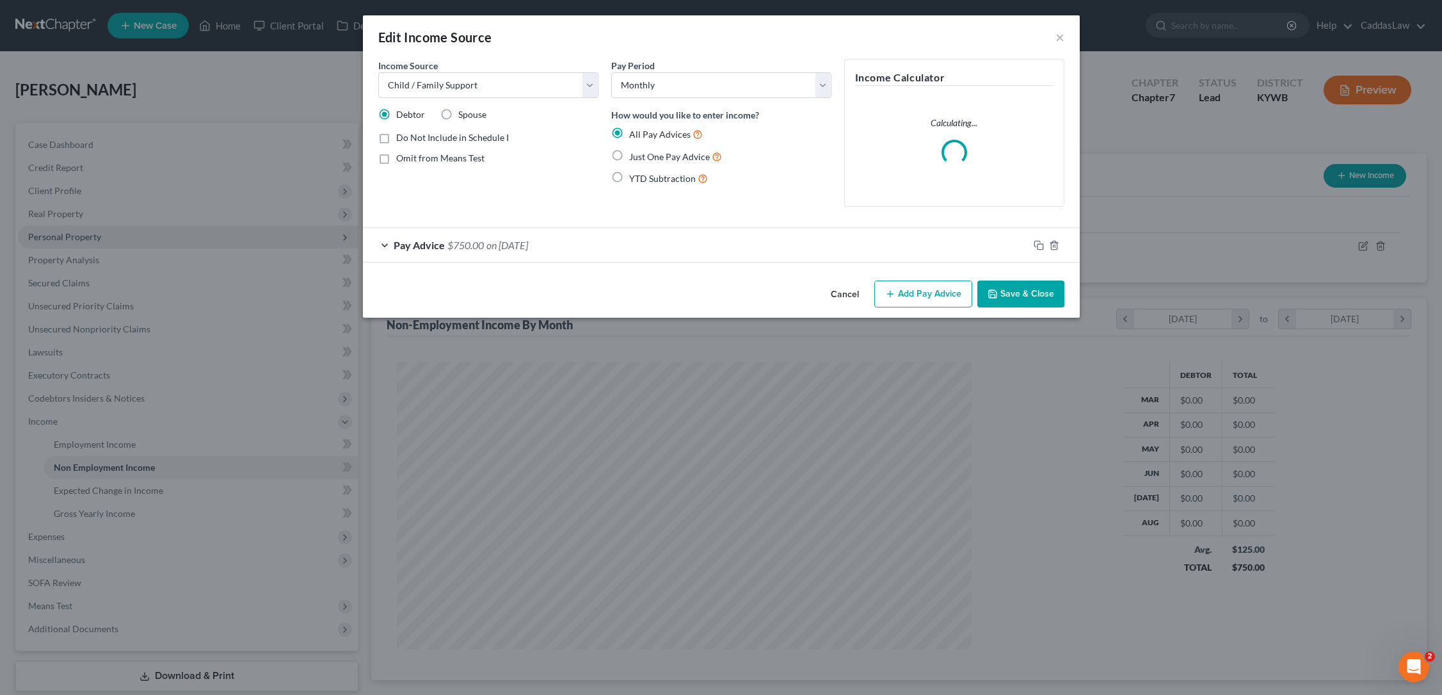
click at [629, 156] on label "Just One Pay Advice" at bounding box center [675, 156] width 93 height 15
click at [634, 156] on input "Just One Pay Advice" at bounding box center [638, 153] width 8 height 8
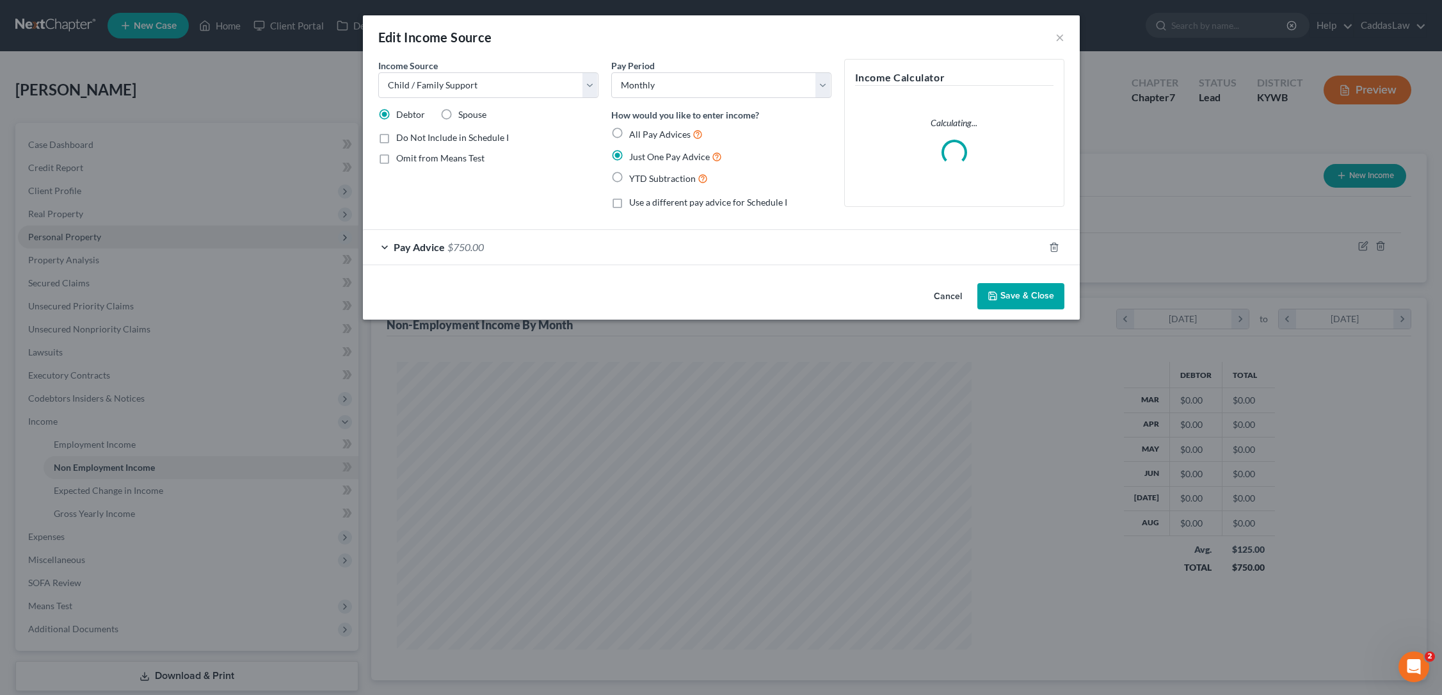
click at [1015, 302] on button "Save & Close" at bounding box center [1021, 296] width 87 height 27
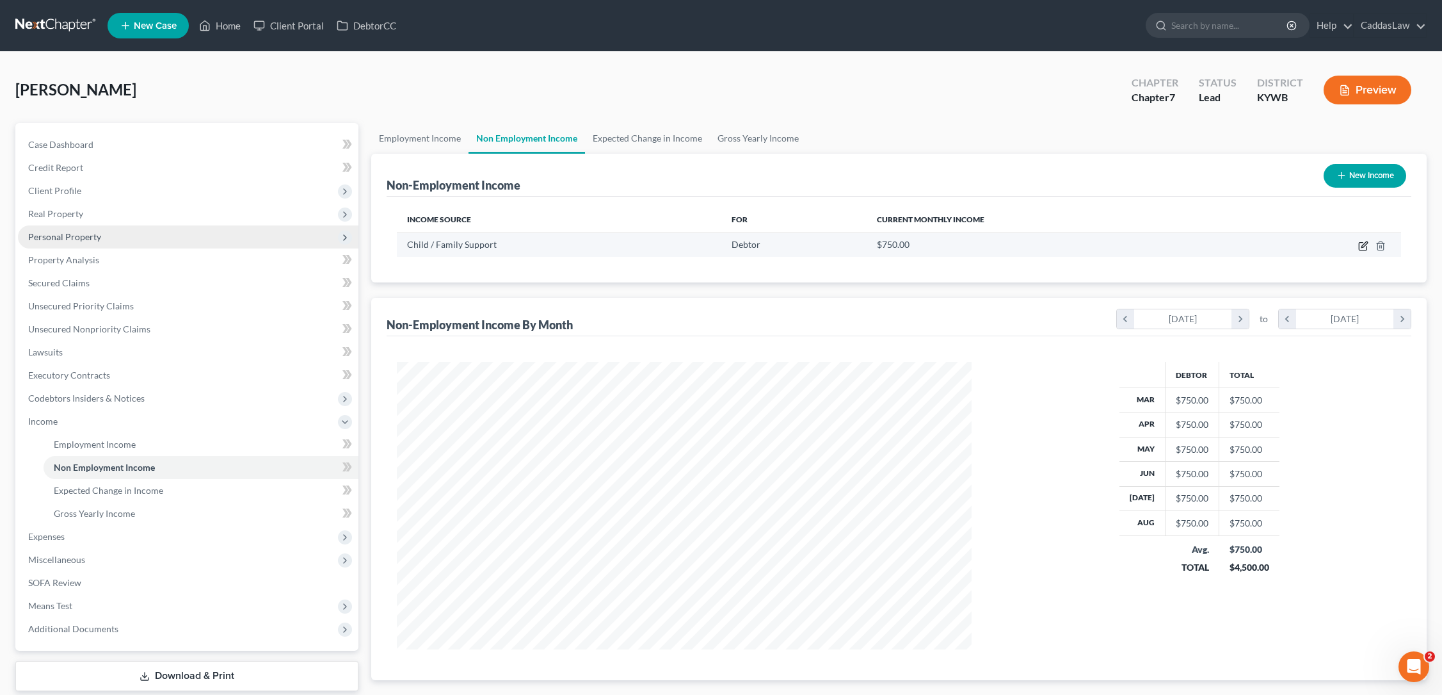
click at [1364, 243] on icon "button" at bounding box center [1363, 247] width 8 height 8
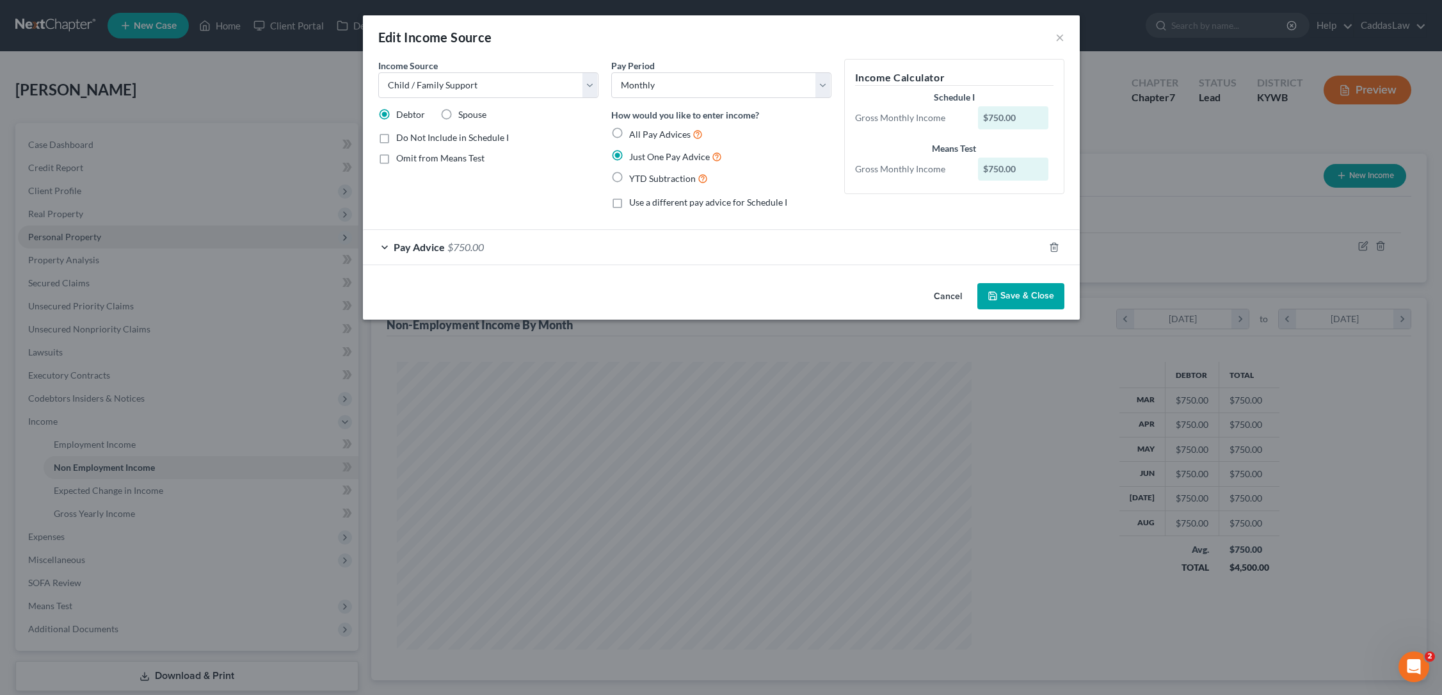
click at [1028, 300] on button "Save & Close" at bounding box center [1021, 296] width 87 height 27
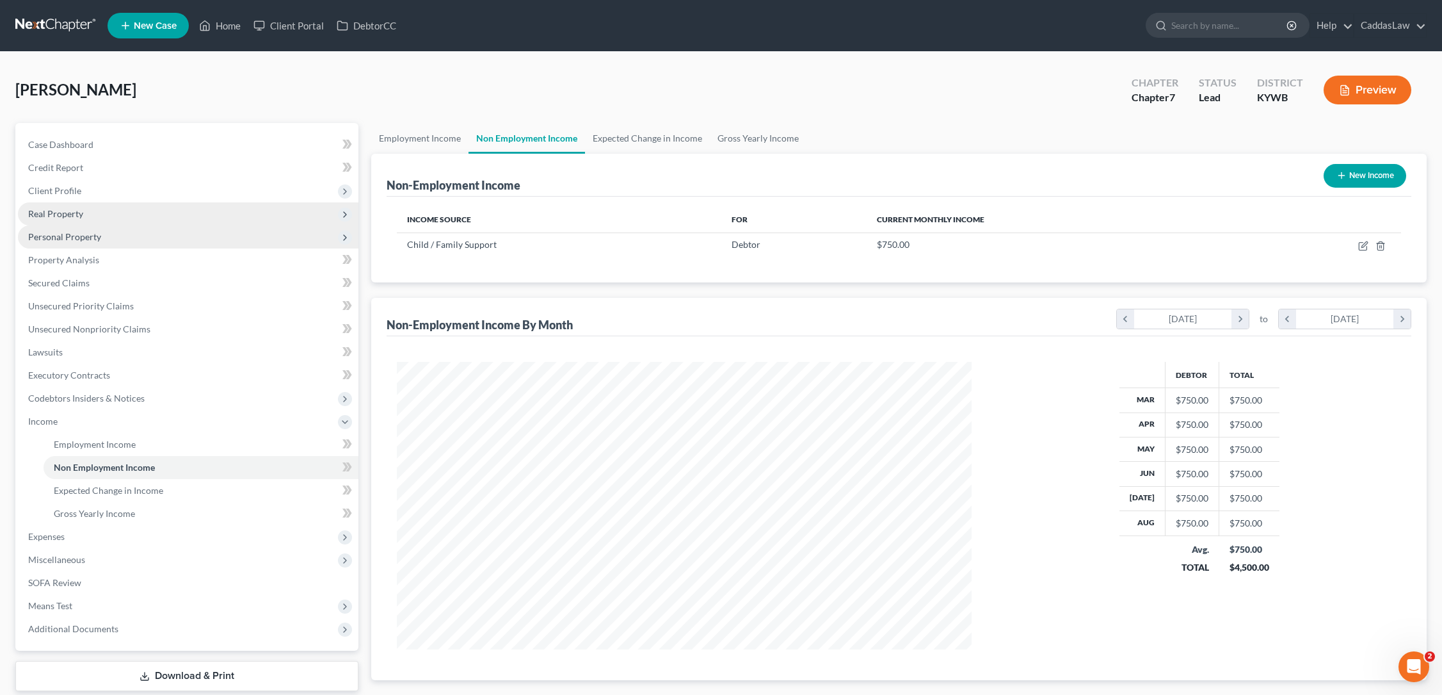
click at [67, 217] on span "Real Property" at bounding box center [55, 213] width 55 height 11
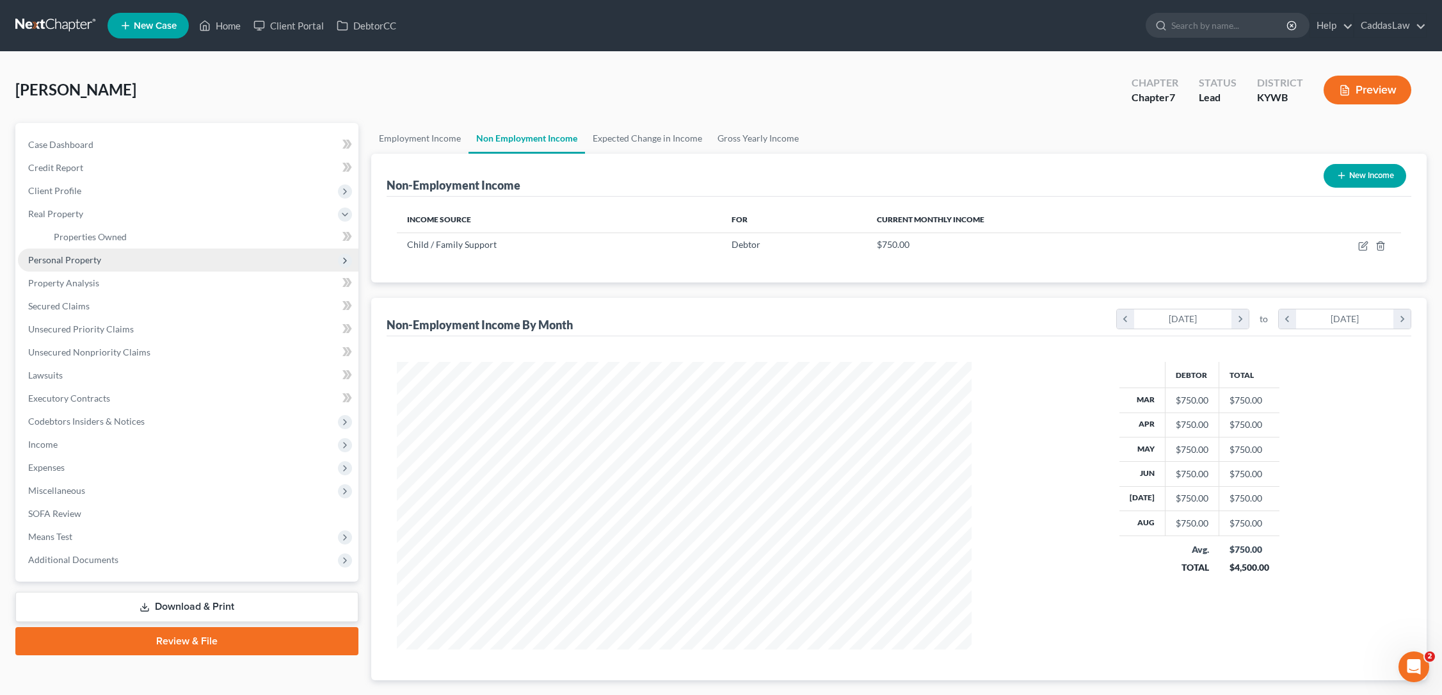
click at [77, 264] on span "Personal Property" at bounding box center [64, 259] width 73 height 11
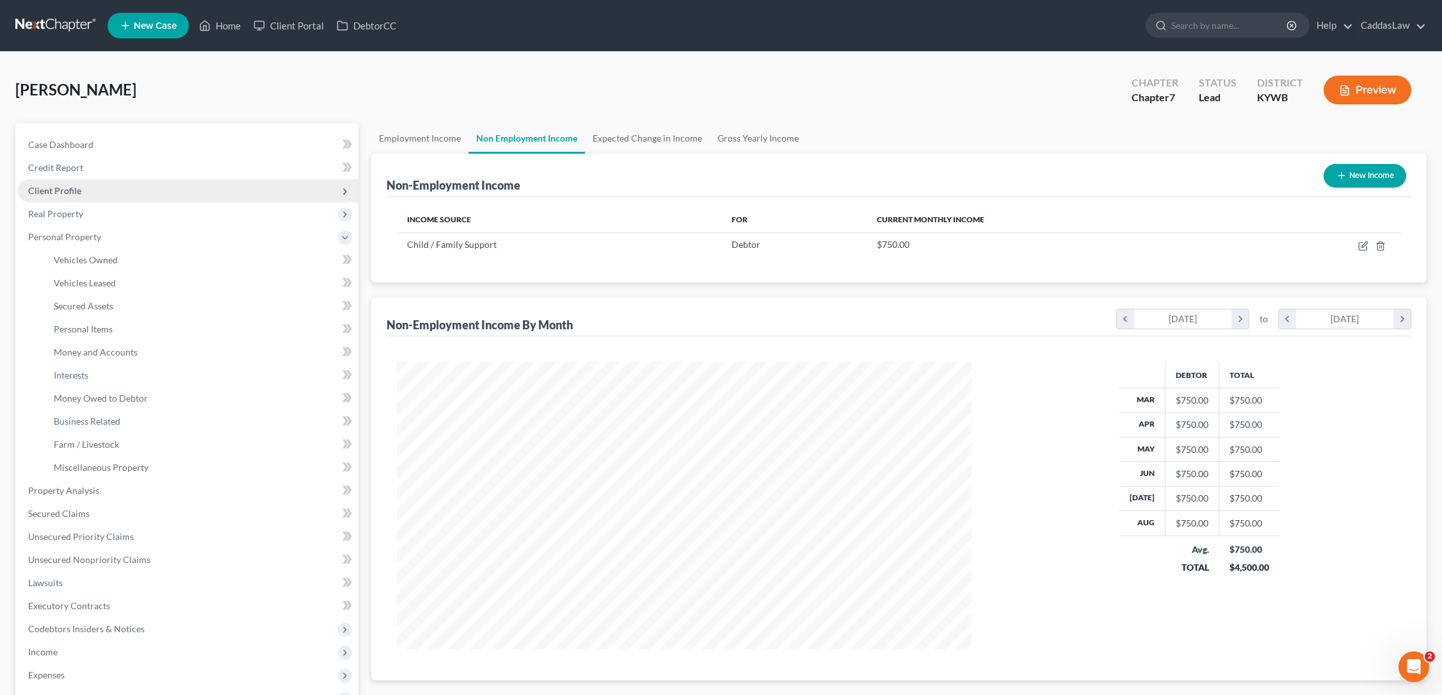
click at [76, 195] on span "Client Profile" at bounding box center [54, 190] width 53 height 11
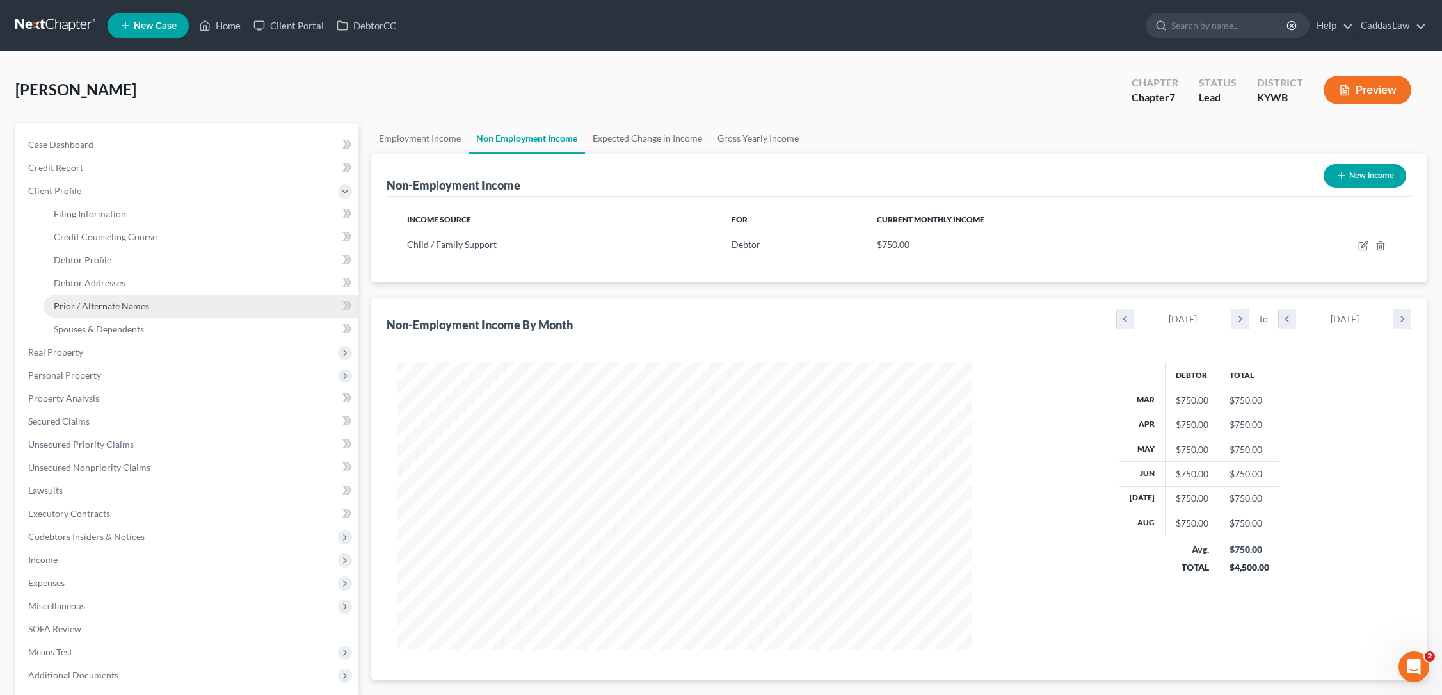
click at [98, 309] on span "Prior / Alternate Names" at bounding box center [101, 305] width 95 height 11
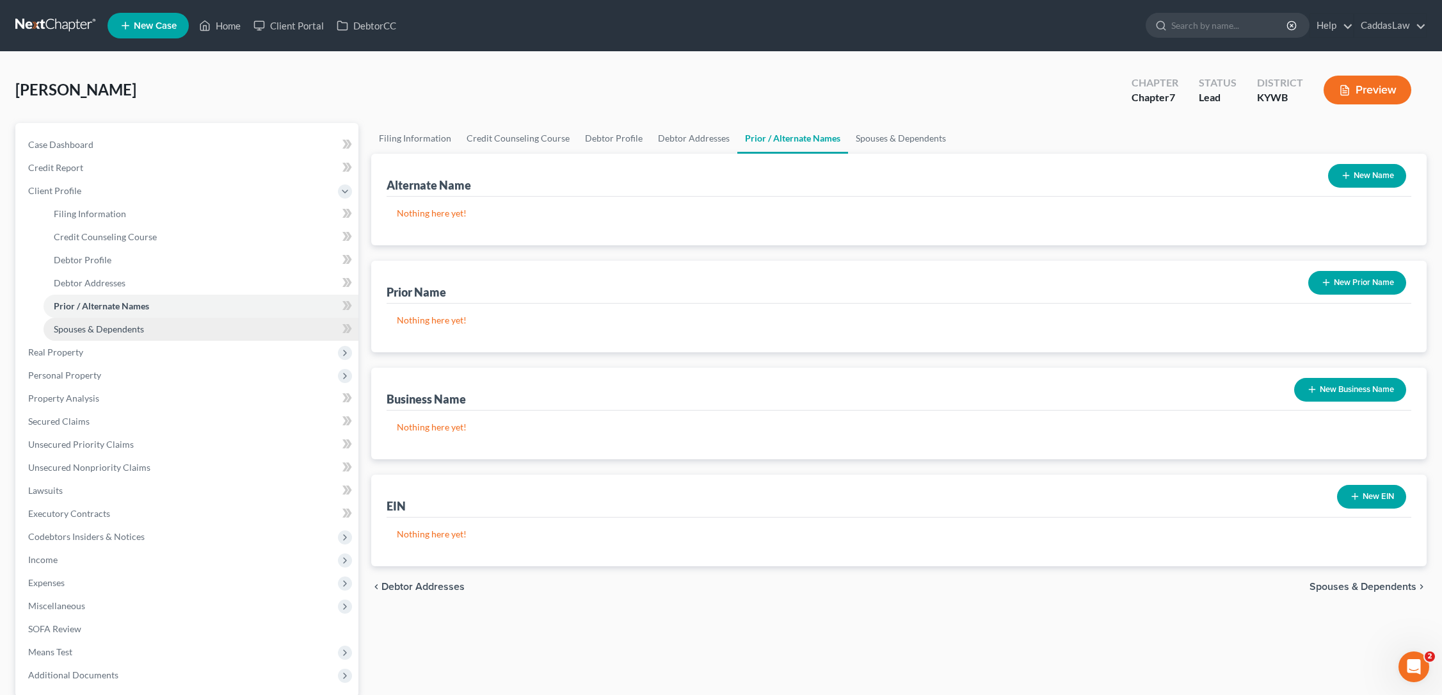
click at [99, 328] on span "Spouses & Dependents" at bounding box center [99, 328] width 90 height 11
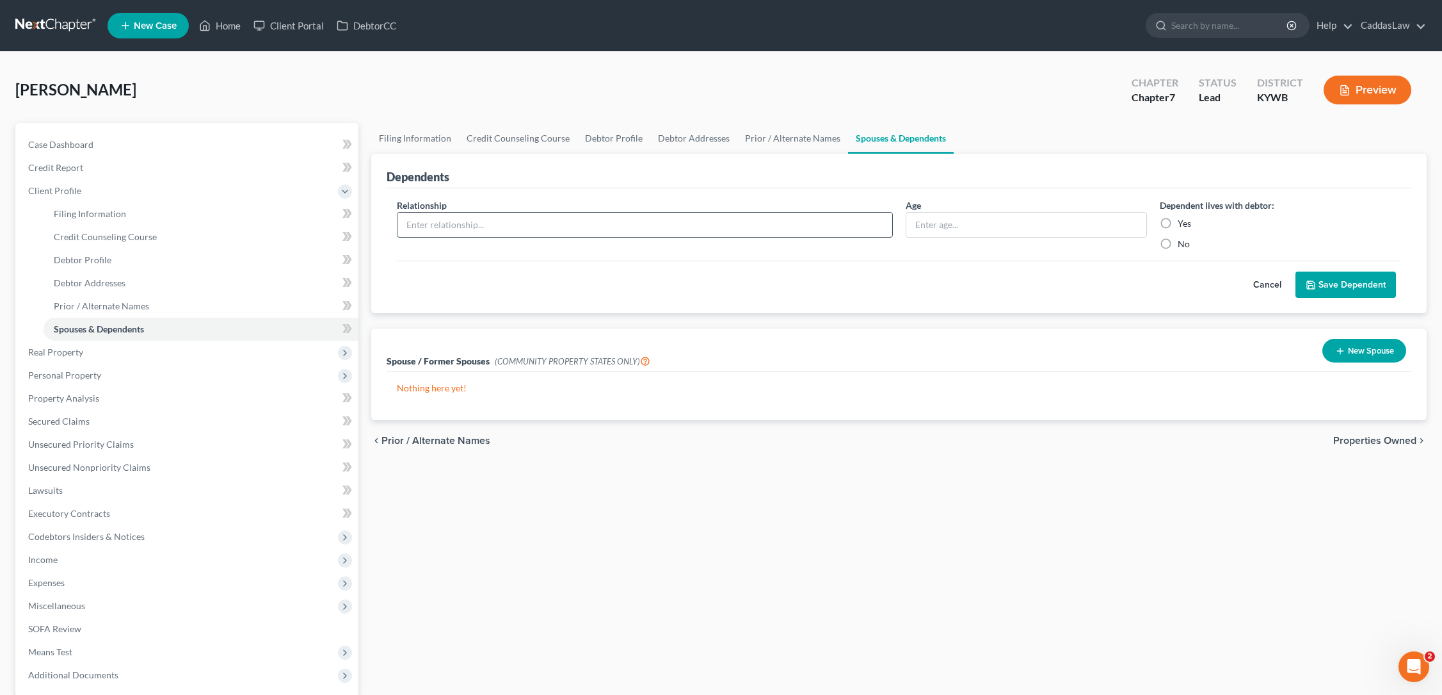
click at [650, 236] on input "text" at bounding box center [645, 225] width 494 height 24
click at [1178, 224] on label "Yes" at bounding box center [1184, 223] width 13 height 13
click at [1183, 224] on input "Yes" at bounding box center [1187, 221] width 8 height 8
click at [1346, 285] on button "Save Dependent" at bounding box center [1346, 284] width 101 height 27
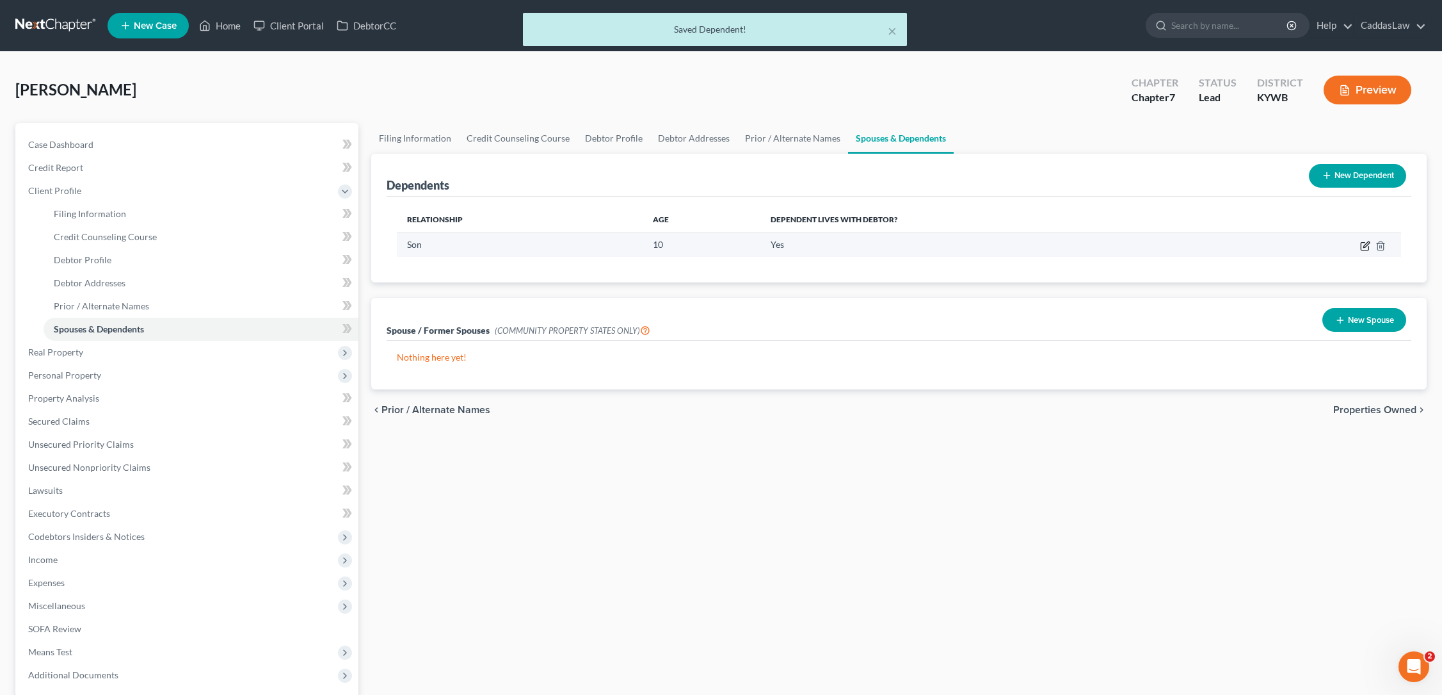
click at [1365, 248] on icon "button" at bounding box center [1365, 246] width 10 height 10
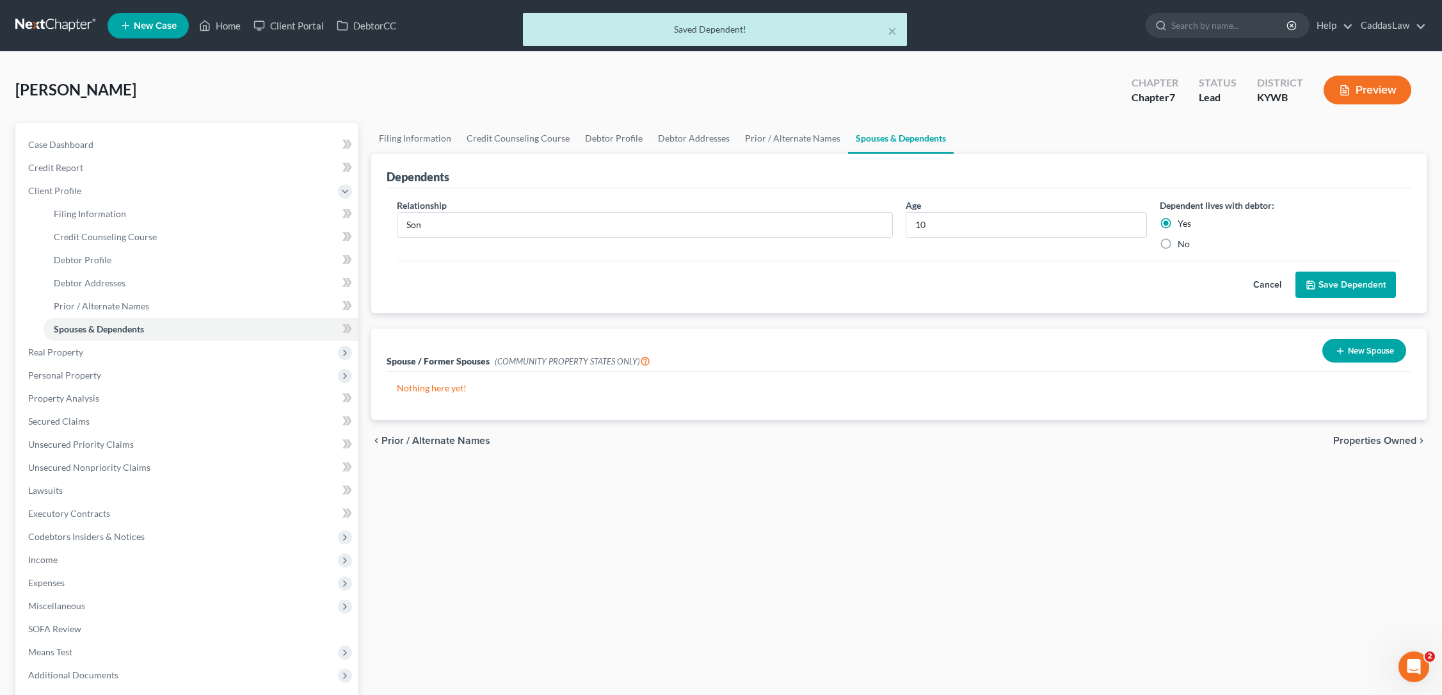
click at [1319, 292] on button "Save Dependent" at bounding box center [1346, 284] width 101 height 27
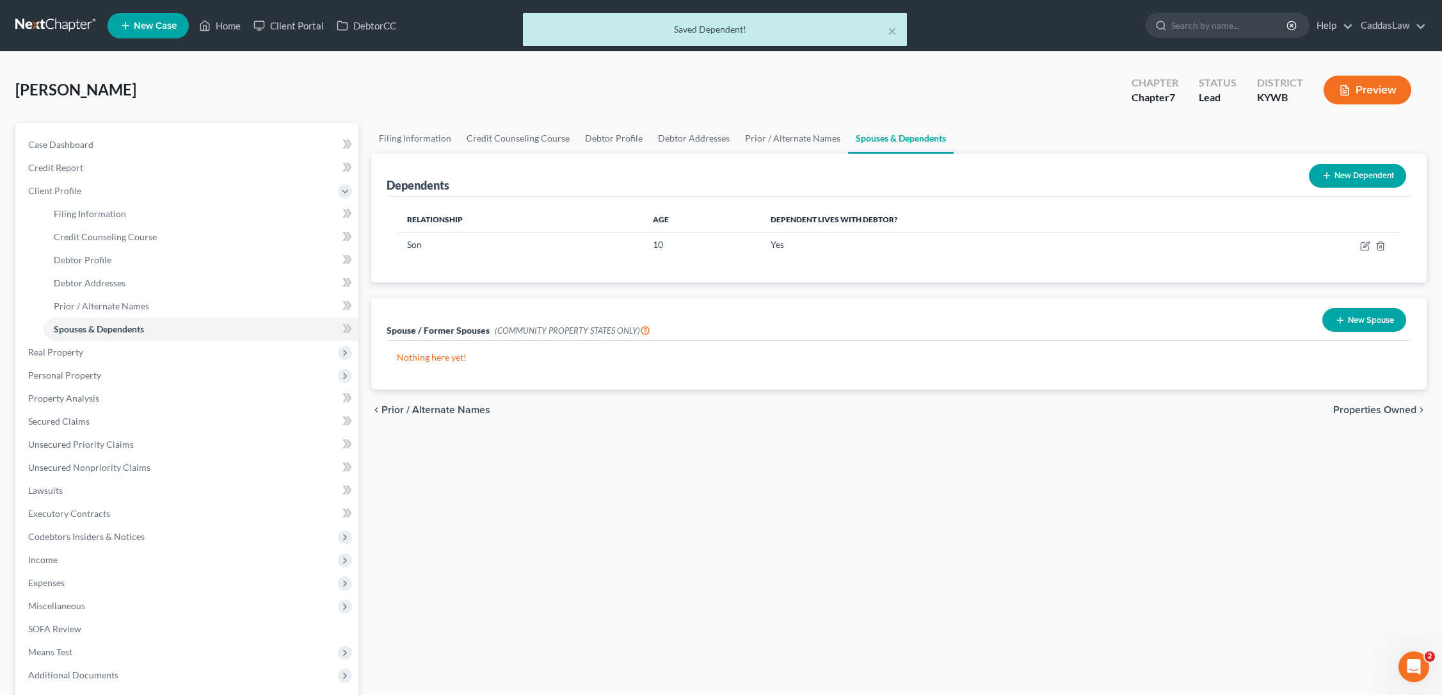
click at [1328, 187] on button "New Dependent" at bounding box center [1357, 176] width 97 height 24
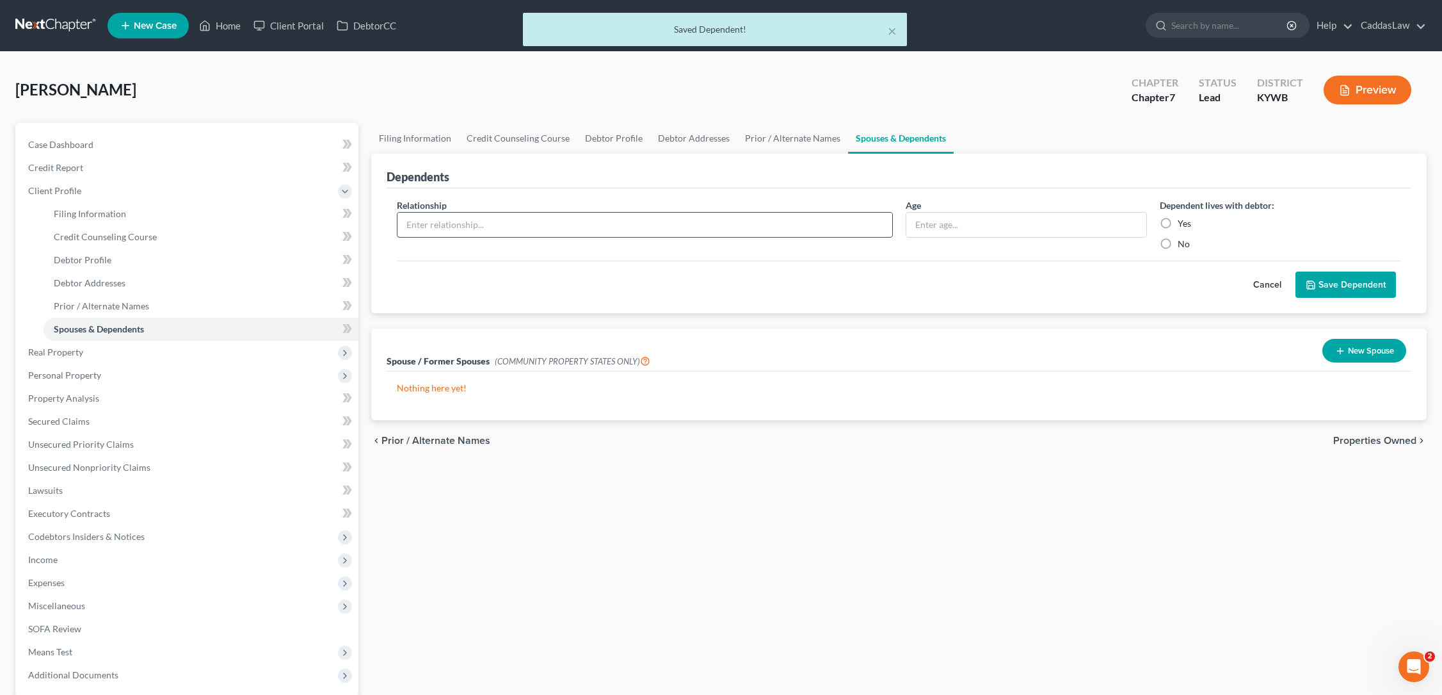
click at [535, 234] on input "text" at bounding box center [645, 225] width 494 height 24
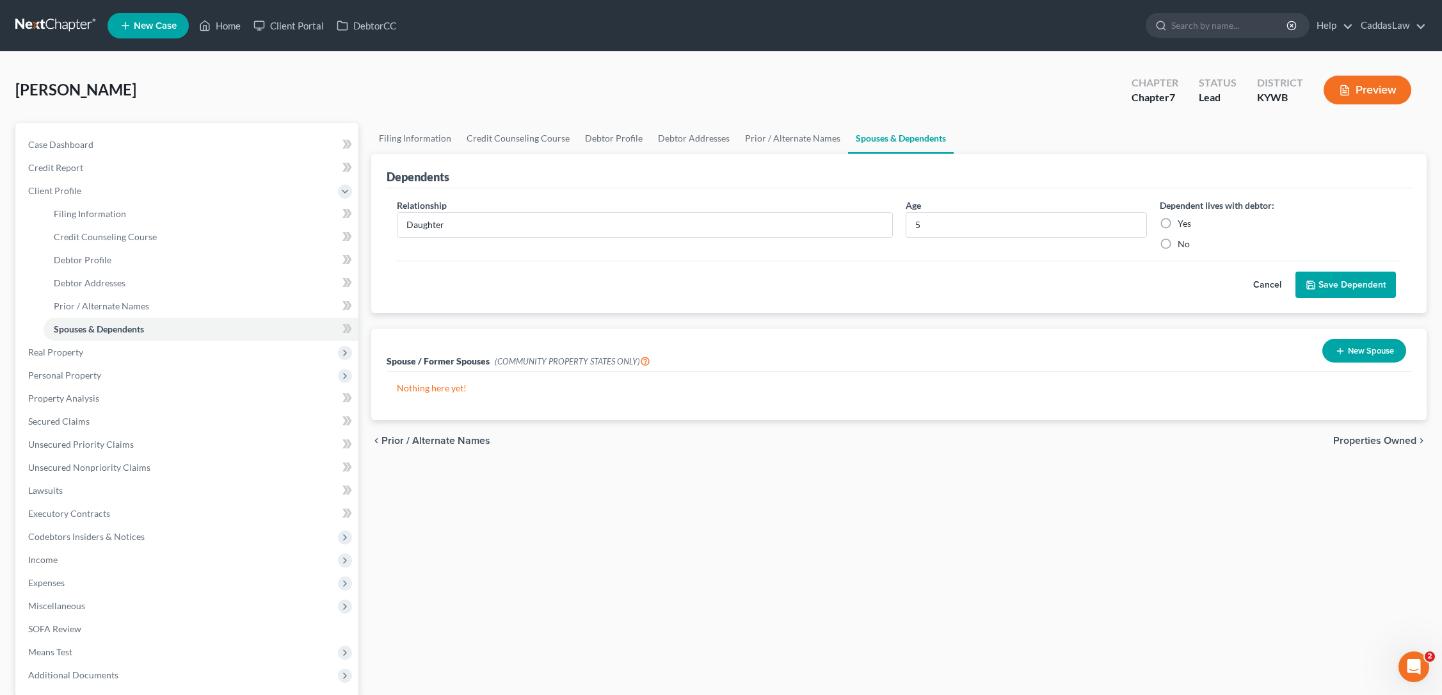
click at [1178, 224] on label "Yes" at bounding box center [1184, 223] width 13 height 13
click at [1183, 224] on input "Yes" at bounding box center [1187, 221] width 8 height 8
click at [1339, 285] on button "Save Dependent" at bounding box center [1346, 284] width 101 height 27
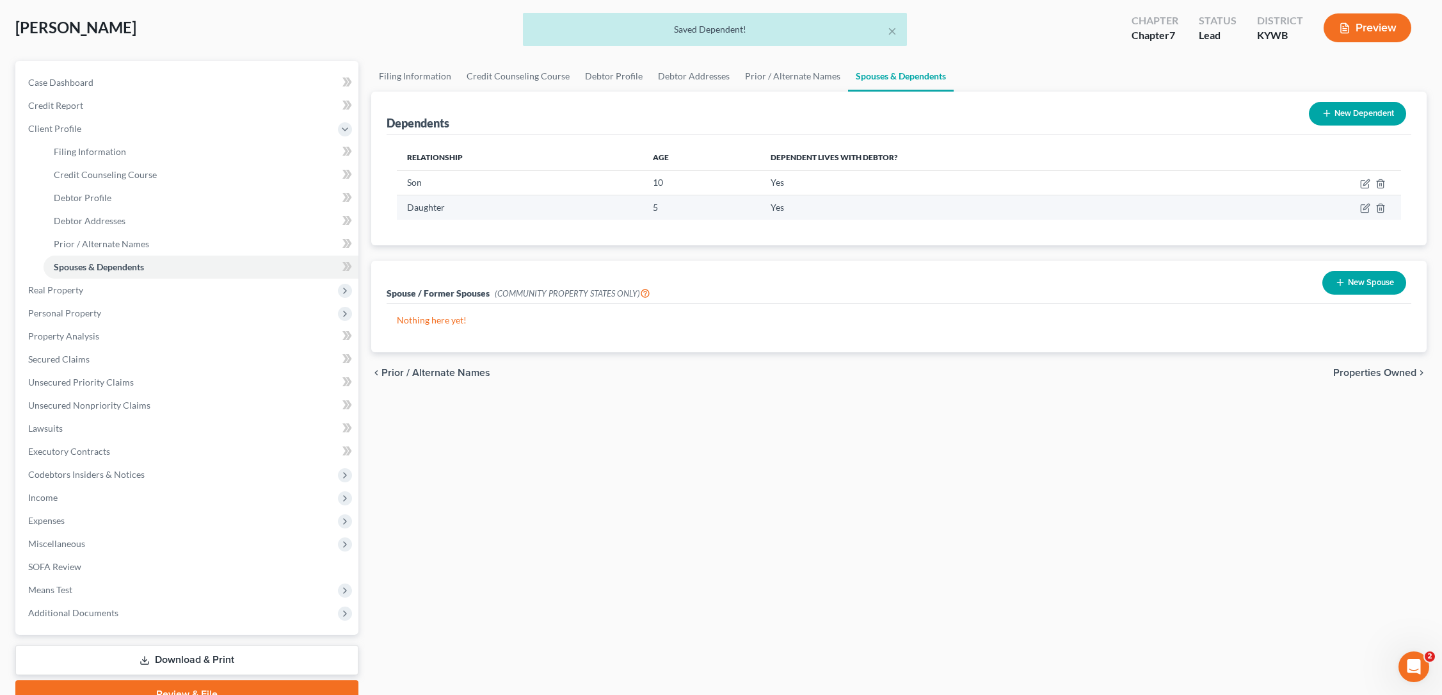
scroll to position [62, 0]
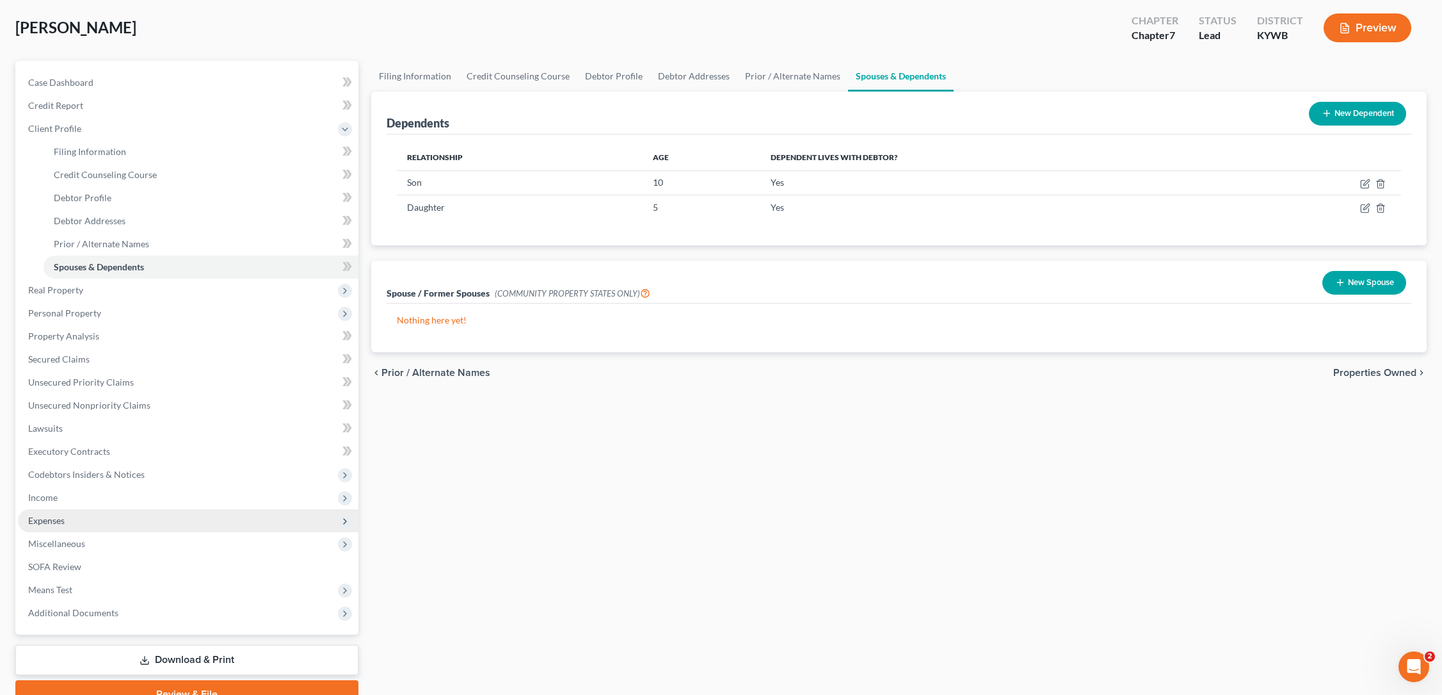
click at [52, 524] on span "Expenses" at bounding box center [46, 520] width 36 height 11
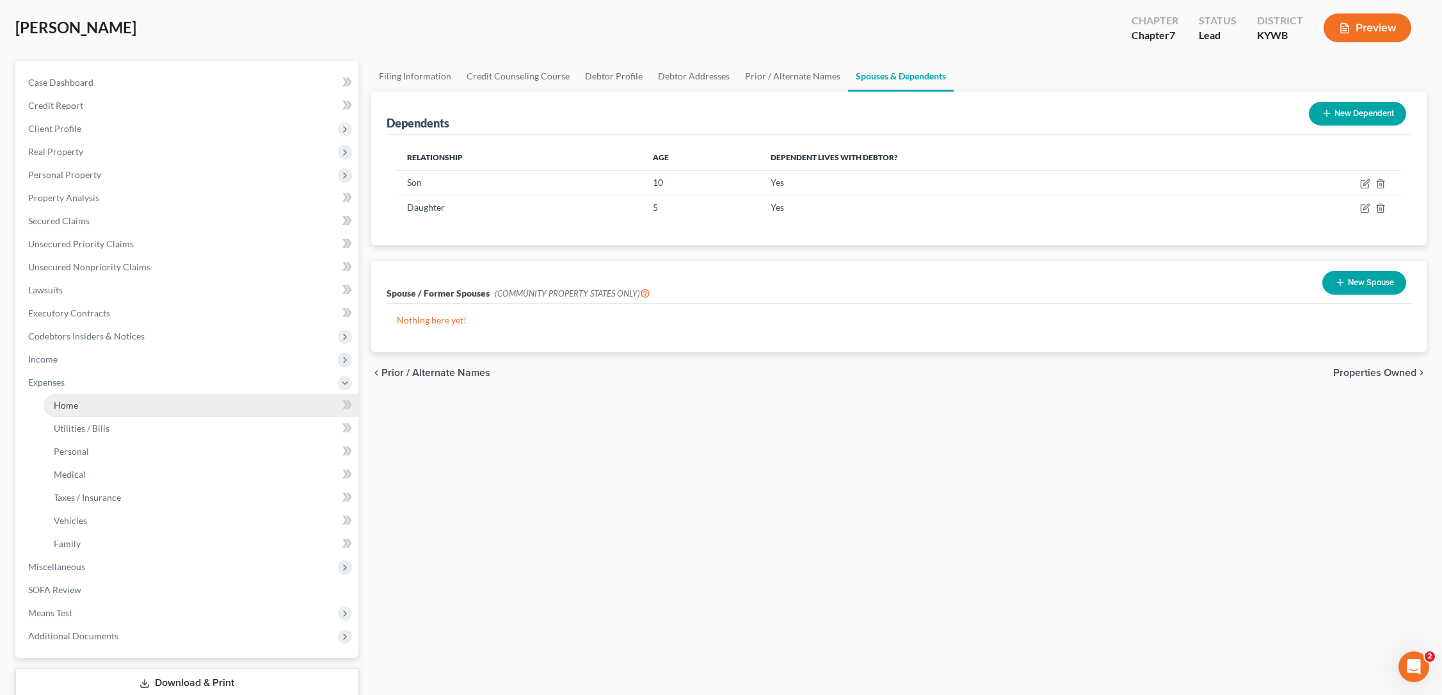
click at [70, 410] on link "Home" at bounding box center [201, 405] width 315 height 23
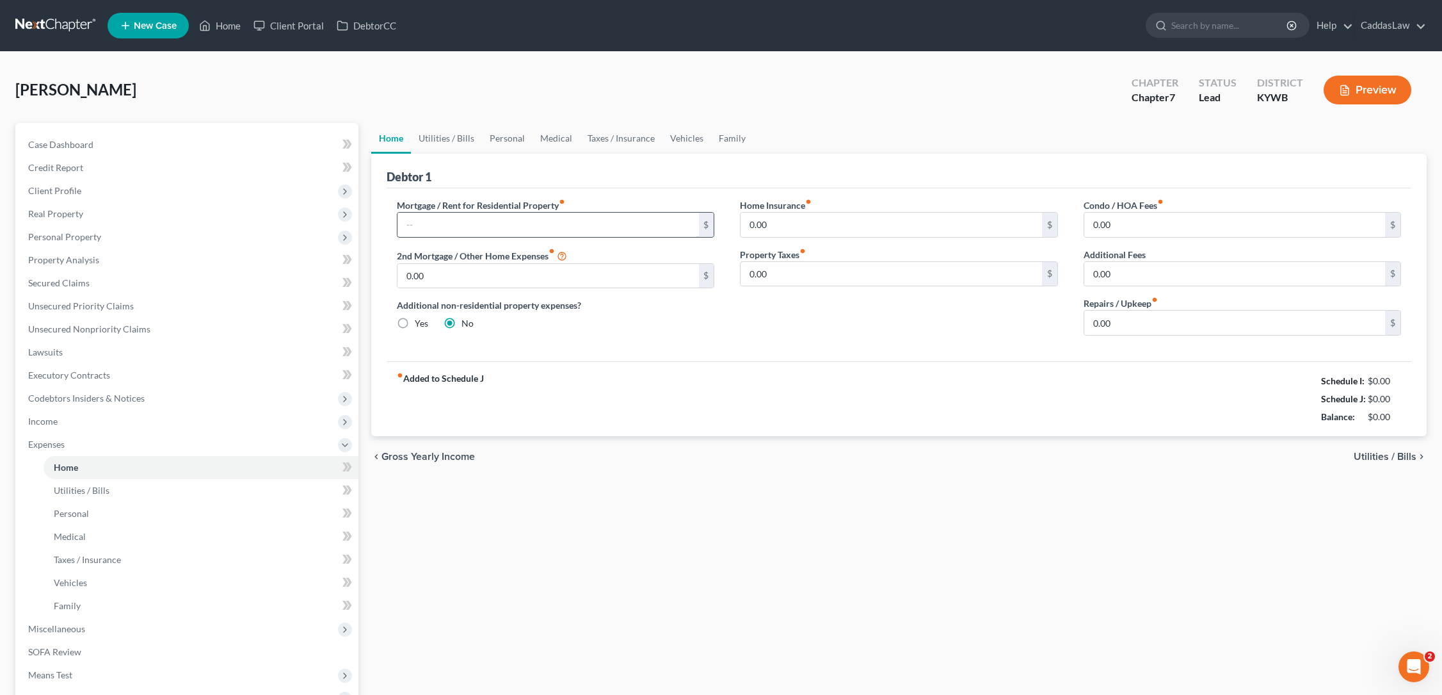
click at [426, 236] on div "$" at bounding box center [556, 225] width 318 height 26
click at [426, 236] on input "text" at bounding box center [548, 225] width 301 height 24
click at [450, 136] on link "Utilities / Bills" at bounding box center [446, 138] width 71 height 31
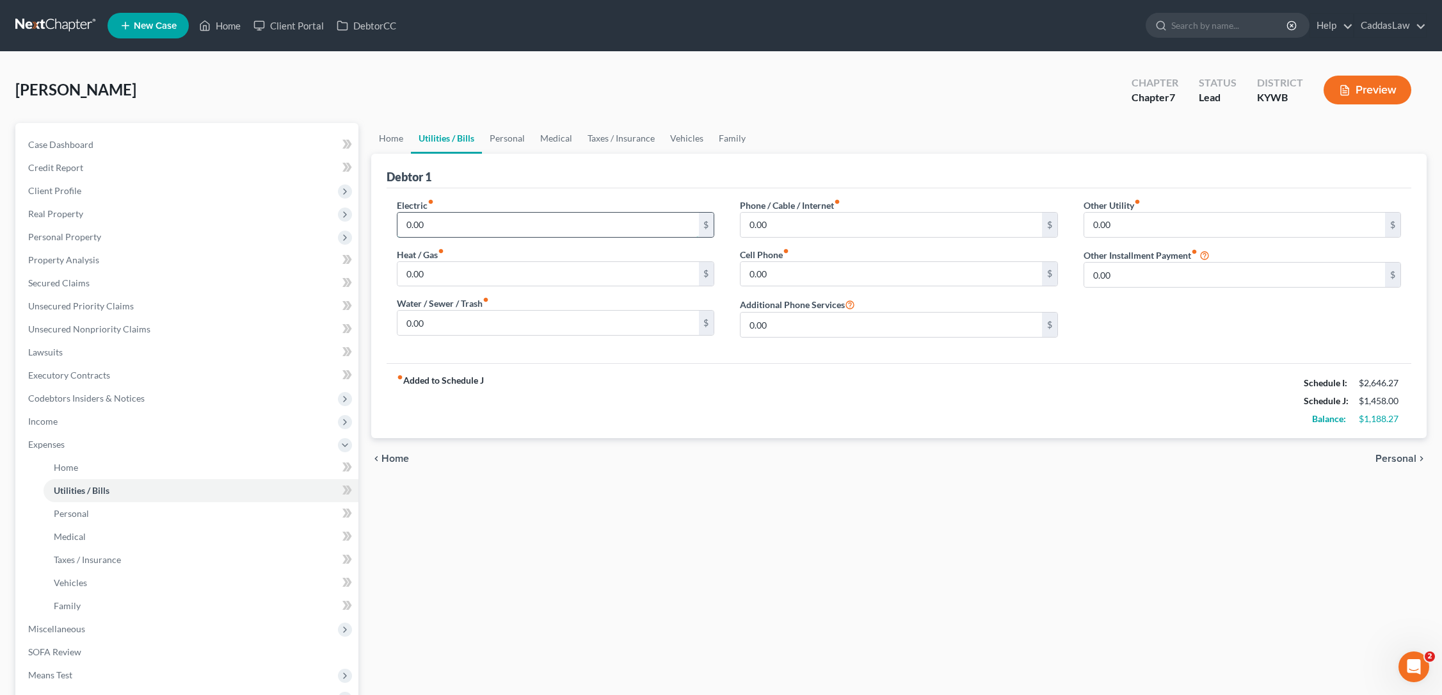
click at [428, 222] on input "0.00" at bounding box center [548, 225] width 301 height 24
drag, startPoint x: 428, startPoint y: 222, endPoint x: 353, endPoint y: 222, distance: 74.9
click at [353, 222] on div "Petition Navigation Case Dashboard Payments Invoices Payments Payments Credit R…" at bounding box center [721, 458] width 1424 height 670
click at [447, 310] on input "0.00" at bounding box center [548, 322] width 301 height 24
click at [483, 139] on link "Personal" at bounding box center [507, 138] width 51 height 31
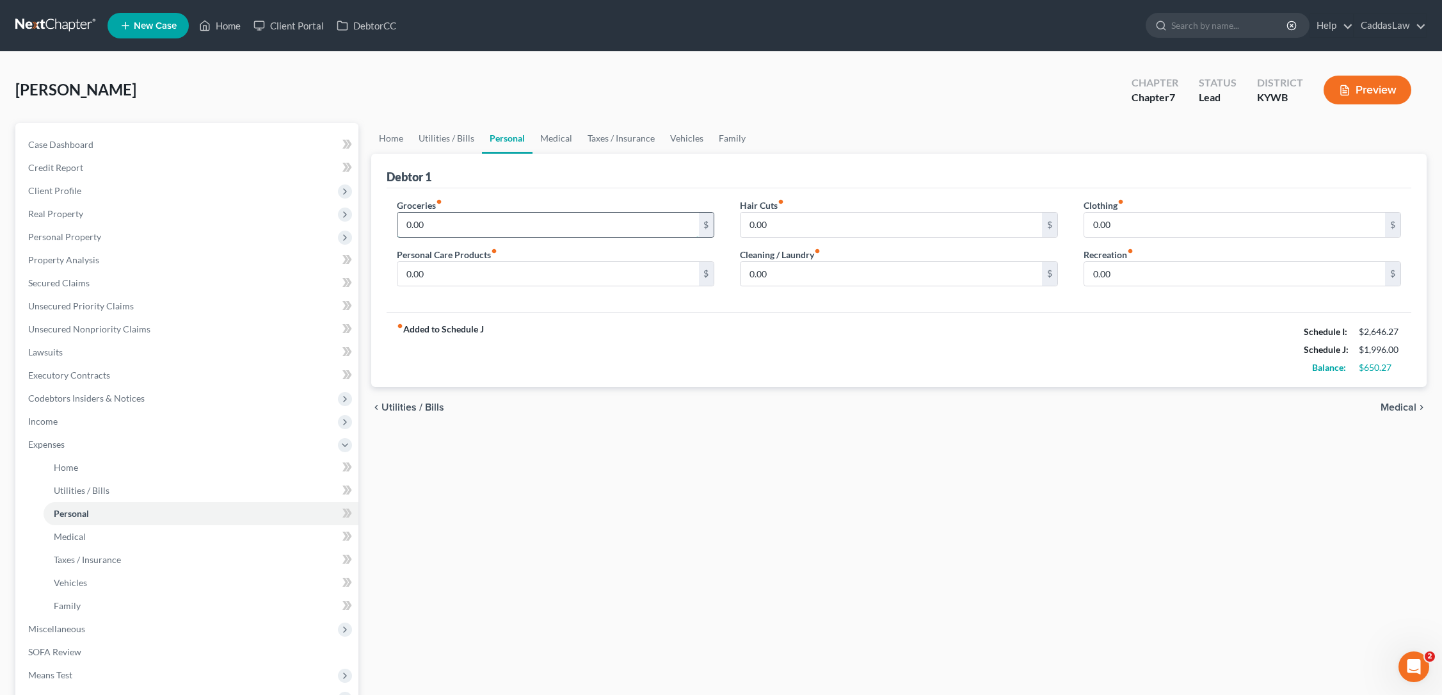
click at [443, 233] on input "0.00" at bounding box center [548, 225] width 301 height 24
click at [1182, 222] on input "0.00" at bounding box center [1235, 225] width 301 height 24
click at [1102, 287] on div "Clothing fiber_manual_record 200.00 $ Recreation fiber_manual_record 0.00 $" at bounding box center [1242, 247] width 343 height 99
click at [1118, 278] on input "0.00" at bounding box center [1235, 274] width 301 height 24
click at [552, 141] on link "Medical" at bounding box center [556, 138] width 47 height 31
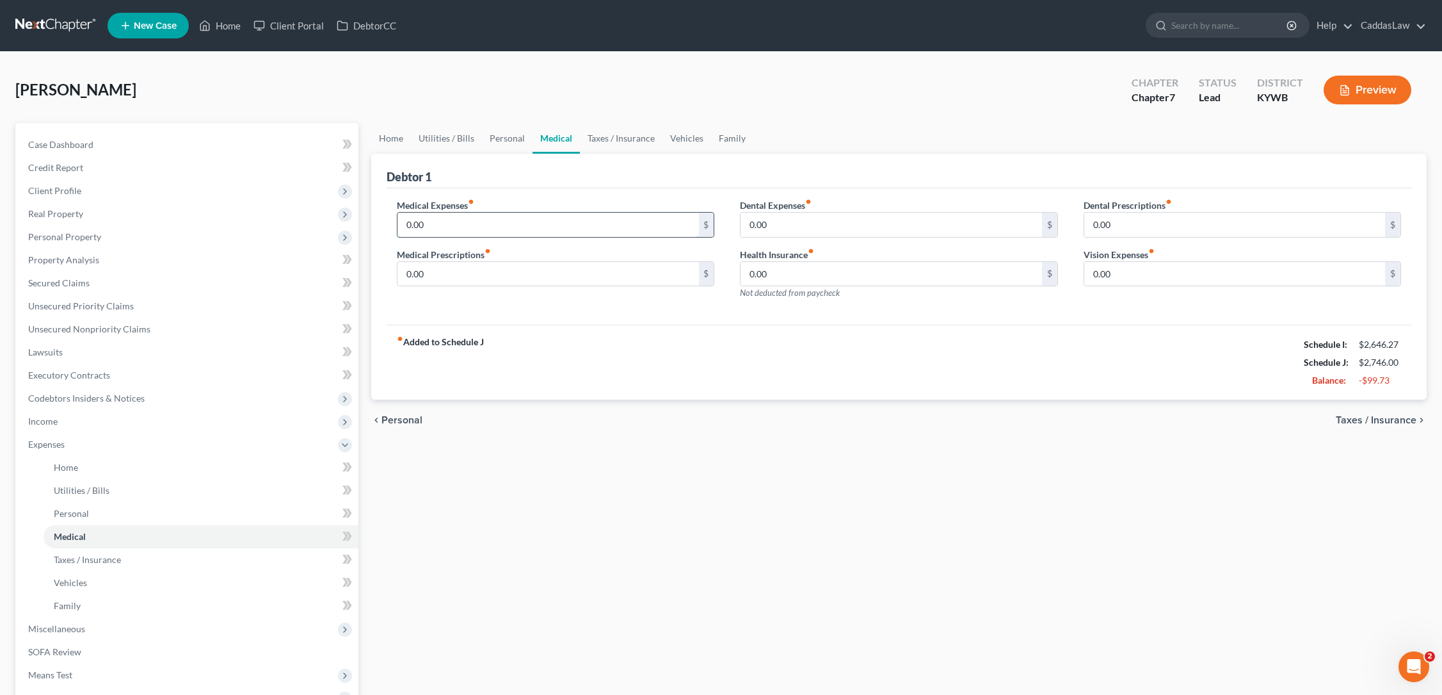
click at [450, 234] on input "0.00" at bounding box center [548, 225] width 301 height 24
click at [787, 229] on input "0.00" at bounding box center [891, 225] width 301 height 24
click at [631, 137] on link "Taxes / Insurance" at bounding box center [621, 138] width 83 height 31
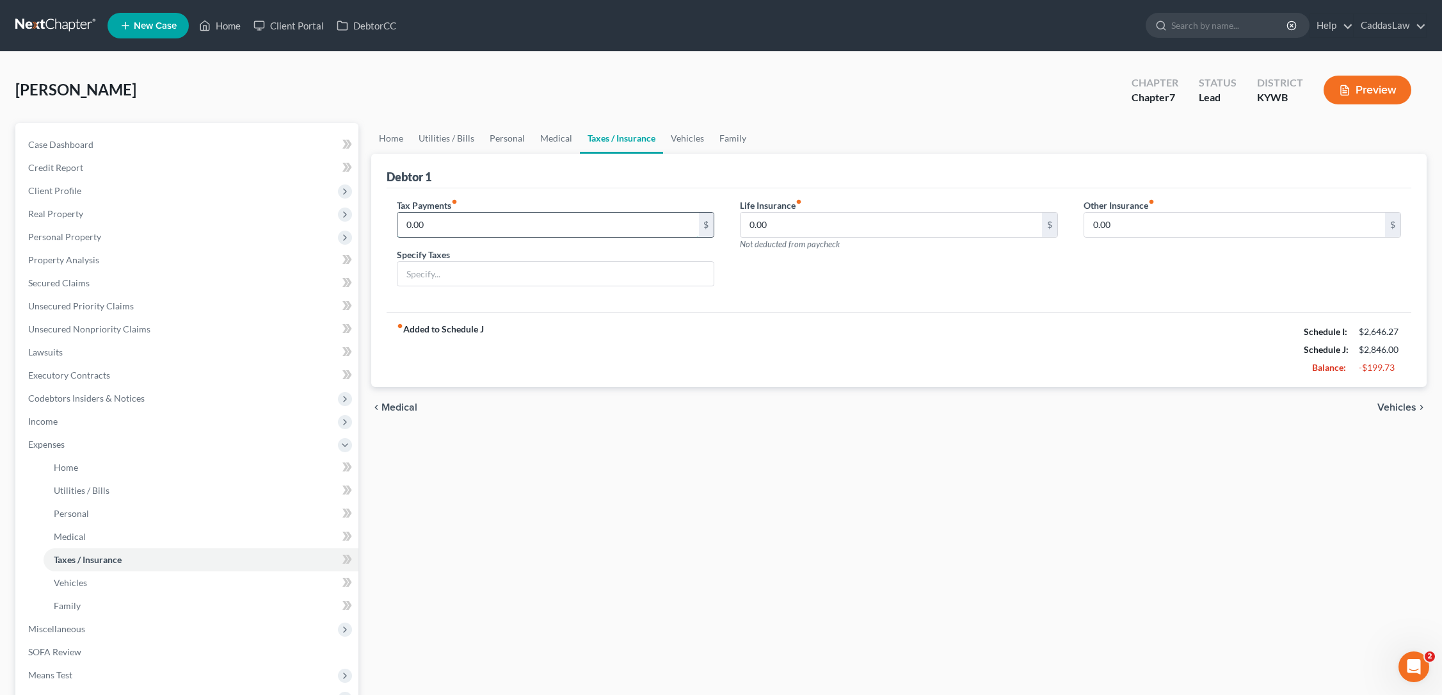
click at [477, 223] on input "0.00" at bounding box center [548, 225] width 301 height 24
drag, startPoint x: 442, startPoint y: 224, endPoint x: 297, endPoint y: 222, distance: 144.7
click at [297, 222] on div "Petition Navigation Case Dashboard Payments Invoices Payments Payments Credit R…" at bounding box center [721, 458] width 1424 height 670
click at [686, 142] on link "Vehicles" at bounding box center [687, 138] width 49 height 31
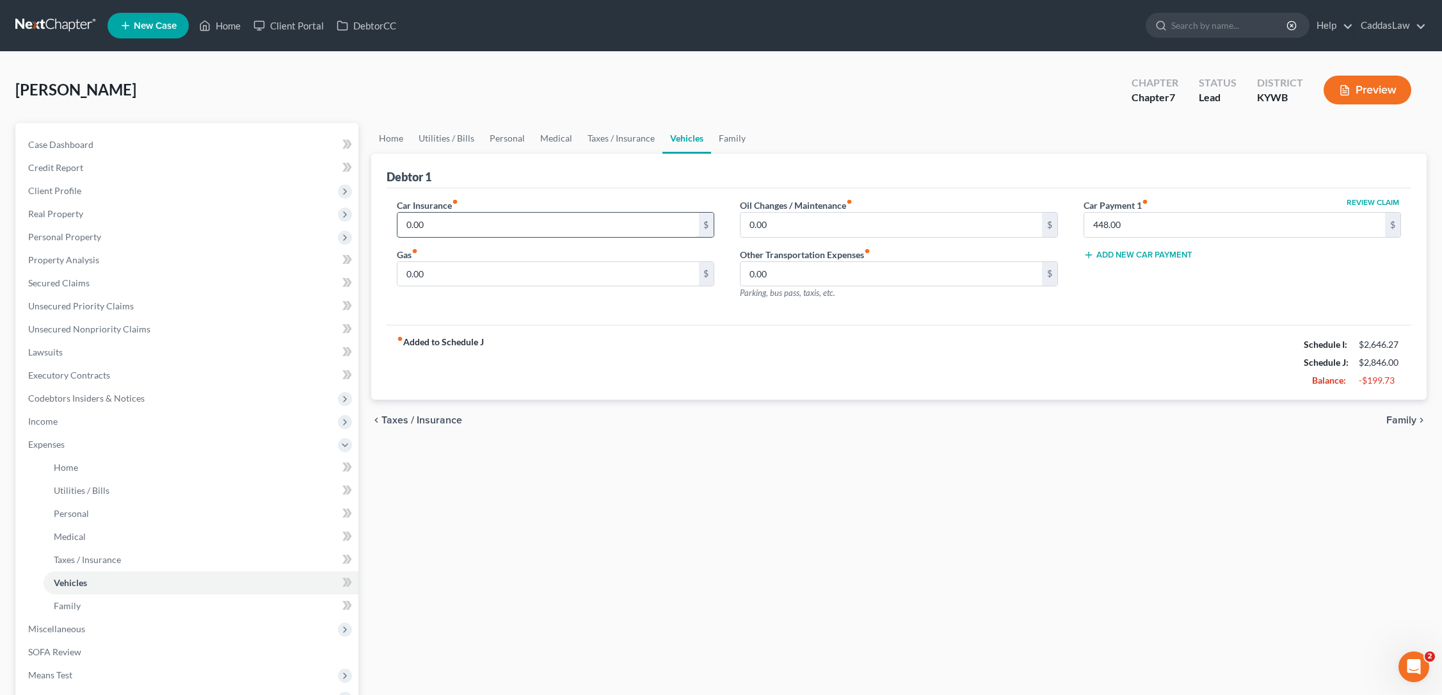
click at [467, 231] on input "0.00" at bounding box center [548, 225] width 301 height 24
click at [794, 238] on div "Oil Changes / Maintenance fiber_manual_record 0.00 $ Other Transportation Expen…" at bounding box center [898, 253] width 343 height 111
click at [777, 223] on input "0.00" at bounding box center [891, 225] width 301 height 24
click at [727, 143] on link "Family" at bounding box center [732, 138] width 42 height 31
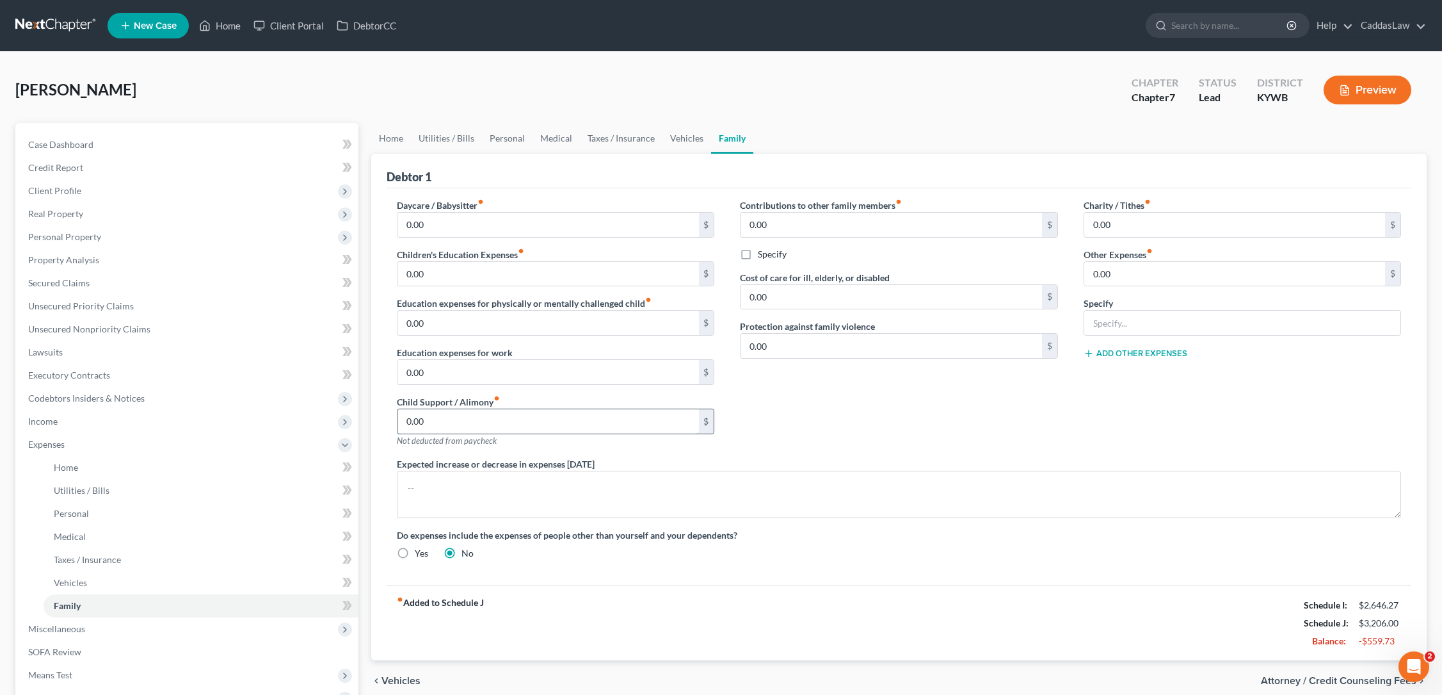
click at [463, 415] on input "0.00" at bounding box center [548, 421] width 301 height 24
click at [679, 139] on link "Vehicles" at bounding box center [687, 138] width 49 height 31
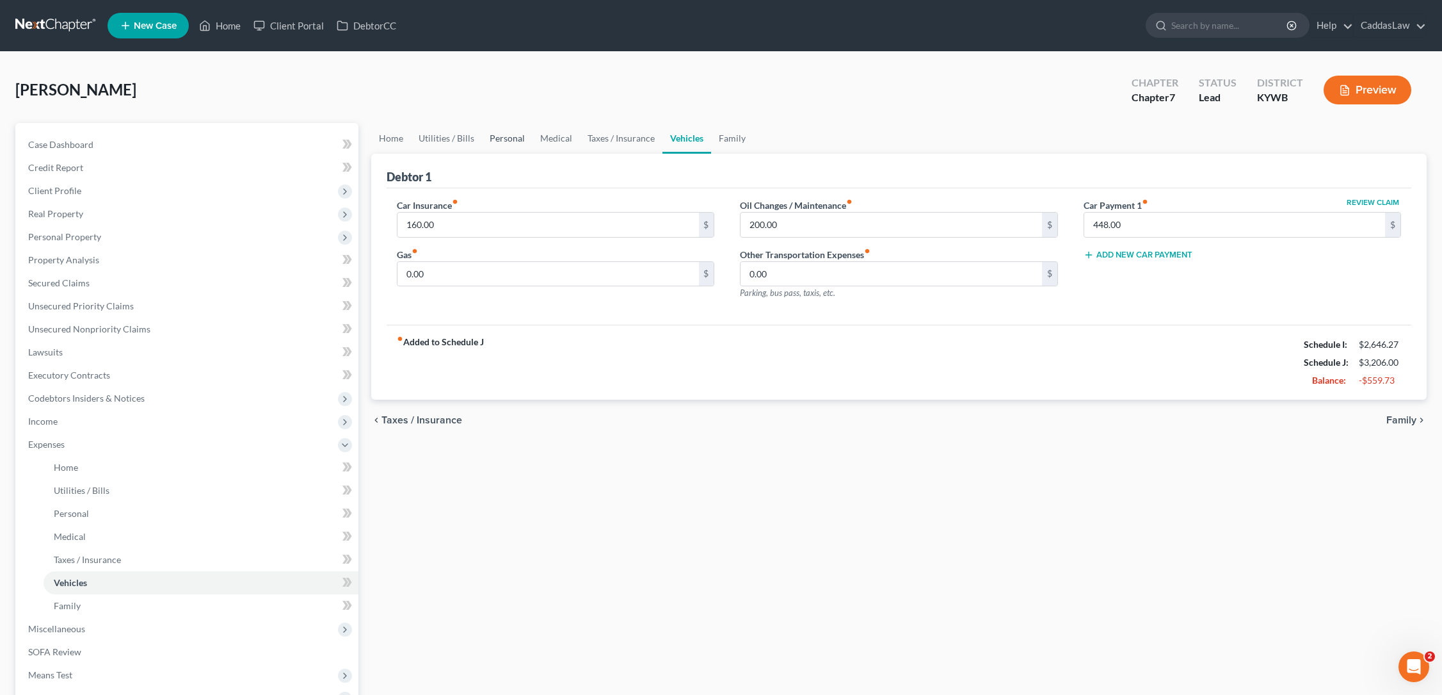
click at [492, 133] on link "Personal" at bounding box center [507, 138] width 51 height 31
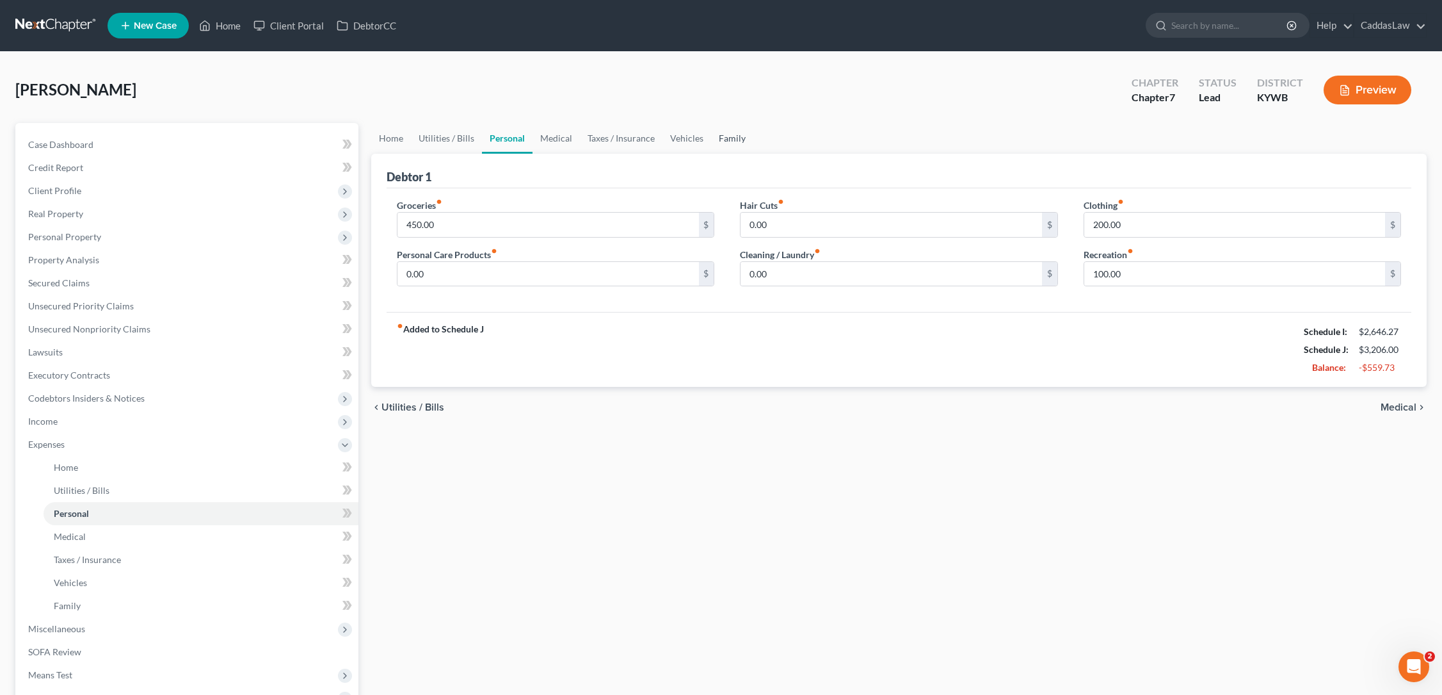
click at [735, 141] on link "Family" at bounding box center [732, 138] width 42 height 31
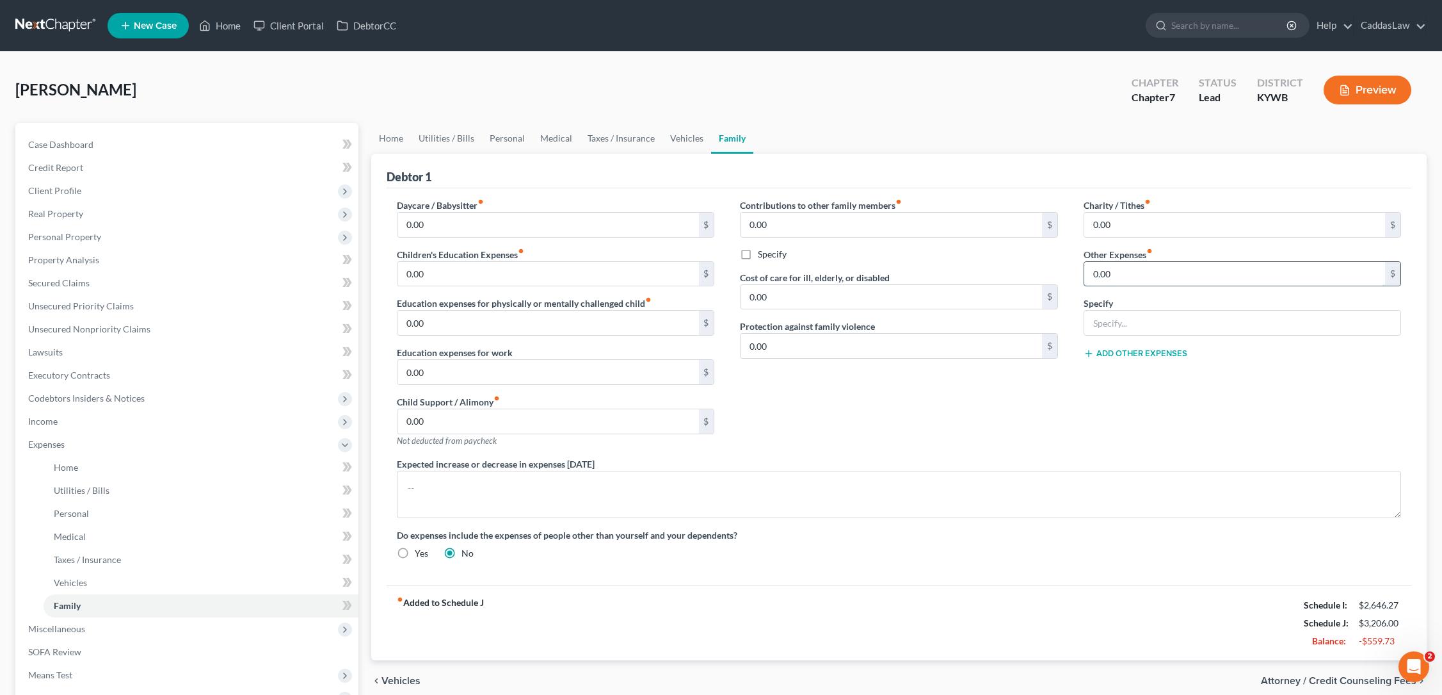
click at [1127, 278] on input "0.00" at bounding box center [1235, 274] width 301 height 24
click at [448, 230] on input "0.00" at bounding box center [548, 225] width 301 height 24
click at [1134, 350] on button "Add Other Expenses" at bounding box center [1136, 353] width 104 height 10
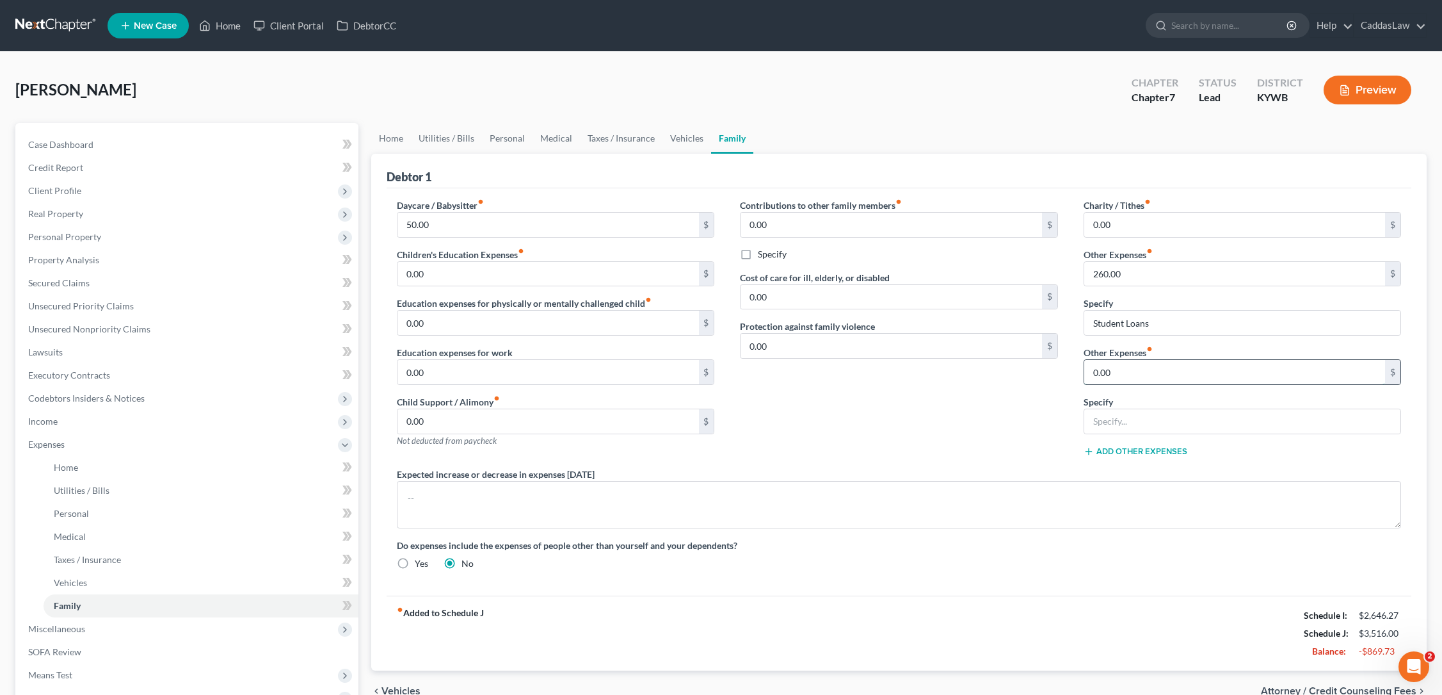
click at [1116, 366] on input "0.00" at bounding box center [1235, 372] width 301 height 24
click at [981, 433] on div "Contributions to other family members fiber_manual_record 0.00 $ Specify Cost o…" at bounding box center [898, 332] width 343 height 269
click at [1120, 420] on input "Extracurricular Activities" at bounding box center [1243, 421] width 316 height 24
click at [1218, 425] on input "Extracurricular Activities" at bounding box center [1243, 421] width 316 height 24
click at [1113, 421] on input "Extracurricular Activities" at bounding box center [1243, 421] width 316 height 24
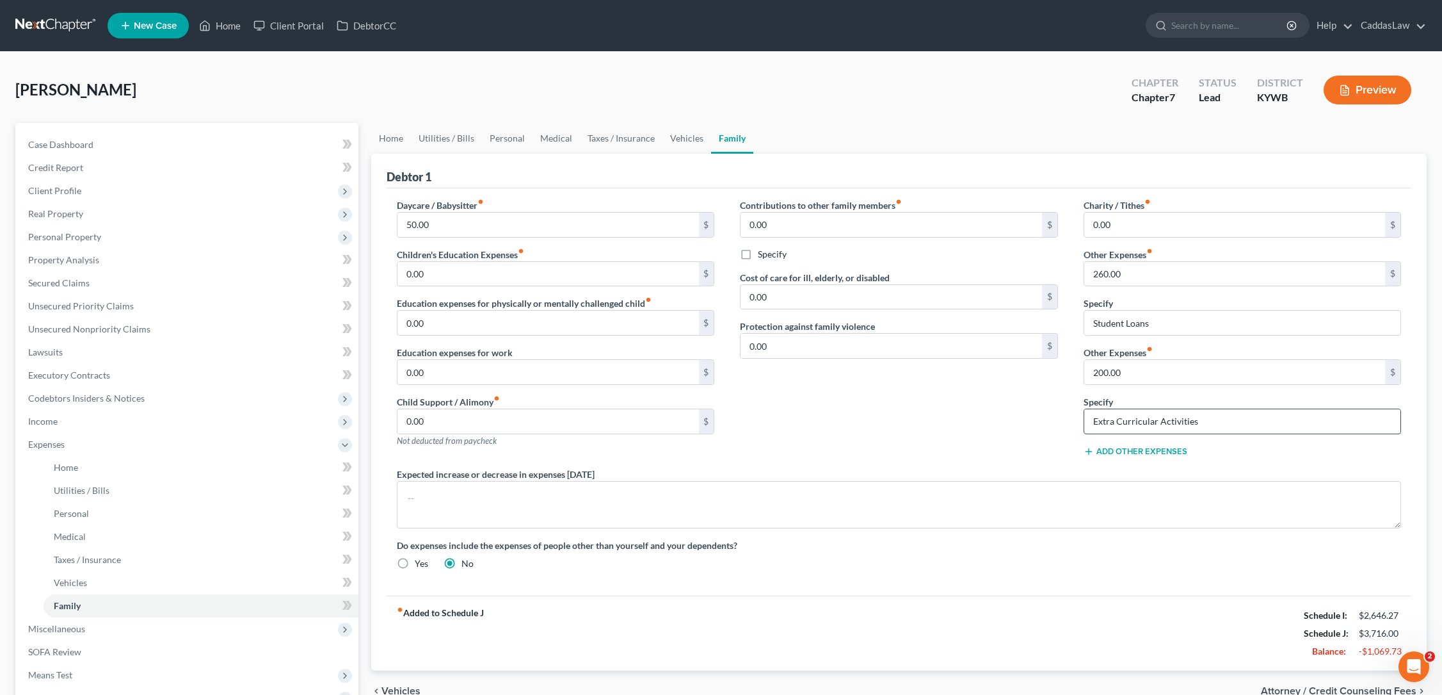
click at [1204, 423] on input "Extra Curricular Activities" at bounding box center [1243, 421] width 316 height 24
click at [1140, 450] on button "Add Other Expenses" at bounding box center [1136, 451] width 104 height 10
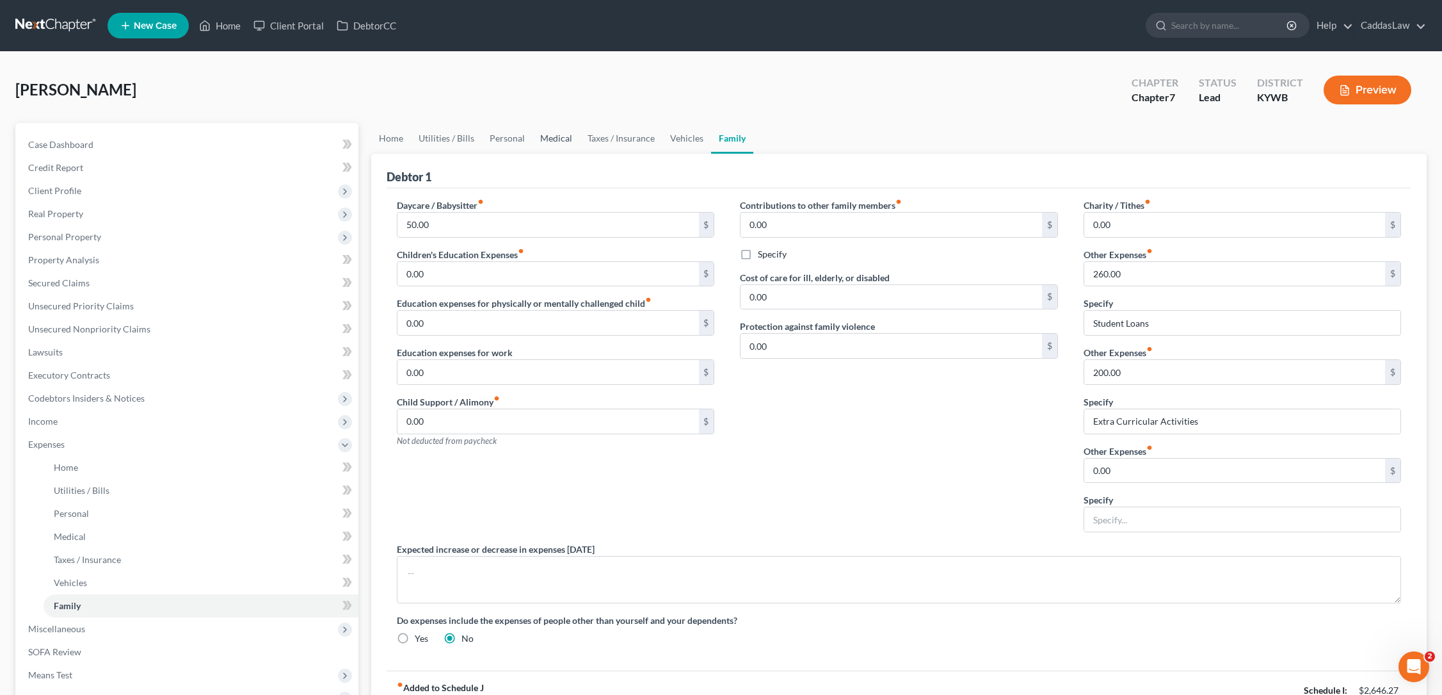
click at [560, 135] on link "Medical" at bounding box center [556, 138] width 47 height 31
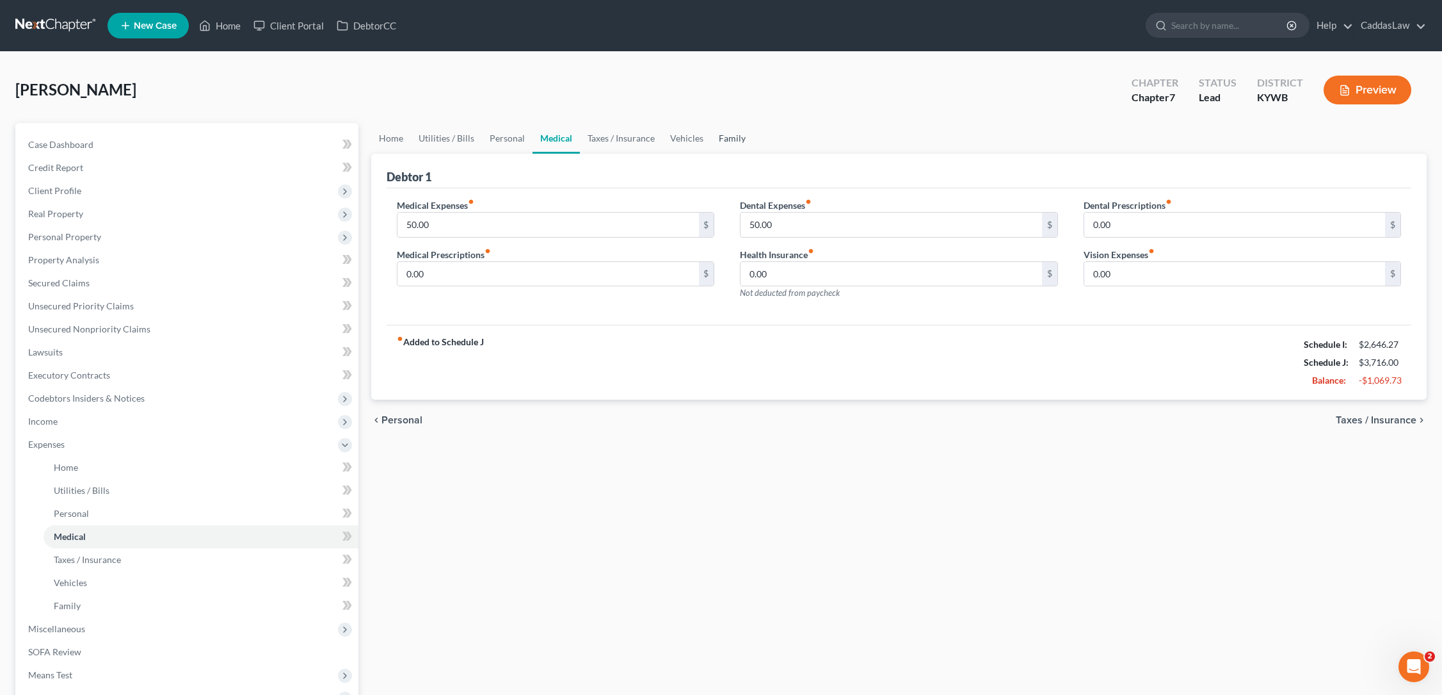
click at [734, 141] on link "Family" at bounding box center [732, 138] width 42 height 31
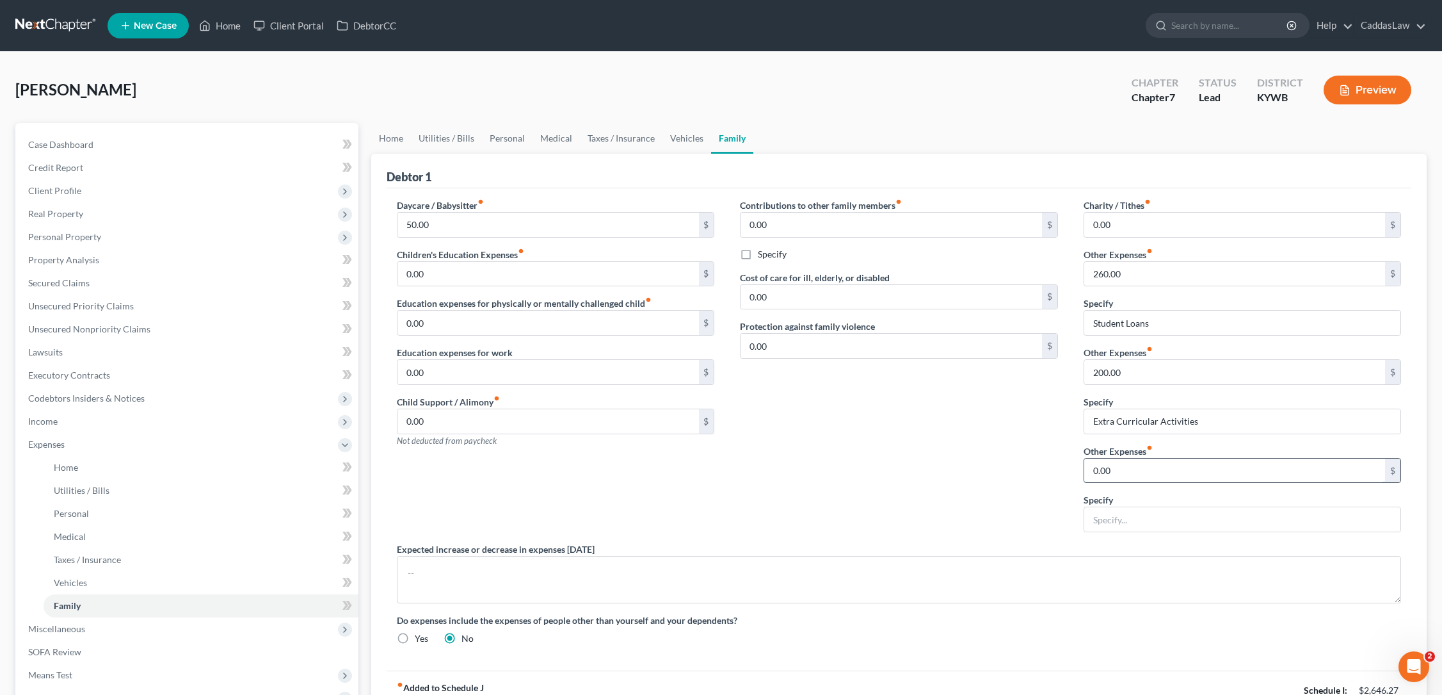
click at [1134, 460] on input "0.00" at bounding box center [1235, 470] width 301 height 24
click at [1106, 526] on input "text" at bounding box center [1243, 519] width 316 height 24
click at [889, 525] on div "Contributions to other family members fiber_manual_record 0.00 $ Specify Cost o…" at bounding box center [898, 370] width 343 height 344
click at [44, 351] on span "Lawsuits" at bounding box center [45, 351] width 35 height 11
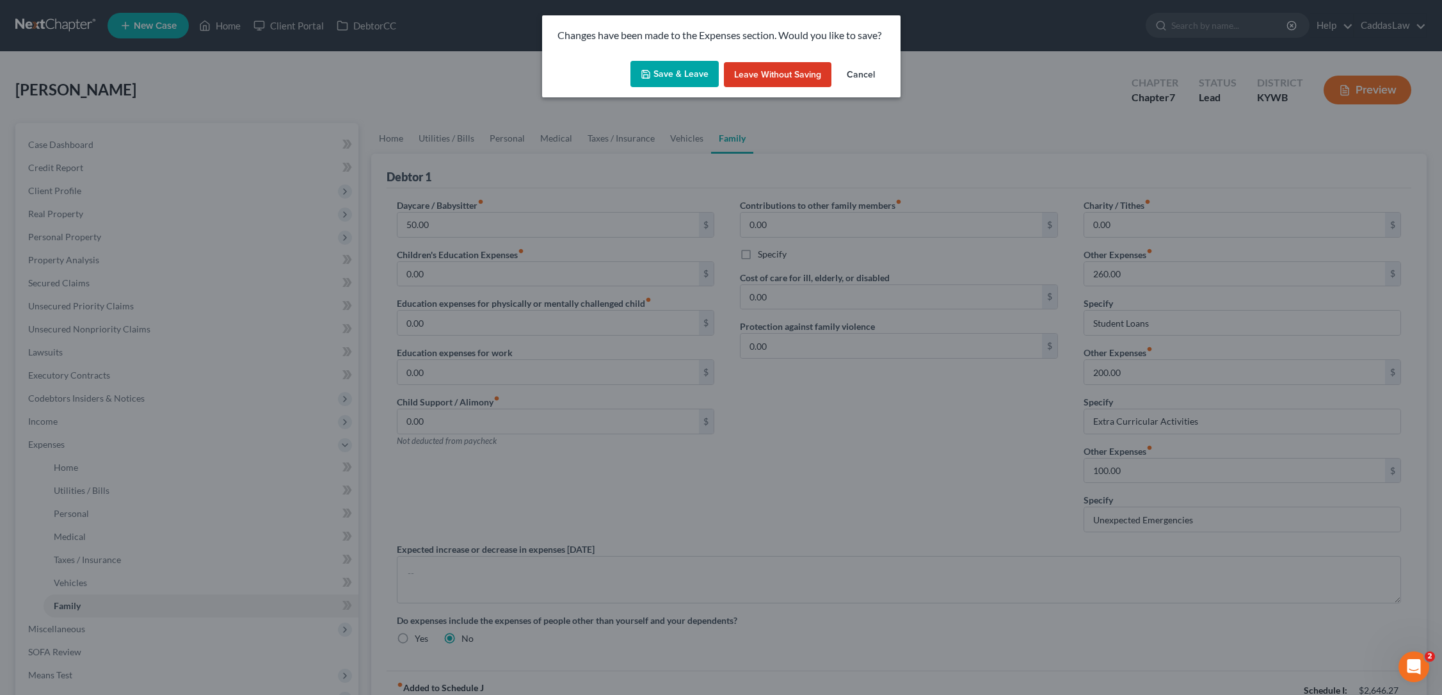
click at [650, 73] on icon "button" at bounding box center [646, 74] width 10 height 10
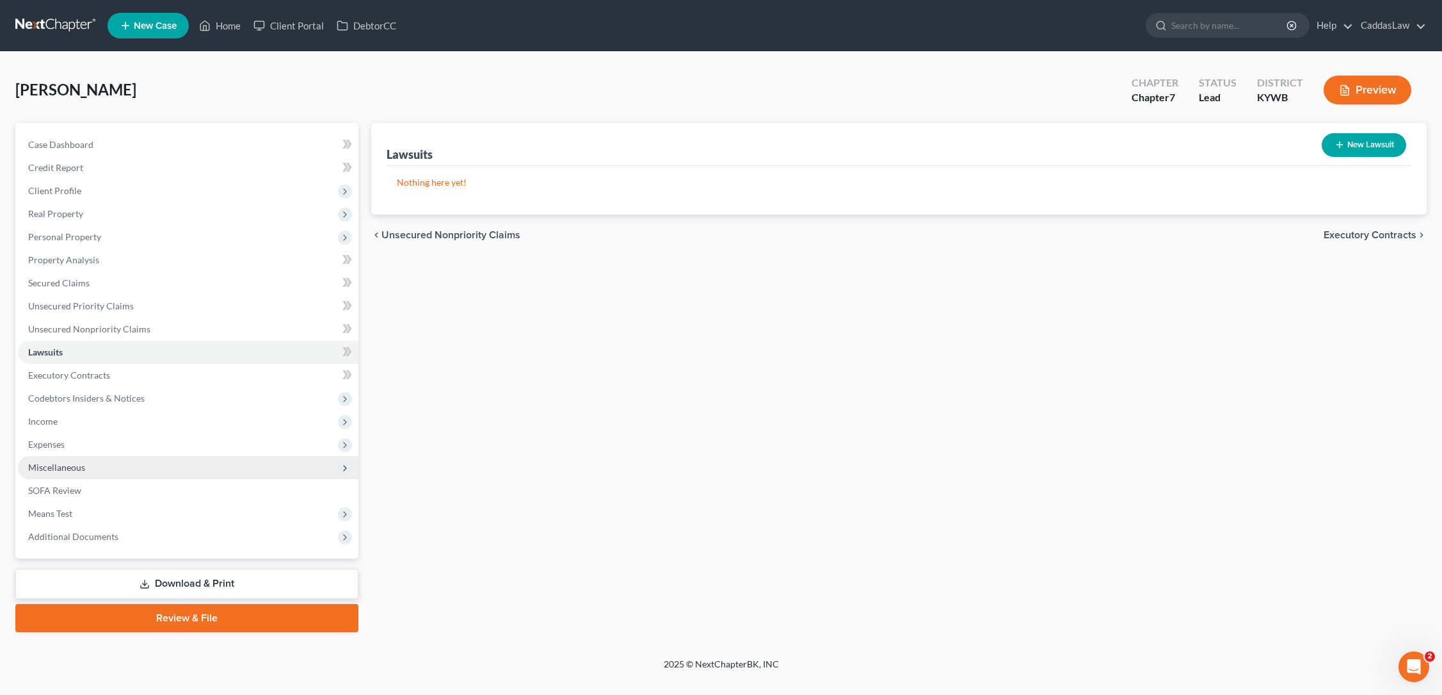
click at [79, 467] on span "Miscellaneous" at bounding box center [56, 467] width 57 height 11
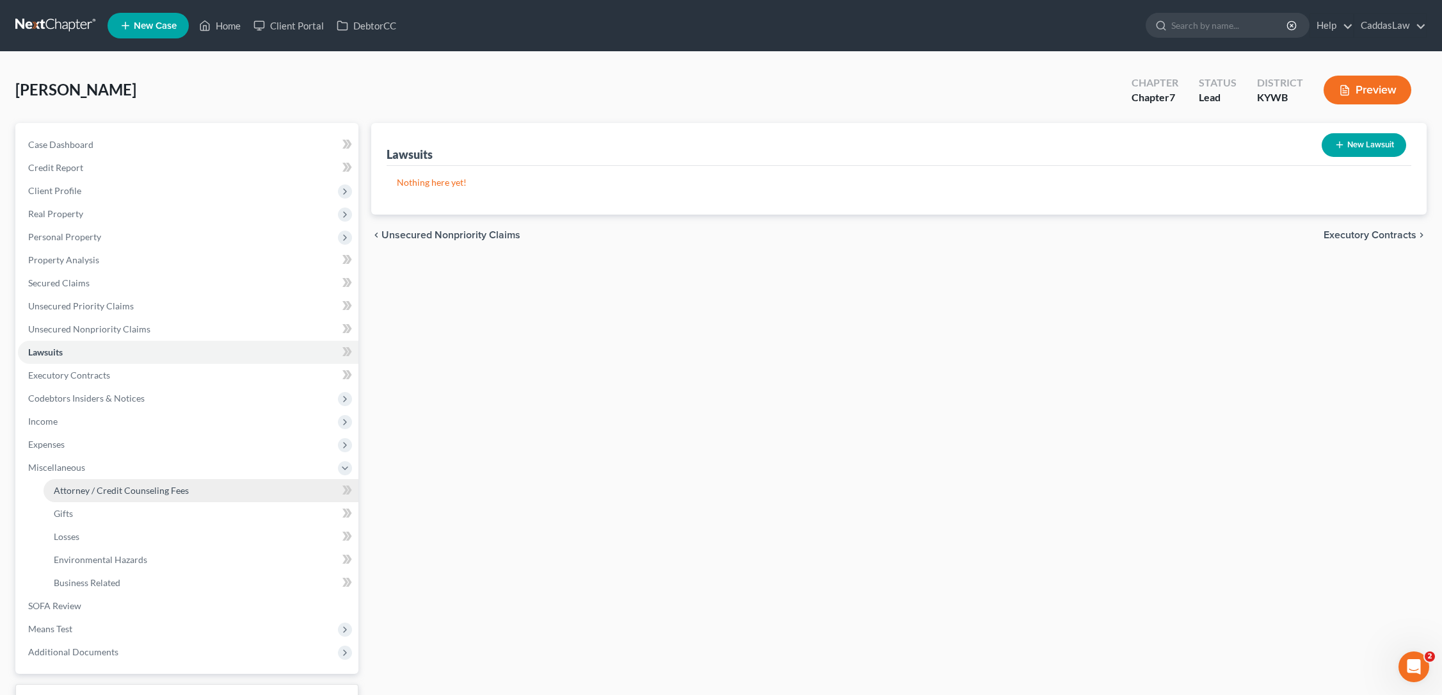
click at [104, 491] on span "Attorney / Credit Counseling Fees" at bounding box center [121, 490] width 135 height 11
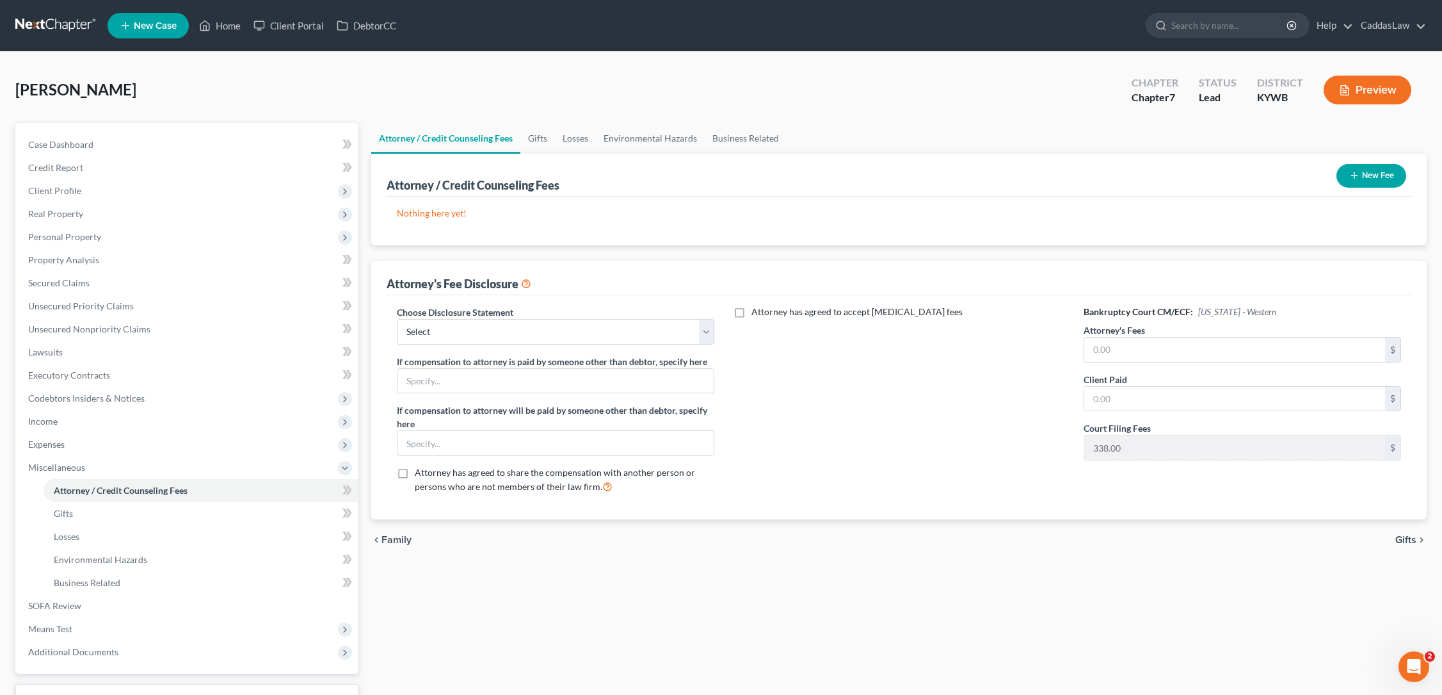
click at [1360, 176] on button "New Fee" at bounding box center [1372, 176] width 70 height 24
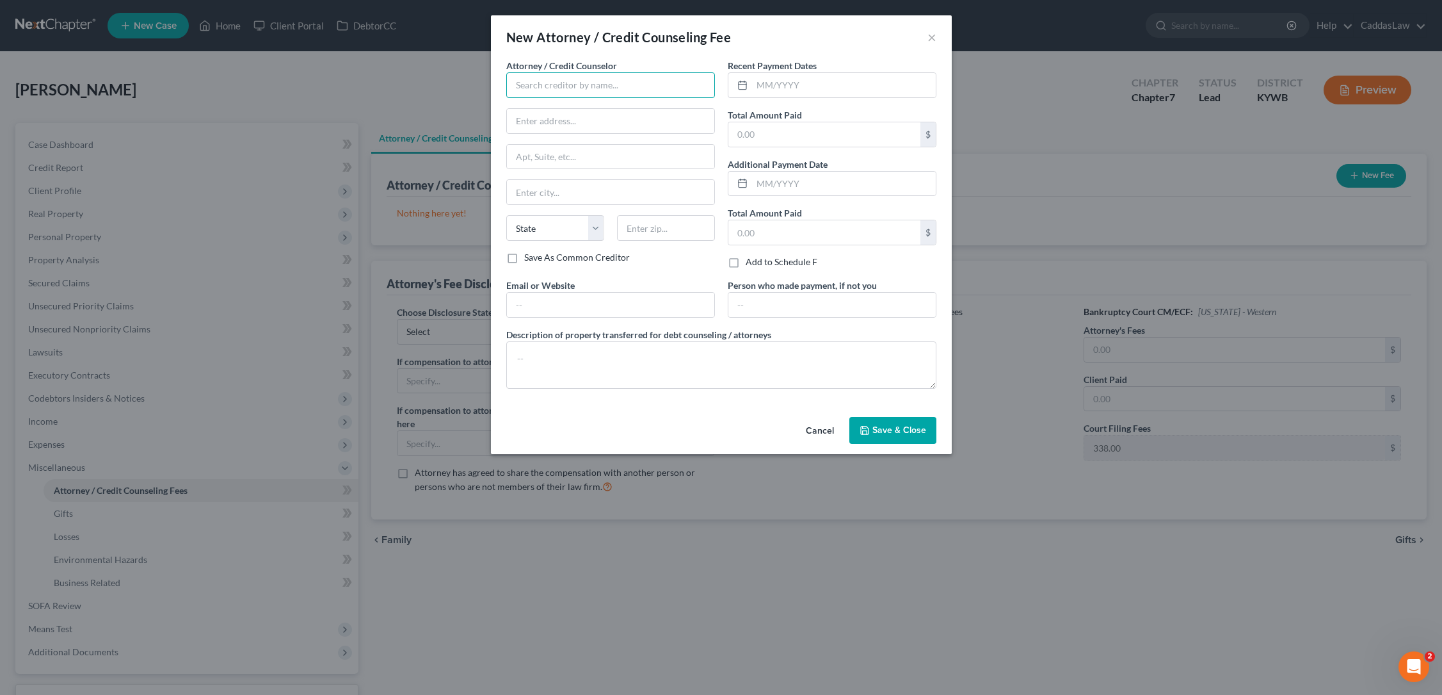
click at [636, 79] on input "text" at bounding box center [610, 85] width 209 height 26
click at [535, 134] on div "Attorney / Credit Counselor * [PERSON_NAME] State [US_STATE] AK AR AZ CA CO [GE…" at bounding box center [610, 155] width 209 height 192
click at [771, 88] on input "text" at bounding box center [844, 85] width 184 height 24
click at [753, 133] on input "text" at bounding box center [825, 134] width 192 height 24
click at [882, 423] on button "Save & Close" at bounding box center [893, 430] width 87 height 27
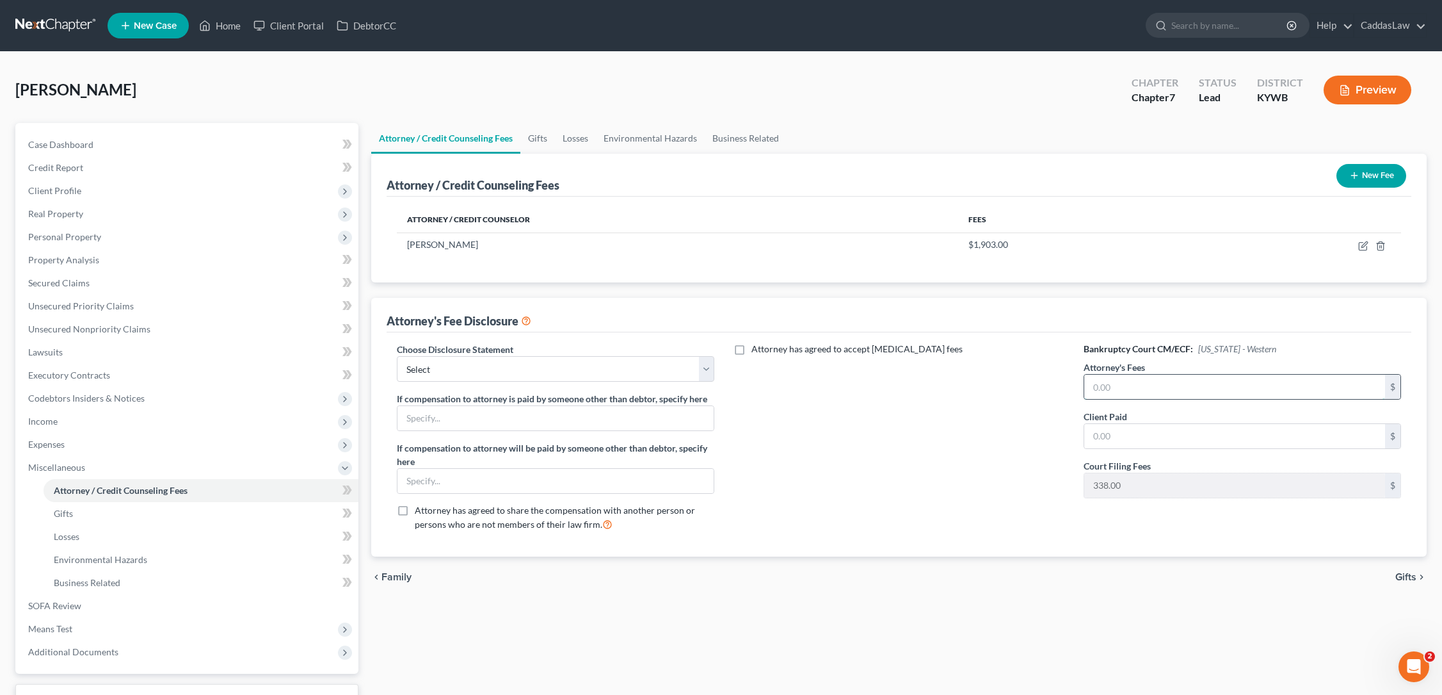
click at [1093, 389] on input "text" at bounding box center [1235, 387] width 301 height 24
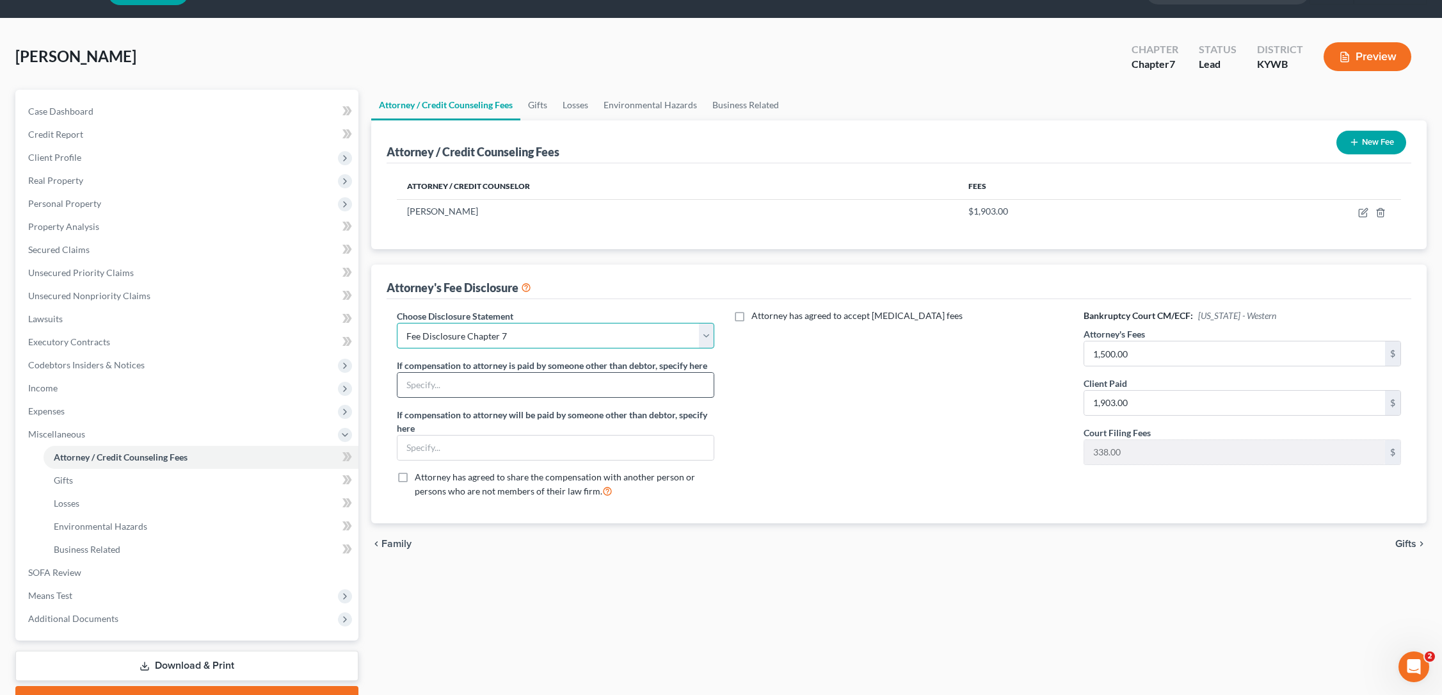
scroll to position [52, 0]
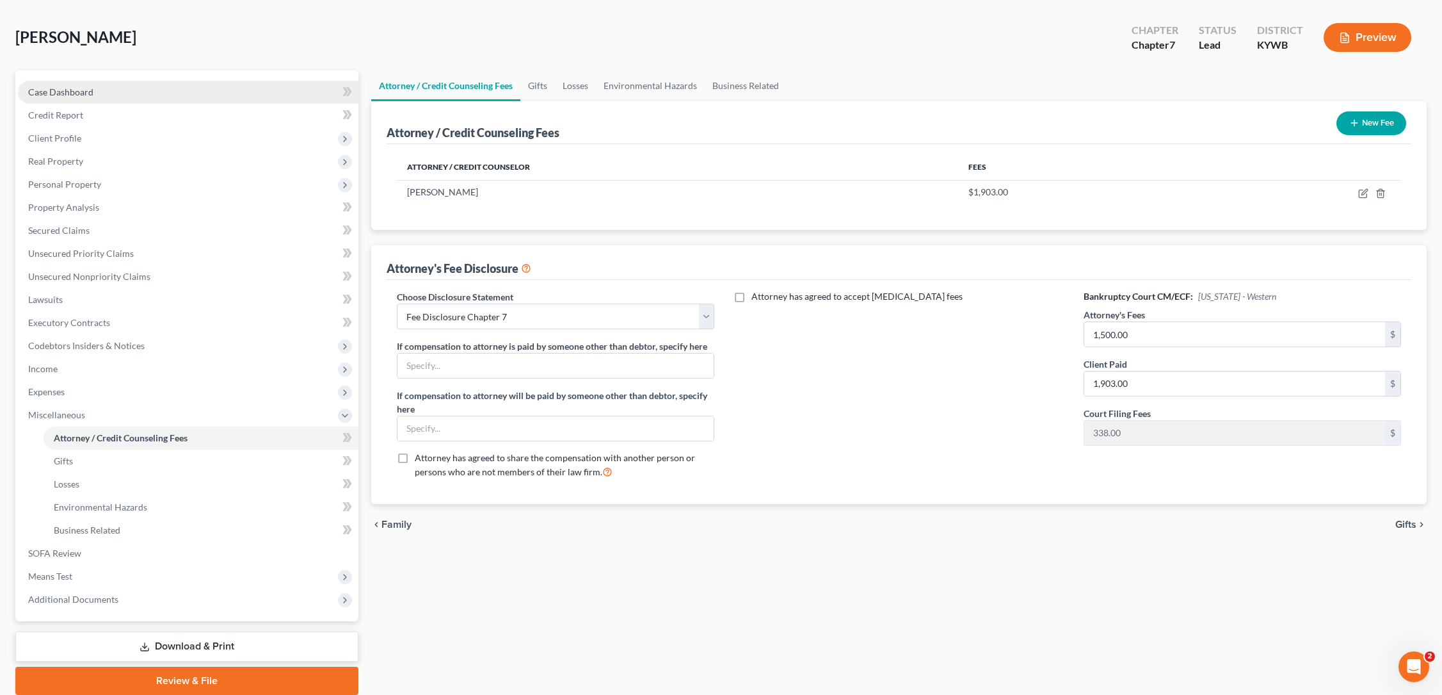
click at [85, 95] on span "Case Dashboard" at bounding box center [60, 91] width 65 height 11
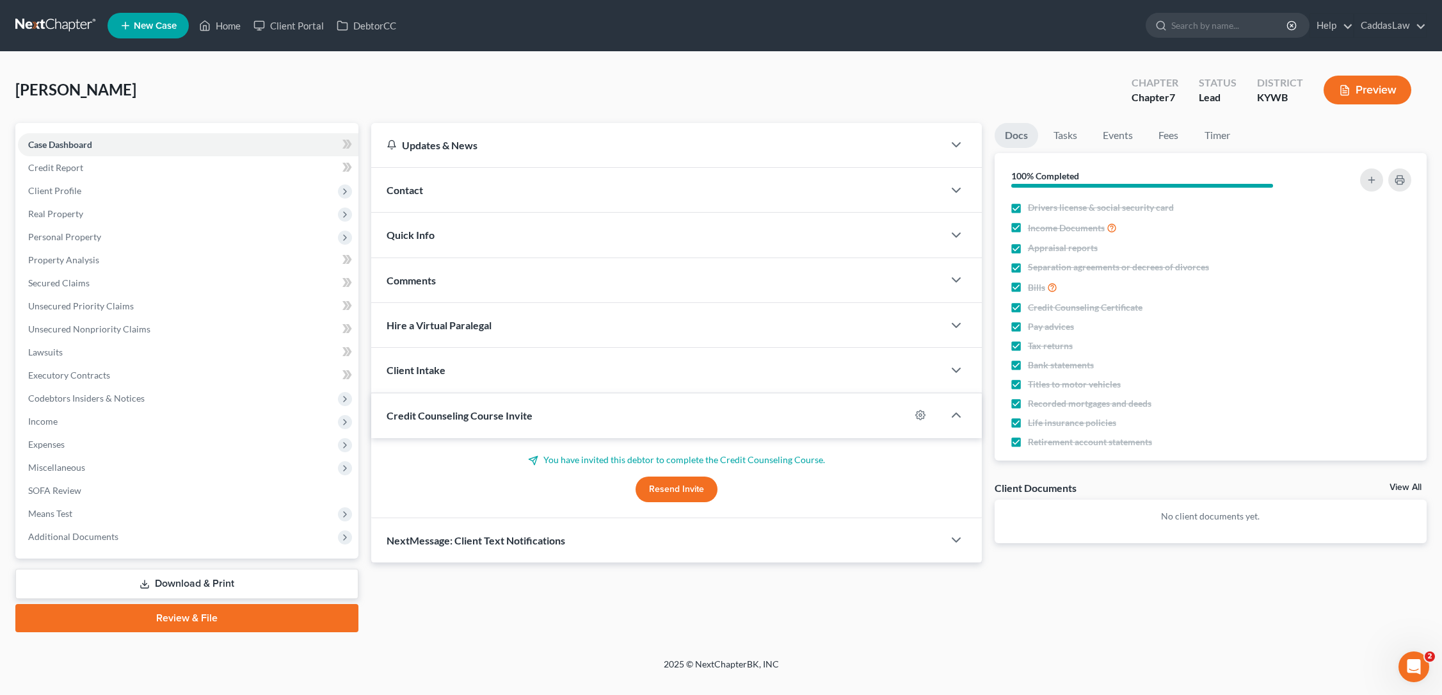
click at [1353, 92] on button "Preview" at bounding box center [1368, 90] width 88 height 29
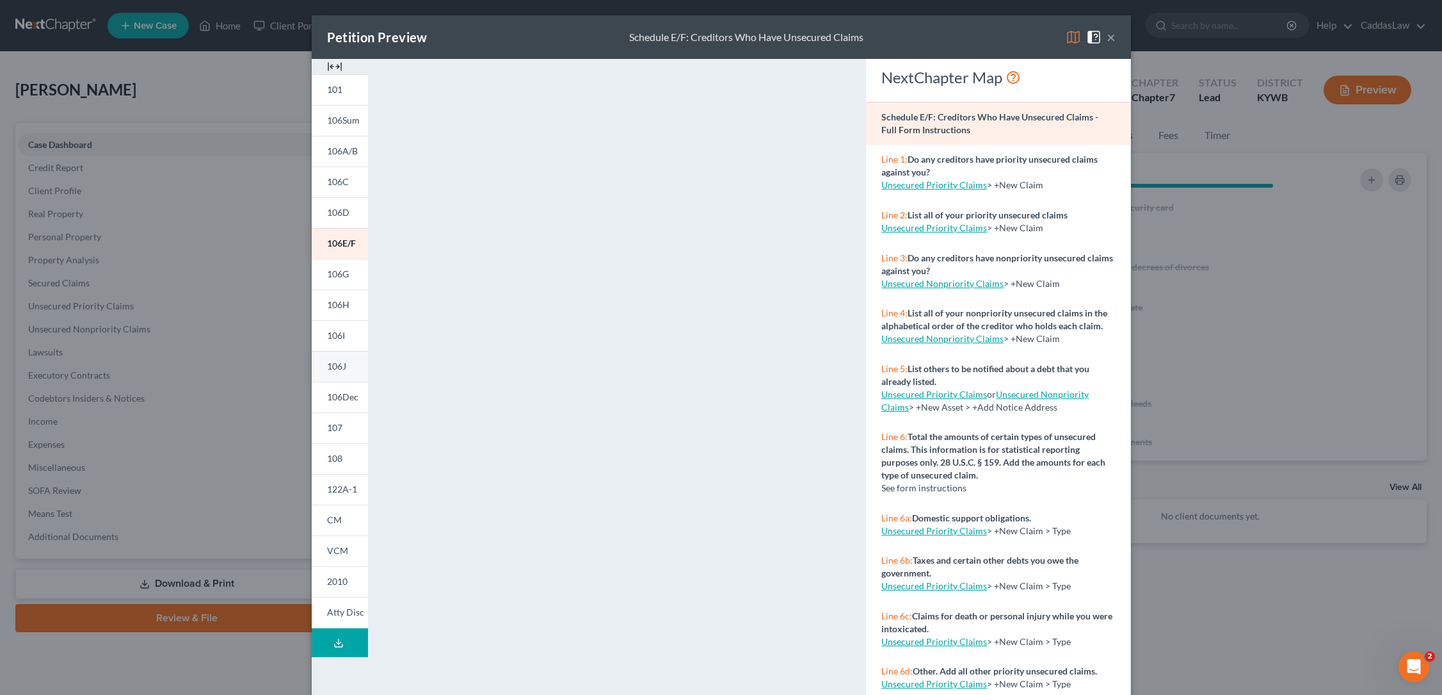
click at [342, 369] on span "106J" at bounding box center [336, 365] width 19 height 11
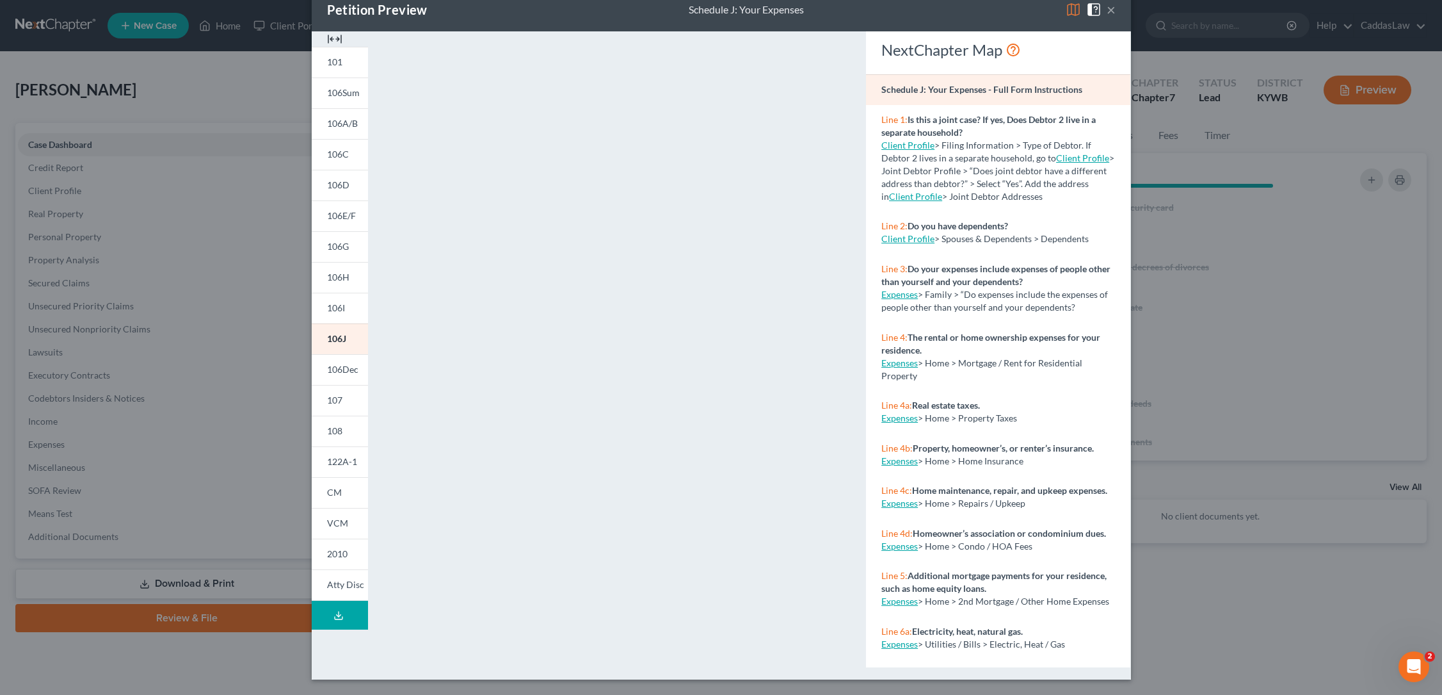
scroll to position [28, 0]
click at [1109, 10] on button "×" at bounding box center [1111, 9] width 9 height 15
